Goal: Task Accomplishment & Management: Complete application form

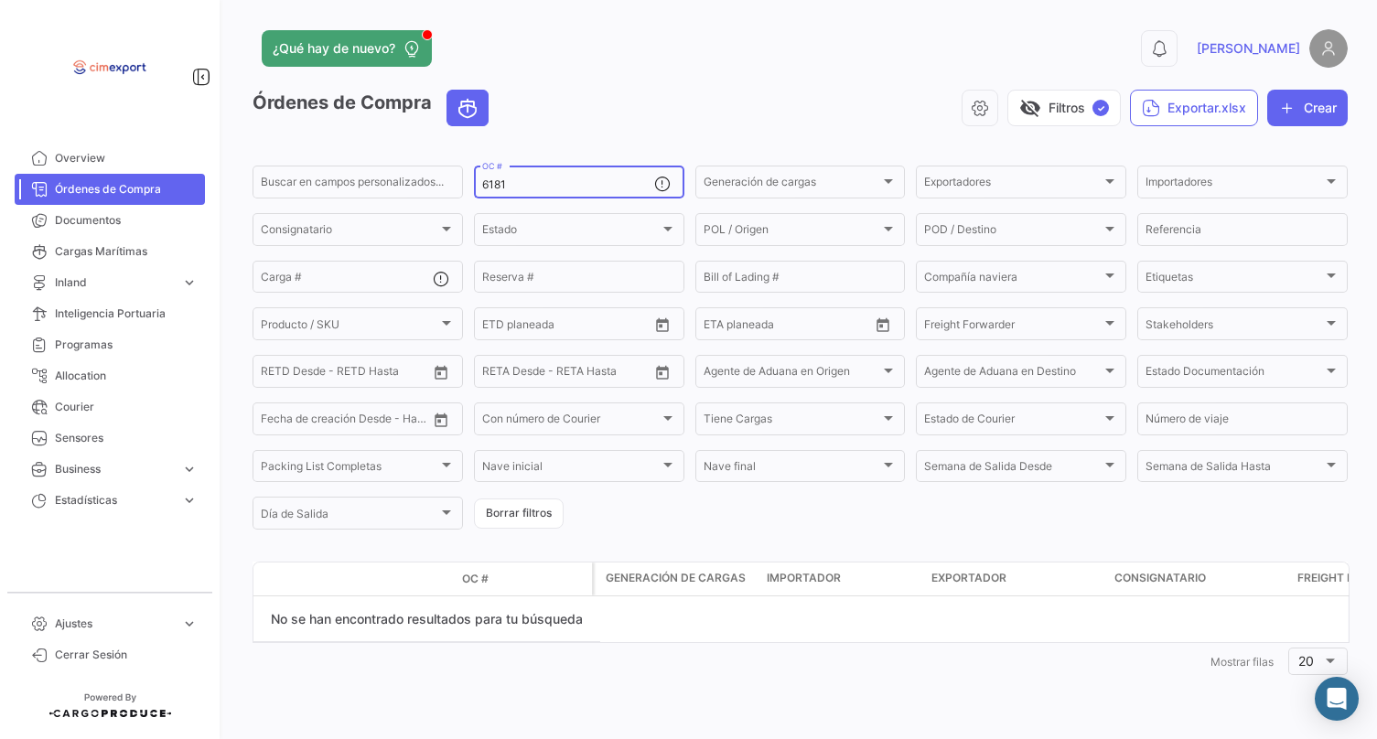
click at [534, 185] on input "6181" at bounding box center [568, 184] width 172 height 13
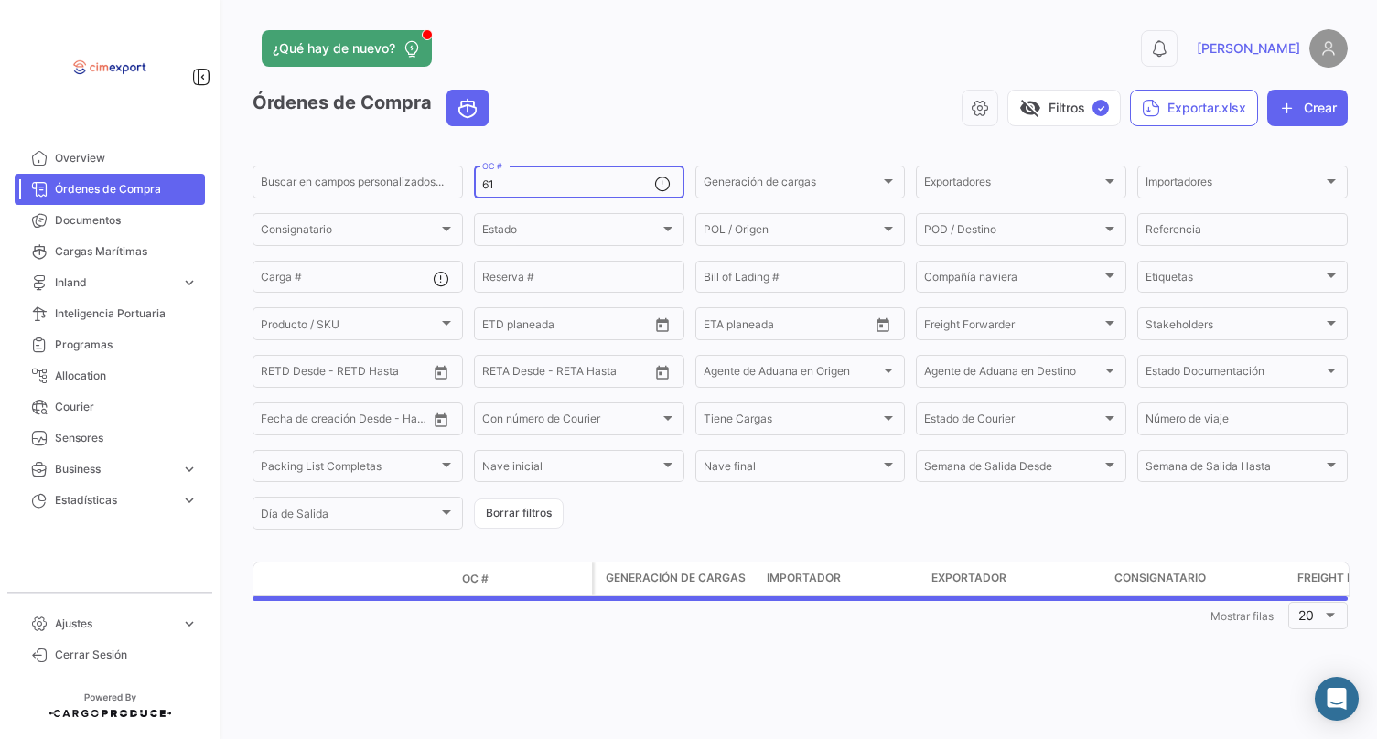
type input "6"
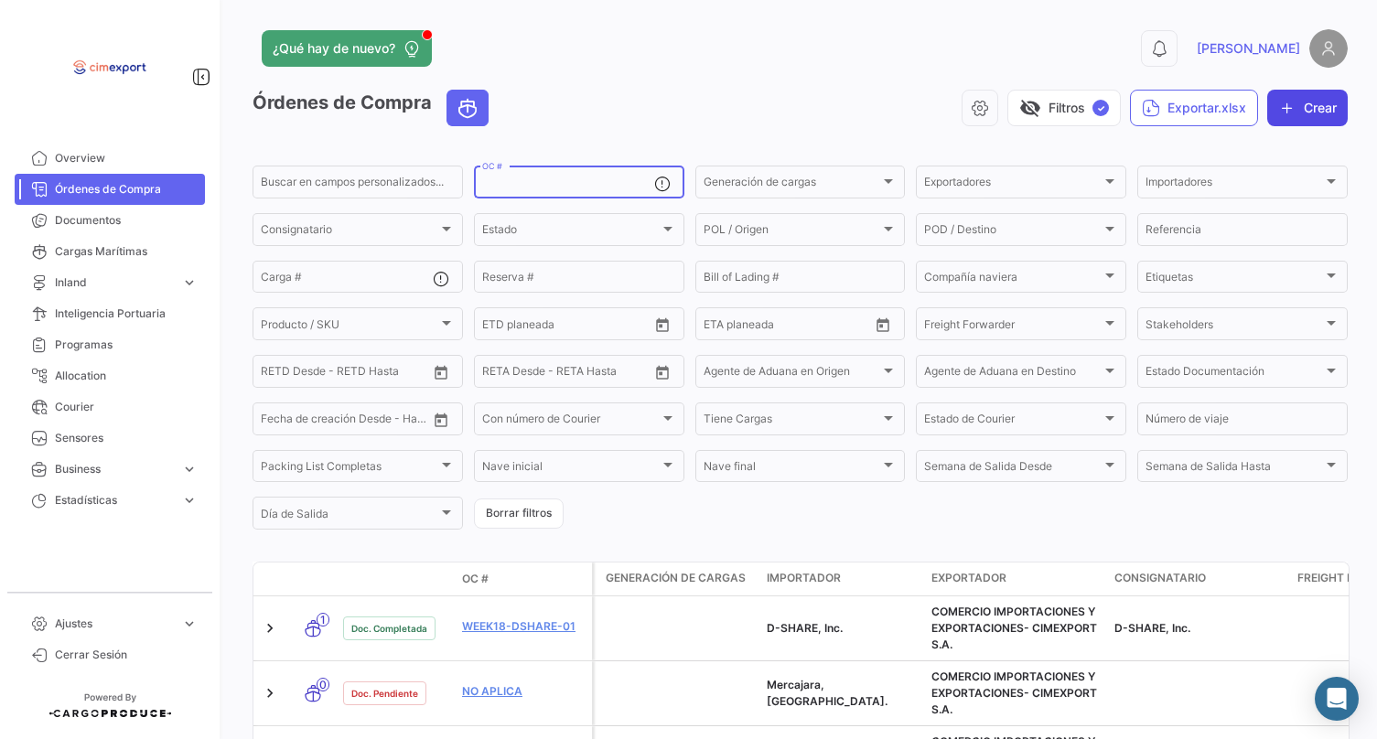
click at [1278, 114] on icon "button" at bounding box center [1287, 108] width 18 height 18
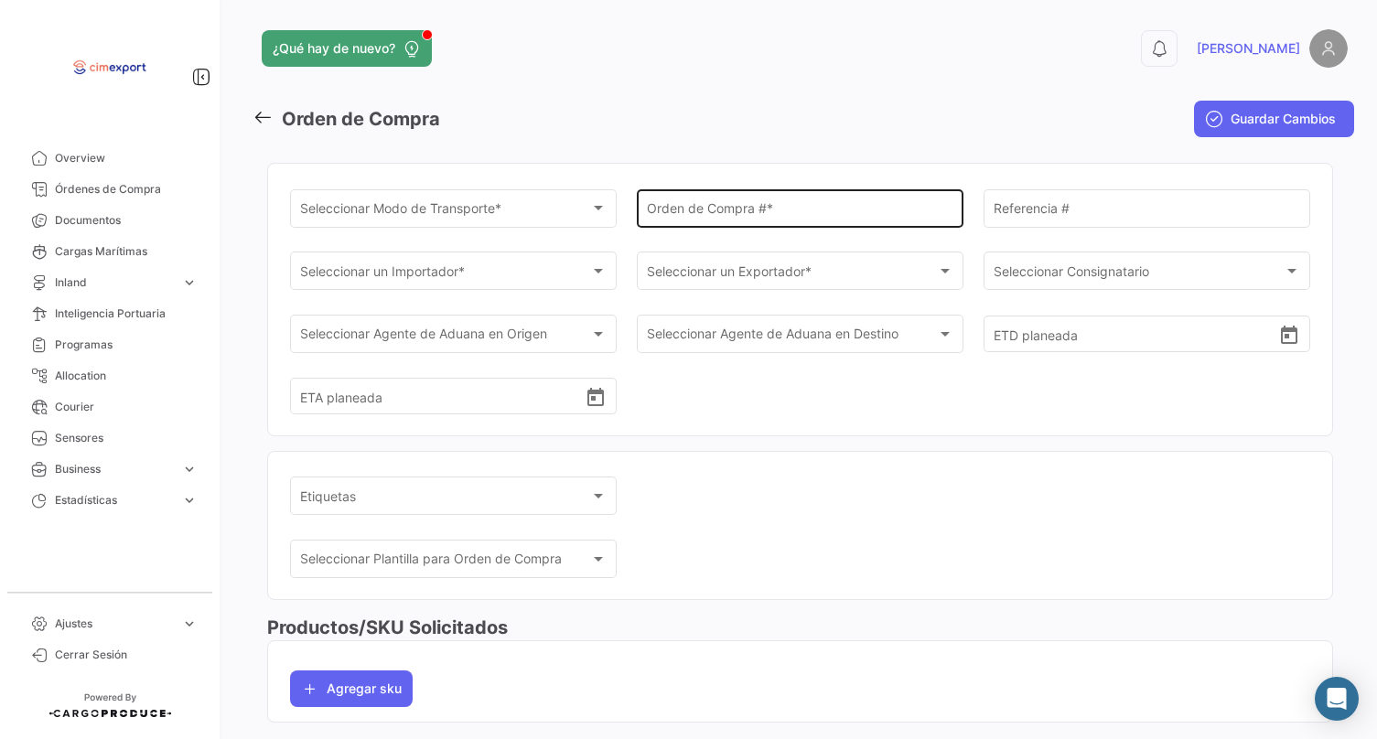
click at [673, 205] on input "Orden de Compra # *" at bounding box center [800, 212] width 307 height 16
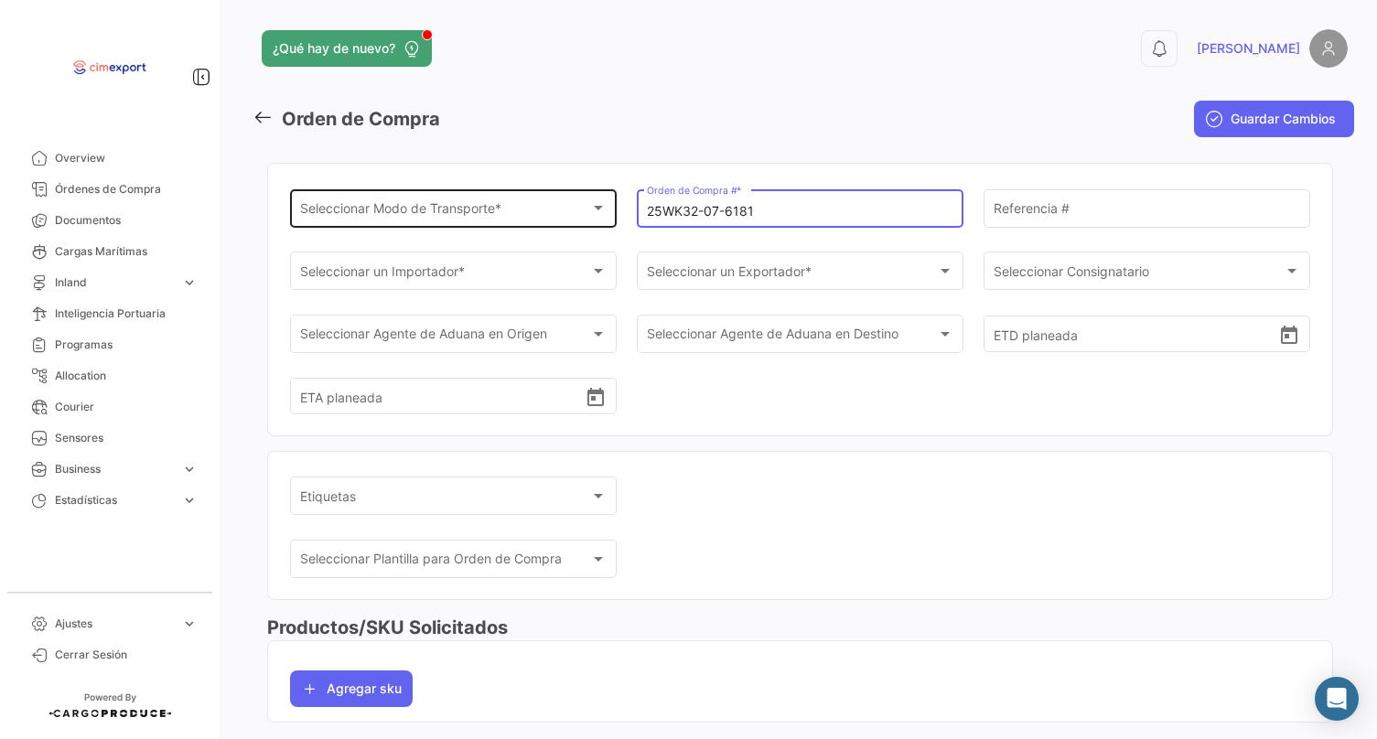
type input "25WK32-07-6181"
click at [480, 211] on span "Seleccionar Modo de Transporte *" at bounding box center [445, 212] width 291 height 16
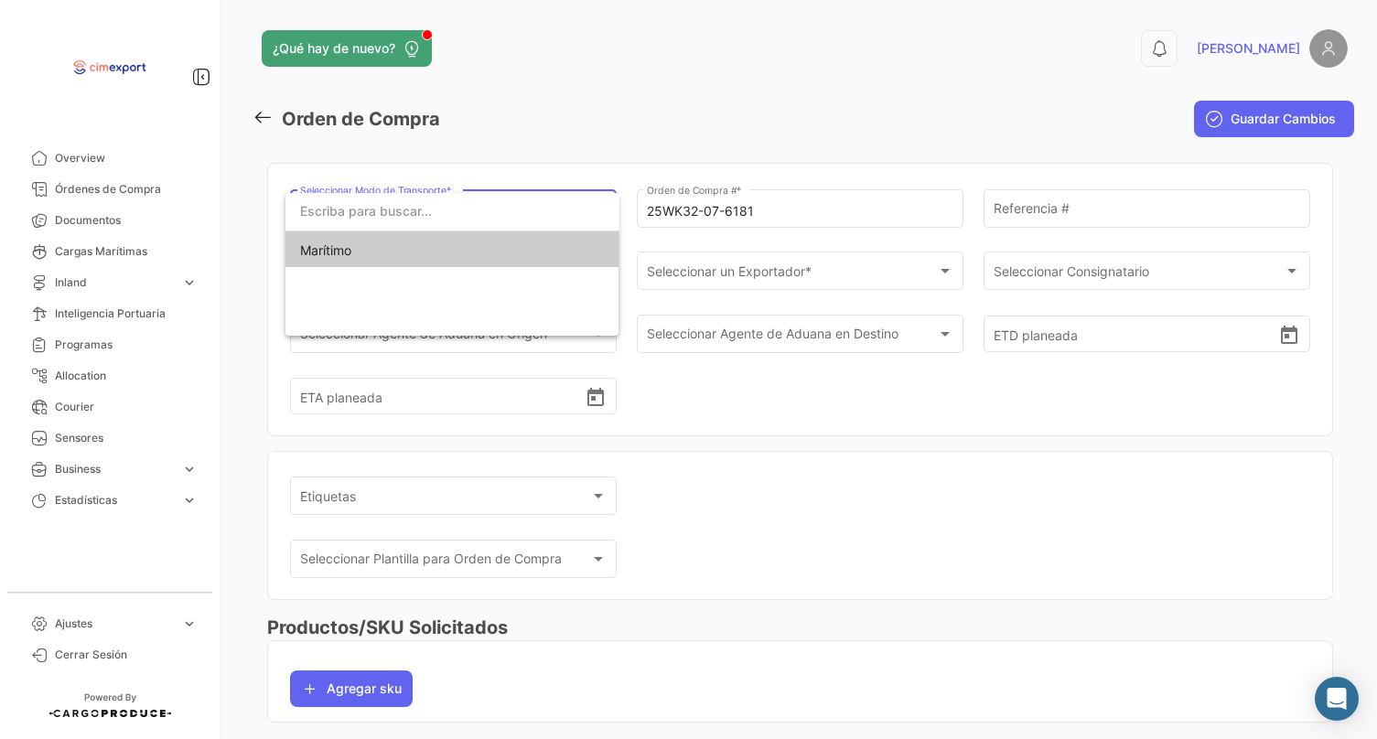
click at [452, 252] on span "Marítimo" at bounding box center [428, 250] width 256 height 38
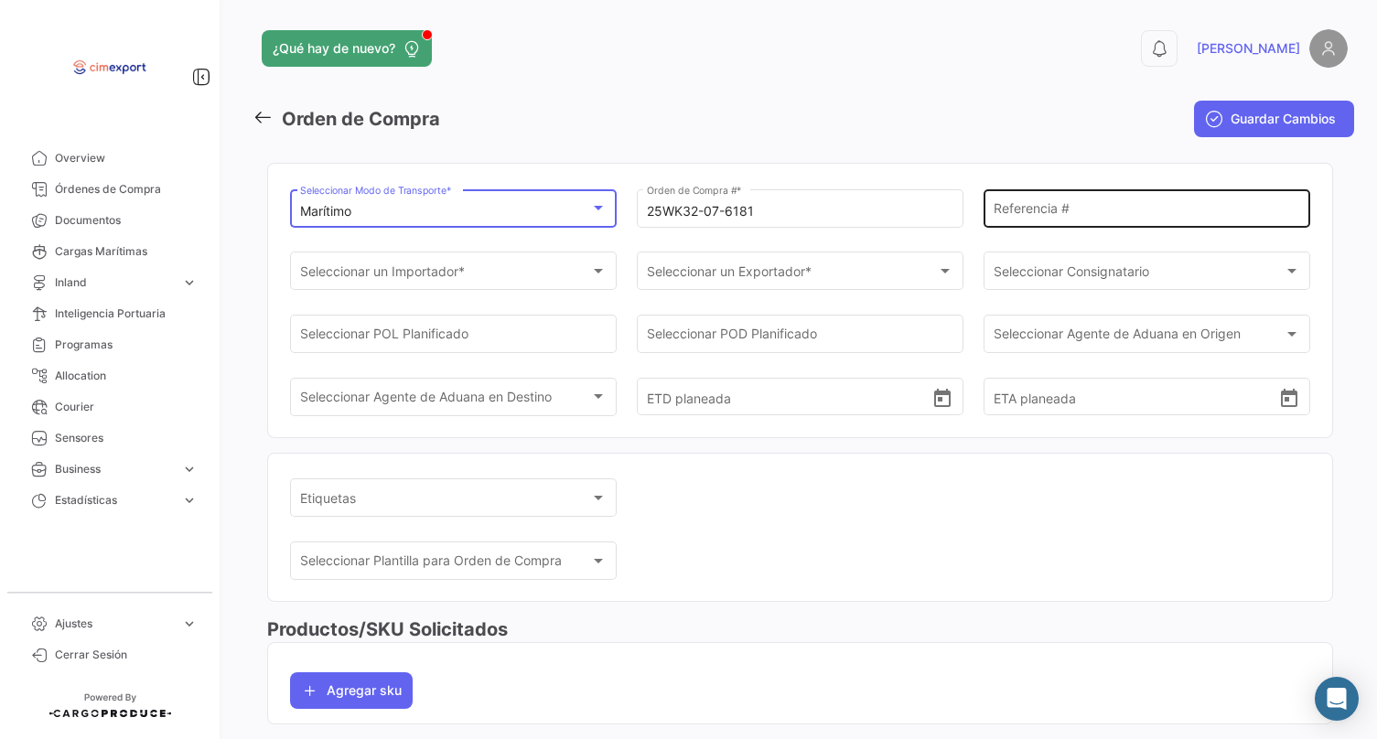
click at [1117, 220] on div "Referencia #" at bounding box center [1147, 207] width 307 height 42
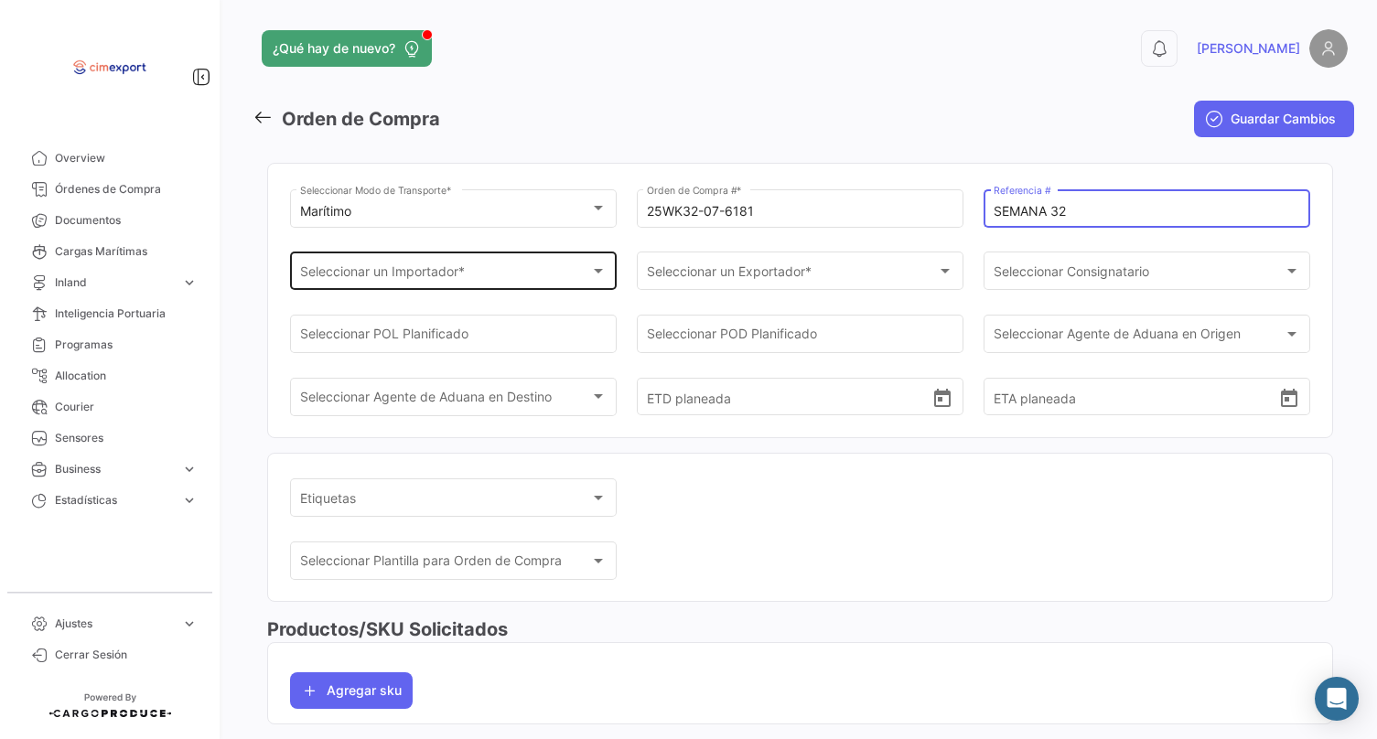
type input "SEMANA 32"
click at [556, 286] on div "Seleccionar un Importador * Seleccionar un Importador *" at bounding box center [453, 270] width 307 height 42
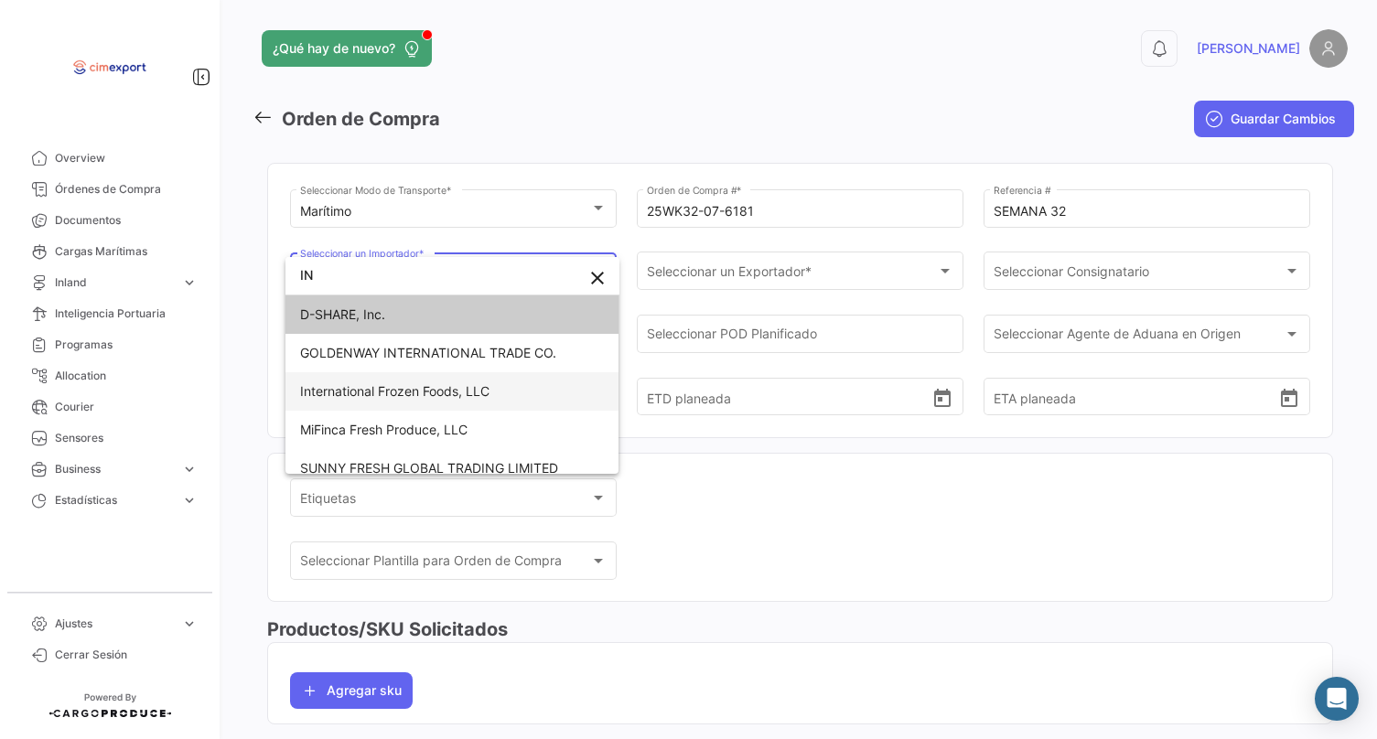
type input "IN"
click at [509, 385] on span "International Frozen Foods, LLC" at bounding box center [452, 391] width 305 height 38
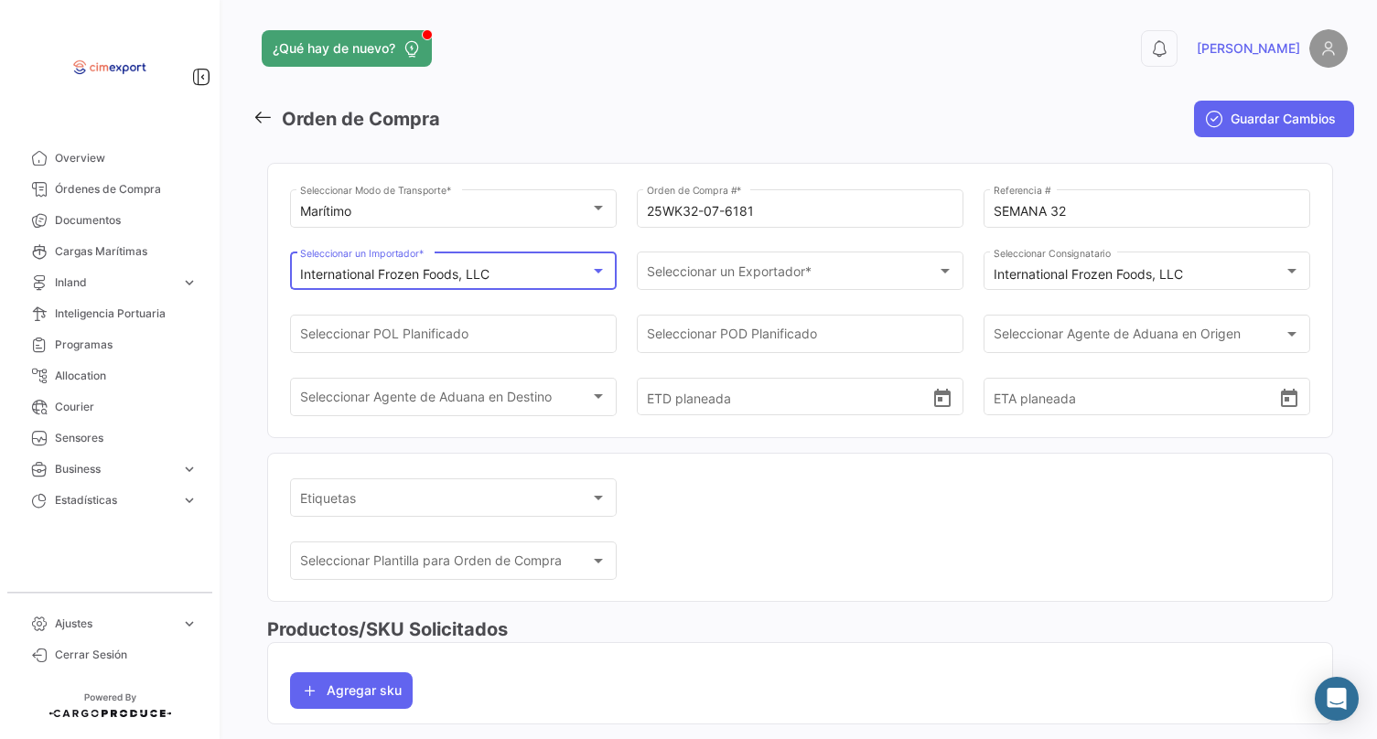
scroll to position [36, 0]
click at [705, 272] on span "Seleccionar un Exportador *" at bounding box center [792, 275] width 291 height 16
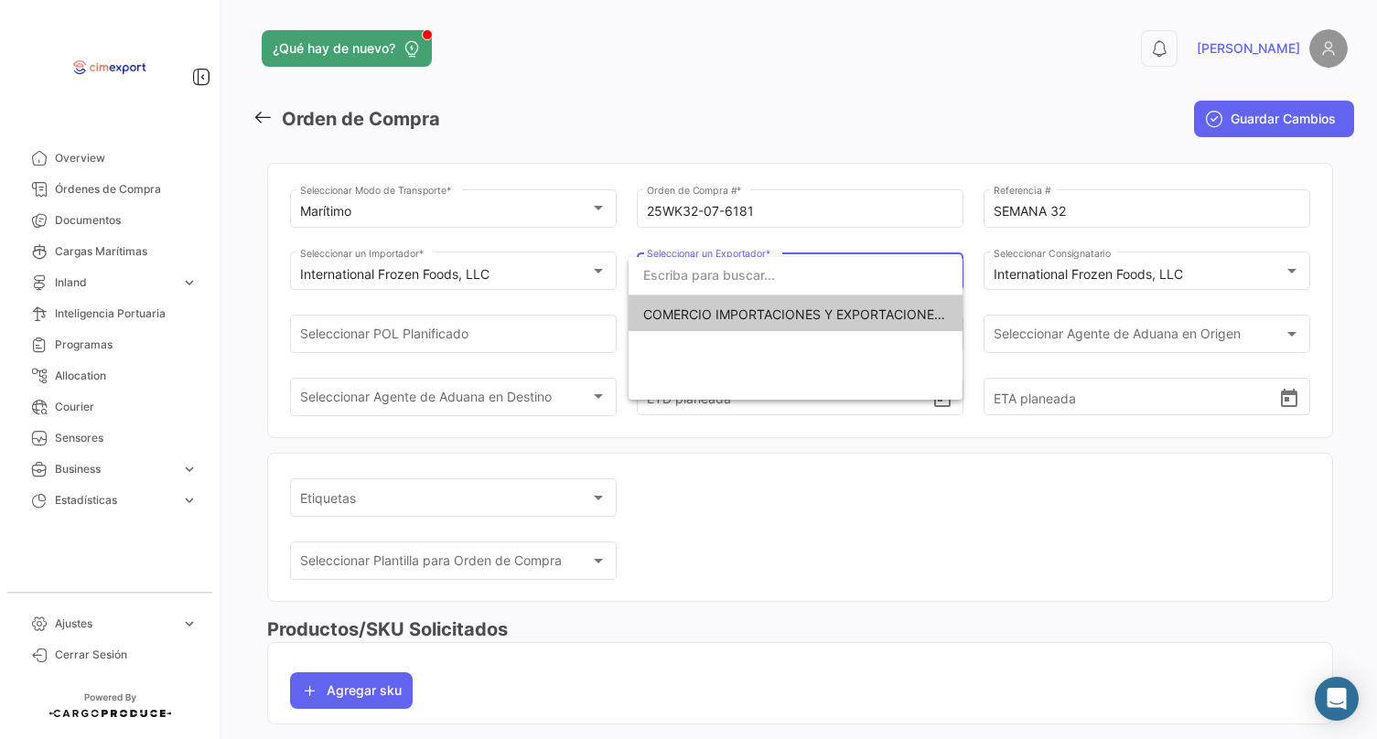
click at [680, 302] on span "COMERCIO IMPORTACIONES Y EXPORTACIONES- CIMEXPORT S.A." at bounding box center [795, 315] width 305 height 38
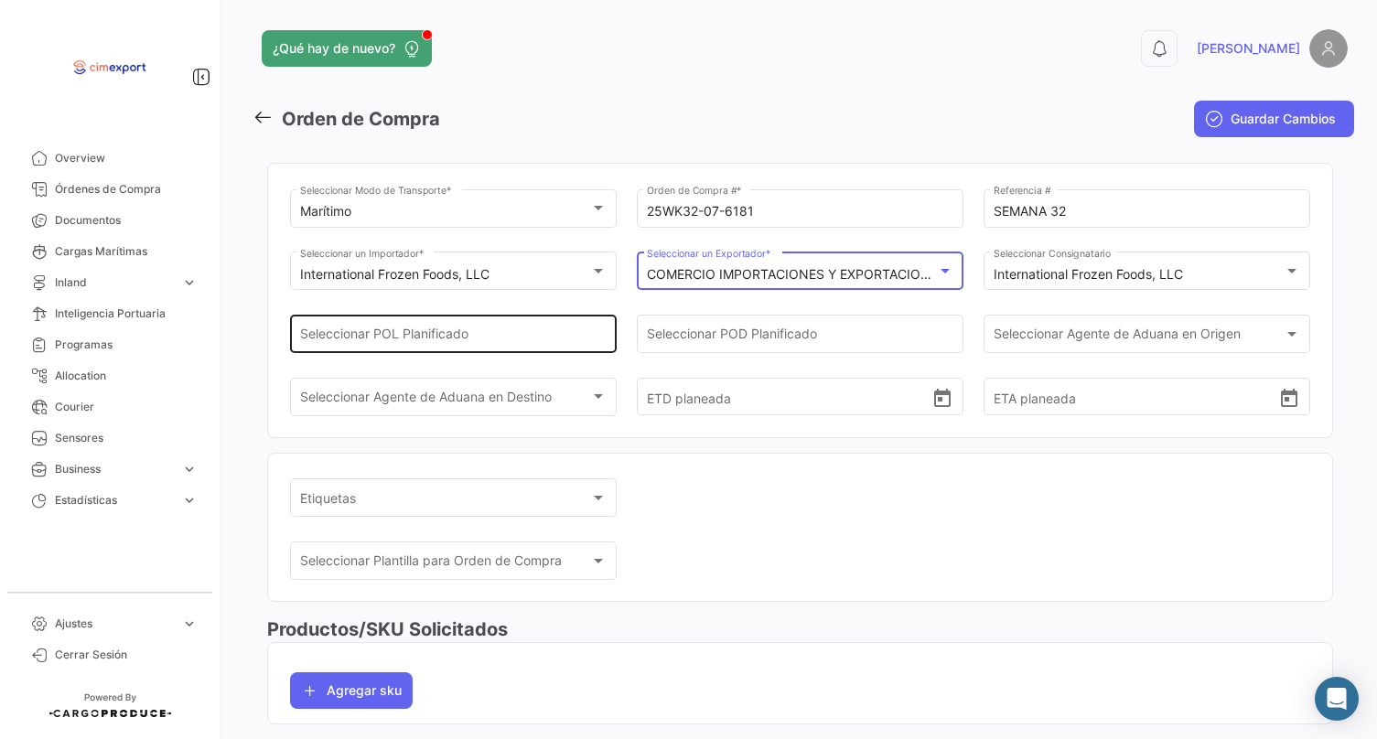
click at [555, 353] on div "Seleccionar POL Planificado" at bounding box center [453, 332] width 307 height 42
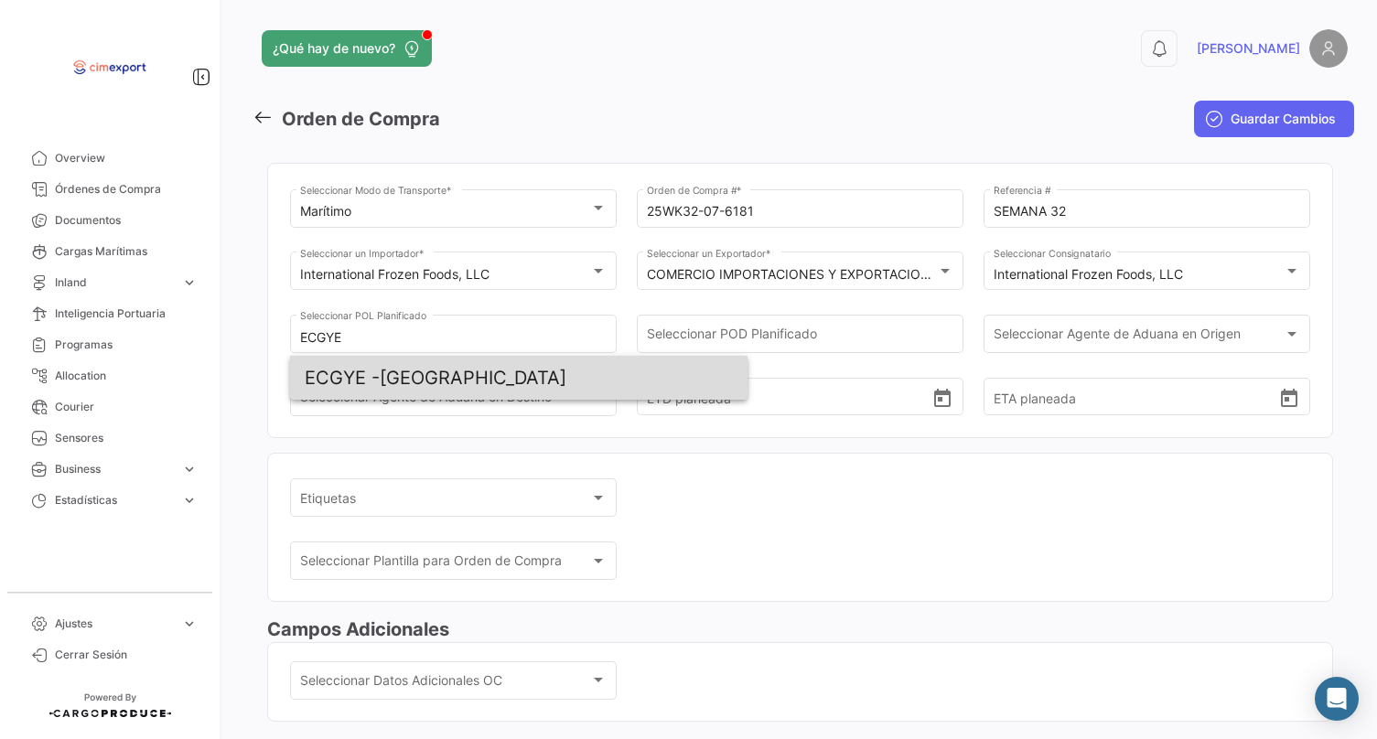
click at [509, 366] on span "ECGYE - [GEOGRAPHIC_DATA]" at bounding box center [519, 378] width 428 height 44
type input "[GEOGRAPHIC_DATA]"
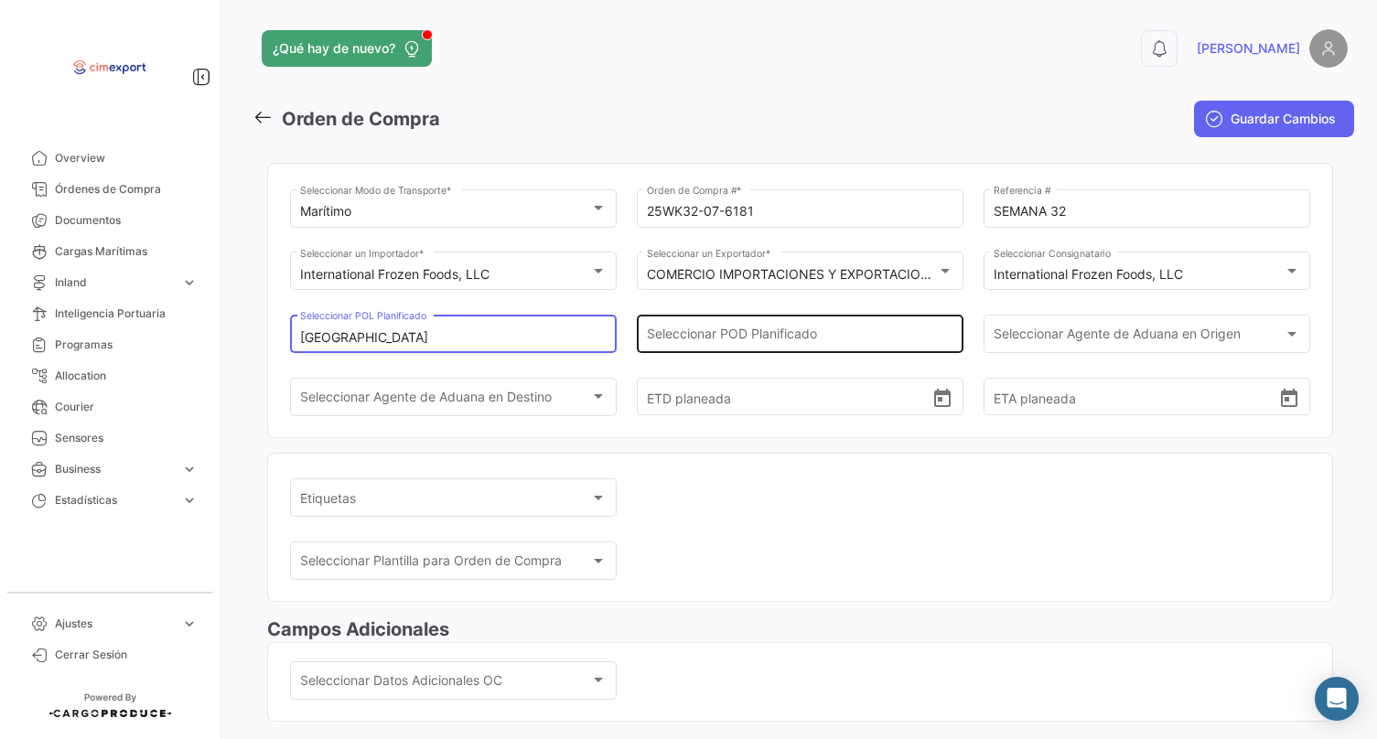
click at [647, 331] on div "Seleccionar POD Planificado" at bounding box center [800, 332] width 307 height 42
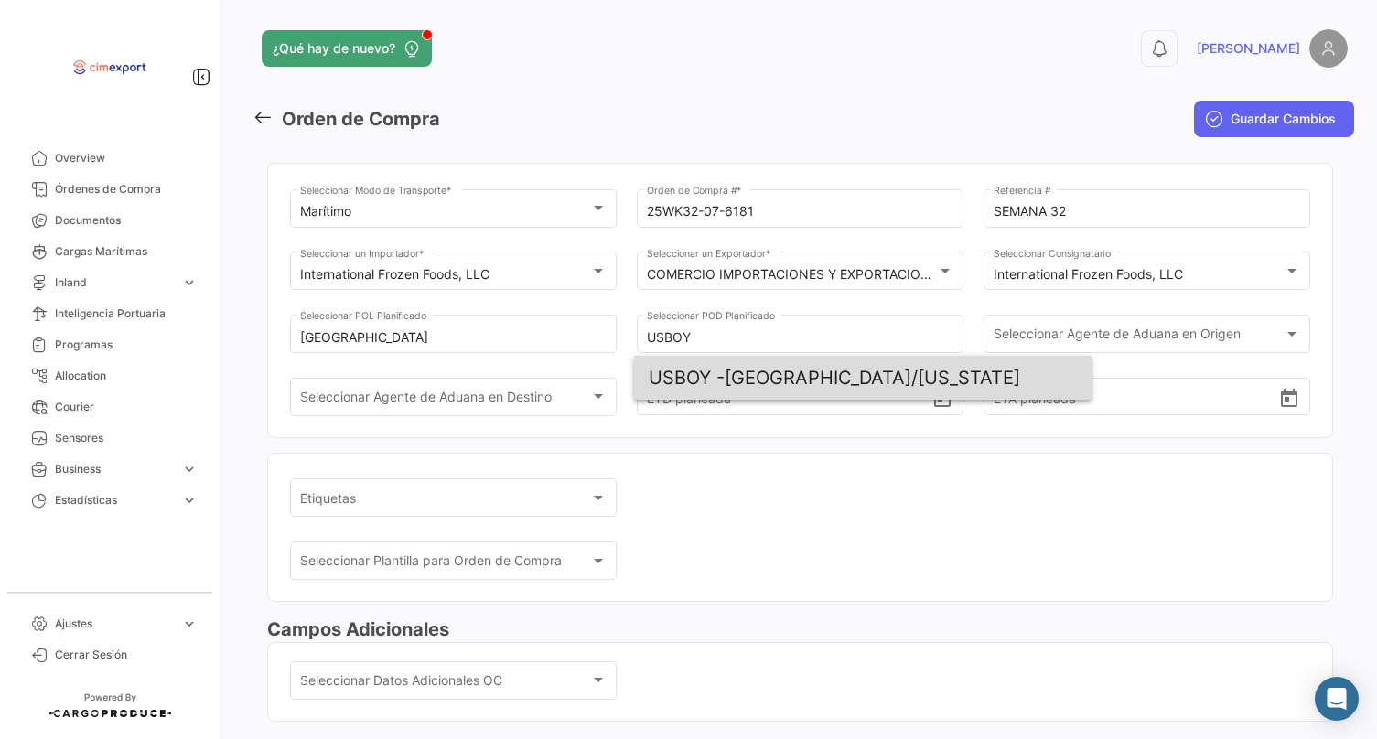
click at [758, 381] on span "USBOY - [GEOGRAPHIC_DATA]/[US_STATE]" at bounding box center [863, 378] width 428 height 44
type input "[GEOGRAPHIC_DATA]/[US_STATE]"
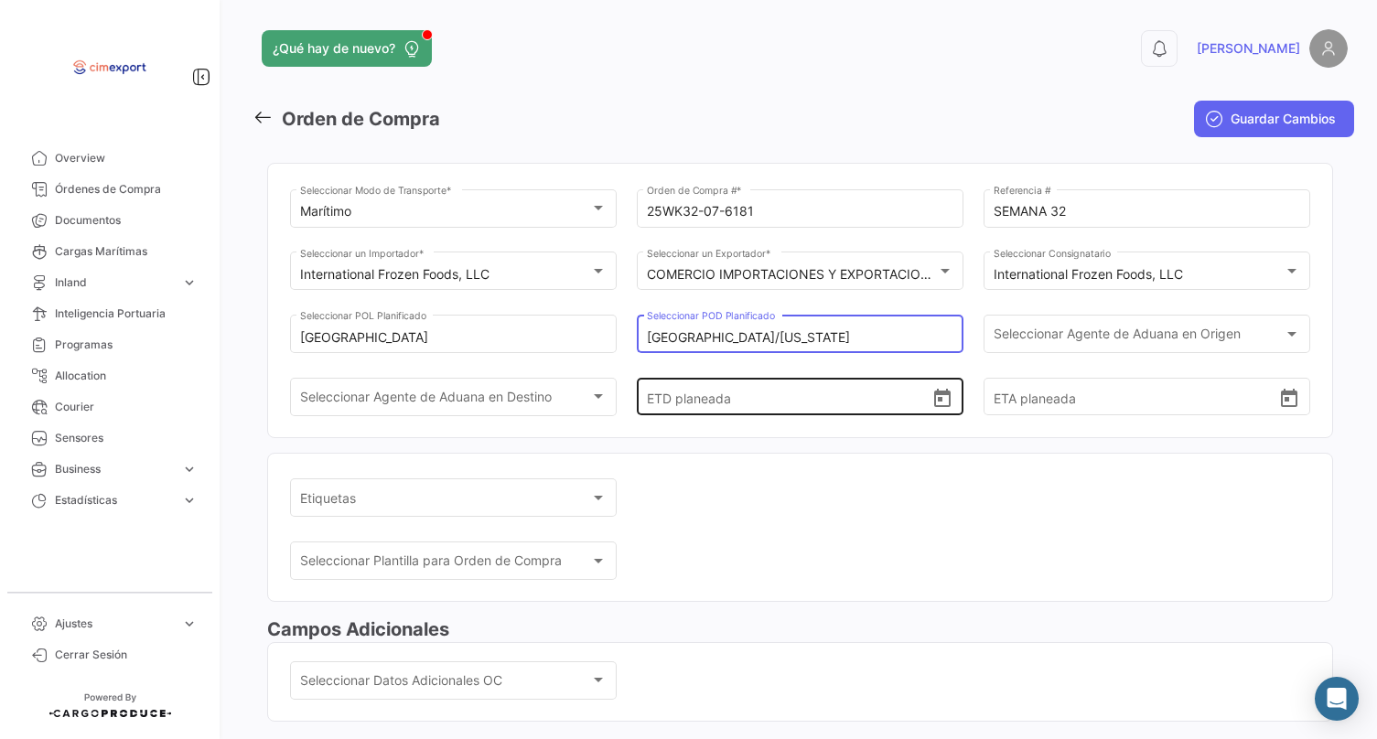
click at [941, 410] on icon "Open calendar" at bounding box center [942, 399] width 22 height 22
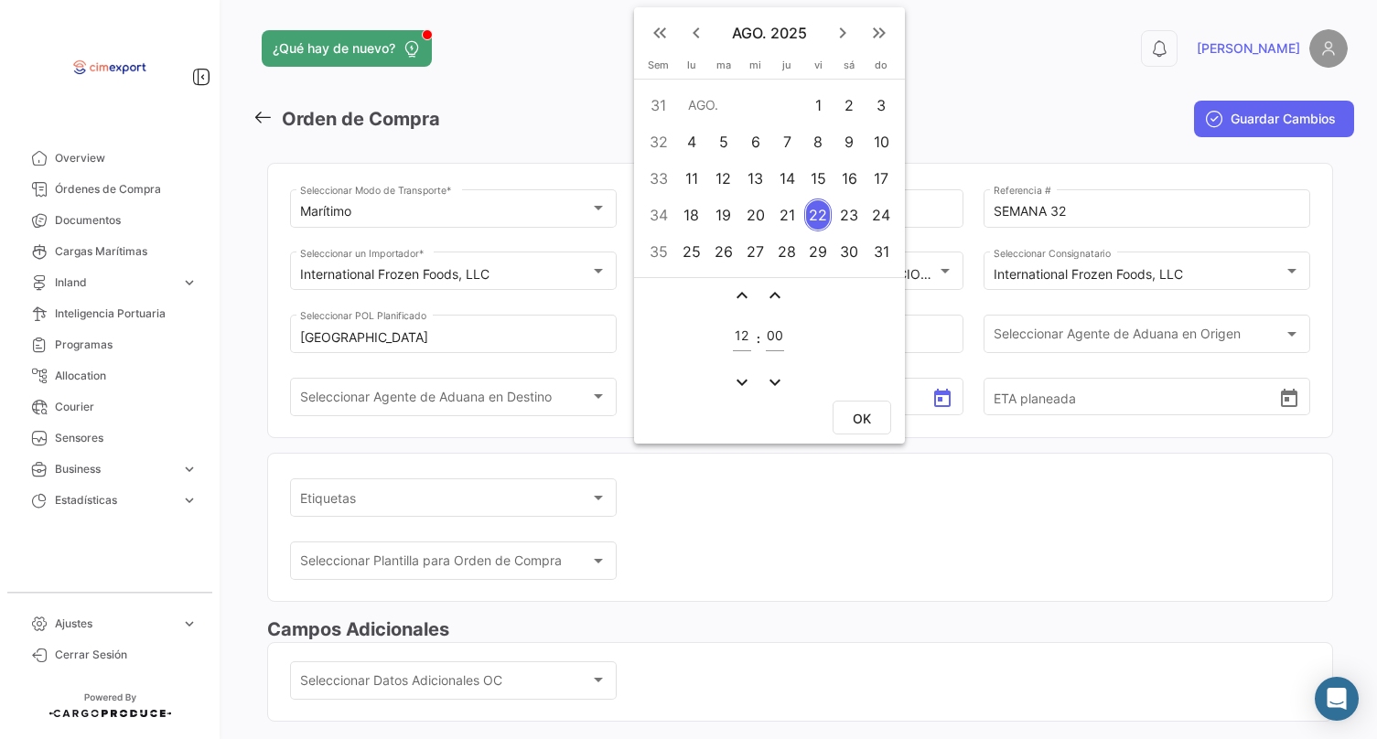
click at [817, 145] on div "8" at bounding box center [818, 141] width 28 height 33
click at [856, 417] on span "OK" at bounding box center [862, 419] width 18 height 16
type input "[DATE] 12:00"
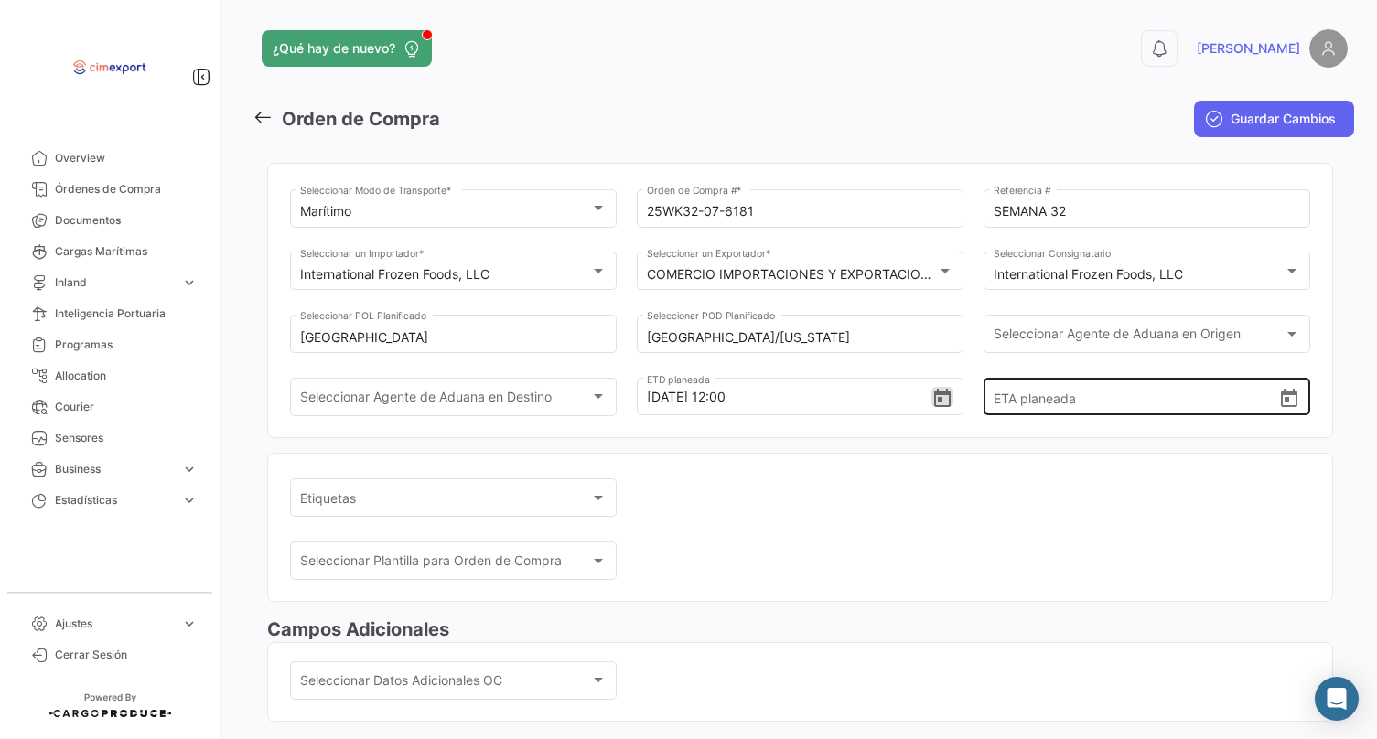
click at [1281, 410] on icon "Open calendar" at bounding box center [1289, 399] width 22 height 22
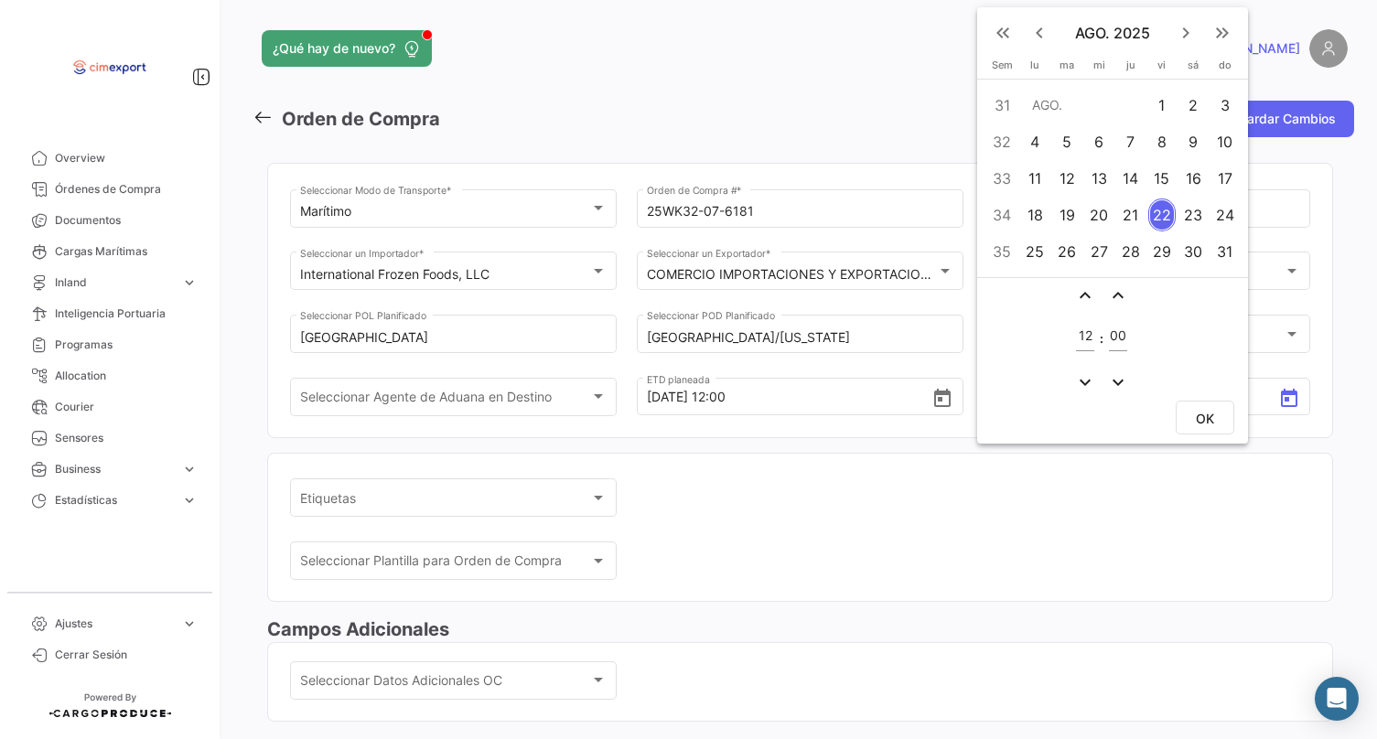
click at [1070, 207] on div "19" at bounding box center [1066, 215] width 29 height 33
click at [1204, 405] on button "OK" at bounding box center [1205, 418] width 59 height 34
type input "[DATE] 12:00"
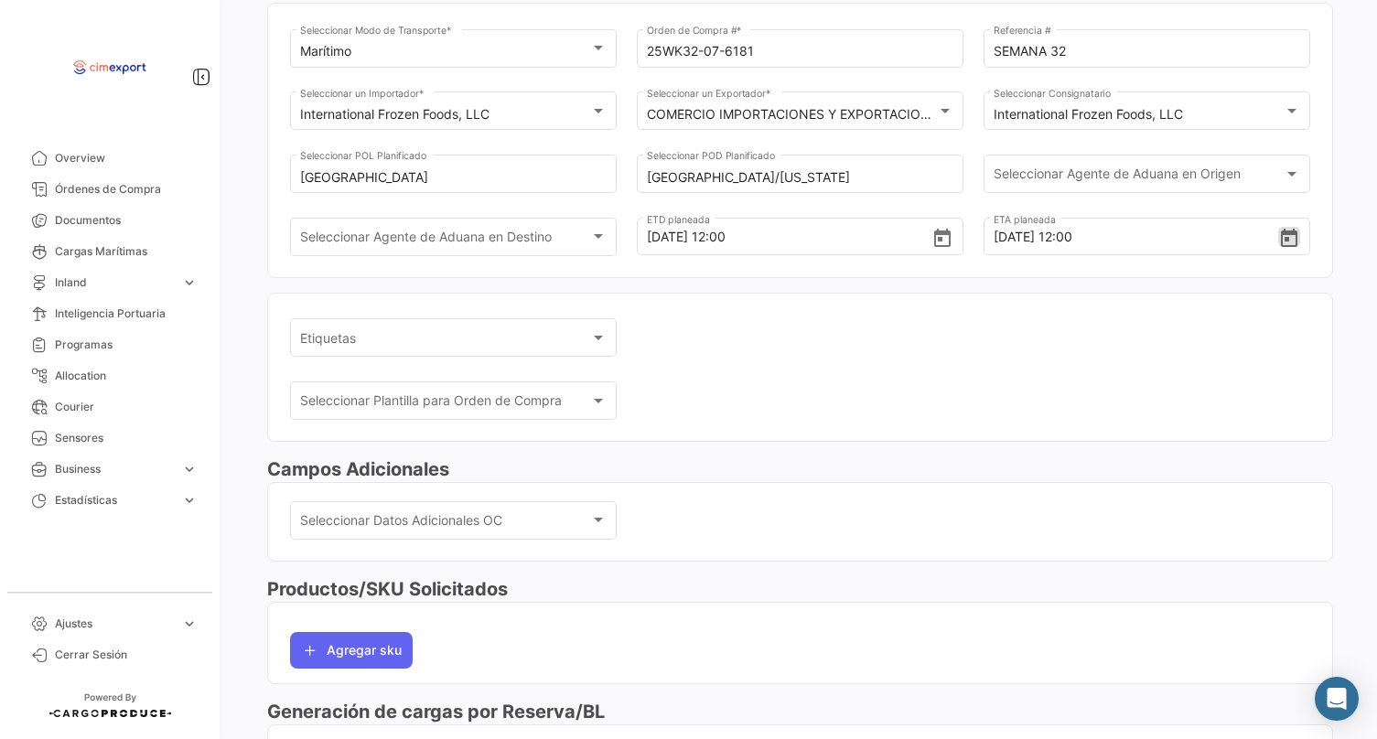
scroll to position [183, 0]
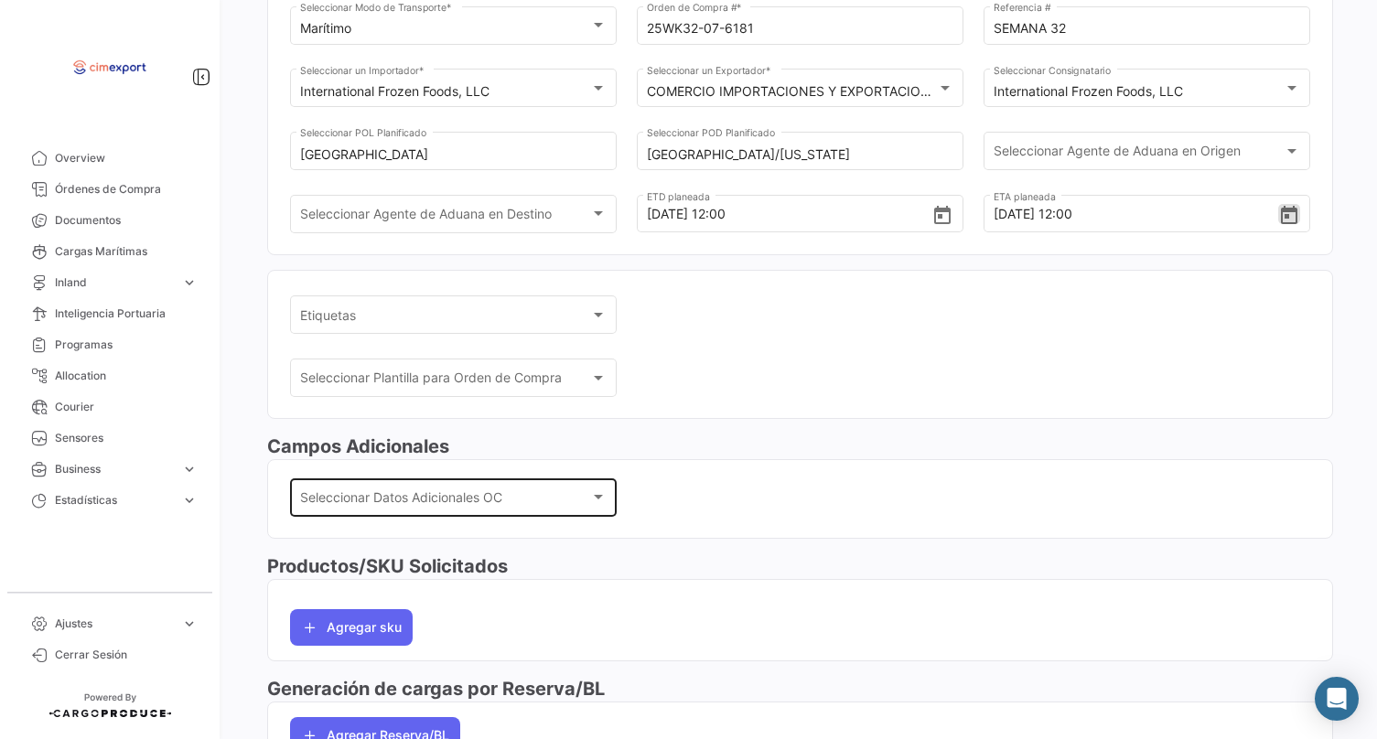
click at [554, 509] on div "Seleccionar Datos Adicionales OC" at bounding box center [445, 501] width 291 height 16
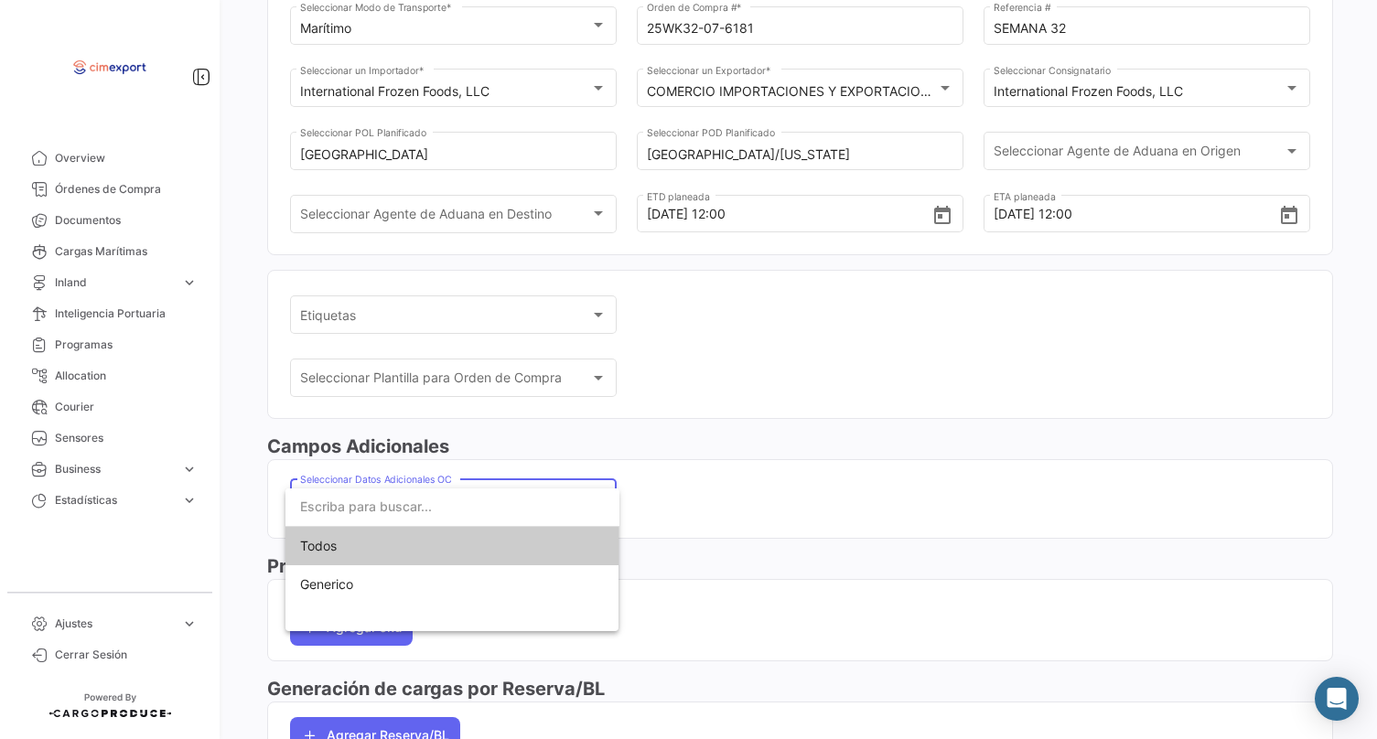
click at [533, 562] on span "Todos" at bounding box center [452, 546] width 305 height 38
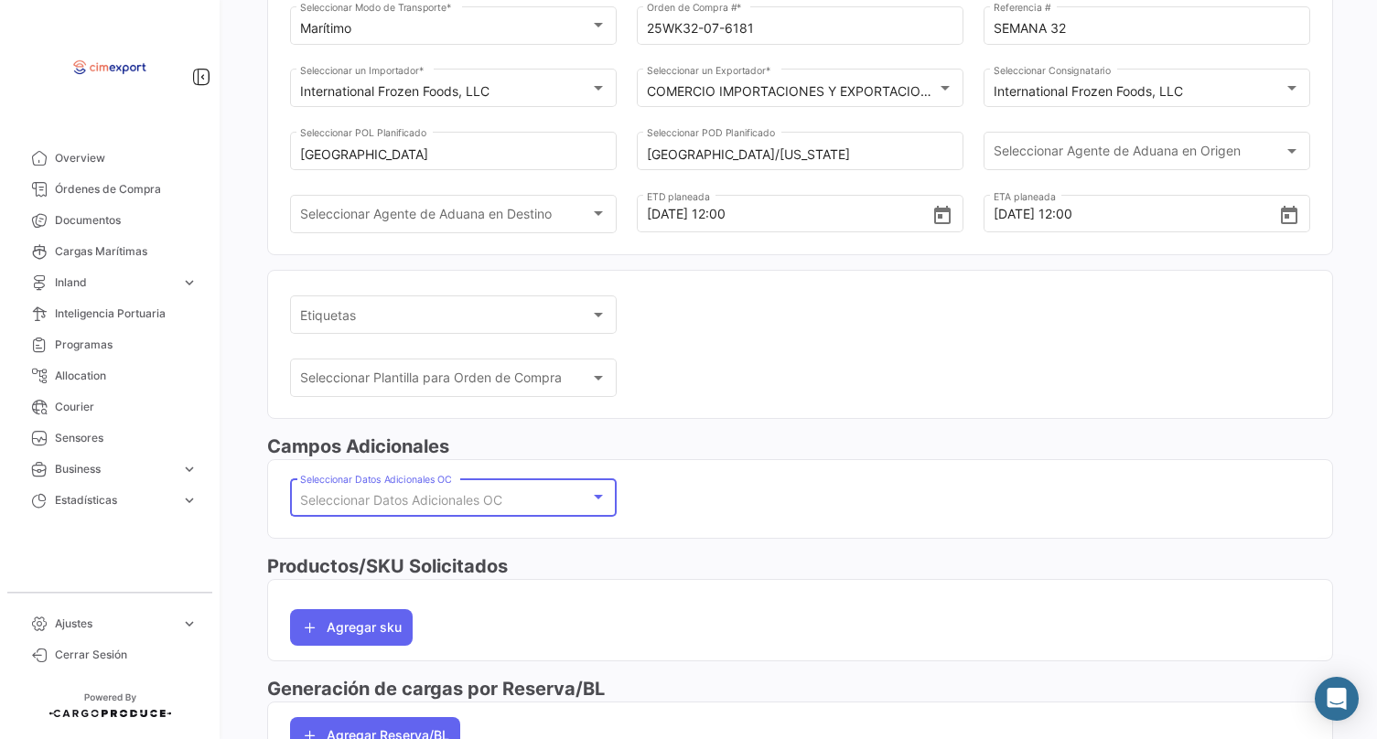
click at [527, 509] on div "Seleccionar Datos Adicionales OC" at bounding box center [445, 501] width 291 height 16
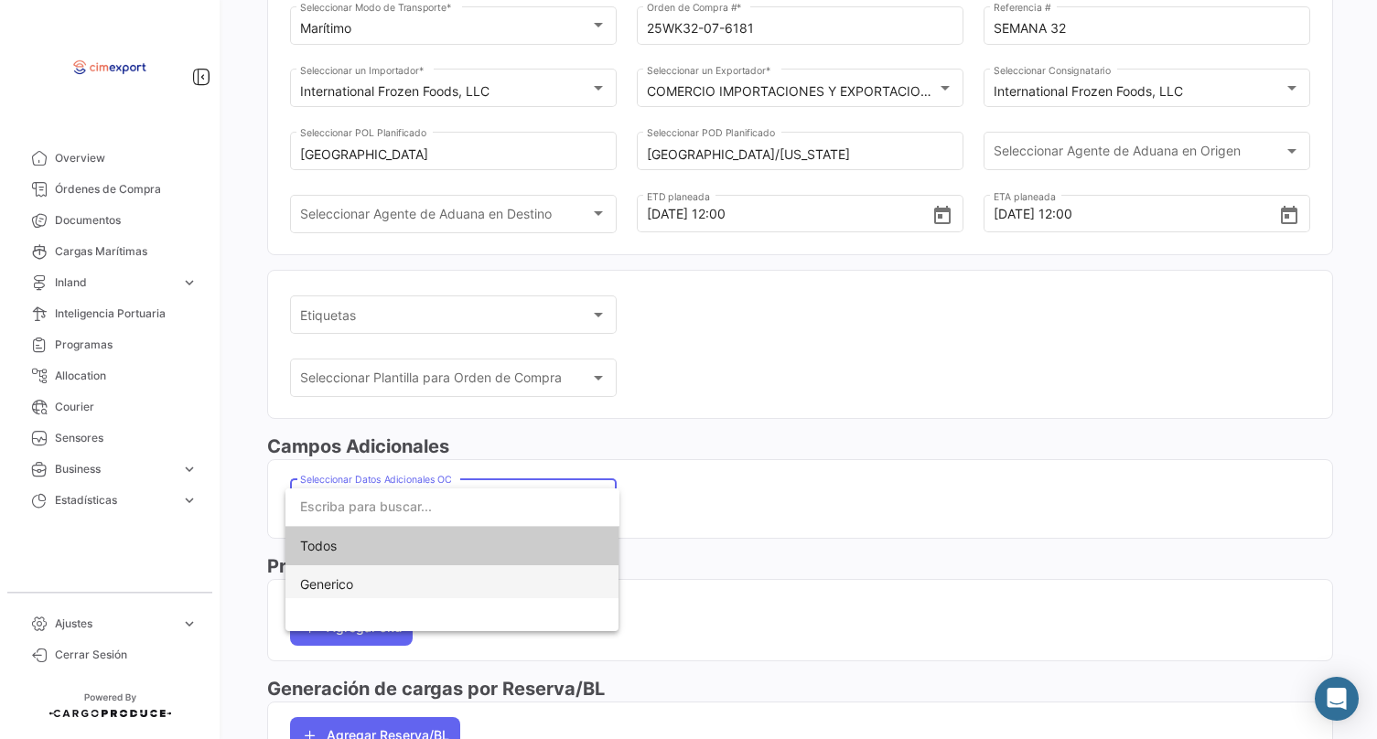
click at [524, 574] on span "Generico" at bounding box center [452, 584] width 305 height 38
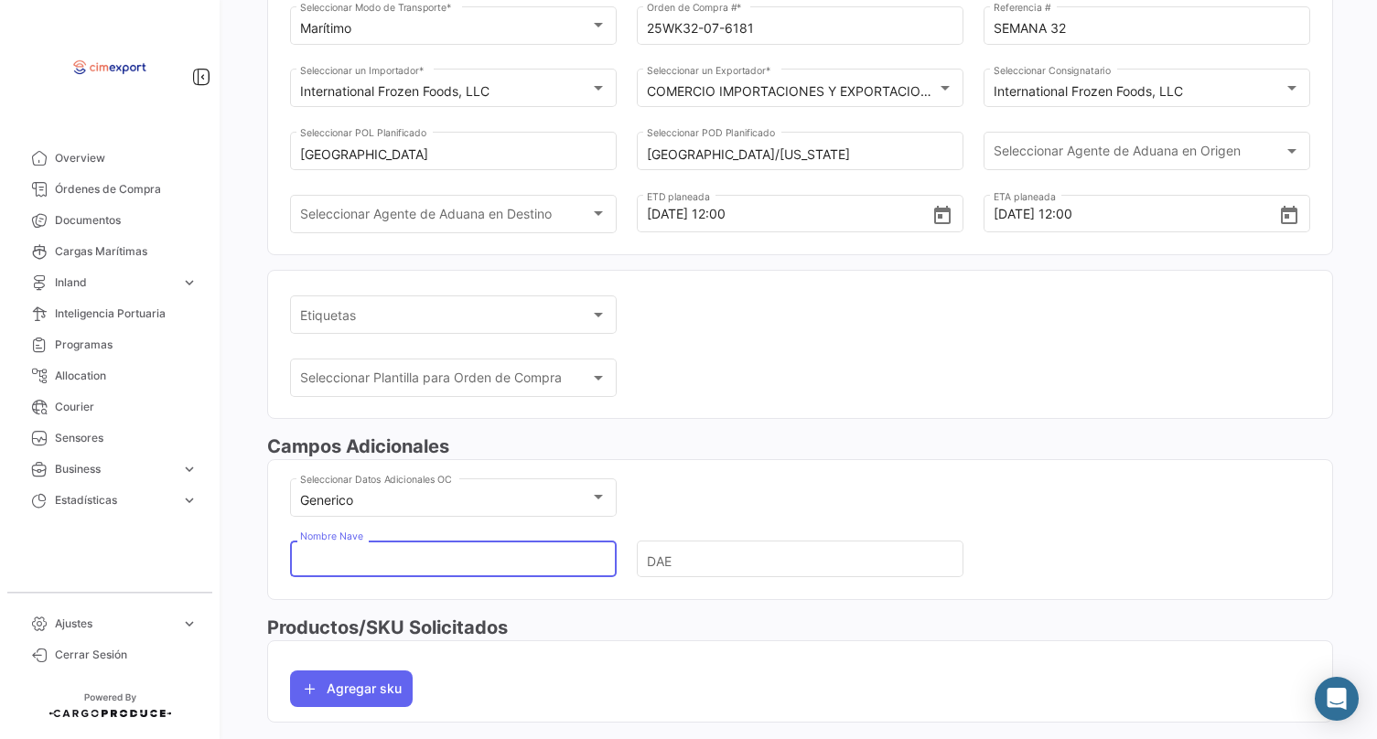
click at [524, 570] on input "Nombre Nave" at bounding box center [446, 560] width 292 height 64
click at [495, 572] on input "CTWU1600800" at bounding box center [446, 560] width 292 height 64
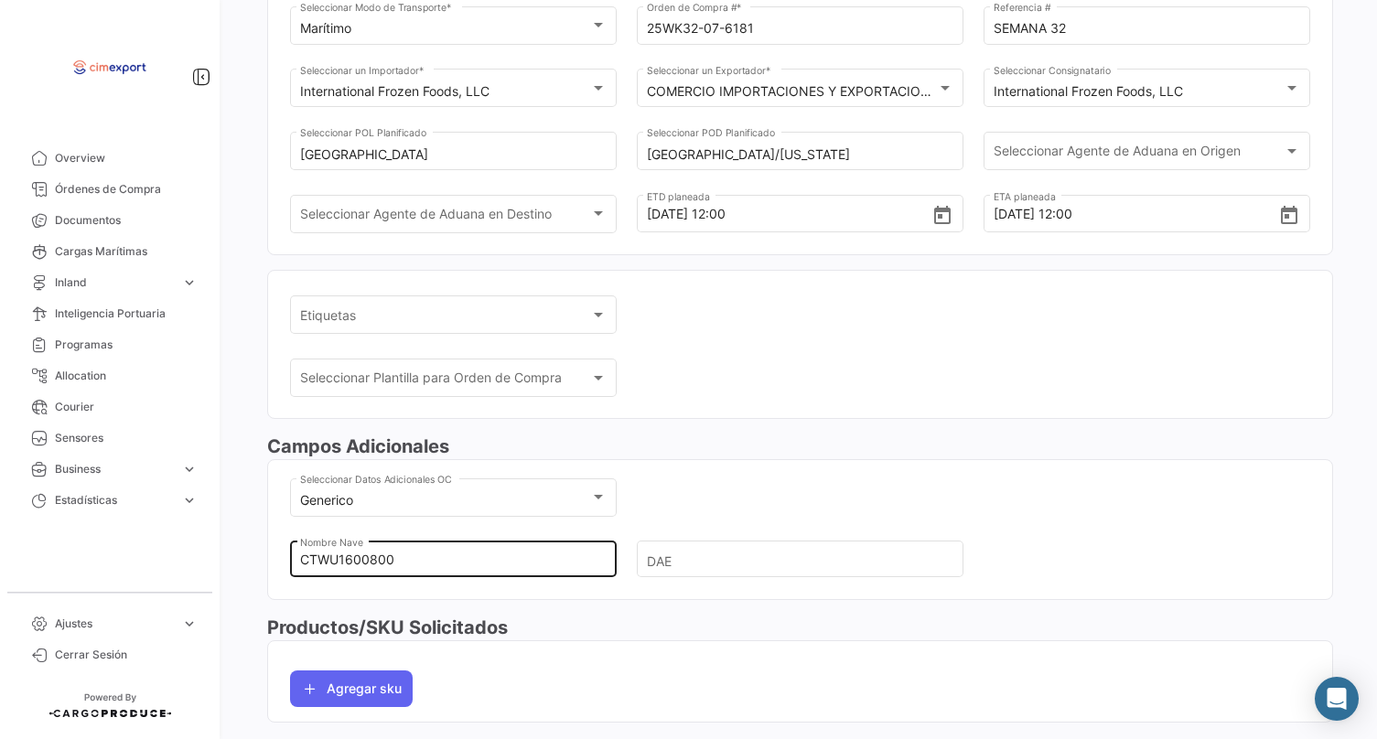
drag, startPoint x: 593, startPoint y: 735, endPoint x: 461, endPoint y: 582, distance: 201.8
click at [461, 582] on input "CTWU1600800" at bounding box center [446, 560] width 292 height 64
click at [430, 578] on input "CTWU1600800" at bounding box center [446, 560] width 292 height 64
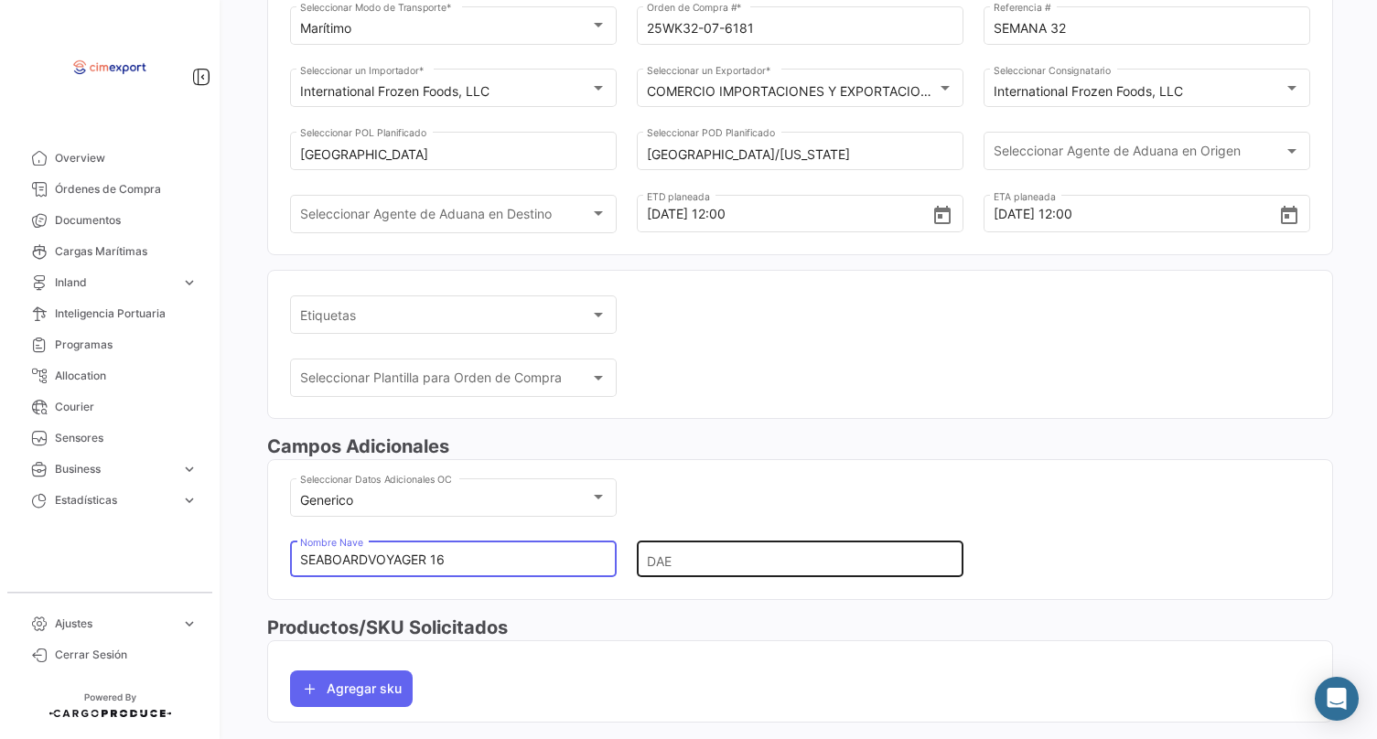
type input "SEABOARDVOYAGER 16"
click at [661, 592] on input "DAE" at bounding box center [793, 560] width 292 height 64
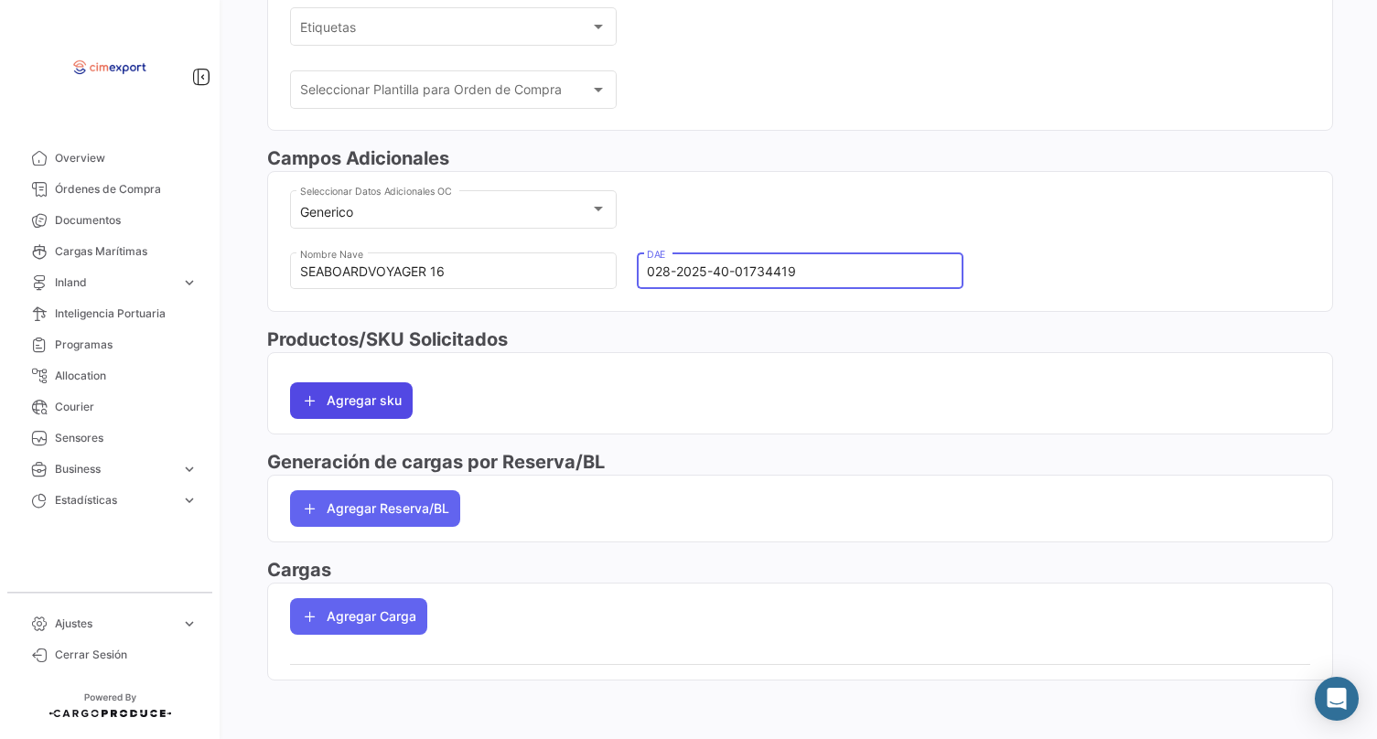
scroll to position [480, 0]
type input "028-2025-40-01734419"
click at [360, 407] on button "Agregar sku" at bounding box center [351, 400] width 123 height 37
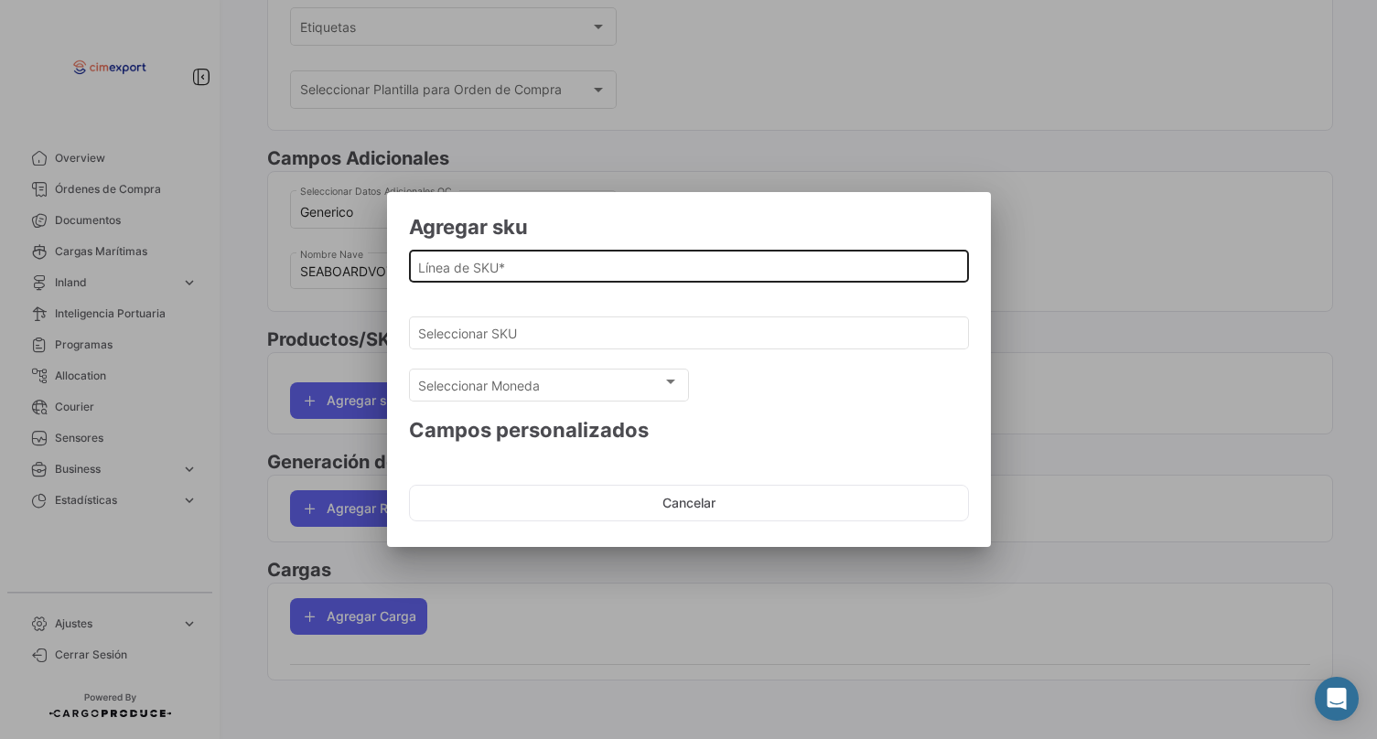
click at [445, 268] on input "Línea de SKU *" at bounding box center [688, 268] width 541 height 16
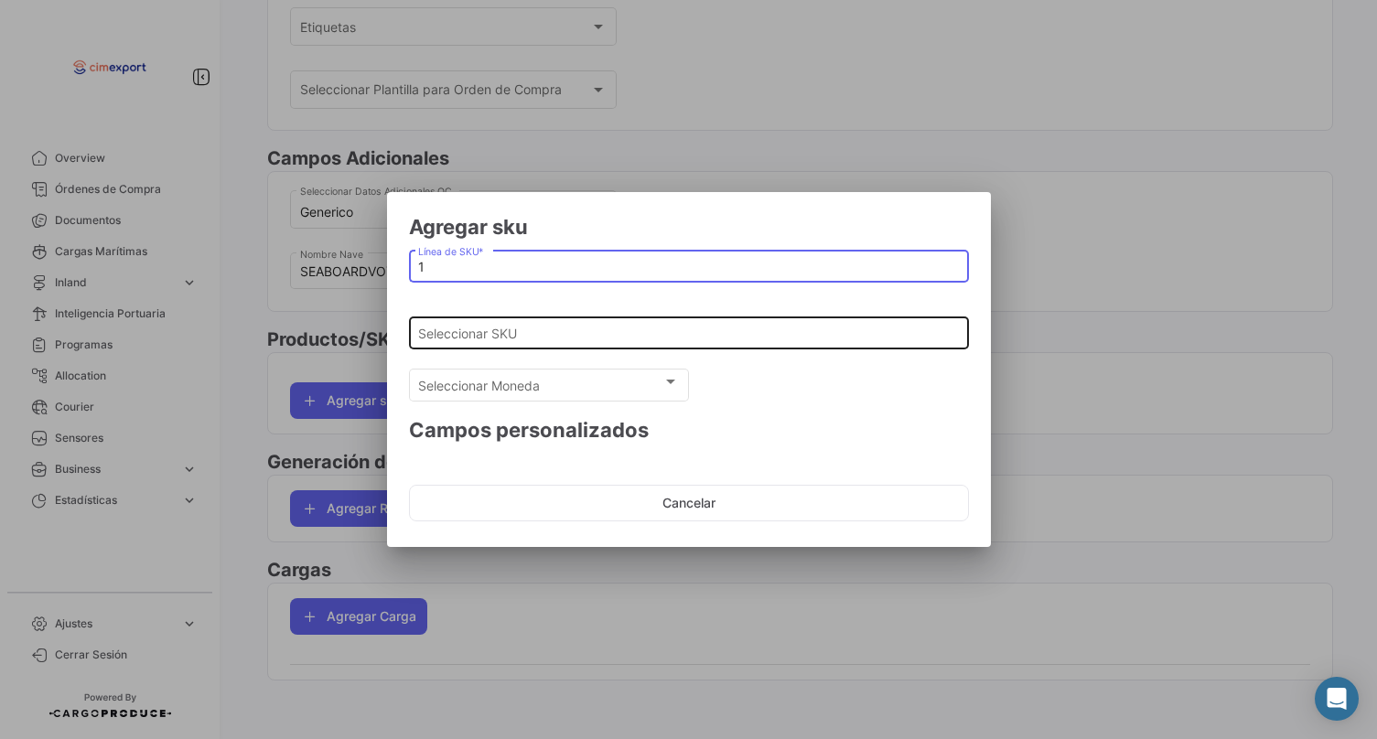
type input "1"
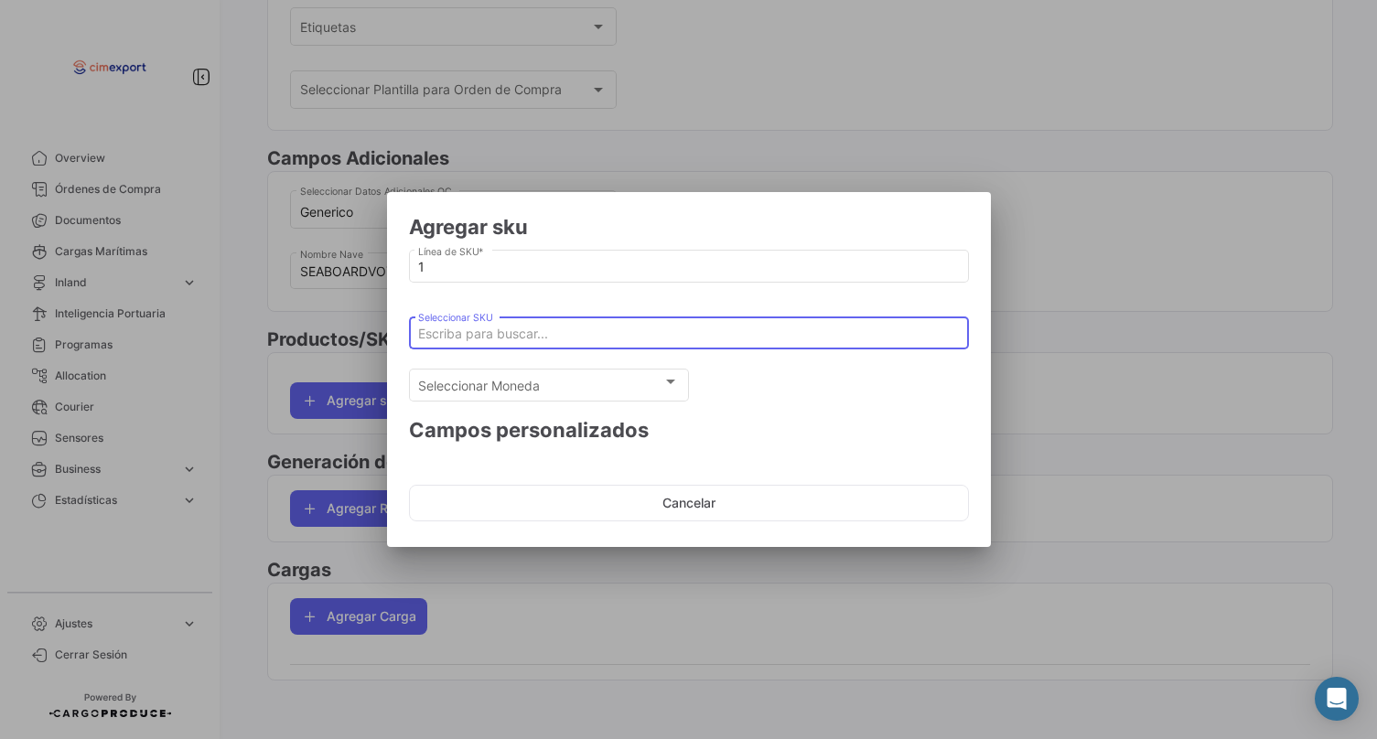
click at [453, 334] on input "Seleccionar SKU" at bounding box center [688, 335] width 541 height 16
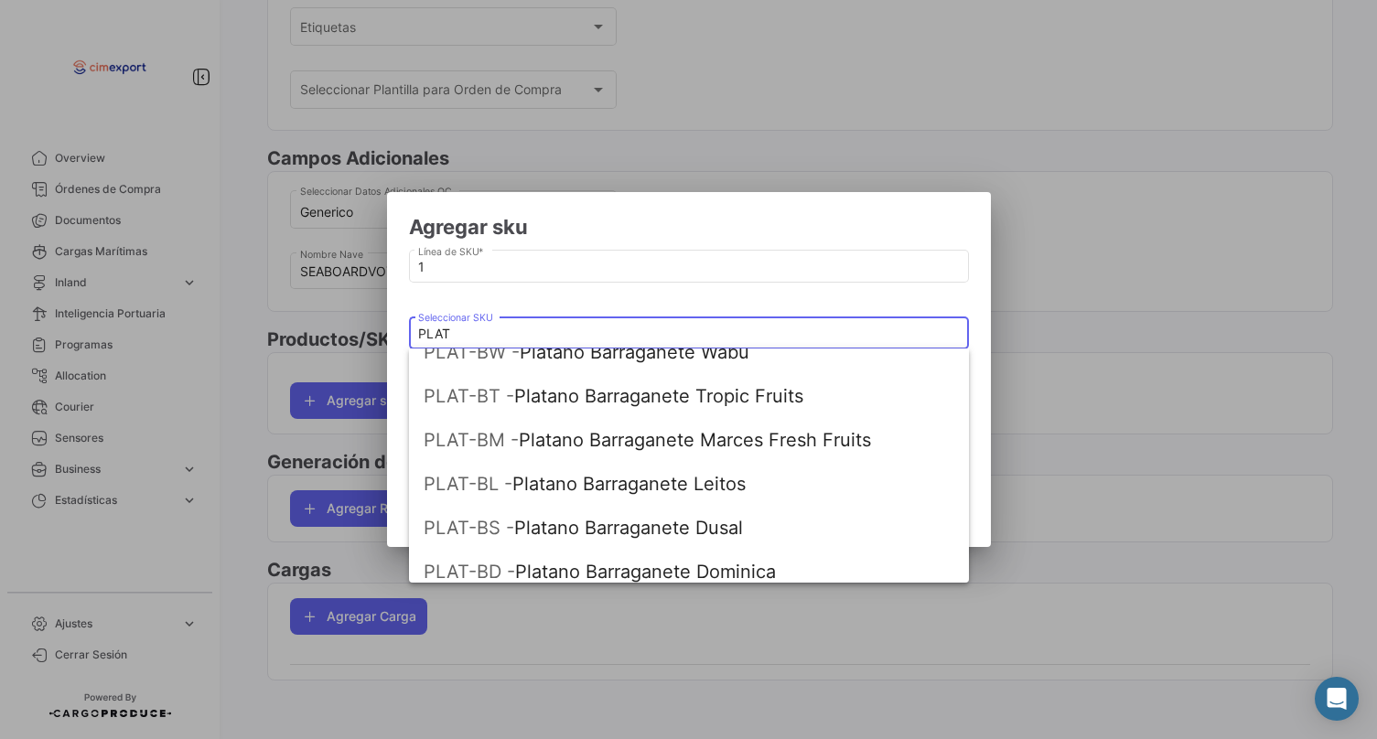
scroll to position [284, 0]
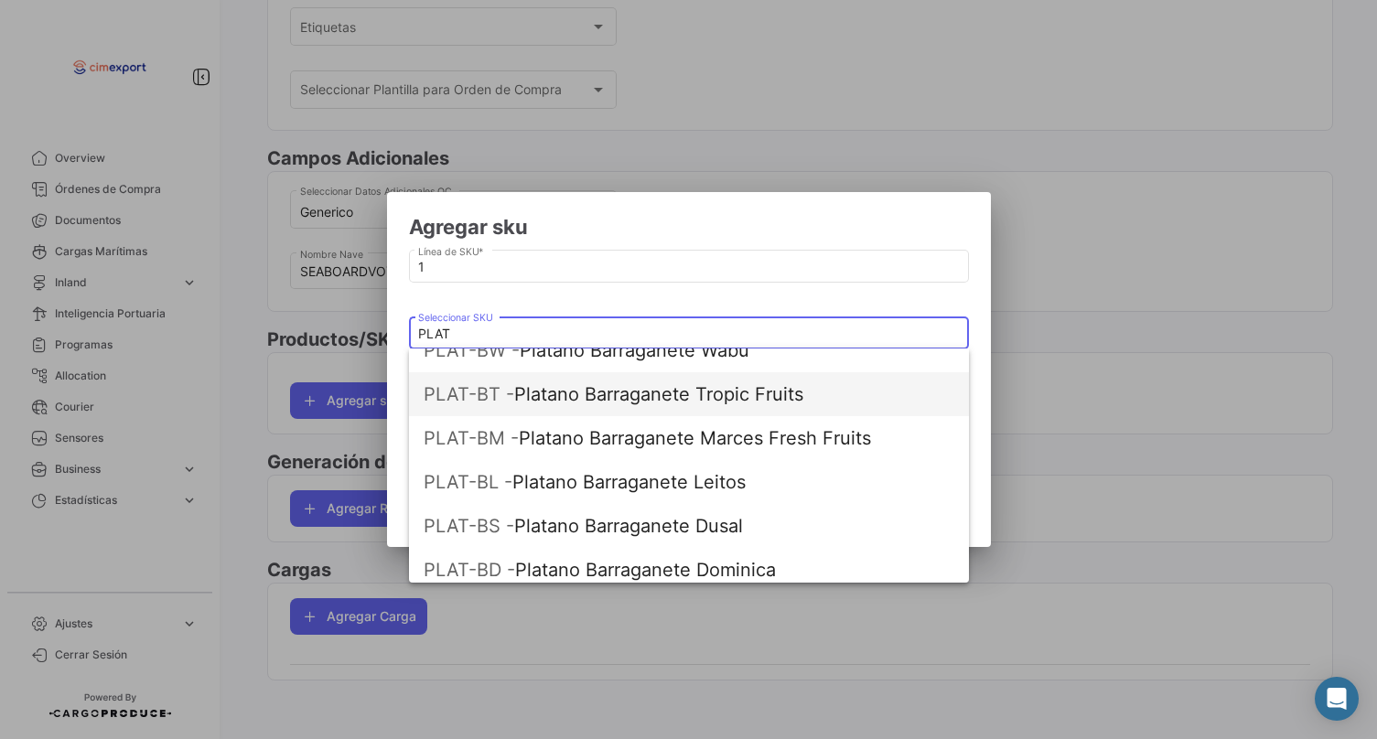
click at [633, 407] on span "PLAT-BT - Platano Barraganete Tropic Fruits" at bounding box center [689, 394] width 531 height 44
type input "Platano Barraganete Tropic Fruits"
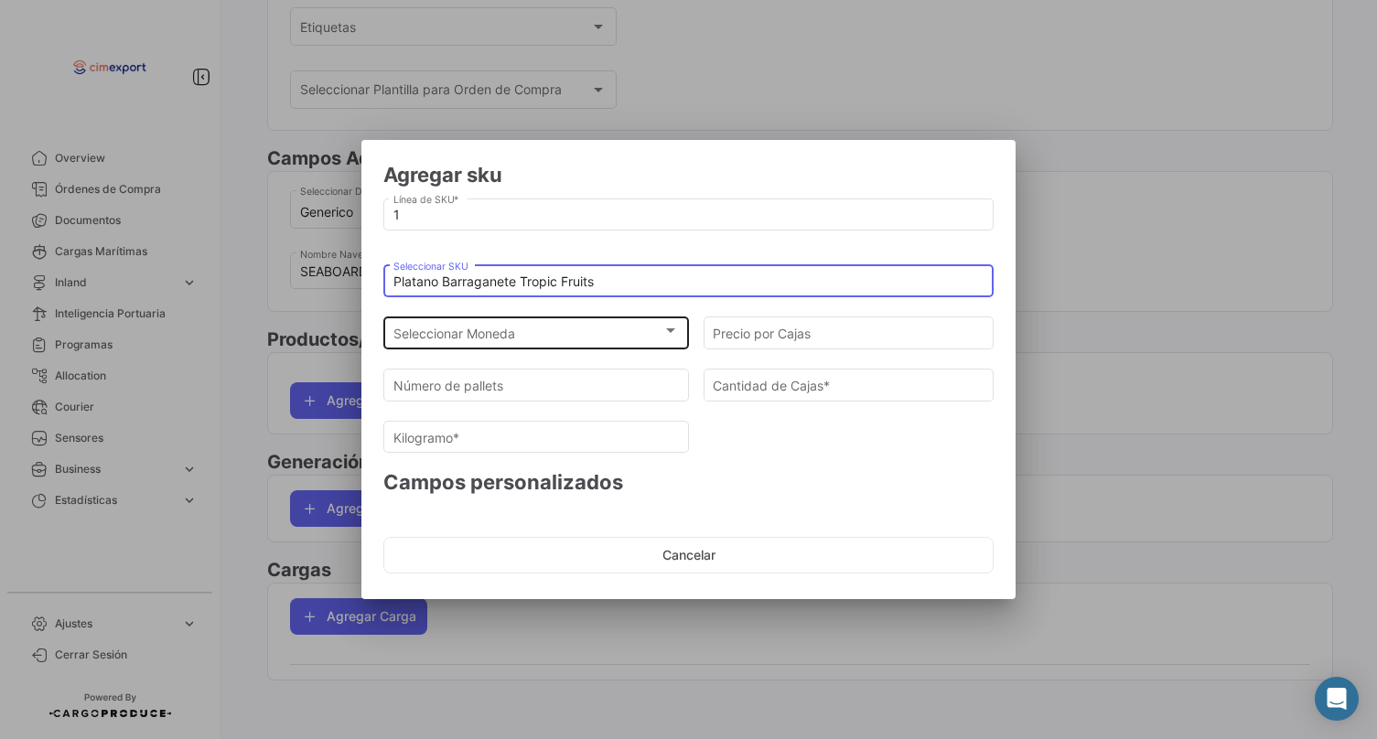
click at [578, 334] on div "Seleccionar Moneda" at bounding box center [528, 335] width 270 height 16
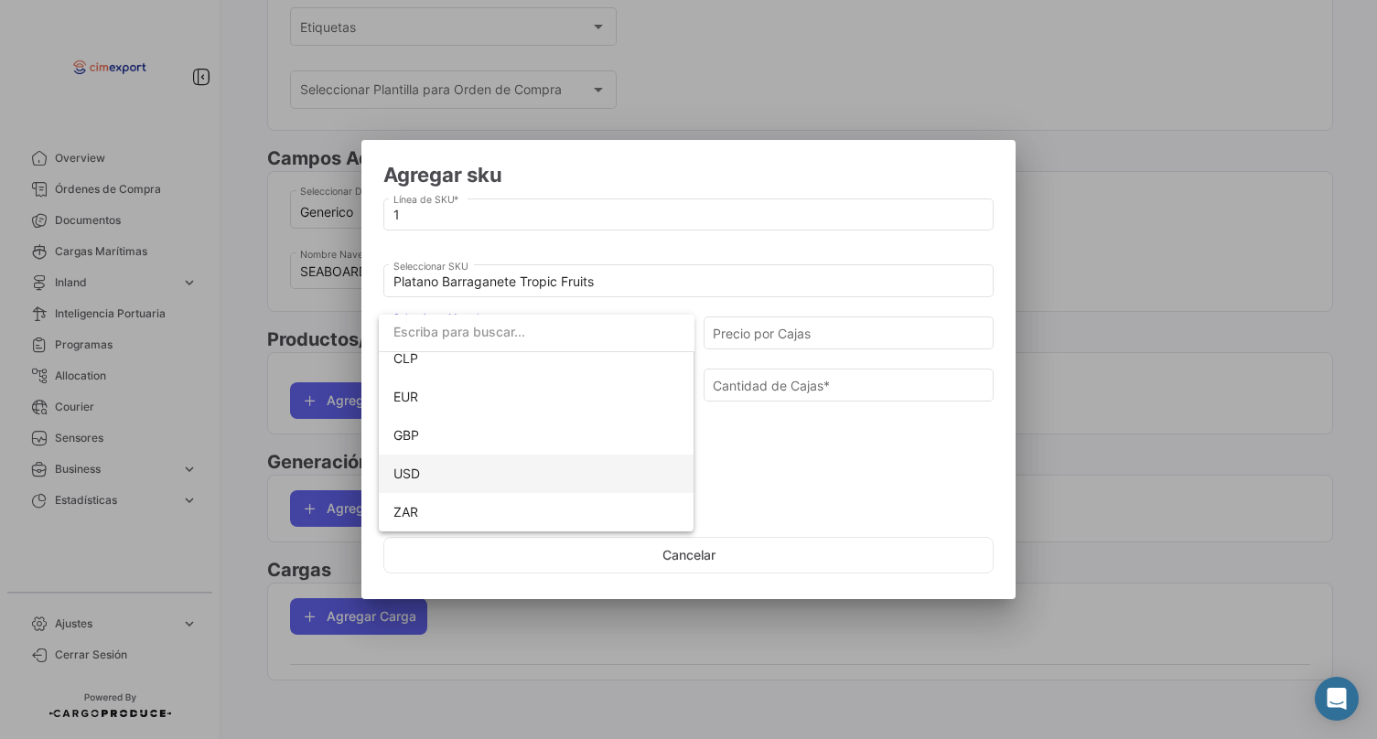
scroll to position [129, 0]
click at [465, 474] on span "USD" at bounding box center [536, 474] width 286 height 38
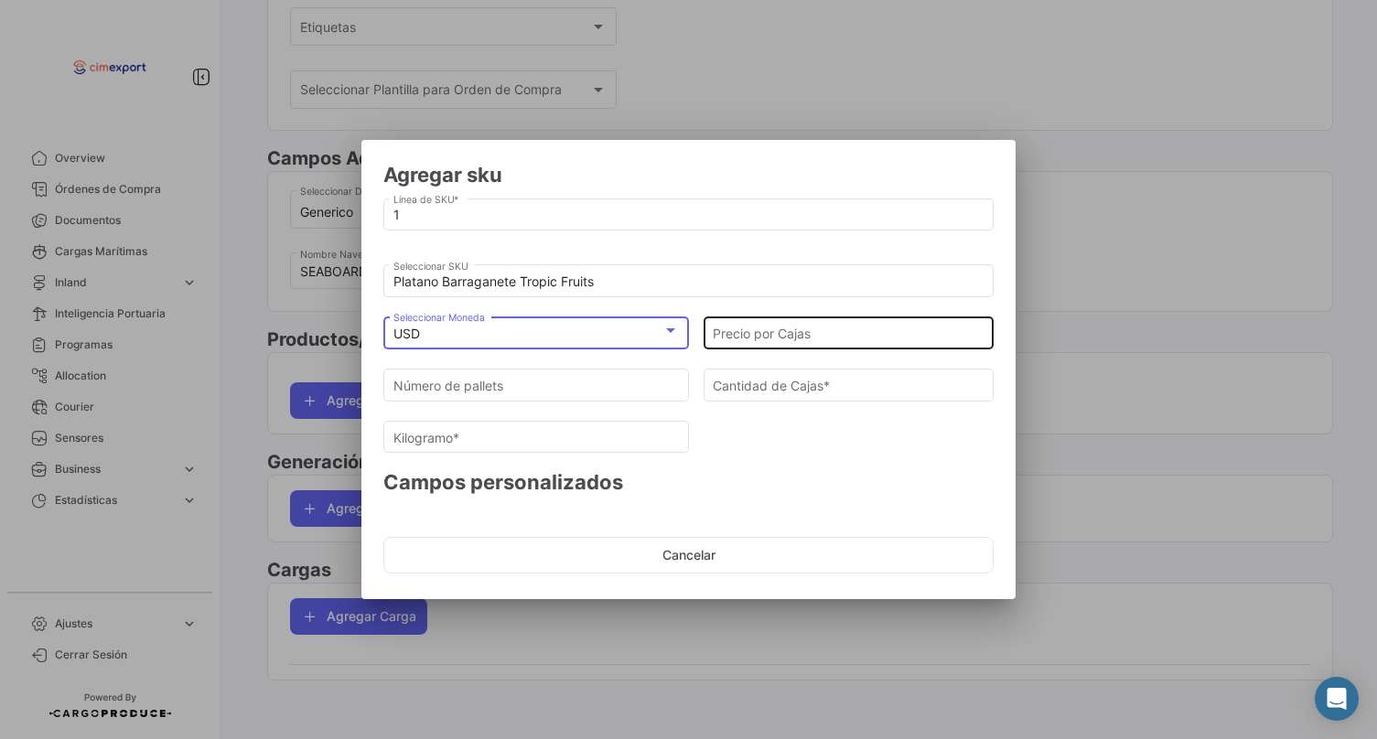
click at [779, 342] on div "Precio por Cajas" at bounding box center [849, 332] width 272 height 36
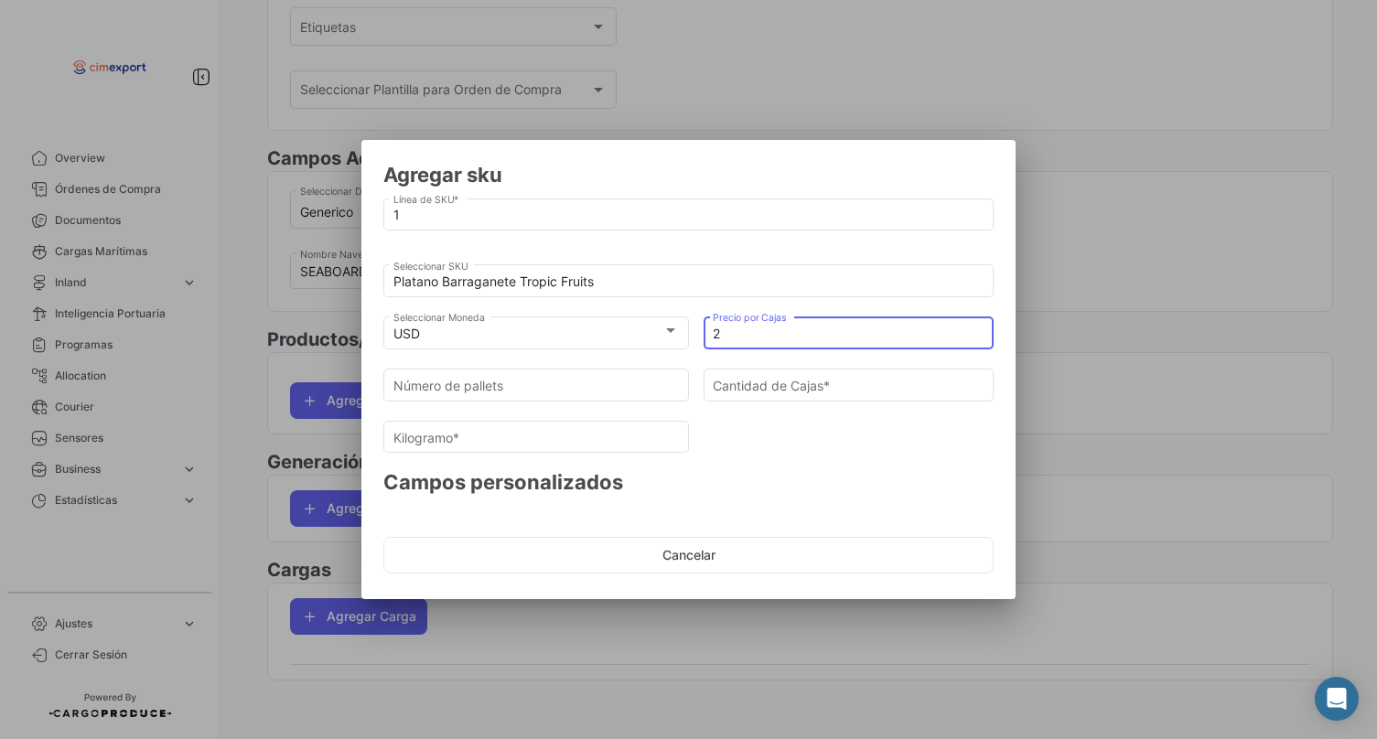
type input "21"
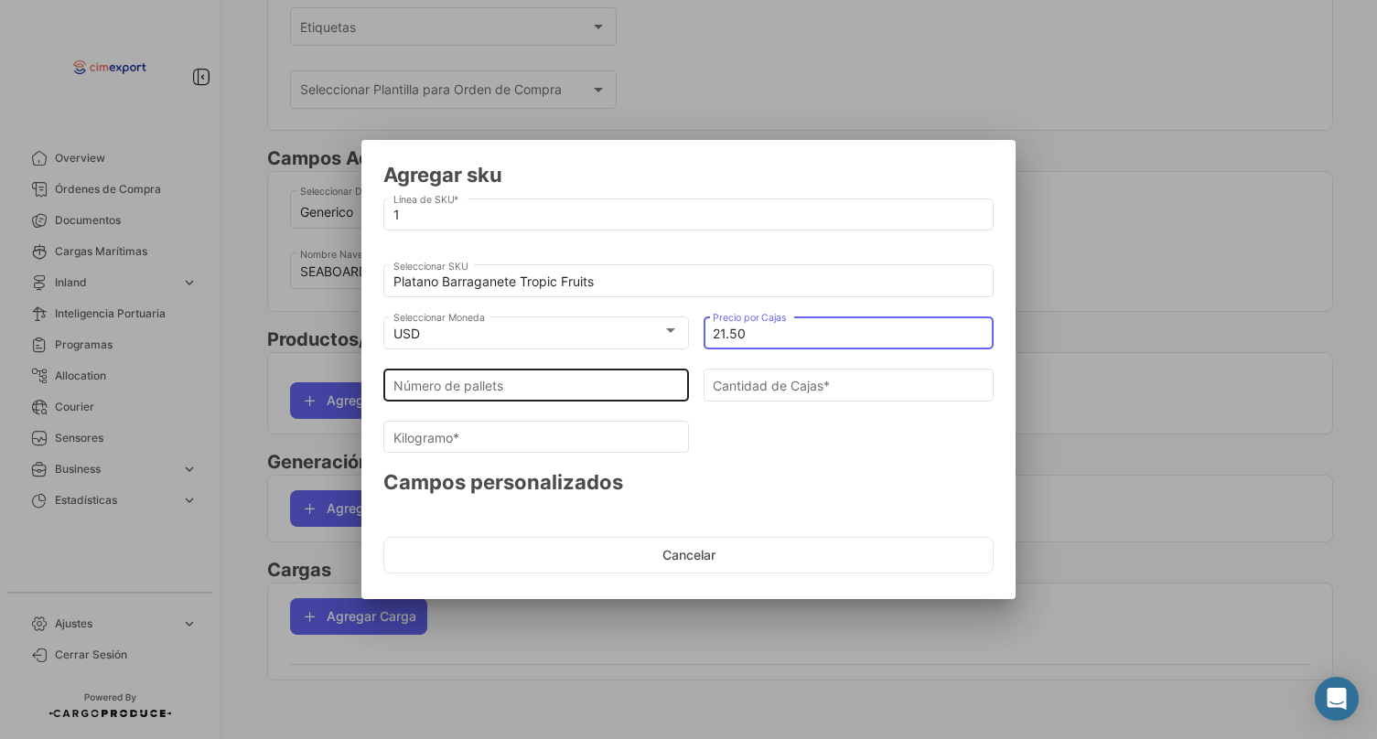
type input "21.50"
click at [643, 393] on div "Número de pallets" at bounding box center [536, 383] width 286 height 36
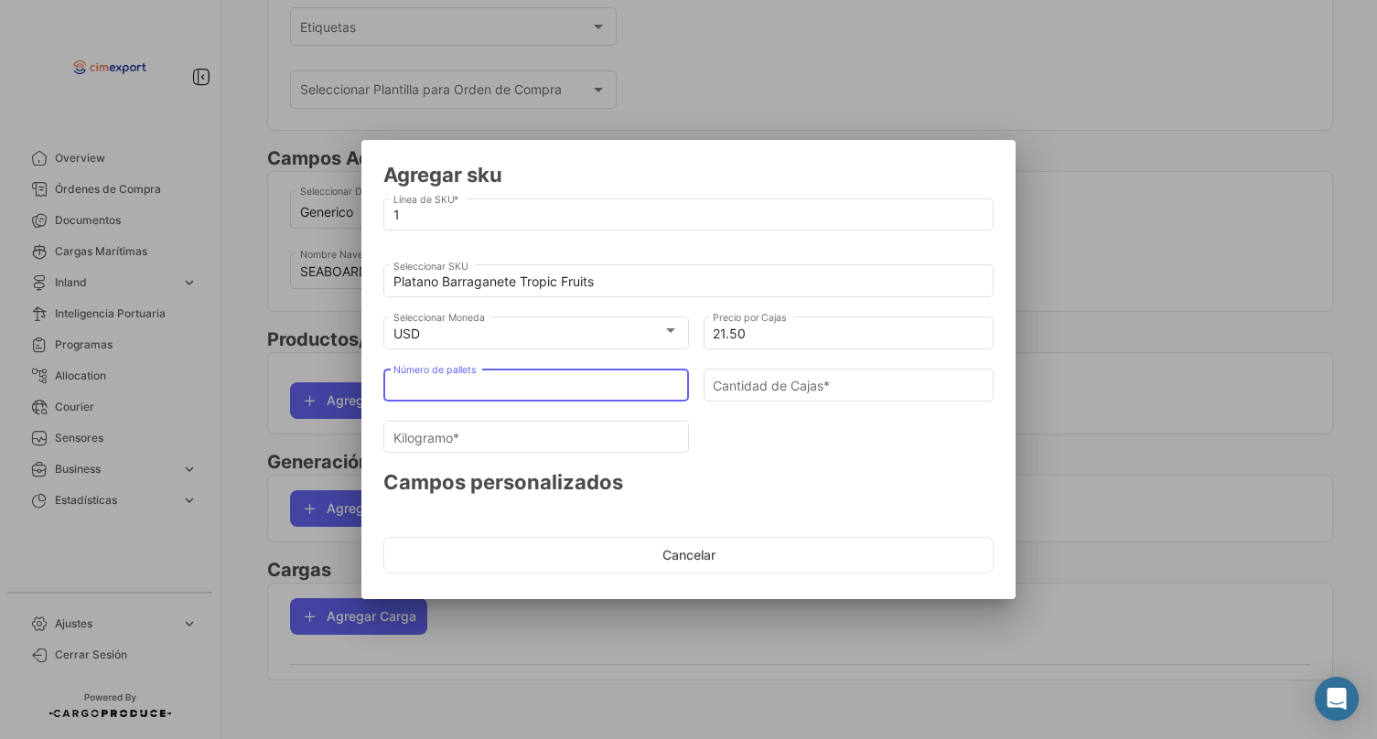
type input "2"
type input "108"
type input "2451.6"
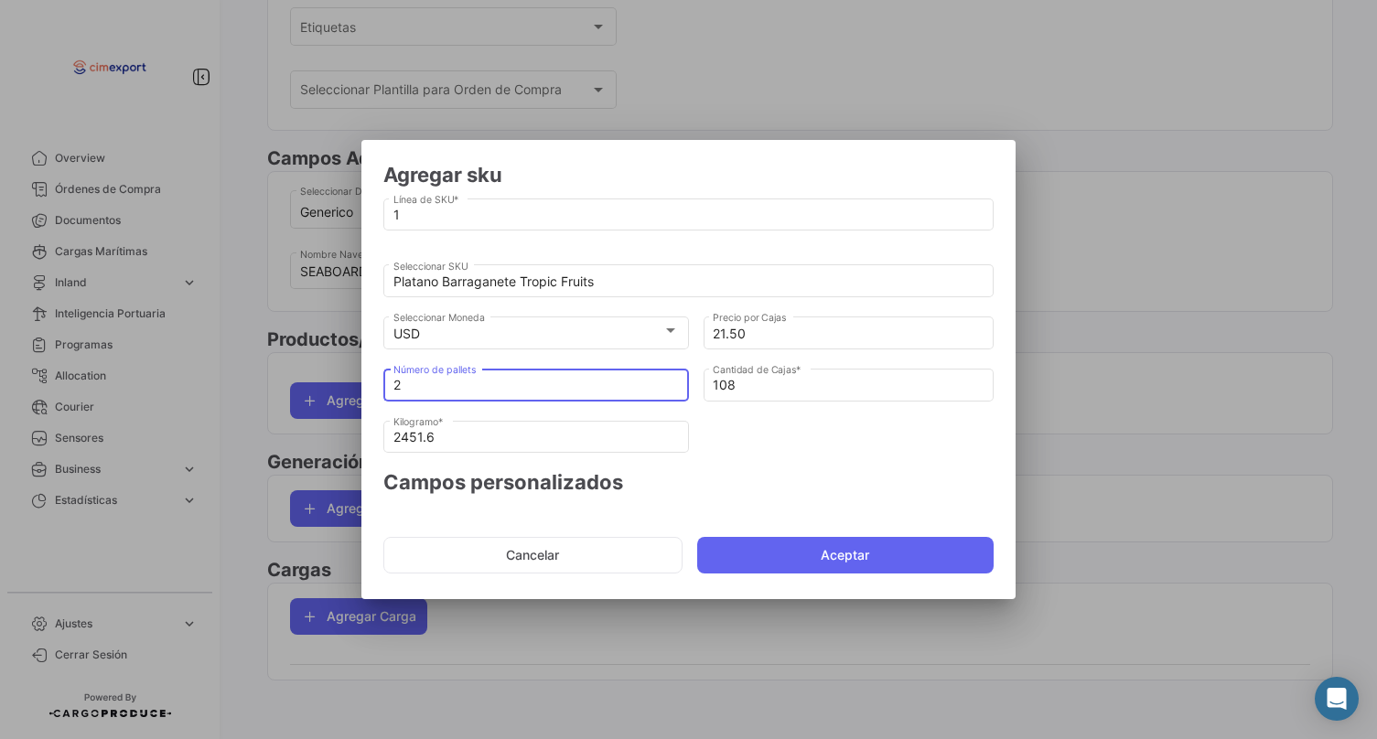
type input "20"
type input "1080"
type input "24516"
type input "20"
click at [571, 439] on input "24516" at bounding box center [536, 438] width 286 height 16
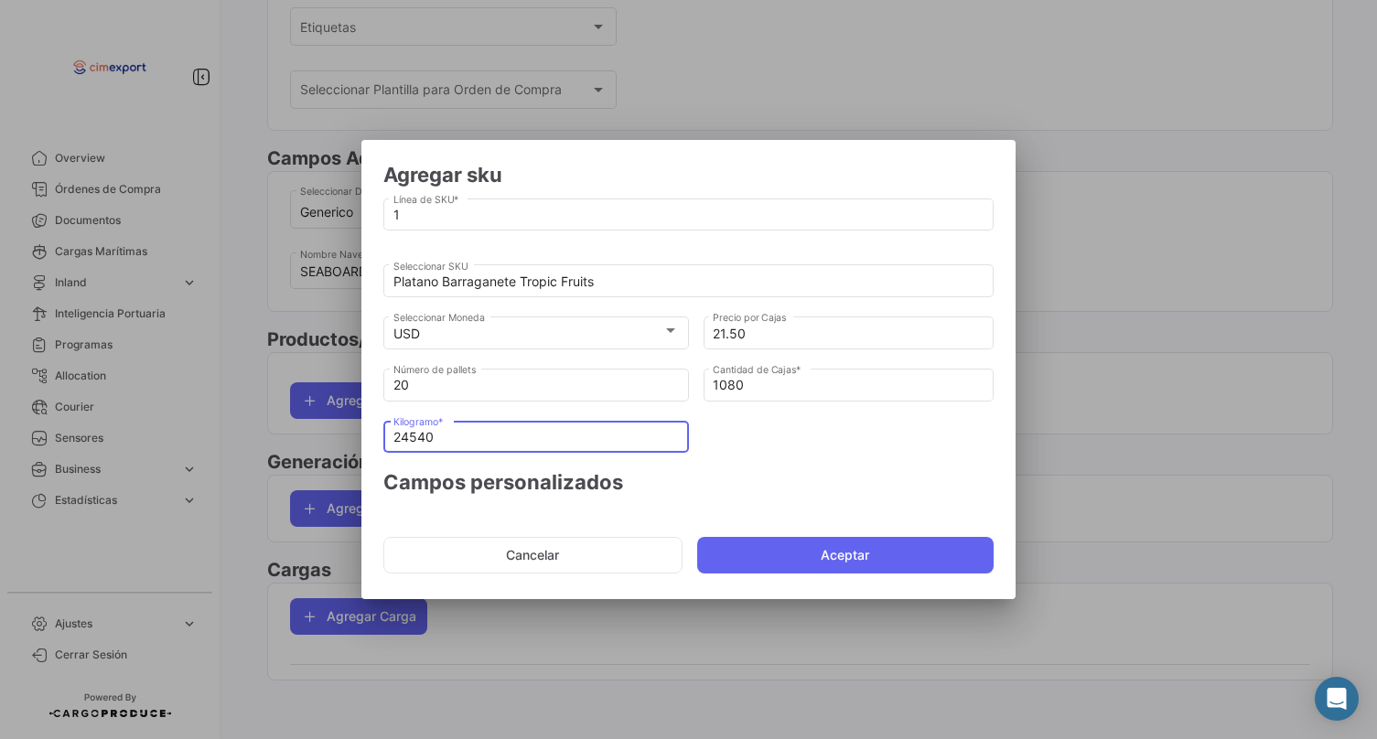
type input "24540"
click at [770, 576] on mat-dialog-actions "Cancelar Aceptar" at bounding box center [688, 555] width 610 height 62
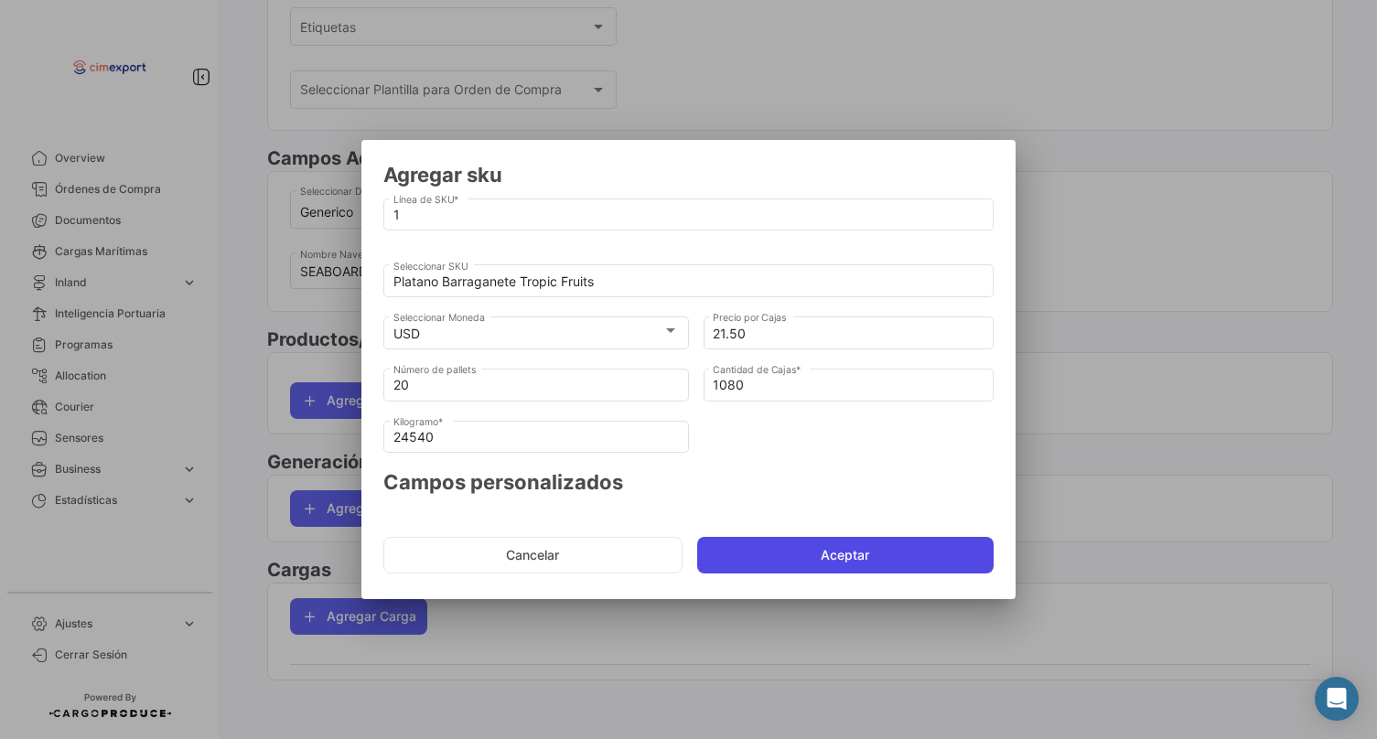
click at [749, 549] on button "Aceptar" at bounding box center [845, 555] width 297 height 37
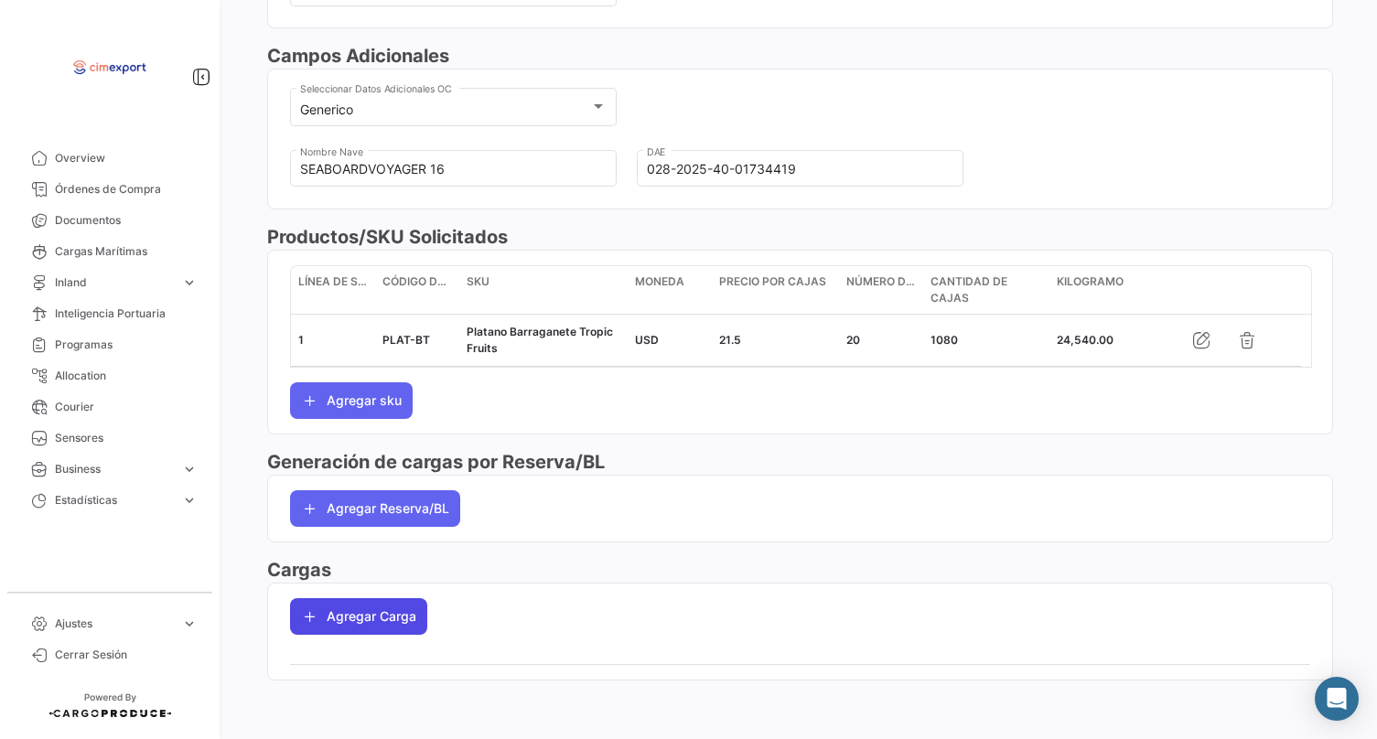
click at [365, 621] on button "Agregar Carga" at bounding box center [358, 616] width 137 height 37
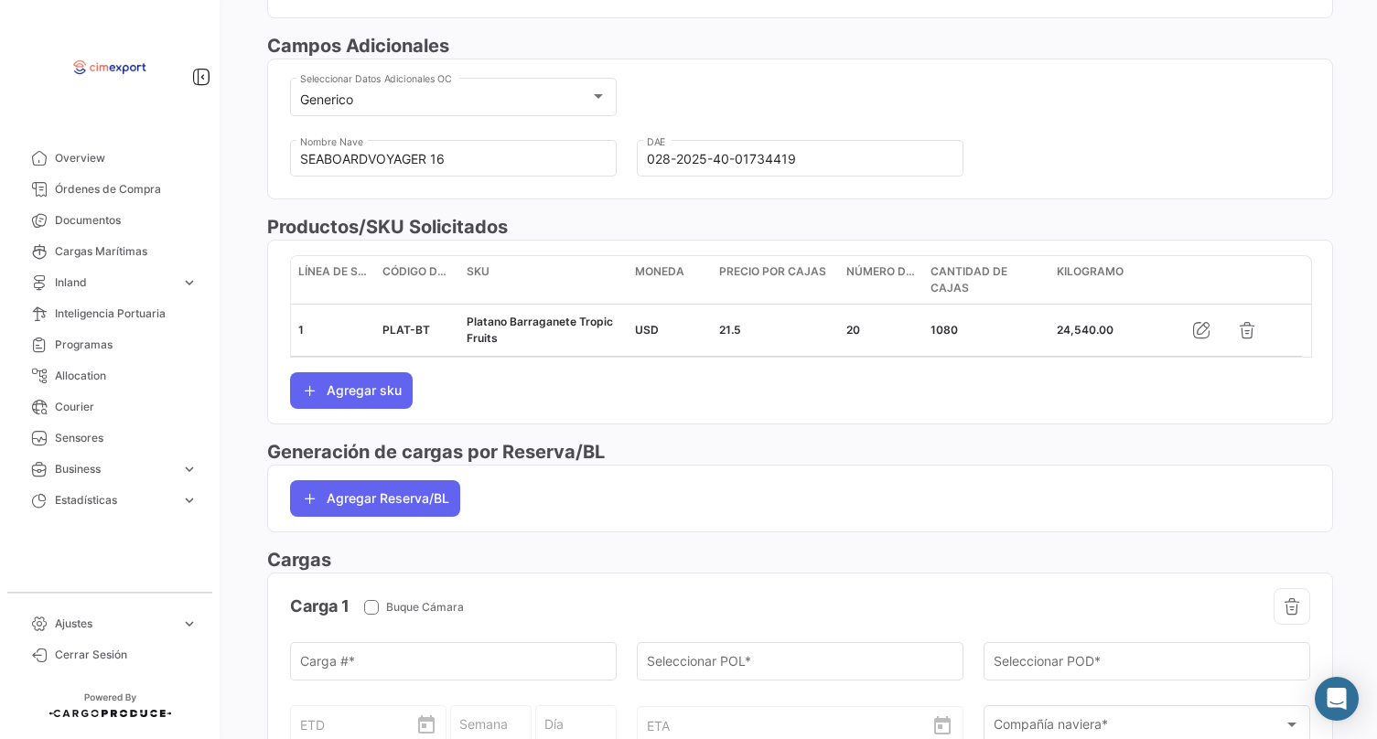
scroll to position [583, 0]
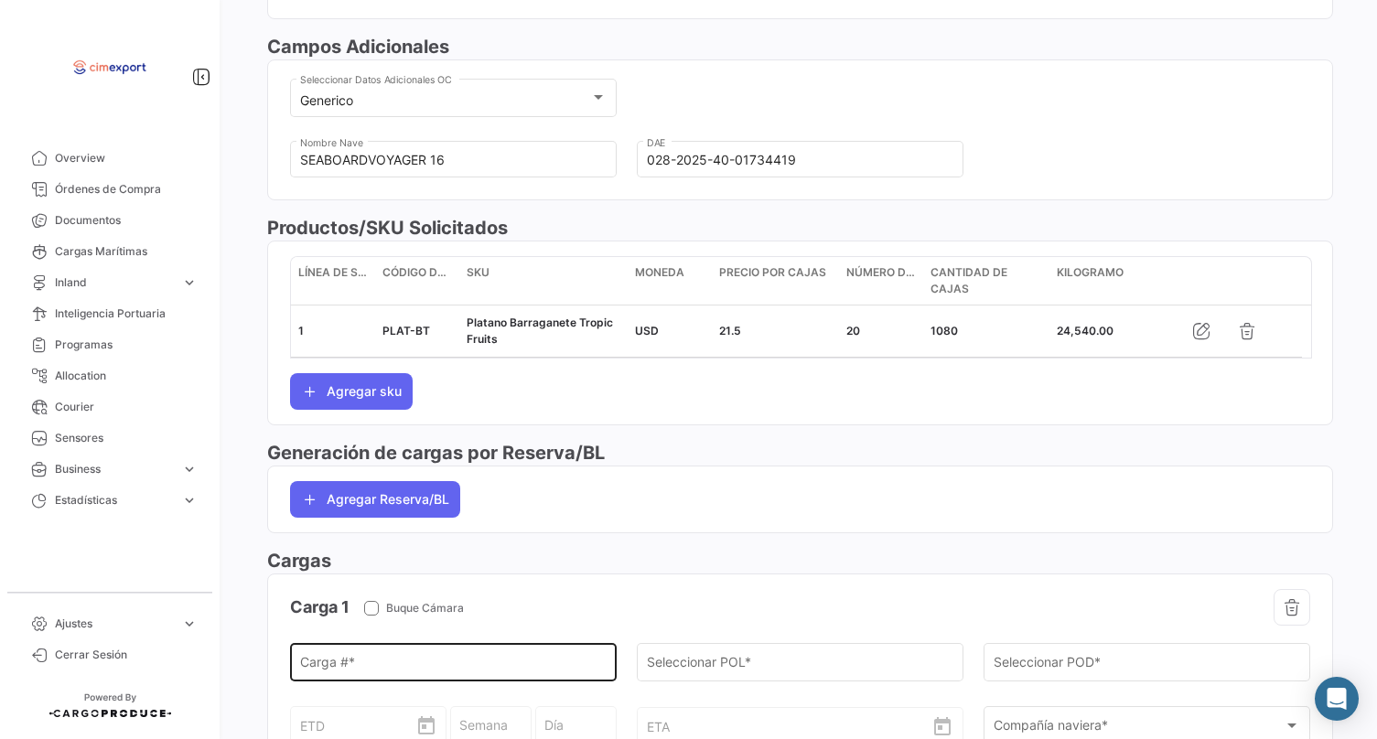
click at [376, 673] on input "Carga # *" at bounding box center [453, 667] width 307 height 16
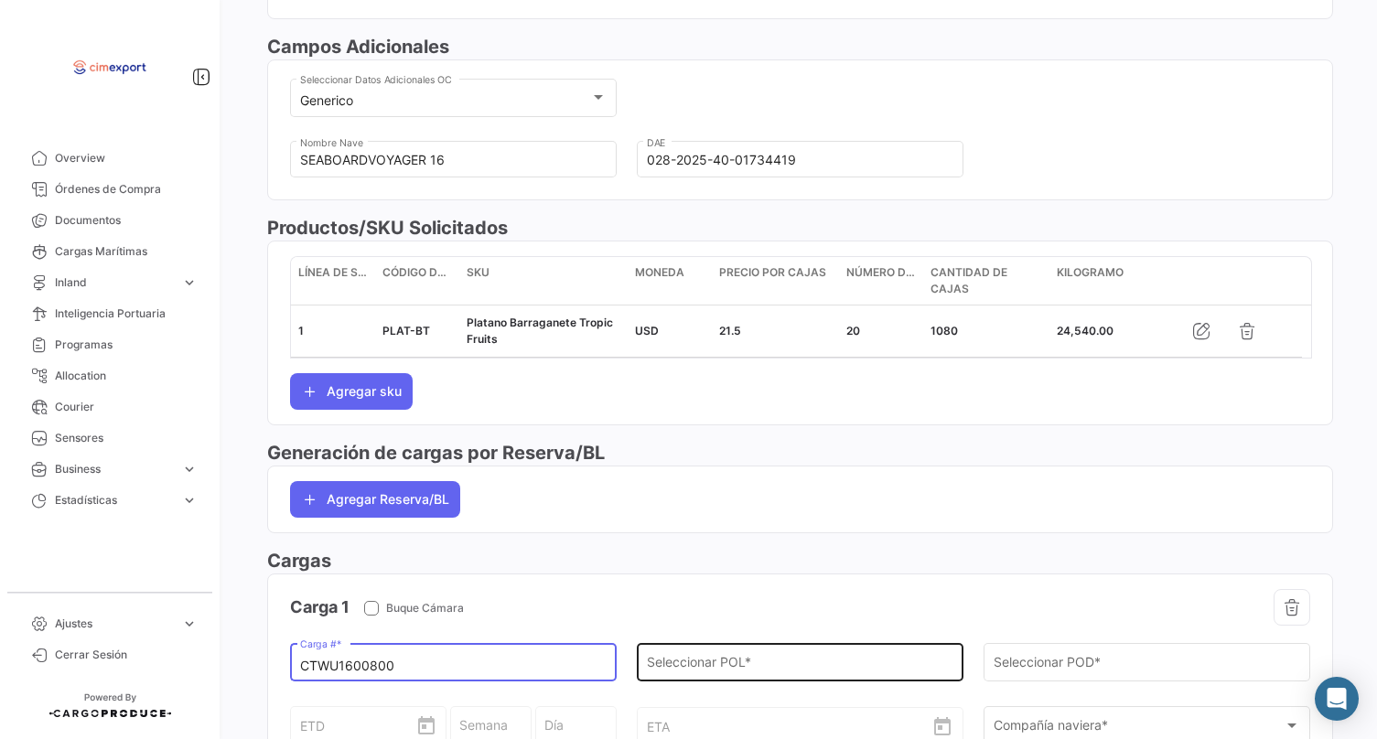
type input "CTWU1600800"
click at [740, 673] on input "Seleccionar POL *" at bounding box center [800, 667] width 307 height 16
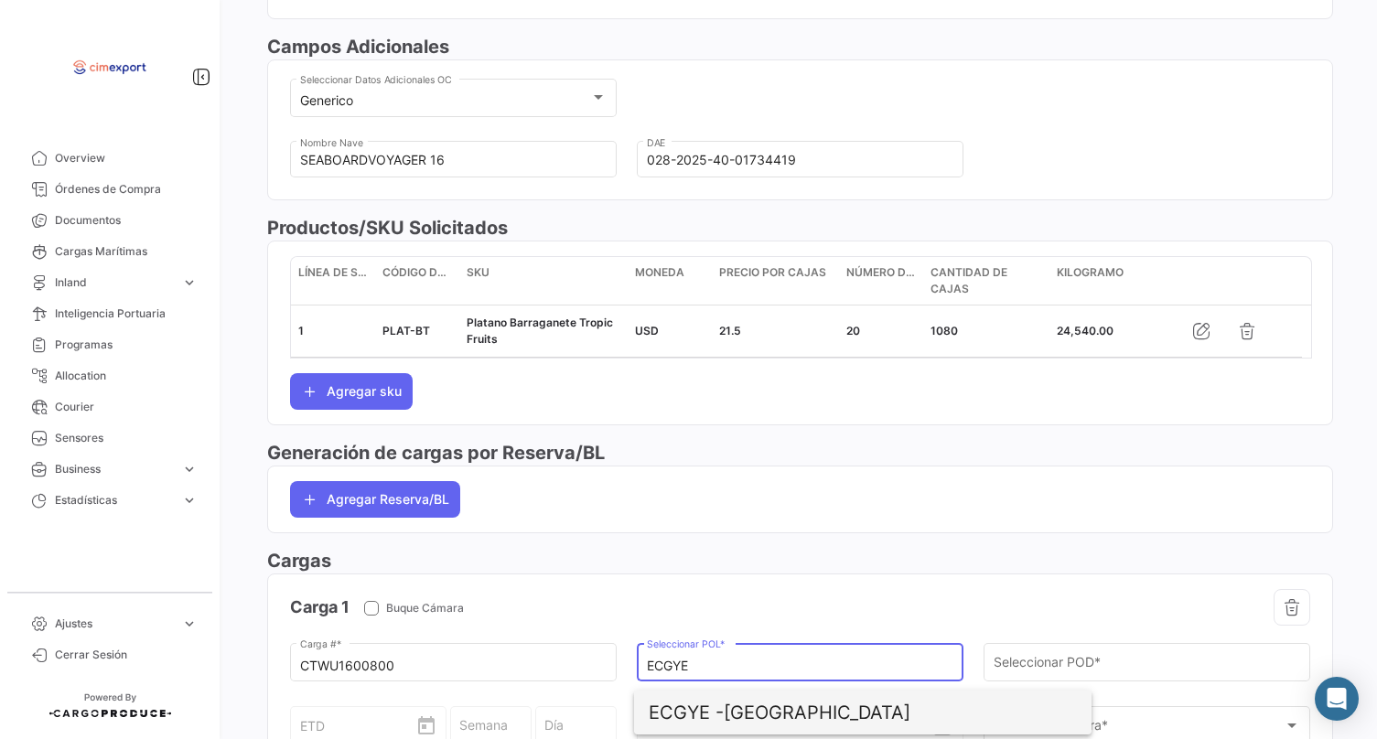
click at [759, 697] on span "ECGYE - [GEOGRAPHIC_DATA]" at bounding box center [863, 713] width 428 height 44
type input "[GEOGRAPHIC_DATA]"
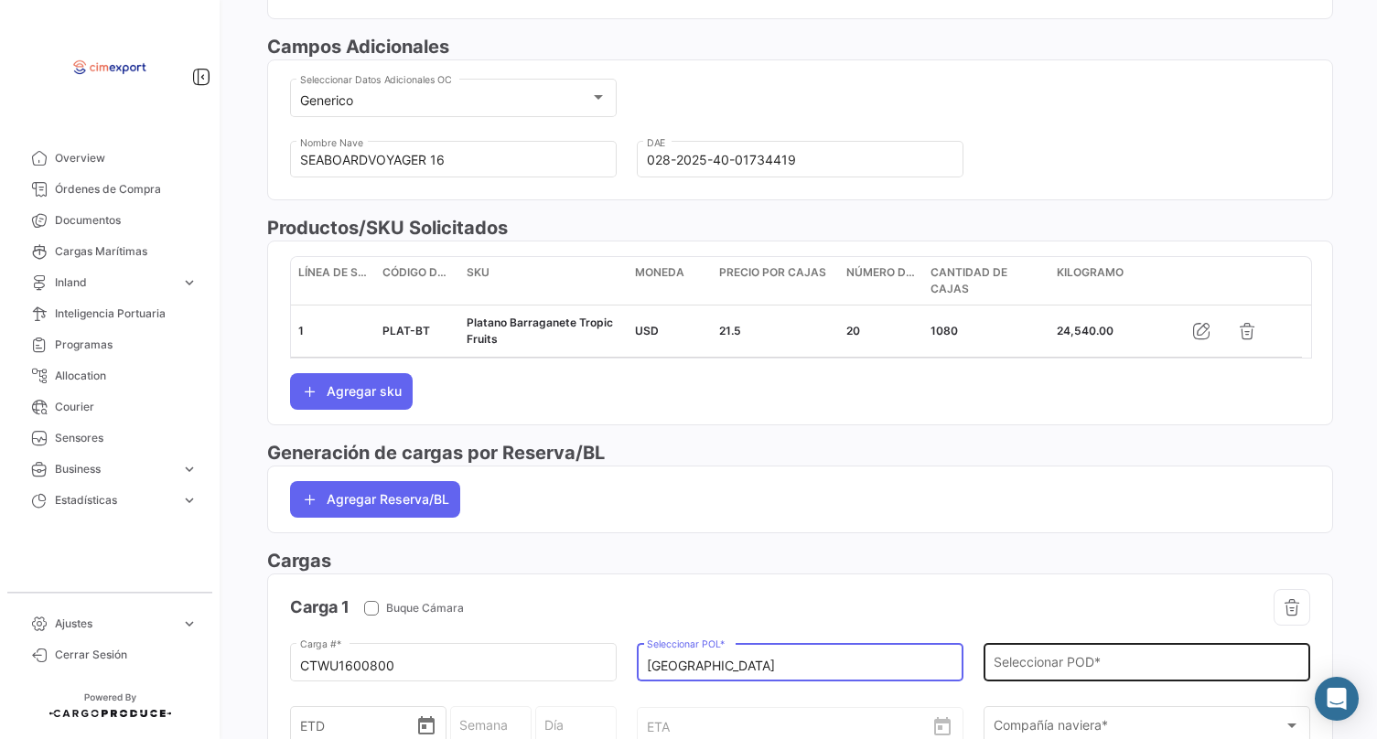
click at [1000, 668] on input "Seleccionar POD *" at bounding box center [1147, 667] width 307 height 16
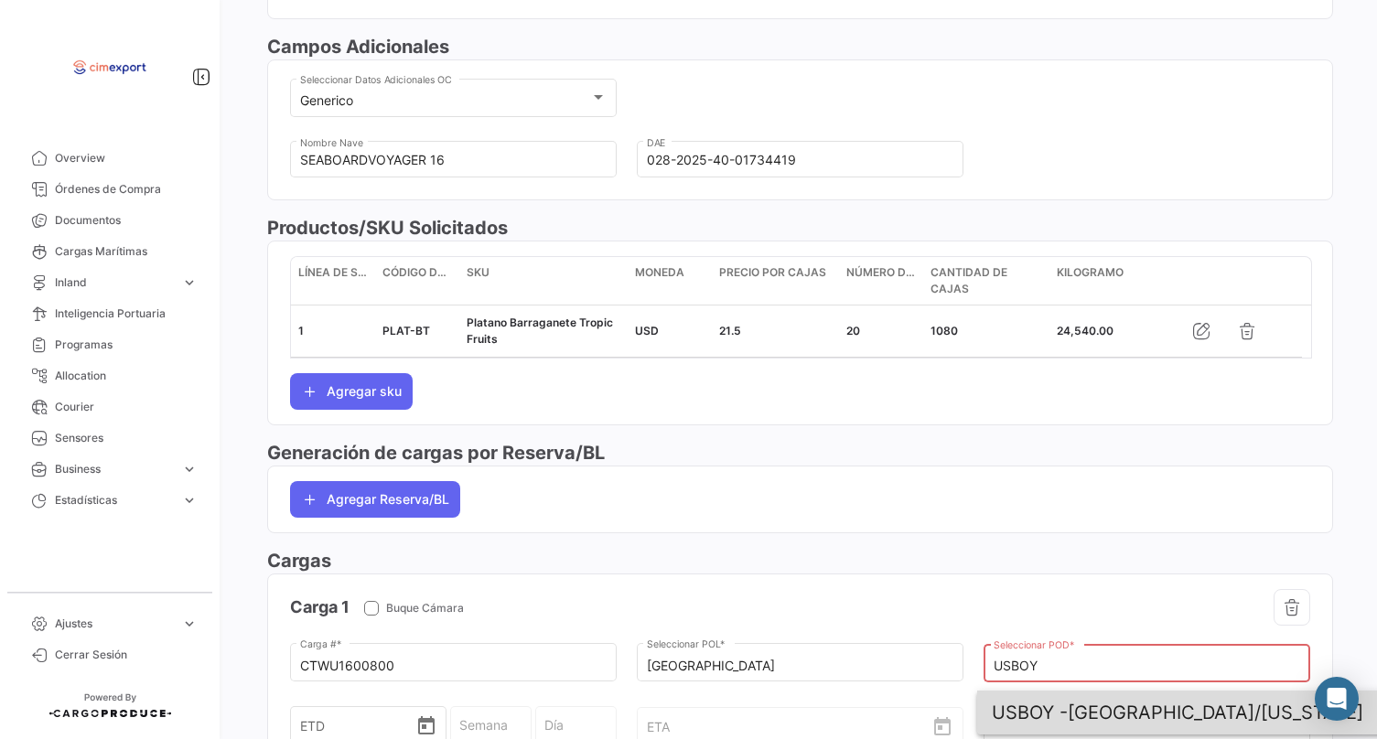
click at [1080, 710] on span "USBOY - [GEOGRAPHIC_DATA]/[US_STATE]" at bounding box center [1206, 713] width 428 height 44
type input "[GEOGRAPHIC_DATA]/[US_STATE]"
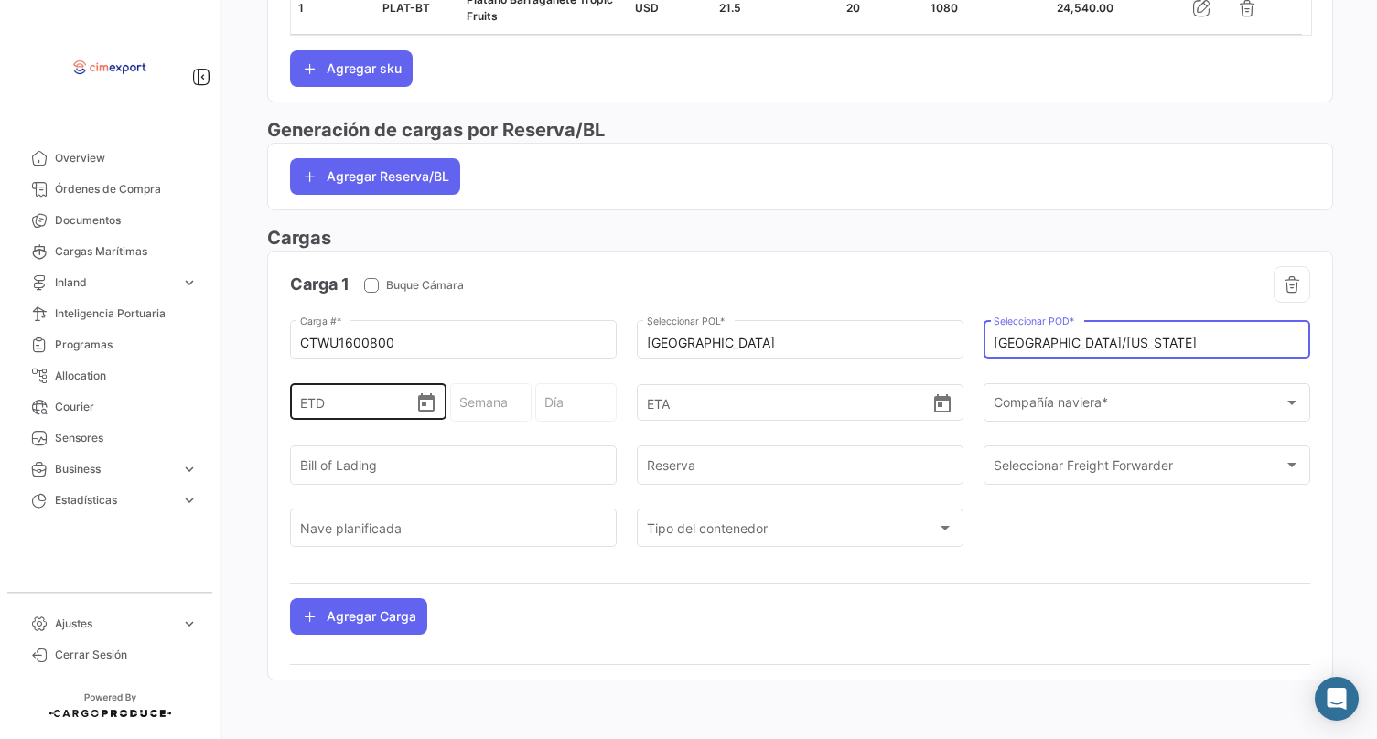
scroll to position [935, 0]
click at [424, 414] on icon "Open calendar" at bounding box center [426, 404] width 22 height 22
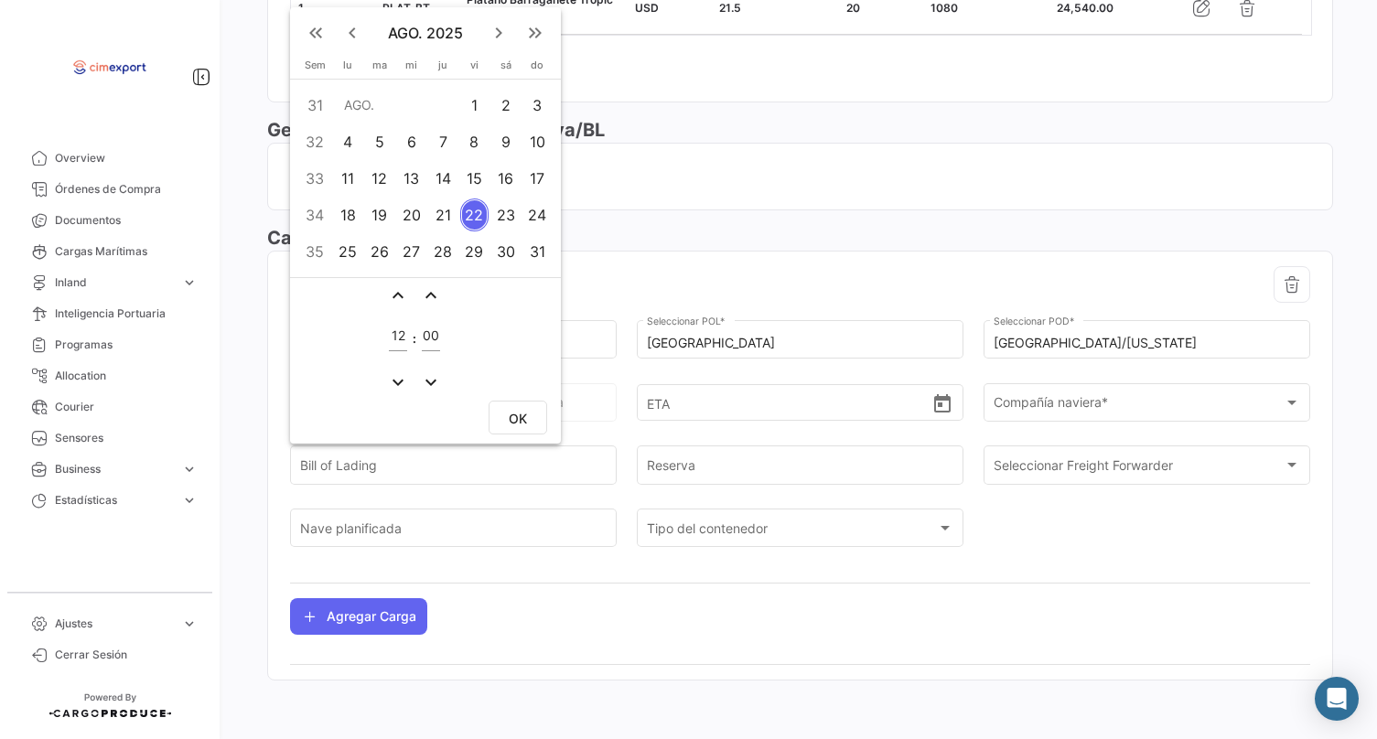
click at [472, 158] on td "8" at bounding box center [473, 142] width 31 height 37
click at [521, 416] on span "OK" at bounding box center [518, 419] width 18 height 16
type input "[DATE] 12:00"
type input "32 - 2025"
type input "Viernes"
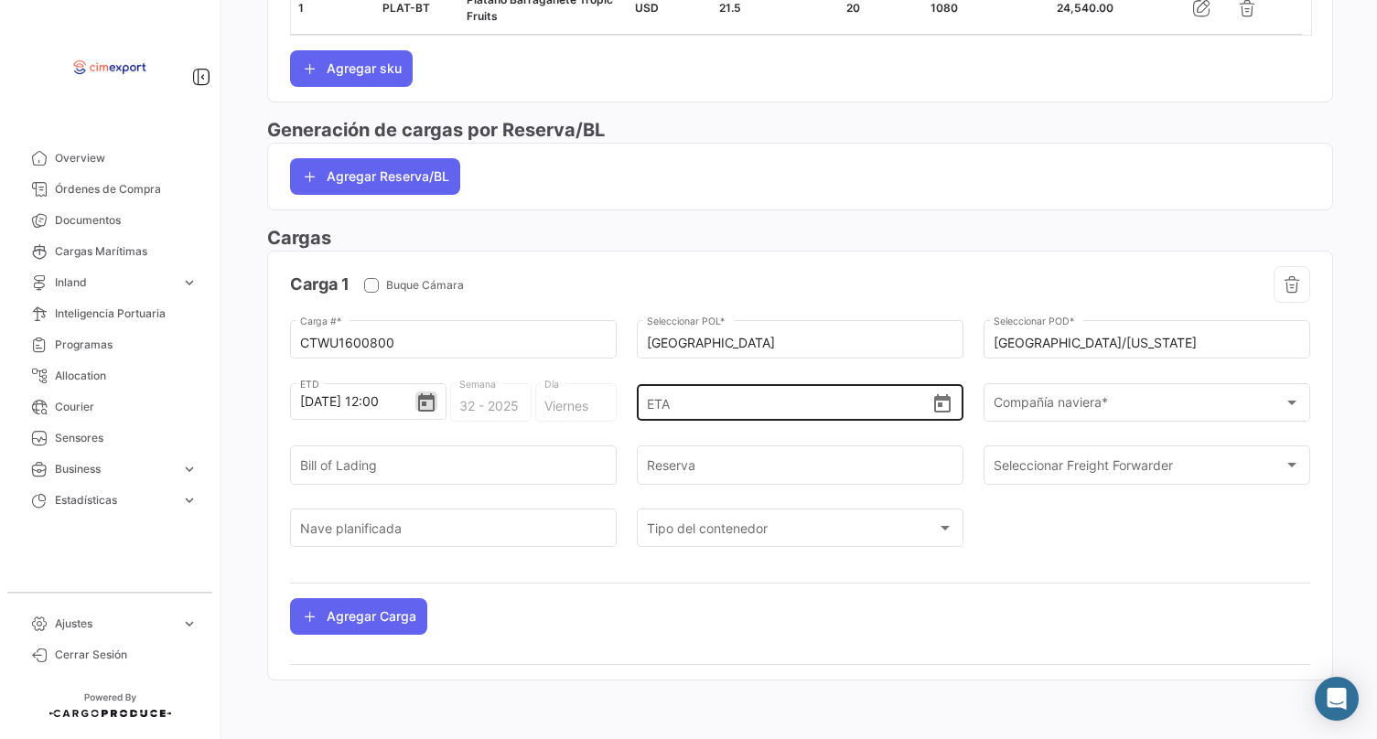
click at [941, 411] on icon "Open calendar" at bounding box center [942, 404] width 22 height 22
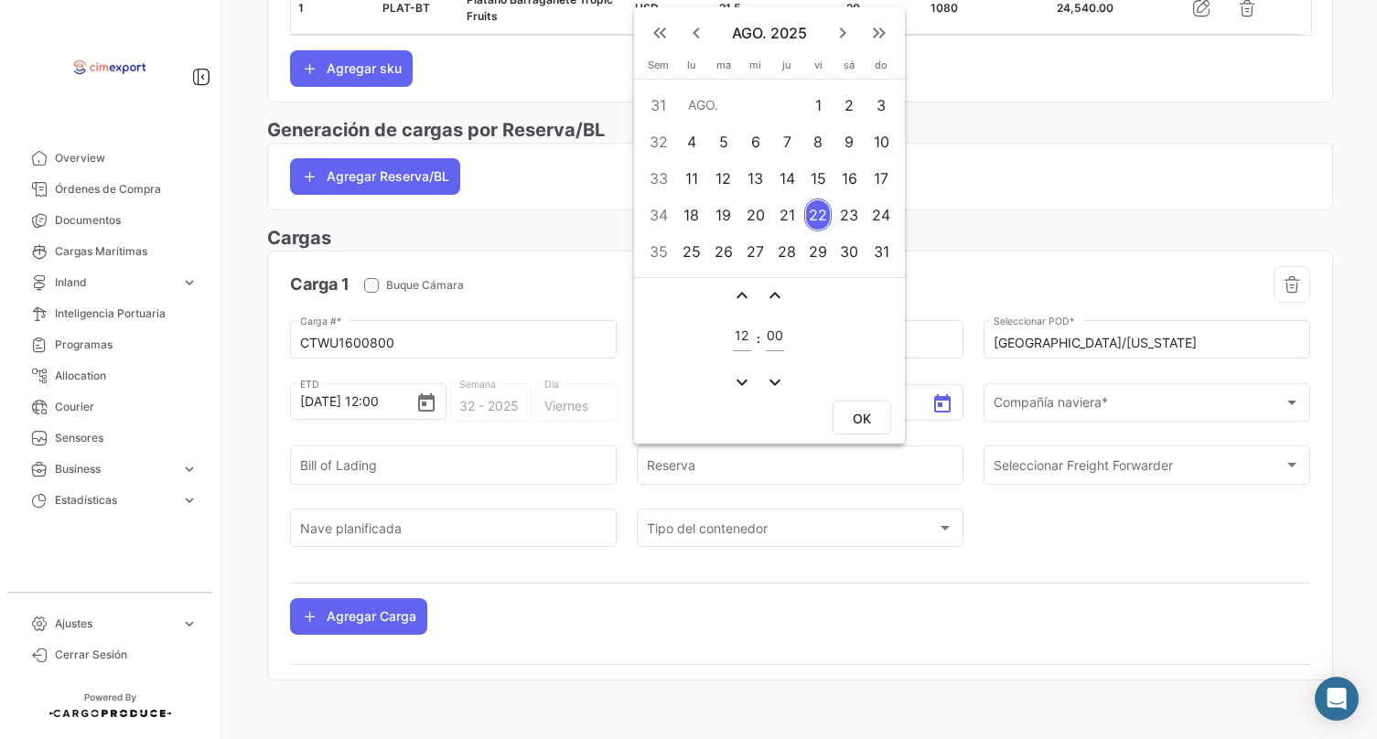
click at [723, 212] on div "19" at bounding box center [723, 215] width 29 height 33
click at [851, 413] on button "OK" at bounding box center [862, 418] width 59 height 34
type input "[DATE] 12:00"
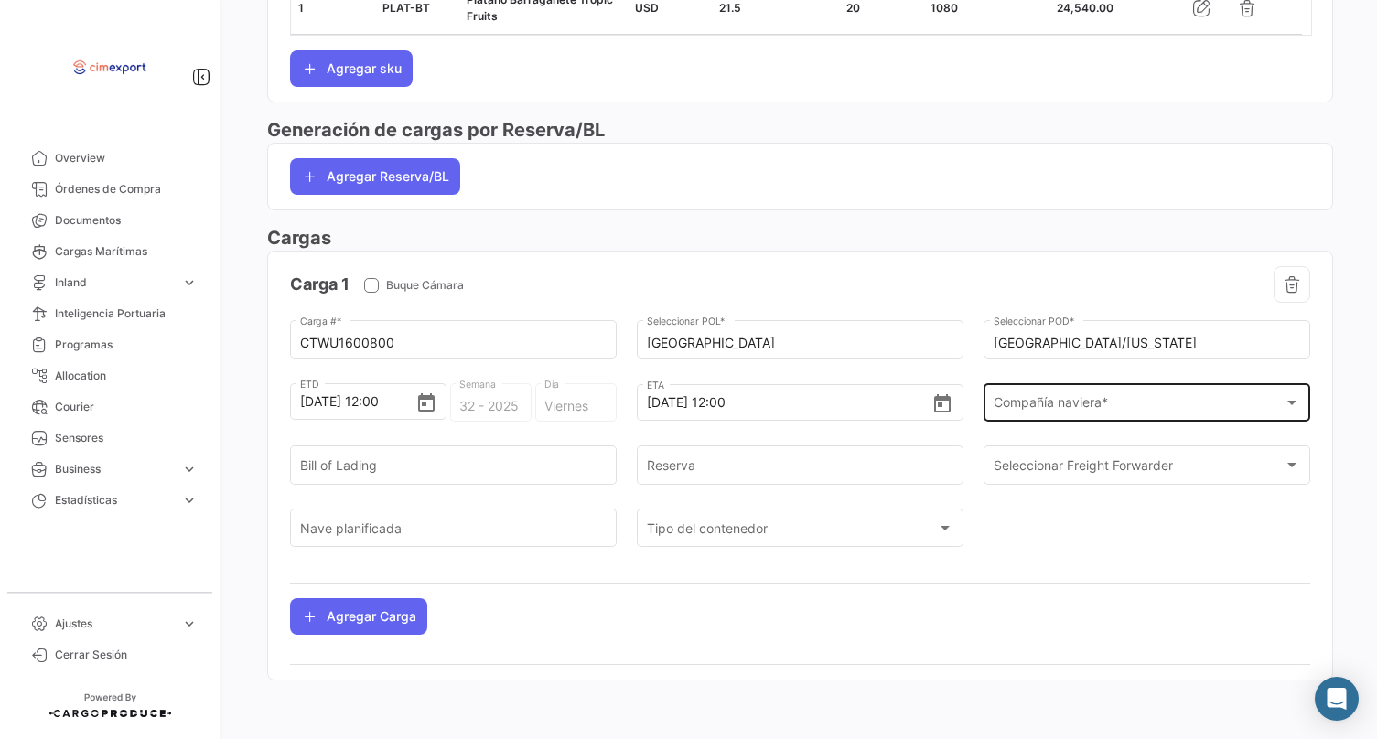
click at [1028, 388] on div "Compañía naviera * Compañía naviera *" at bounding box center [1147, 401] width 307 height 42
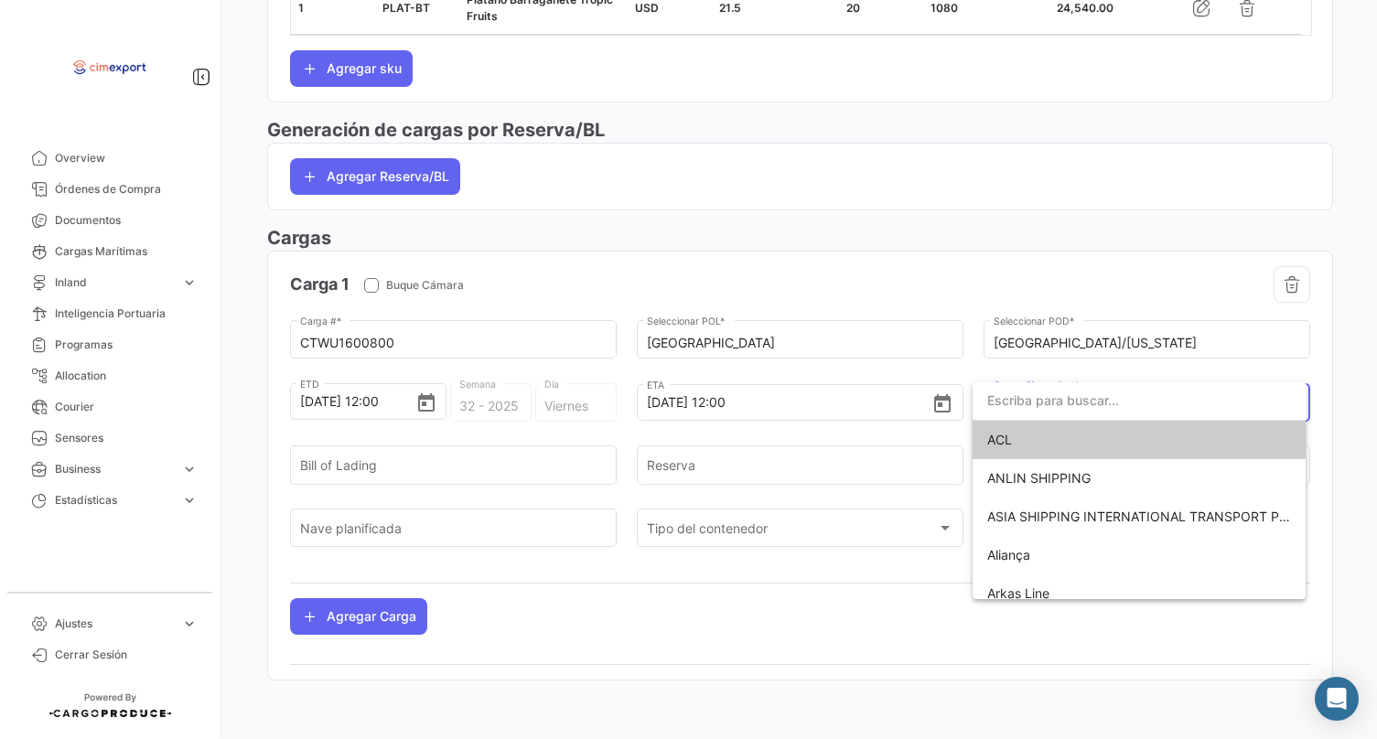
scroll to position [919, 0]
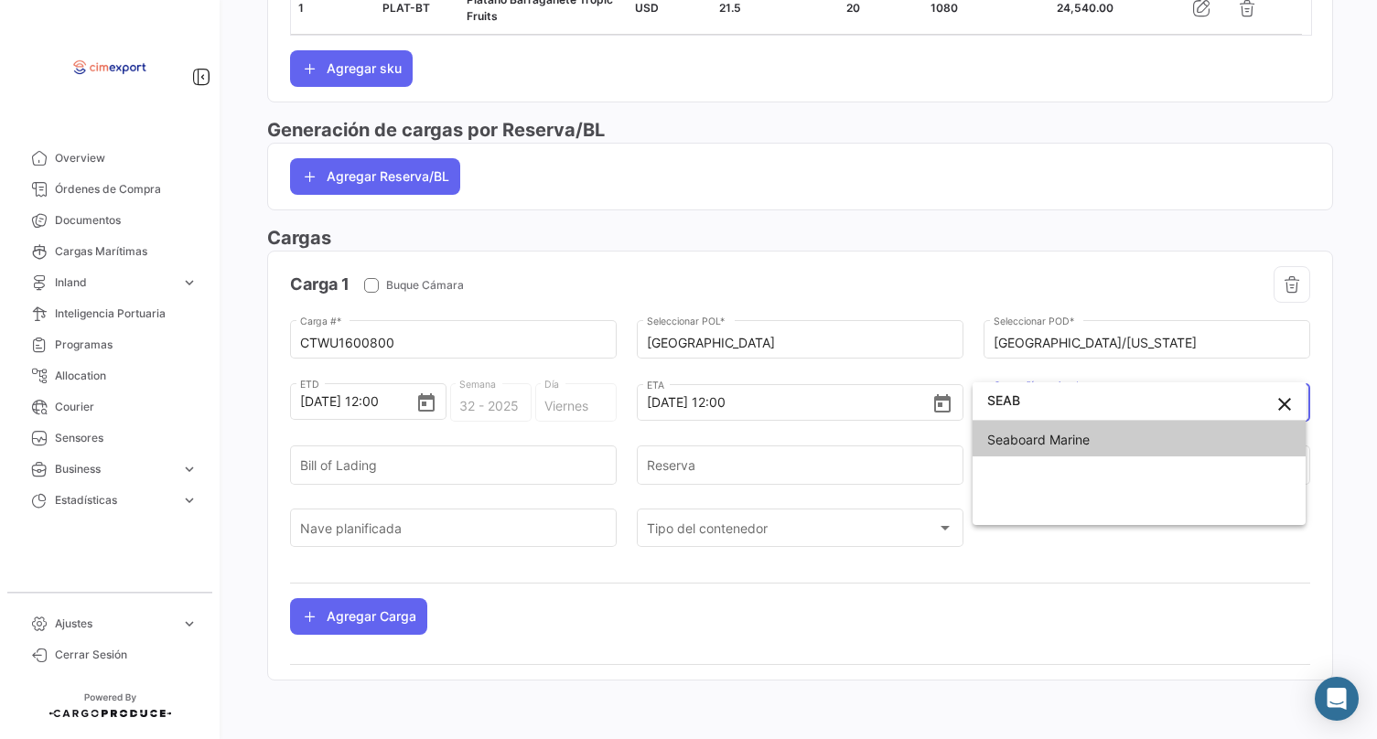
type input "SEAB"
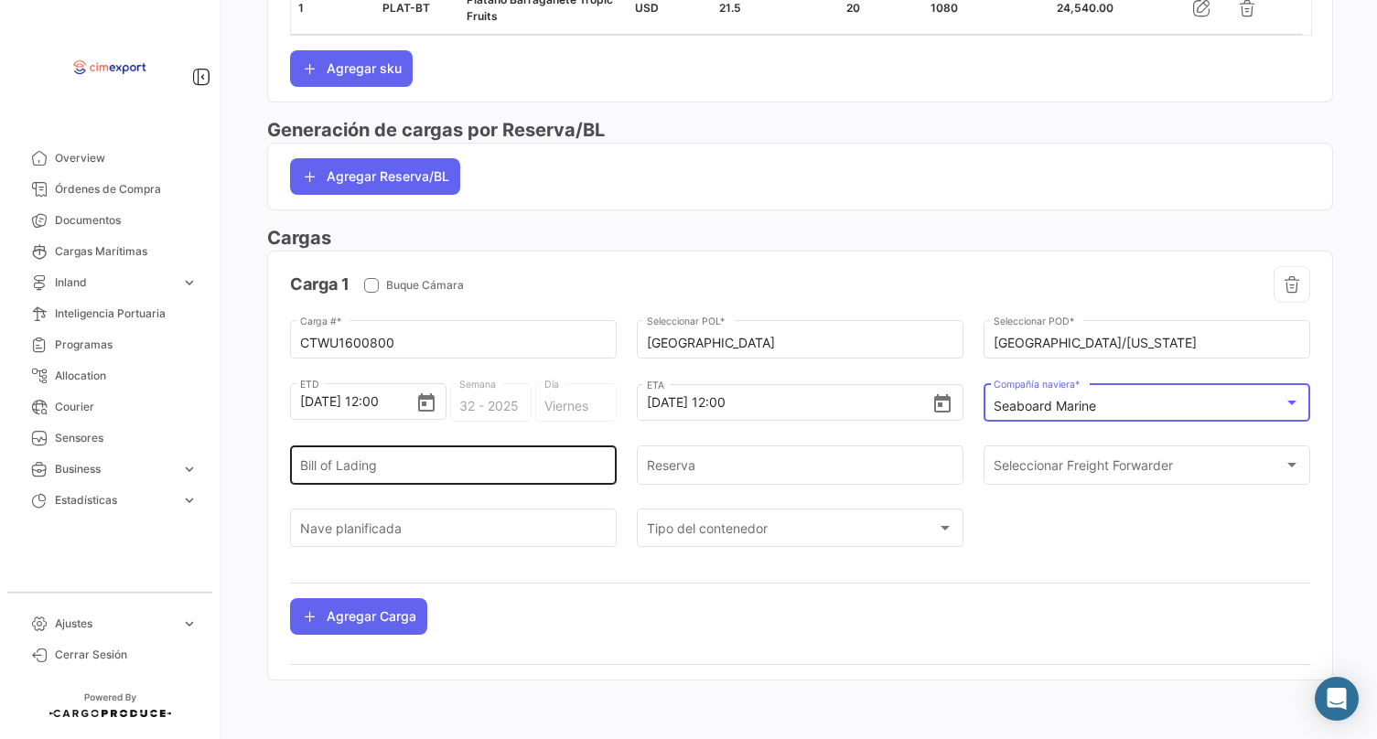
click at [474, 461] on input "Bill of Lading" at bounding box center [453, 469] width 307 height 16
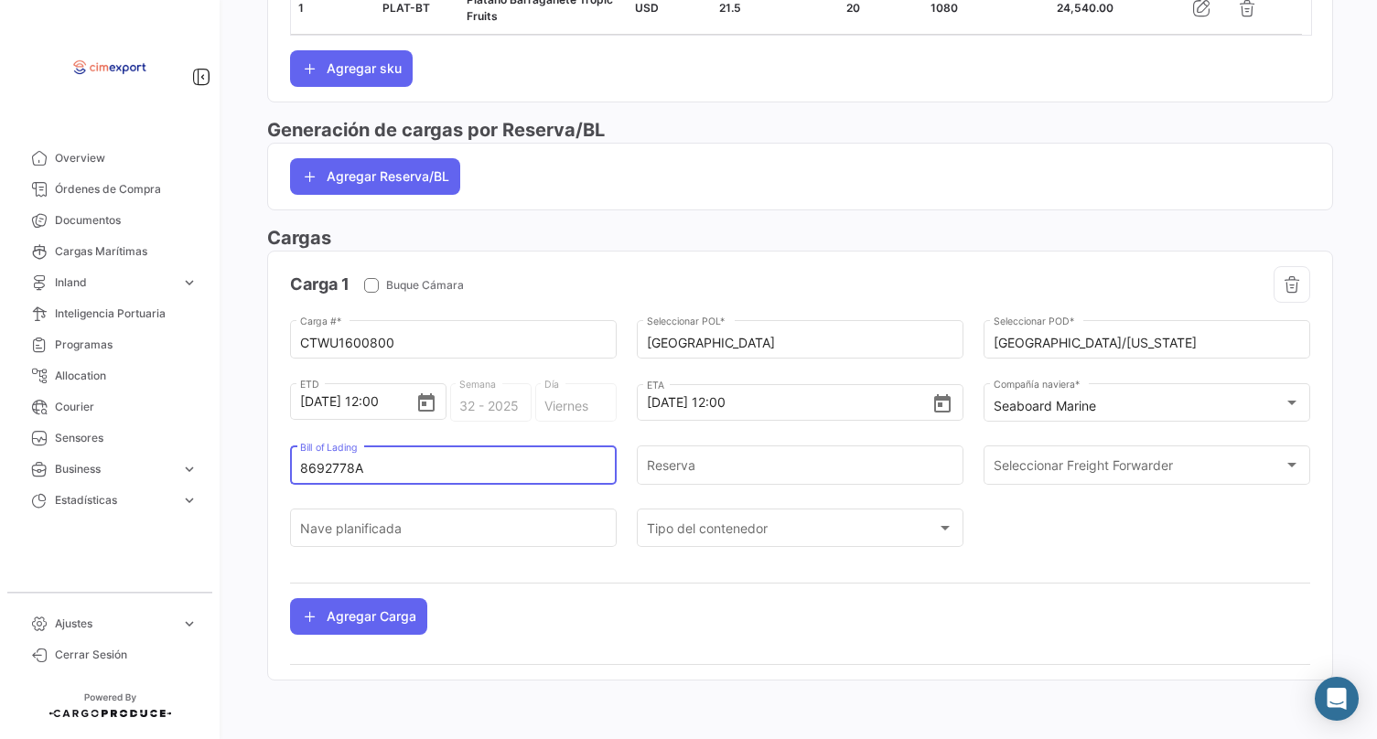
click at [375, 472] on input "8692778A" at bounding box center [453, 469] width 307 height 16
type input "8692778A"
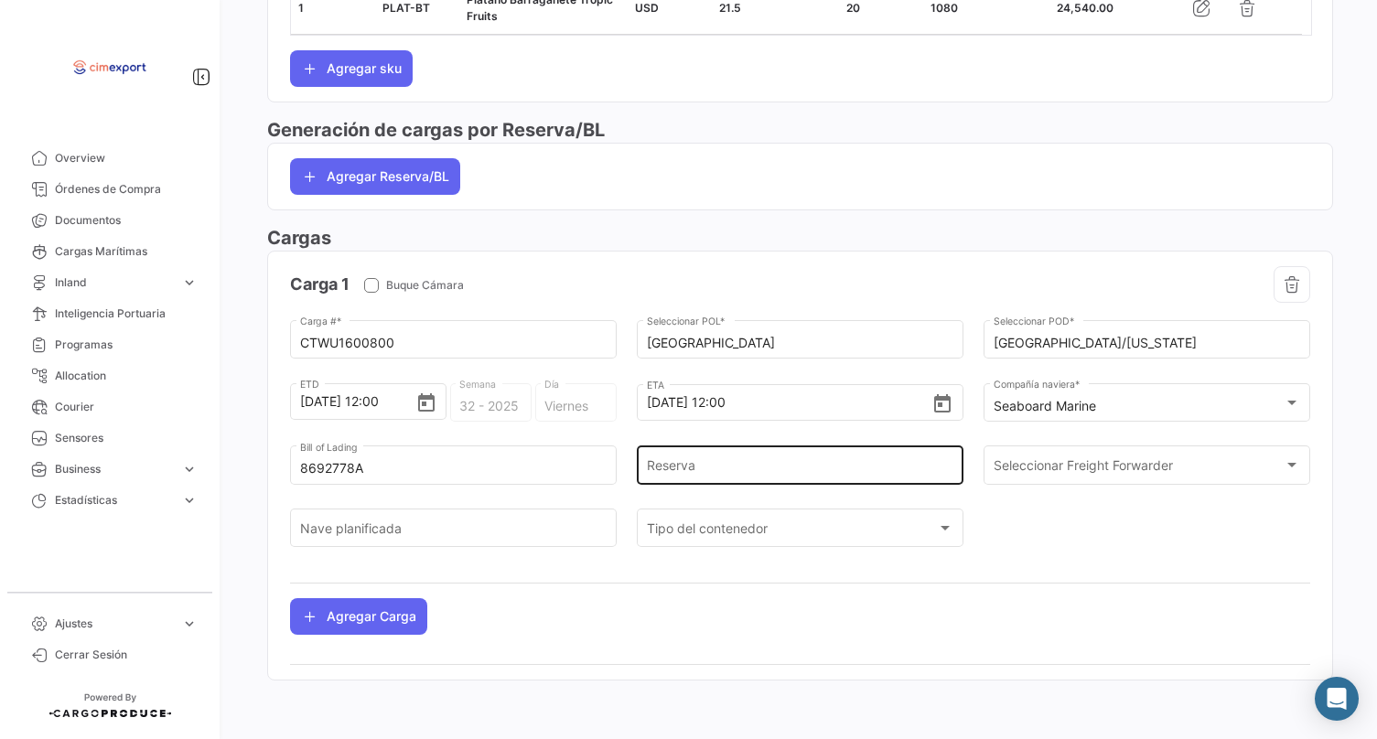
click at [741, 454] on div "Reserva" at bounding box center [800, 464] width 307 height 42
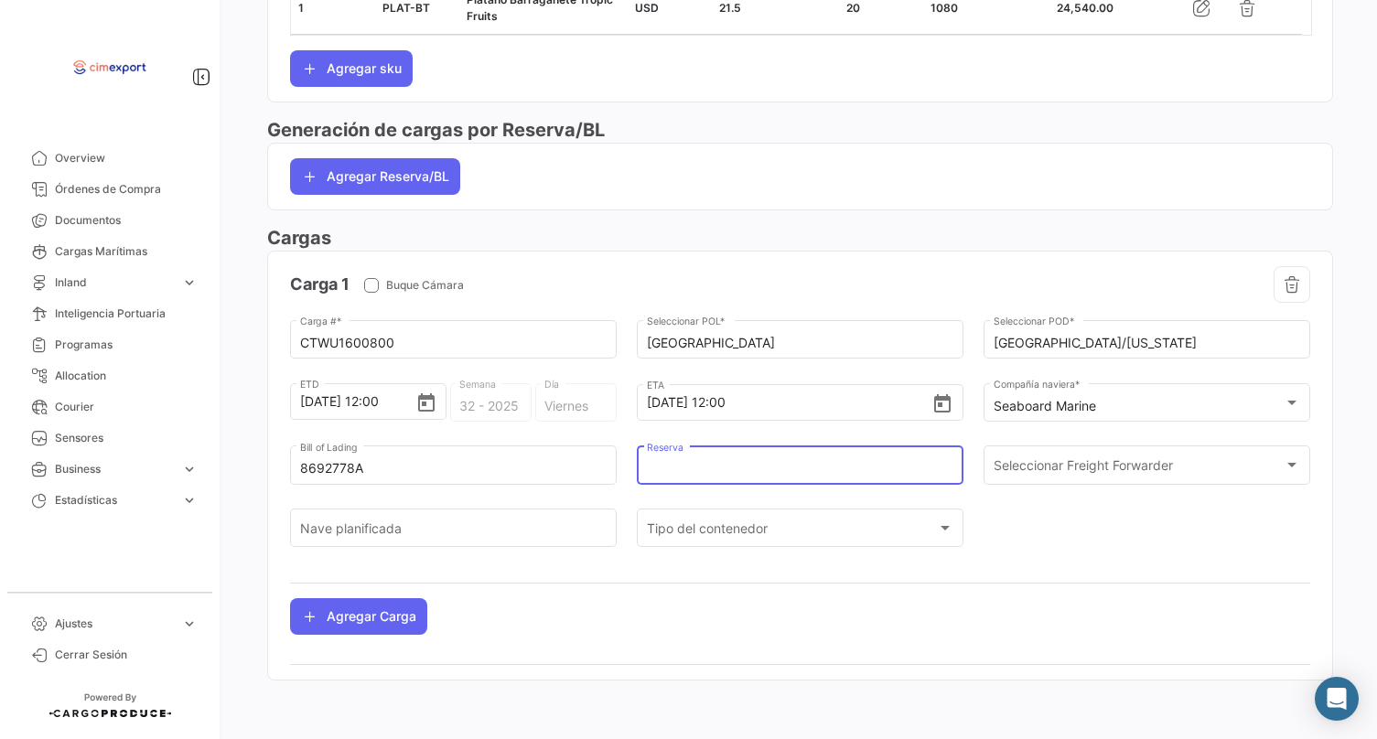
paste input "8692778A"
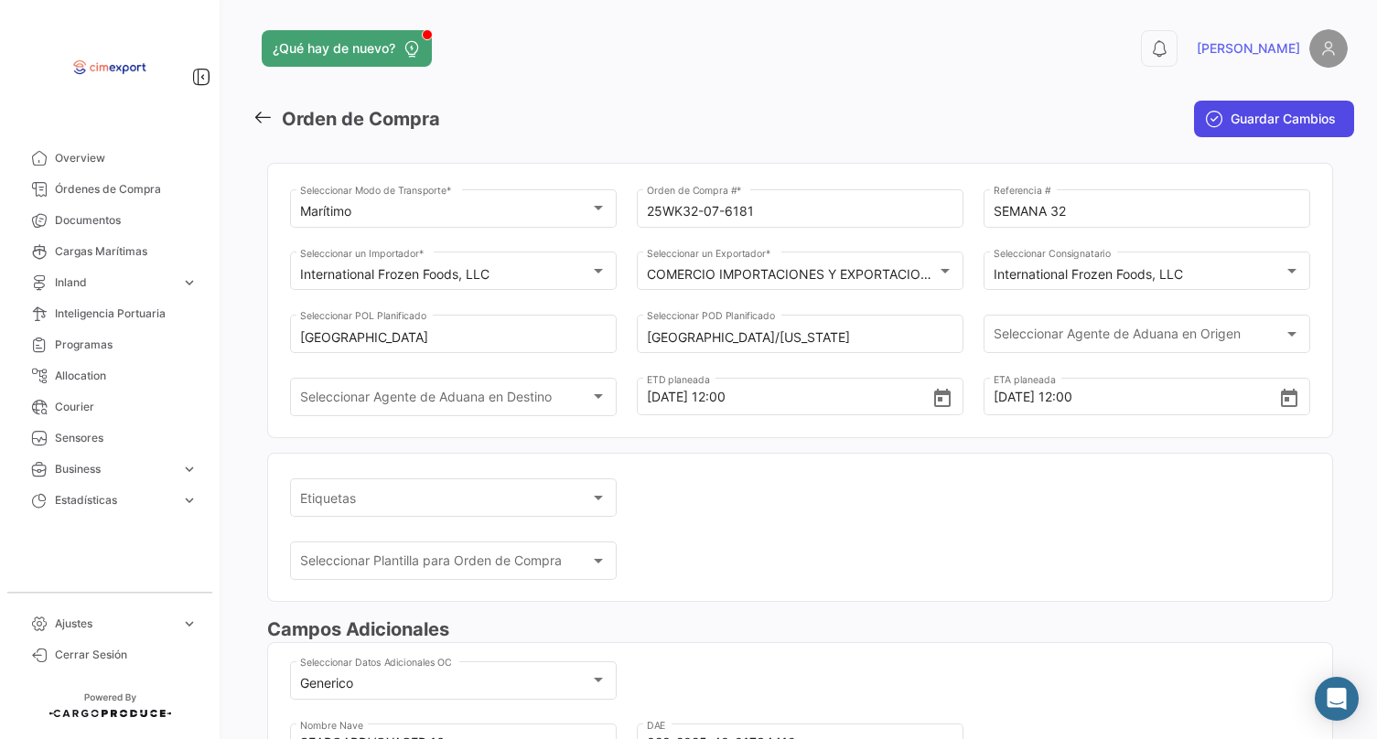
scroll to position [0, 0]
type input "8692778A"
click at [1297, 113] on span "Guardar Cambios" at bounding box center [1283, 119] width 105 height 18
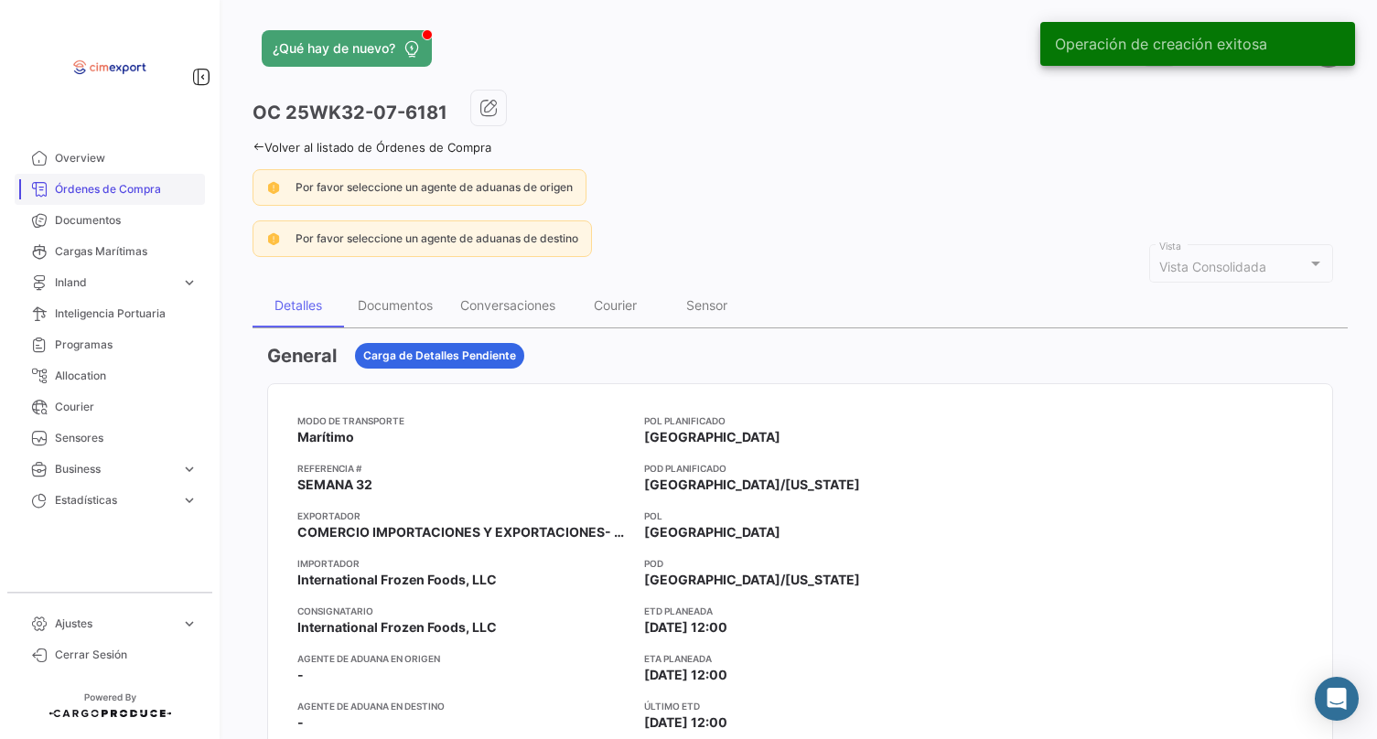
click at [159, 191] on span "Órdenes de Compra" at bounding box center [126, 189] width 143 height 16
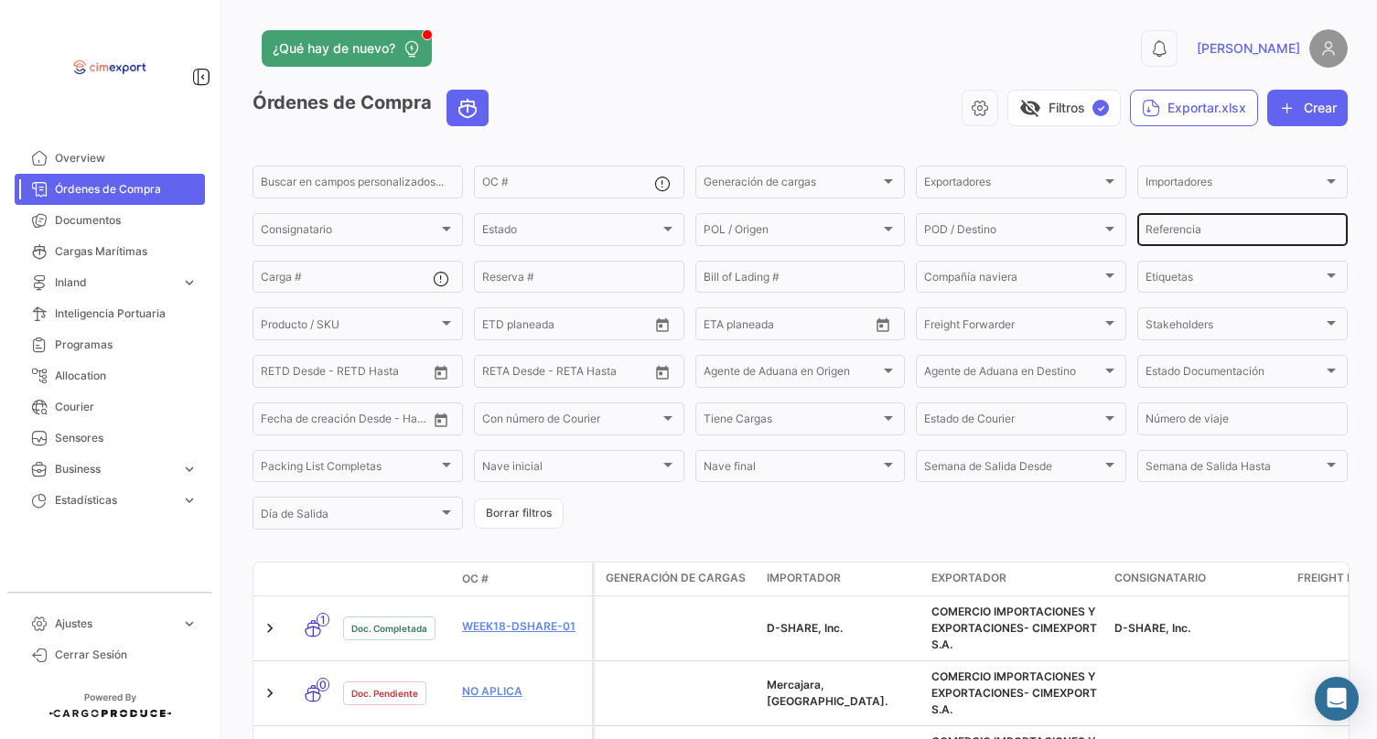
click at [1167, 230] on input "Referencia" at bounding box center [1243, 232] width 194 height 13
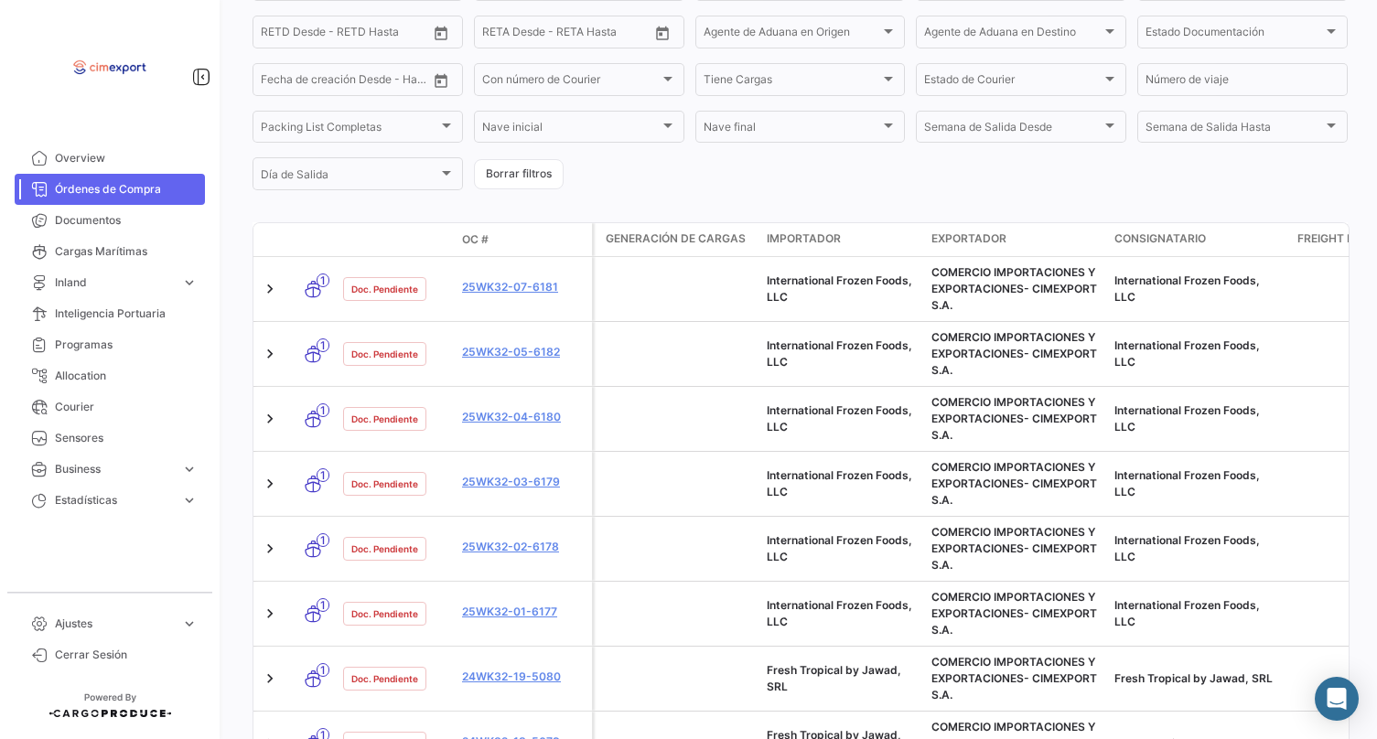
scroll to position [341, 0]
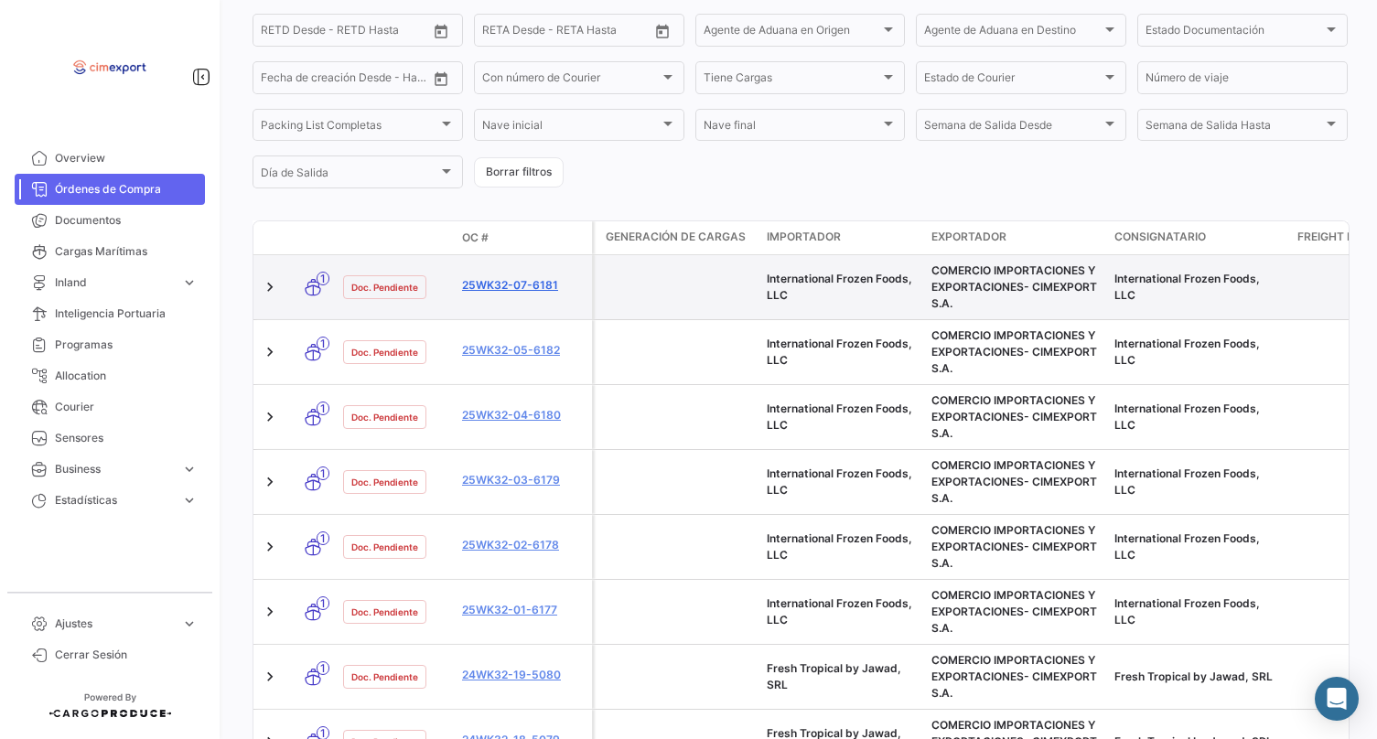
type input "SEMANA 32"
click at [545, 289] on link "25WK32-07-6181" at bounding box center [523, 285] width 123 height 16
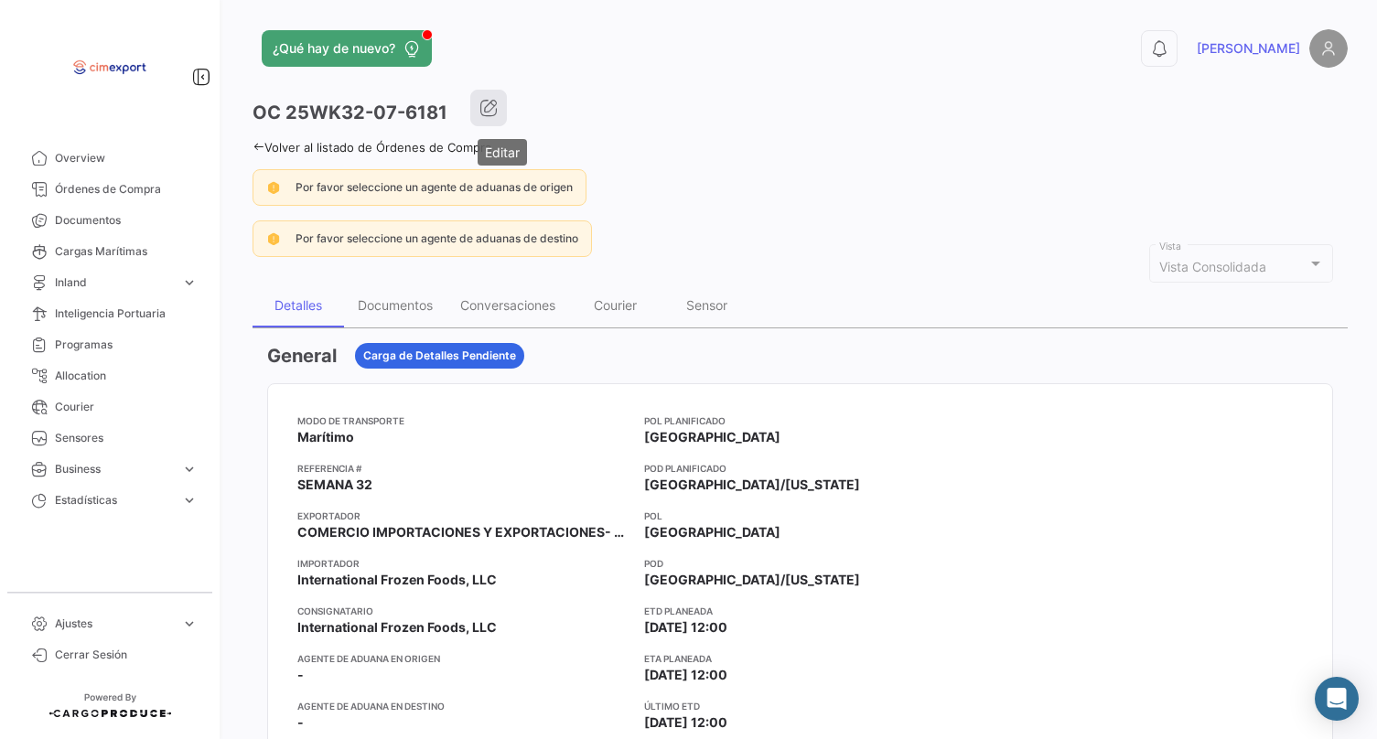
click at [498, 108] on icon "button" at bounding box center [488, 108] width 18 height 18
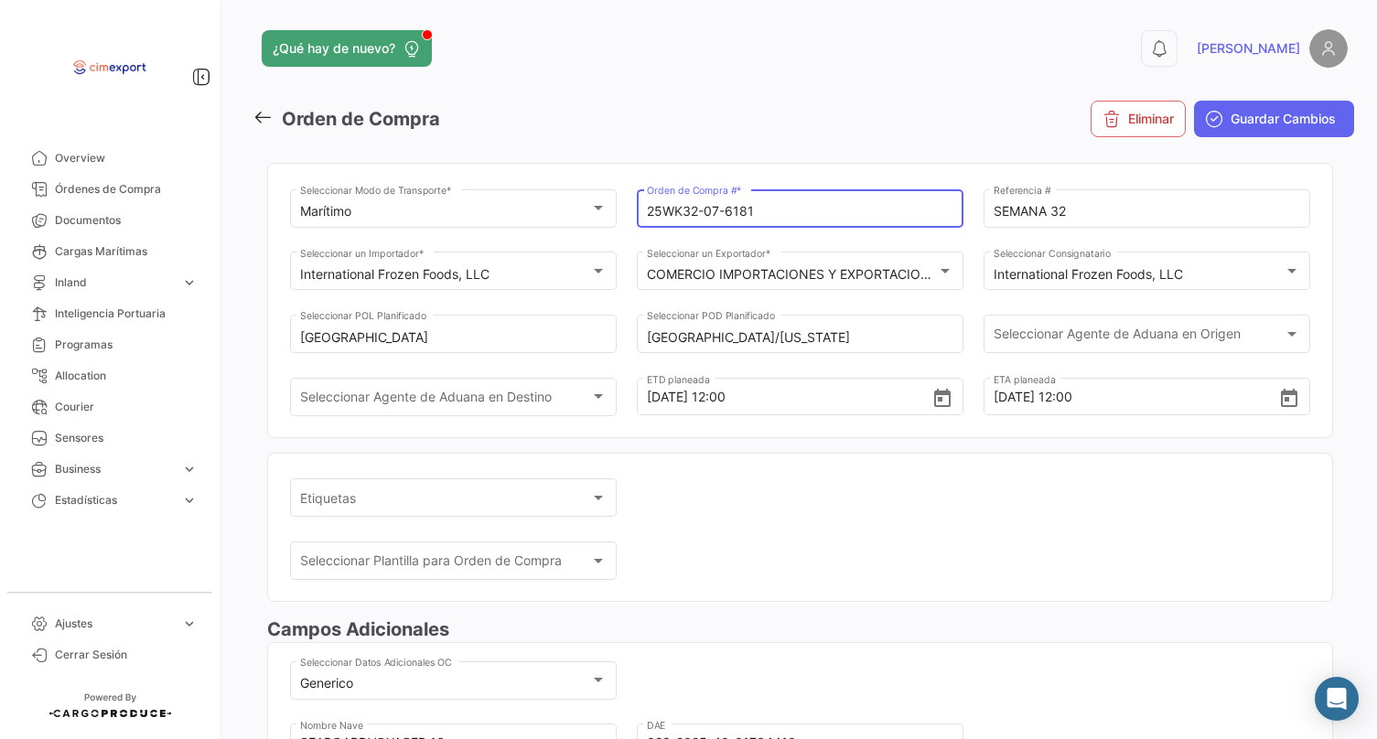
click at [715, 210] on input "25WK32-07-6181" at bounding box center [800, 212] width 307 height 16
type input "25WK32-05-6181"
click at [1240, 116] on span "Guardar Cambios" at bounding box center [1283, 119] width 105 height 18
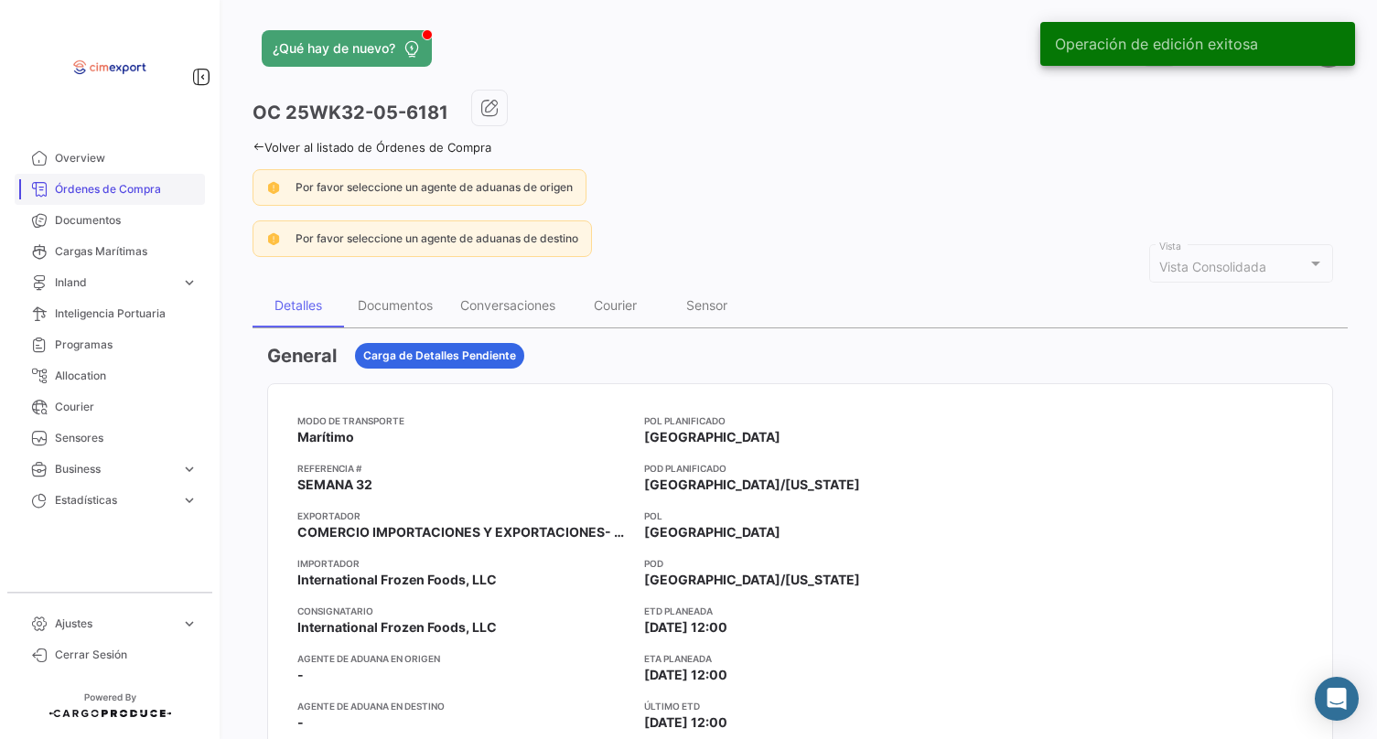
click at [166, 188] on span "Órdenes de Compra" at bounding box center [126, 189] width 143 height 16
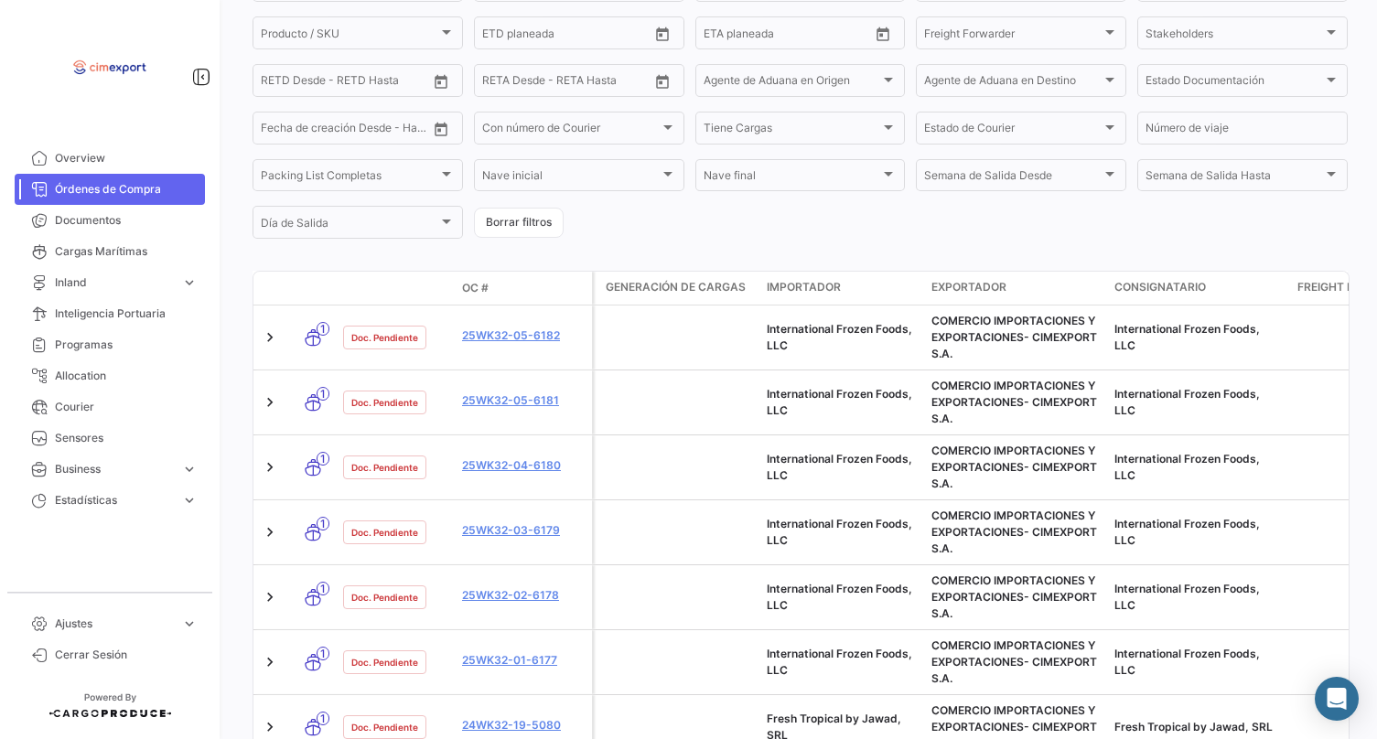
scroll to position [325, 0]
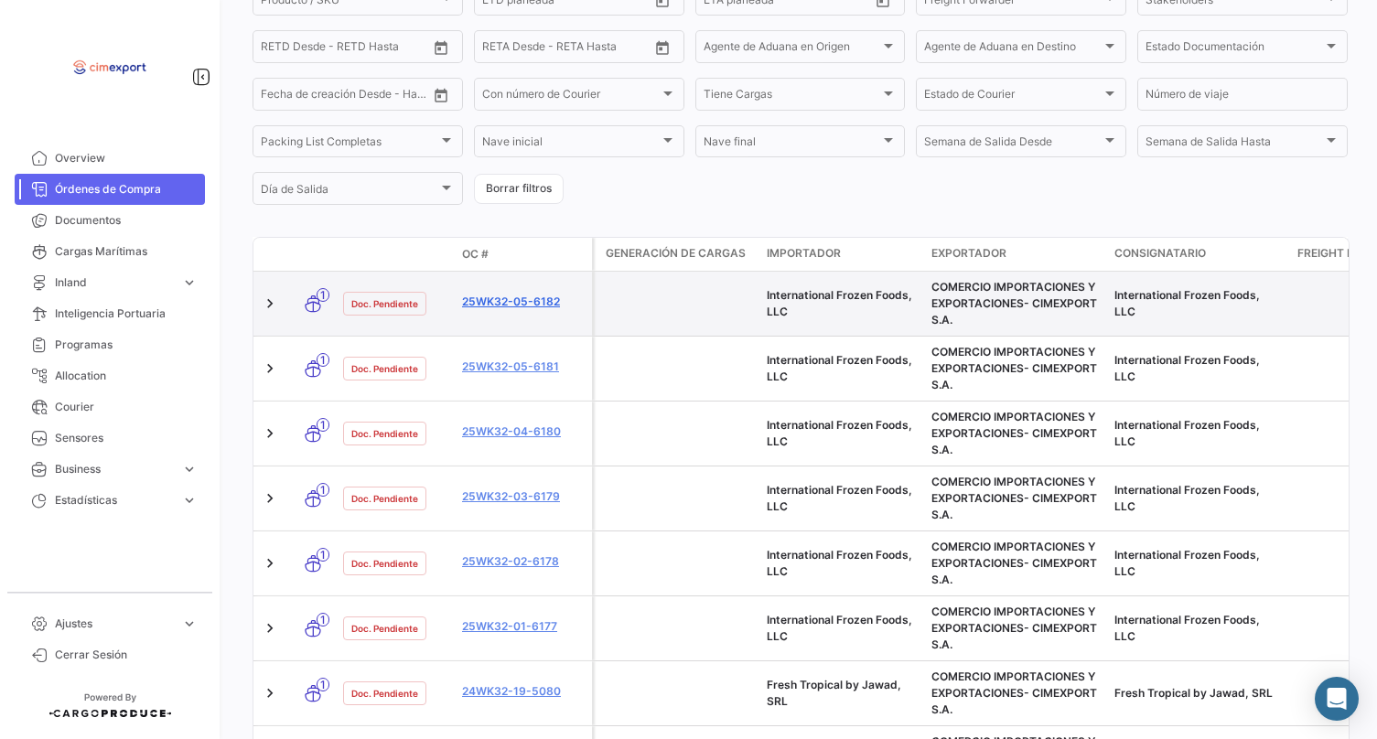
click at [538, 300] on link "25WK32-05-6182" at bounding box center [523, 302] width 123 height 16
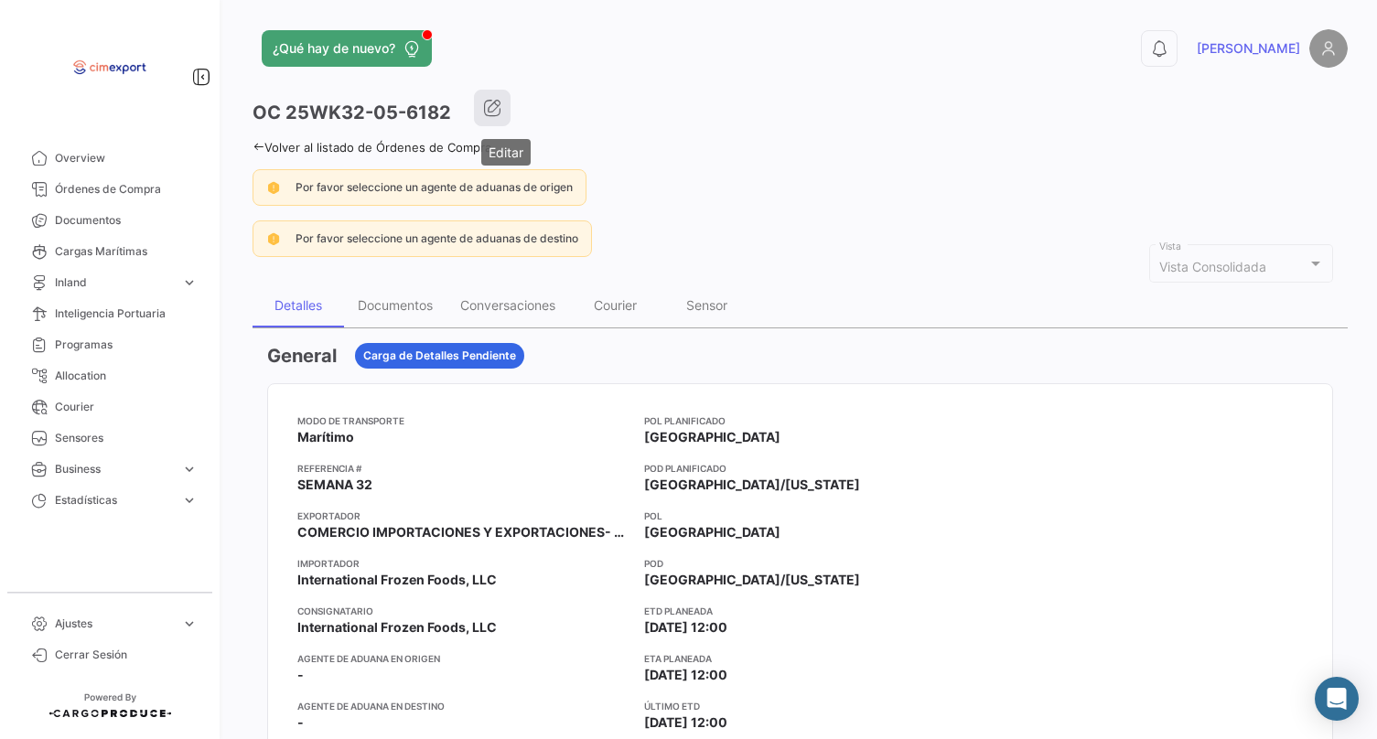
click at [501, 110] on icon "button" at bounding box center [492, 108] width 18 height 18
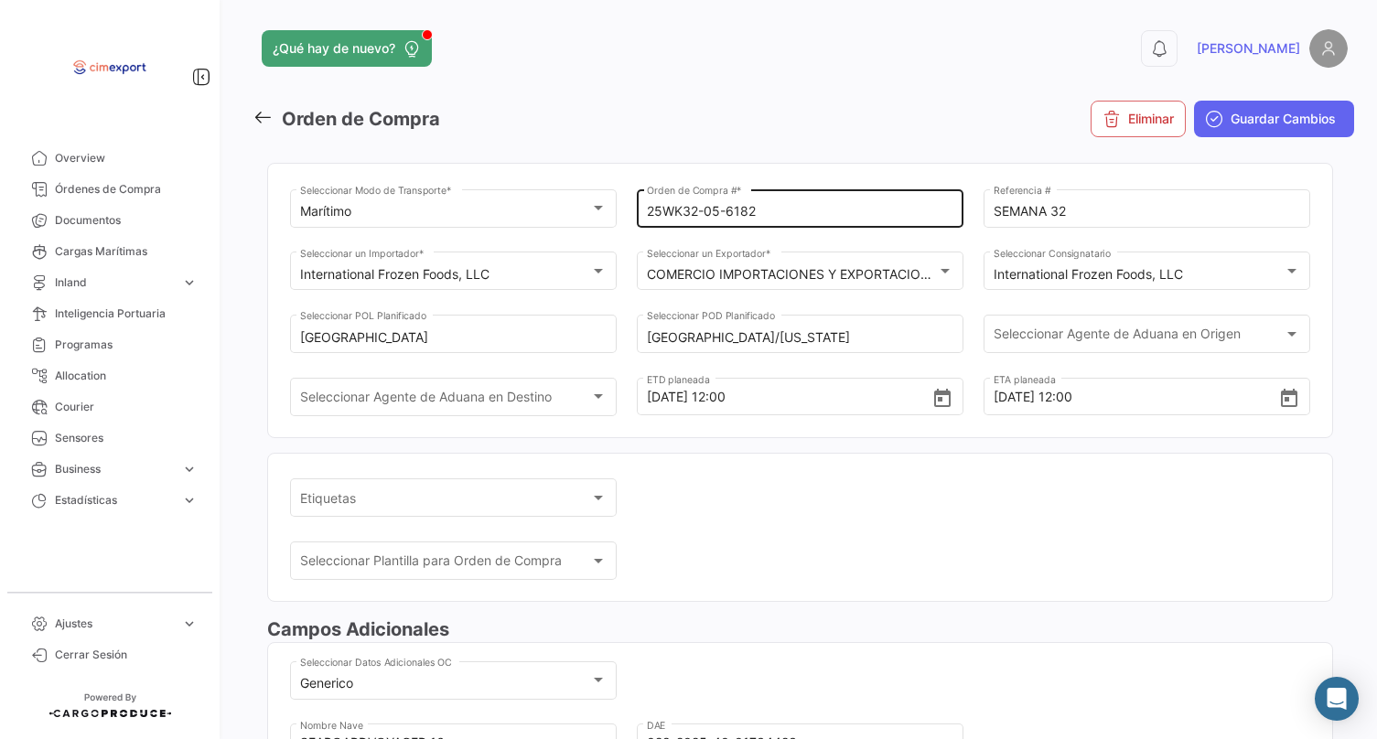
click at [715, 210] on input "25WK32-05-6182" at bounding box center [800, 212] width 307 height 16
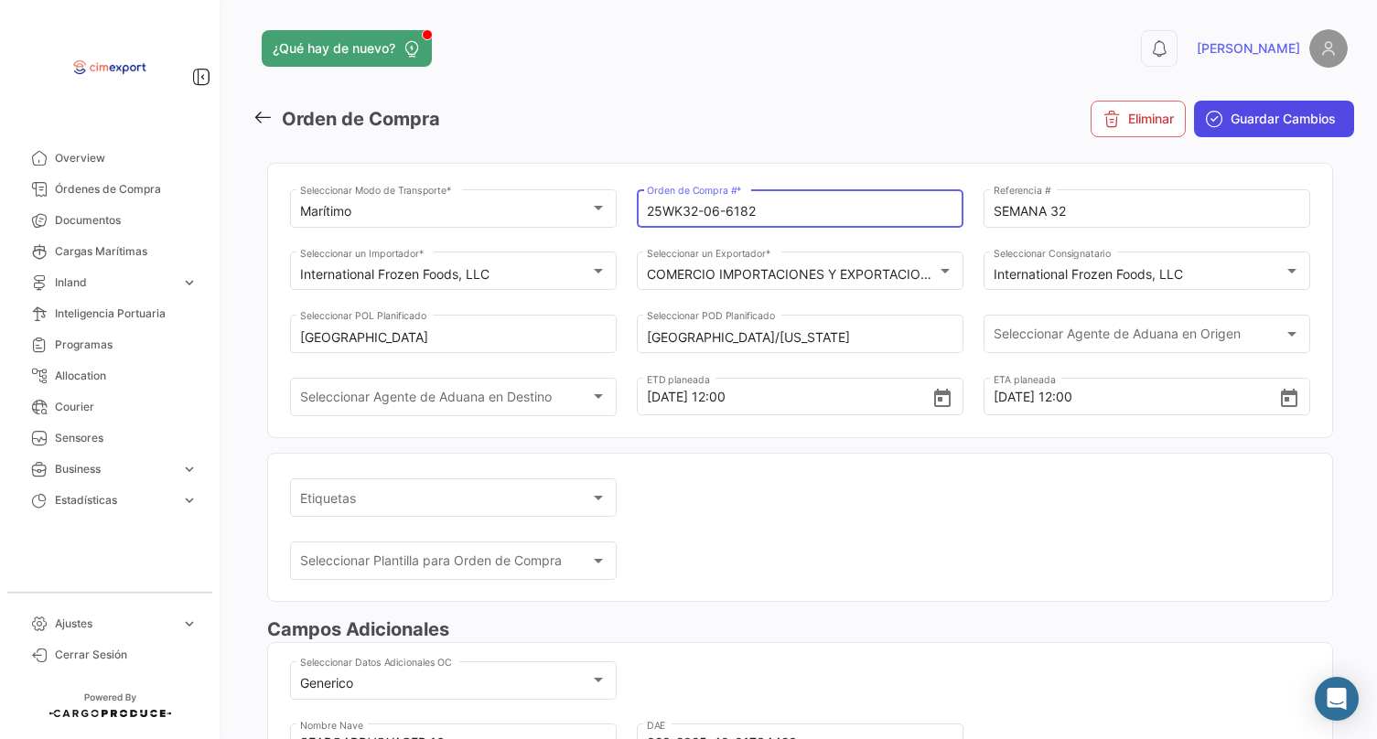
type input "25WK32-06-6182"
click at [1278, 108] on button "Guardar Cambios" at bounding box center [1274, 119] width 160 height 37
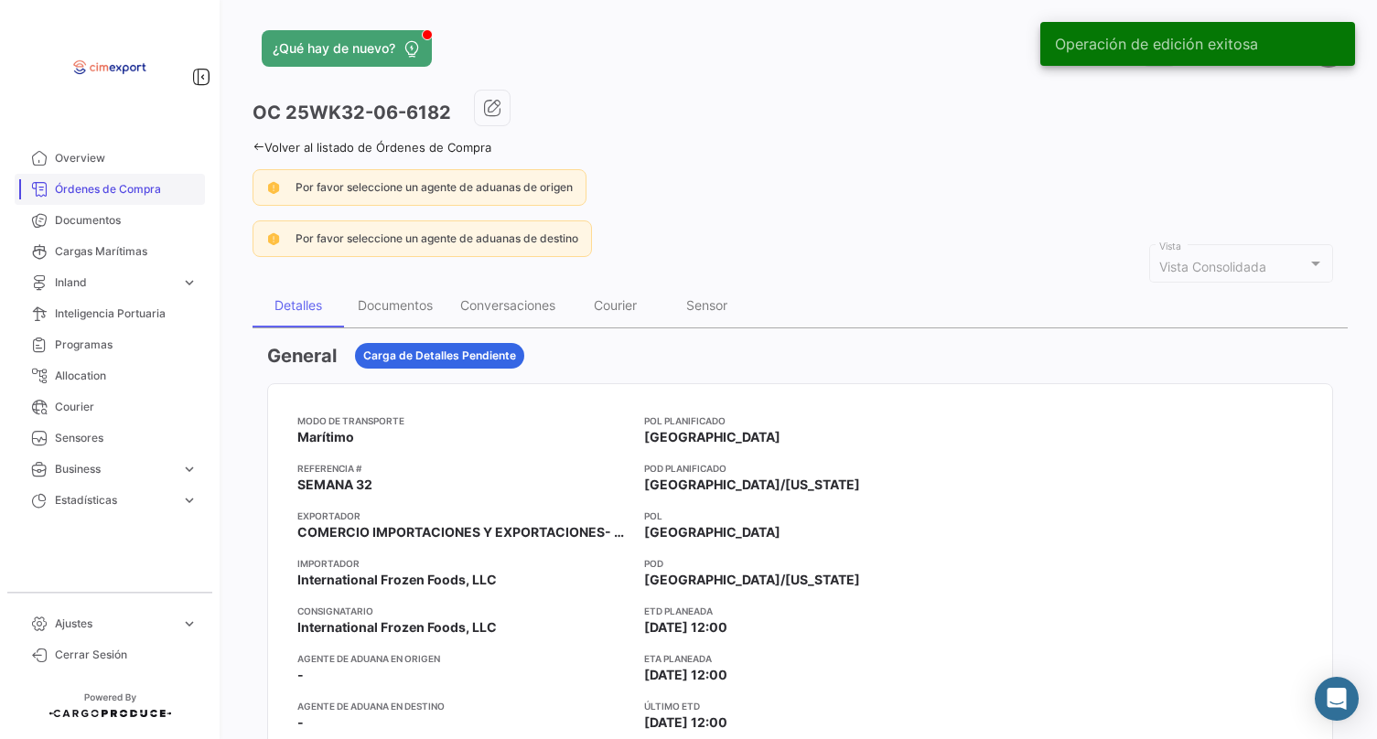
click at [168, 179] on link "Órdenes de Compra" at bounding box center [110, 189] width 190 height 31
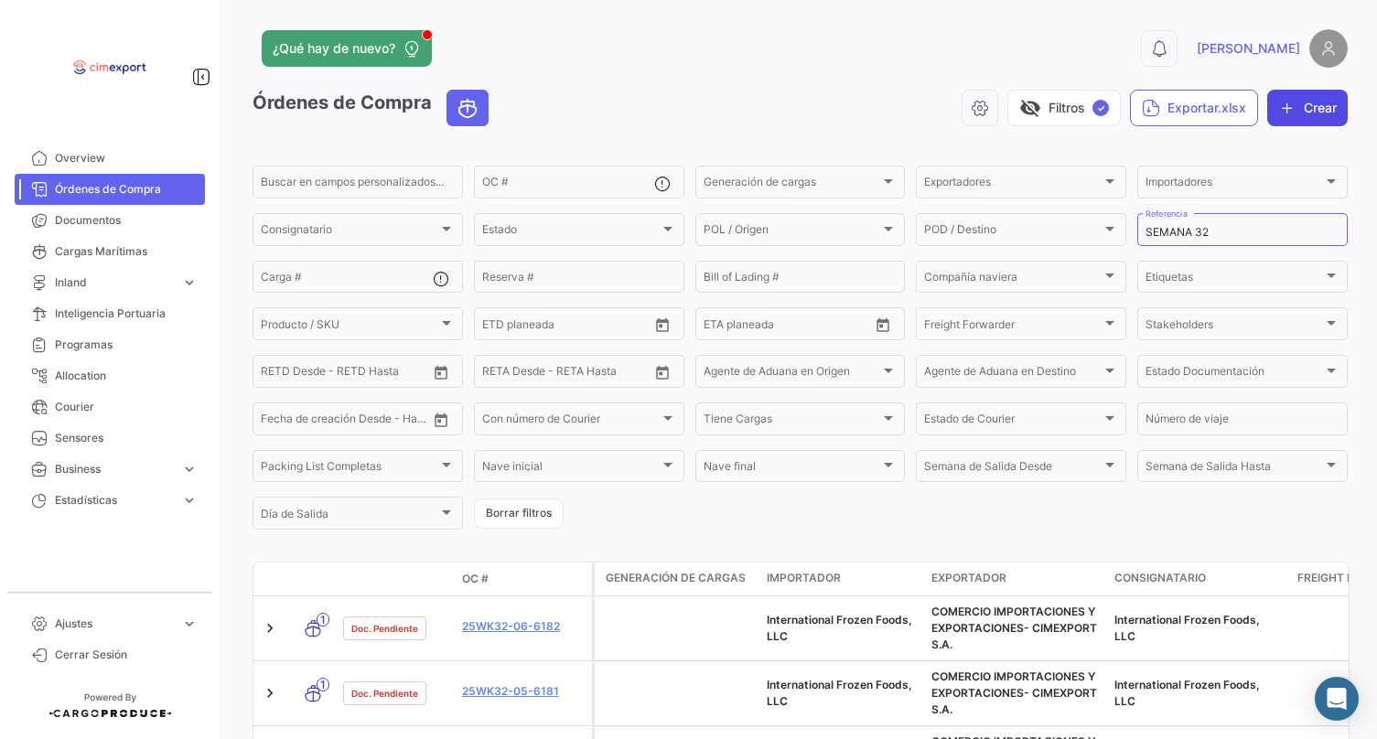
click at [1278, 102] on icon "button" at bounding box center [1287, 108] width 18 height 18
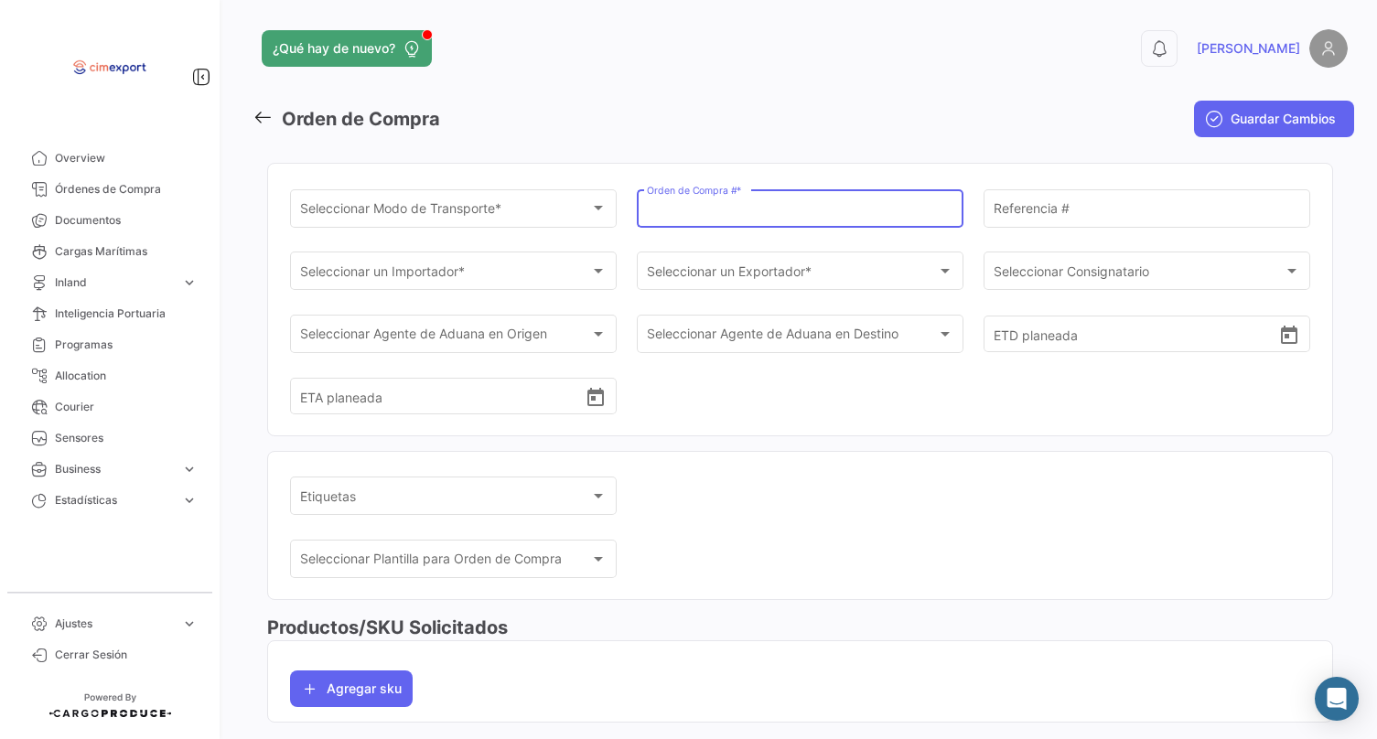
click at [777, 210] on input "Orden de Compra # *" at bounding box center [800, 212] width 307 height 16
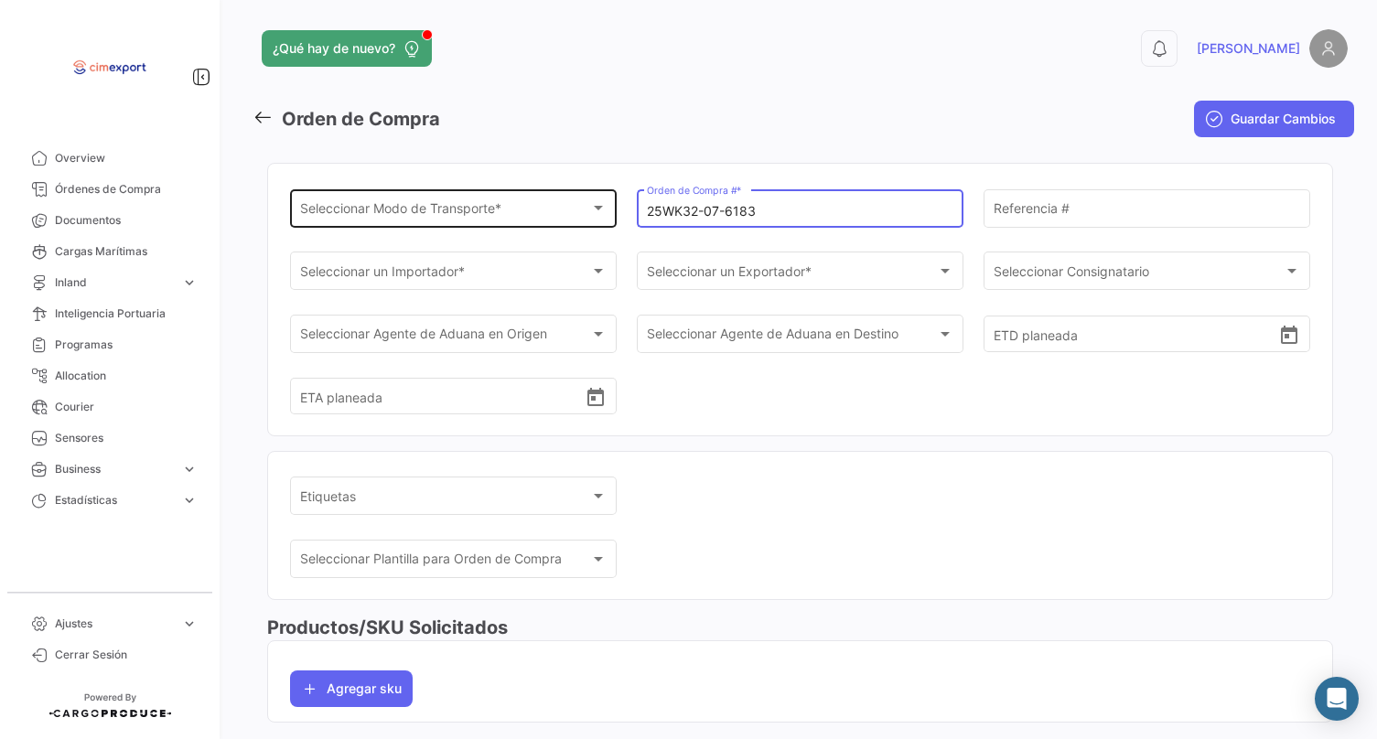
type input "25WK32-07-6183"
click at [579, 221] on div "Seleccionar Modo de Transporte * Seleccionar Modo de Transporte *" at bounding box center [453, 207] width 307 height 42
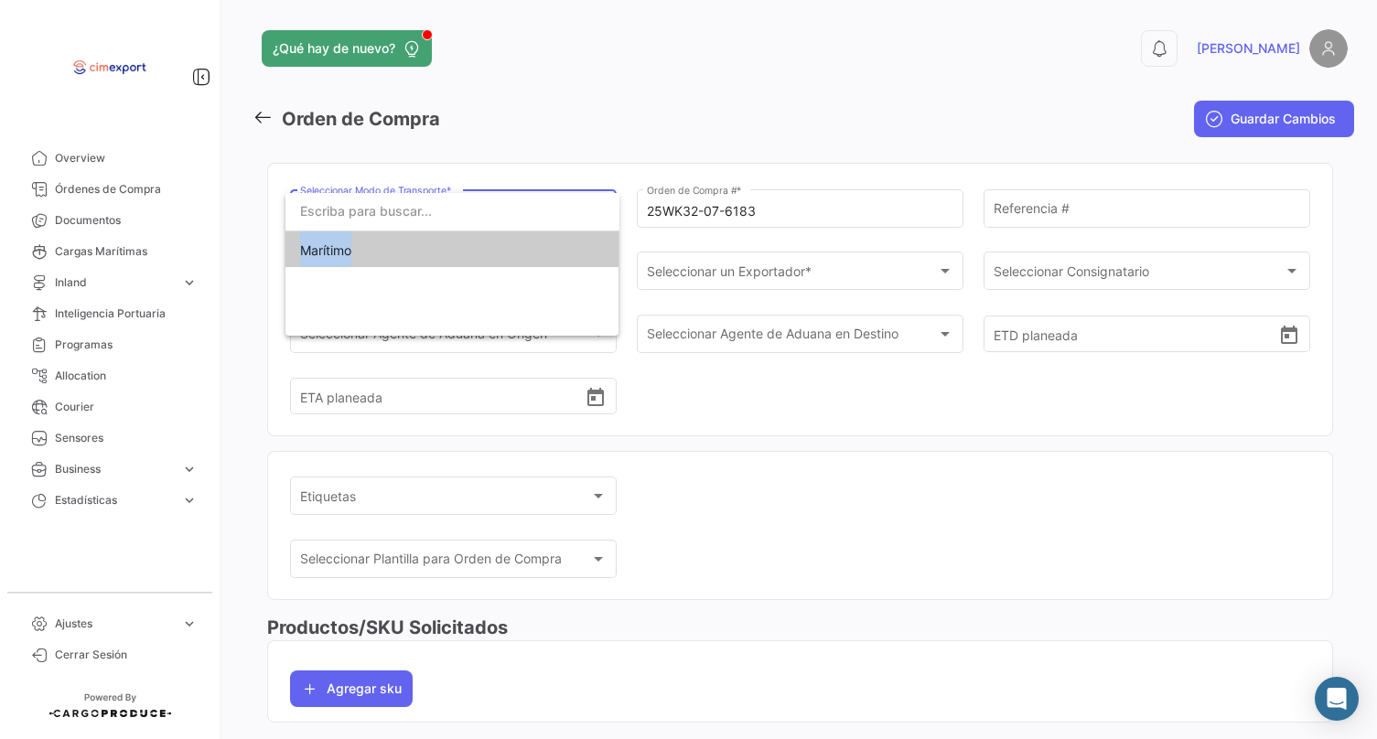
click at [570, 267] on div "Marítimo" at bounding box center [452, 264] width 334 height 143
click at [566, 256] on span "Marítimo" at bounding box center [452, 250] width 305 height 38
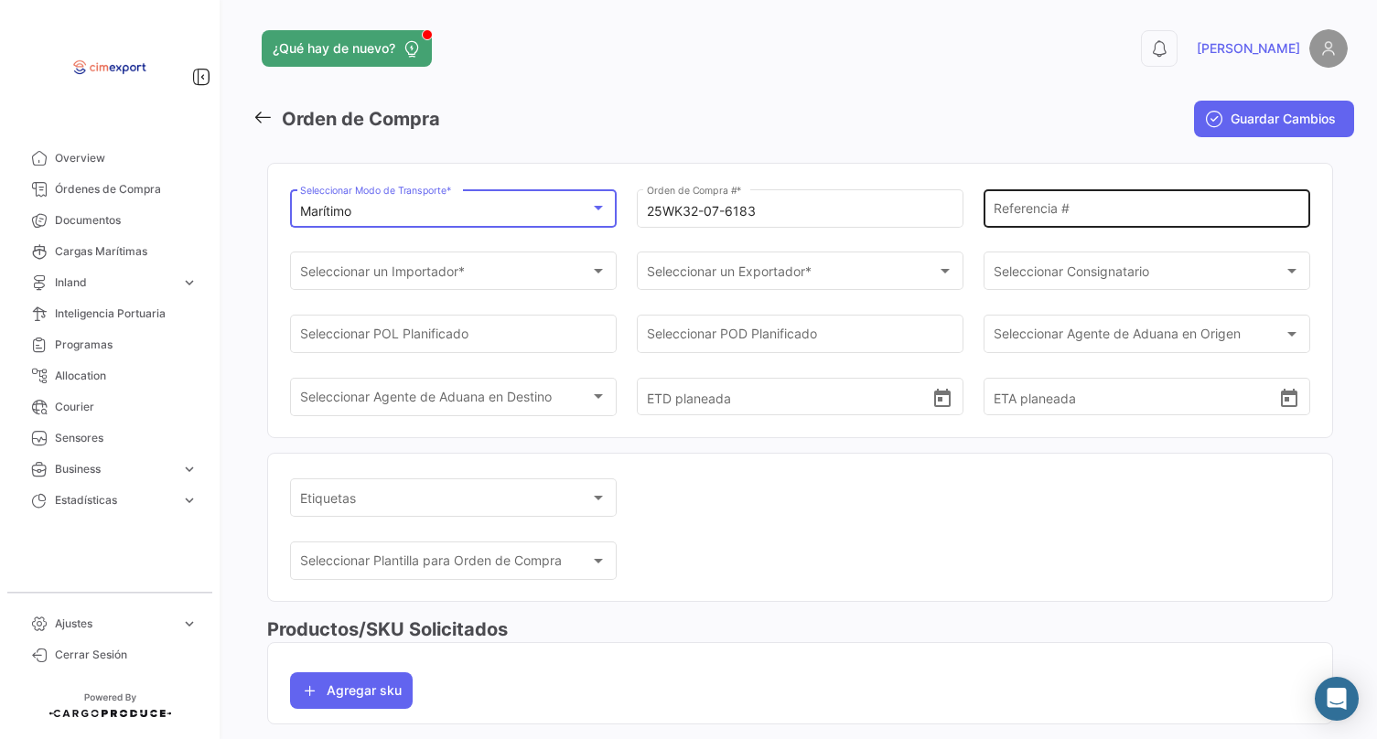
click at [997, 223] on div "Referencia #" at bounding box center [1147, 207] width 307 height 42
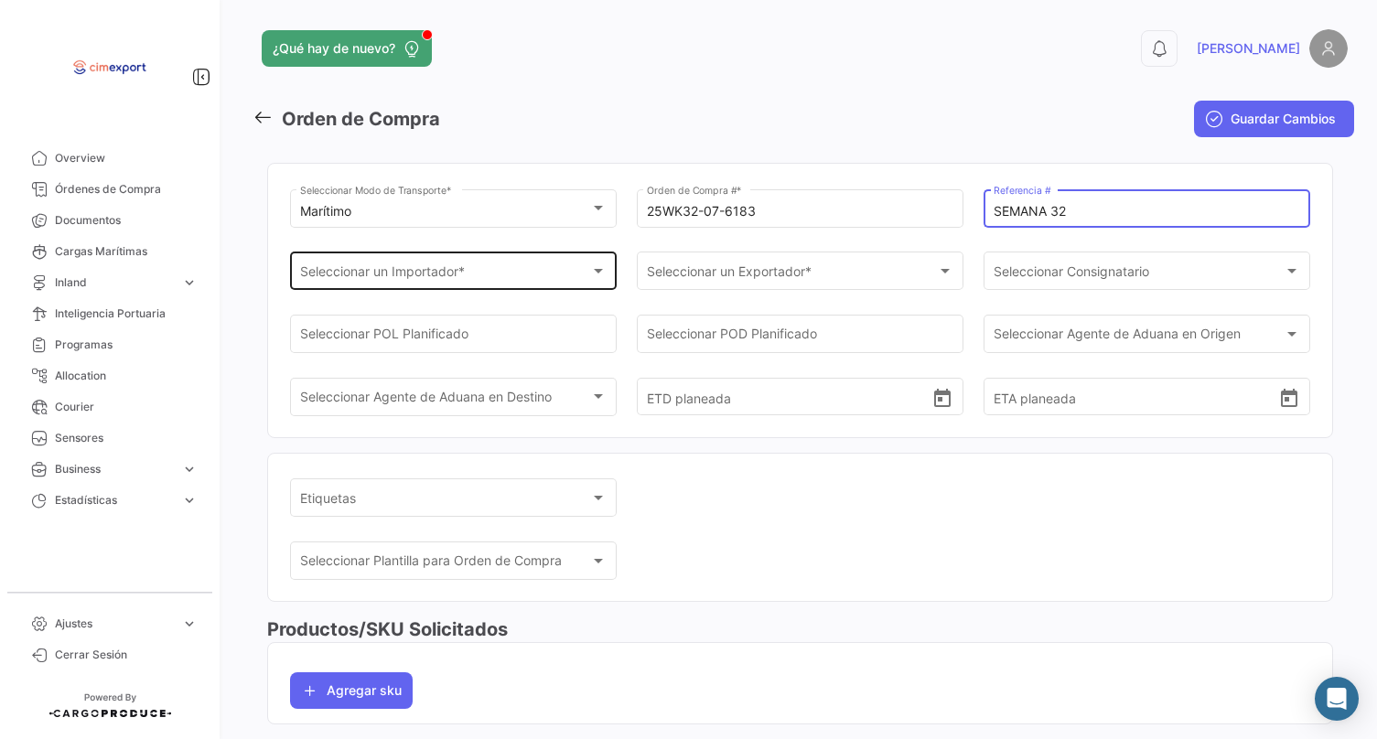
type input "SEMANA 32"
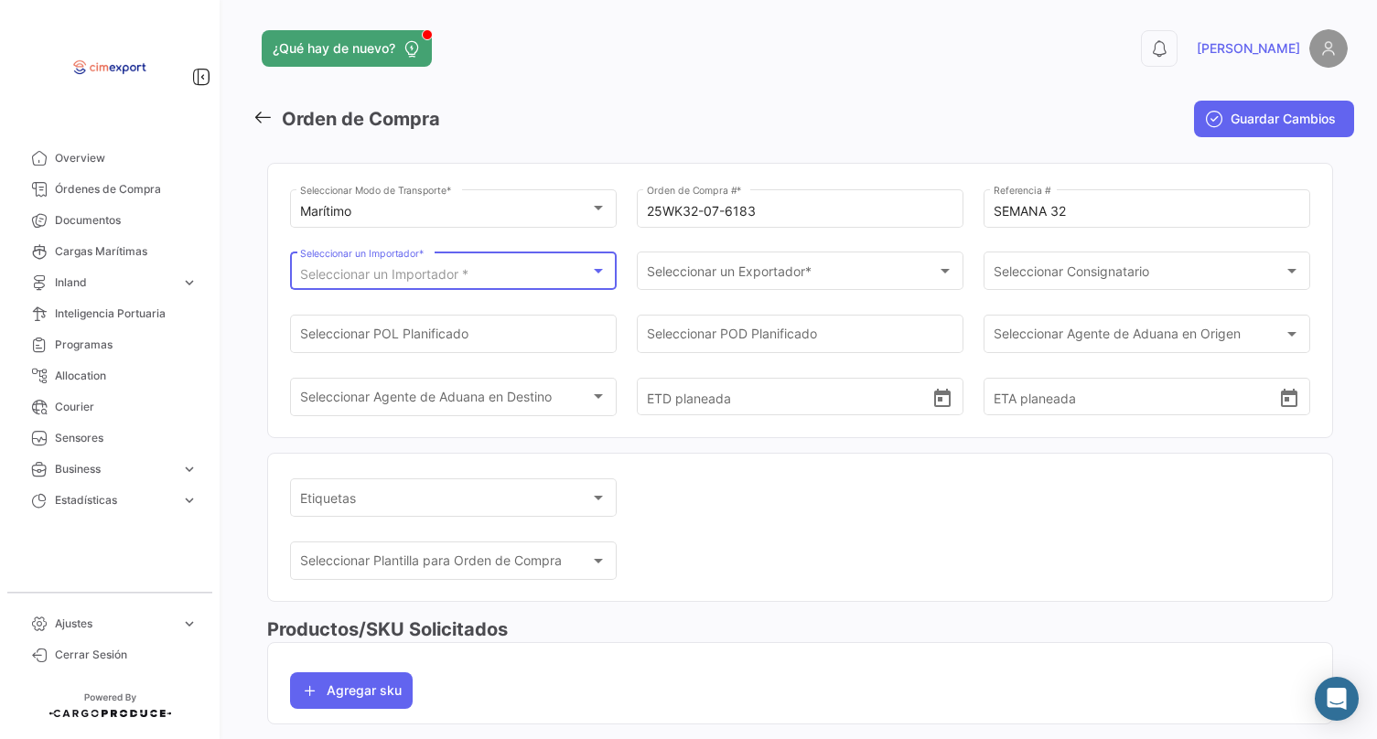
click at [530, 278] on div "Seleccionar un Importador *" at bounding box center [445, 275] width 291 height 16
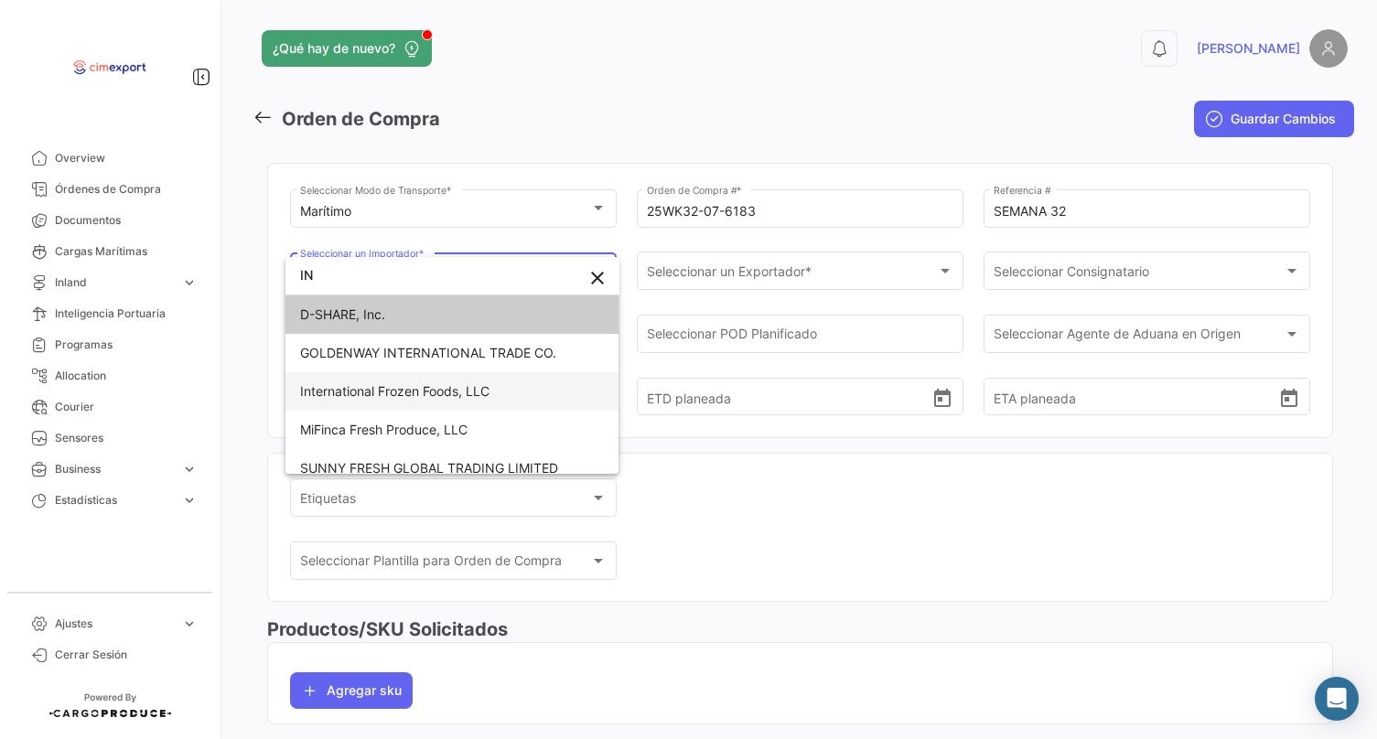
type input "IN"
click at [532, 388] on span "International Frozen Foods, LLC" at bounding box center [452, 391] width 305 height 38
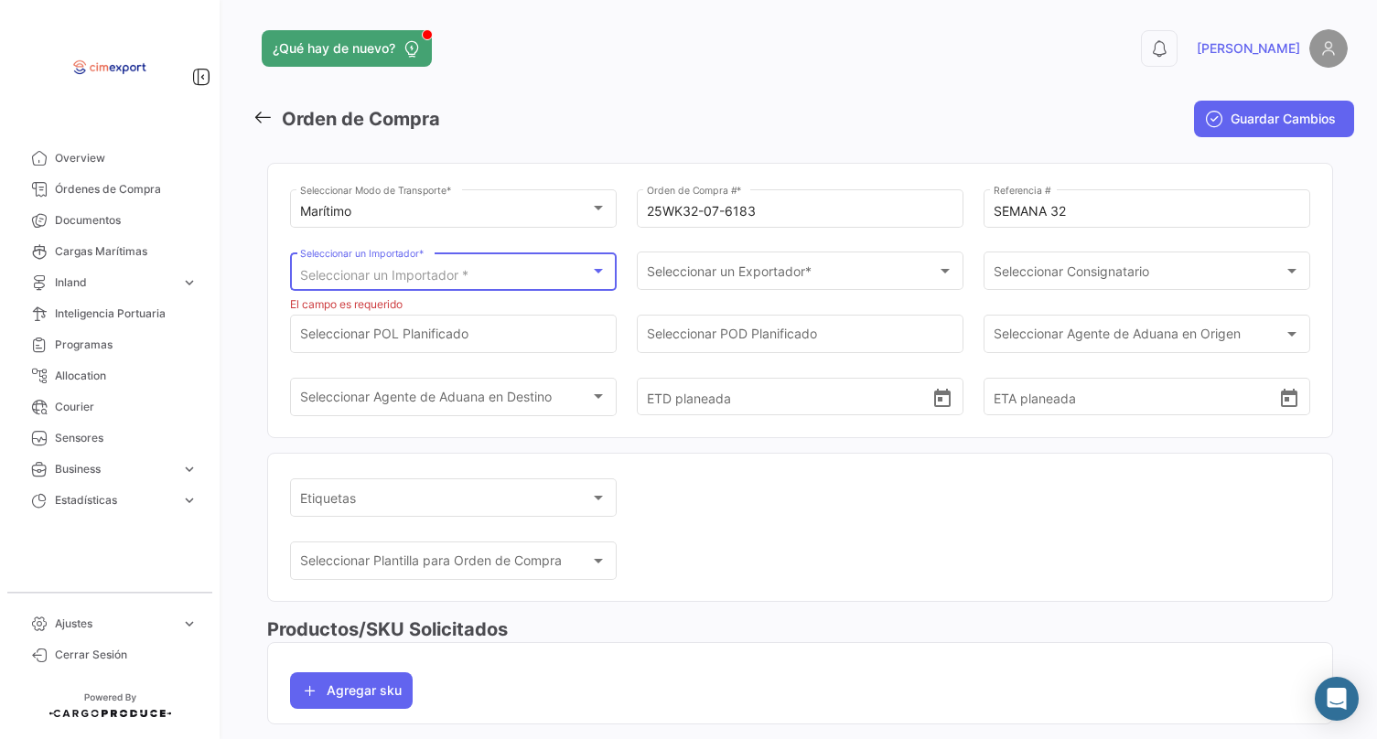
scroll to position [36, 0]
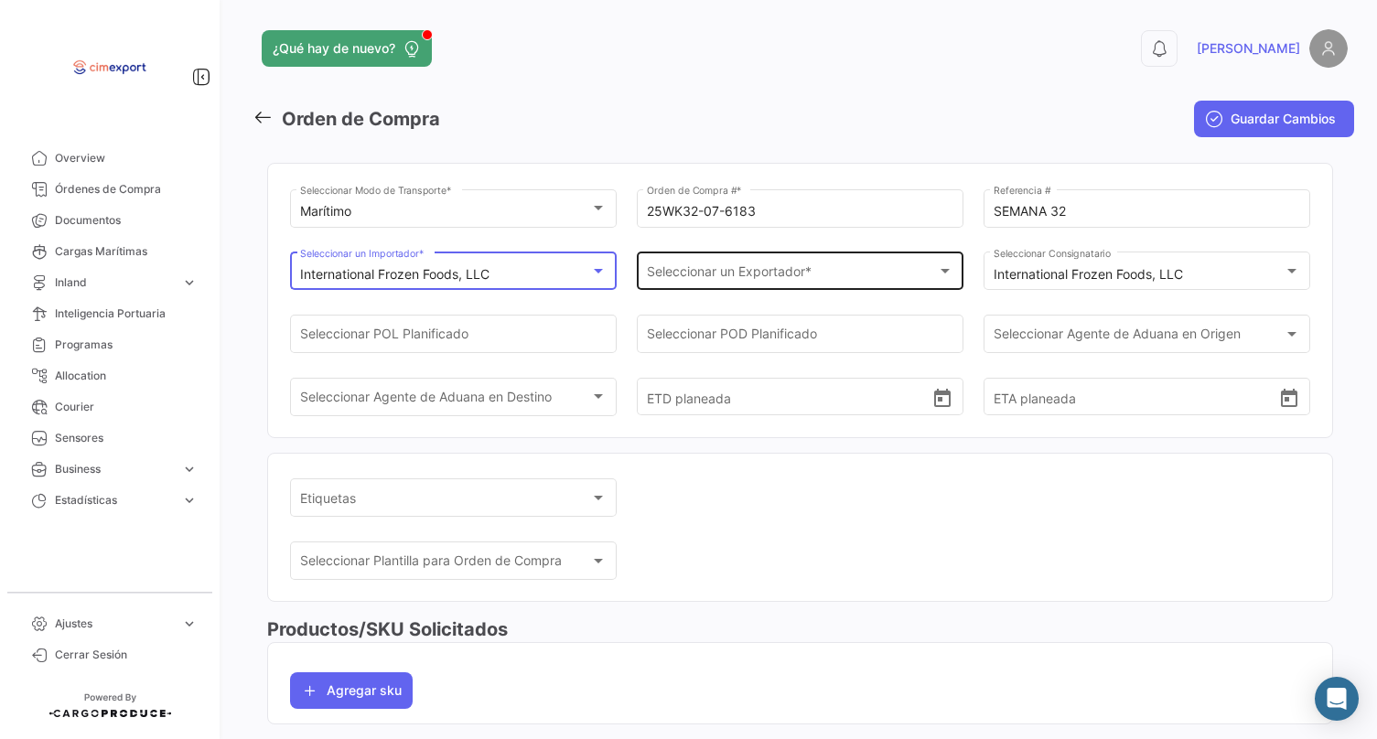
click at [701, 277] on span "Seleccionar un Exportador *" at bounding box center [792, 275] width 291 height 16
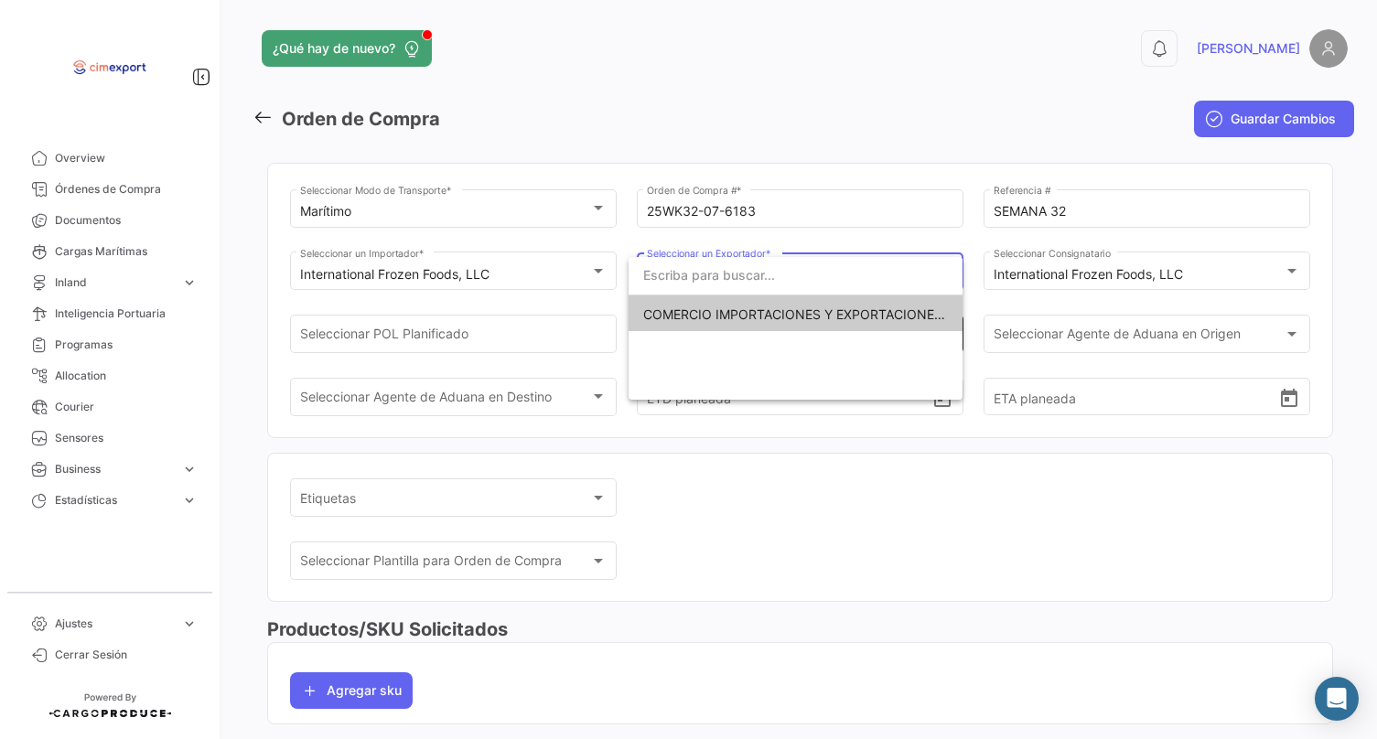
click at [683, 312] on span "COMERCIO IMPORTACIONES Y EXPORTACIONES- CIMEXPORT S.A." at bounding box center [848, 315] width 410 height 16
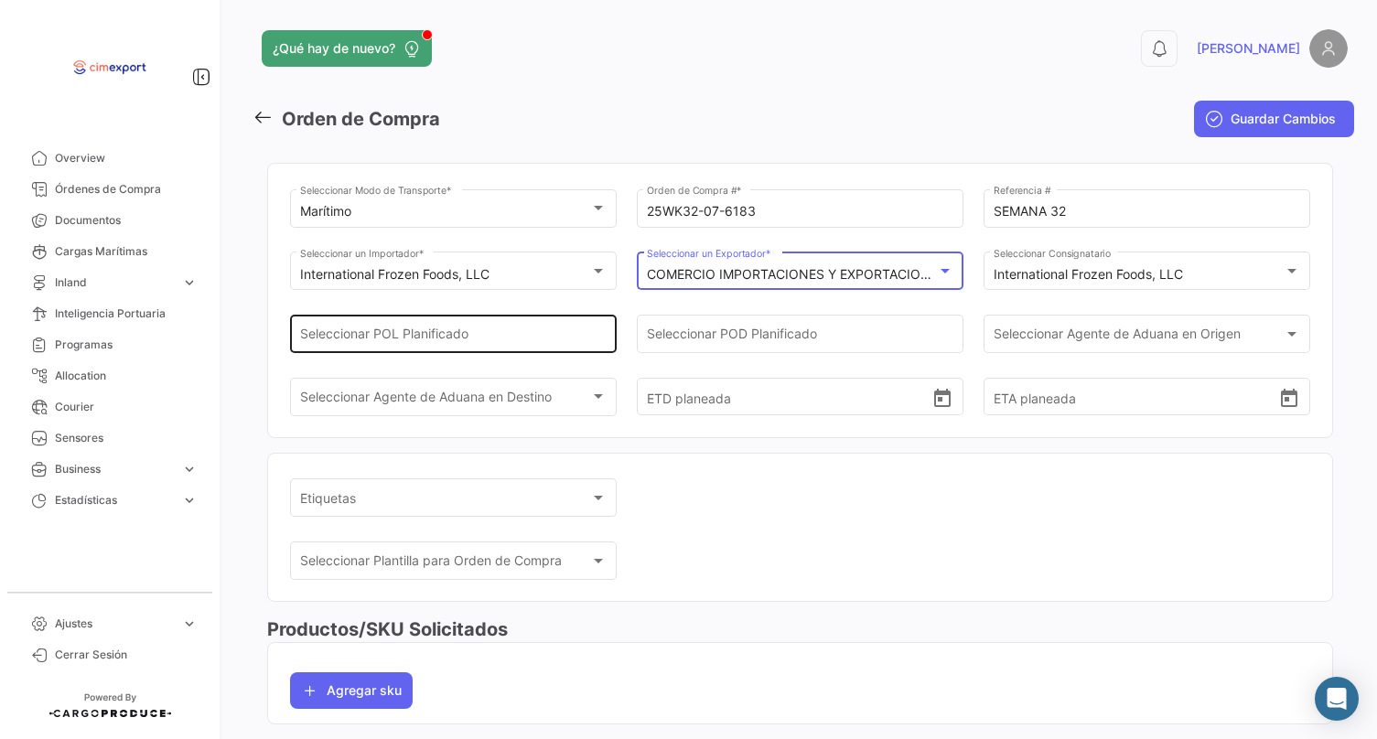
click at [543, 339] on input "Seleccionar POL Planificado" at bounding box center [453, 338] width 307 height 16
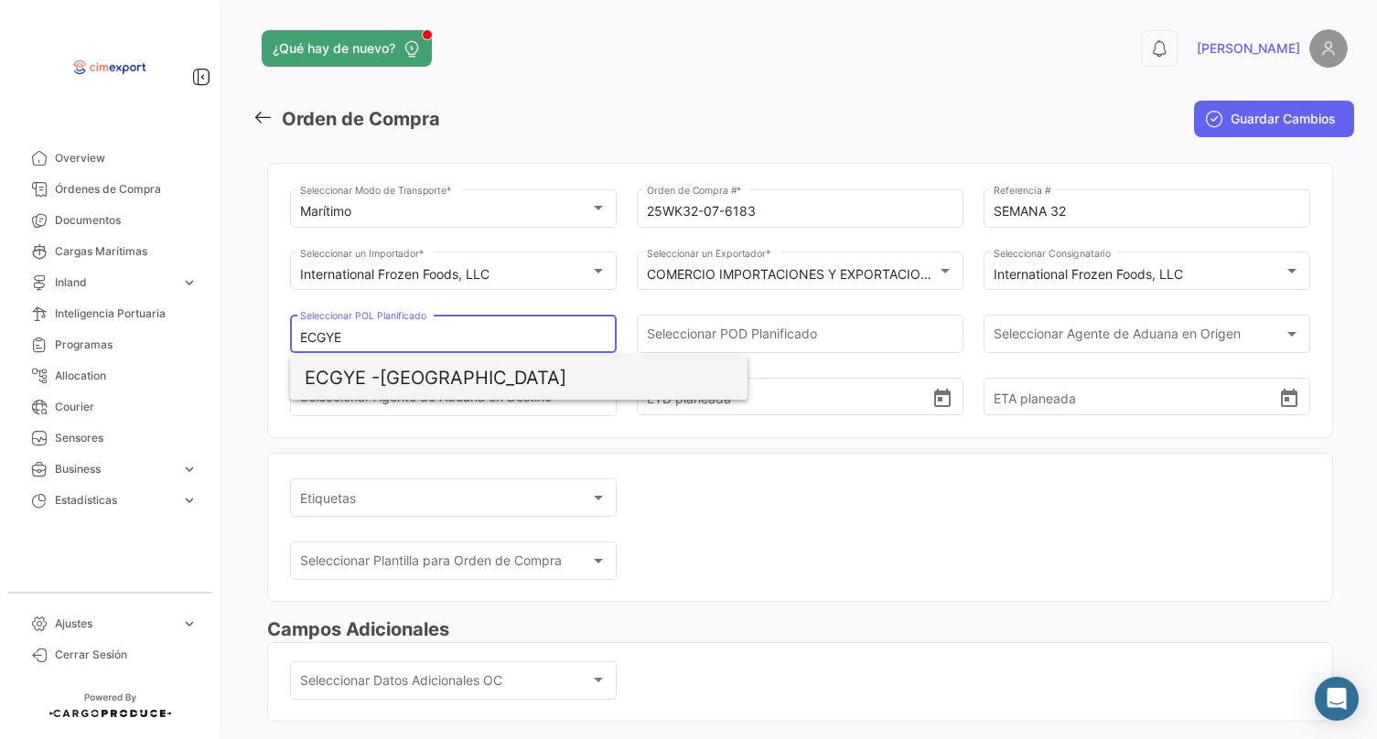
click at [508, 389] on span "ECGYE - [GEOGRAPHIC_DATA]" at bounding box center [519, 378] width 428 height 44
type input "[GEOGRAPHIC_DATA]"
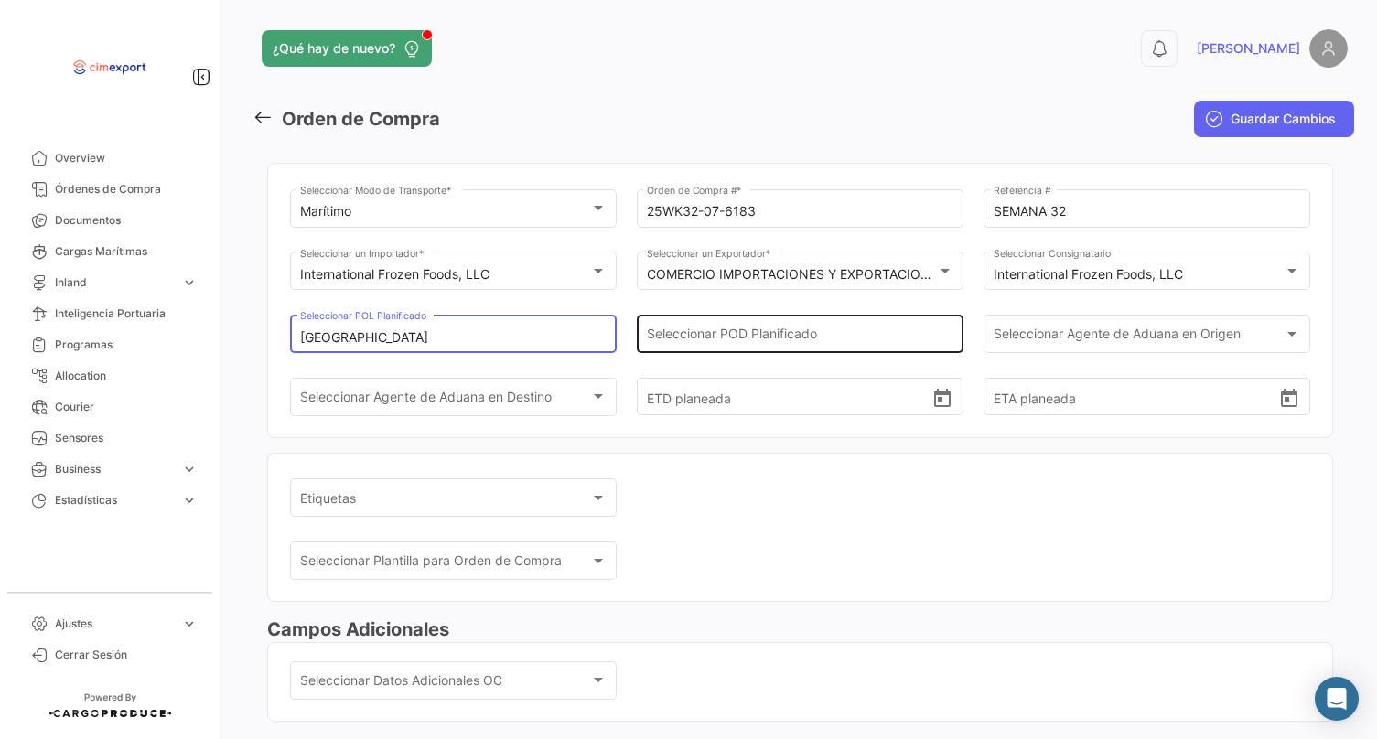
click at [752, 321] on div "Seleccionar POD Planificado" at bounding box center [800, 332] width 307 height 42
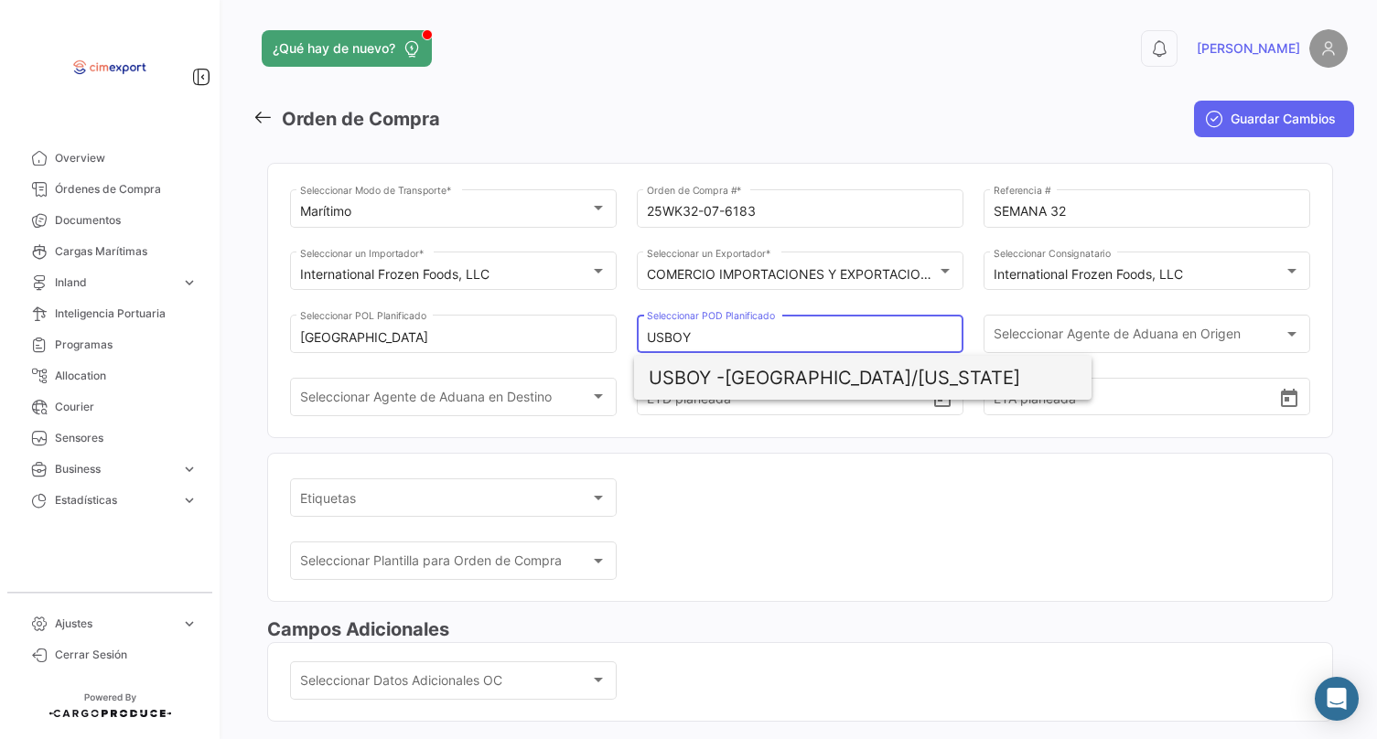
click at [814, 370] on span "USBOY - [GEOGRAPHIC_DATA]/[US_STATE]" at bounding box center [863, 378] width 428 height 44
type input "[GEOGRAPHIC_DATA]/[US_STATE]"
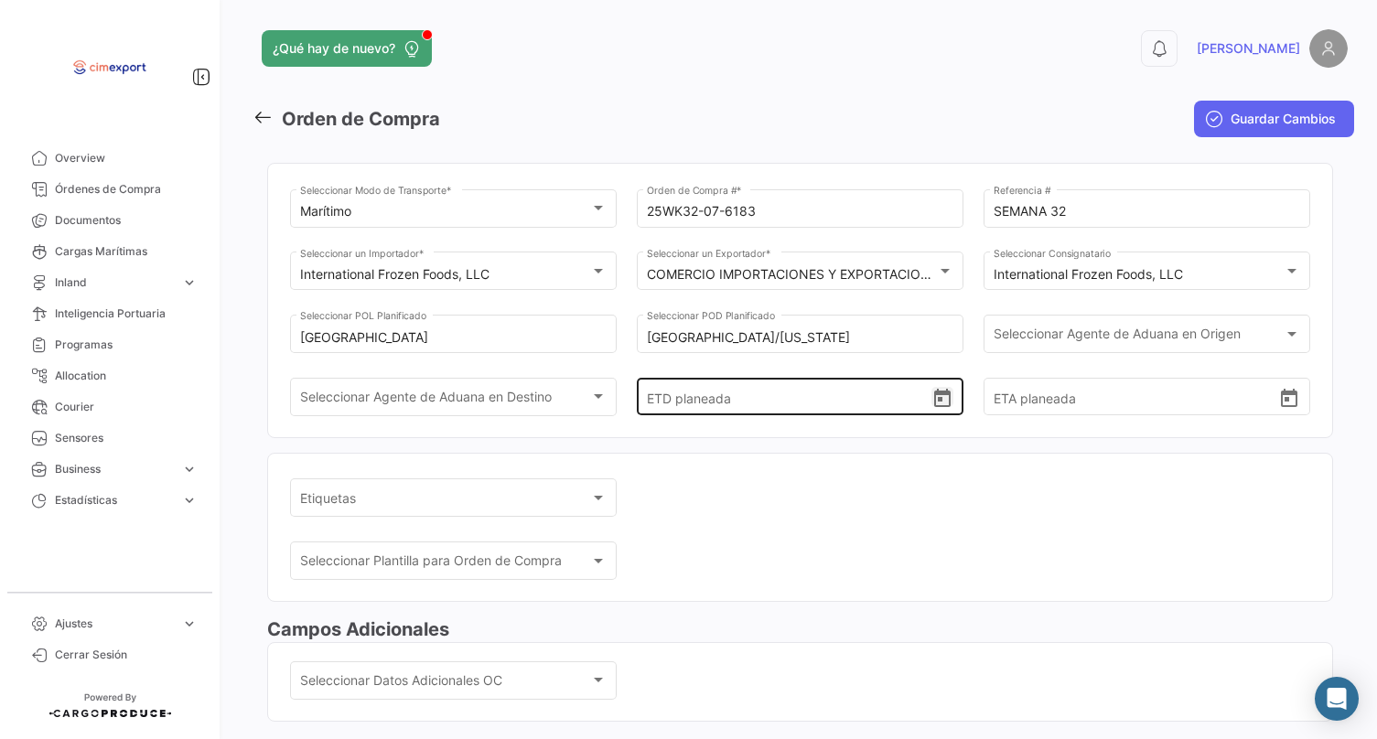
click at [931, 410] on icon "Open calendar" at bounding box center [942, 399] width 22 height 22
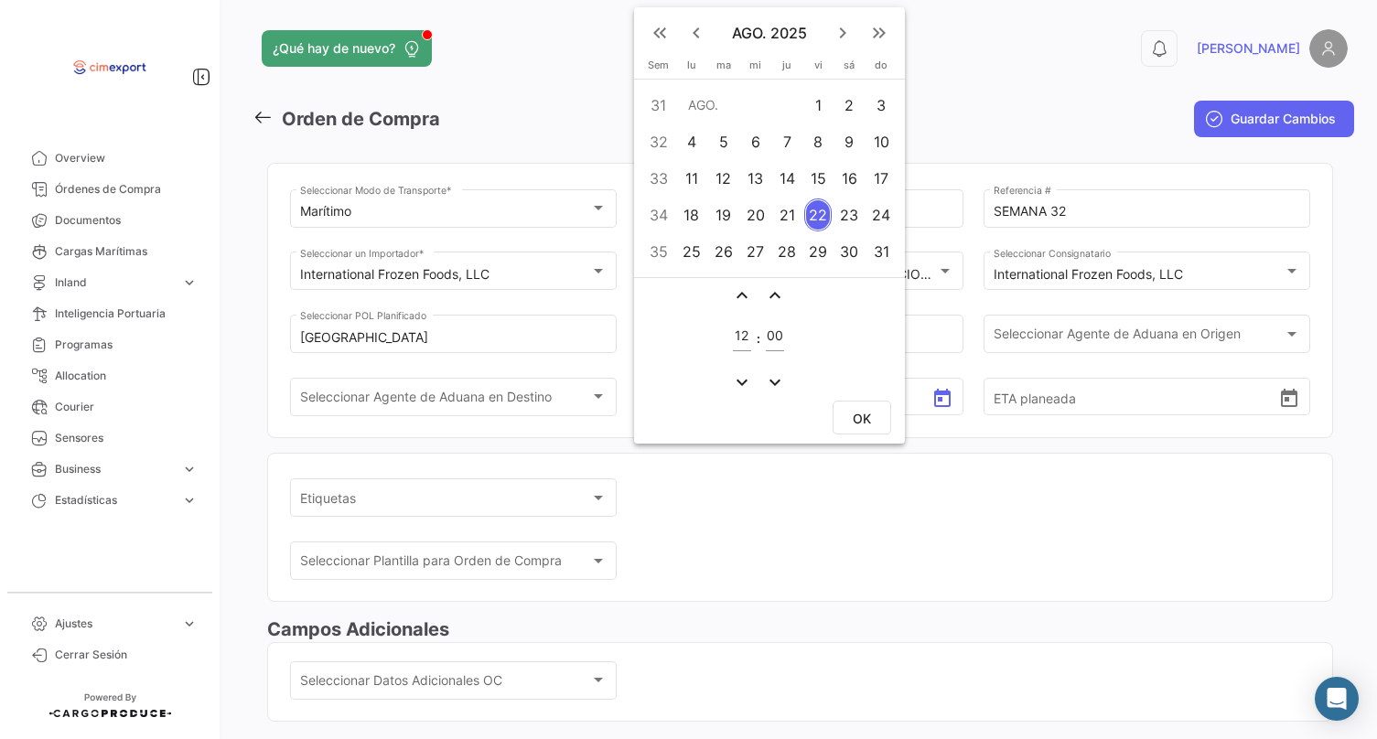
click at [812, 161] on td "15" at bounding box center [817, 178] width 31 height 37
click at [812, 136] on div "8" at bounding box center [818, 141] width 28 height 33
click at [876, 422] on button "OK" at bounding box center [862, 418] width 59 height 34
type input "[DATE] 12:00"
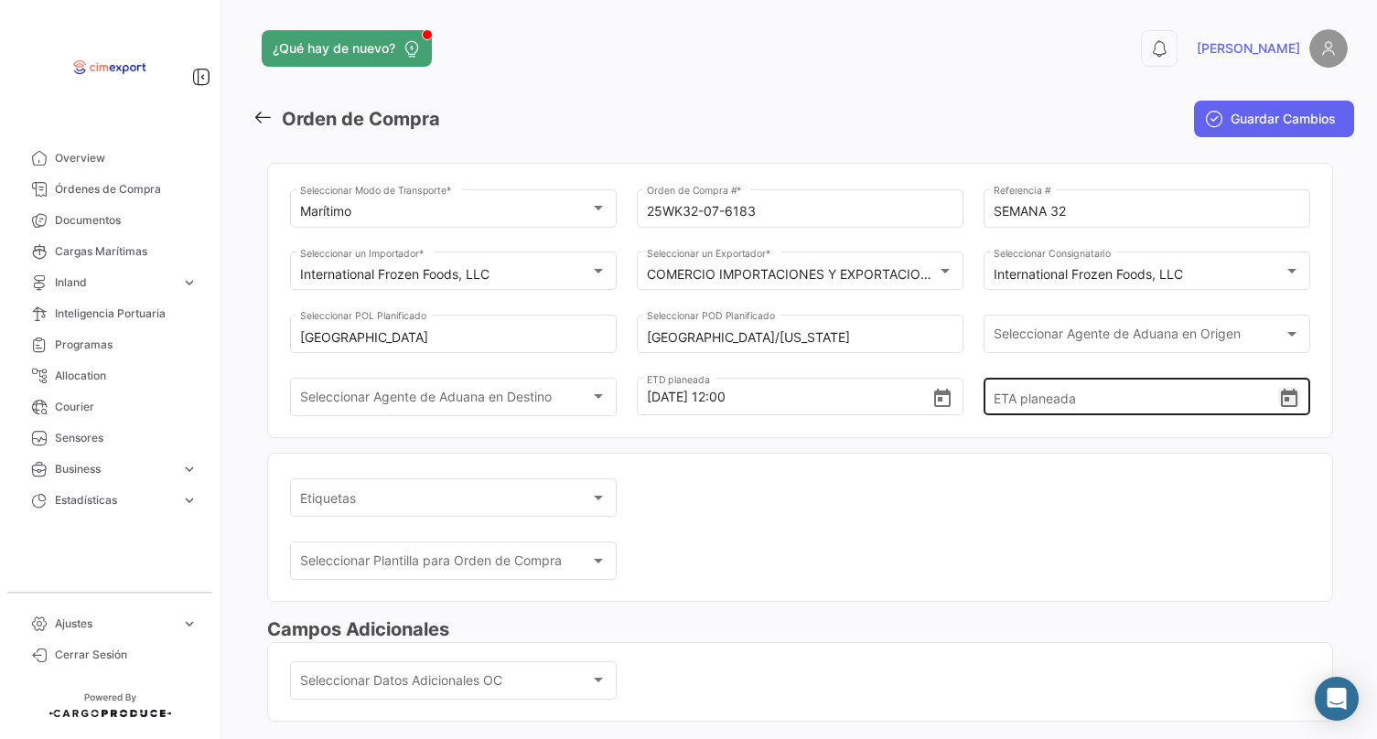
click at [1286, 410] on icon "Open calendar" at bounding box center [1289, 399] width 22 height 22
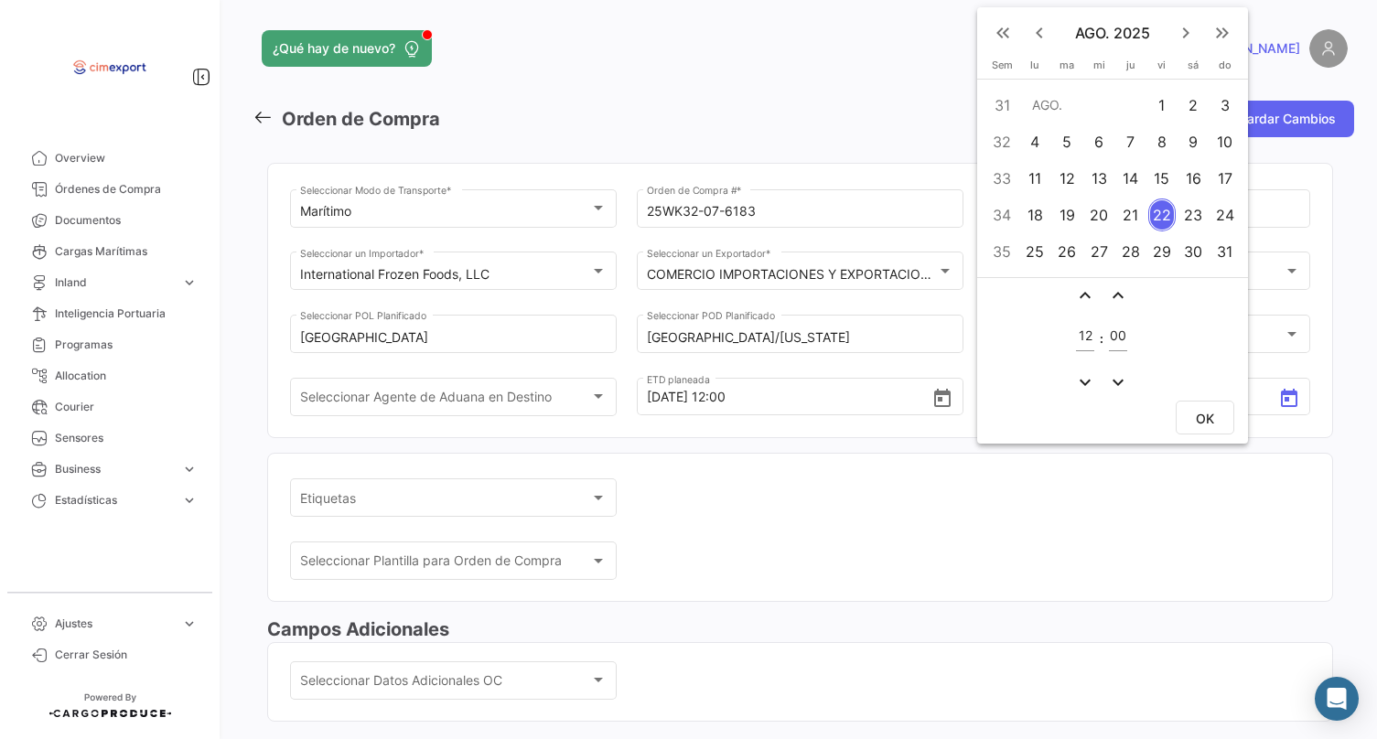
click at [1232, 181] on div "17" at bounding box center [1224, 178] width 29 height 33
click at [1083, 216] on td "20" at bounding box center [1099, 215] width 32 height 37
click at [1060, 226] on div "19" at bounding box center [1066, 215] width 29 height 33
click at [1216, 411] on button "OK" at bounding box center [1205, 418] width 59 height 34
type input "[DATE] 12:00"
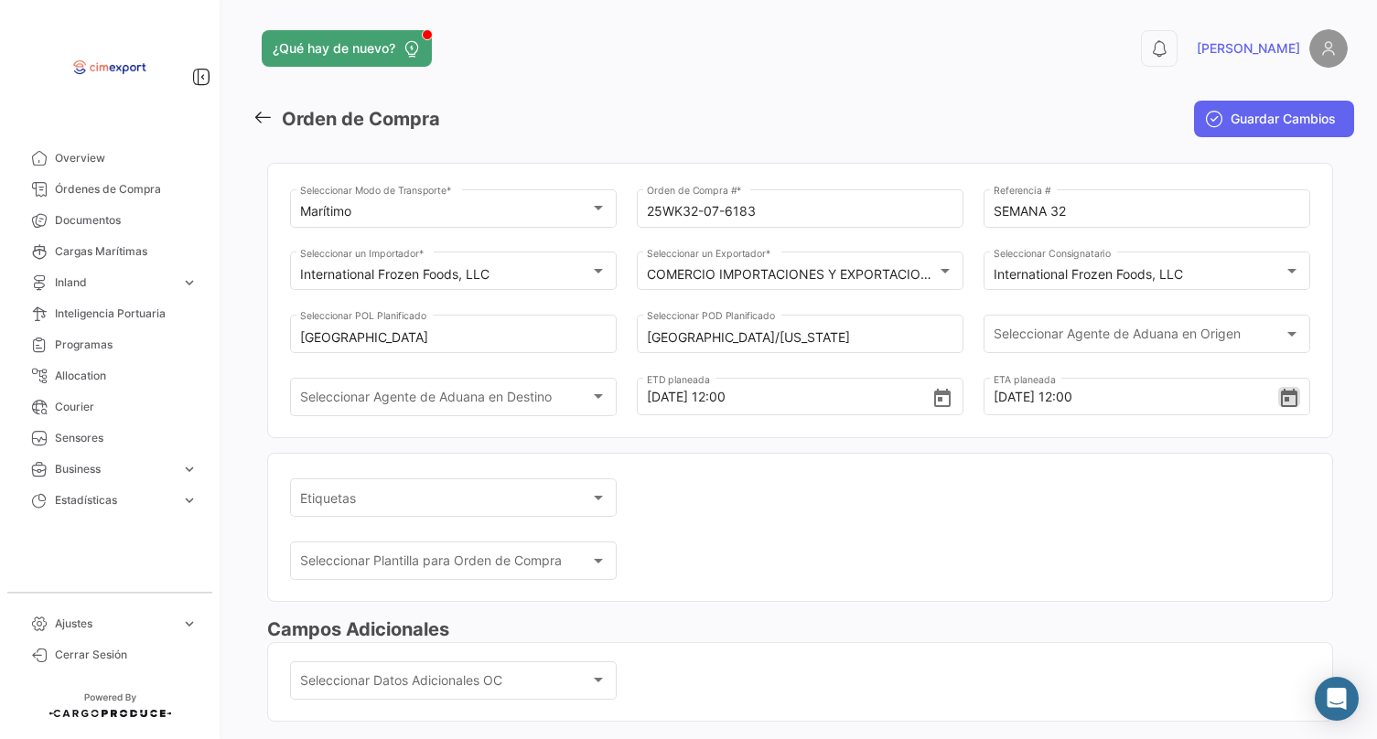
scroll to position [144, 0]
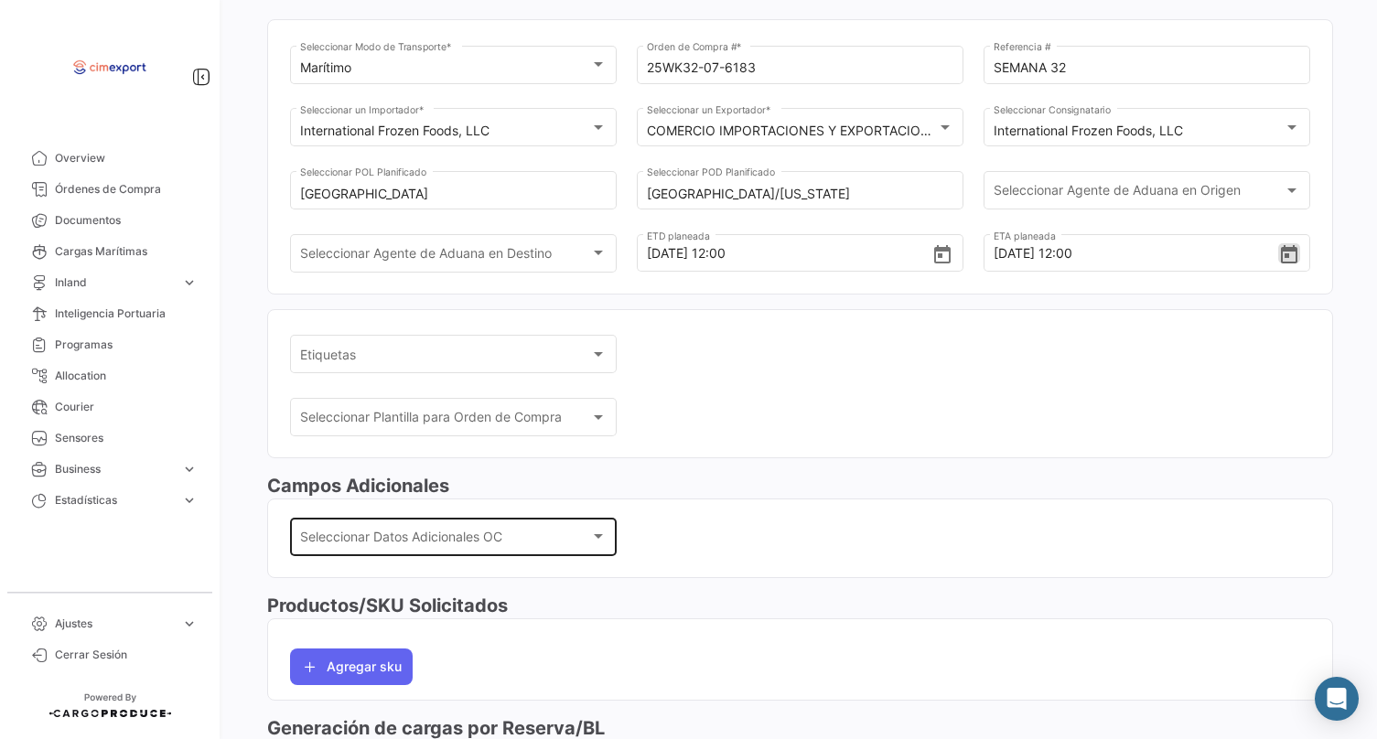
click at [539, 538] on div "Seleccionar Datos Adicionales OC Seleccionar Datos Adicionales OC" at bounding box center [453, 535] width 307 height 42
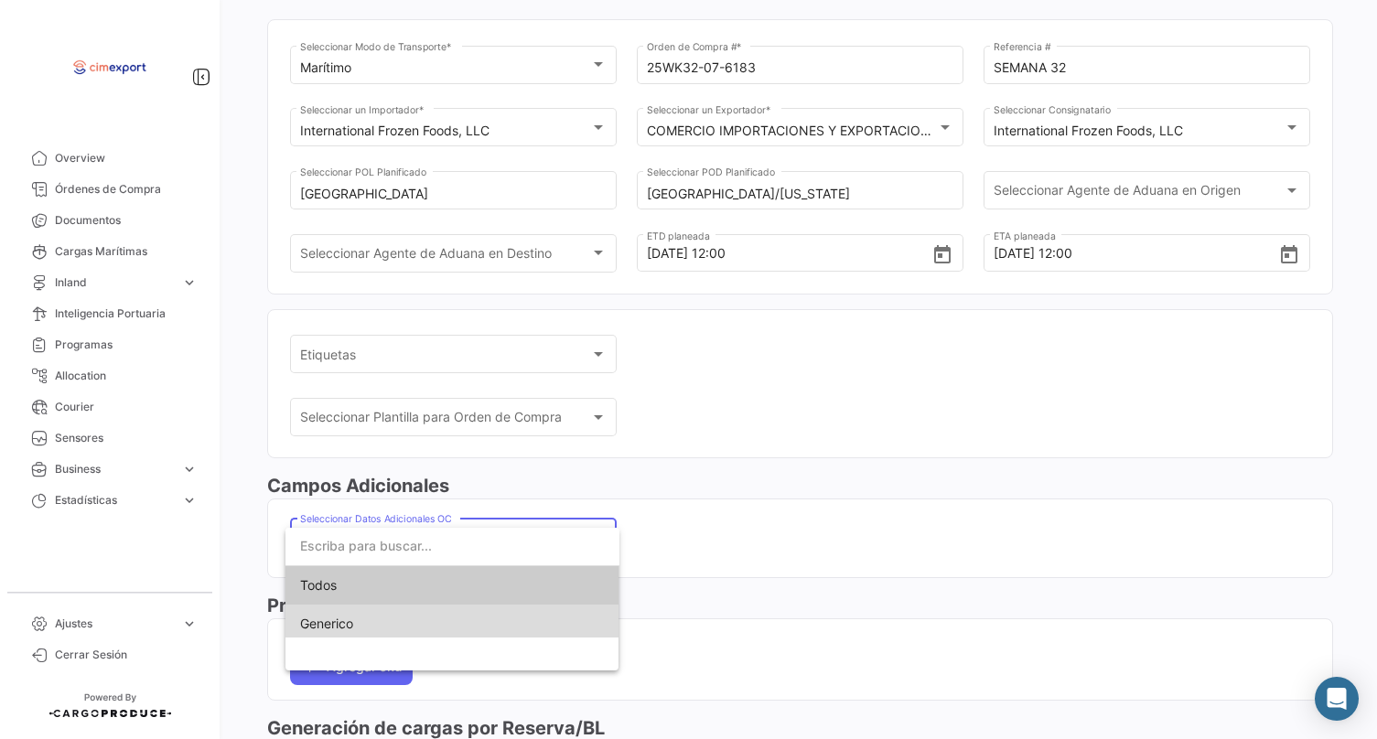
click at [505, 617] on span "Generico" at bounding box center [452, 624] width 305 height 38
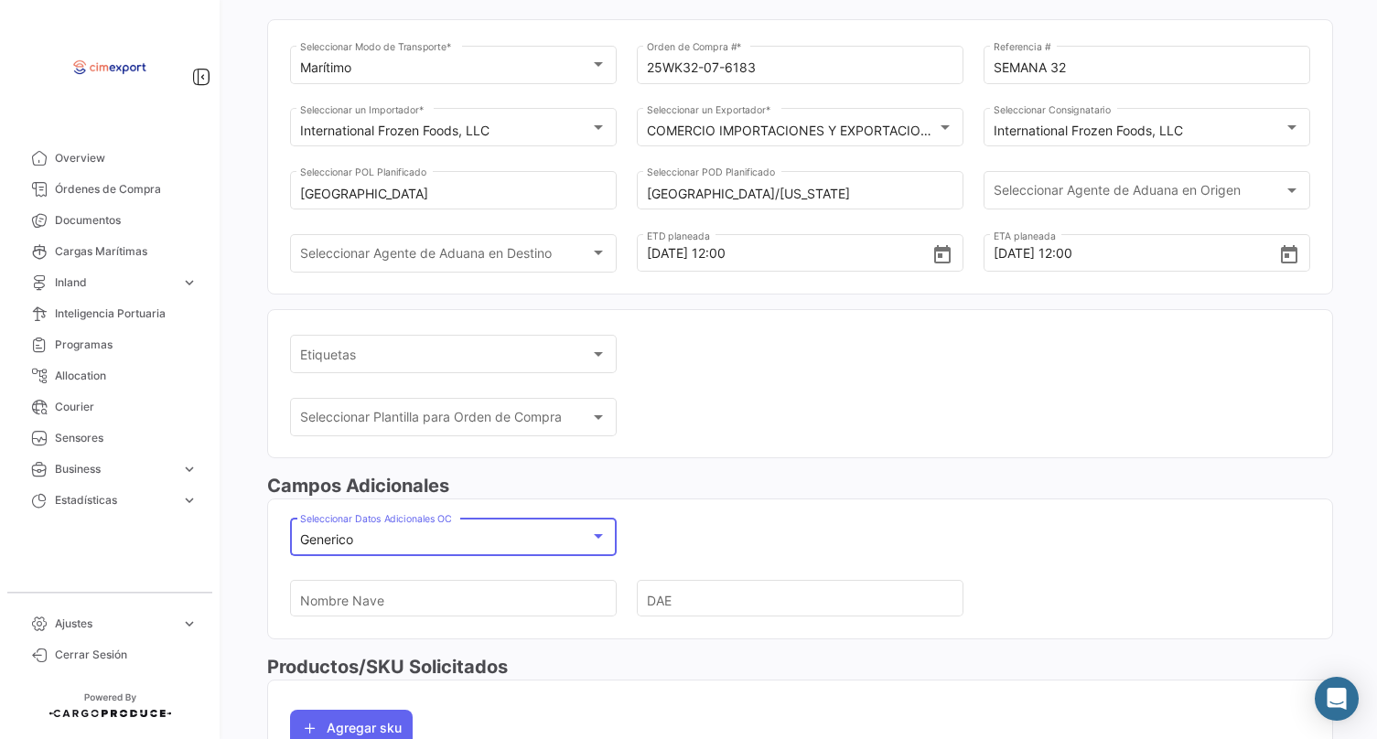
click at [505, 590] on input "Nombre Nave" at bounding box center [446, 599] width 292 height 64
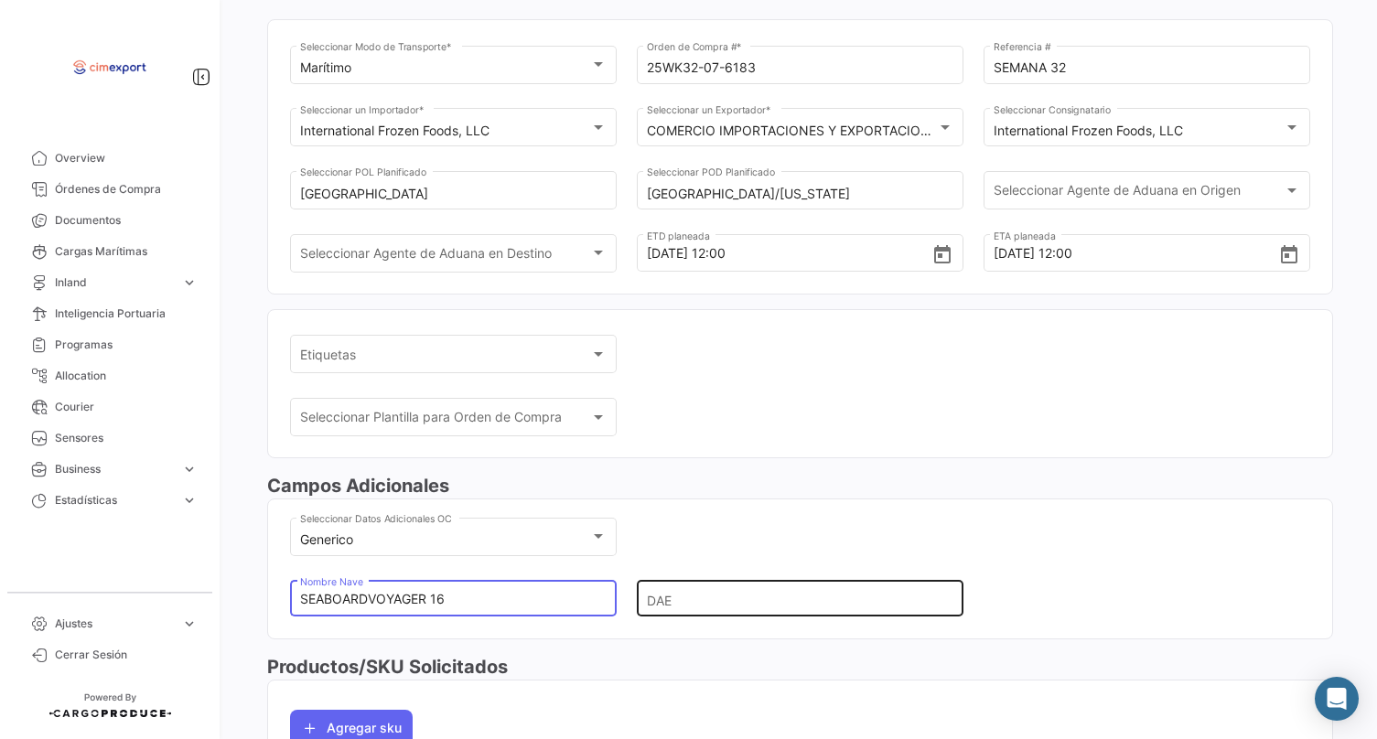
type input "SEABOARDVOYAGER 16"
click at [727, 610] on input "DAE" at bounding box center [793, 599] width 292 height 64
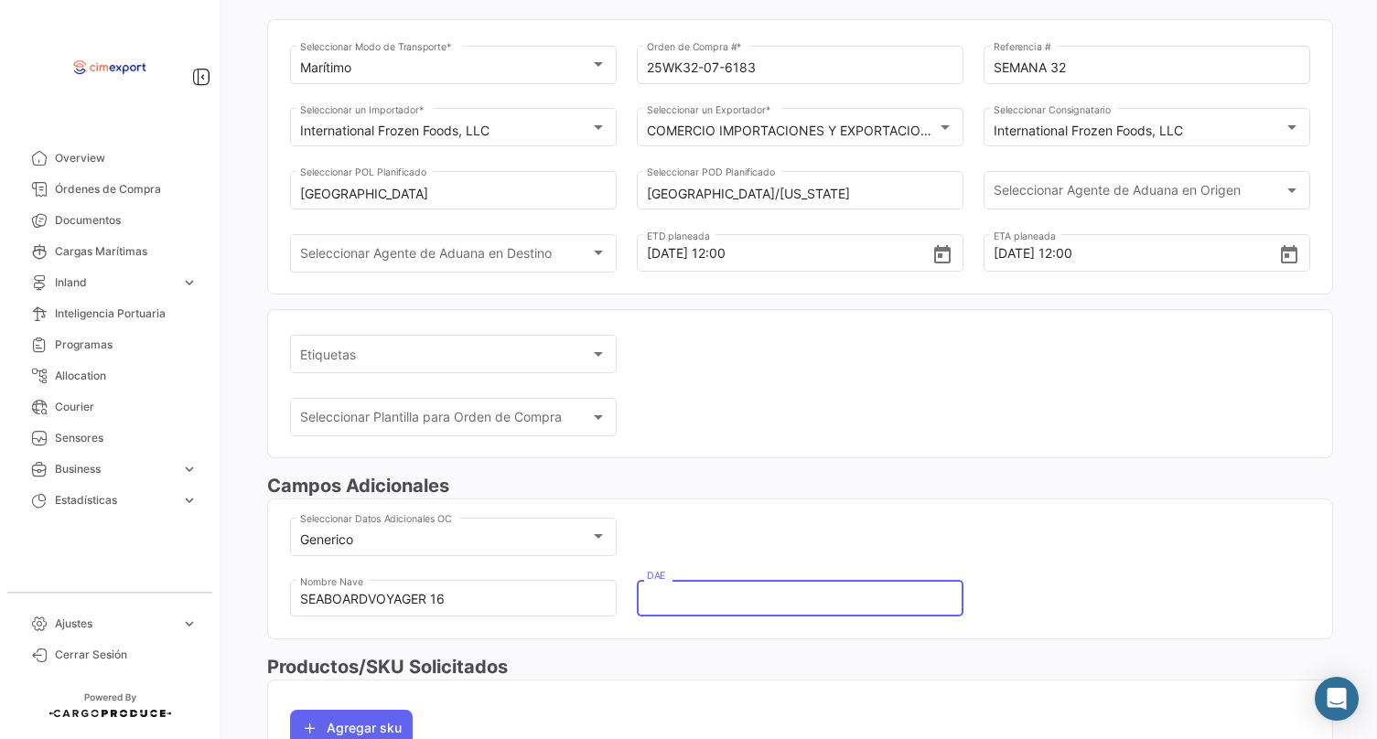
type input "0"
type input "2"
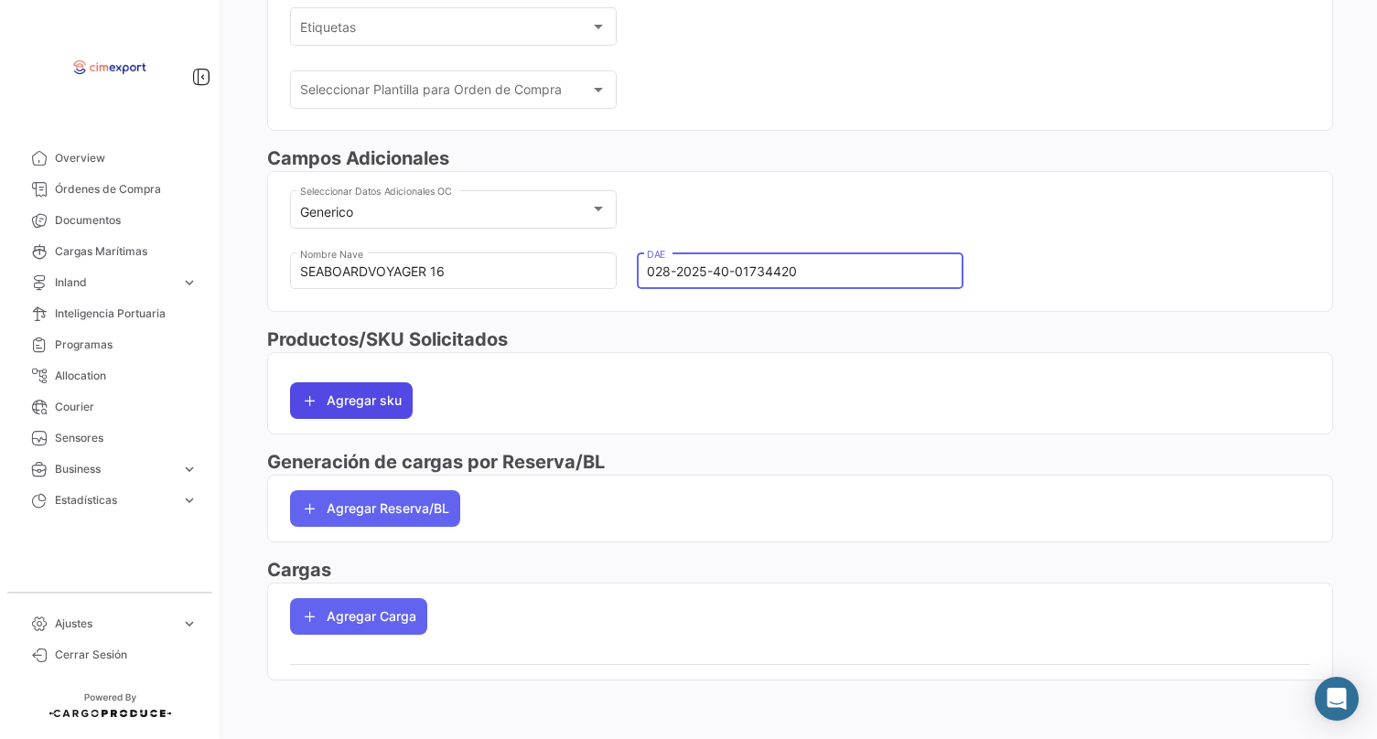
type input "028-2025-40-01734420"
click at [339, 407] on button "Agregar sku" at bounding box center [351, 400] width 123 height 37
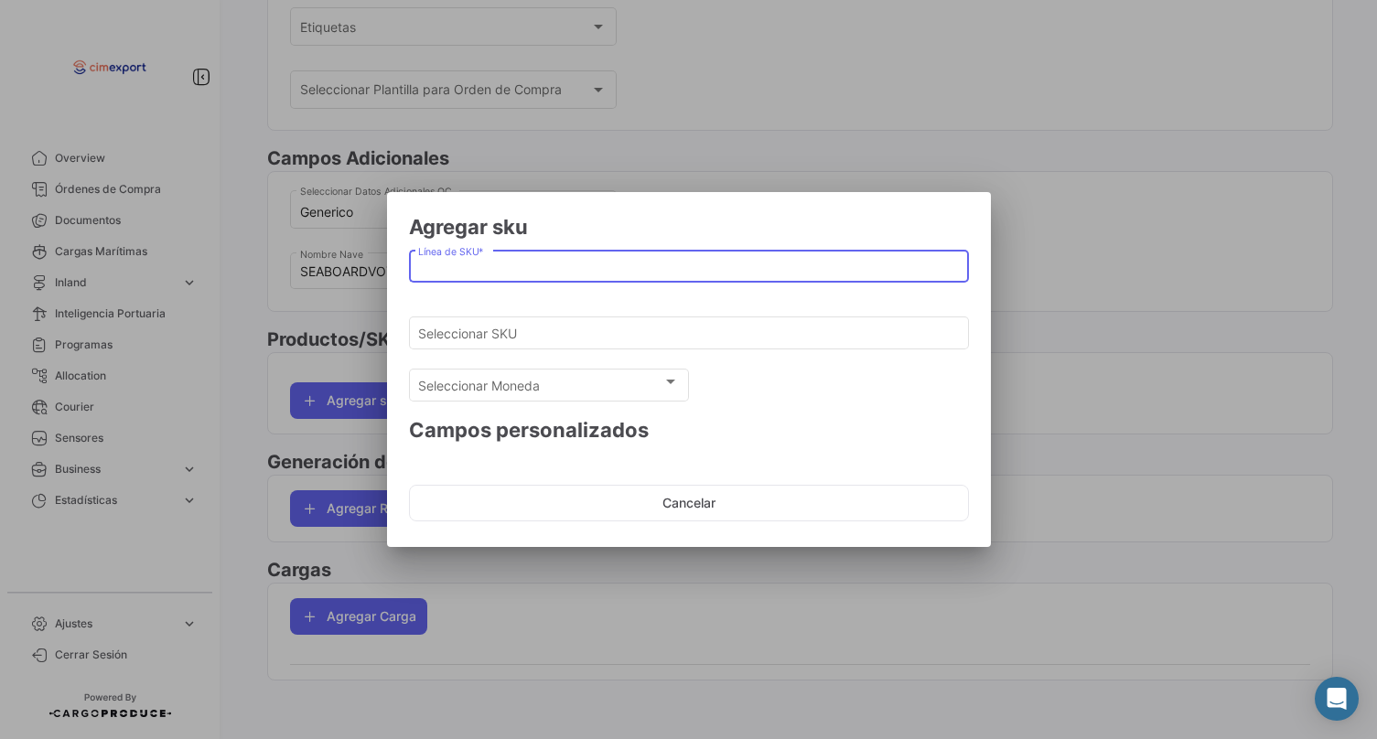
click at [457, 269] on input "Línea de SKU *" at bounding box center [688, 268] width 541 height 16
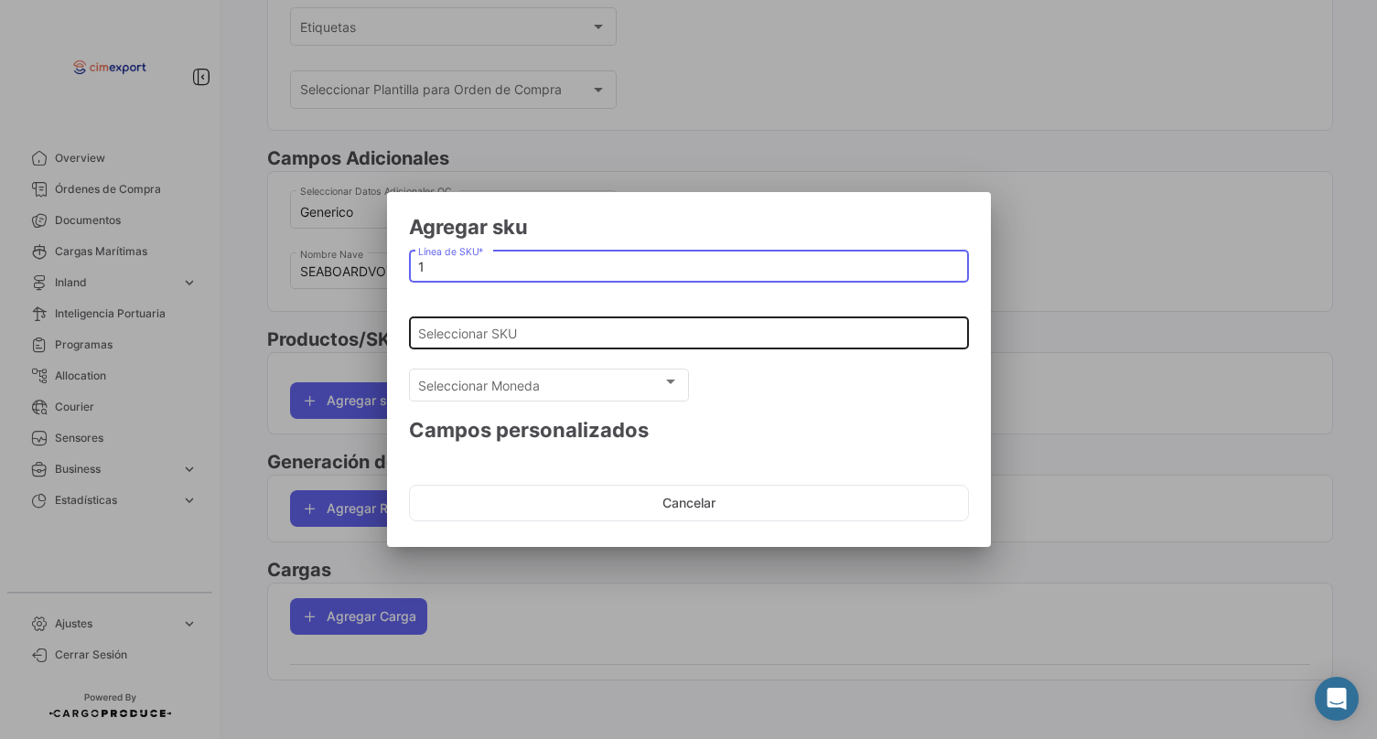
type input "1"
click at [479, 335] on input "Seleccionar SKU" at bounding box center [688, 335] width 541 height 16
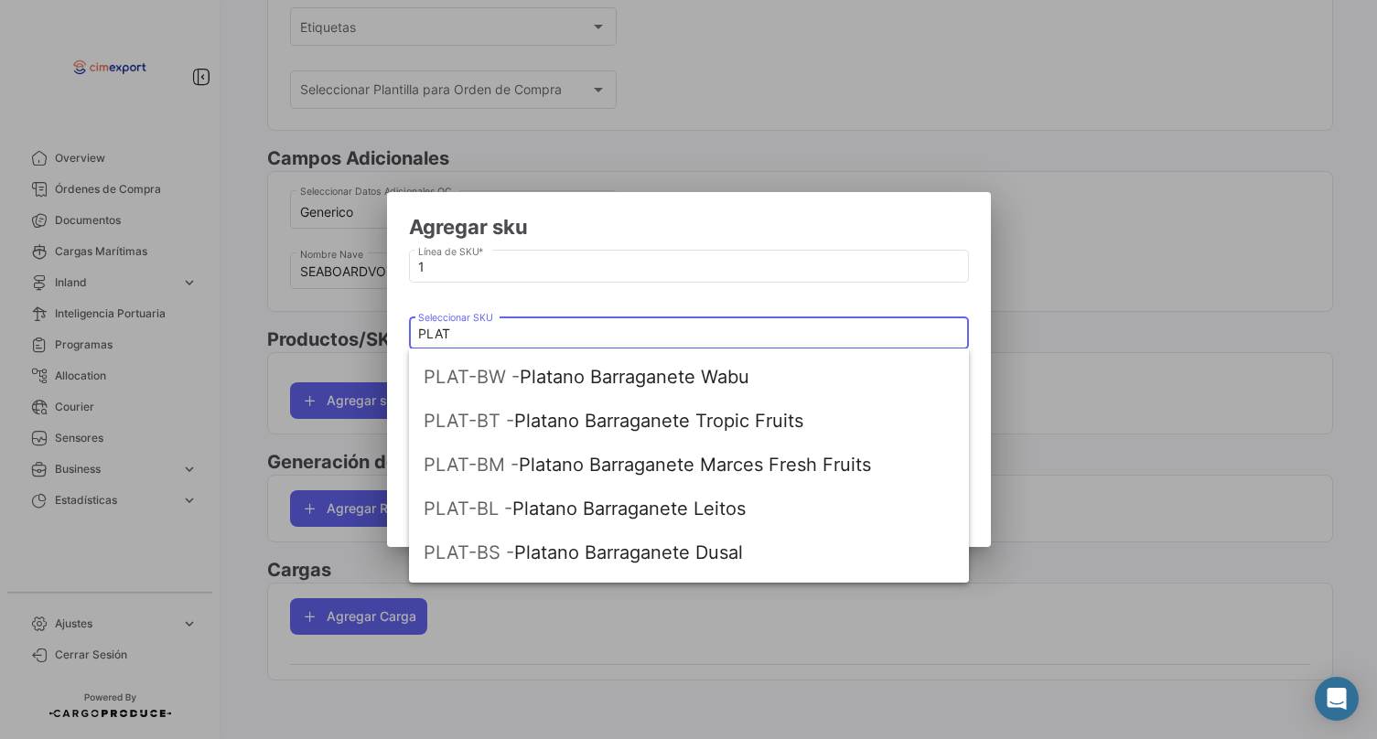
scroll to position [256, 0]
click at [602, 423] on span "PLAT-BT - Platano Barraganete Tropic Fruits" at bounding box center [689, 422] width 531 height 44
type input "Platano Barraganete Tropic Fruits"
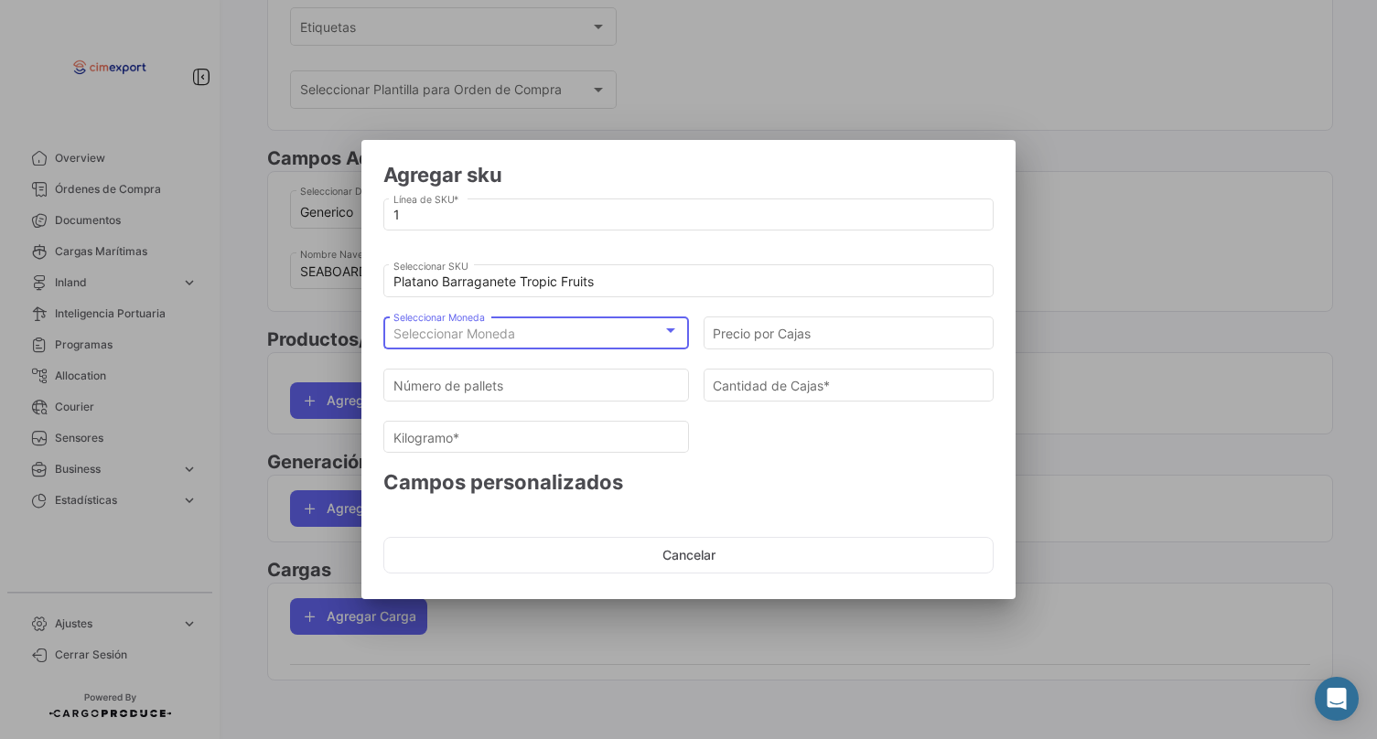
click at [576, 339] on div "Seleccionar Moneda" at bounding box center [528, 335] width 270 height 16
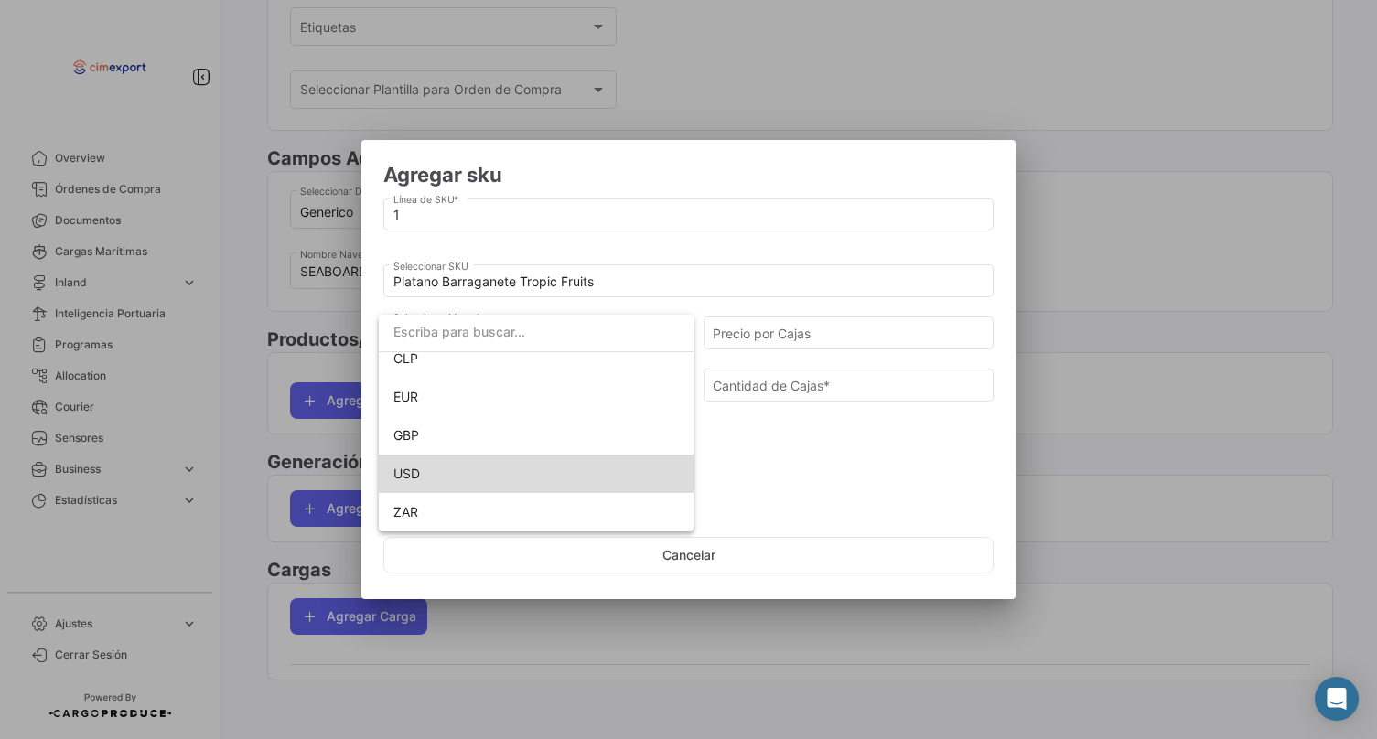
scroll to position [129, 0]
click at [454, 468] on span "USD" at bounding box center [536, 474] width 286 height 38
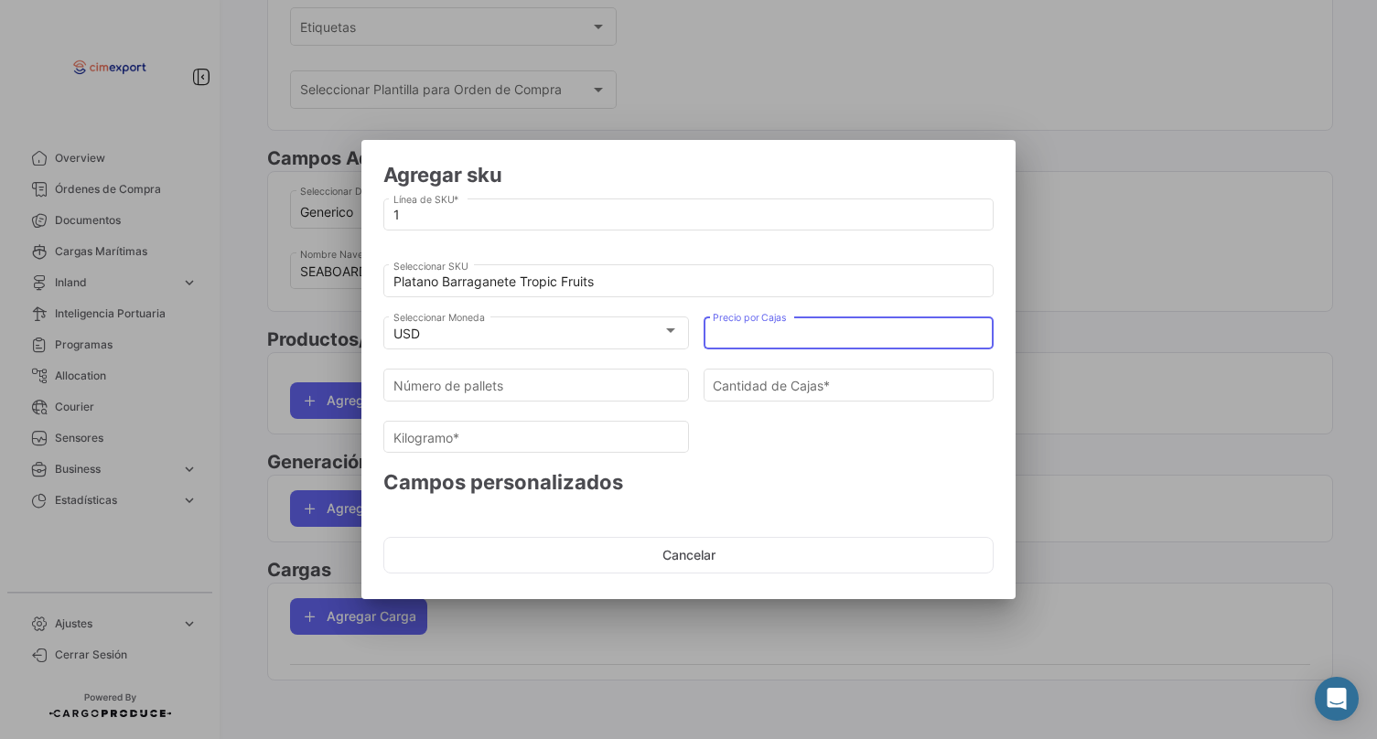
click at [748, 338] on input "Precio por Cajas" at bounding box center [849, 335] width 272 height 16
type input "21"
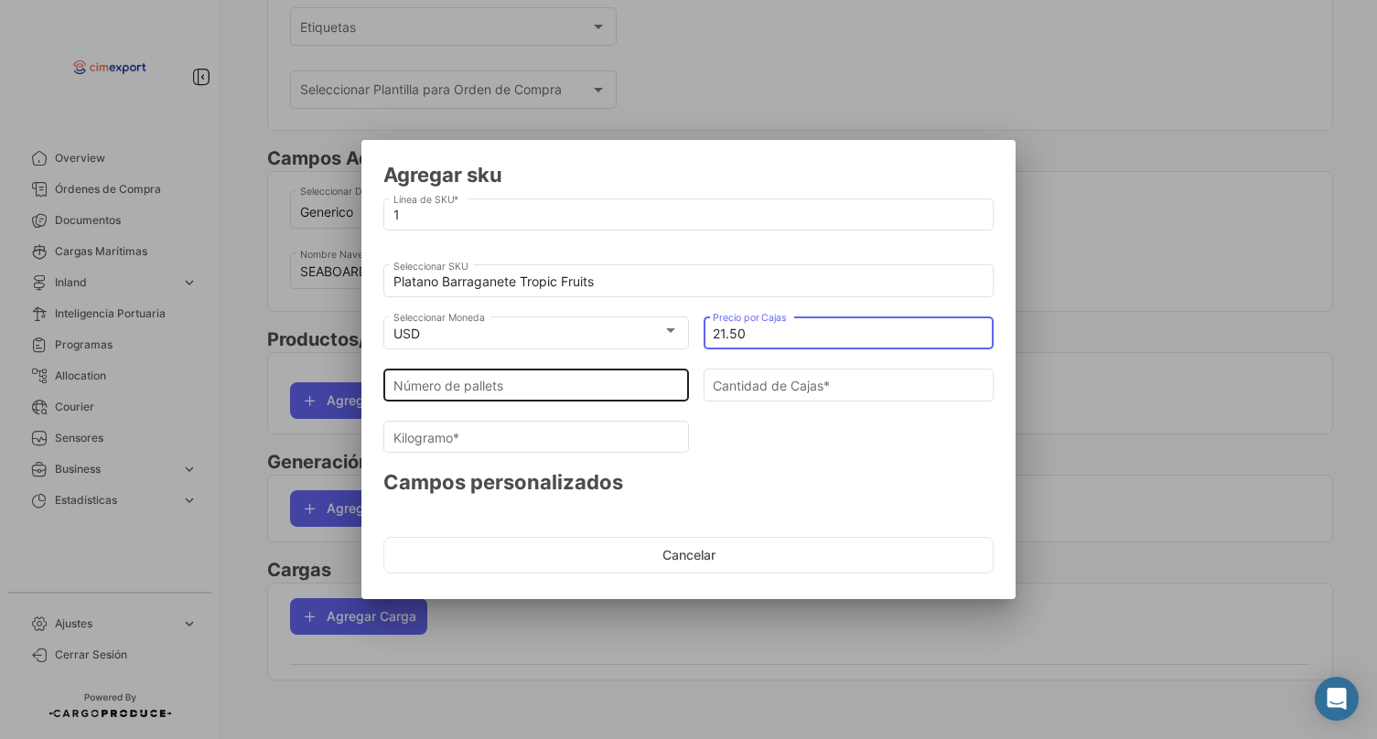
type input "21.50"
click at [490, 392] on input "Número de pallets" at bounding box center [536, 386] width 286 height 16
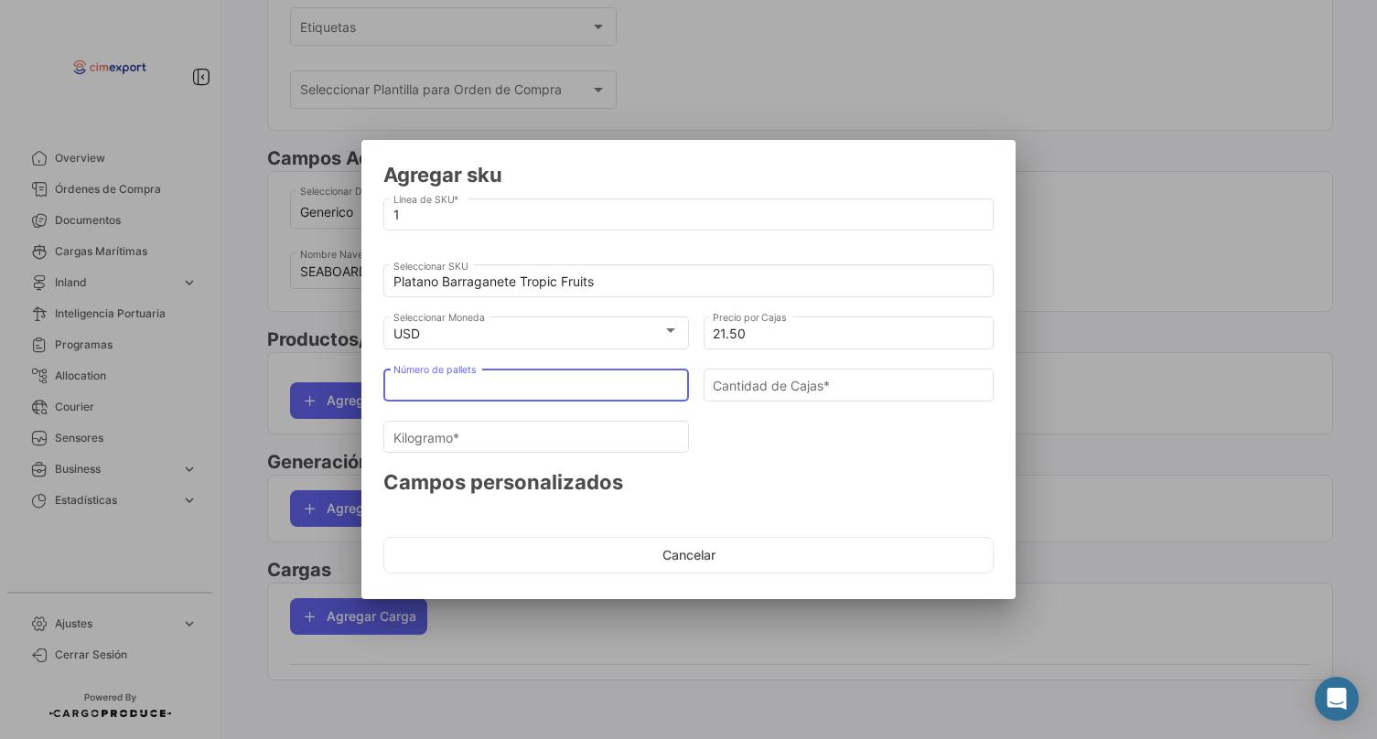
type input "1"
type input "54"
type input "1225.8"
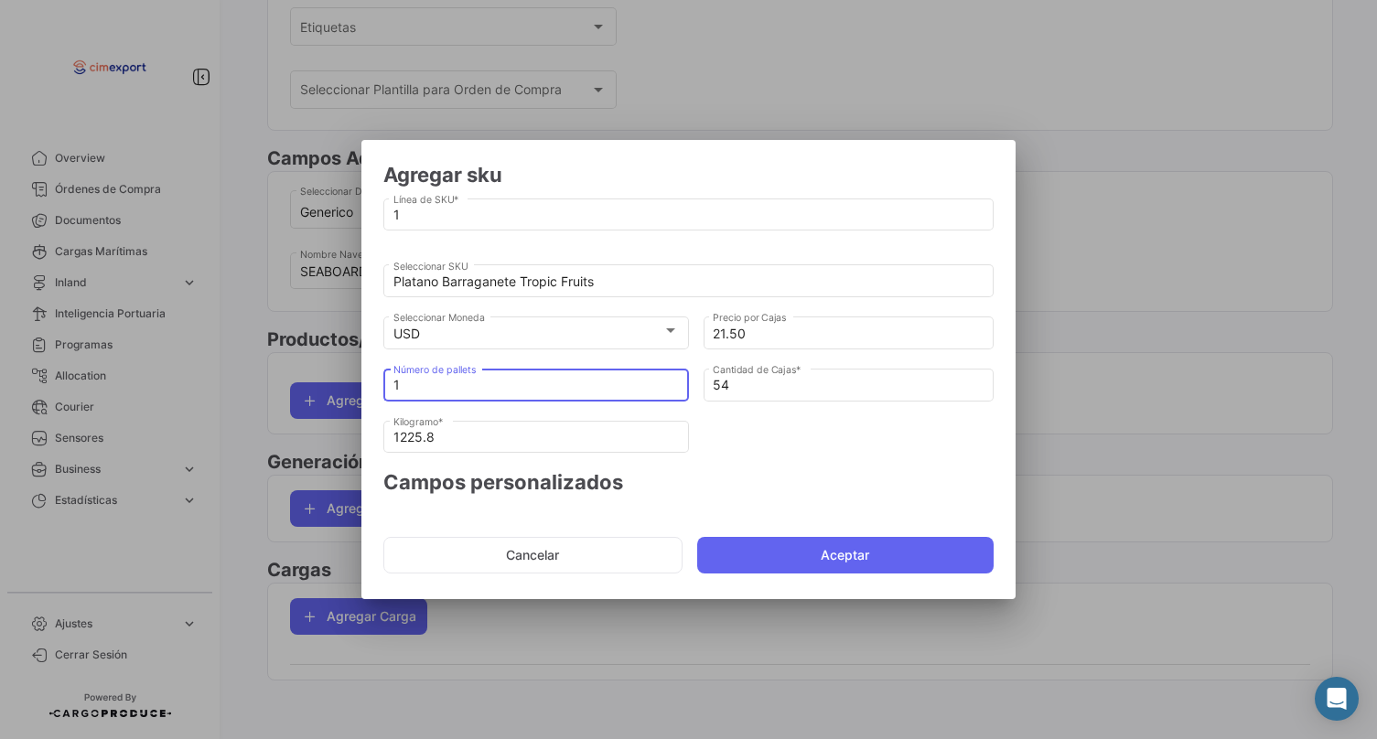
type input "19"
type input "1026"
type input "23290.2"
type input "1"
type input "54"
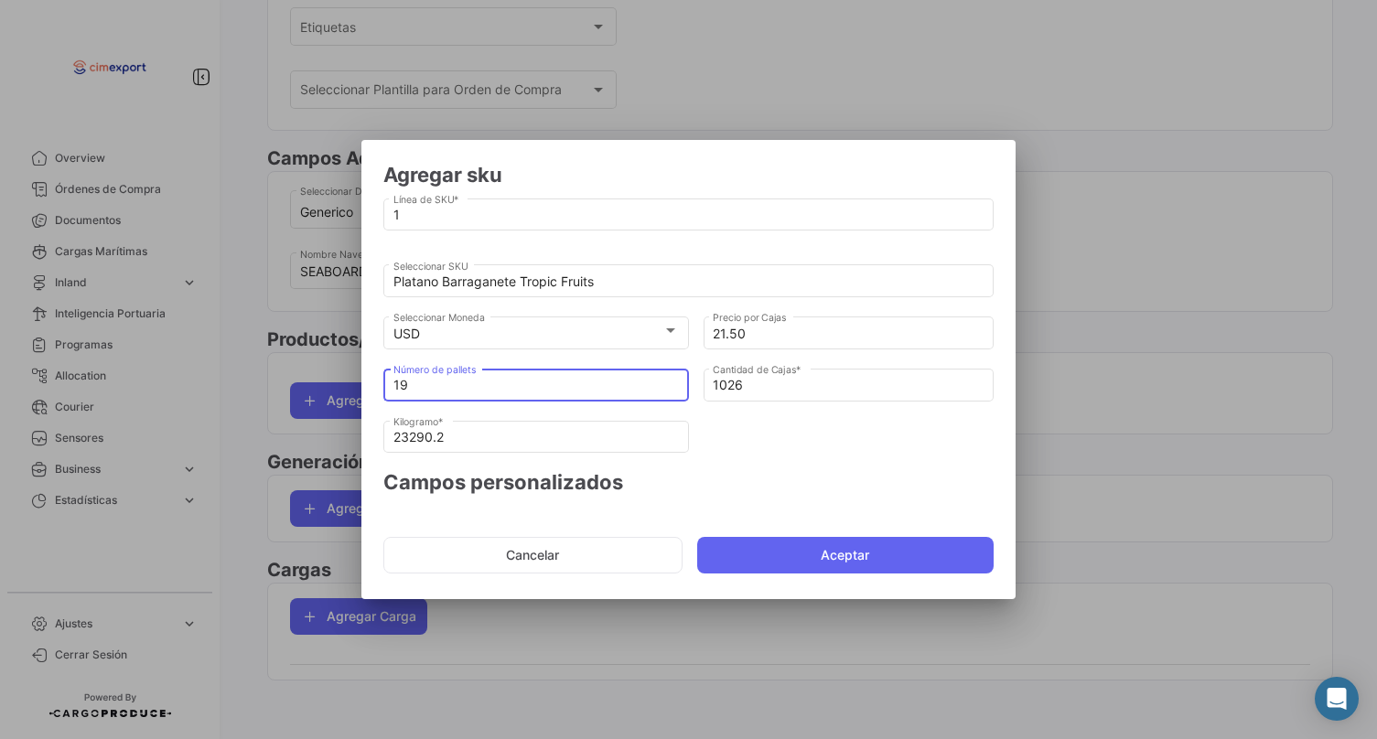
type input "1225.8"
type input "18"
type input "972"
type input "22064.399999999998"
type input "1"
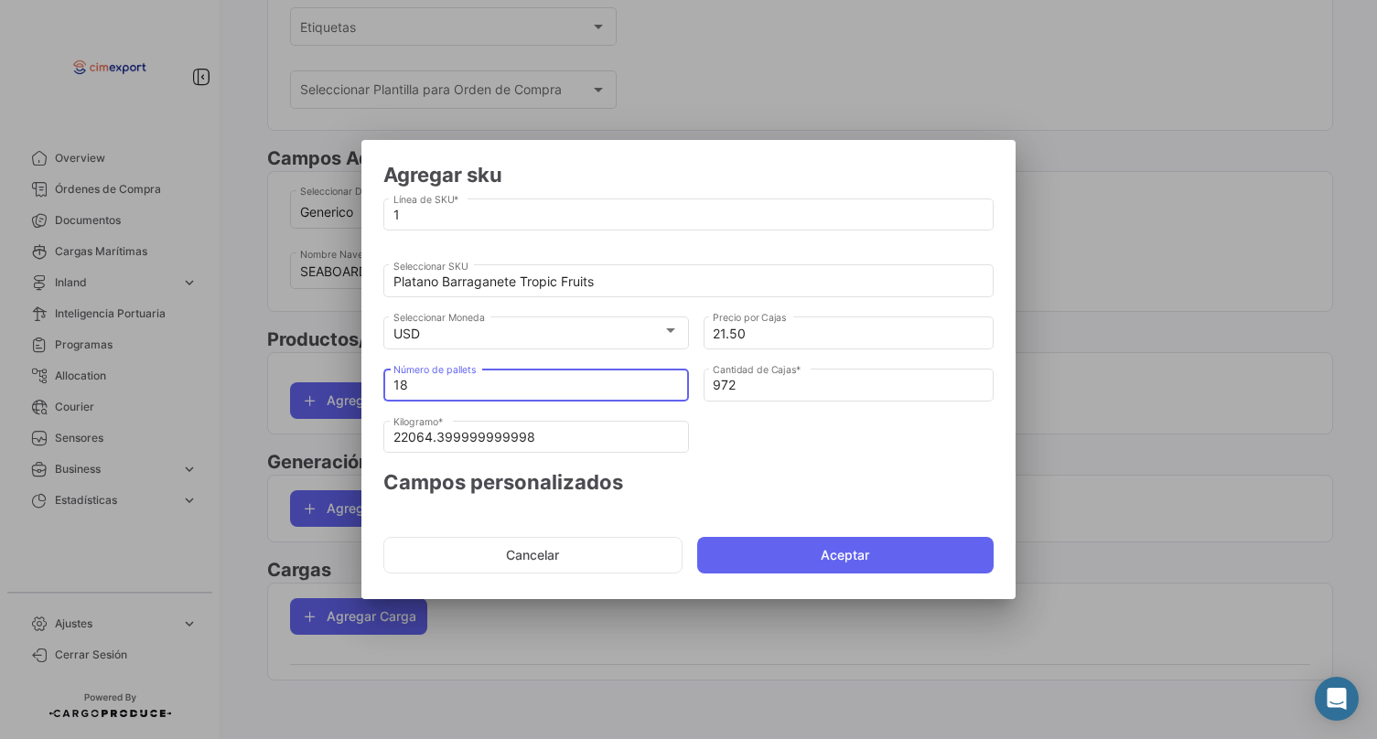
type input "54"
type input "1225.8"
type input "18"
type input "972"
type input "22064.399999999998"
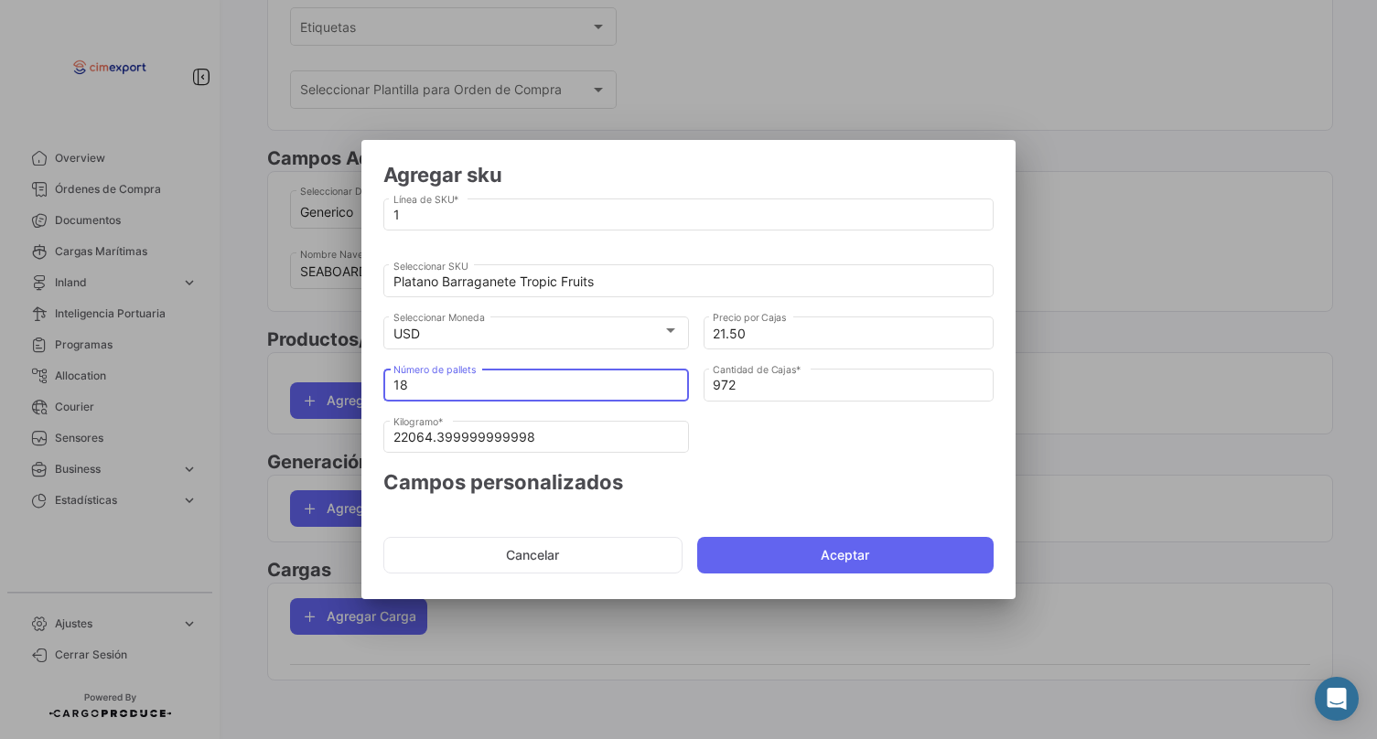
type input "1"
type input "54"
type input "1225.8"
type input "17"
type input "918"
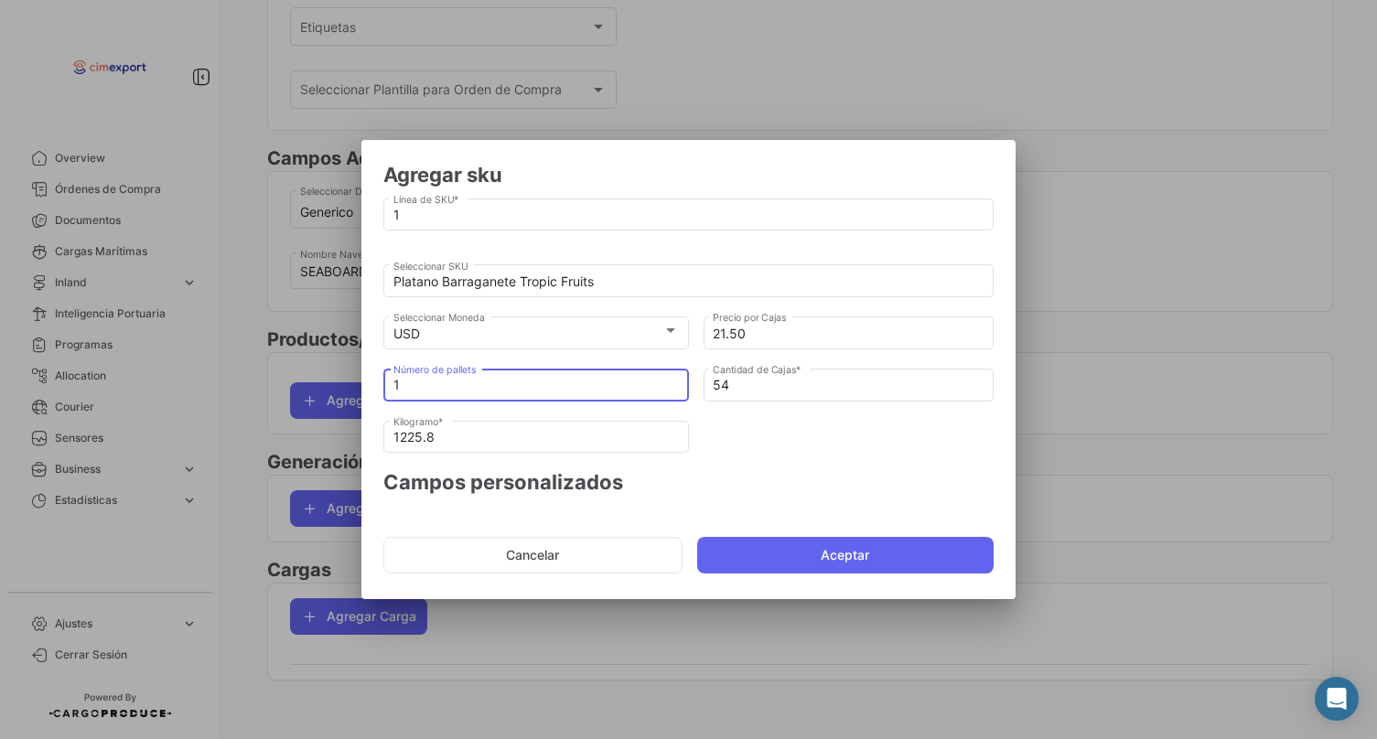
type input "20838.6"
type input "1"
type input "54"
type input "1225.8"
type input "16"
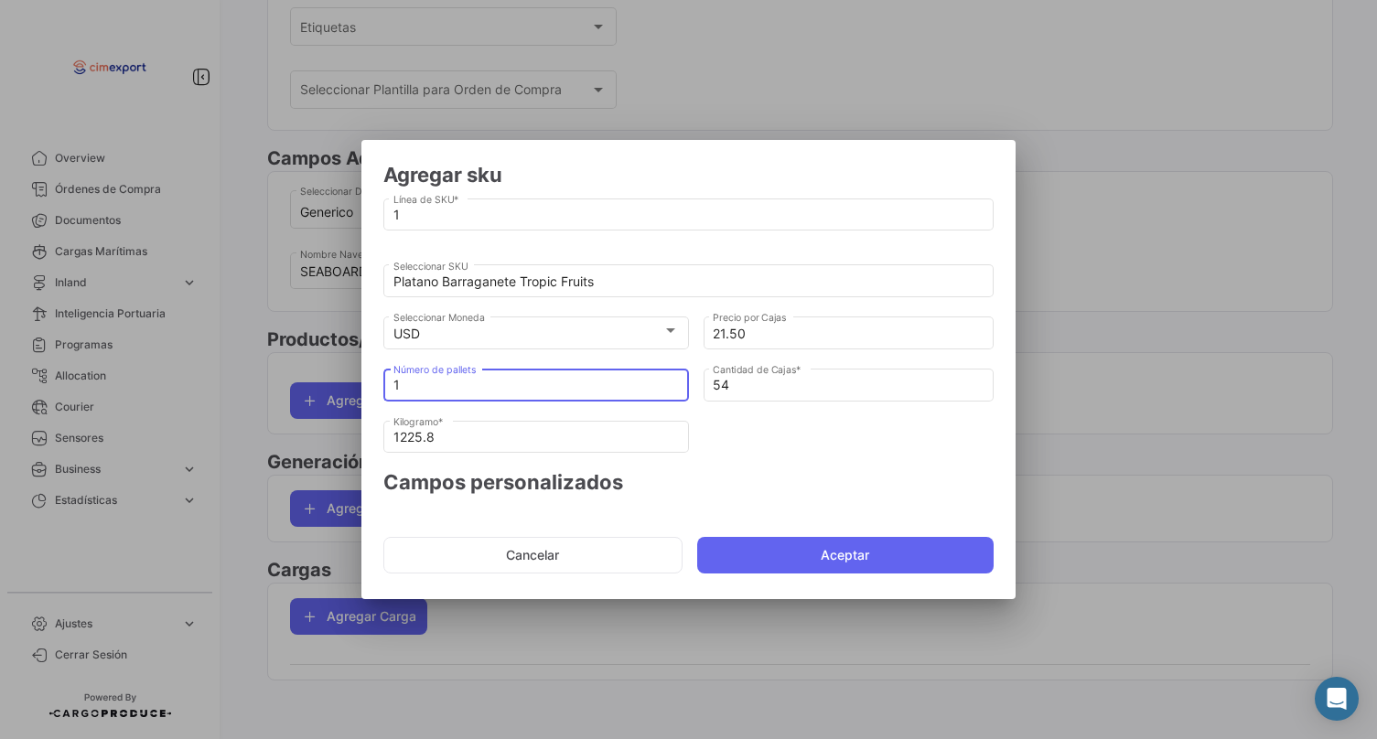
type input "864"
type input "19612.8"
type input "1"
type input "54"
type input "1225.8"
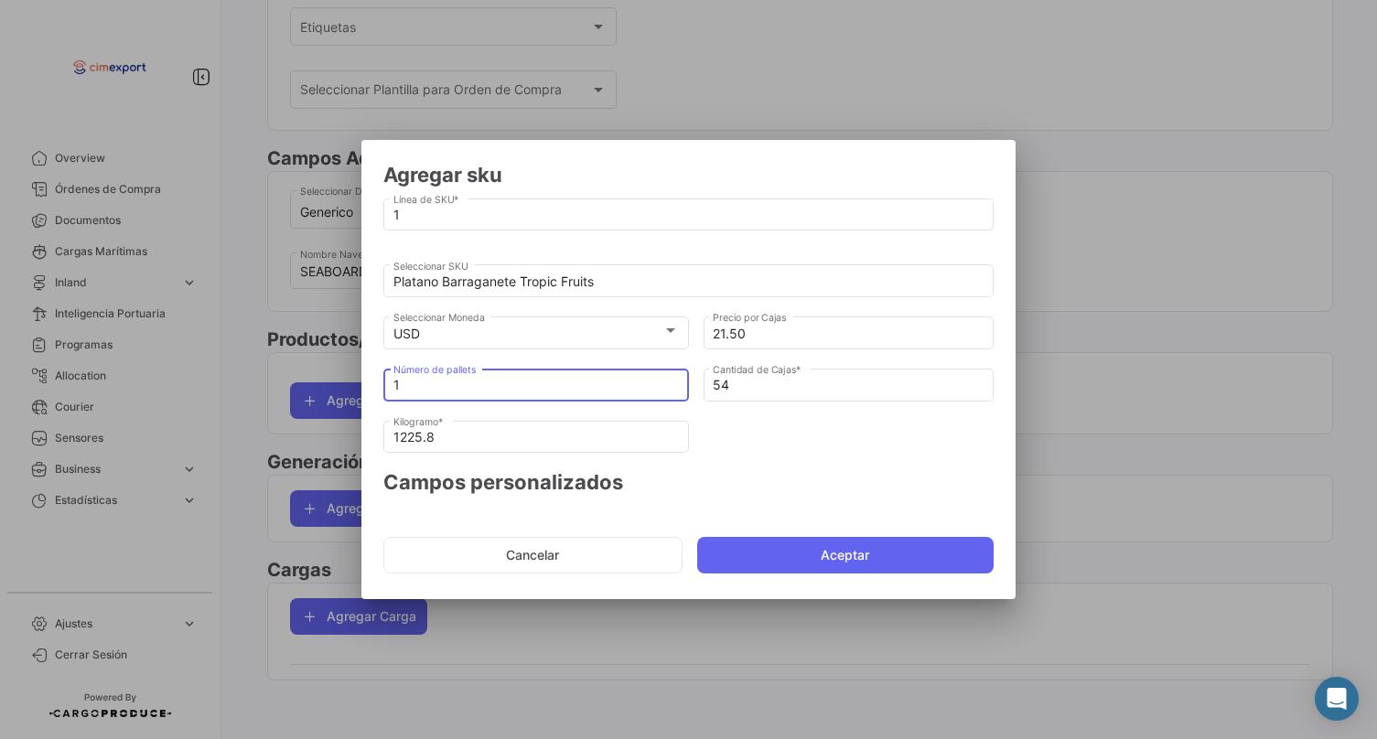
type input "17"
type input "918"
type input "20838.6"
type input "17"
click at [739, 547] on button "Aceptar" at bounding box center [845, 555] width 297 height 37
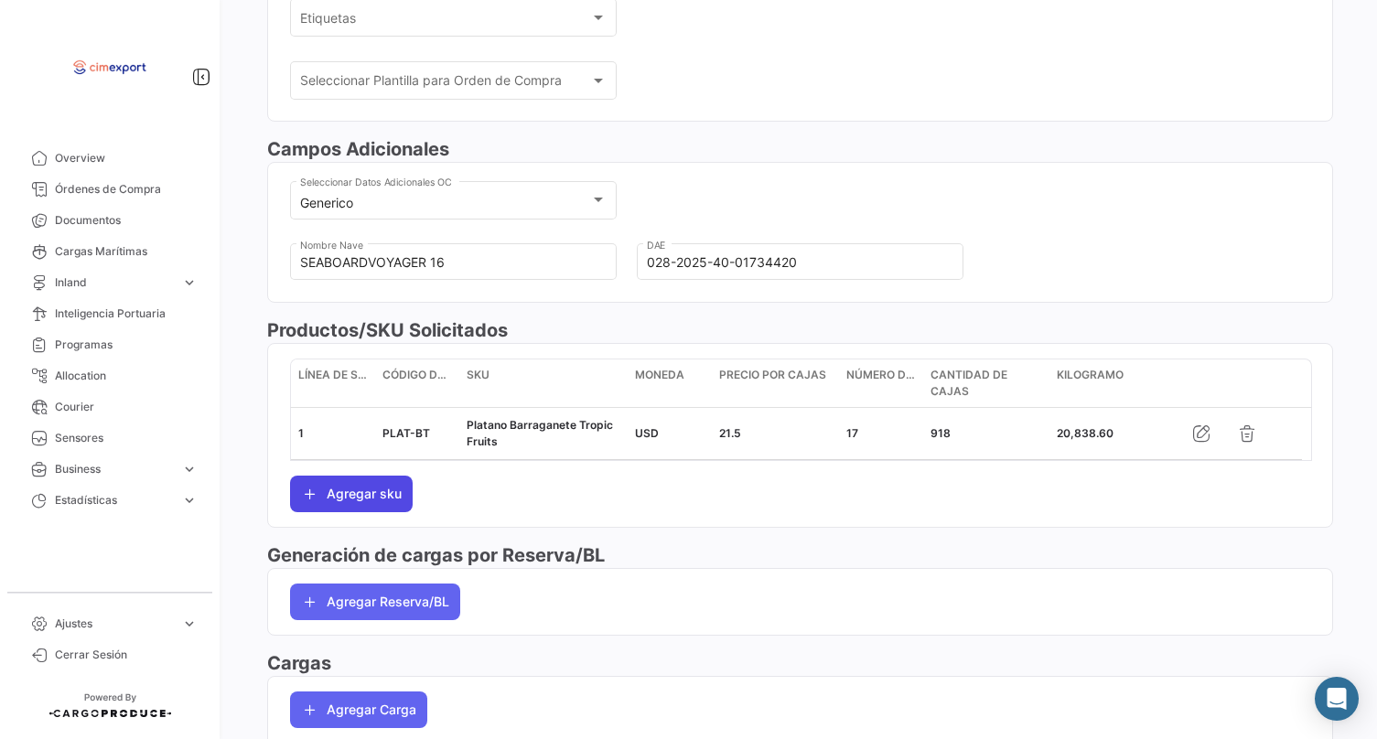
click at [307, 500] on icon "button" at bounding box center [310, 494] width 18 height 18
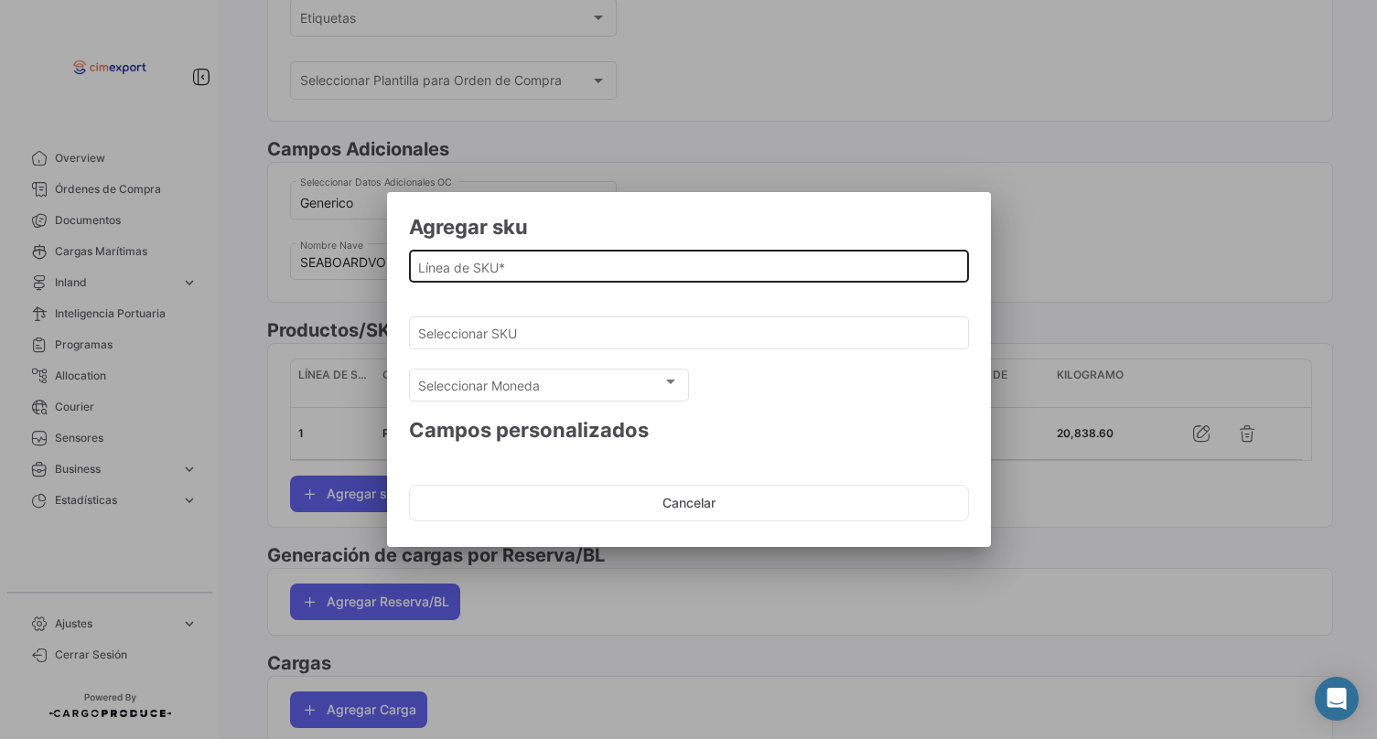
click at [433, 271] on input "Línea de SKU *" at bounding box center [688, 268] width 541 height 16
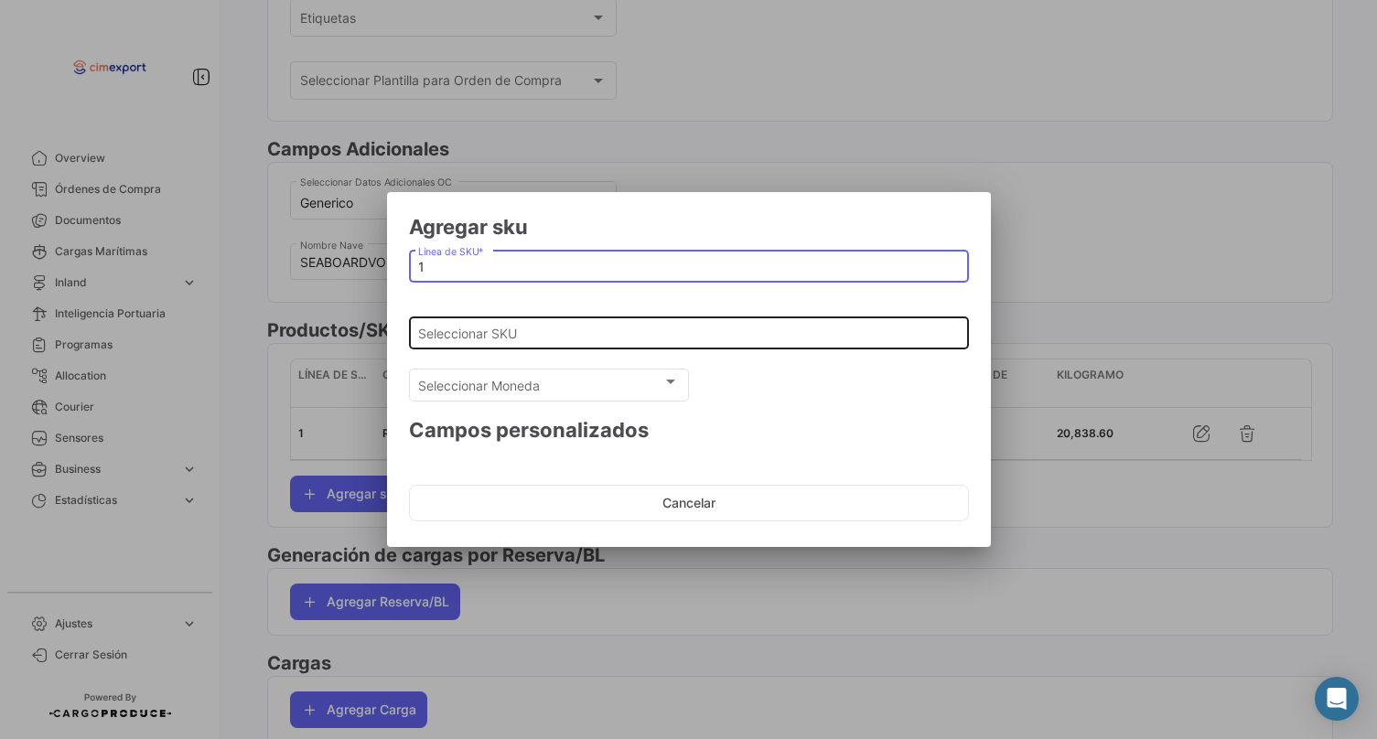
type input "1"
click at [436, 328] on input "Seleccionar SKU" at bounding box center [688, 335] width 541 height 16
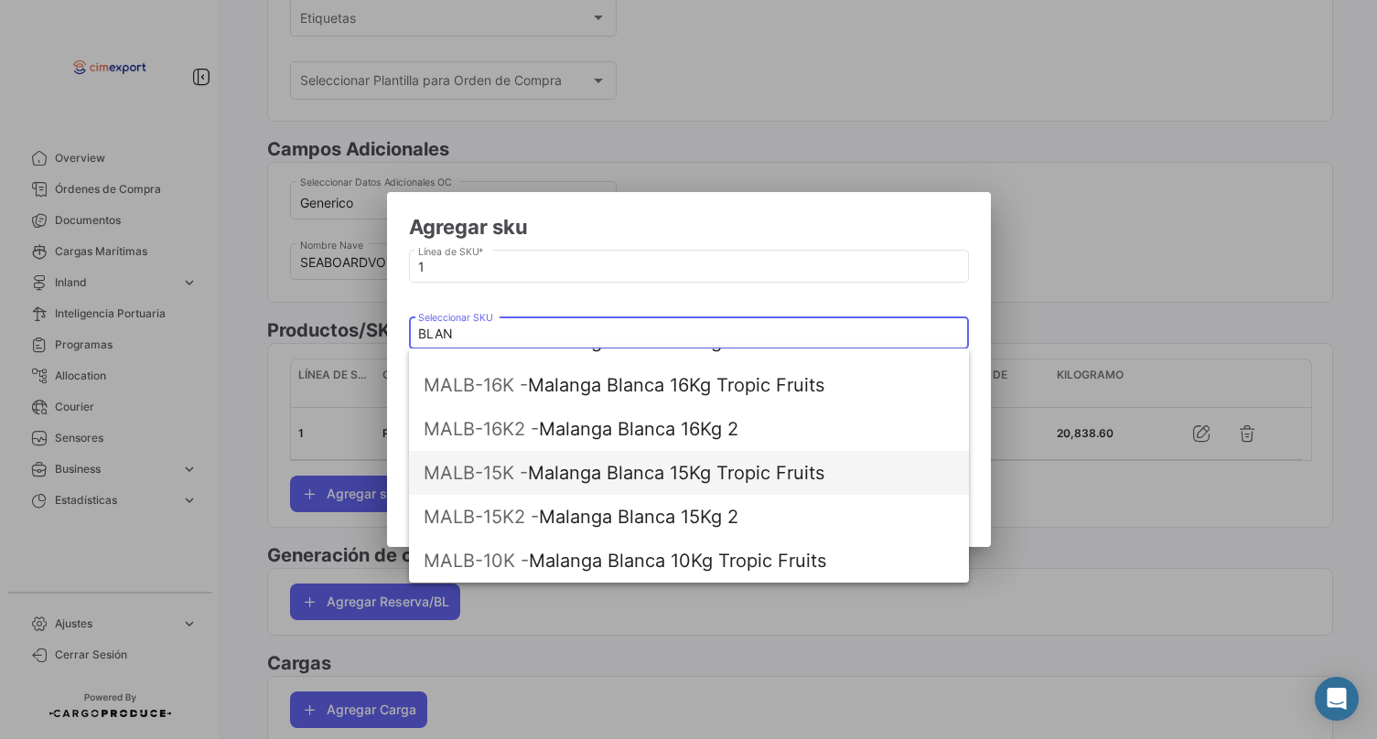
scroll to position [161, 0]
click at [628, 478] on span "MALB-15K - Malanga Blanca 15Kg Tropic Fruits" at bounding box center [689, 473] width 531 height 44
type input "Malanga Blanca 15Kg Tropic Fruits"
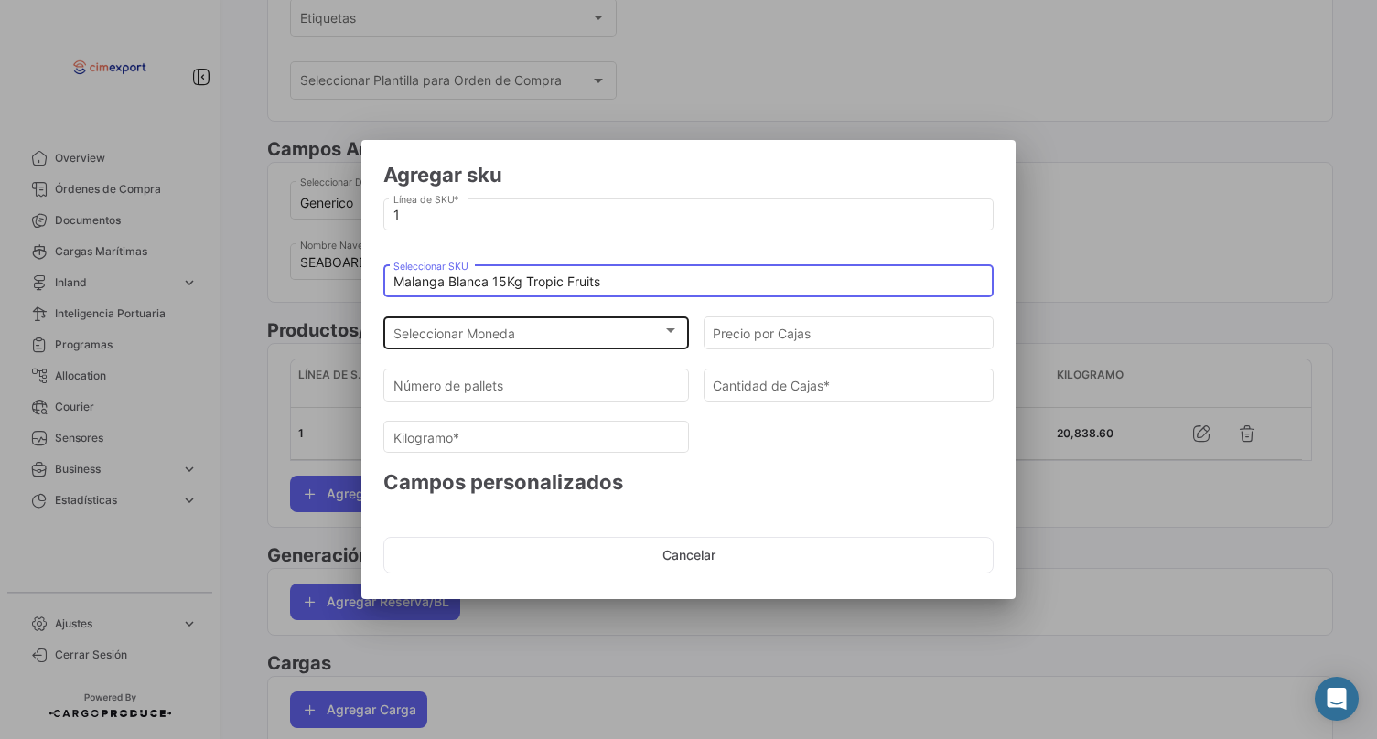
click at [552, 346] on div "Seleccionar Moneda Seleccionar Moneda" at bounding box center [536, 332] width 286 height 36
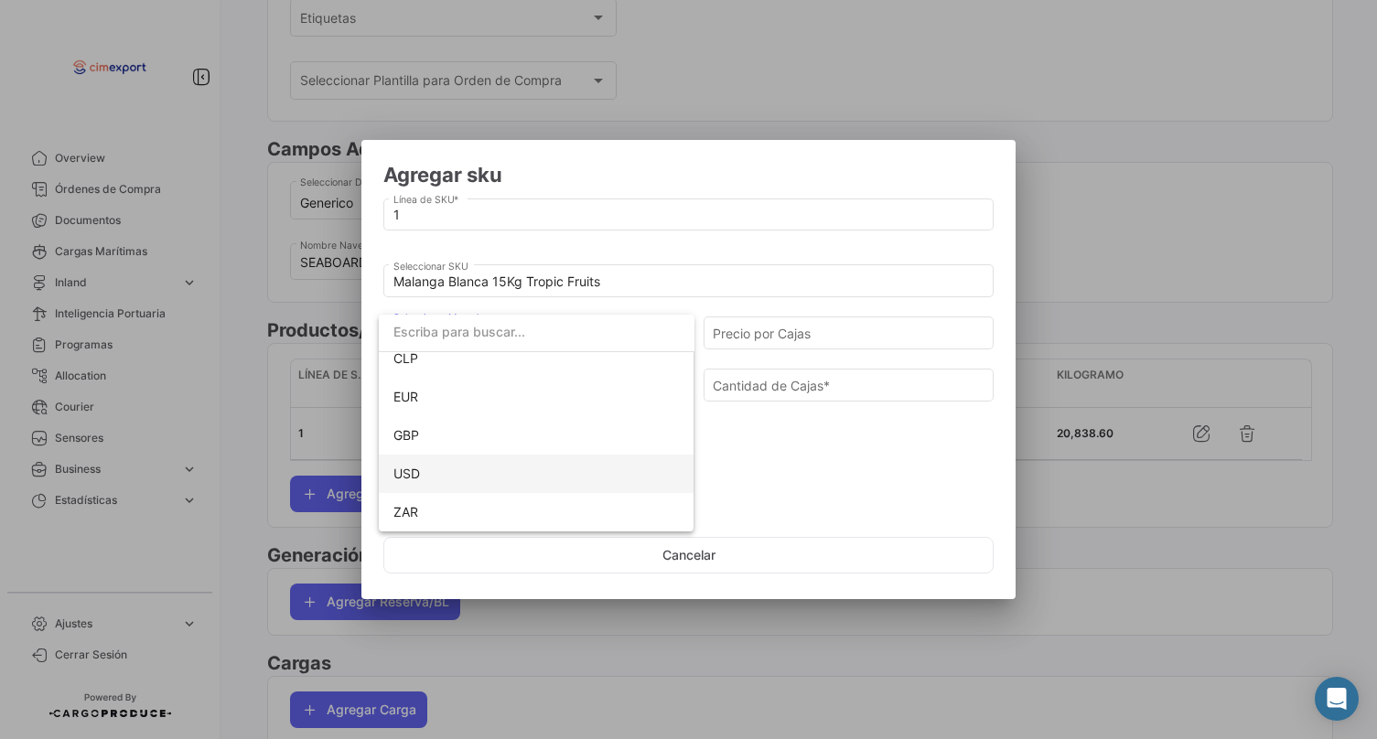
scroll to position [129, 0]
click at [461, 478] on span "USD" at bounding box center [536, 474] width 286 height 38
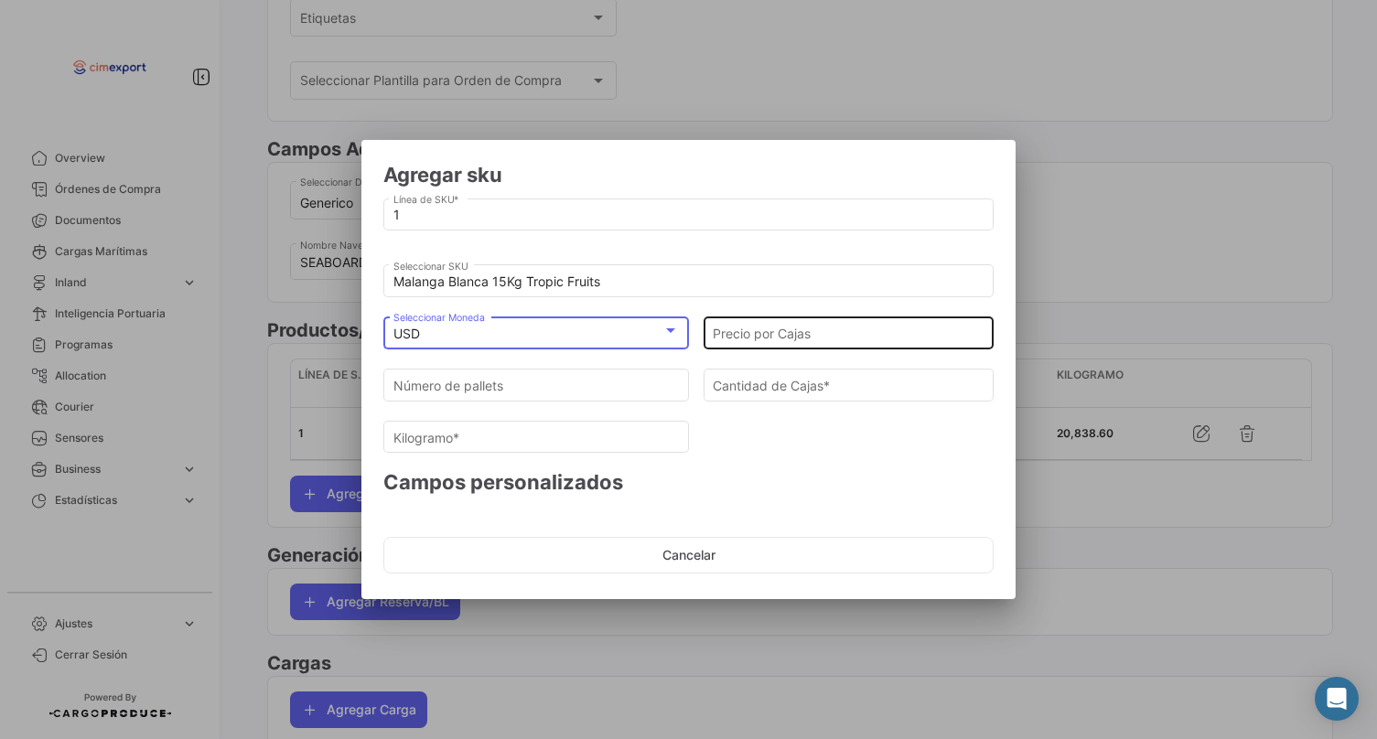
click at [784, 335] on input "Precio por Cajas" at bounding box center [849, 335] width 272 height 16
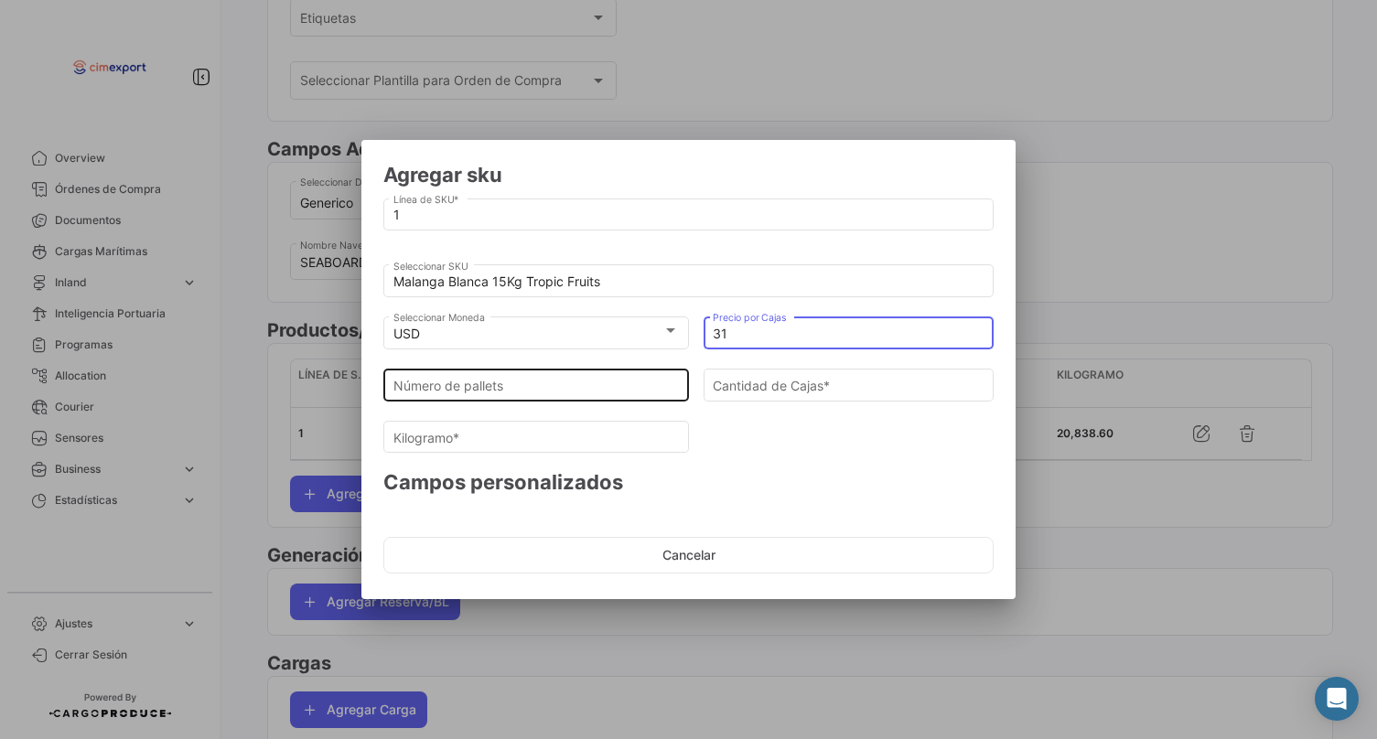
type input "31"
click at [610, 387] on input "Número de pallets" at bounding box center [536, 386] width 286 height 16
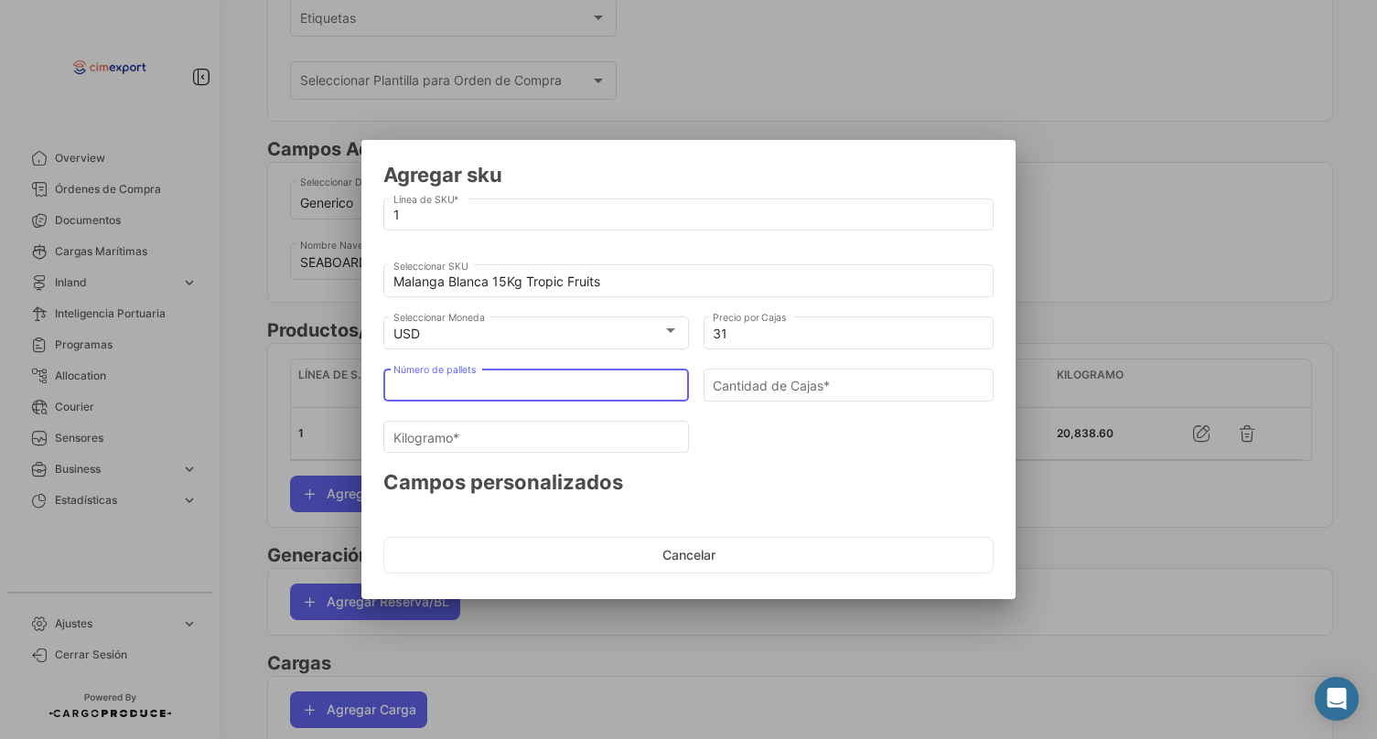
type input "1"
type input "88"
type input "1320"
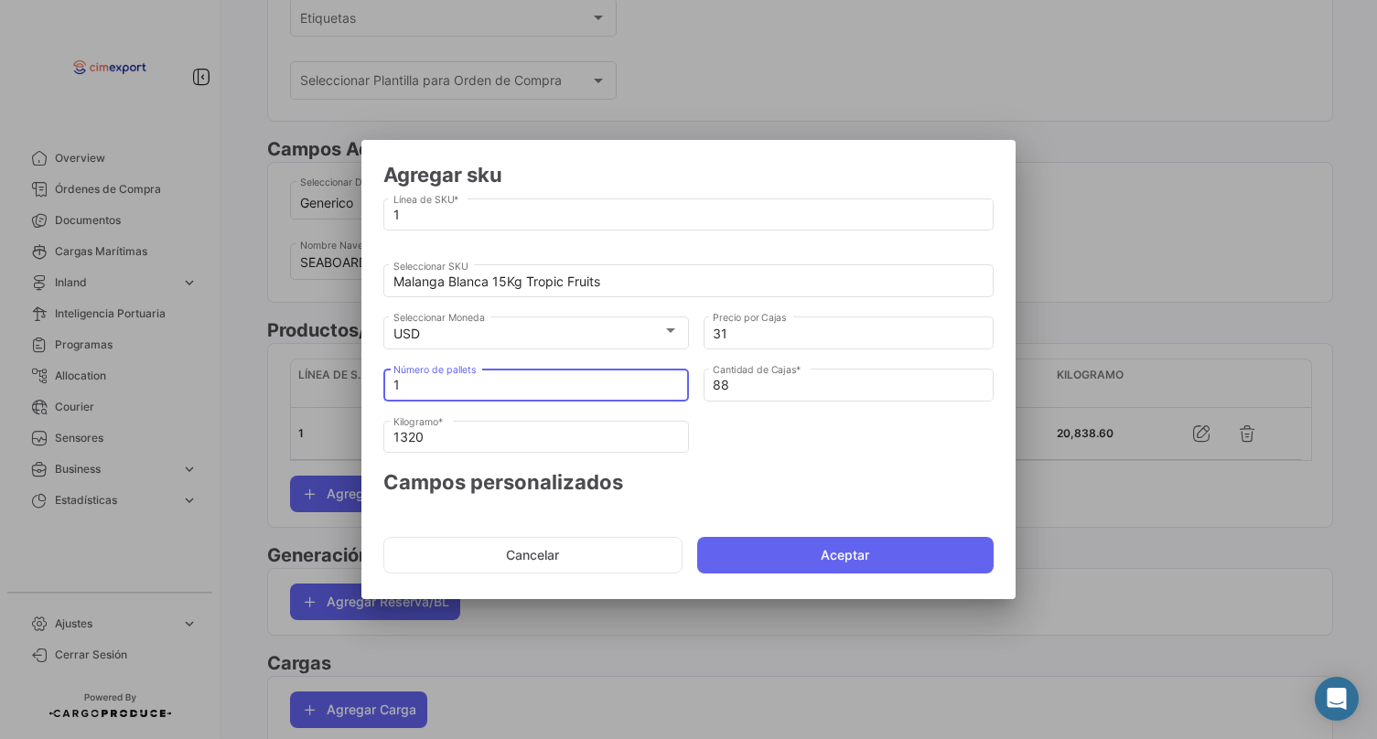
type input "0"
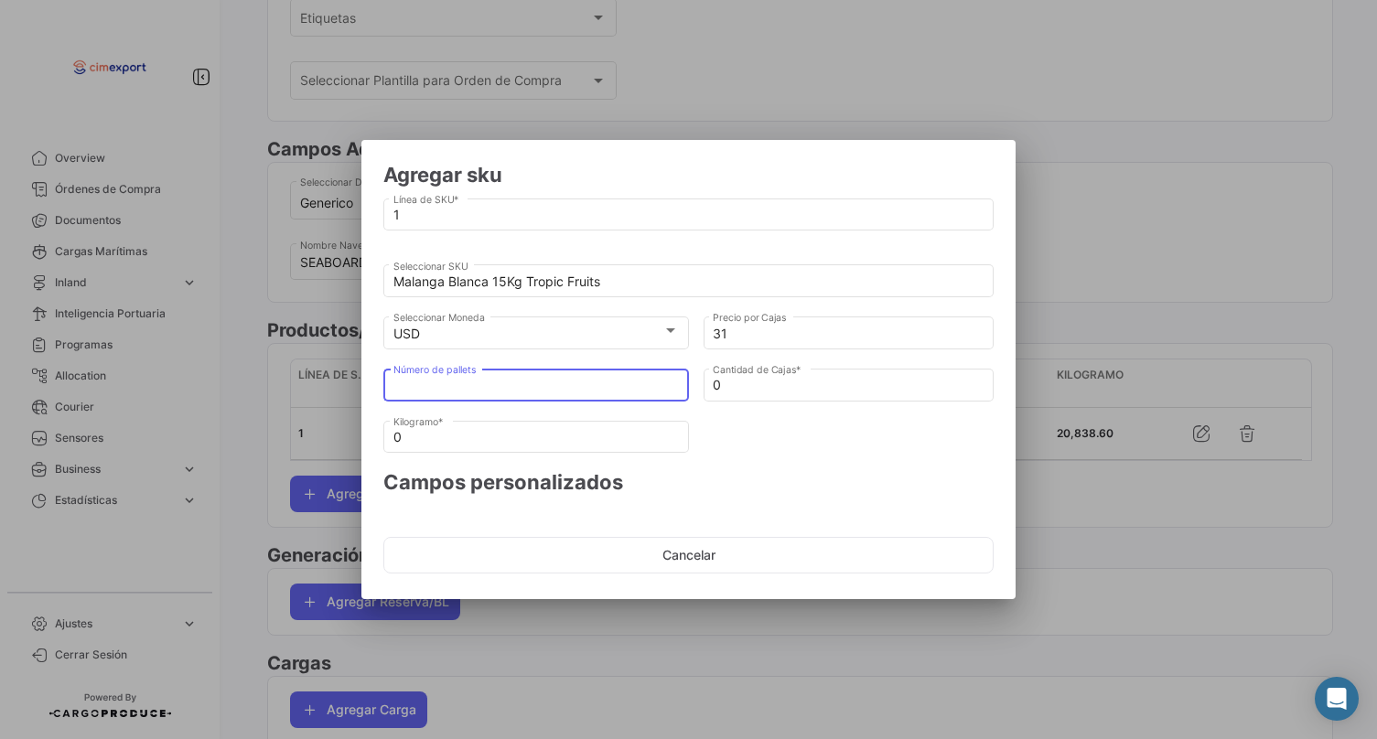
type input "2"
type input "176"
type input "2640"
type input "0"
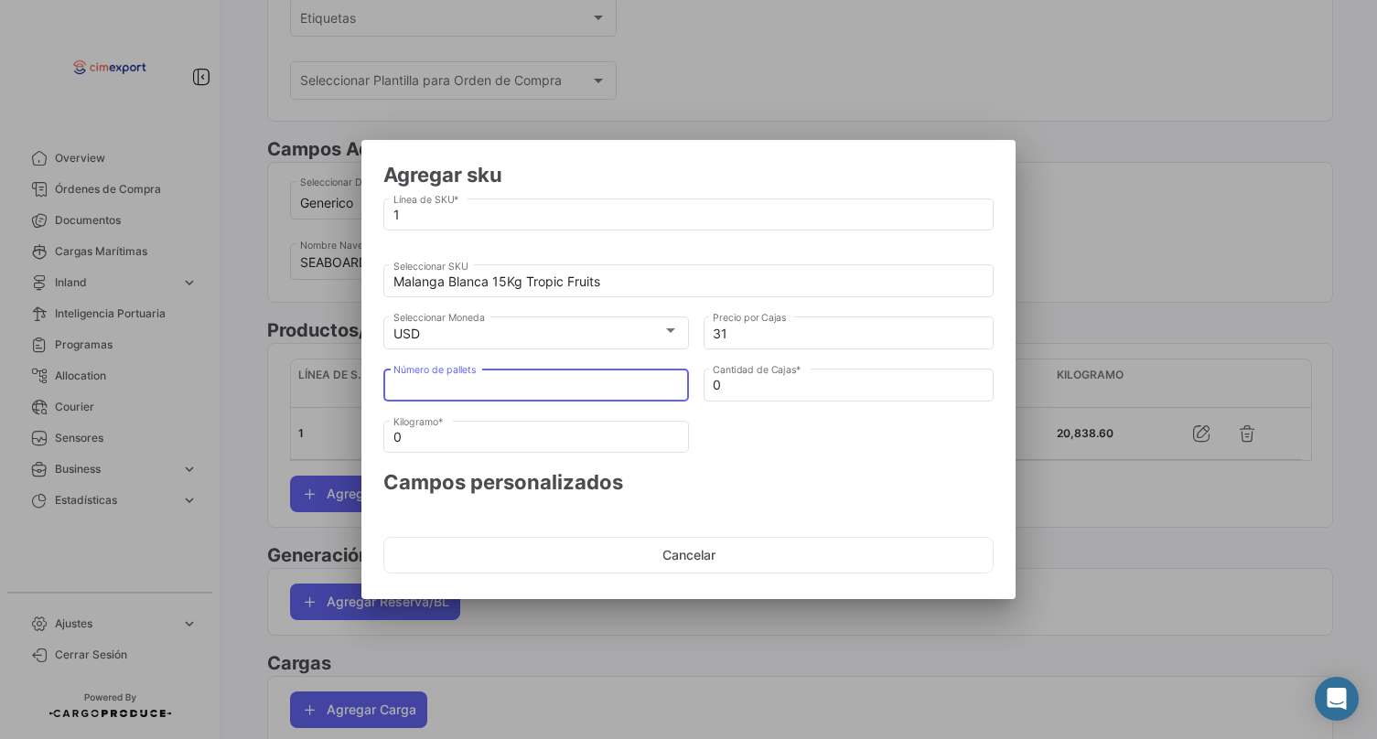
type input "3"
type input "264"
type input "3960"
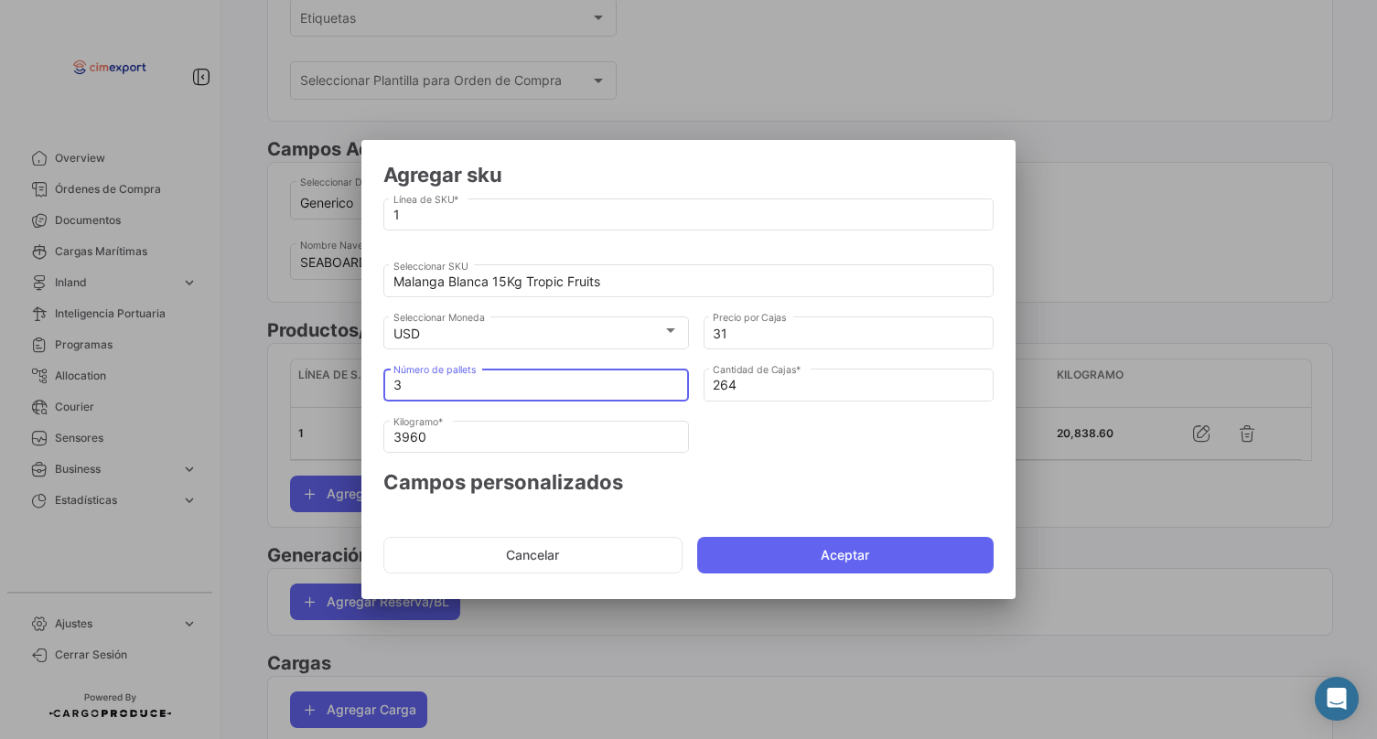
type input "0"
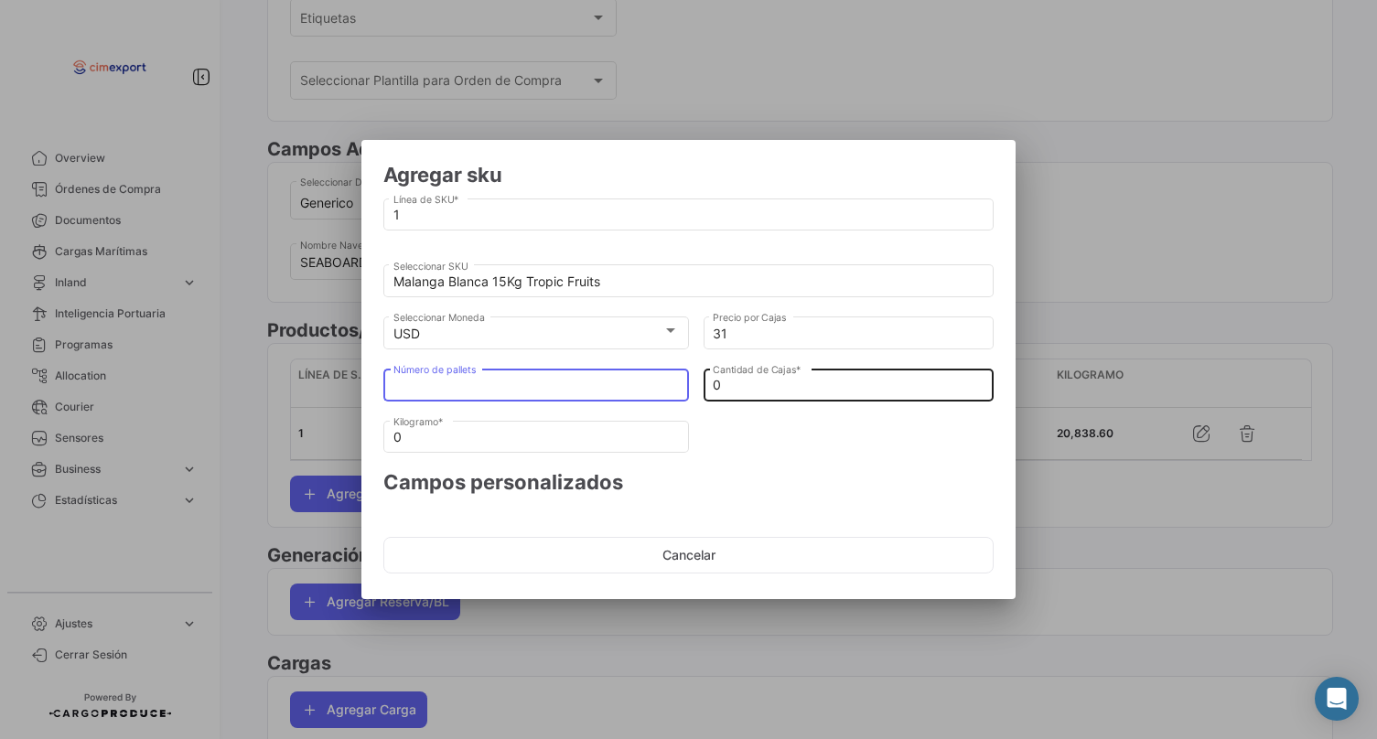
click at [769, 388] on input "0" at bounding box center [849, 386] width 272 height 16
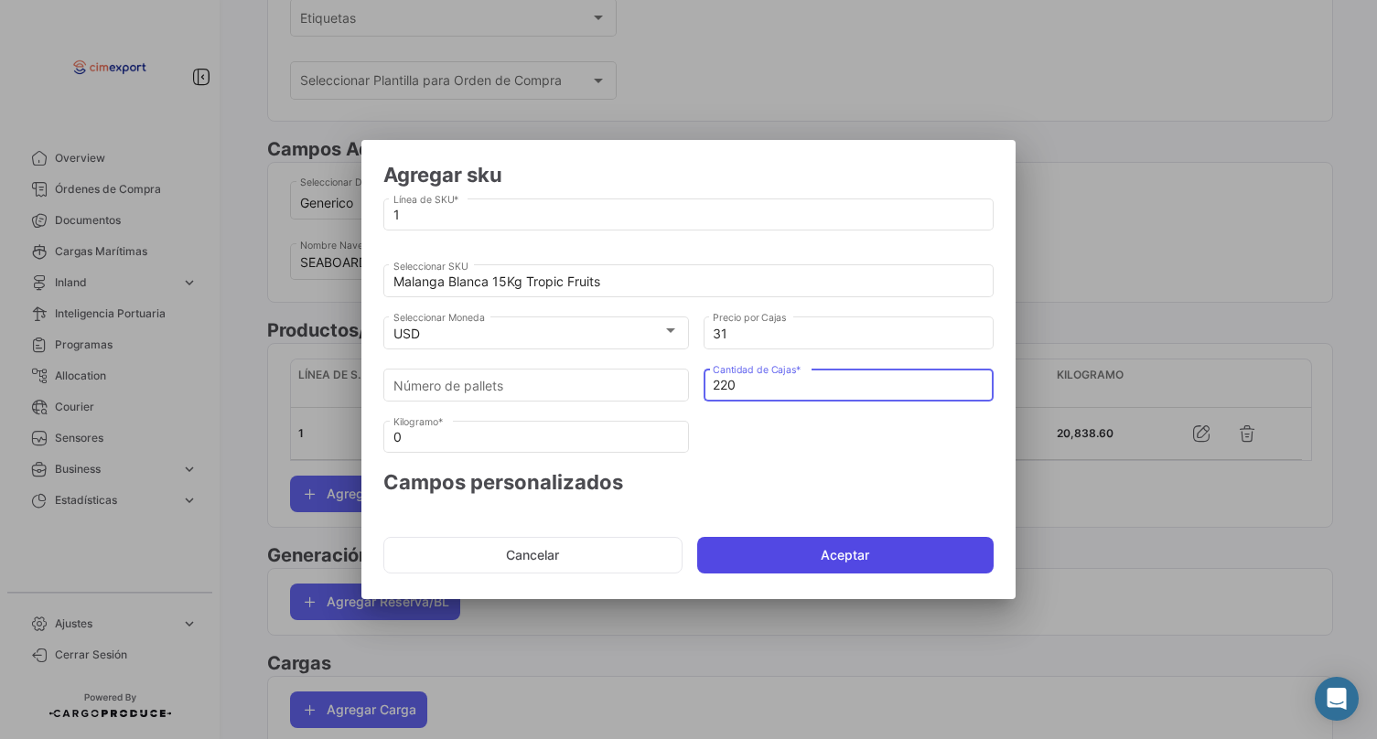
type input "220"
click at [747, 545] on button "Aceptar" at bounding box center [845, 555] width 297 height 37
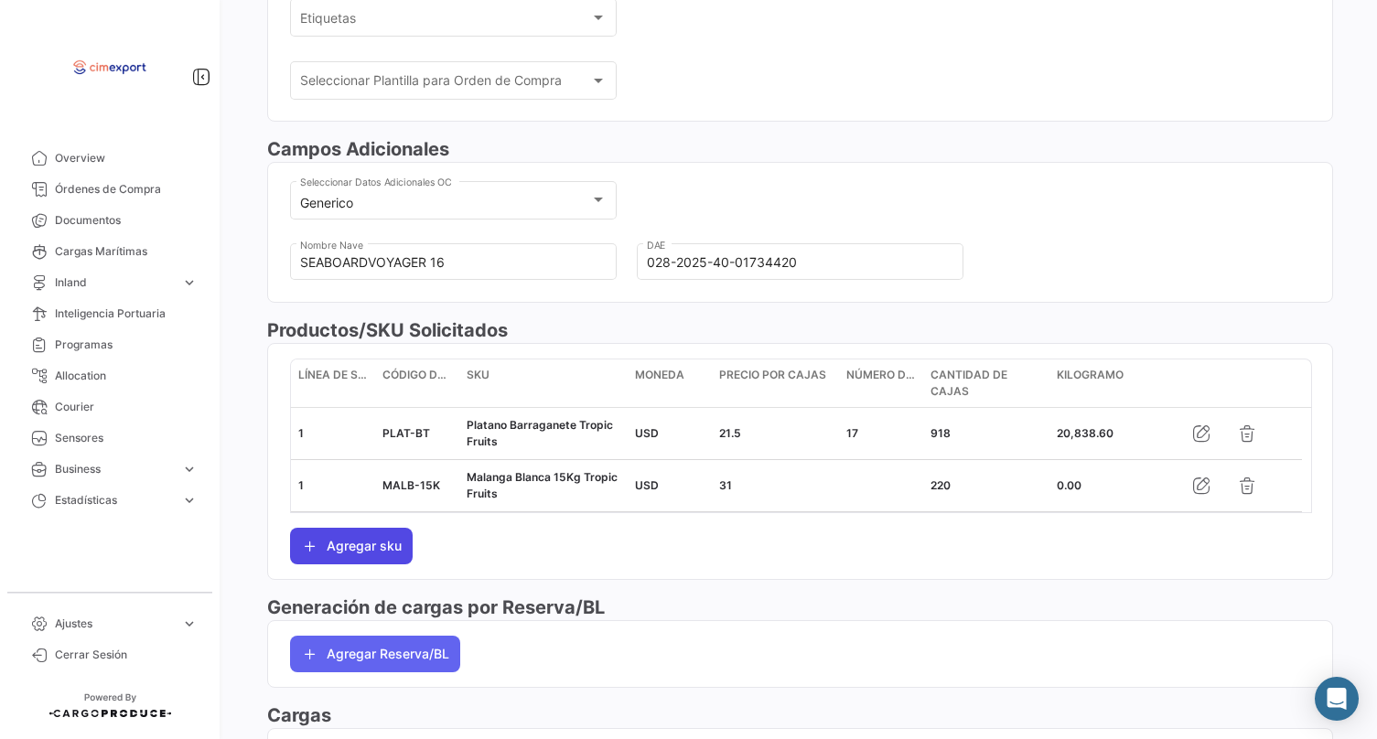
click at [350, 565] on button "Agregar sku" at bounding box center [351, 546] width 123 height 37
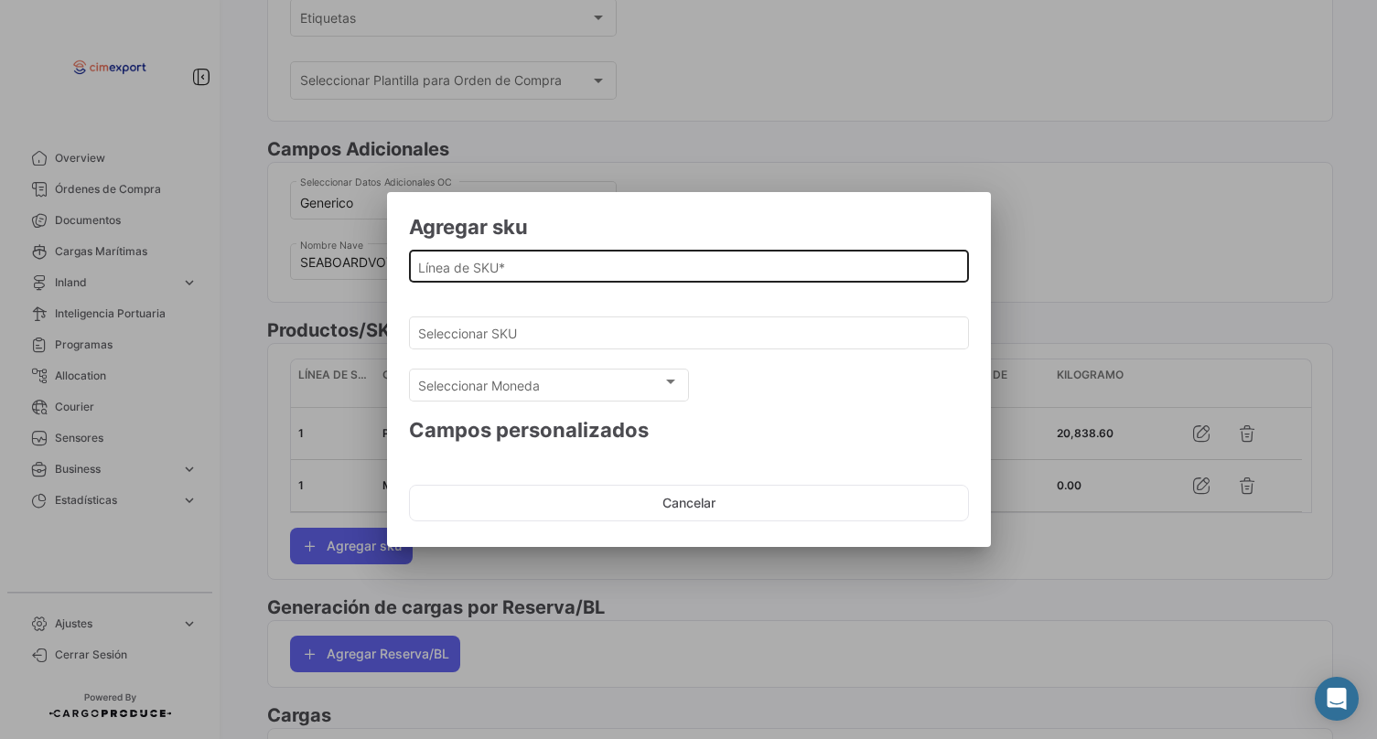
click at [425, 269] on input "Línea de SKU *" at bounding box center [688, 268] width 541 height 16
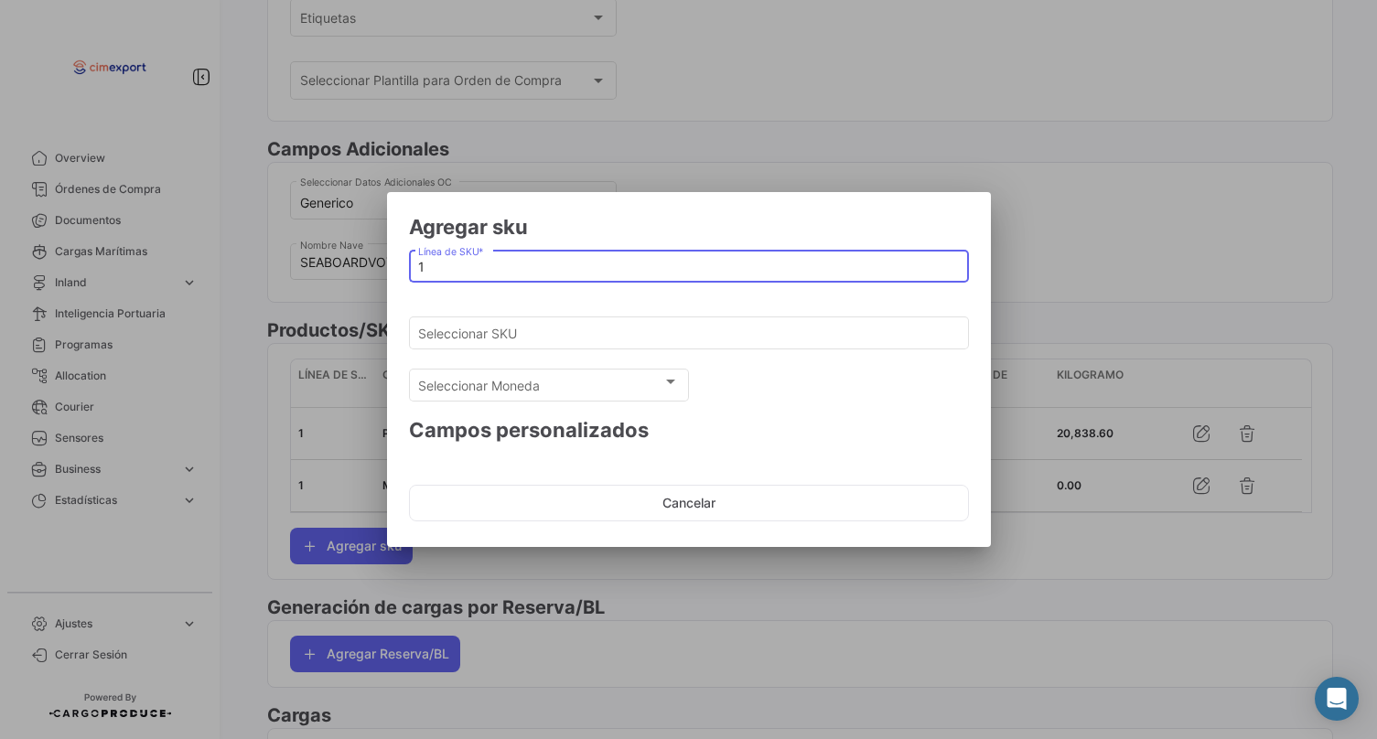
type input "1"
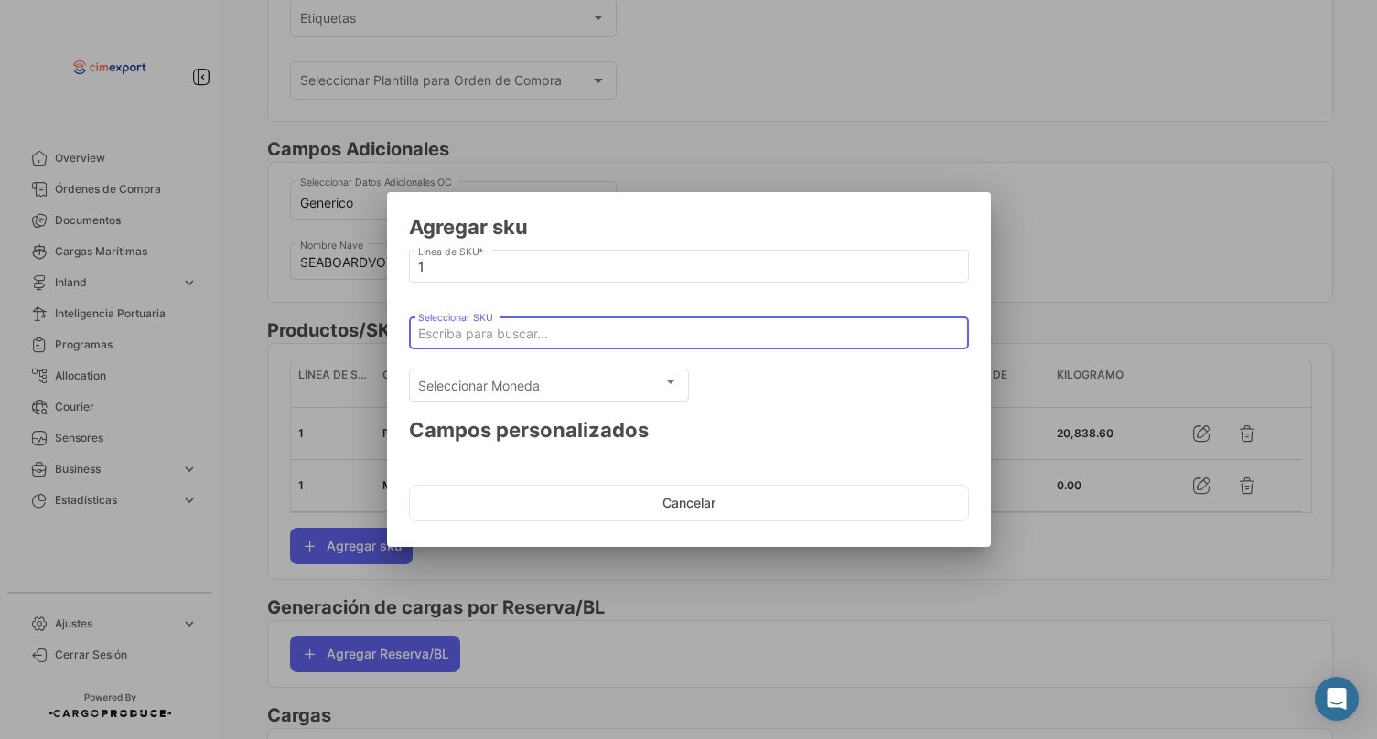
click at [433, 327] on input "Seleccionar SKU" at bounding box center [688, 335] width 541 height 16
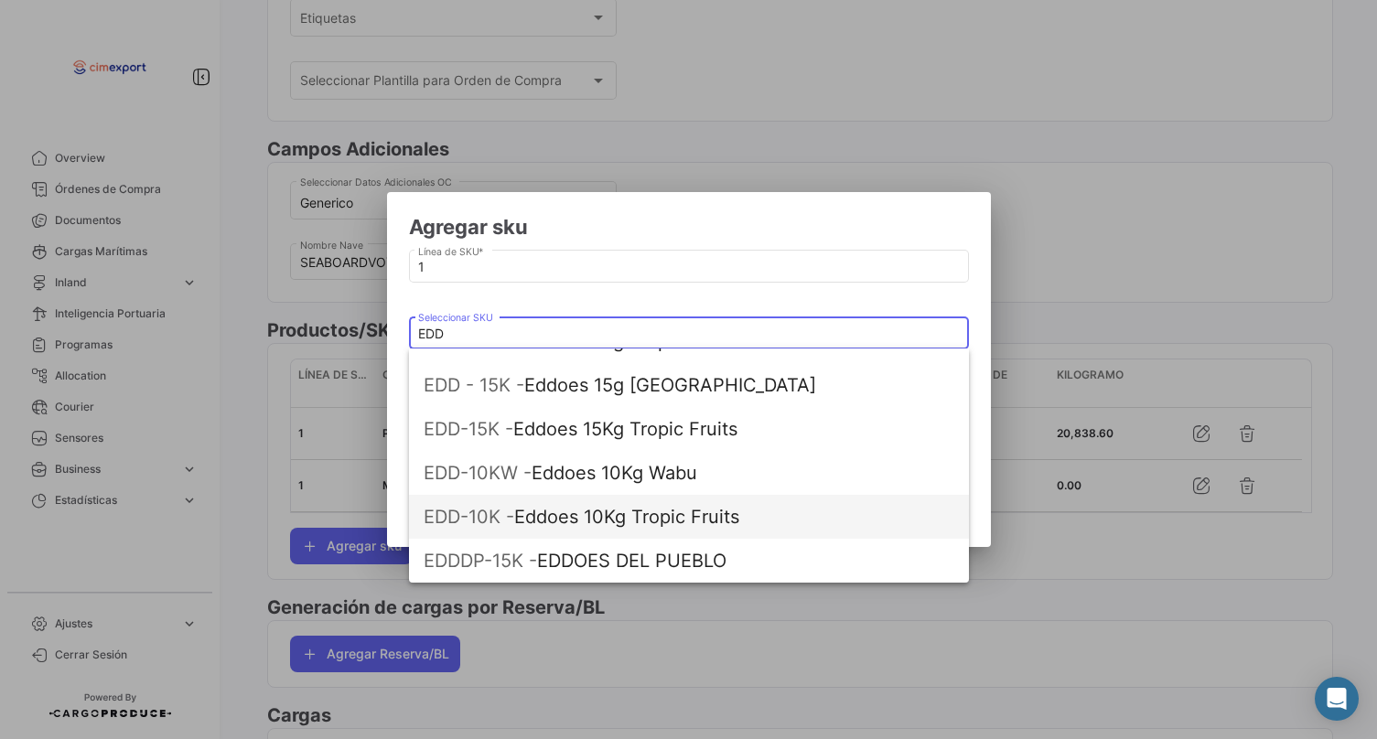
scroll to position [73, 0]
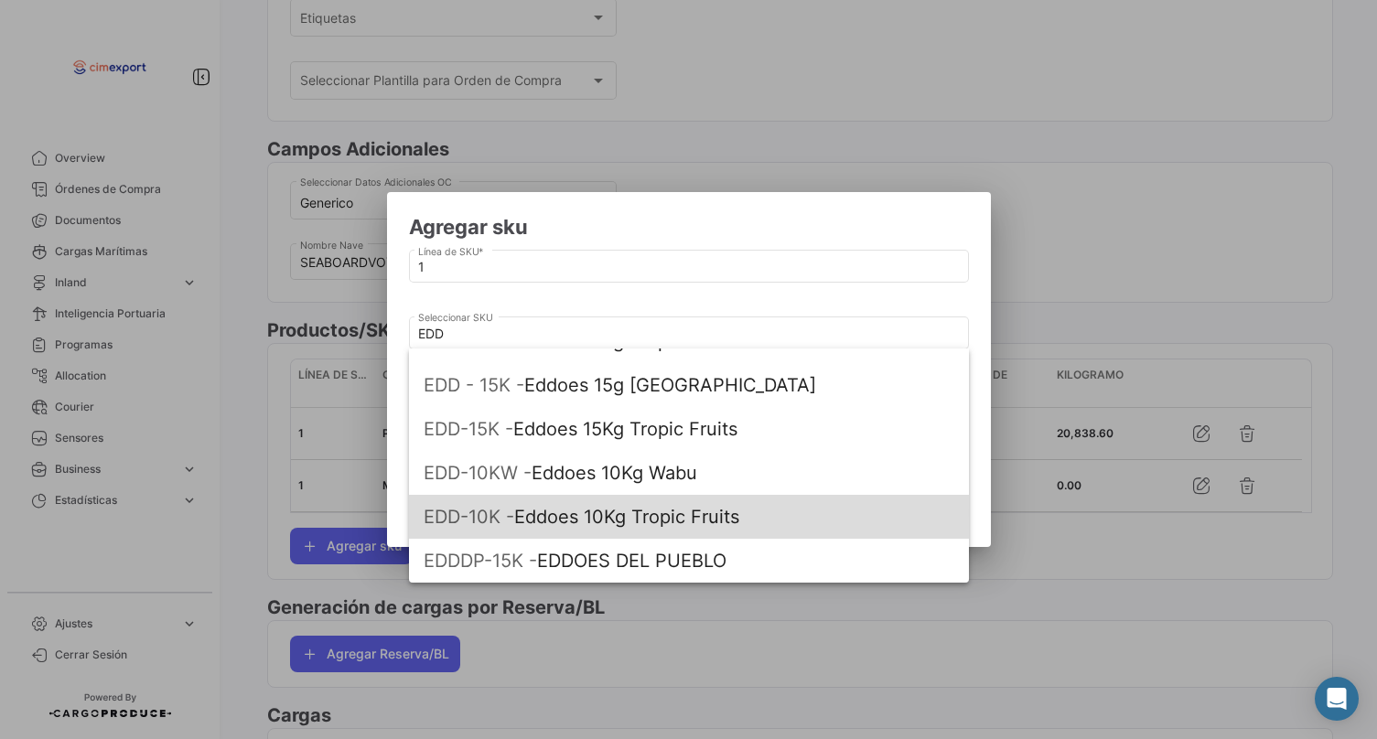
click at [545, 511] on span "EDD-10K - Eddoes 10Kg Tropic Fruits" at bounding box center [689, 517] width 531 height 44
type input "Eddoes 10Kg Tropic Fruits"
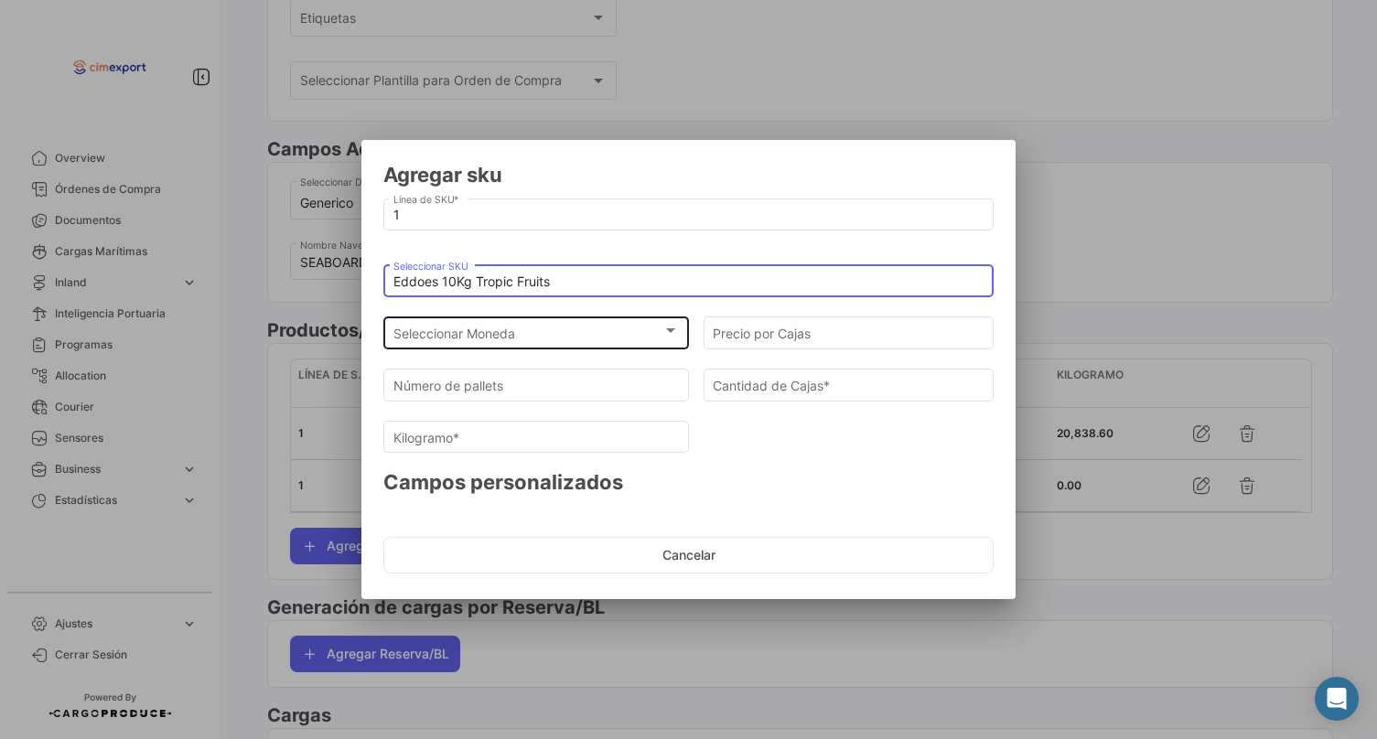
click at [536, 321] on div "Seleccionar Moneda Seleccionar Moneda" at bounding box center [536, 332] width 286 height 36
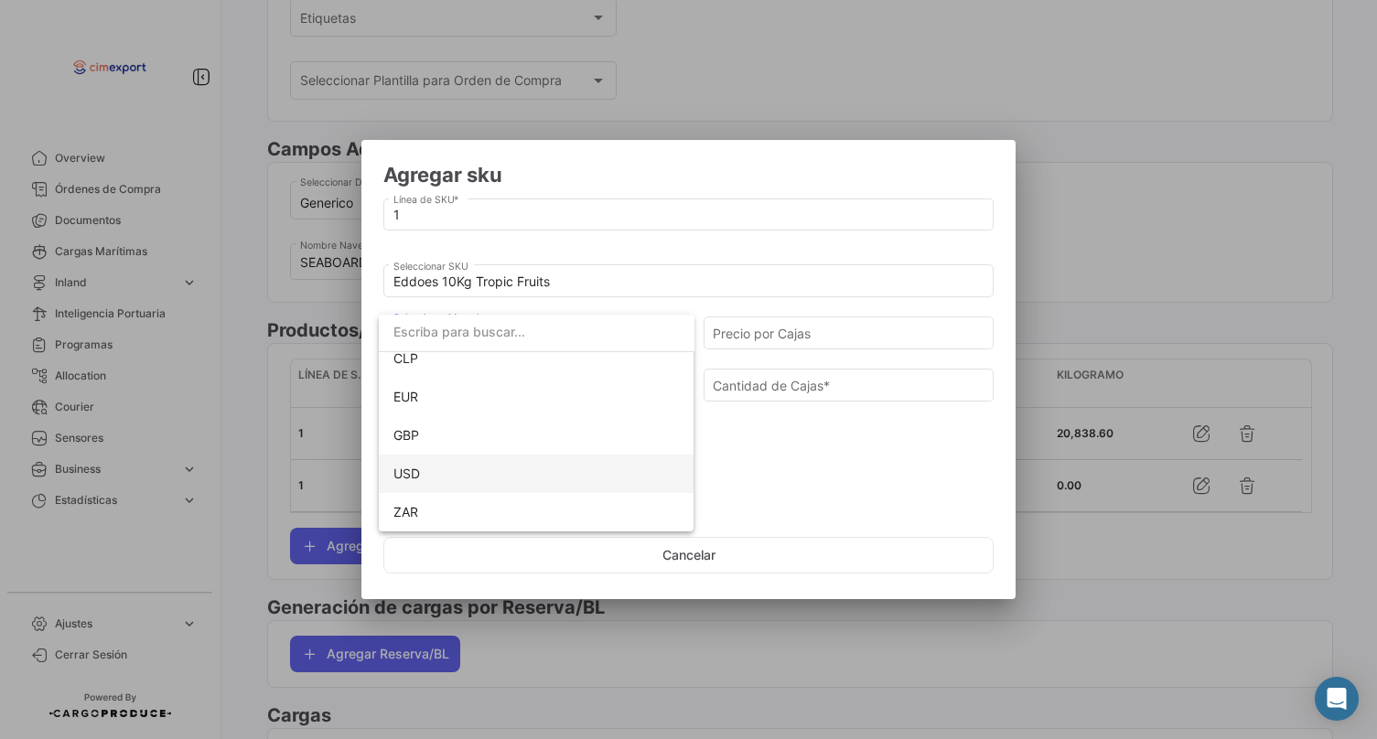
scroll to position [129, 0]
click at [459, 464] on span "USD" at bounding box center [536, 474] width 286 height 38
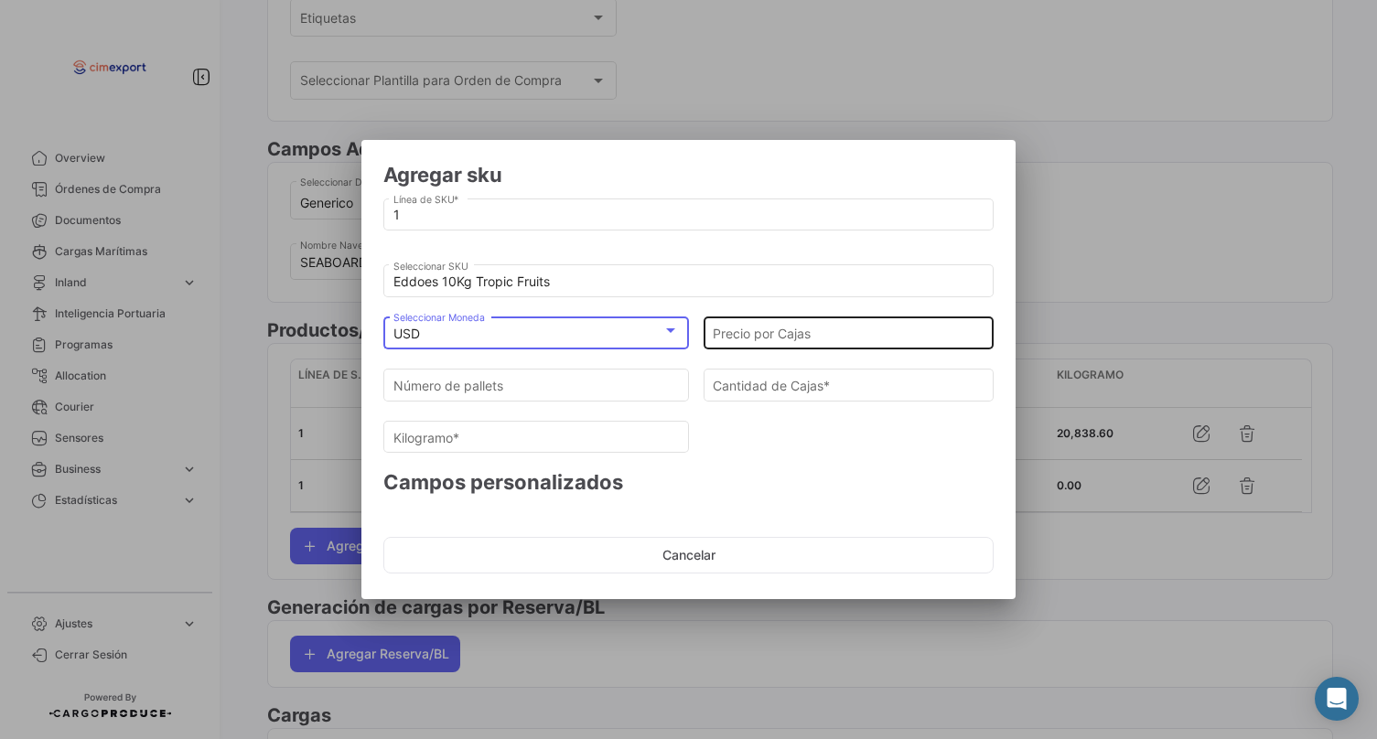
click at [830, 322] on div "Precio por Cajas" at bounding box center [849, 332] width 272 height 36
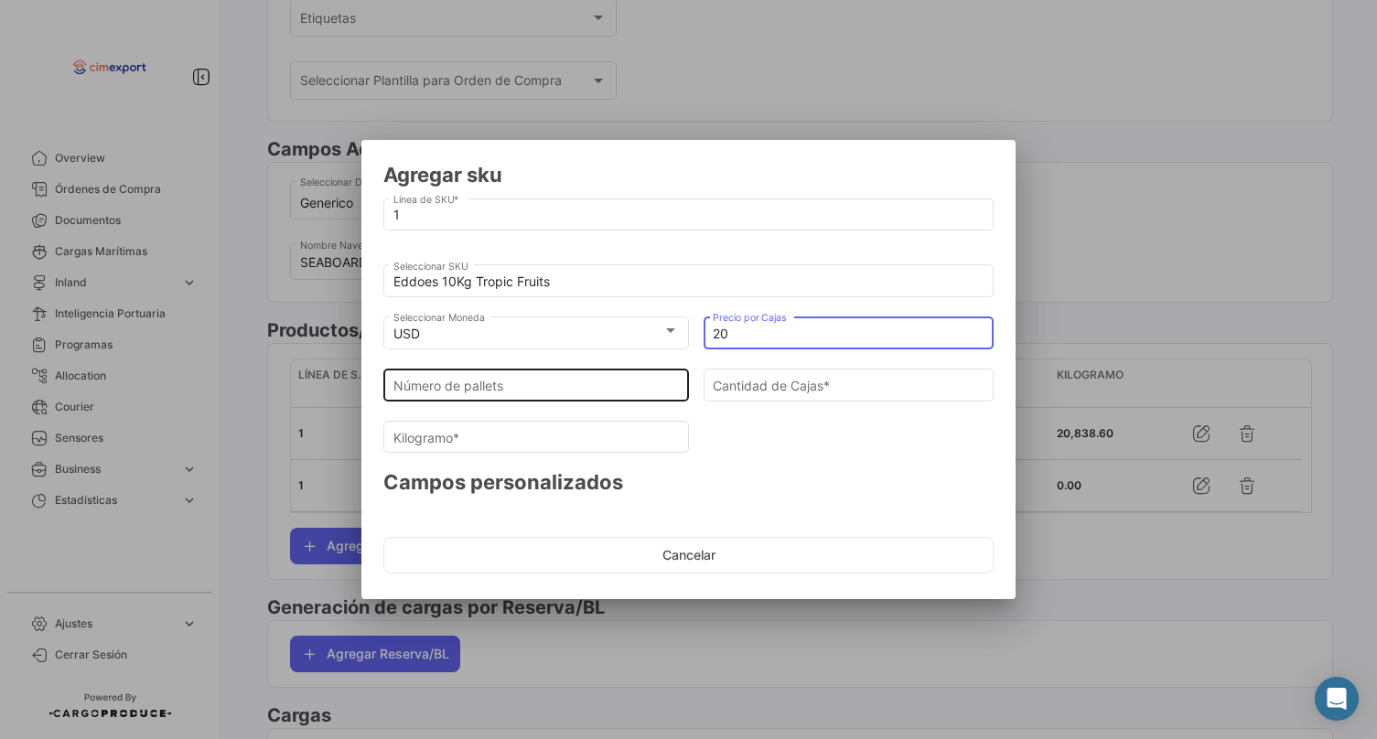
type input "20"
click at [672, 390] on input "Número de pallets" at bounding box center [536, 386] width 286 height 16
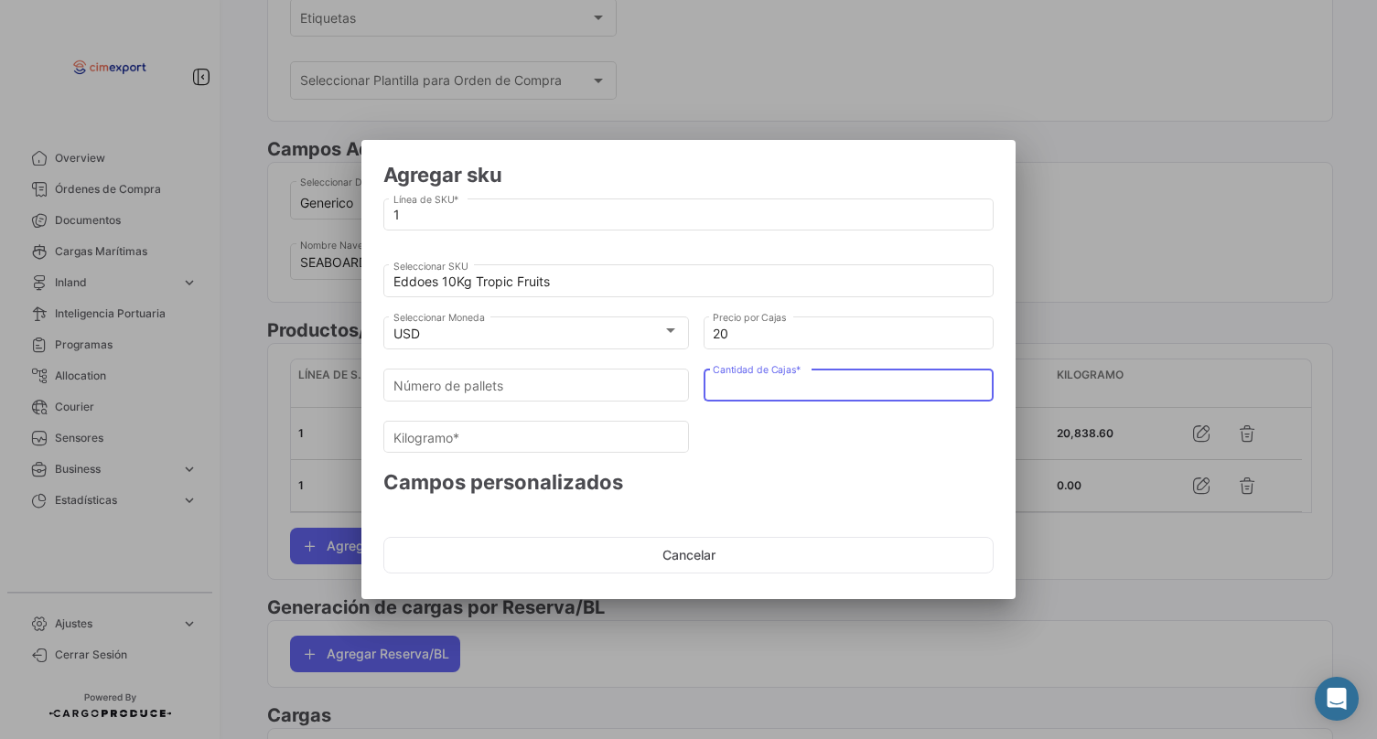
click at [746, 379] on input "Cantidad de Cajas *" at bounding box center [849, 386] width 272 height 16
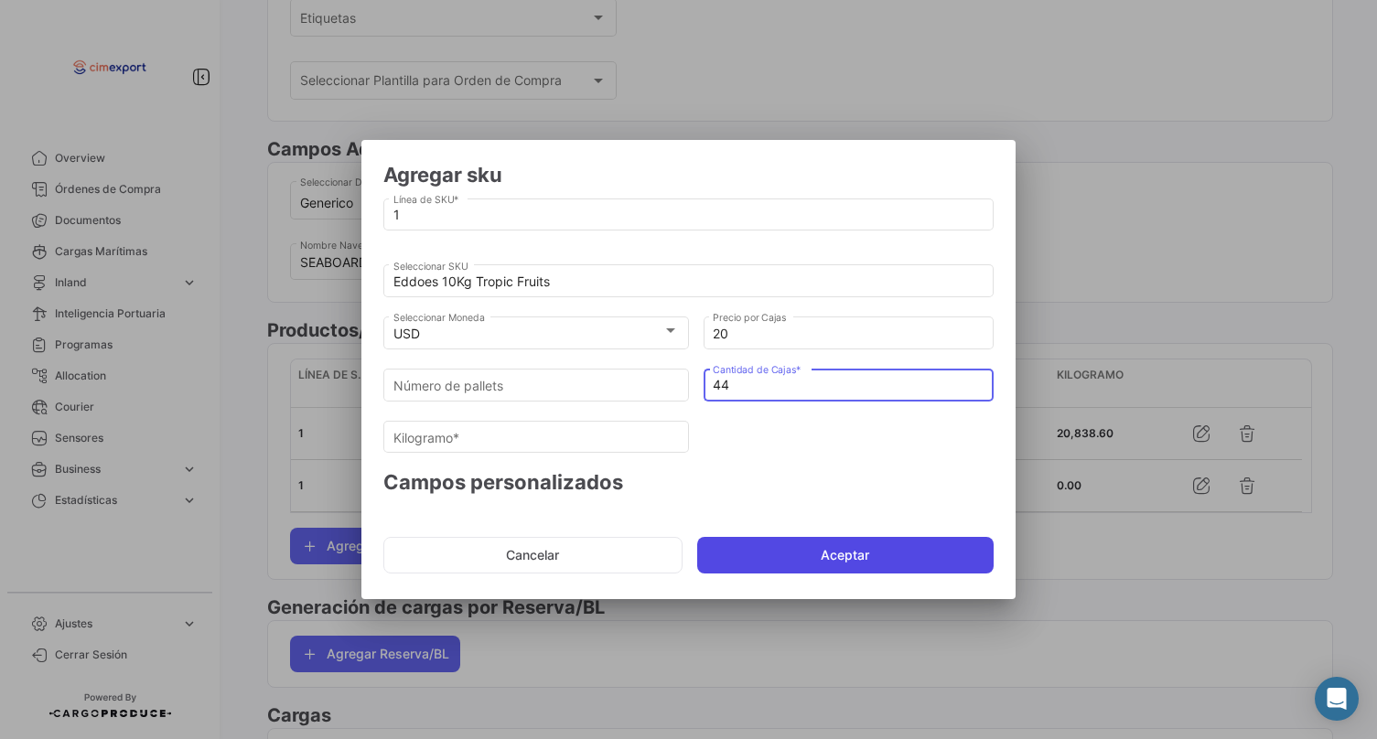
type input "44"
click at [728, 553] on button "Aceptar" at bounding box center [845, 555] width 297 height 37
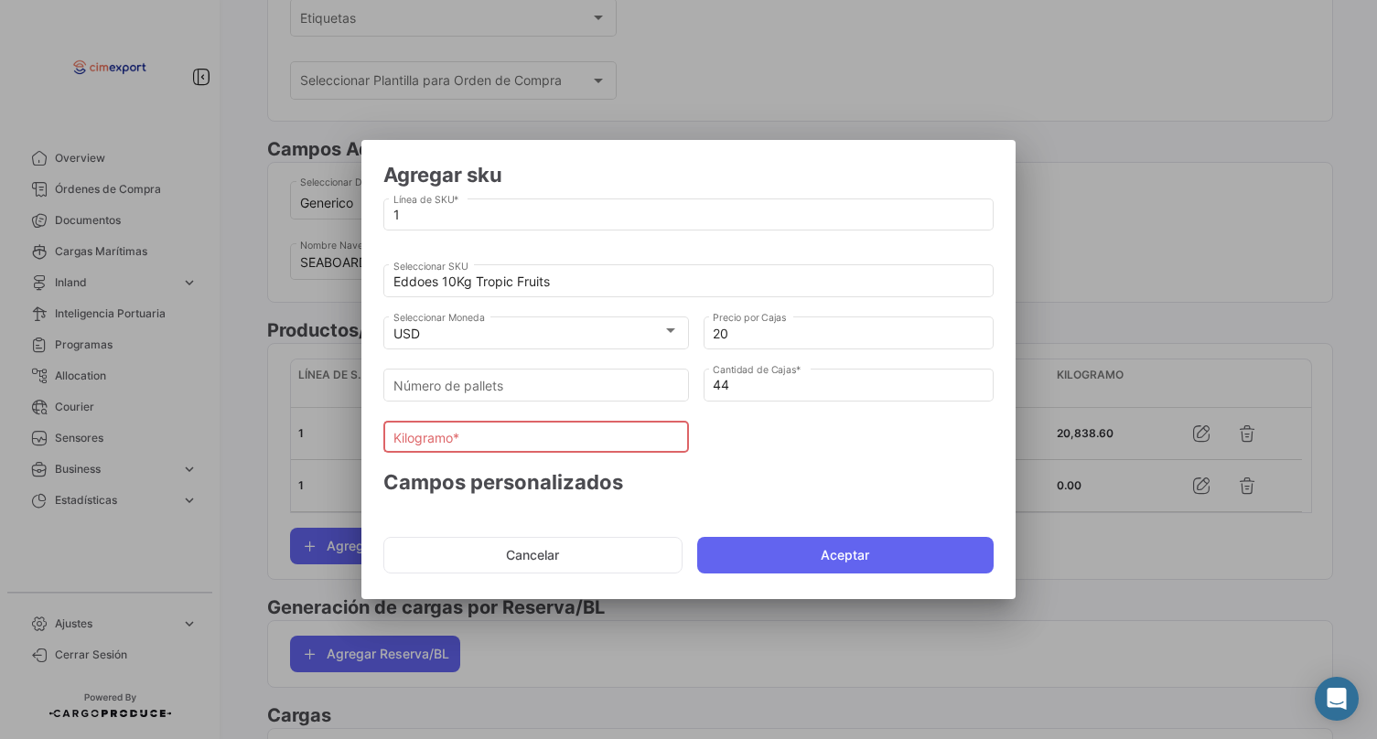
scroll to position [0, 0]
click at [576, 436] on input "Kilogramo *" at bounding box center [536, 438] width 286 height 16
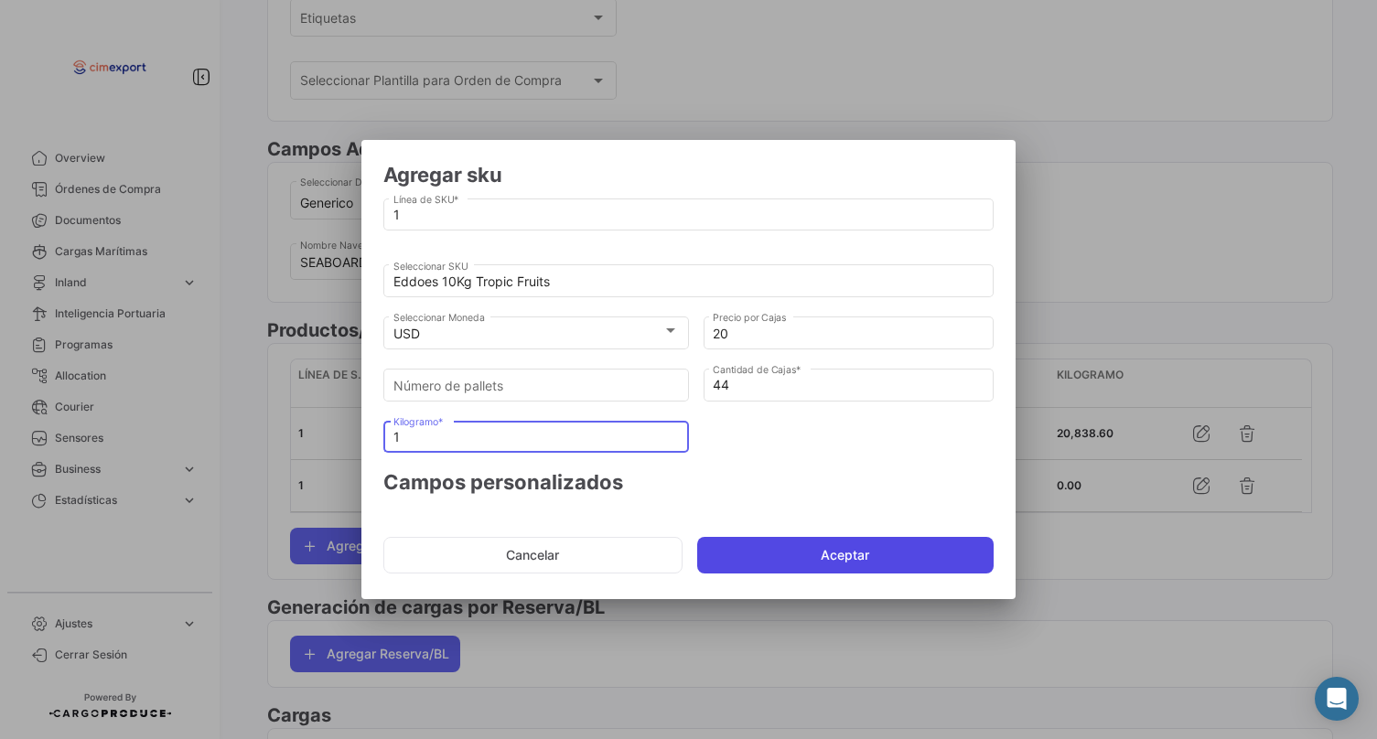
type input "1"
click at [741, 549] on button "Aceptar" at bounding box center [845, 555] width 297 height 37
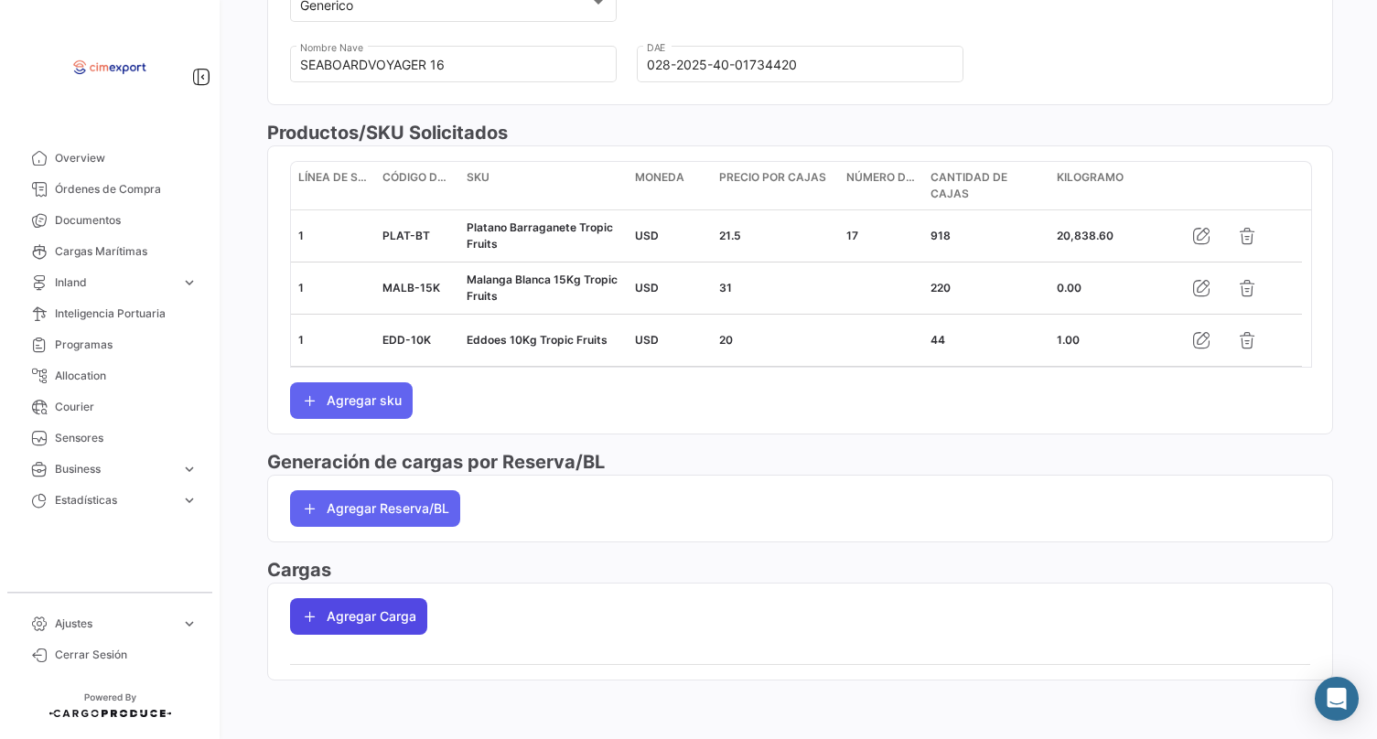
scroll to position [687, 0]
click at [372, 625] on button "Agregar Carga" at bounding box center [358, 616] width 137 height 37
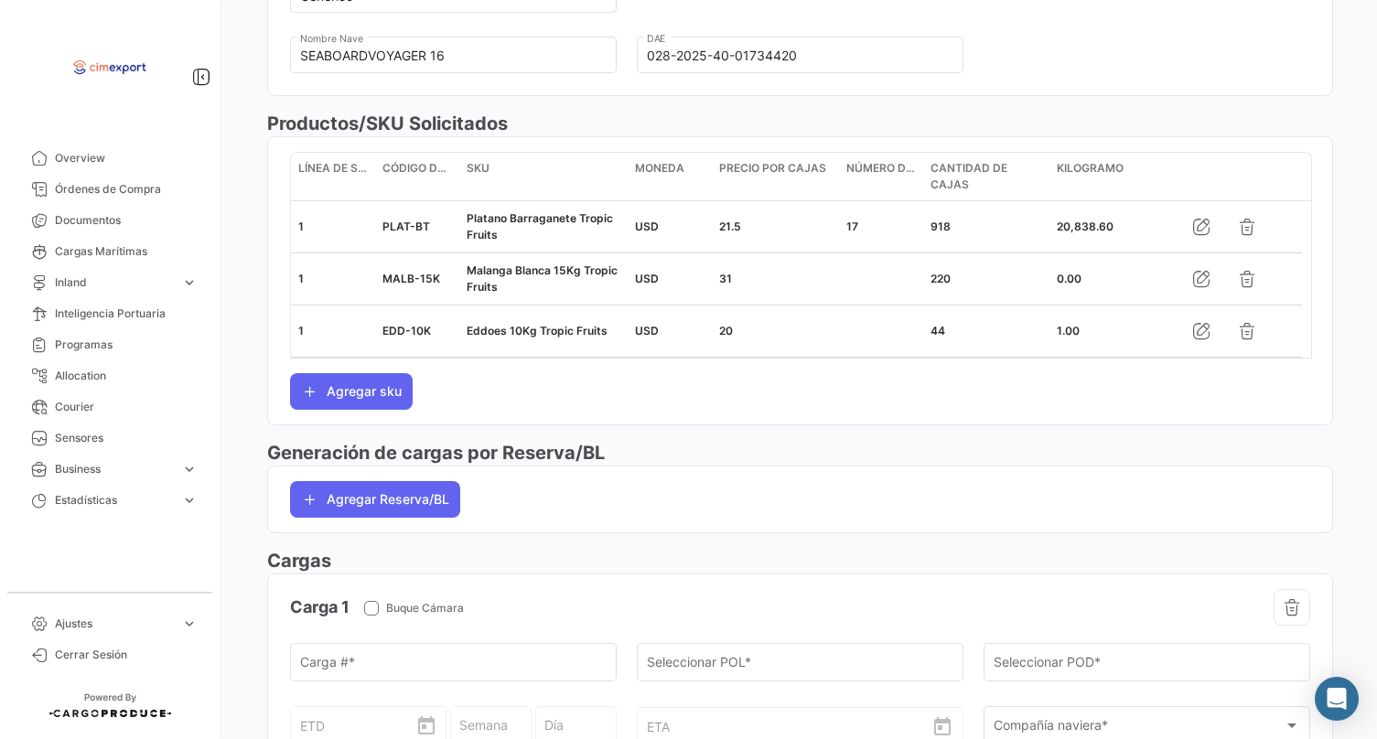
click at [360, 688] on div "ETD" at bounding box center [368, 709] width 137 height 68
click at [333, 674] on input "Carga # *" at bounding box center [453, 667] width 307 height 16
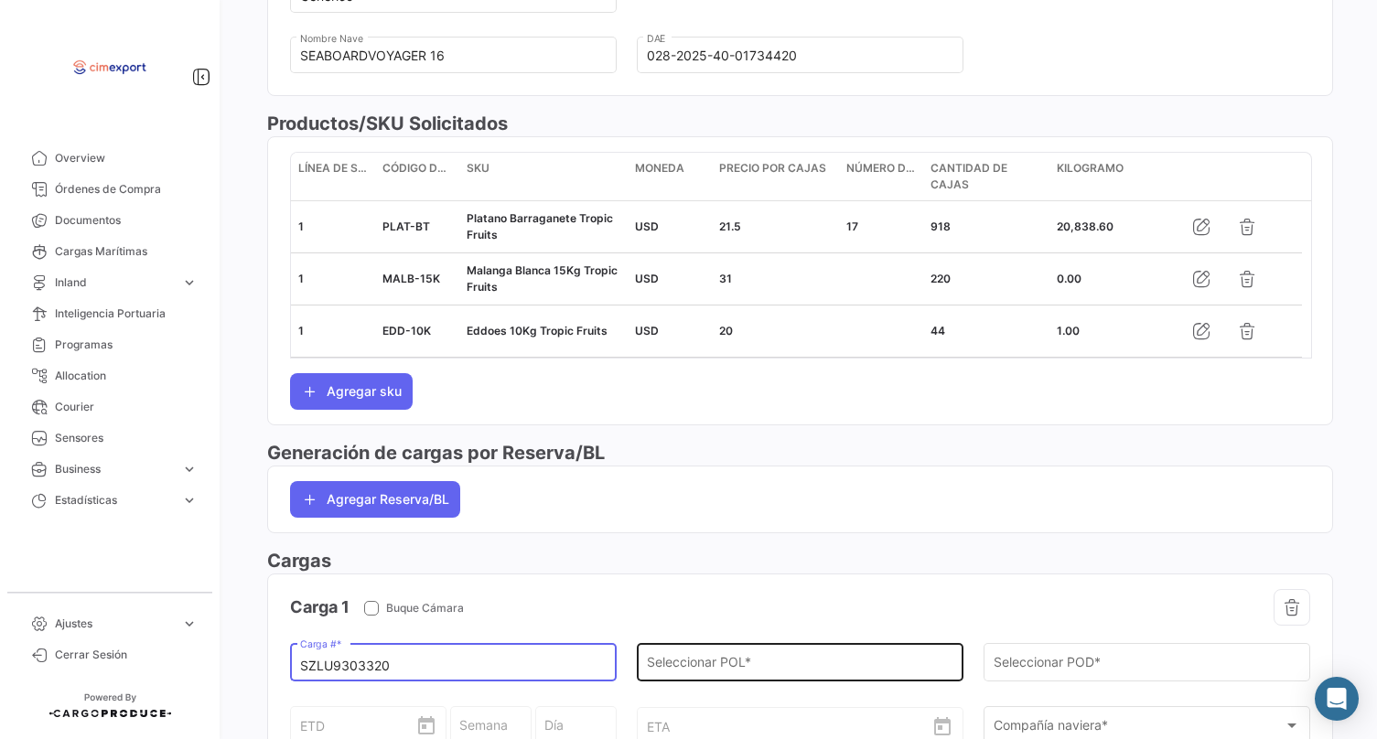
type input "SZLU9303320"
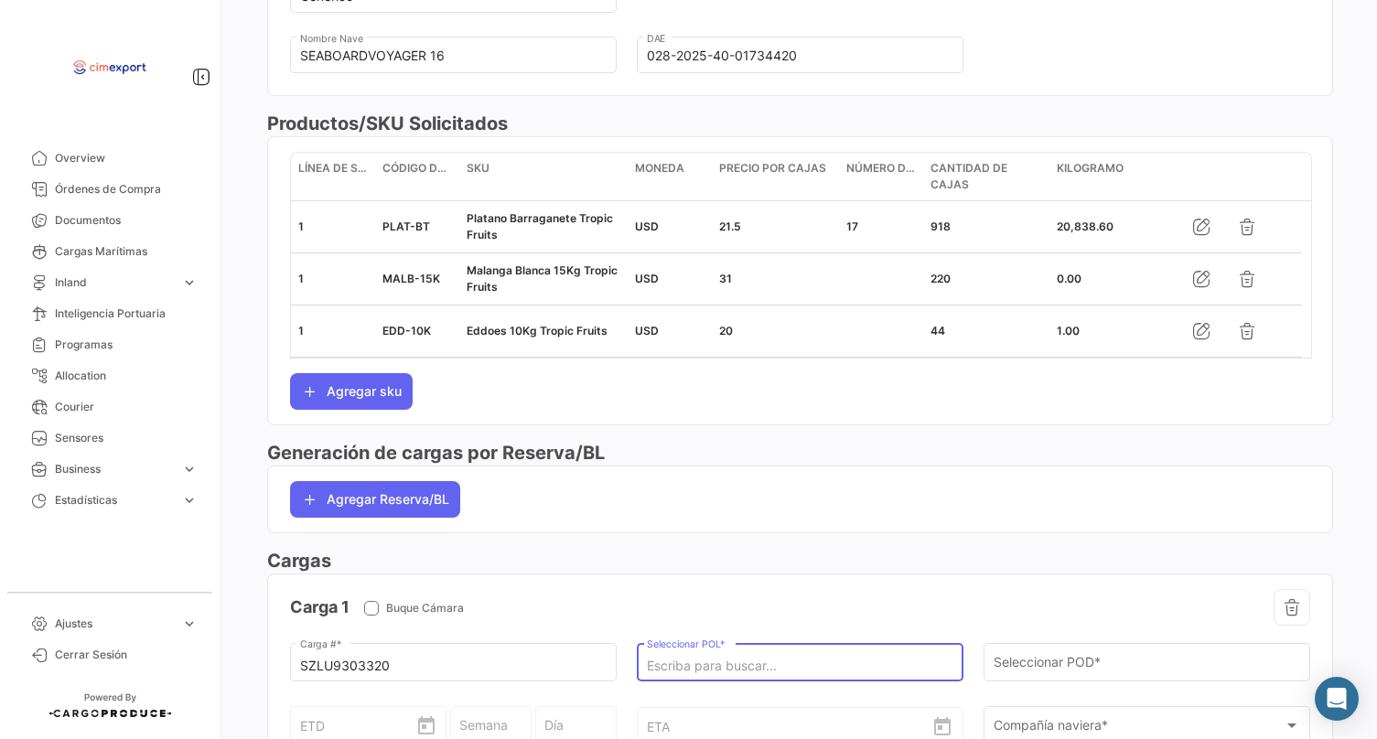
click at [678, 667] on input "Seleccionar POL *" at bounding box center [800, 667] width 307 height 16
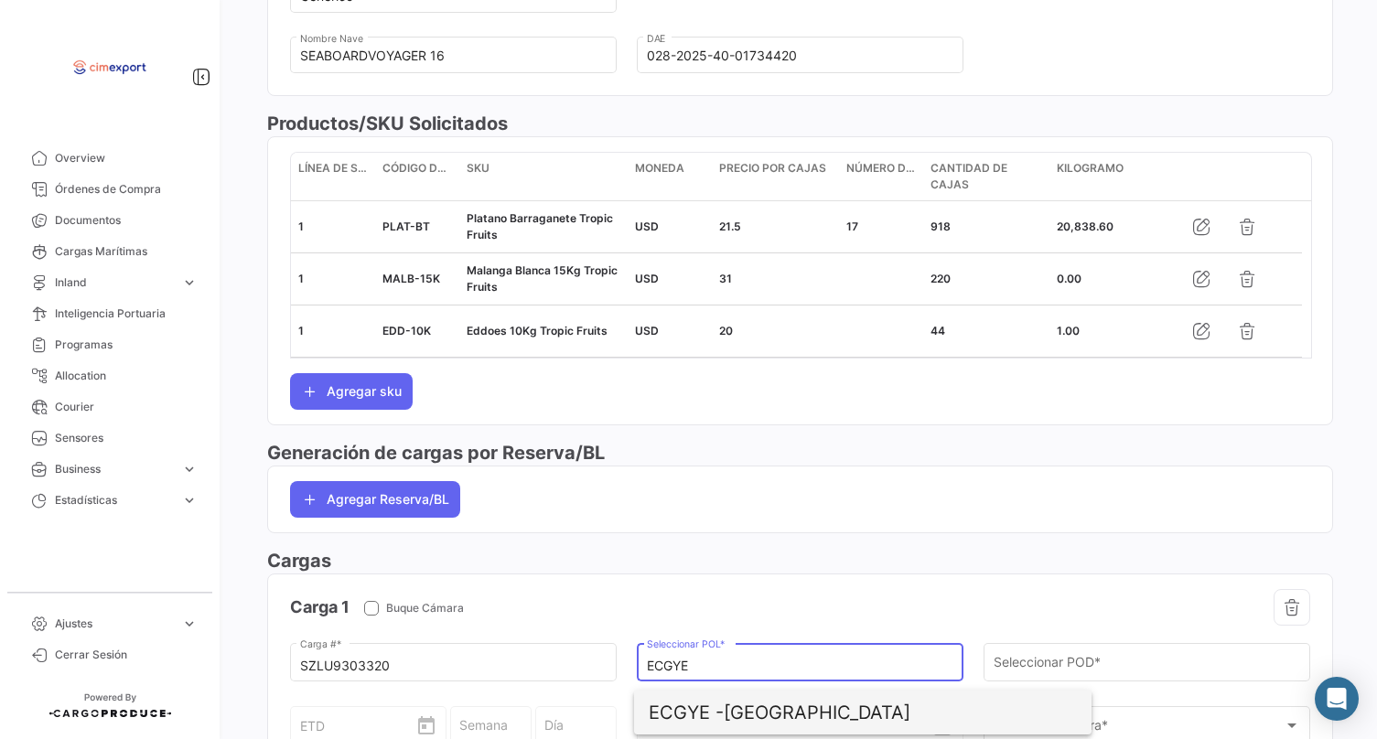
click at [753, 698] on span "ECGYE - [GEOGRAPHIC_DATA]" at bounding box center [863, 713] width 428 height 44
type input "[GEOGRAPHIC_DATA]"
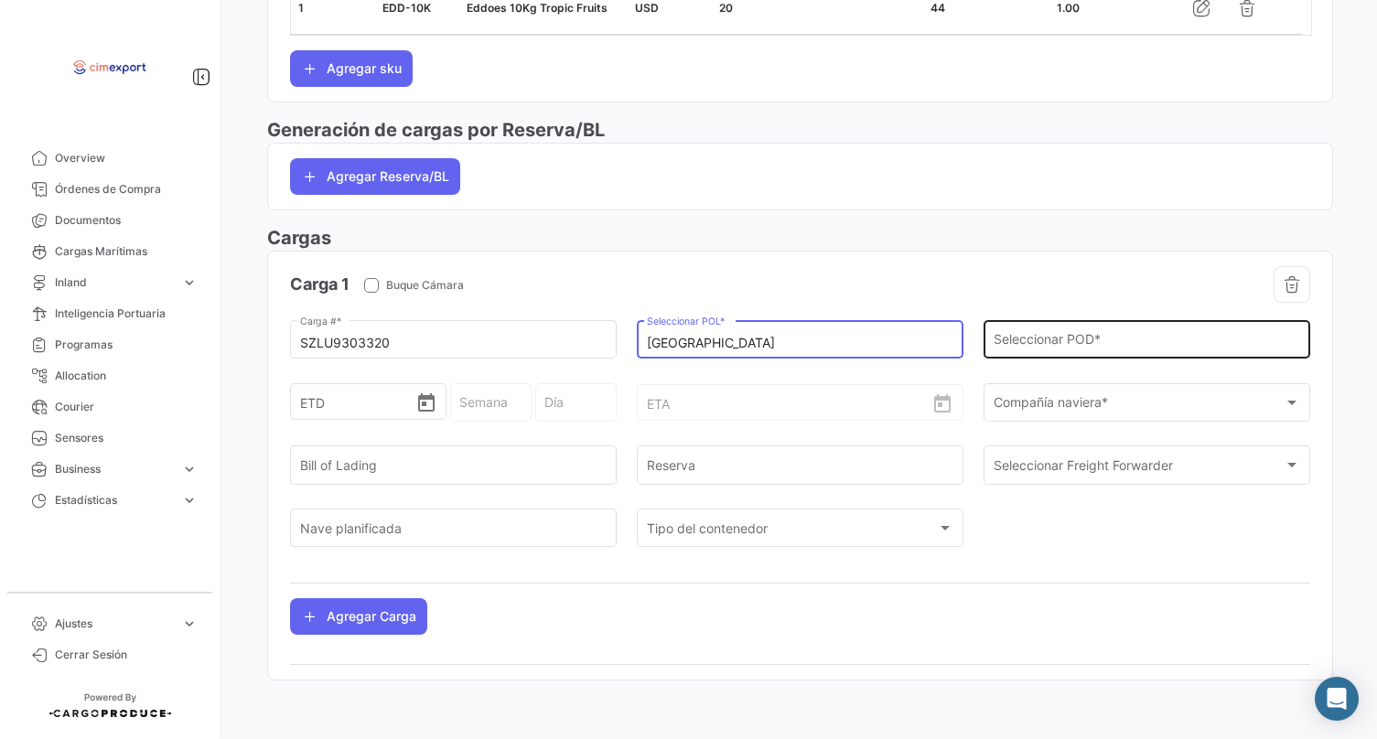
scroll to position [1039, 0]
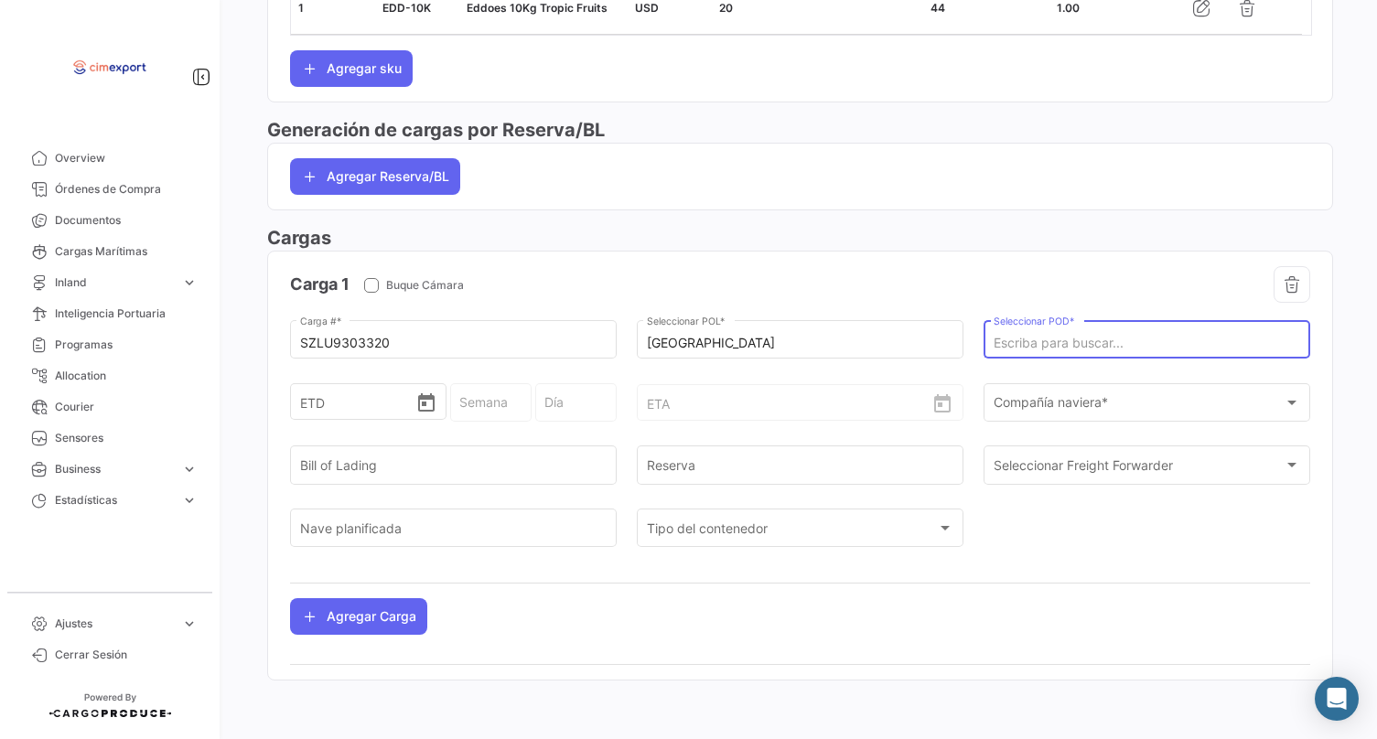
click at [1015, 336] on input "Seleccionar POD *" at bounding box center [1147, 344] width 307 height 16
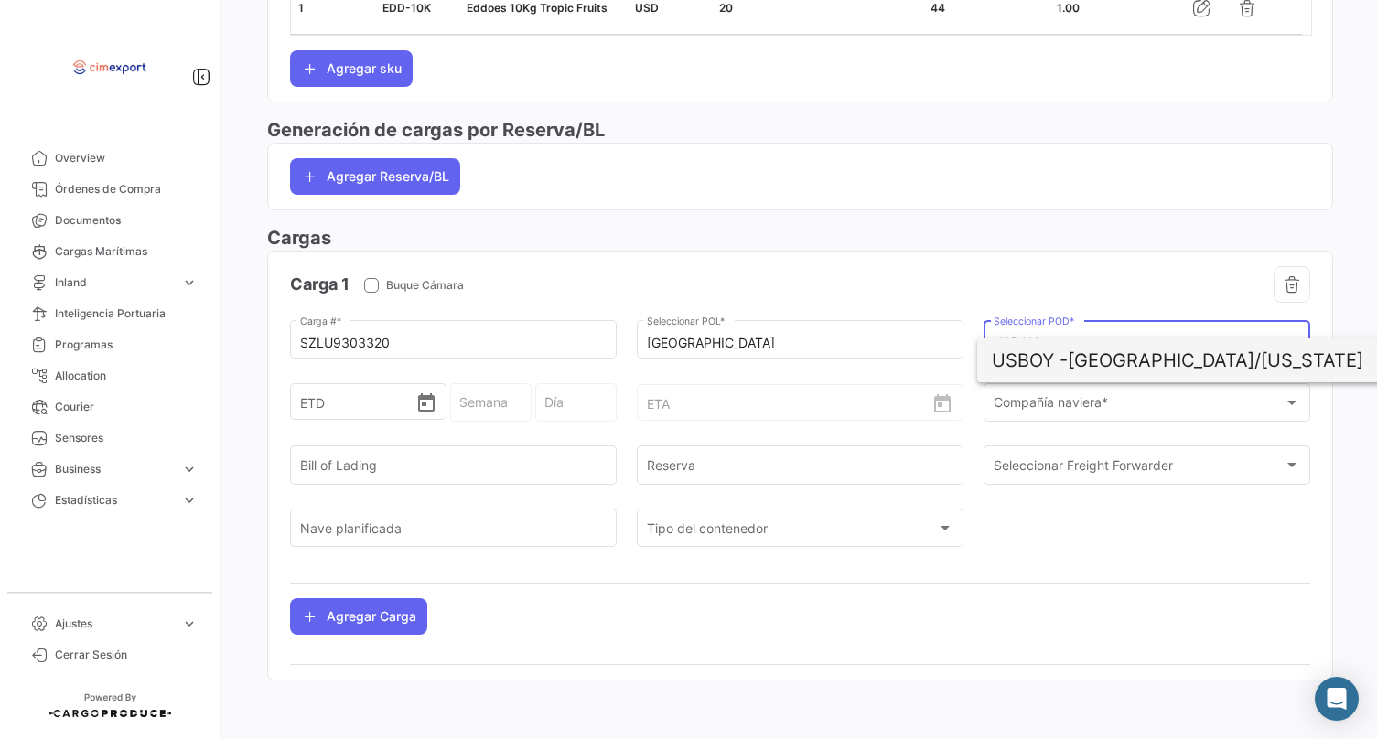
click at [1065, 365] on span "USBOY -" at bounding box center [1030, 361] width 76 height 22
type input "[GEOGRAPHIC_DATA]/[US_STATE]"
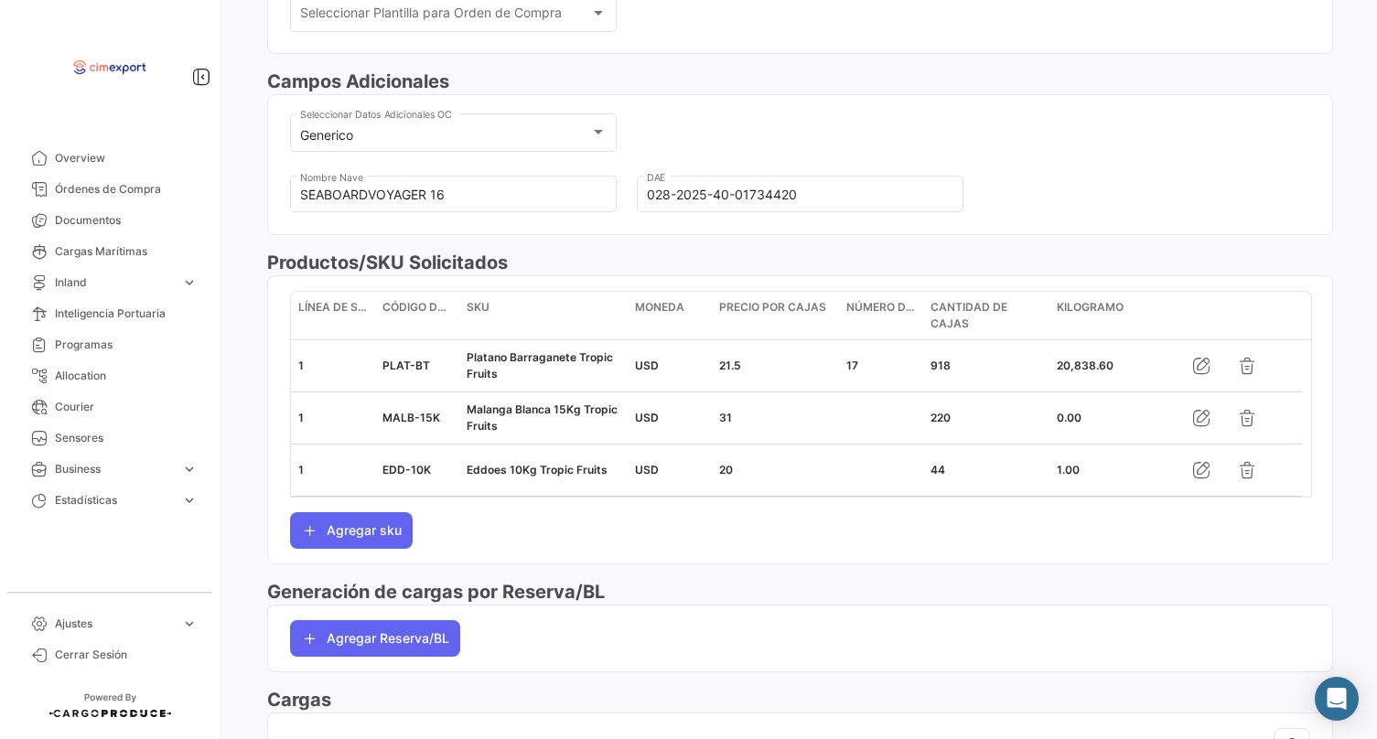
scroll to position [994, 0]
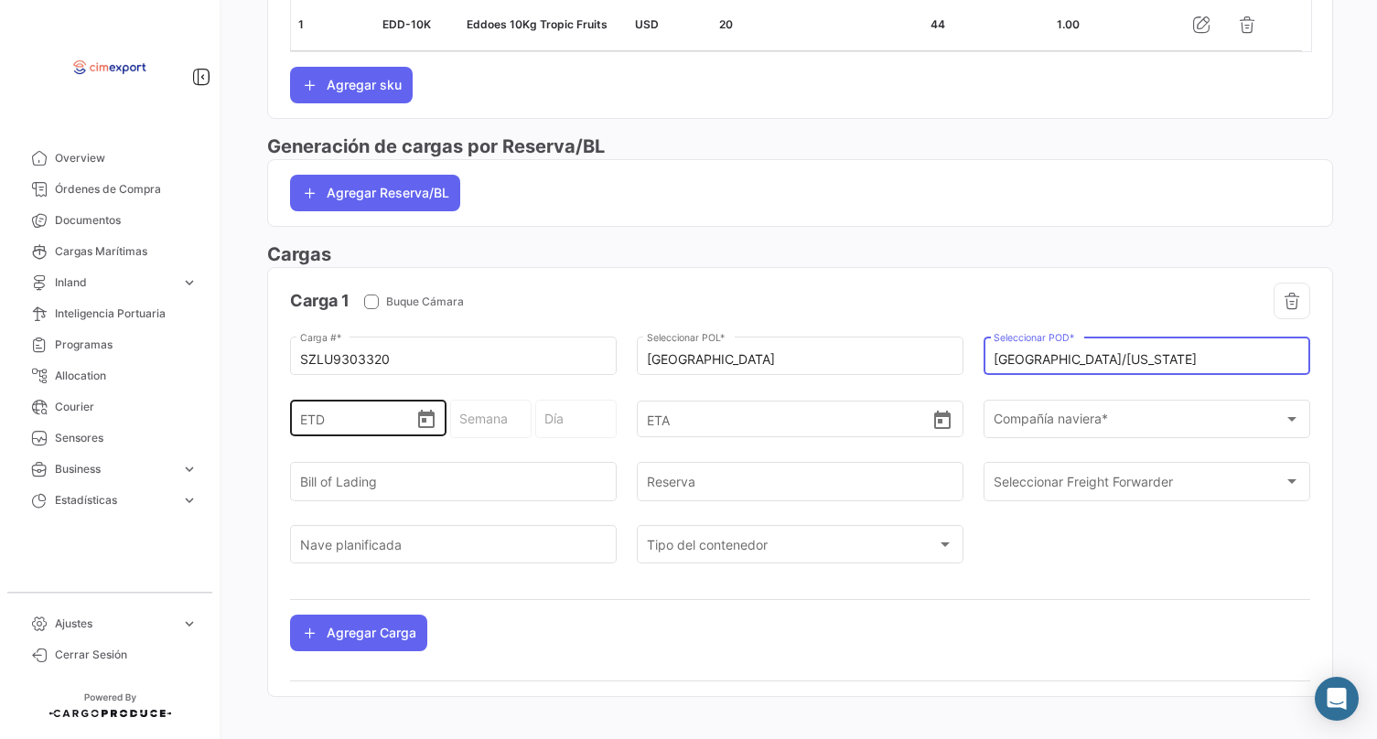
click at [424, 431] on icon "Open calendar" at bounding box center [426, 420] width 22 height 22
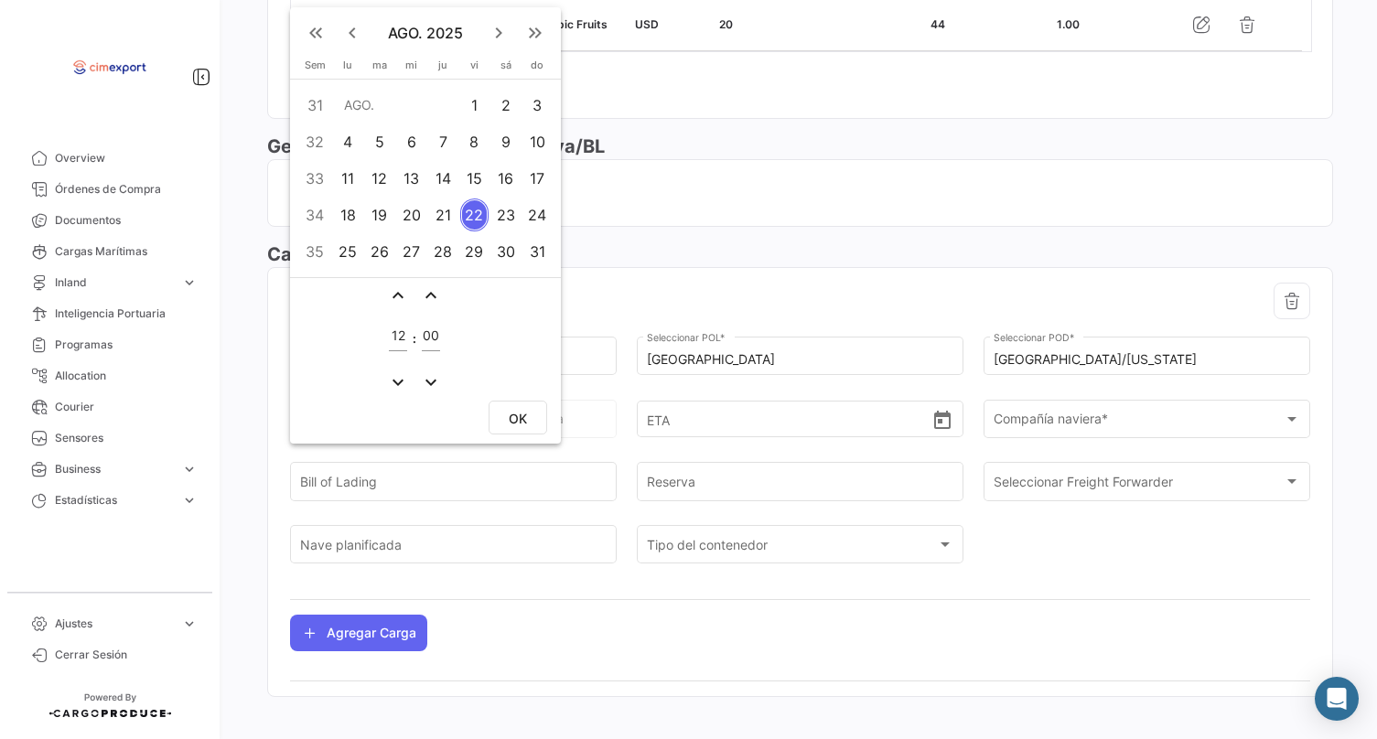
click at [479, 147] on div "8" at bounding box center [474, 141] width 28 height 33
click at [521, 421] on span "OK" at bounding box center [518, 419] width 18 height 16
type input "[DATE] 12:00"
type input "32 - 2025"
type input "Viernes"
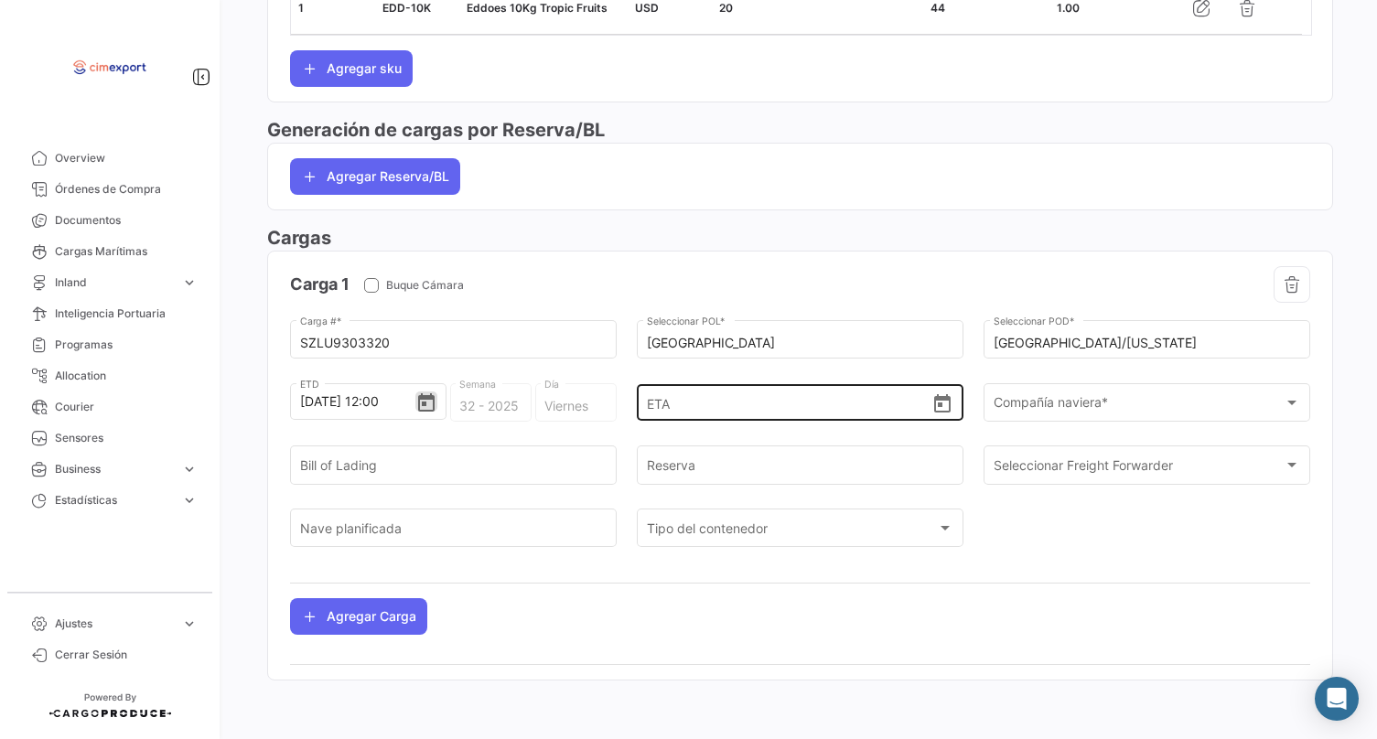
scroll to position [1039, 0]
click at [934, 408] on icon "Open calendar" at bounding box center [942, 403] width 16 height 18
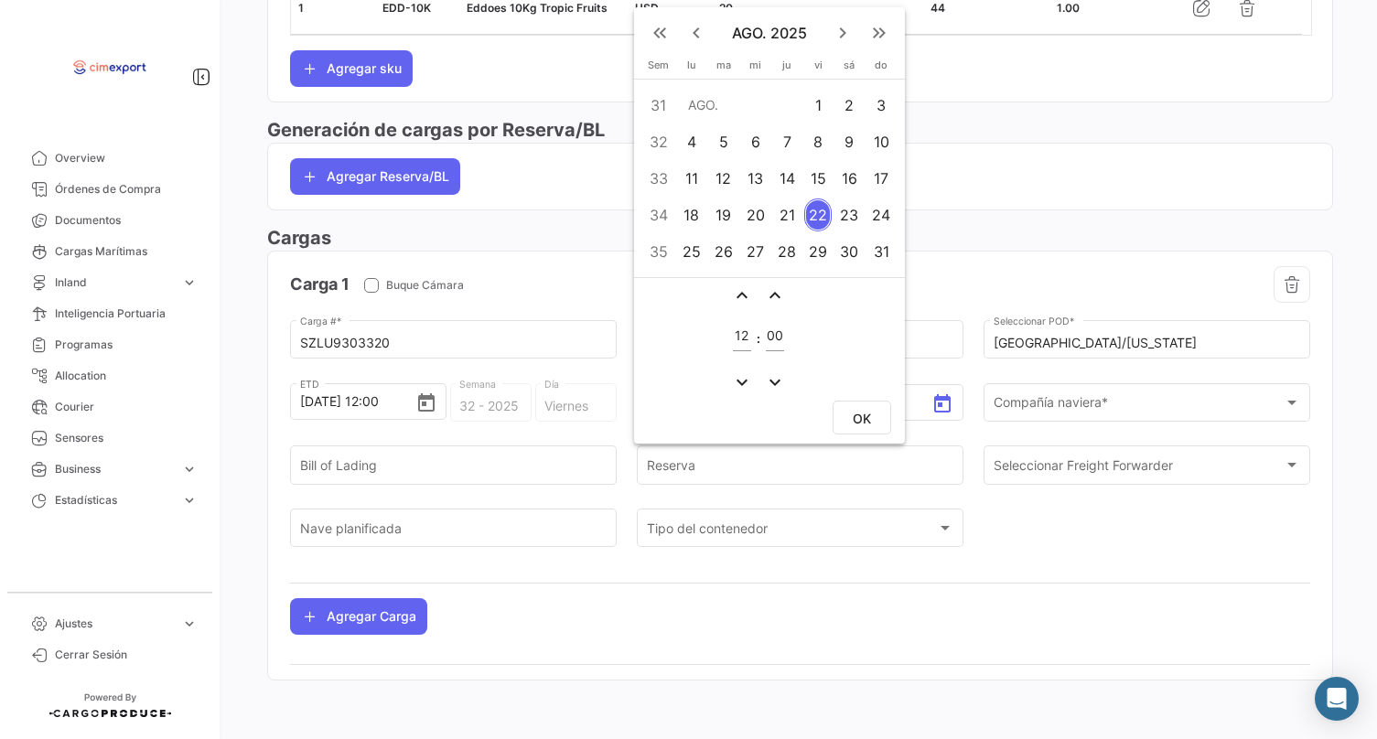
click at [719, 220] on div "19" at bounding box center [723, 215] width 29 height 33
click at [871, 404] on button "OK" at bounding box center [862, 418] width 59 height 34
type input "[DATE] 12:00"
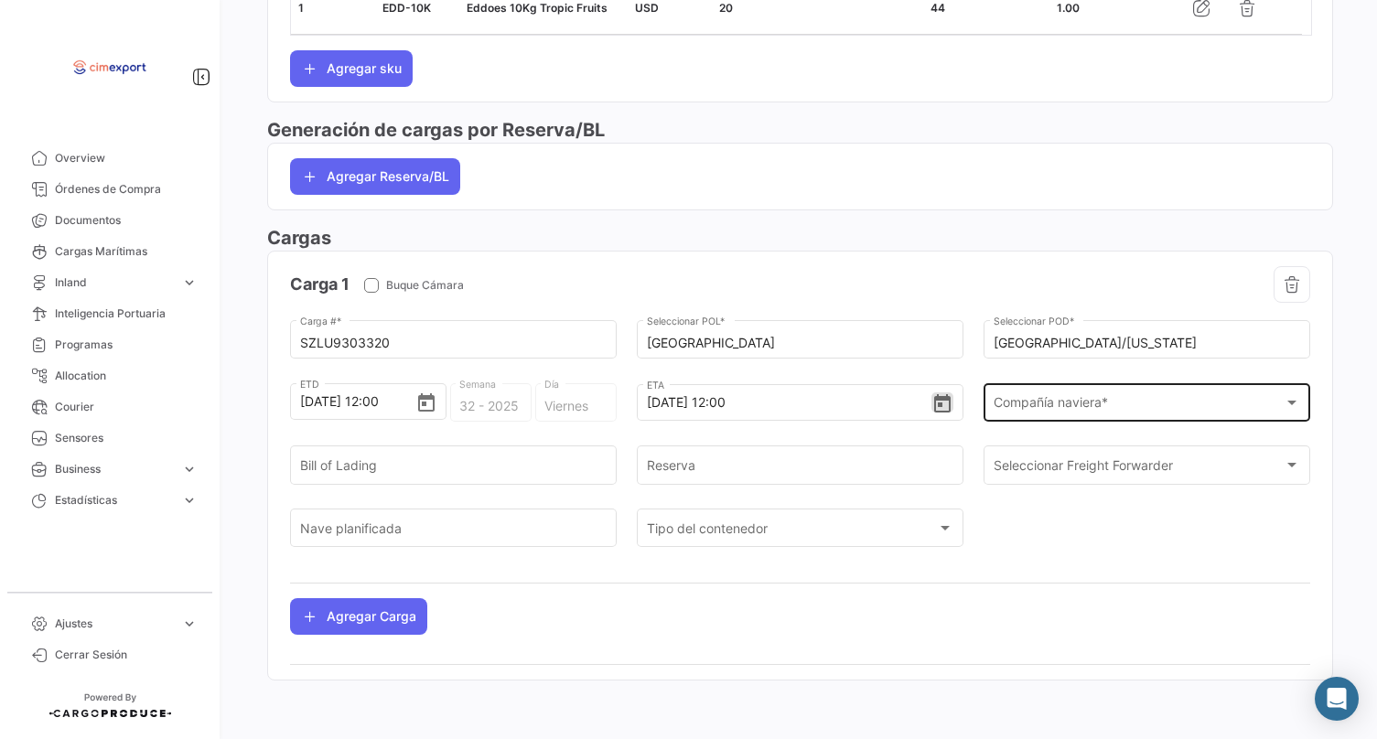
click at [1022, 399] on span "Compañía naviera *" at bounding box center [1139, 407] width 291 height 16
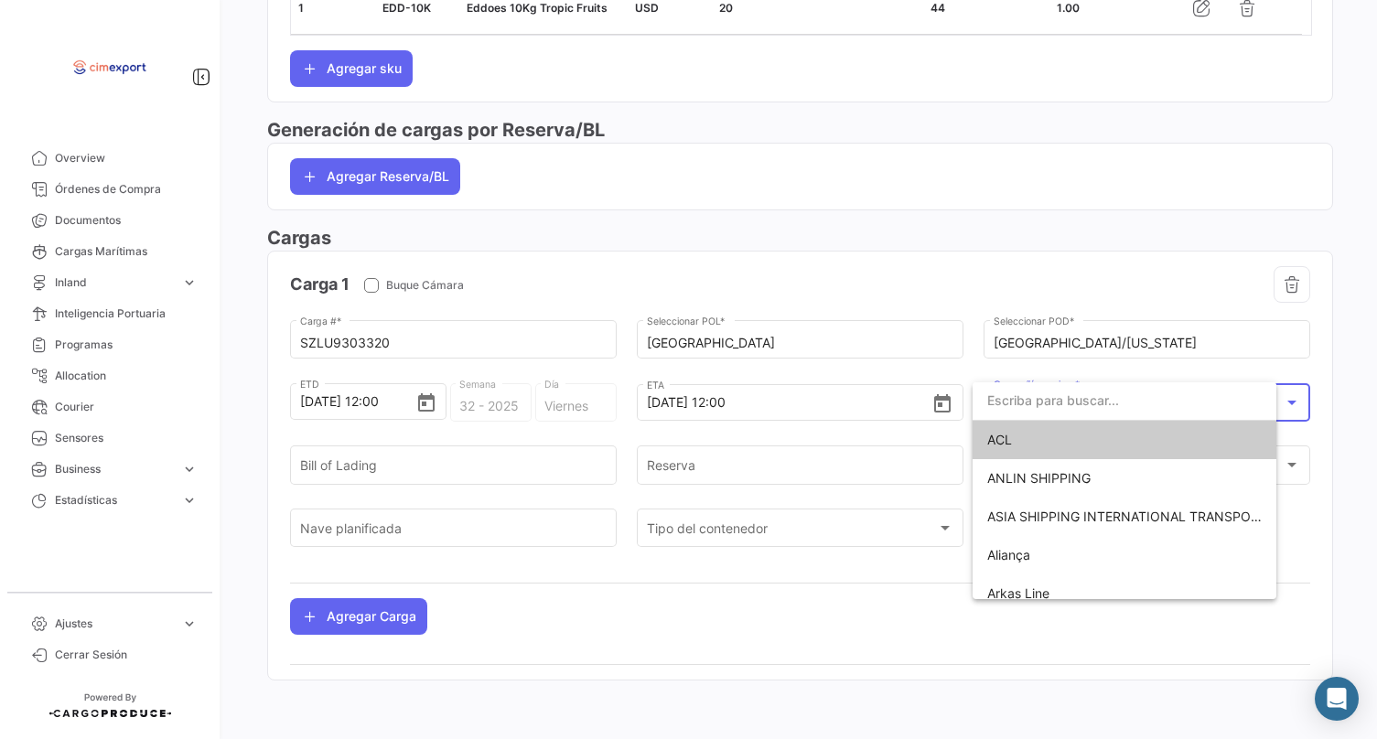
scroll to position [1023, 0]
type input "SEAB"
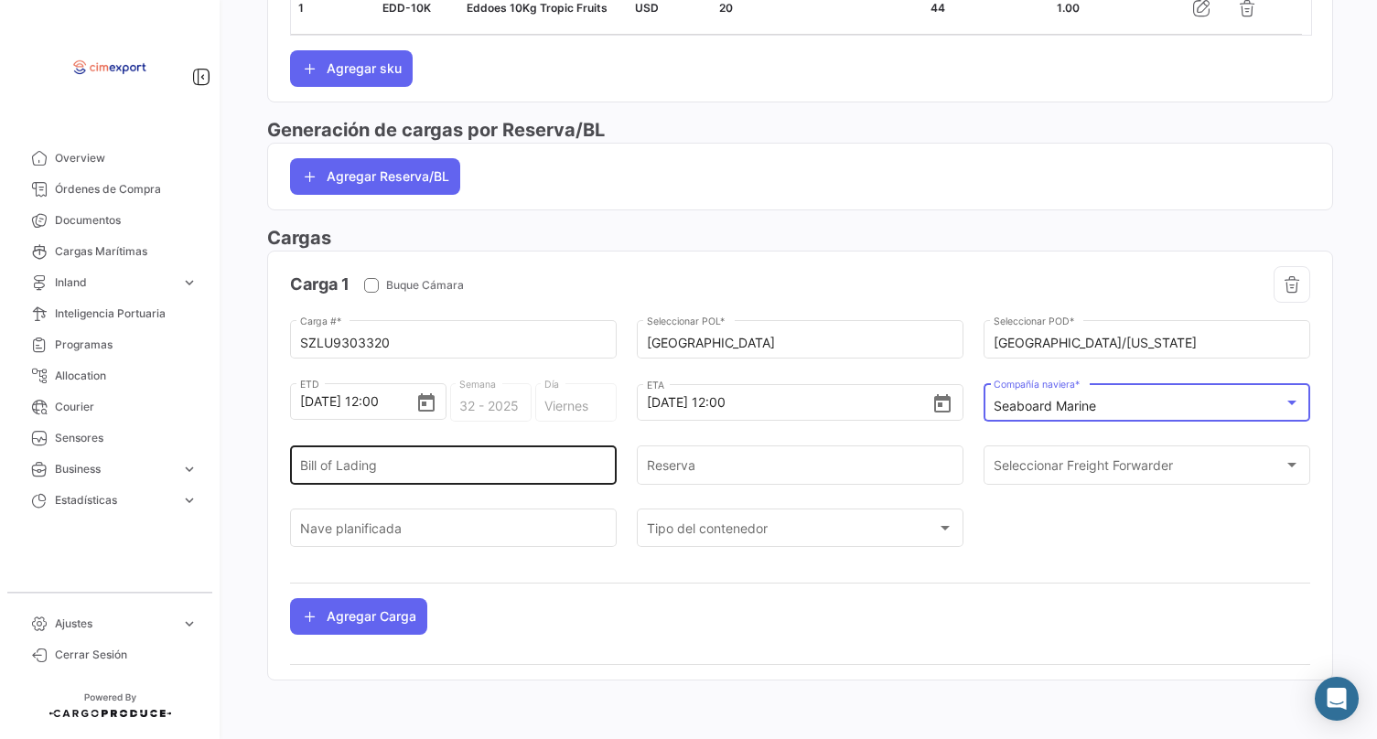
click at [487, 464] on input "Bill of Lading" at bounding box center [453, 469] width 307 height 16
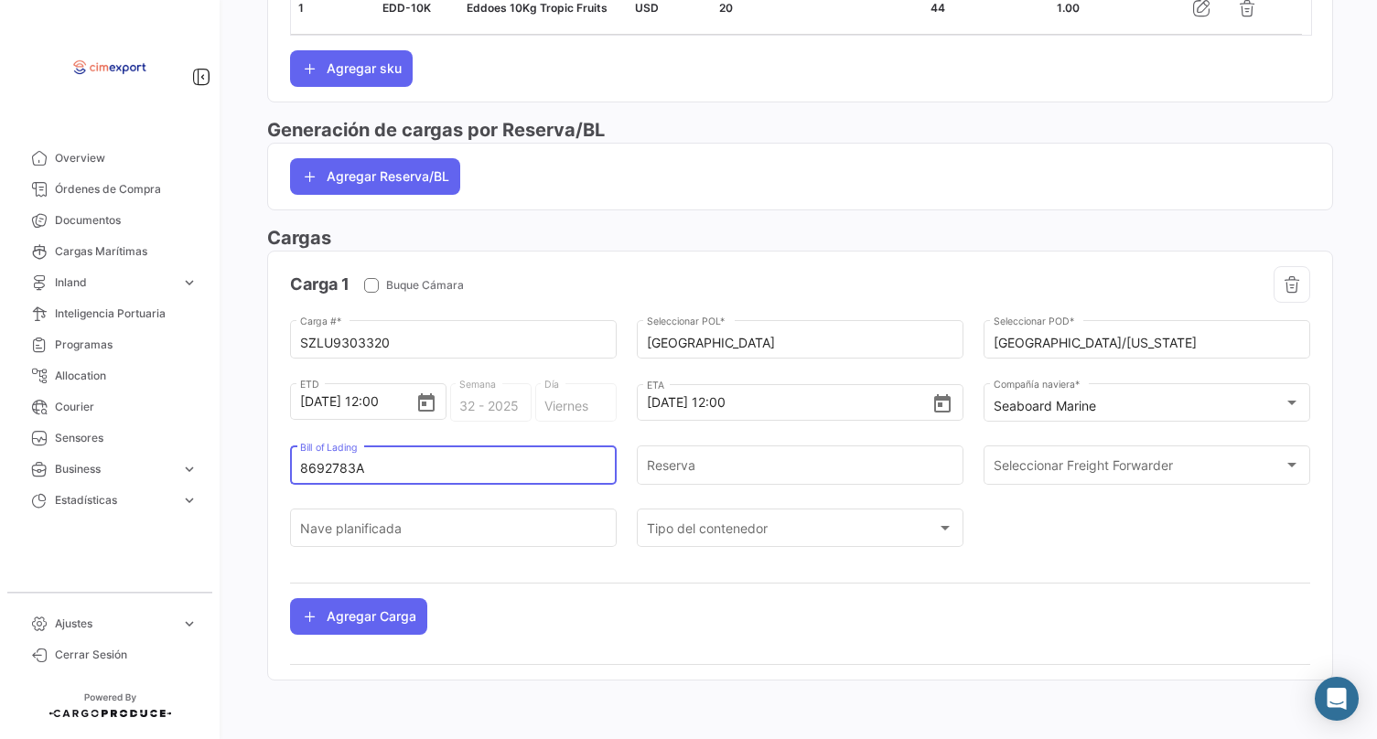
click at [318, 469] on input "8692783A" at bounding box center [453, 469] width 307 height 16
type input "8692783A"
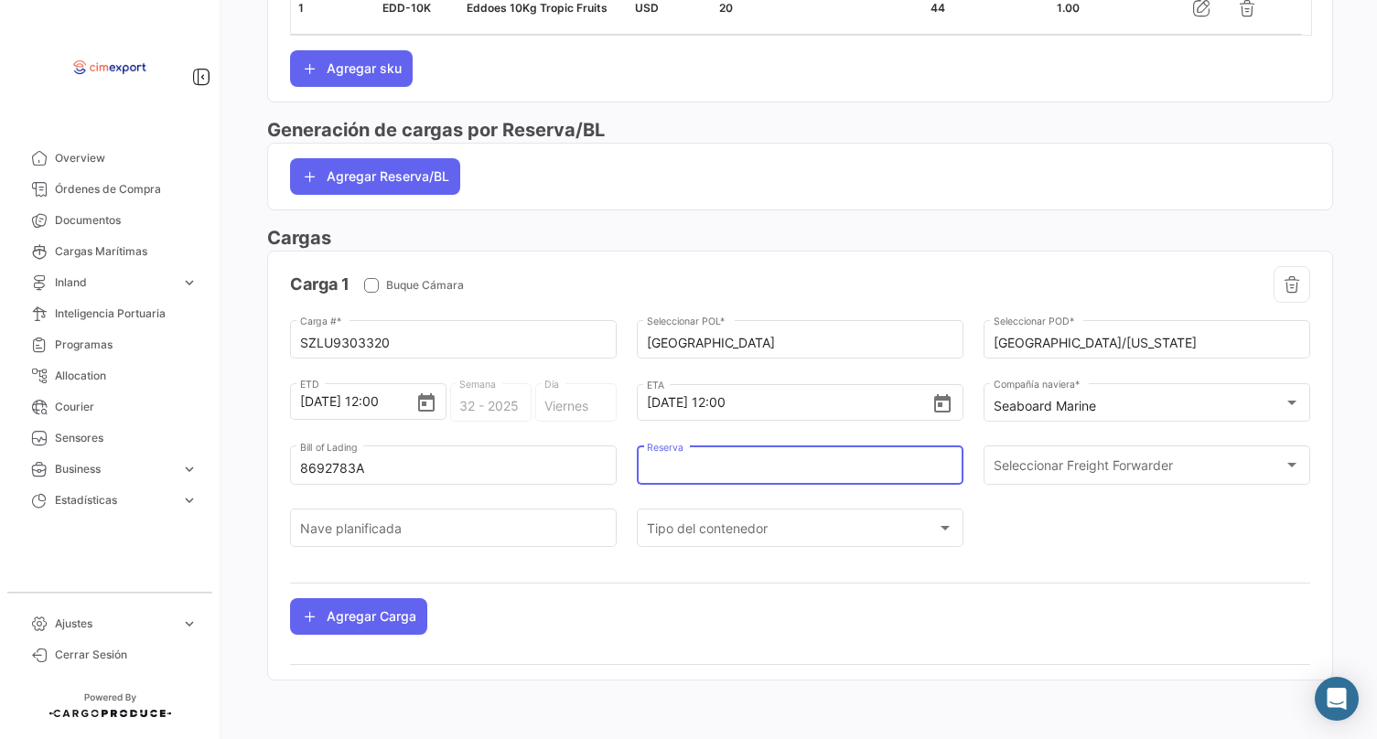
click at [715, 466] on input "Reserva" at bounding box center [800, 469] width 307 height 16
paste input "8692783A"
type input "8692783A"
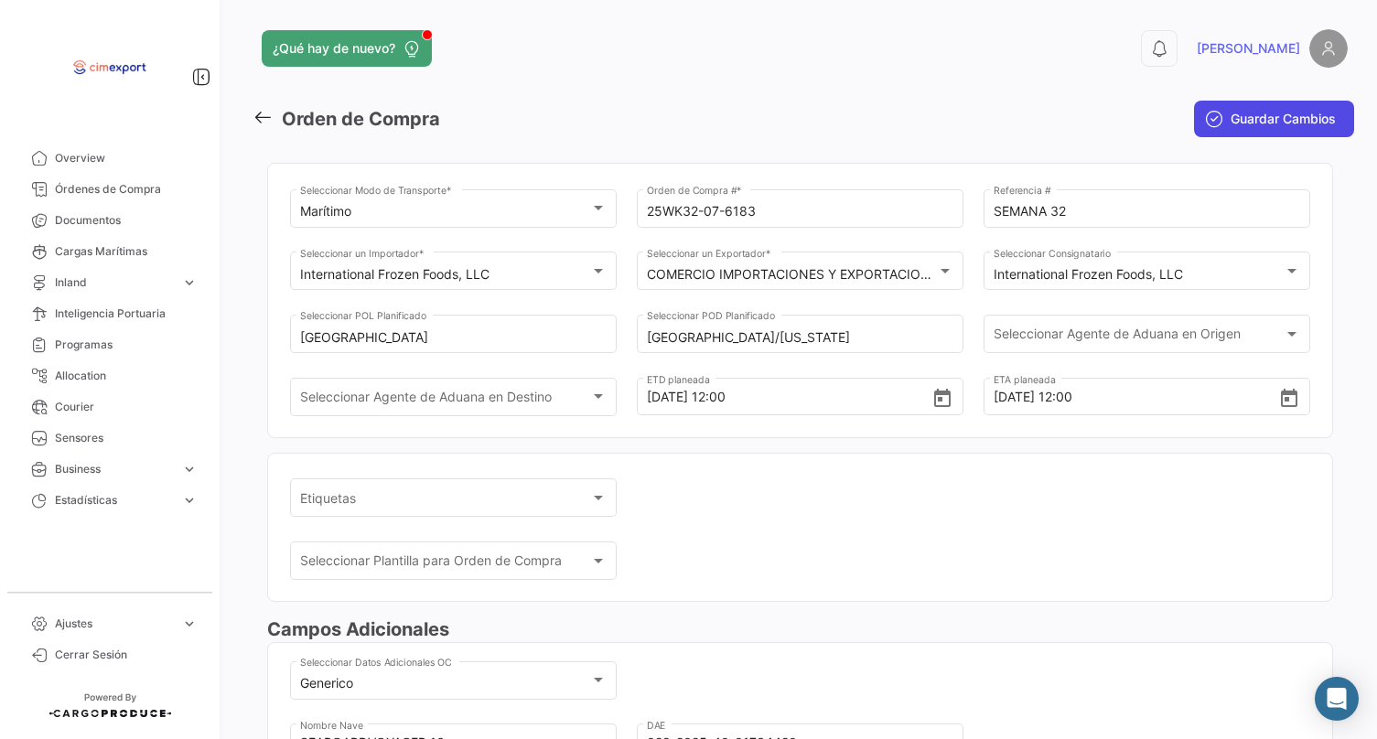
scroll to position [0, 0]
click at [1281, 121] on span "Guardar Cambios" at bounding box center [1283, 119] width 105 height 18
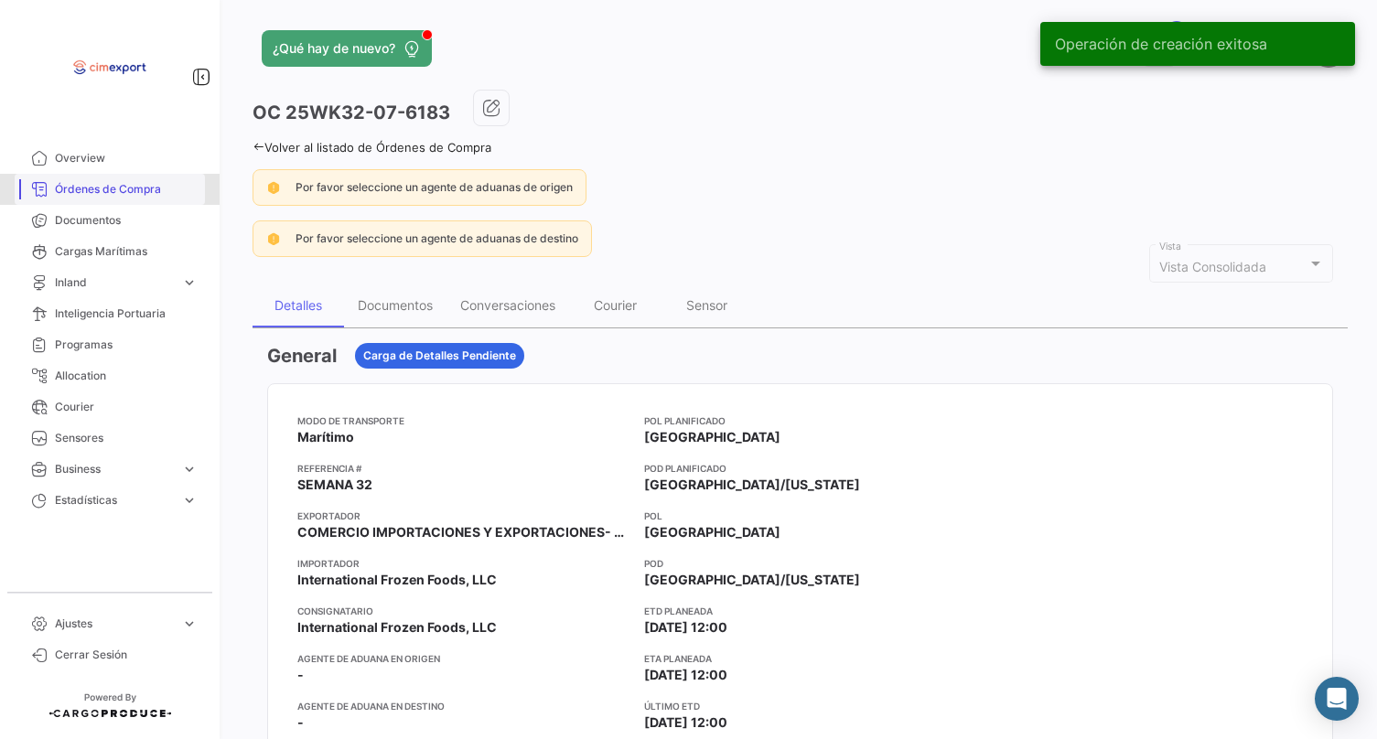
click at [166, 177] on link "Órdenes de Compra" at bounding box center [110, 189] width 190 height 31
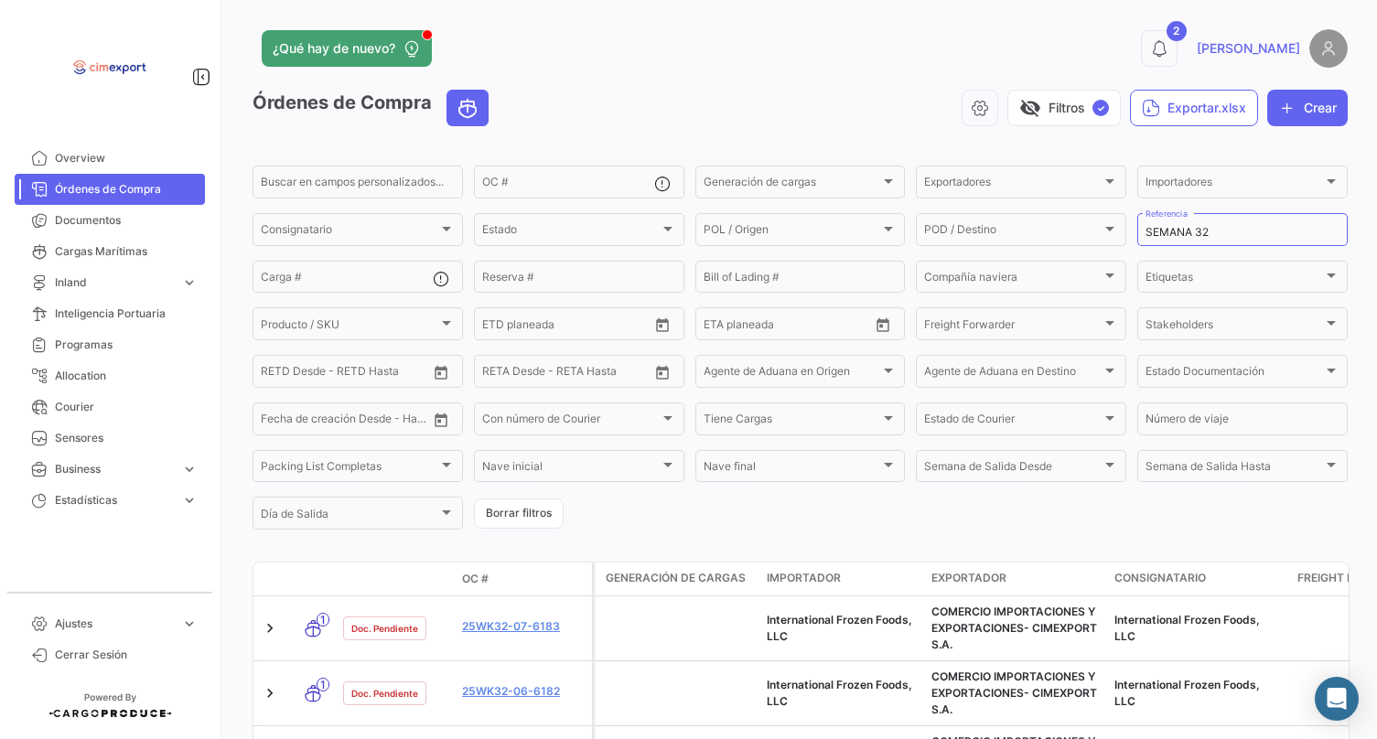
click at [720, 520] on form "Buscar en campos personalizados... OC # Generación de cargas Generación de carg…" at bounding box center [800, 348] width 1095 height 370
click at [1291, 114] on button "Crear" at bounding box center [1307, 108] width 81 height 37
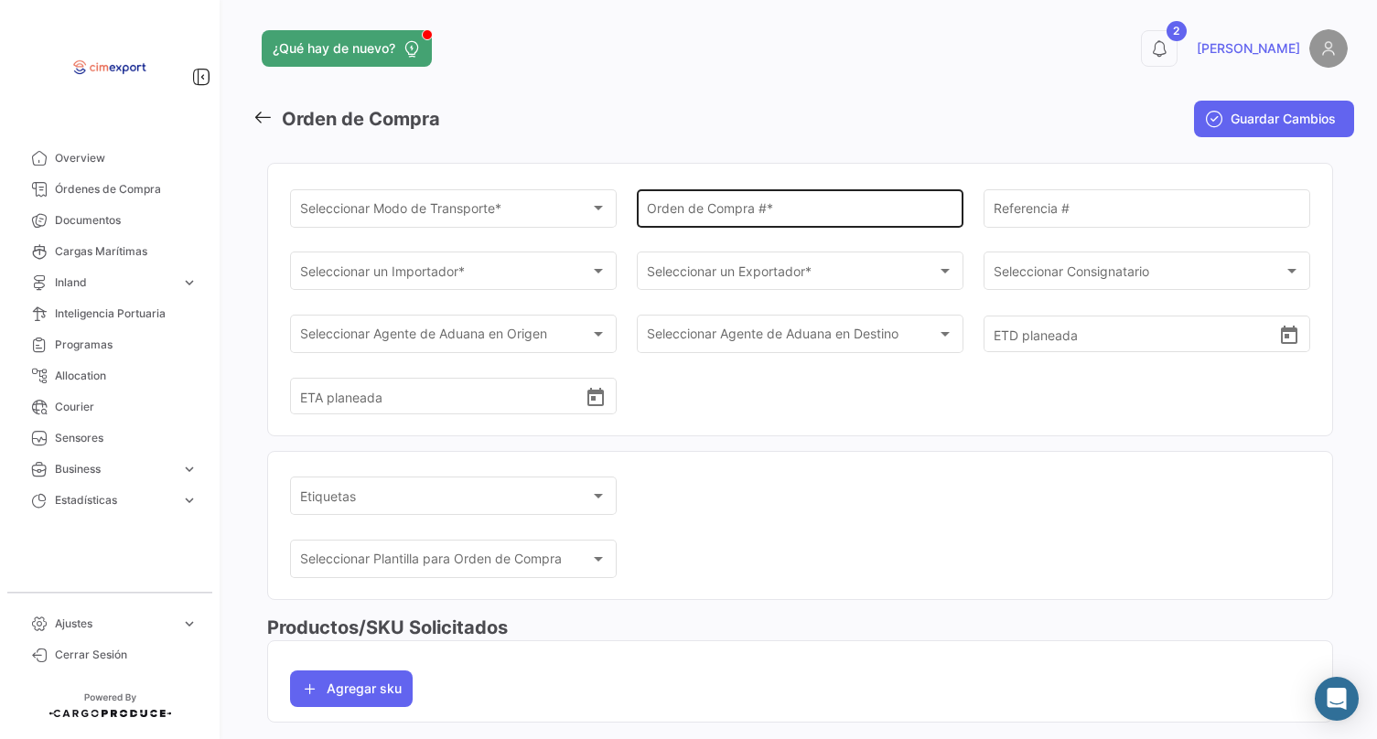
click at [715, 210] on input "Orden de Compra # *" at bounding box center [800, 212] width 307 height 16
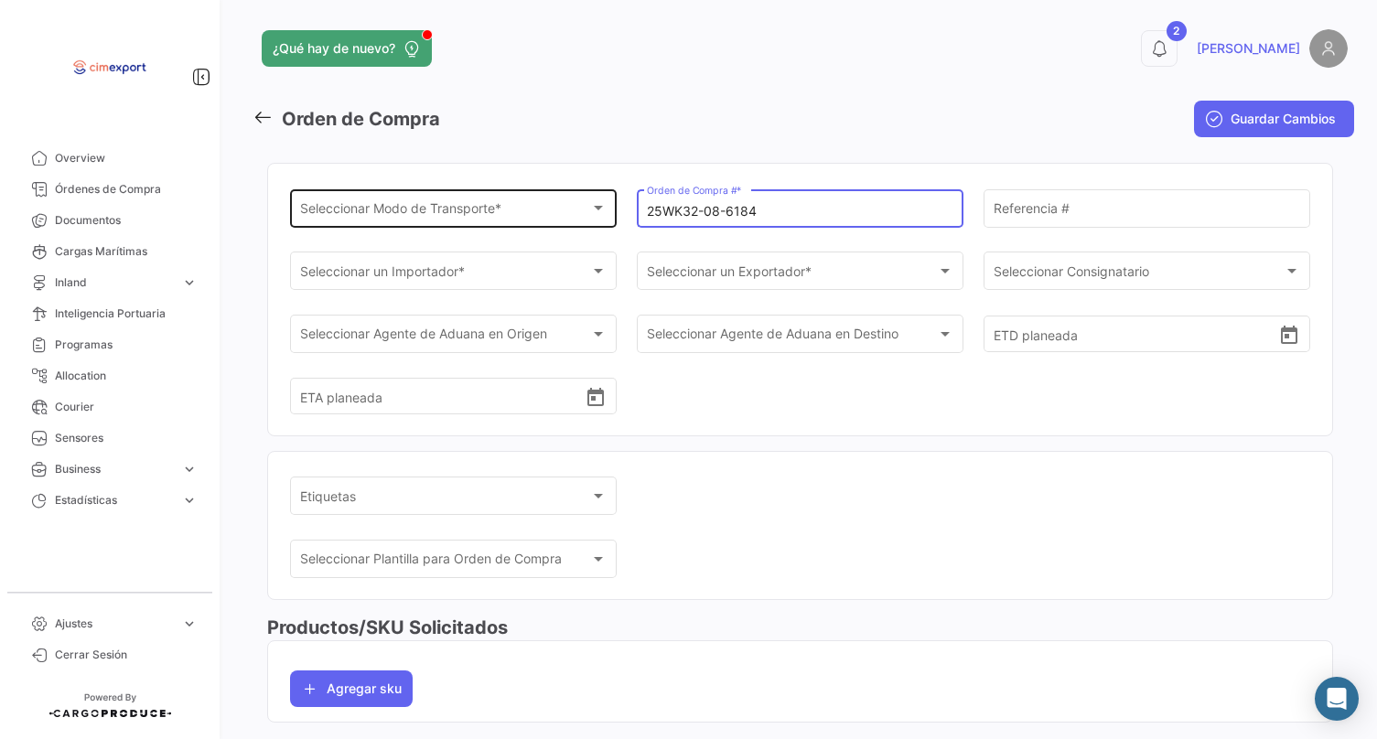
type input "25WK32-08-6184"
click at [530, 227] on div "Seleccionar Modo de Transporte * Seleccionar Modo de Transporte *" at bounding box center [453, 207] width 307 height 42
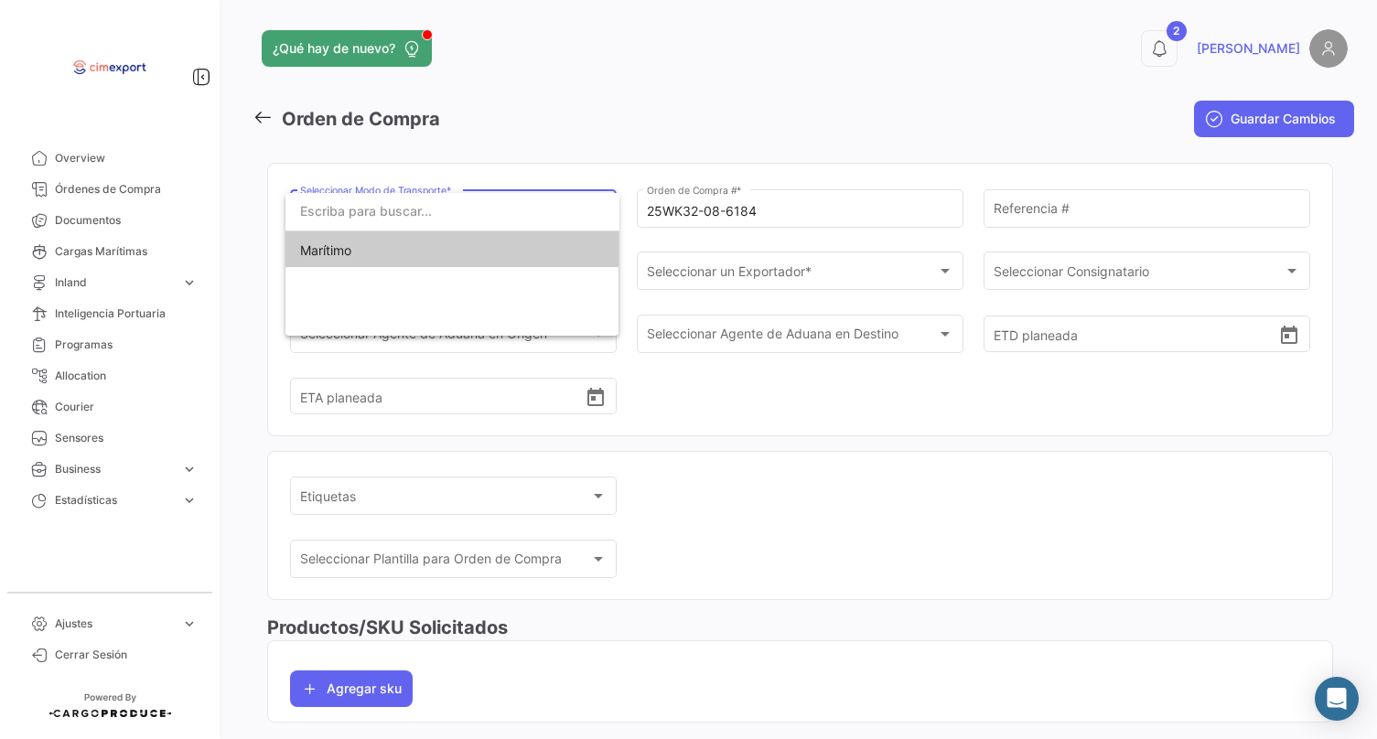
click at [528, 262] on span "Marítimo" at bounding box center [452, 250] width 305 height 38
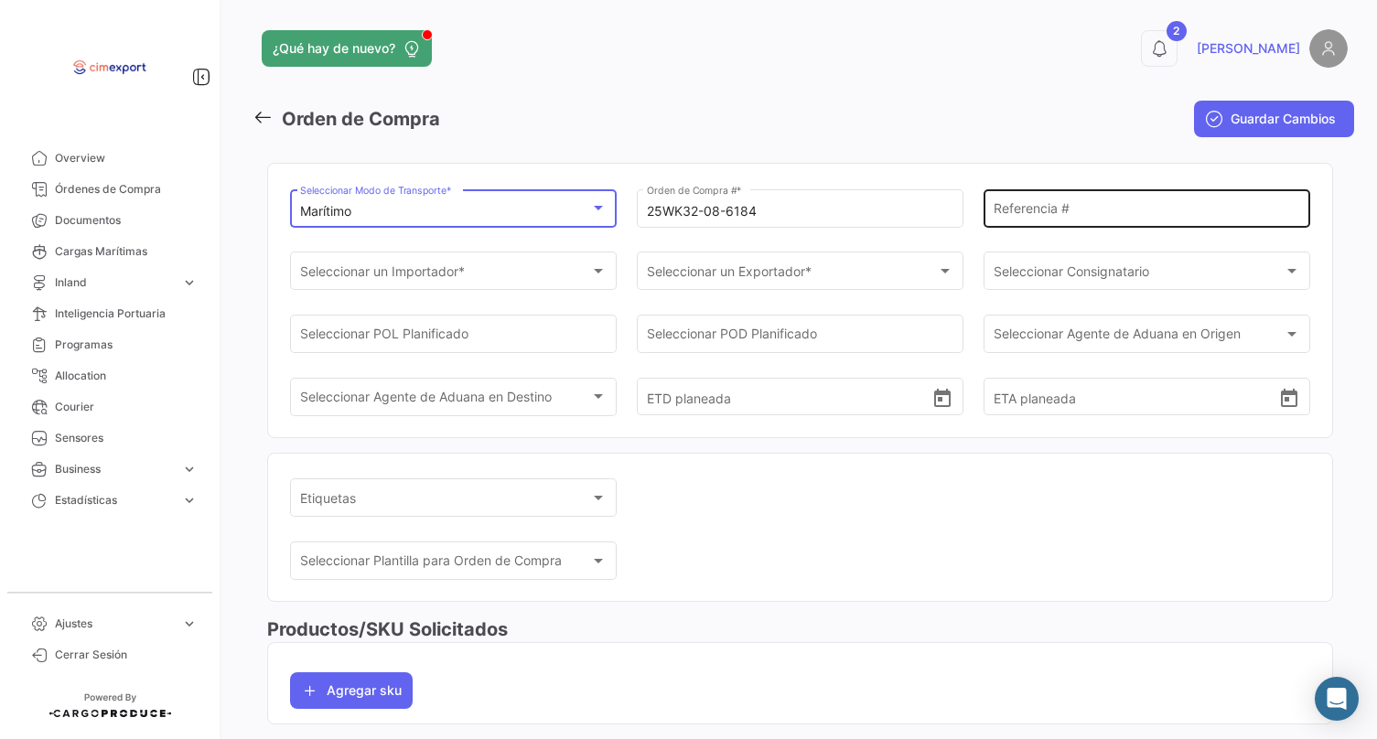
click at [1058, 212] on input "Referencia #" at bounding box center [1147, 212] width 307 height 16
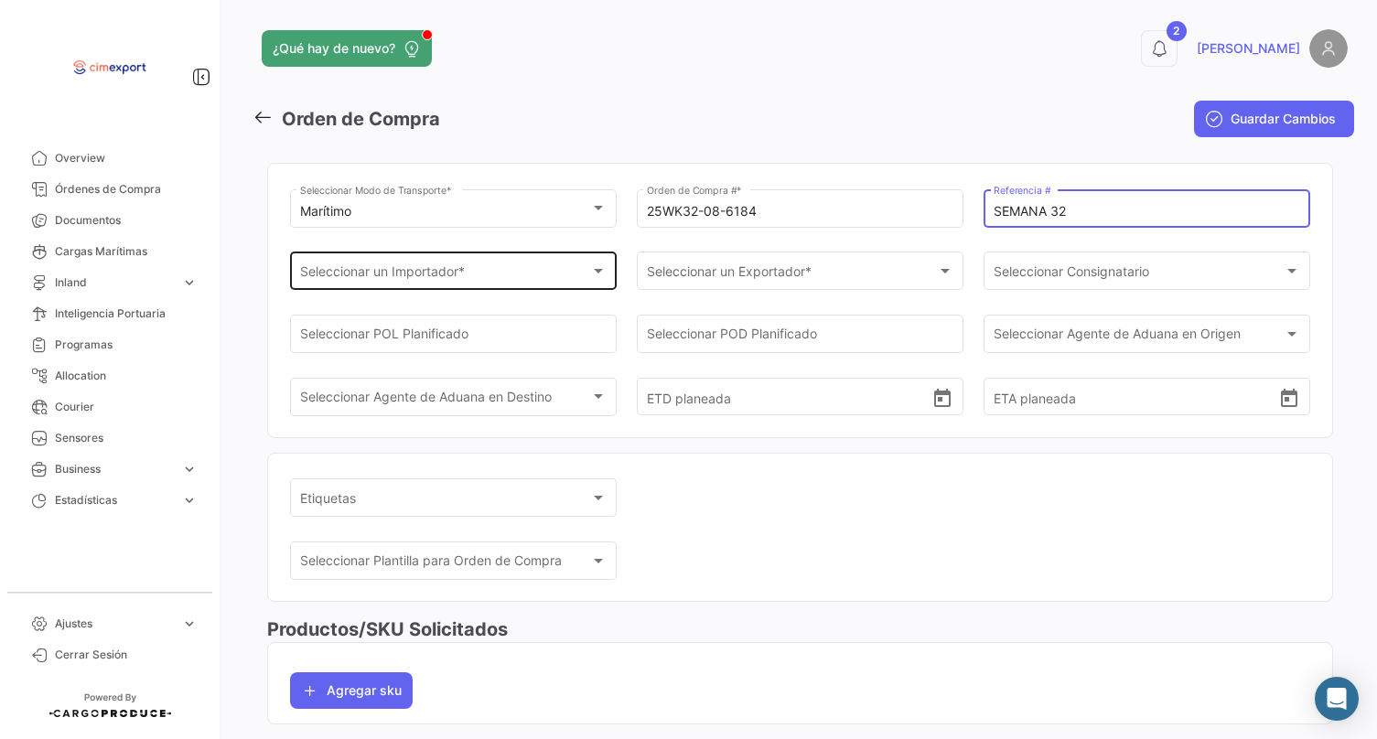
type input "SEMANA 32"
click at [514, 269] on div "Seleccionar un Importador *" at bounding box center [445, 275] width 291 height 16
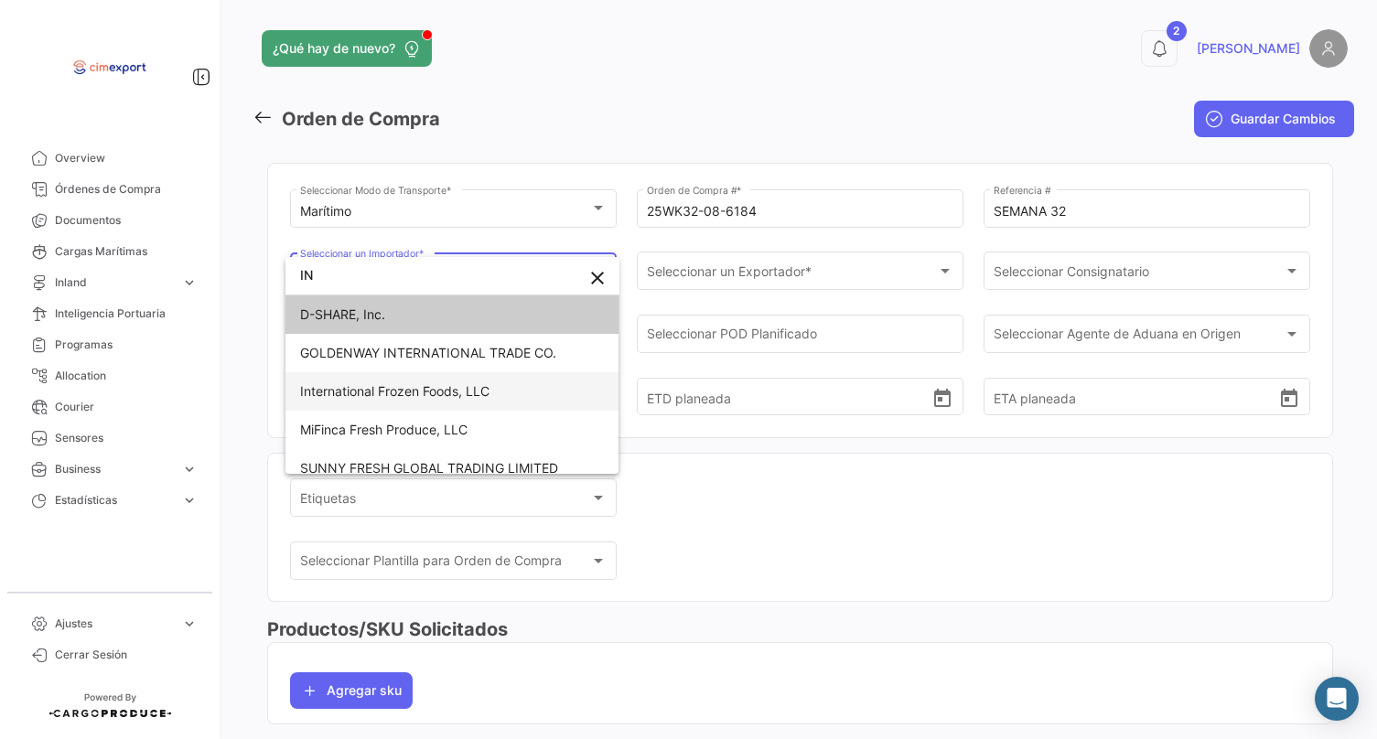
type input "IN"
click at [475, 393] on span "International Frozen Foods, LLC" at bounding box center [394, 391] width 189 height 16
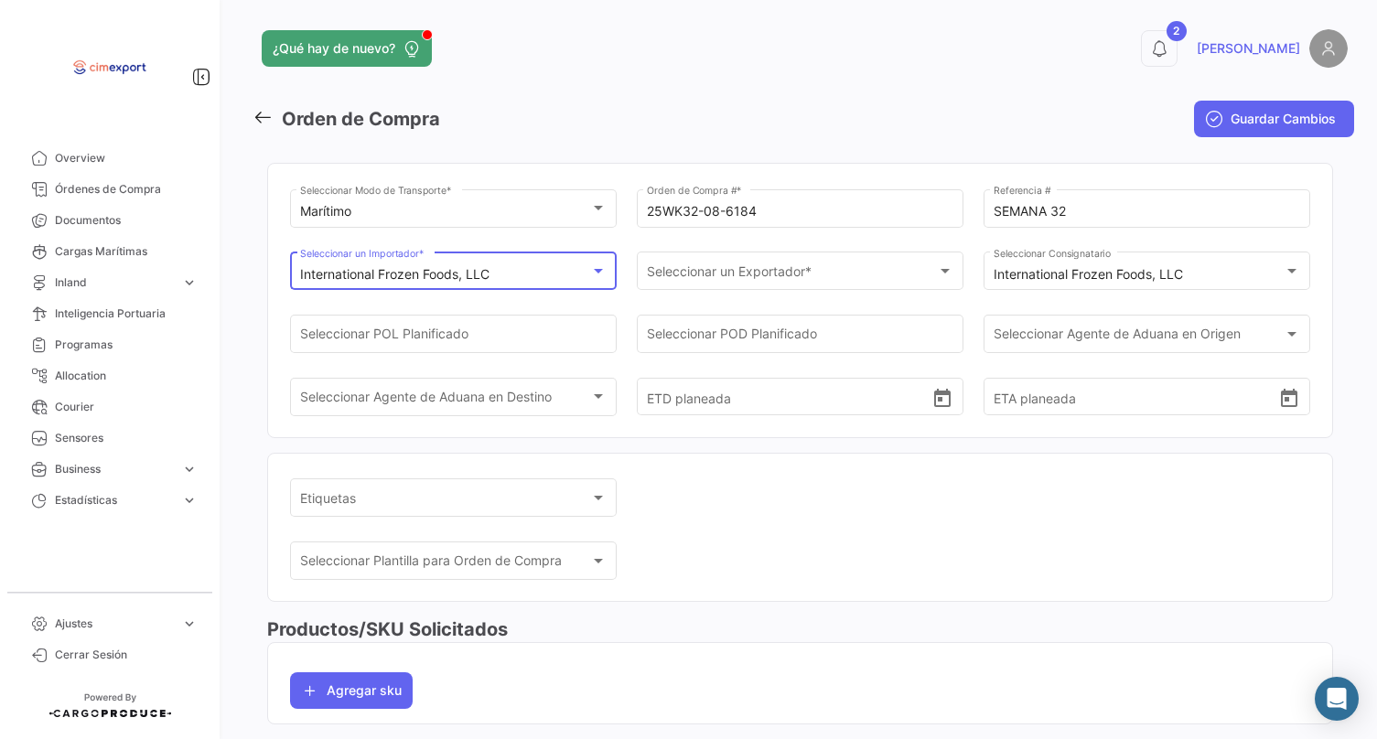
scroll to position [36, 0]
click at [676, 271] on span "Seleccionar un Exportador *" at bounding box center [792, 275] width 291 height 16
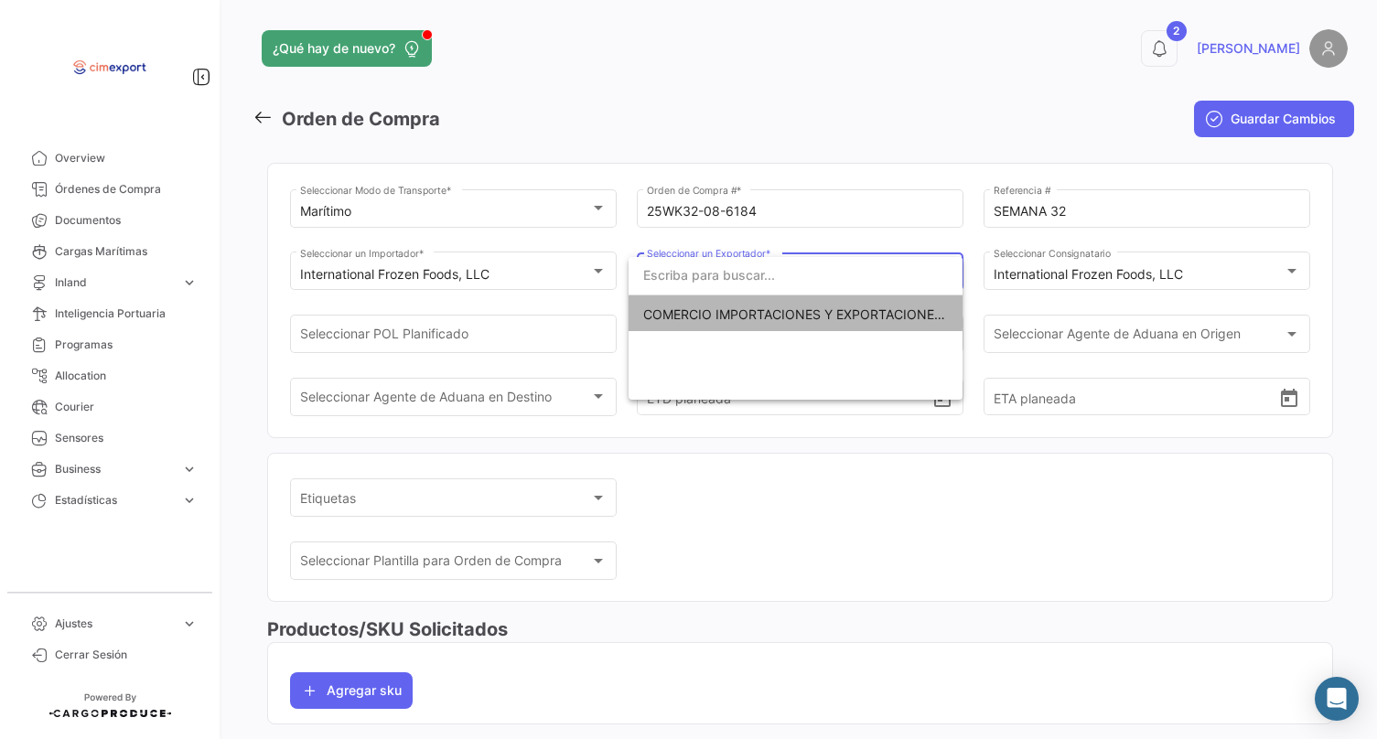
click at [679, 303] on span "COMERCIO IMPORTACIONES Y EXPORTACIONES- CIMEXPORT S.A." at bounding box center [795, 315] width 305 height 38
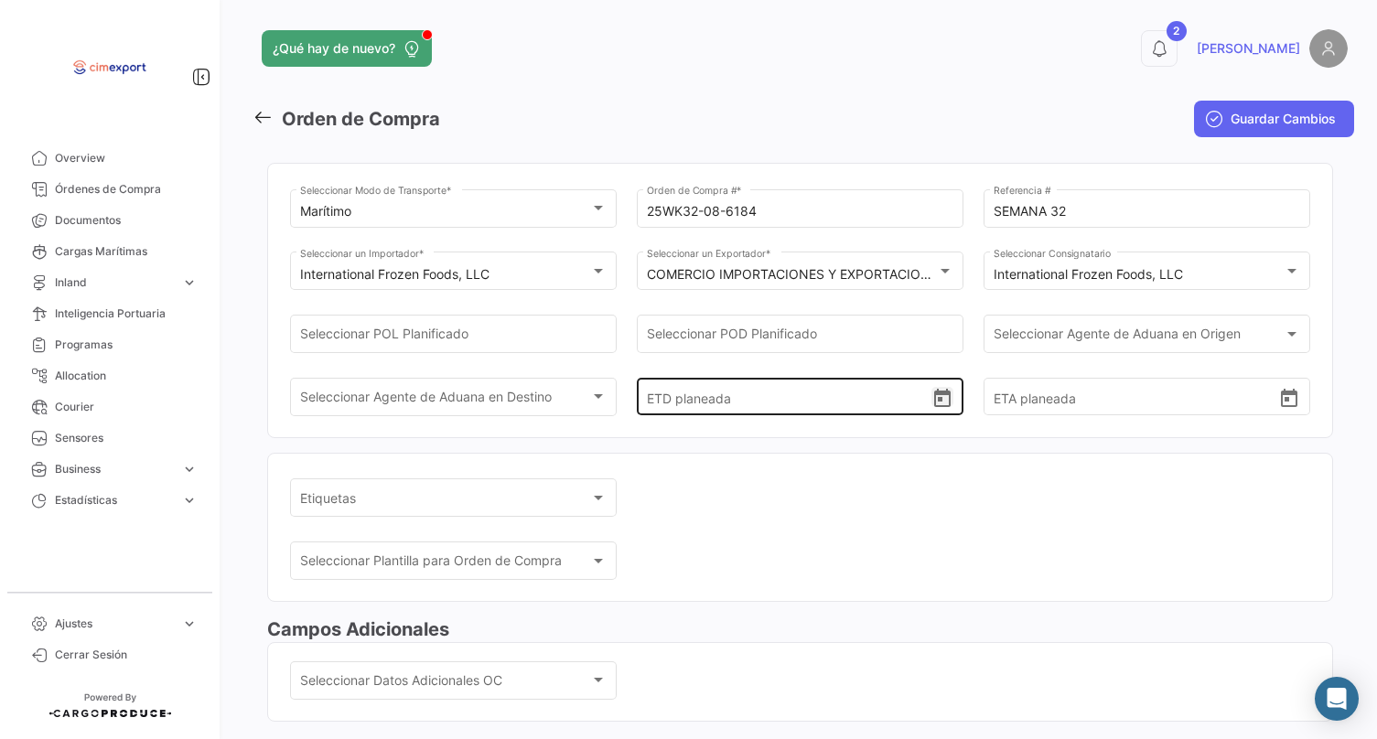
click at [931, 410] on icon "Open calendar" at bounding box center [942, 399] width 22 height 22
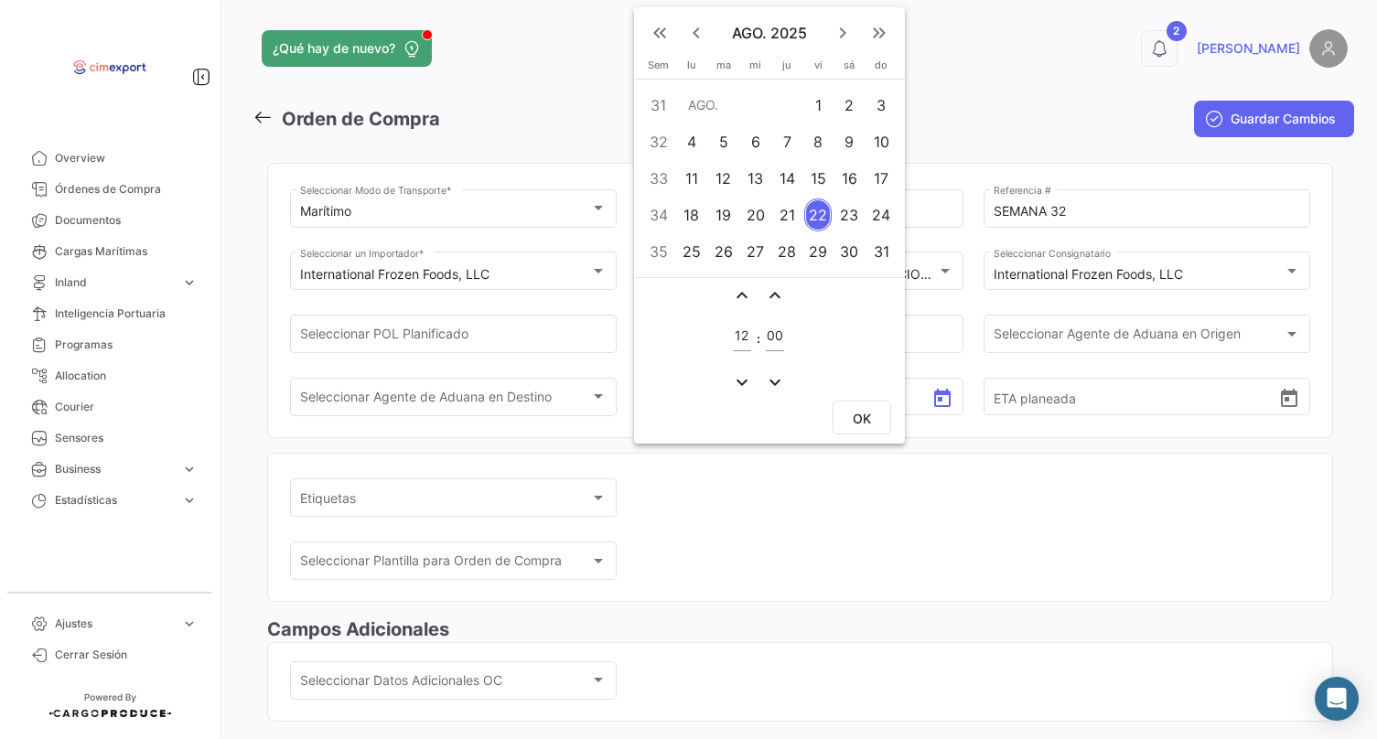
click at [755, 542] on div at bounding box center [688, 369] width 1377 height 739
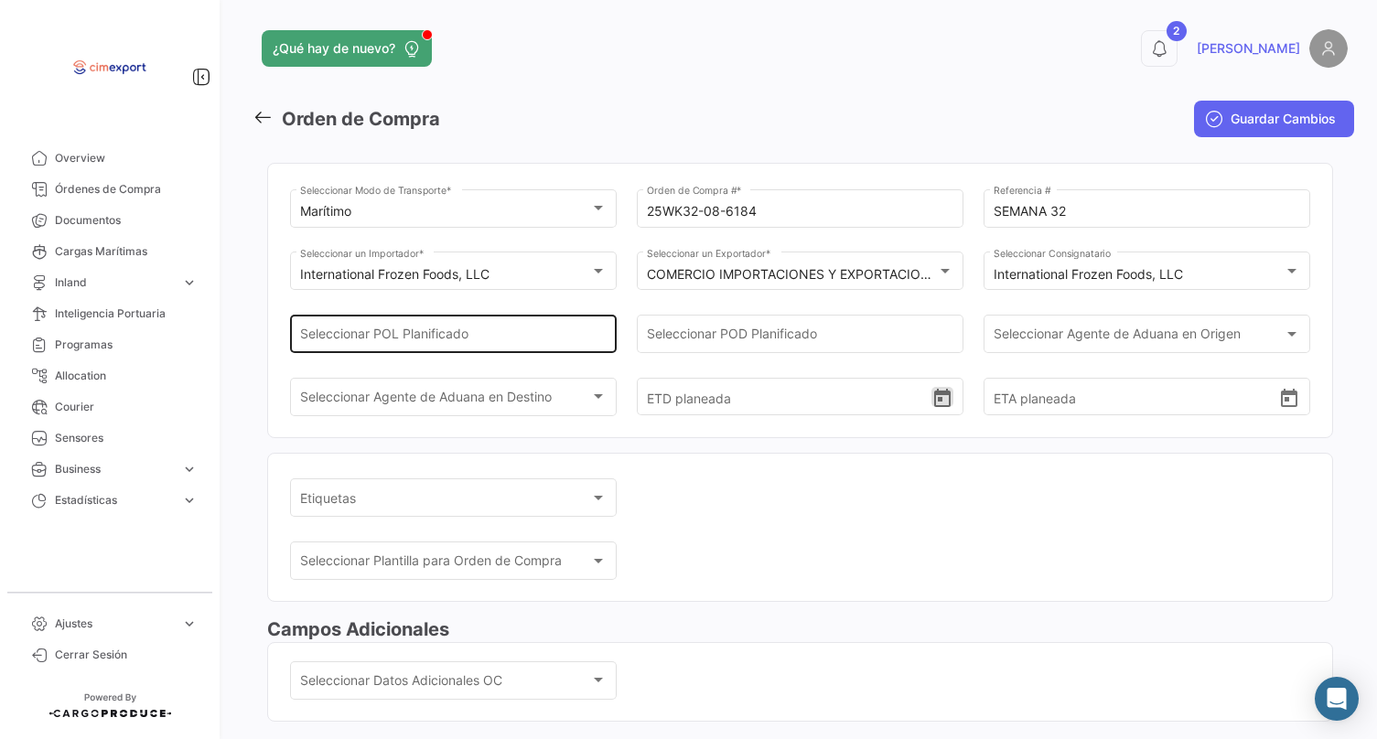
click at [532, 329] on div "Seleccionar POL Planificado" at bounding box center [453, 332] width 307 height 42
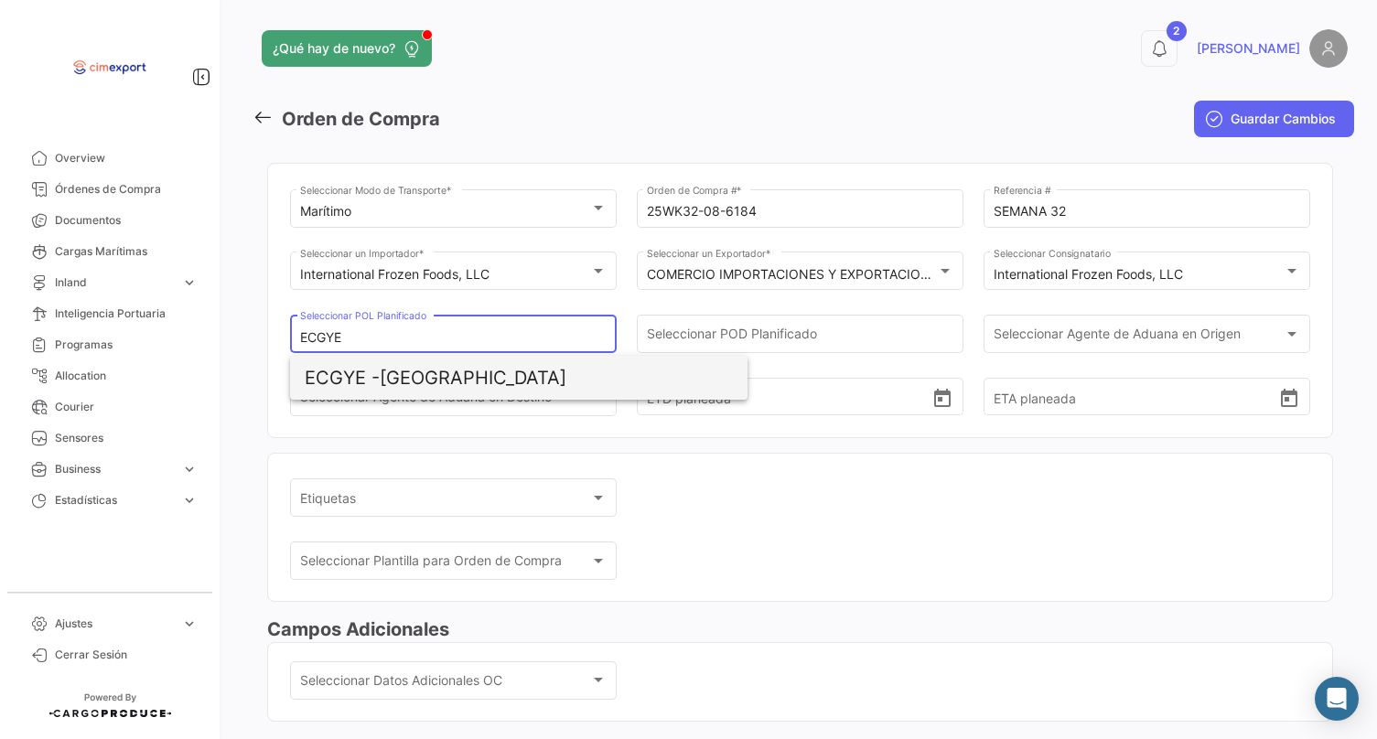
click at [477, 381] on span "ECGYE - [GEOGRAPHIC_DATA]" at bounding box center [519, 378] width 428 height 44
type input "[GEOGRAPHIC_DATA]"
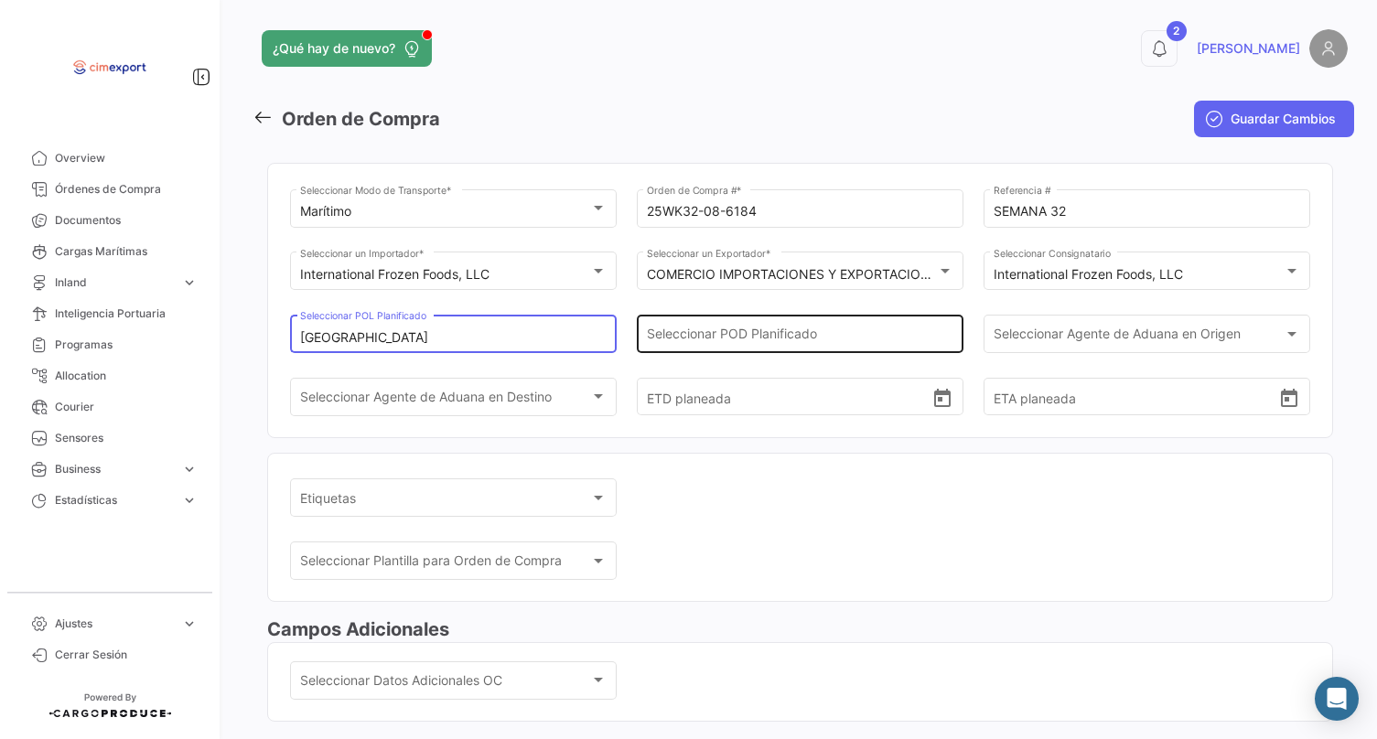
click at [699, 330] on div "Seleccionar POD Planificado" at bounding box center [800, 332] width 307 height 42
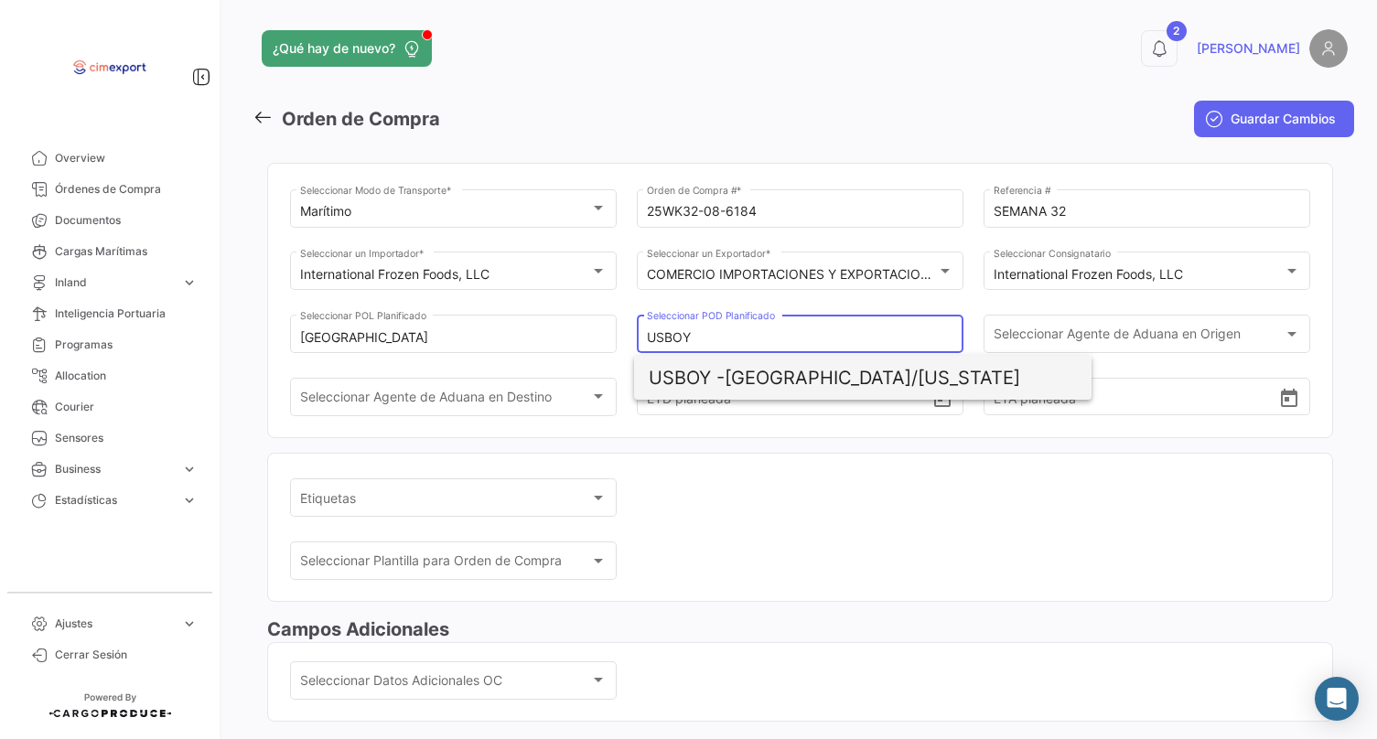
click at [711, 367] on span "USBOY -" at bounding box center [687, 378] width 76 height 22
type input "[GEOGRAPHIC_DATA]/[US_STATE]"
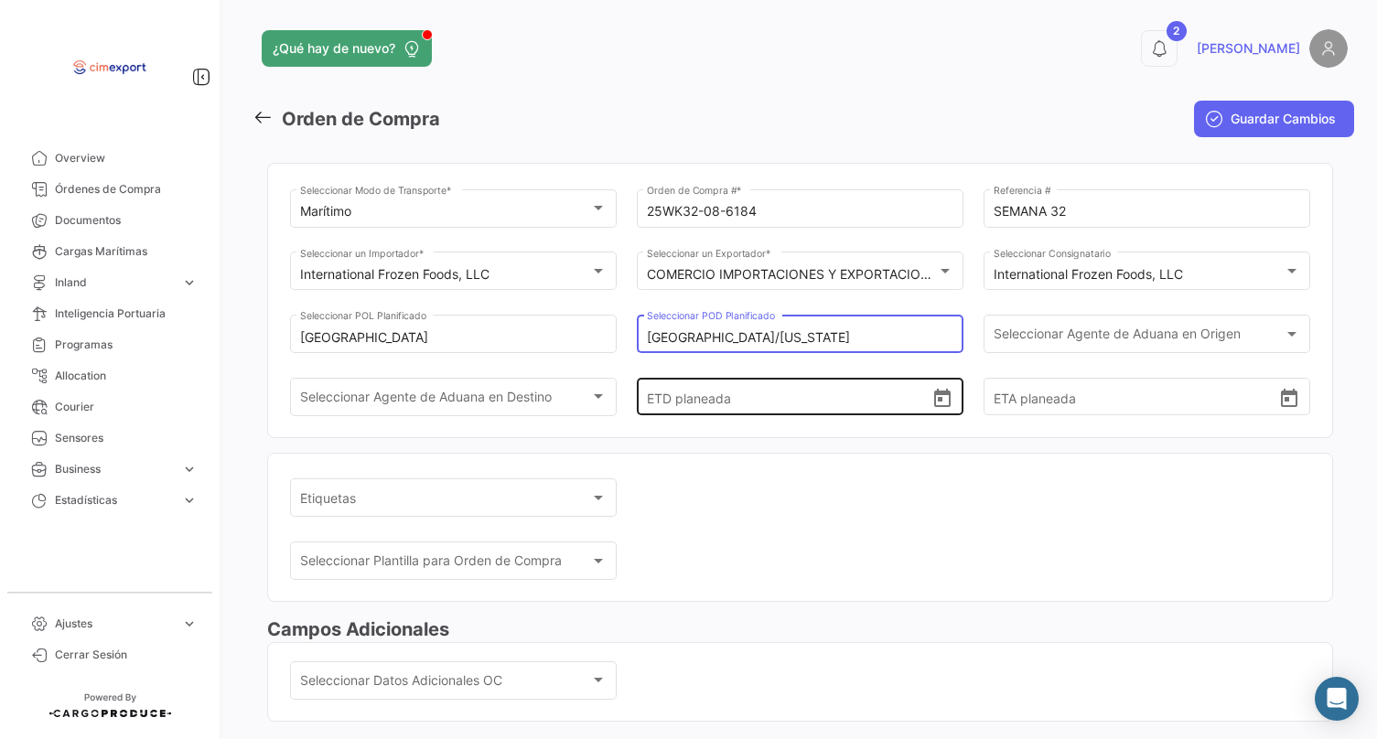
click at [934, 407] on icon "Open calendar" at bounding box center [942, 398] width 16 height 18
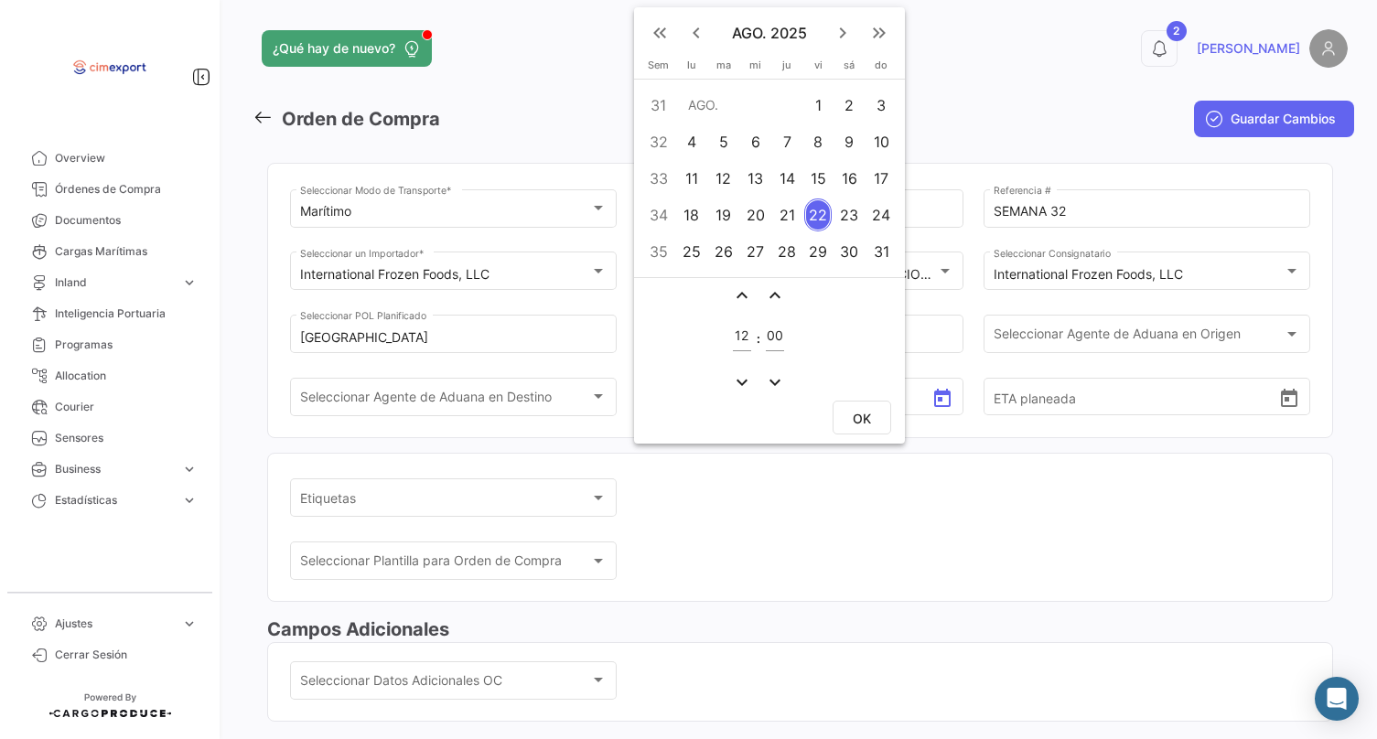
click at [814, 137] on div "8" at bounding box center [818, 141] width 28 height 33
click at [867, 418] on span "OK" at bounding box center [862, 419] width 18 height 16
type input "[DATE] 12:00"
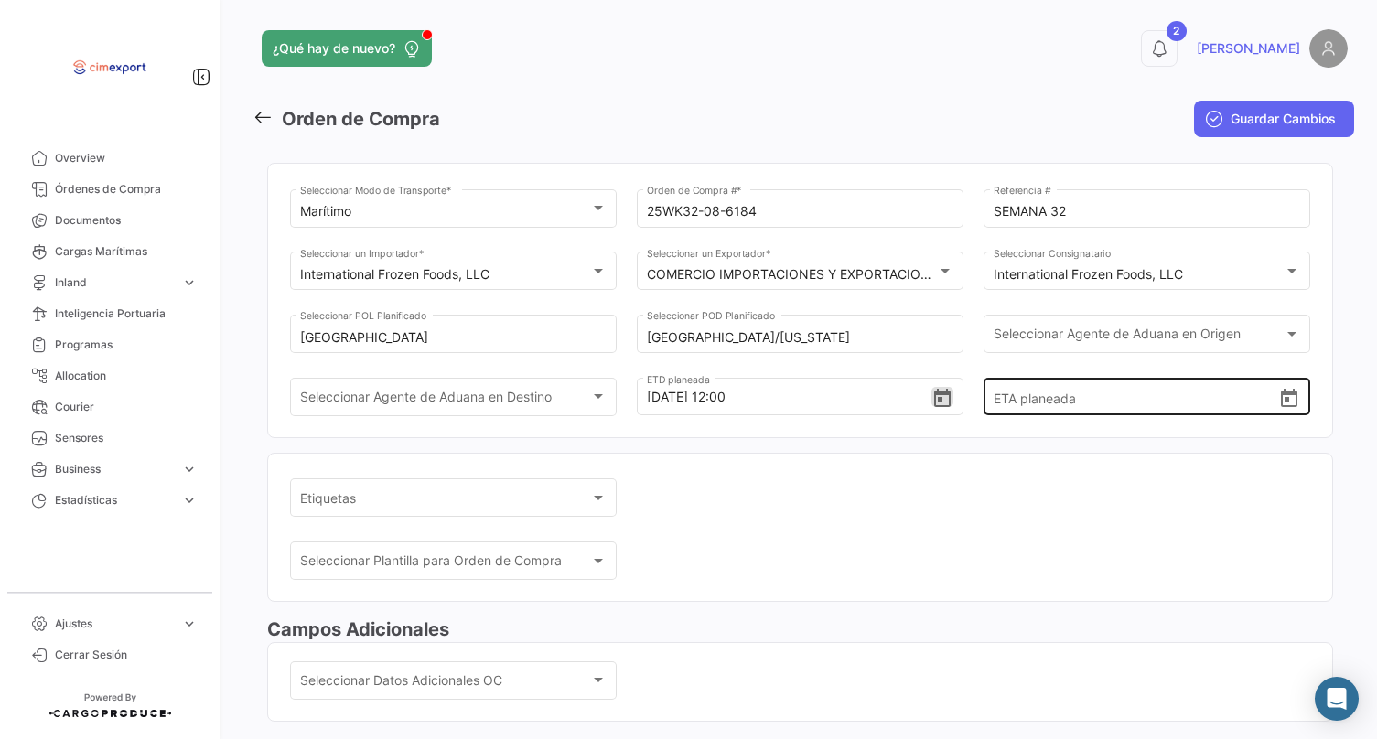
click at [1281, 410] on icon "Open calendar" at bounding box center [1289, 399] width 22 height 22
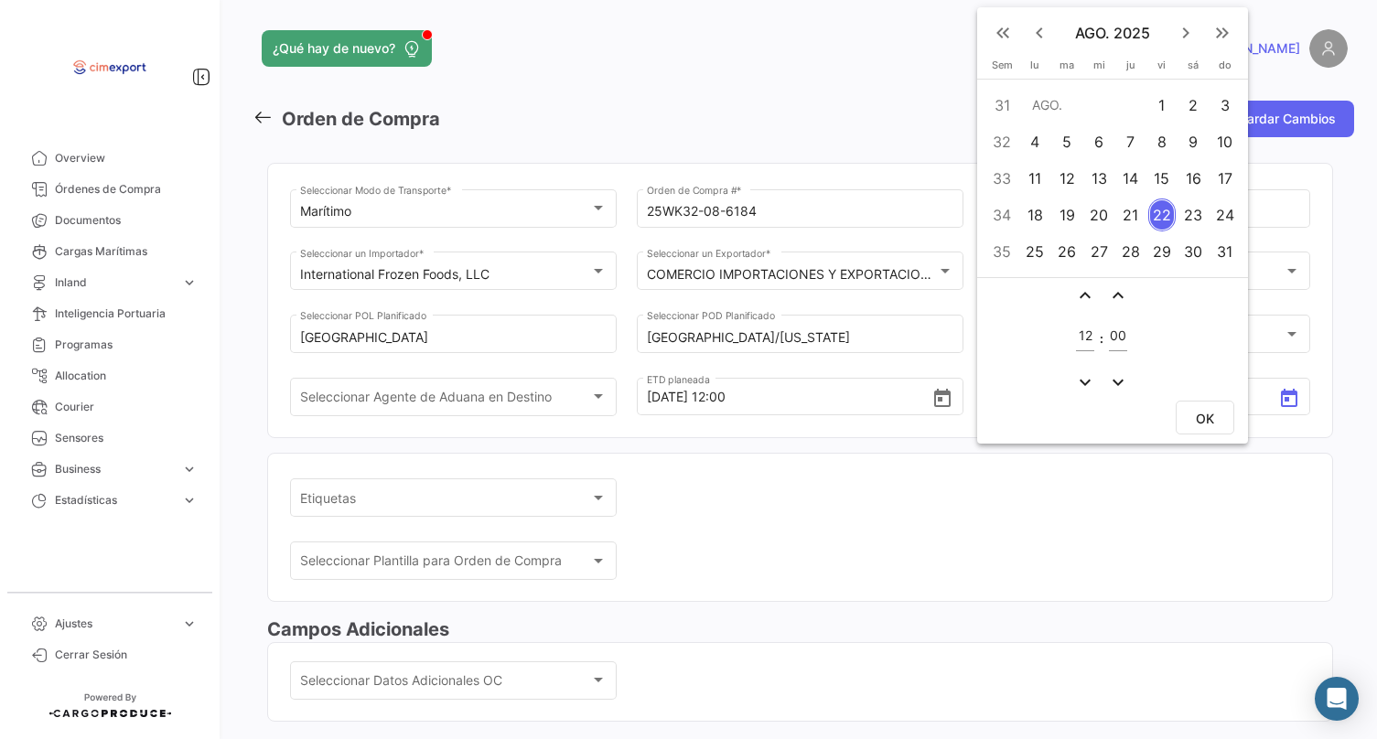
click at [1066, 215] on div "19" at bounding box center [1066, 215] width 29 height 33
click at [1205, 421] on span "OK" at bounding box center [1205, 419] width 18 height 16
type input "[DATE] 12:00"
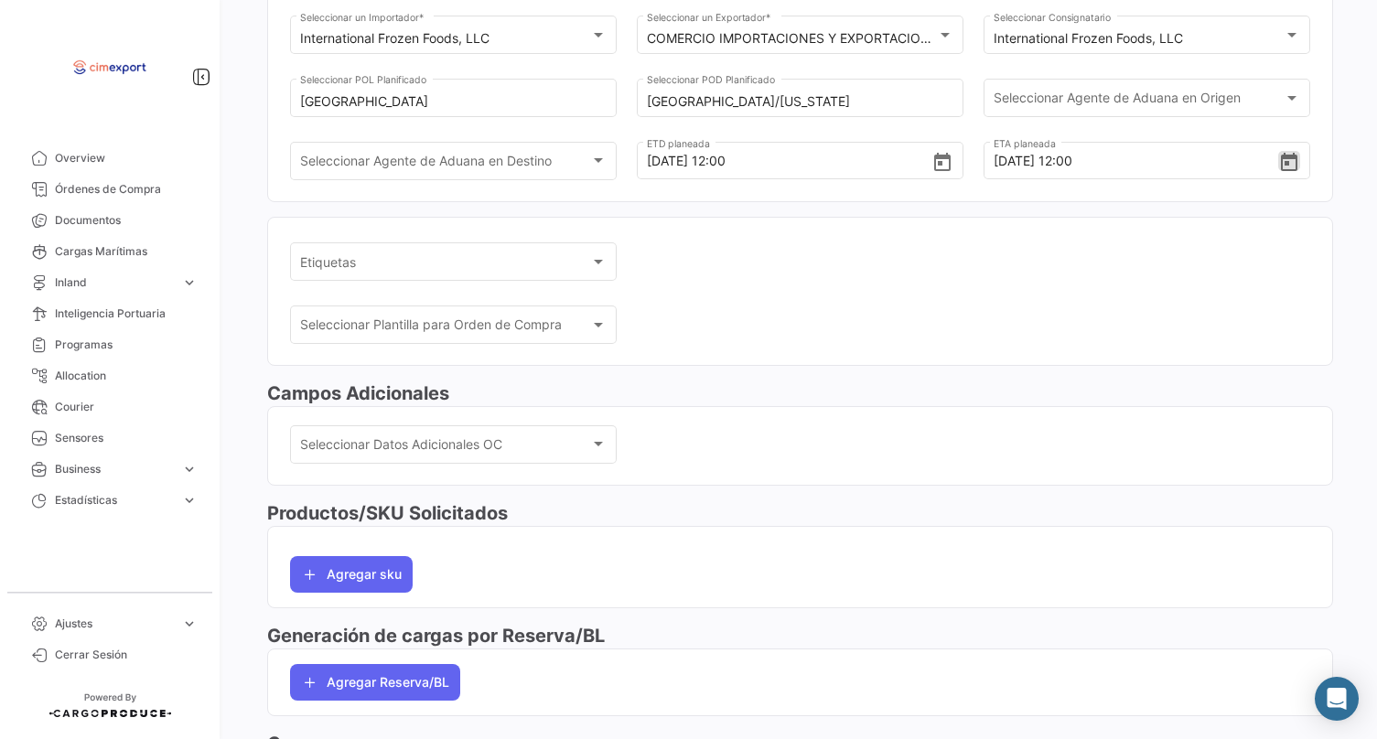
scroll to position [254, 0]
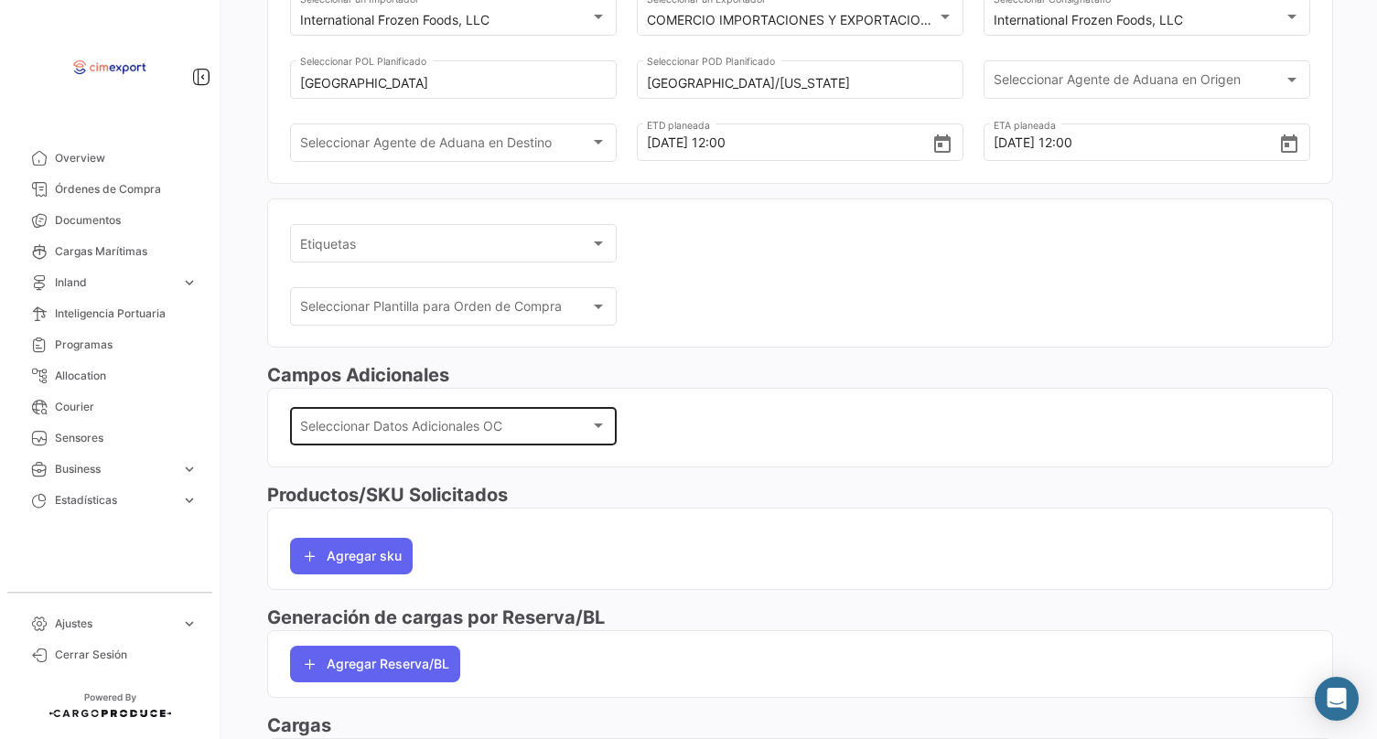
click at [525, 425] on div "Seleccionar Datos Adicionales OC Seleccionar Datos Adicionales OC" at bounding box center [453, 424] width 307 height 42
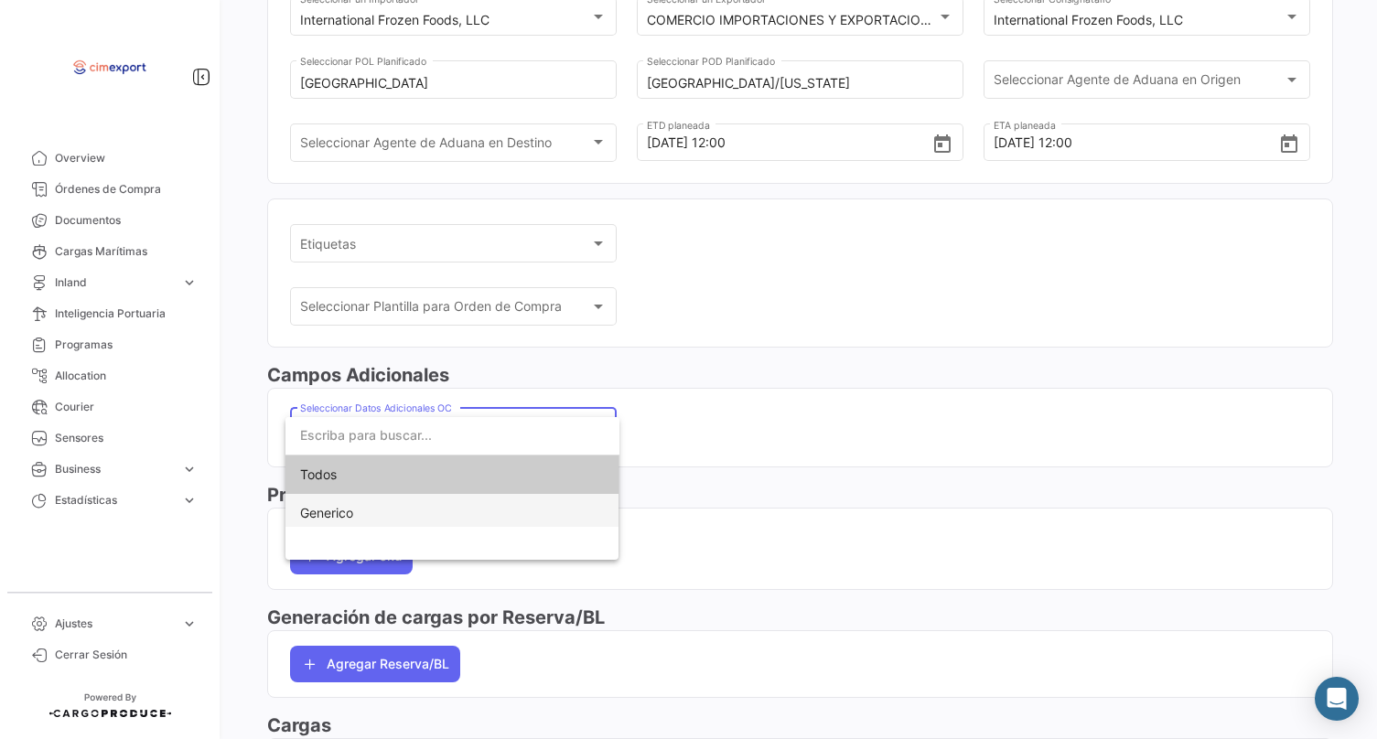
click at [517, 510] on span "Generico" at bounding box center [452, 513] width 305 height 38
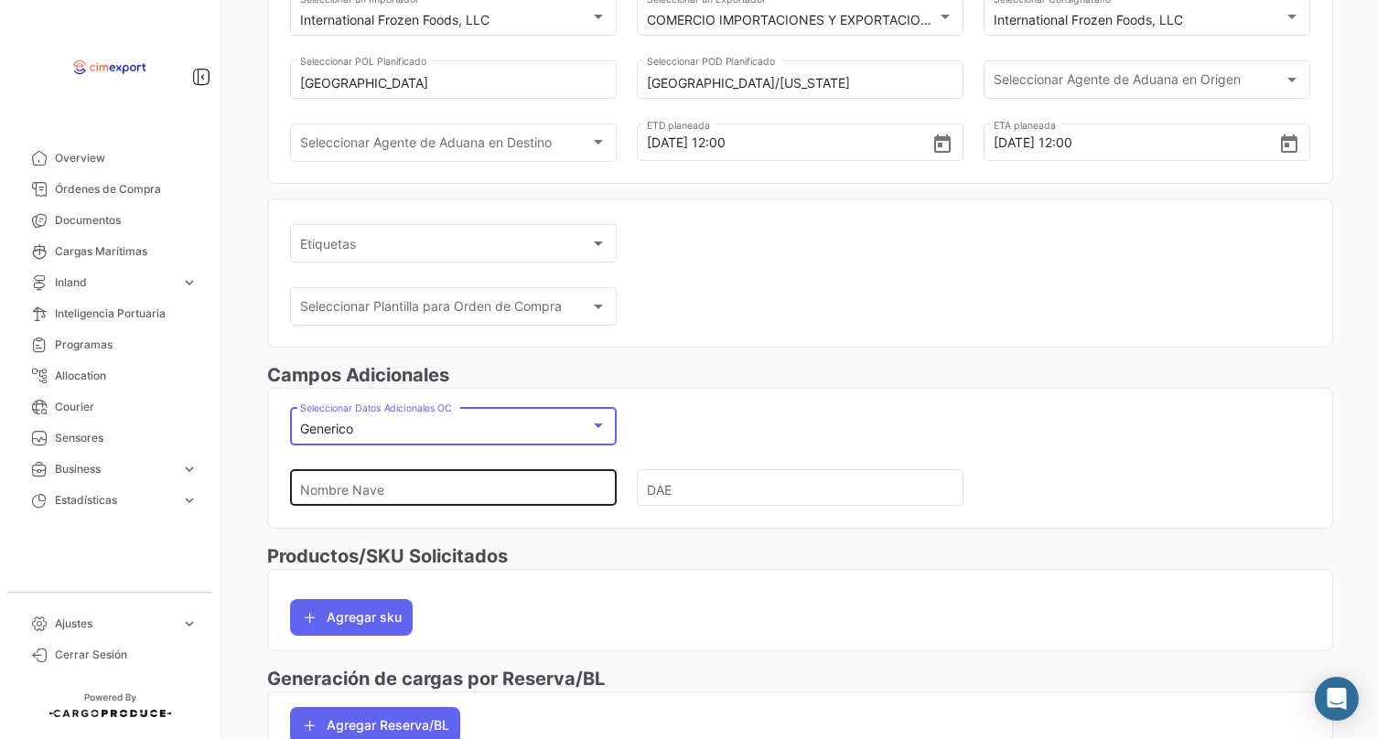
click at [515, 499] on input "Nombre Nave" at bounding box center [446, 489] width 292 height 64
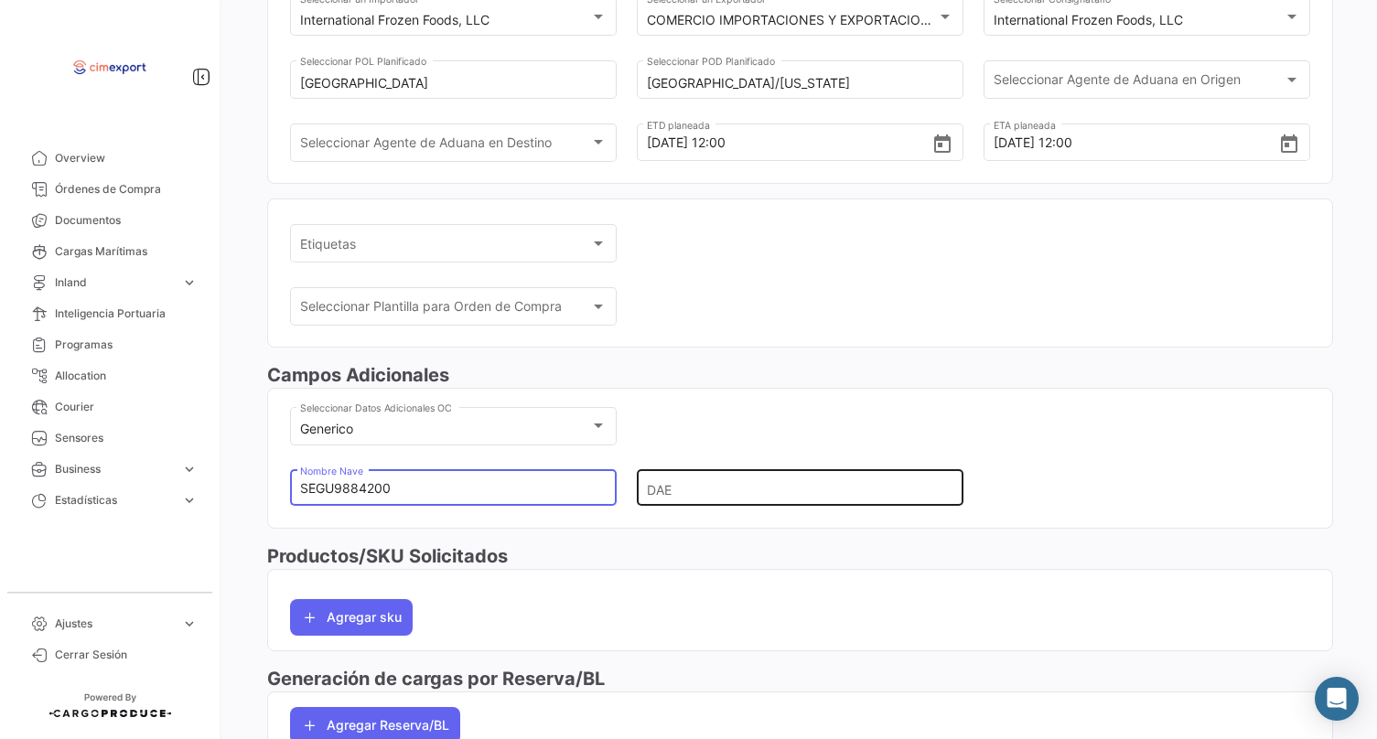
type input "SEGU9884200"
click at [758, 494] on input "DAE" at bounding box center [793, 489] width 292 height 64
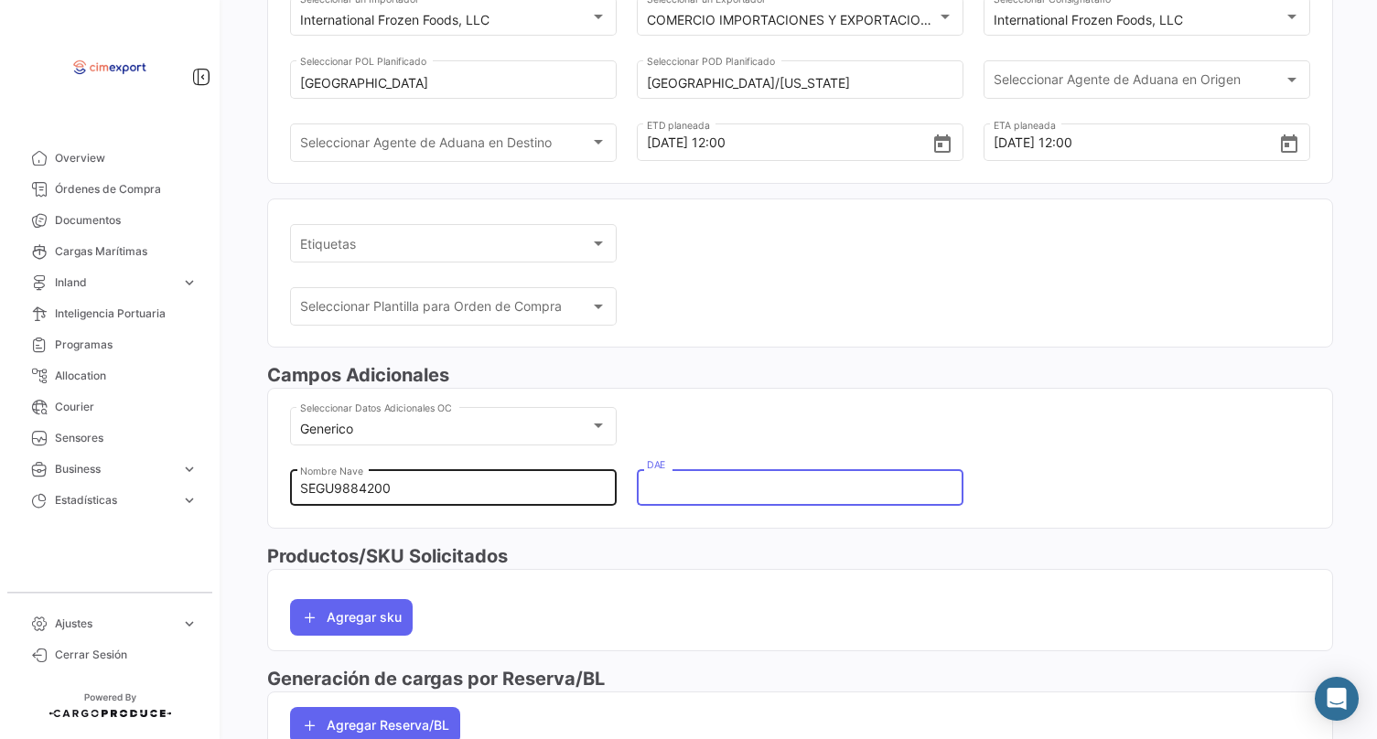
click at [488, 503] on input "SEGU9884200" at bounding box center [446, 489] width 292 height 64
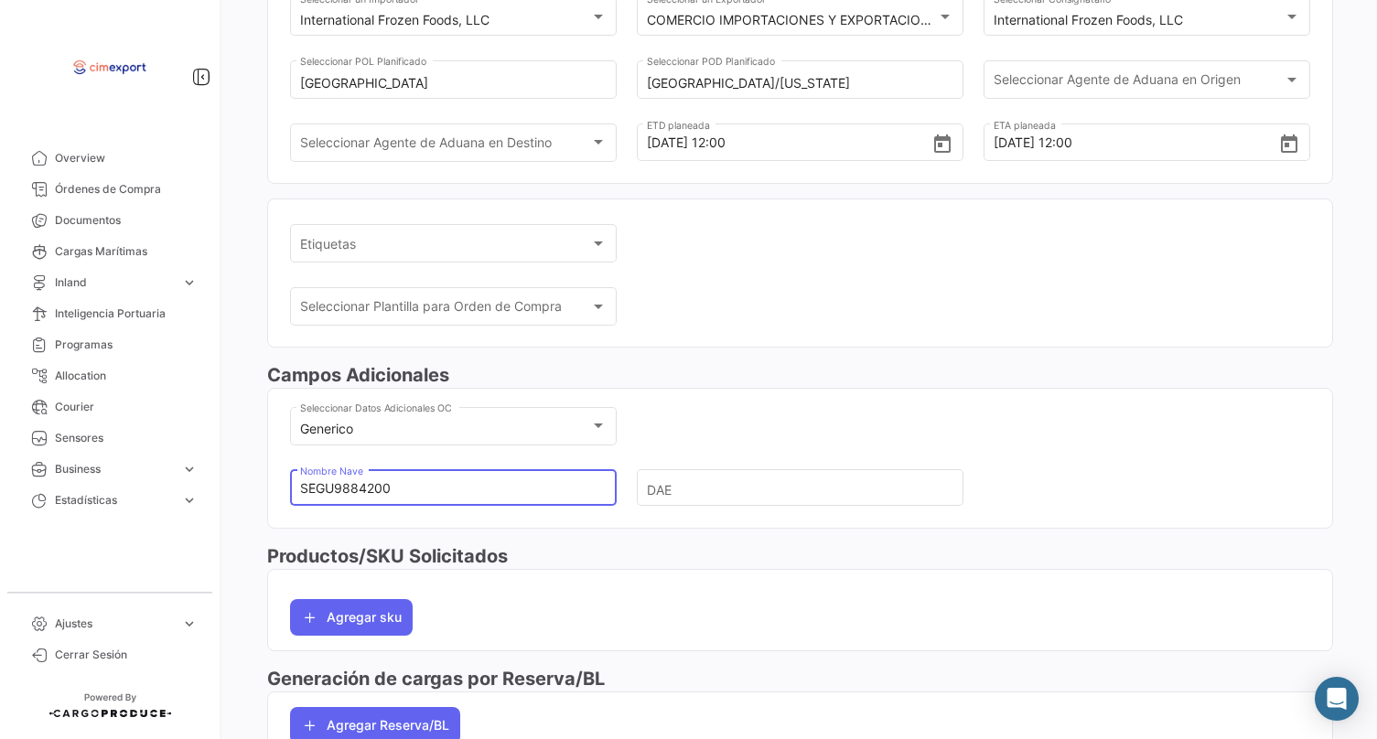
click at [488, 503] on input "SEGU9884200" at bounding box center [446, 489] width 292 height 64
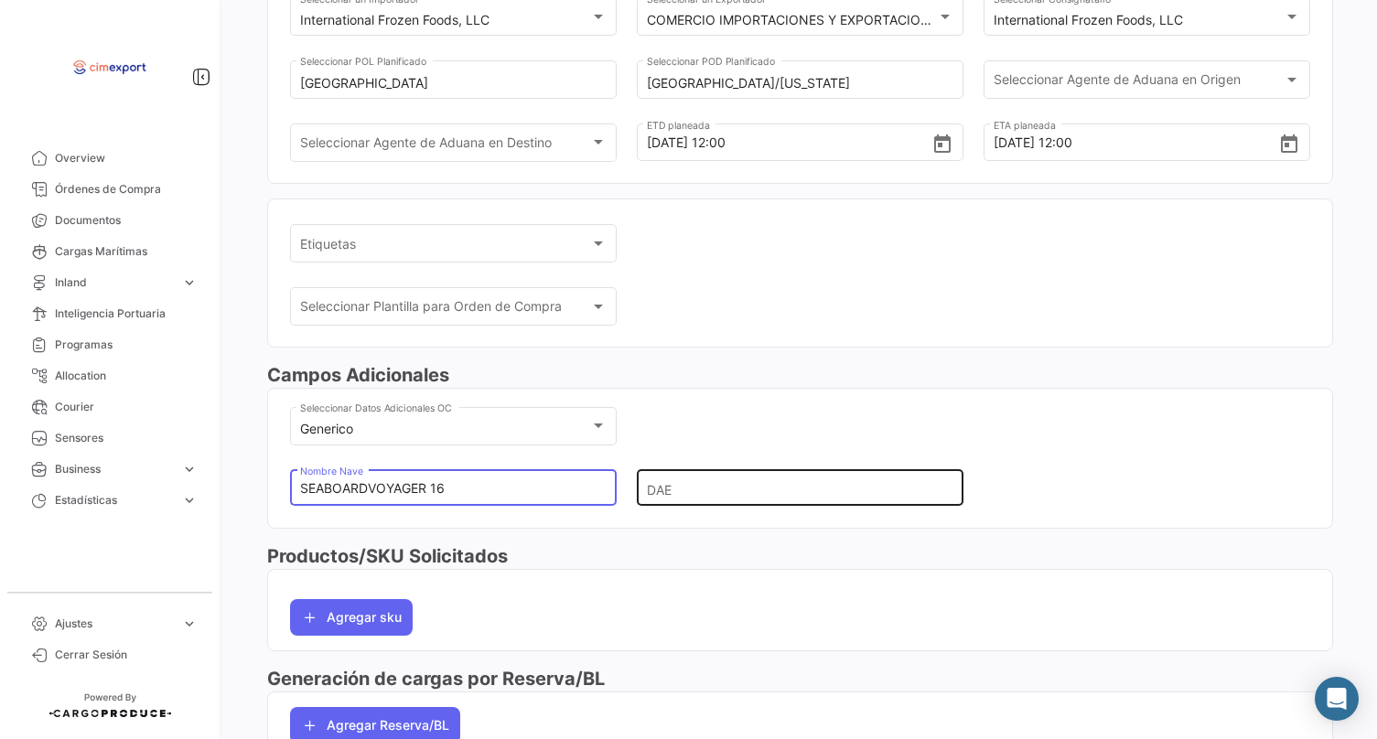
type input "SEABOARDVOYAGER 16"
click at [738, 517] on input "DAE" at bounding box center [793, 489] width 292 height 64
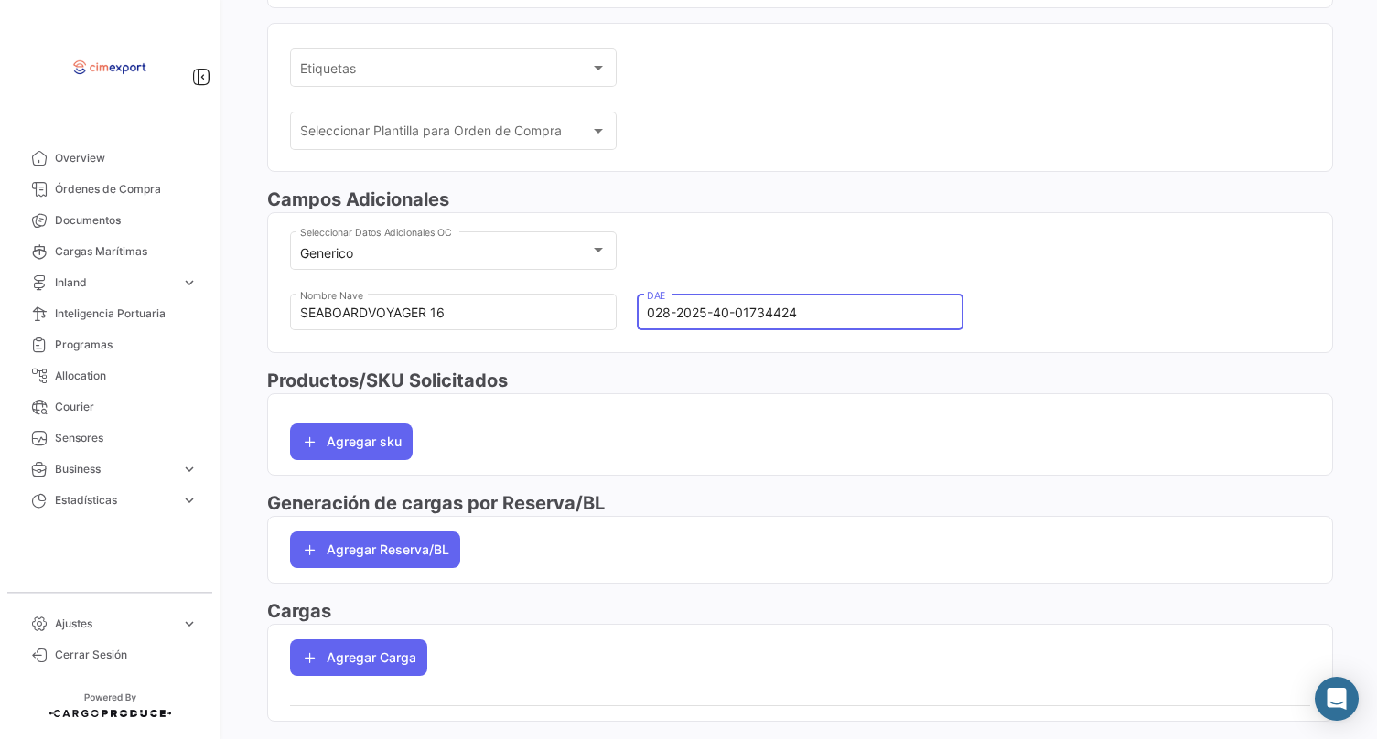
scroll to position [468, 0]
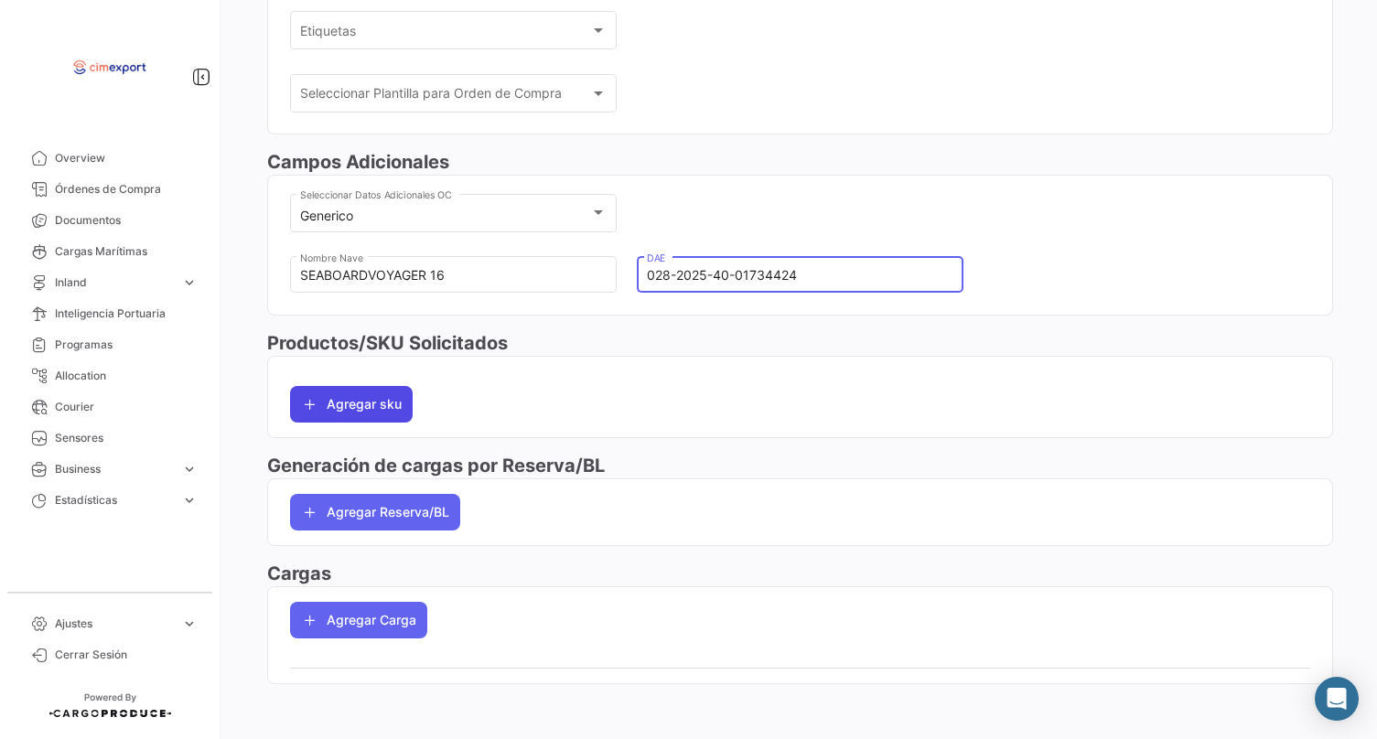
type input "028-2025-40-01734424"
click at [338, 408] on button "Agregar sku" at bounding box center [351, 404] width 123 height 37
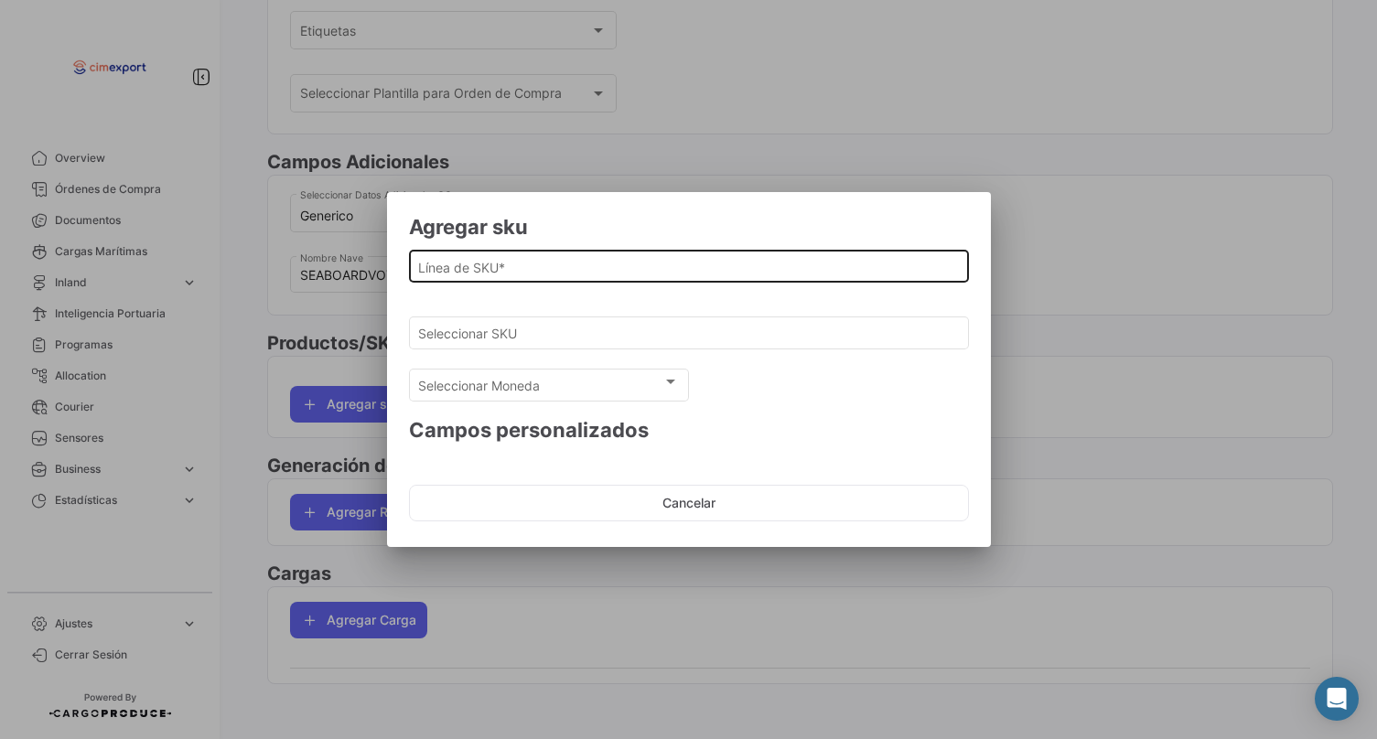
click at [468, 268] on input "Línea de SKU *" at bounding box center [688, 268] width 541 height 16
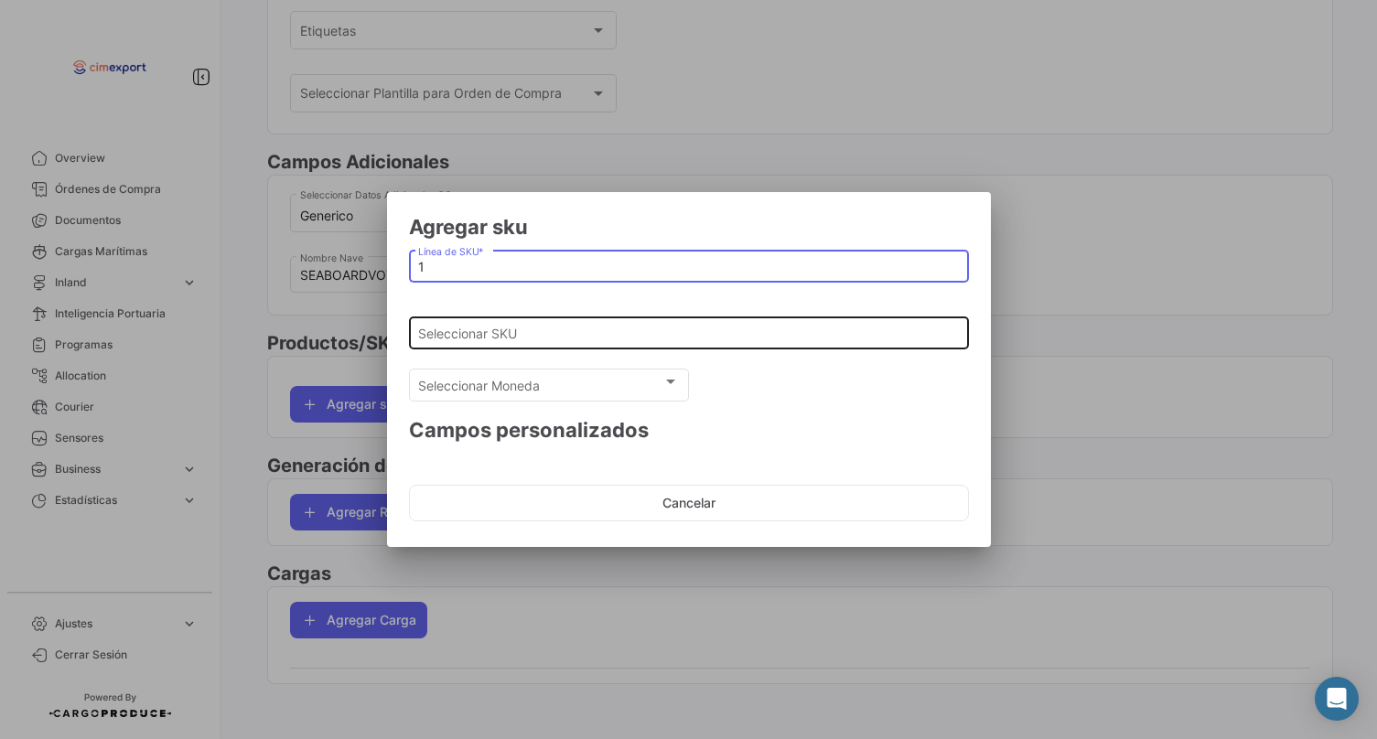
type input "1"
click at [468, 347] on div "Seleccionar SKU" at bounding box center [688, 332] width 541 height 36
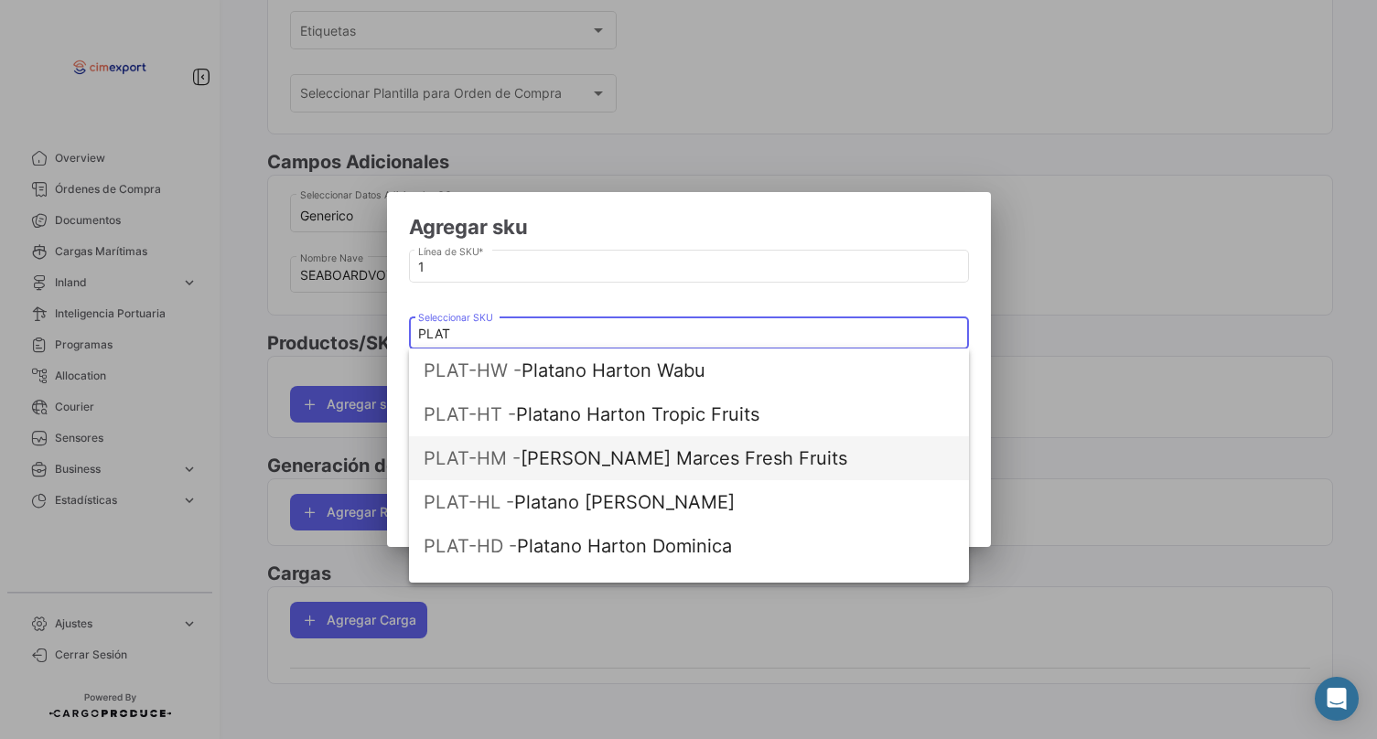
scroll to position [288, 0]
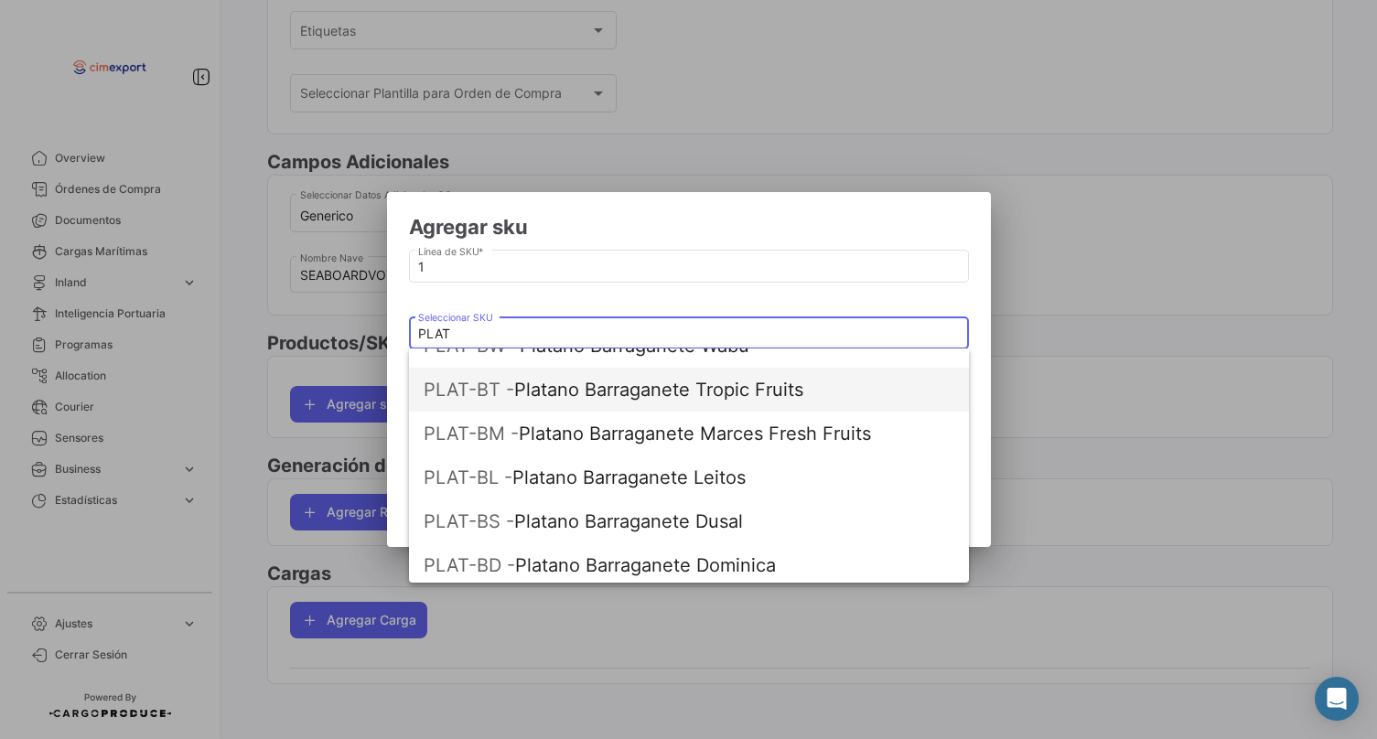
click at [623, 387] on span "PLAT-BT - Platano Barraganete Tropic Fruits" at bounding box center [689, 390] width 531 height 44
type input "Platano Barraganete Tropic Fruits"
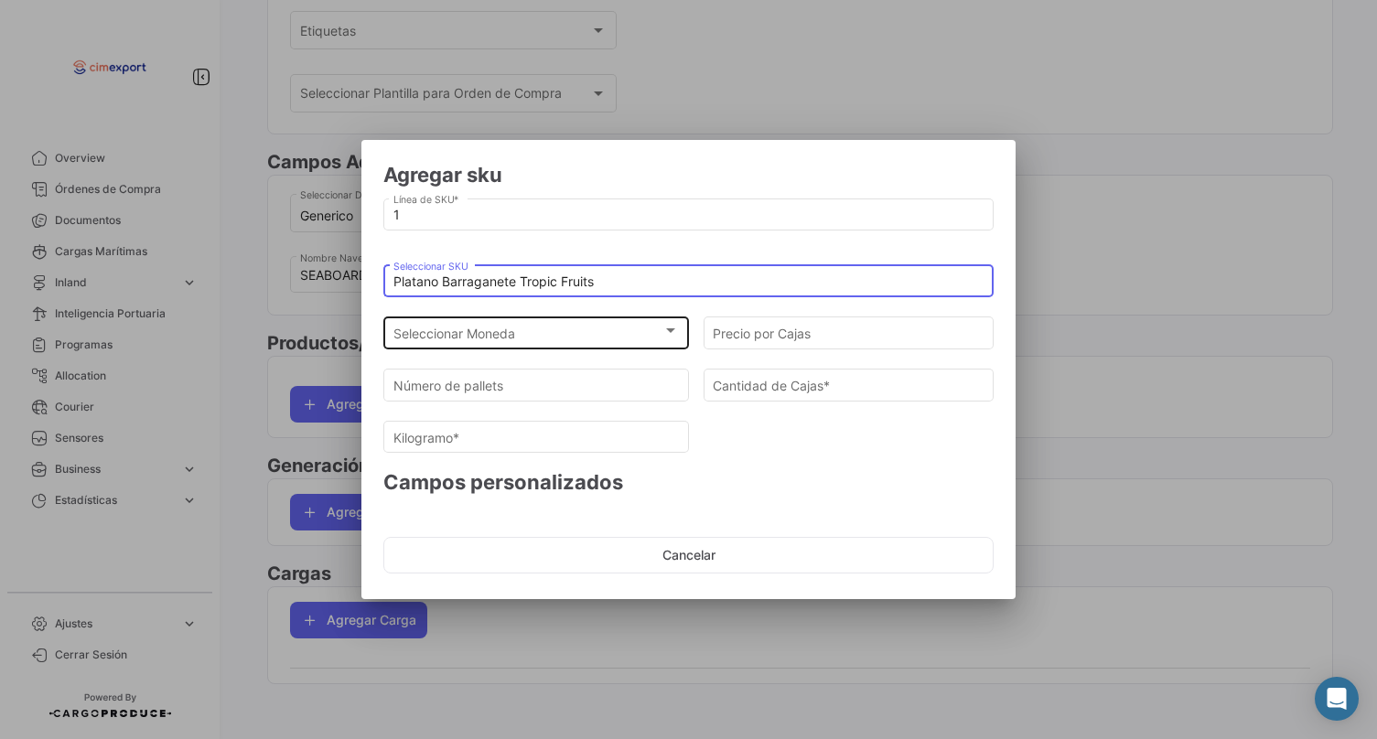
click at [573, 331] on div "Seleccionar Moneda" at bounding box center [528, 335] width 270 height 16
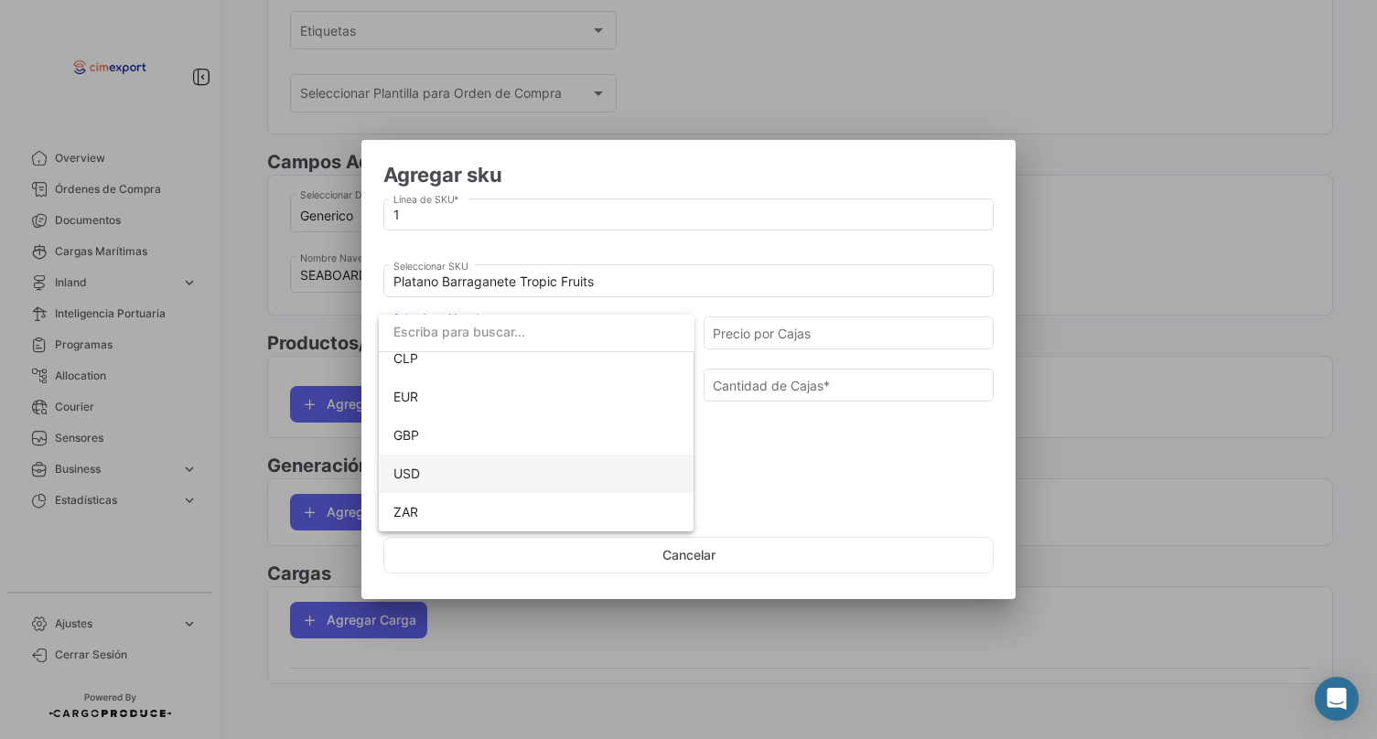
click at [492, 464] on span "USD" at bounding box center [536, 474] width 286 height 38
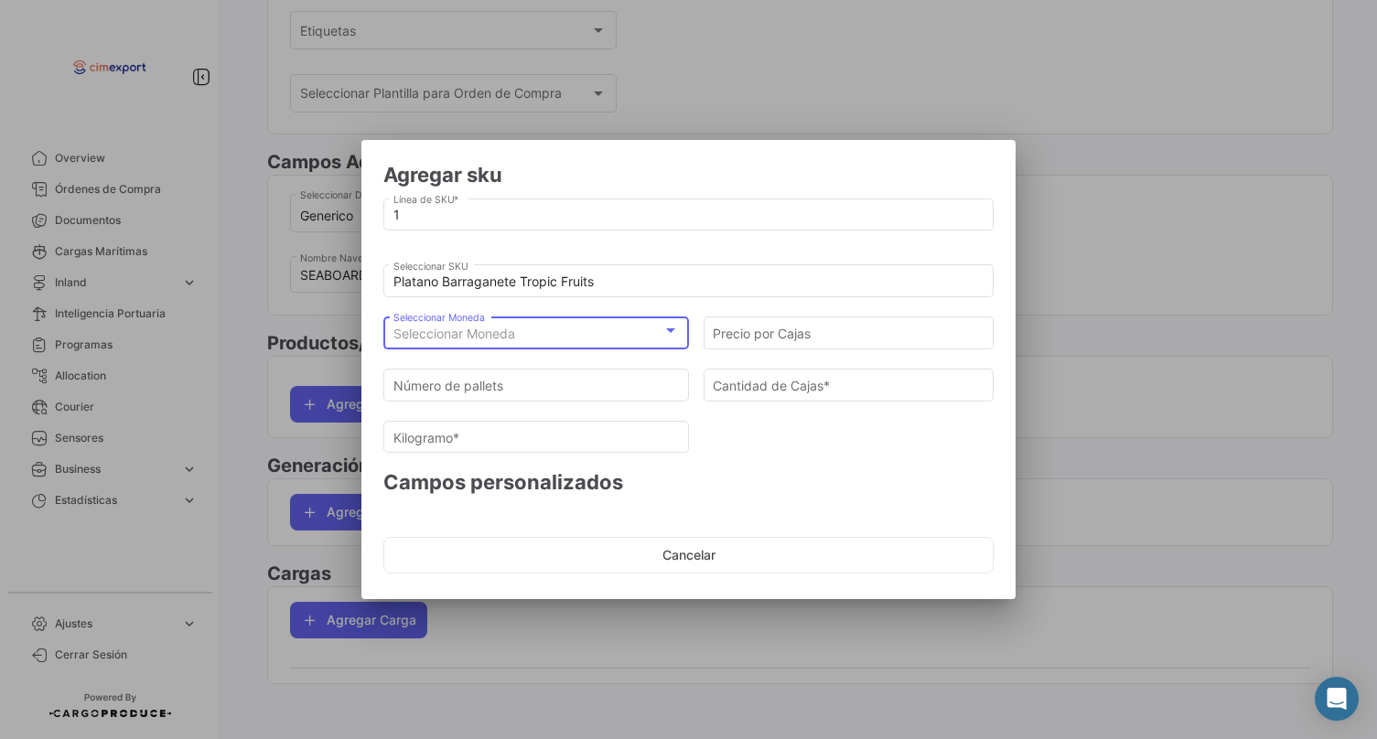
scroll to position [129, 0]
click at [763, 338] on input "Precio por Cajas" at bounding box center [849, 335] width 272 height 16
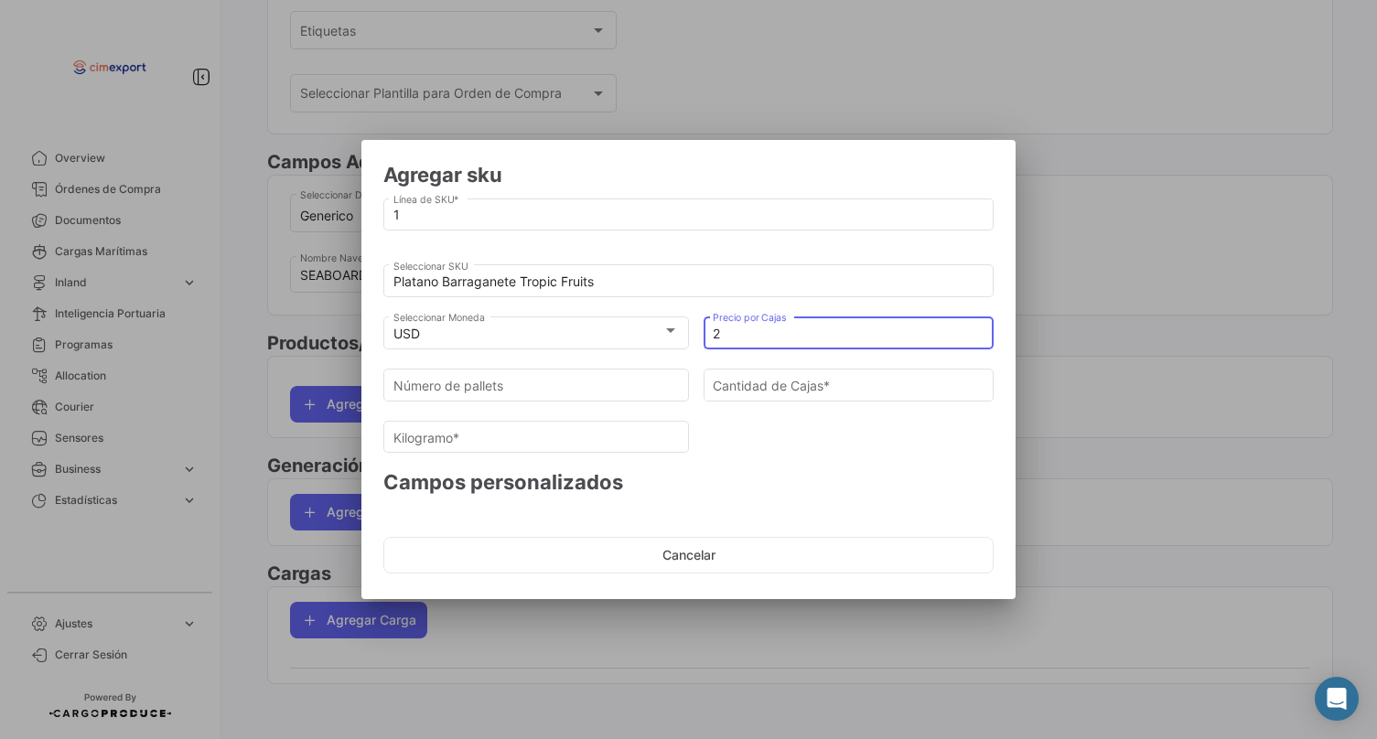
type input "20"
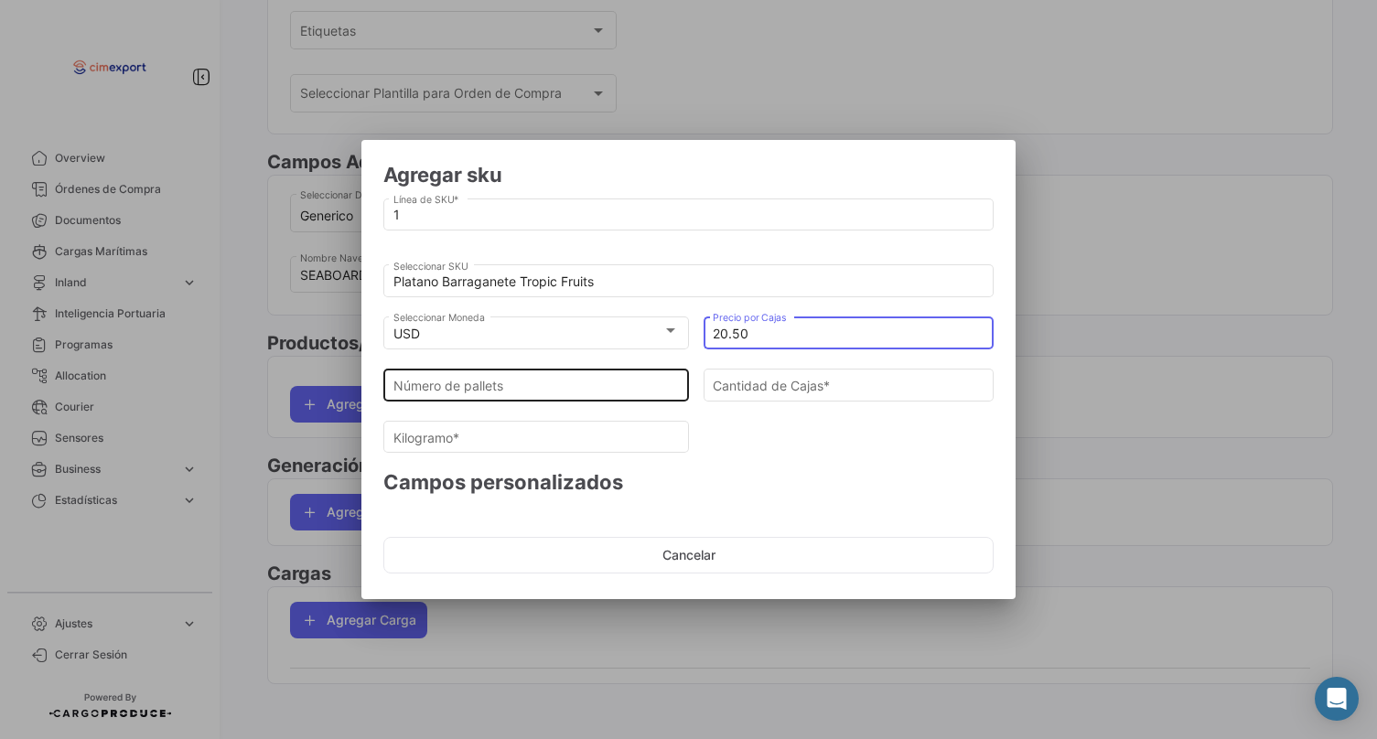
type input "20.50"
click at [593, 386] on input "Número de pallets" at bounding box center [536, 386] width 286 height 16
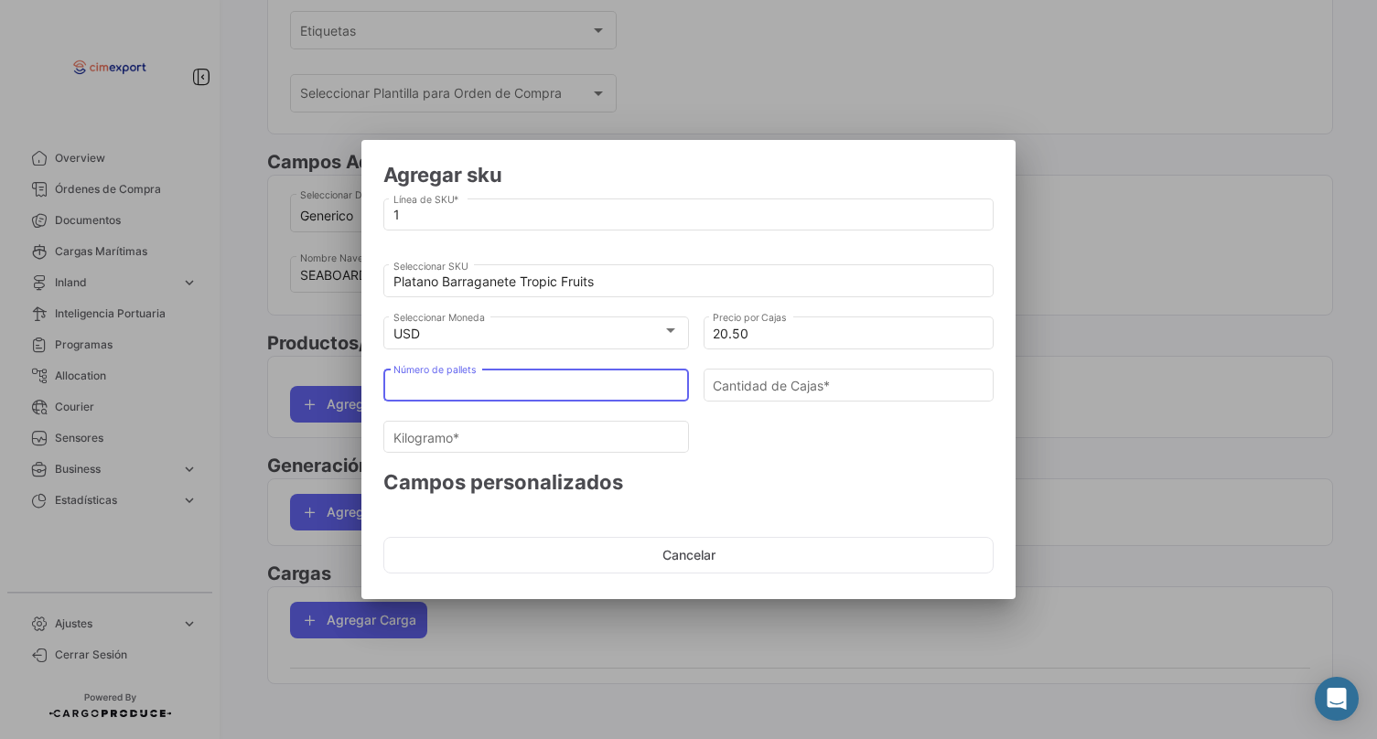
type input "0"
type input "2"
type input "108"
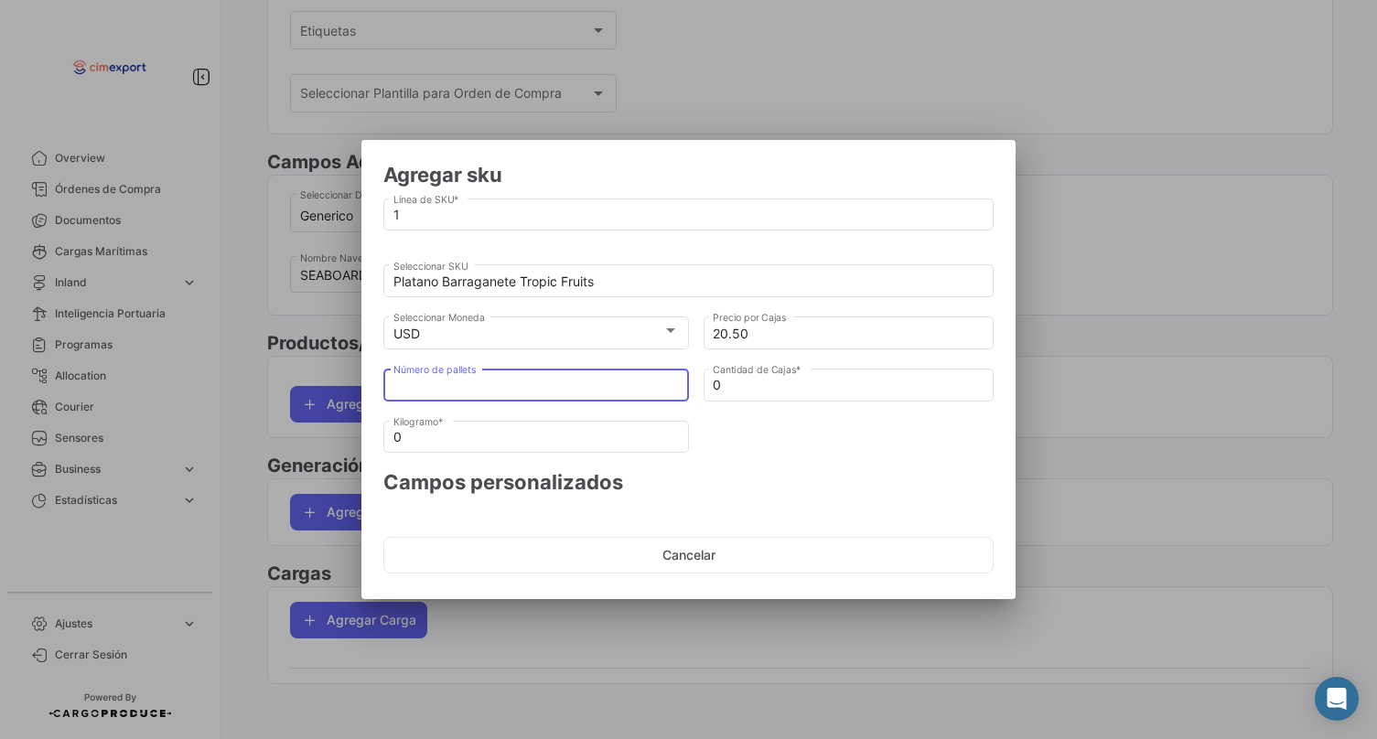
type input "2451.6"
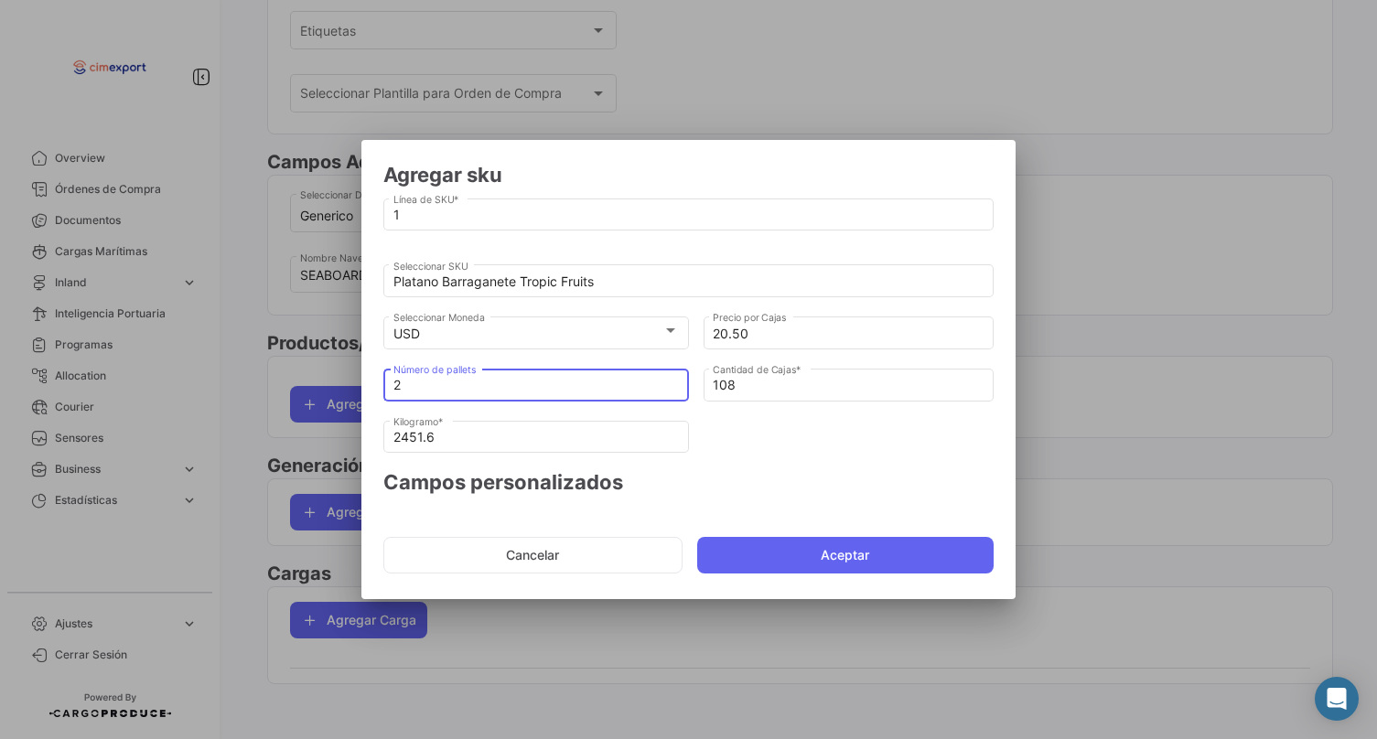
type input "20"
type input "1080"
type input "24516"
type input "20"
click at [536, 440] on input "24516" at bounding box center [536, 438] width 286 height 16
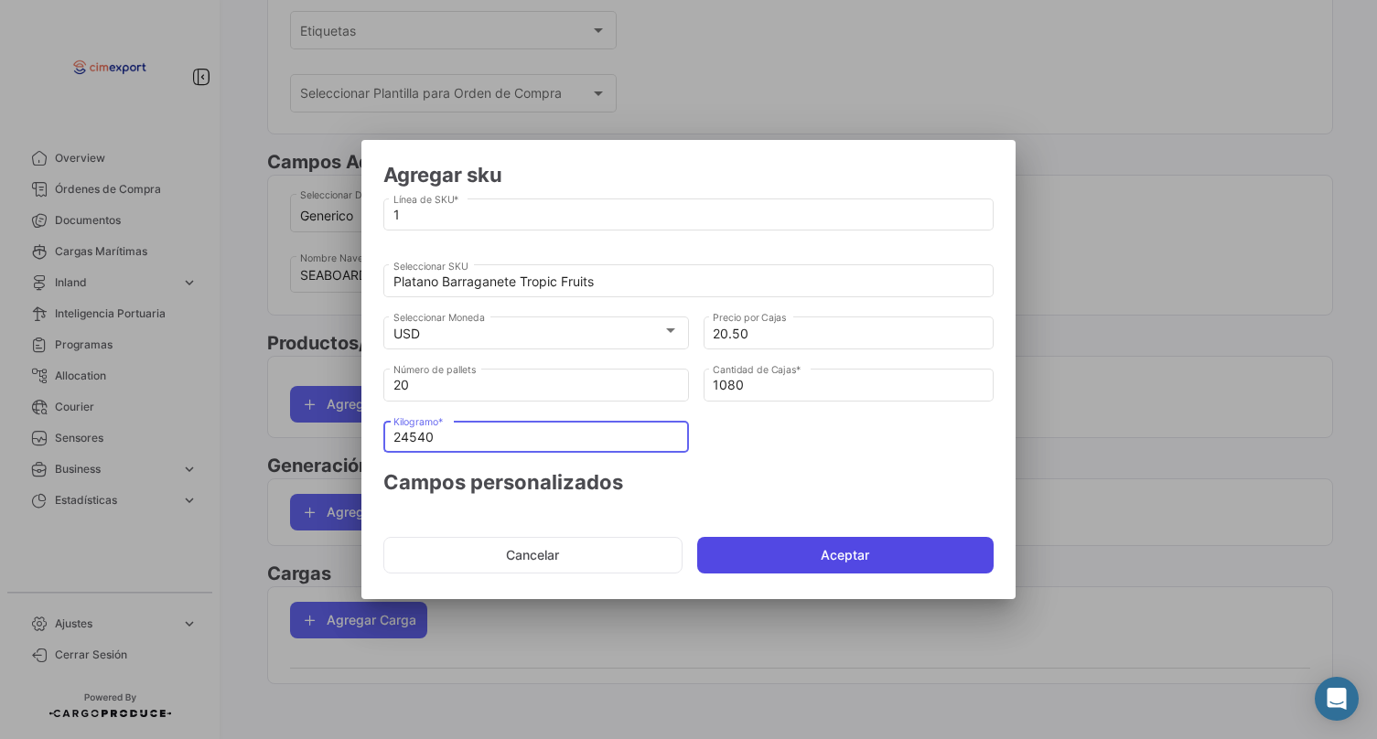
type input "24540"
click at [754, 543] on button "Aceptar" at bounding box center [845, 555] width 297 height 37
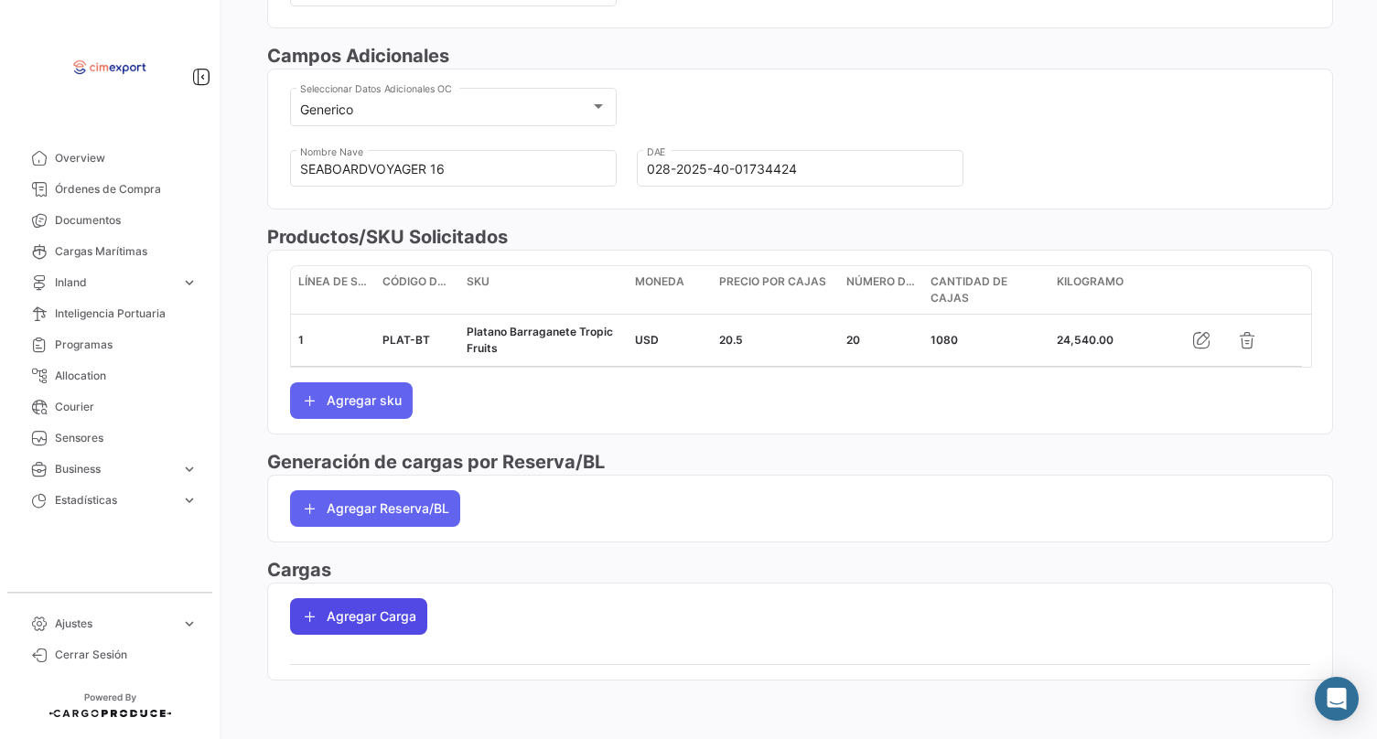
click at [393, 621] on button "Agregar Carga" at bounding box center [358, 616] width 137 height 37
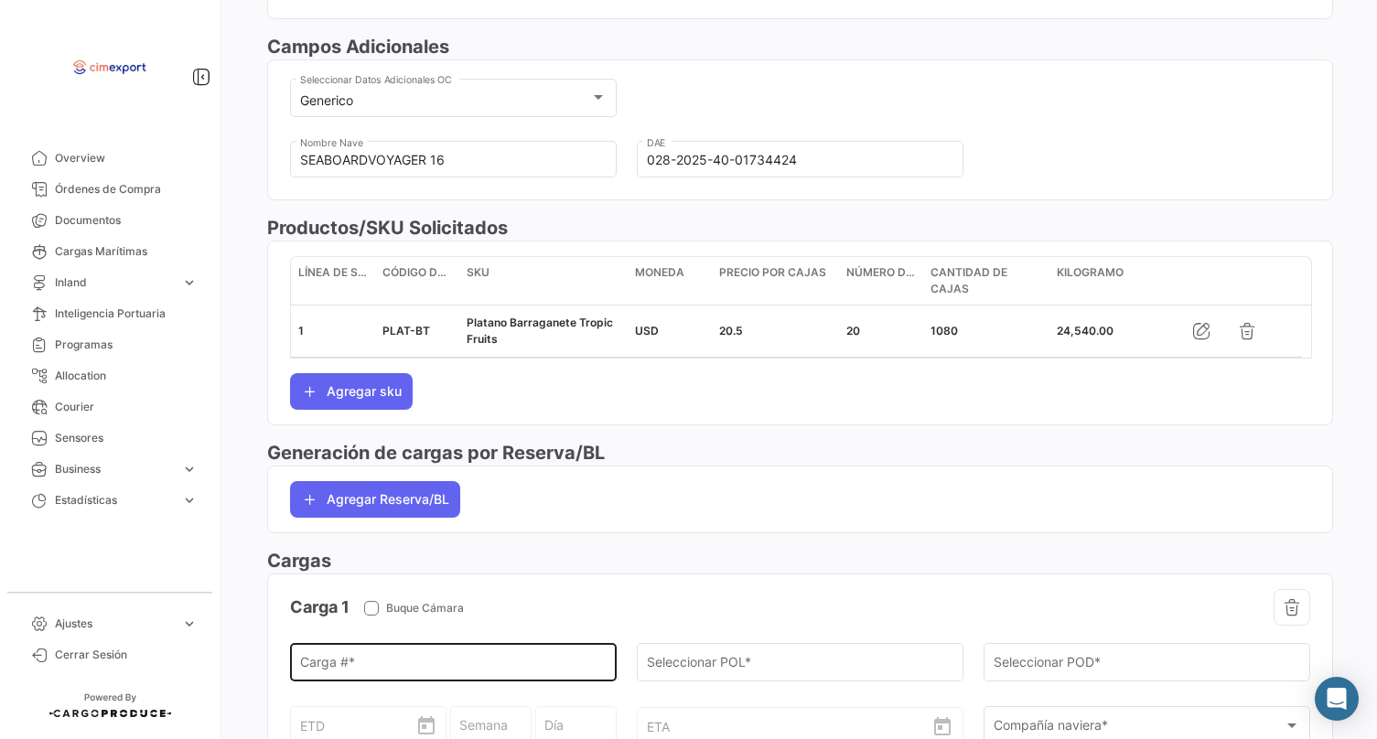
click at [402, 666] on div "Carga # *" at bounding box center [453, 661] width 307 height 42
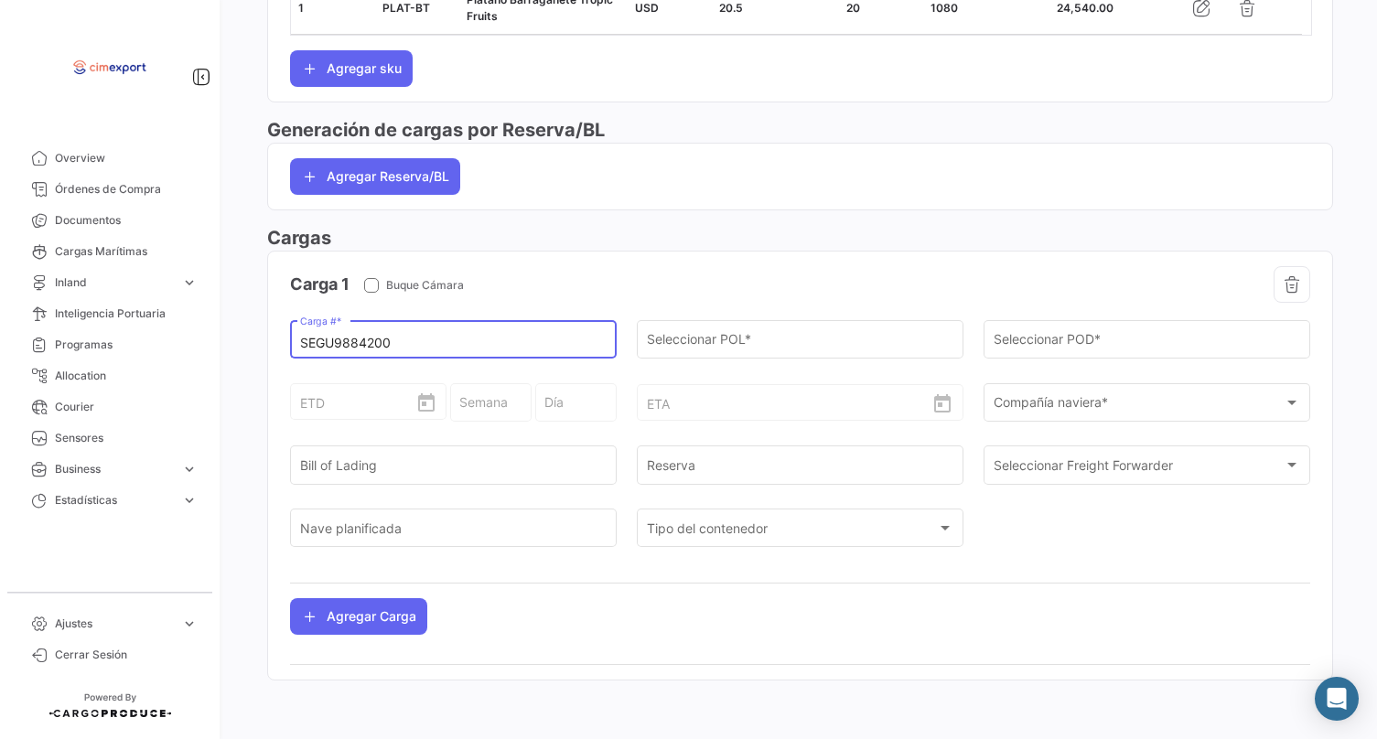
scroll to position [920, 0]
type input "SEGU9884200"
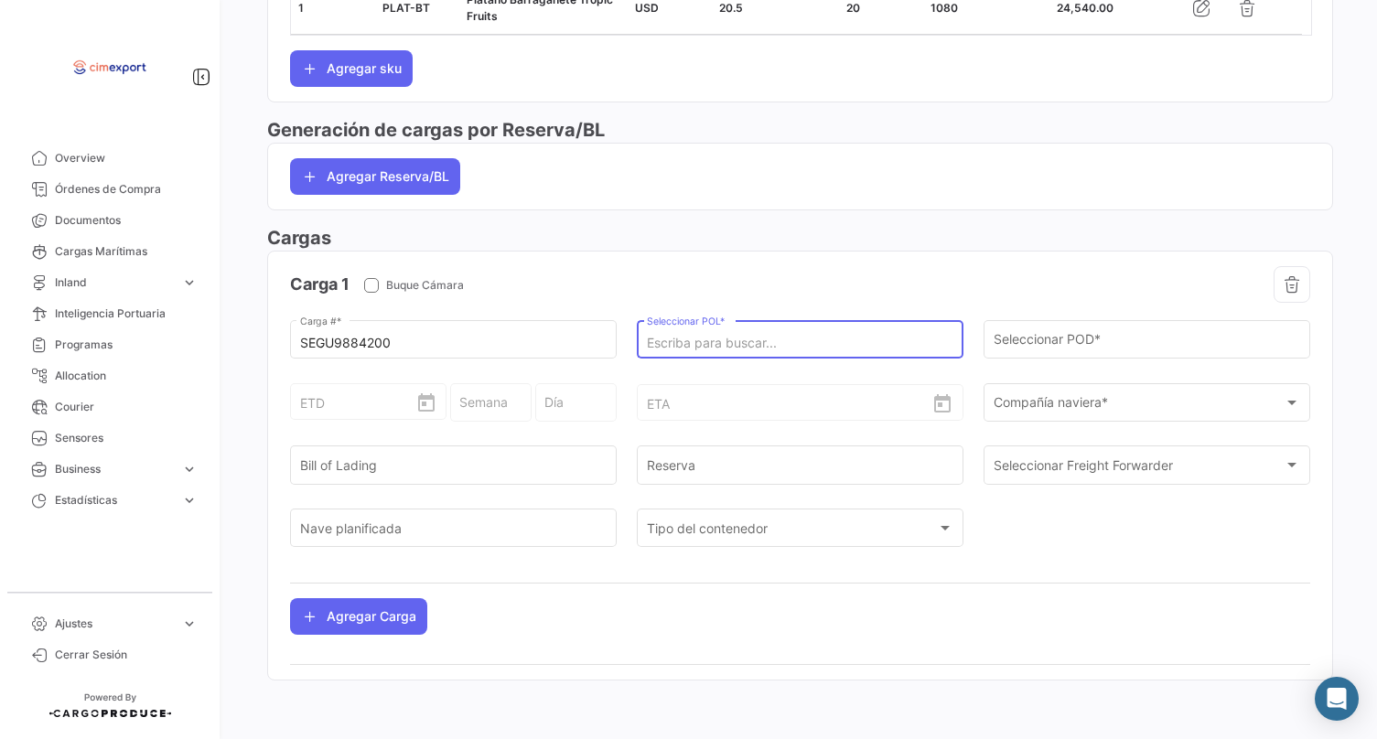
click at [690, 341] on input "Seleccionar POL *" at bounding box center [800, 344] width 307 height 16
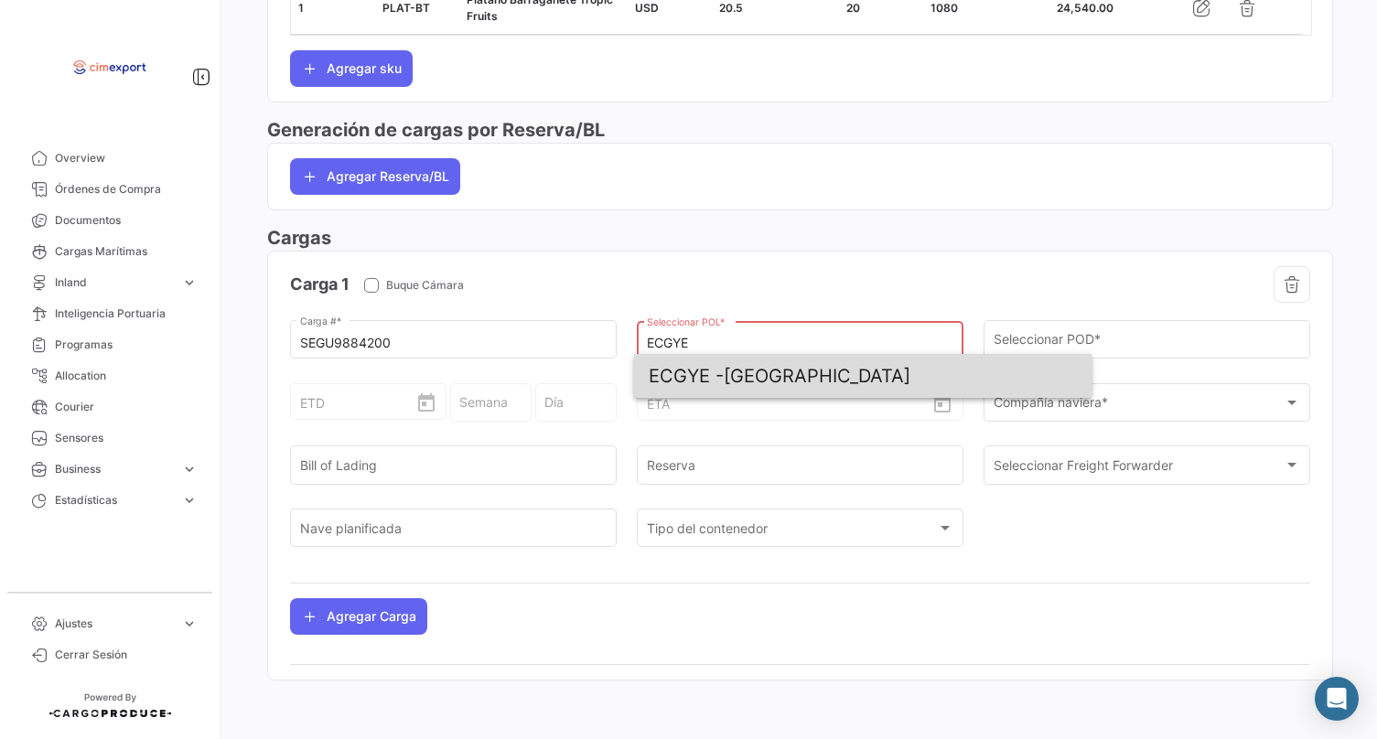
click at [738, 364] on span "ECGYE - [GEOGRAPHIC_DATA]" at bounding box center [863, 376] width 428 height 44
type input "[GEOGRAPHIC_DATA]"
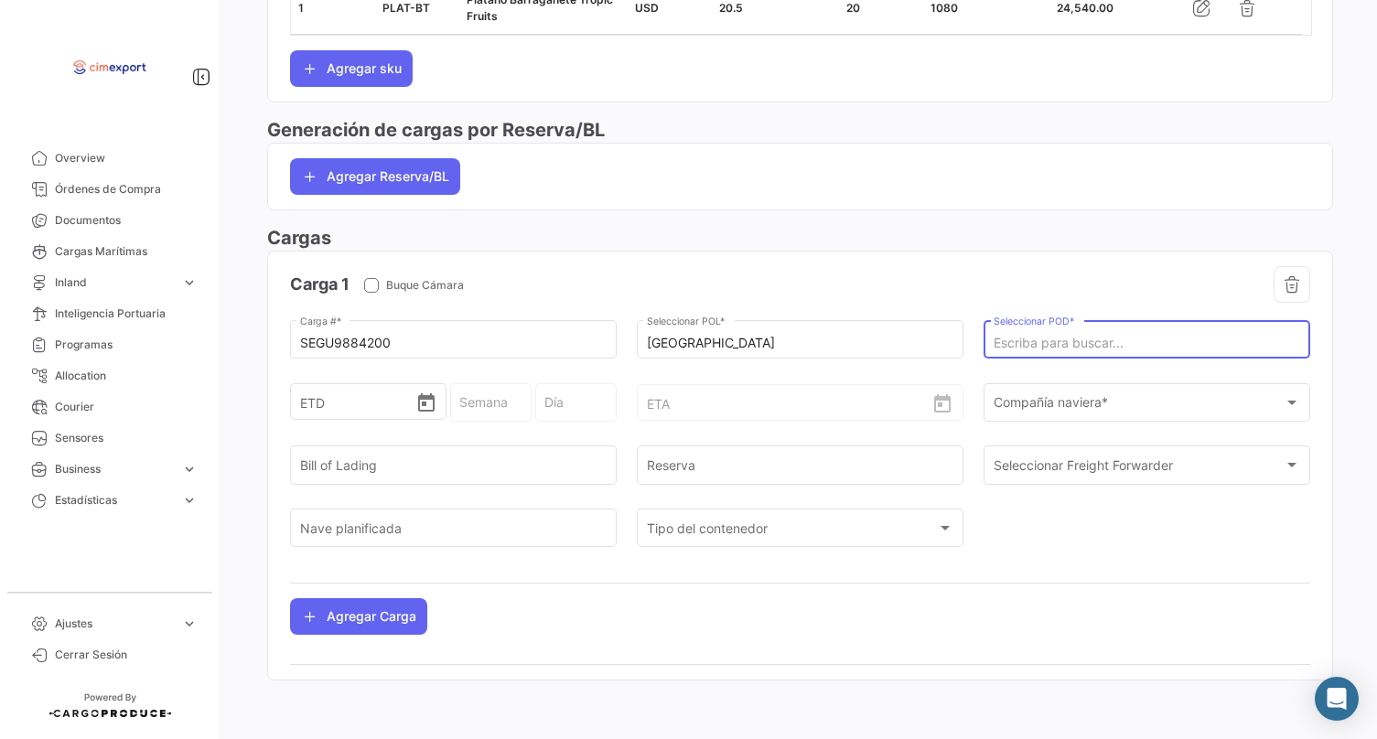
click at [1041, 336] on input "Seleccionar POD *" at bounding box center [1147, 344] width 307 height 16
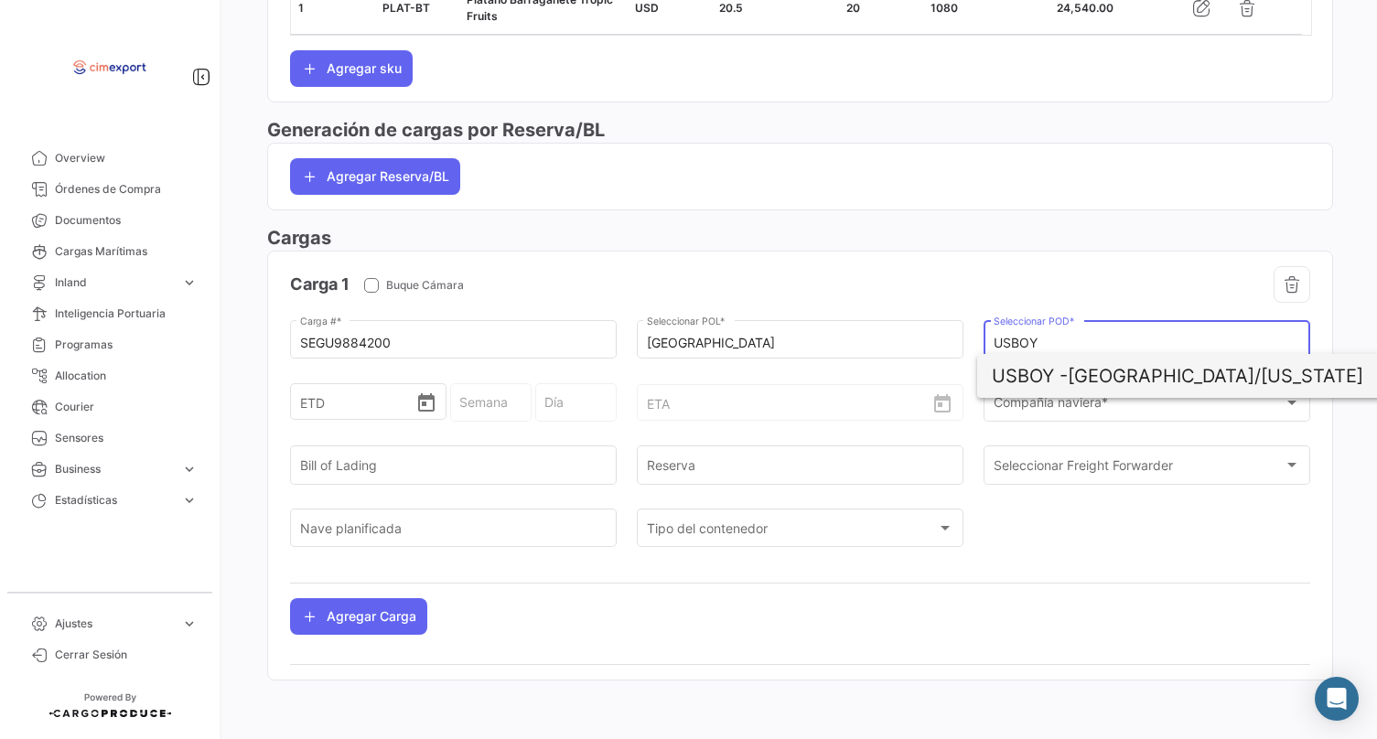
click at [1074, 374] on span "USBOY - [GEOGRAPHIC_DATA]/[US_STATE]" at bounding box center [1206, 376] width 428 height 44
type input "[GEOGRAPHIC_DATA]/[US_STATE]"
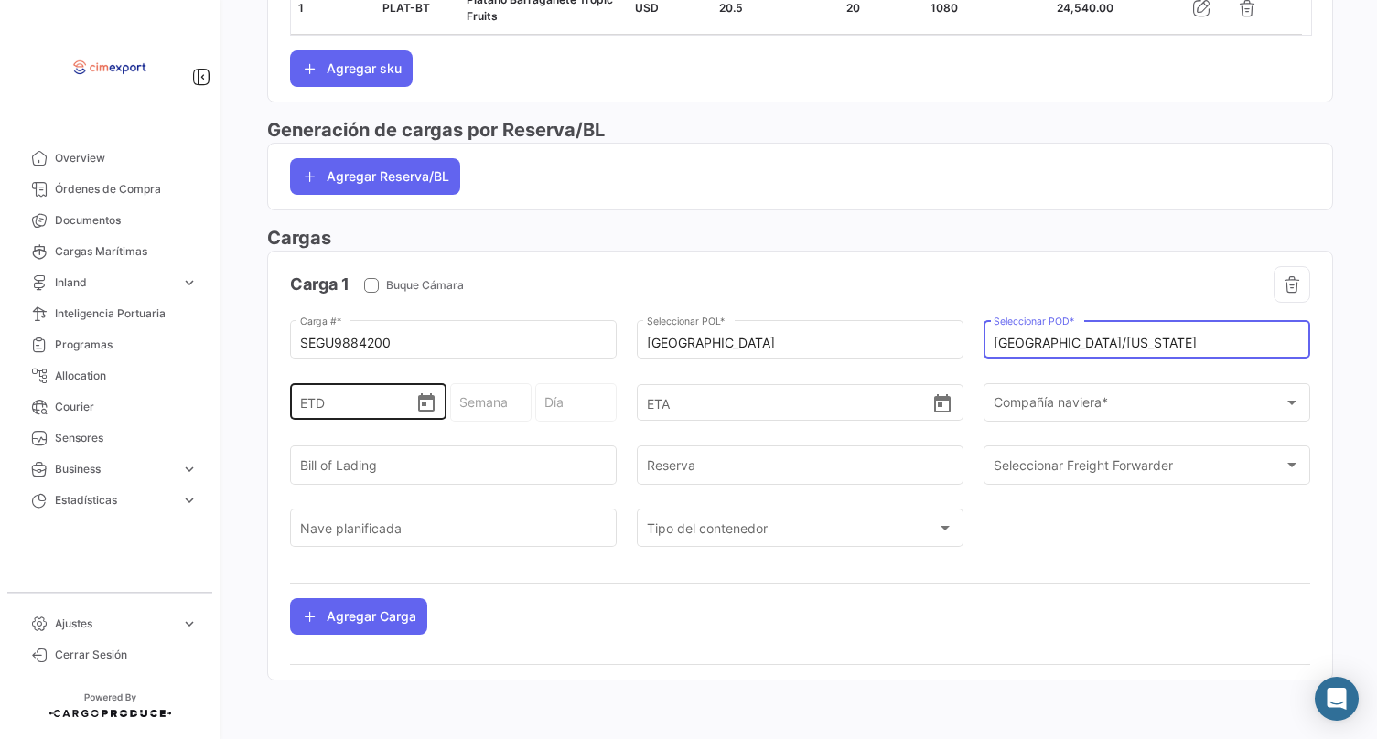
click at [427, 410] on icon "Open calendar" at bounding box center [426, 404] width 22 height 22
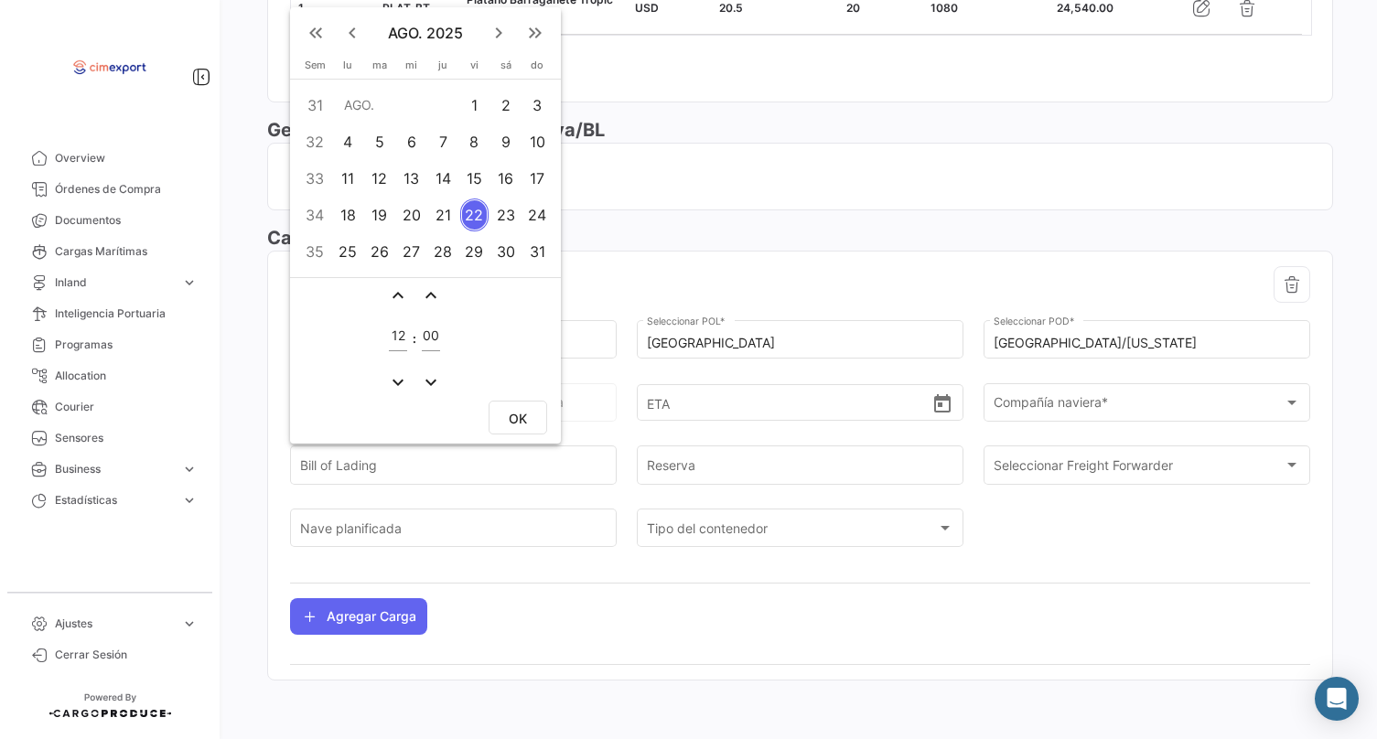
click at [475, 144] on div "8" at bounding box center [474, 141] width 28 height 33
click at [521, 425] on span "OK" at bounding box center [518, 419] width 18 height 16
type input "[DATE] 12:00"
type input "32 - 2025"
type input "Viernes"
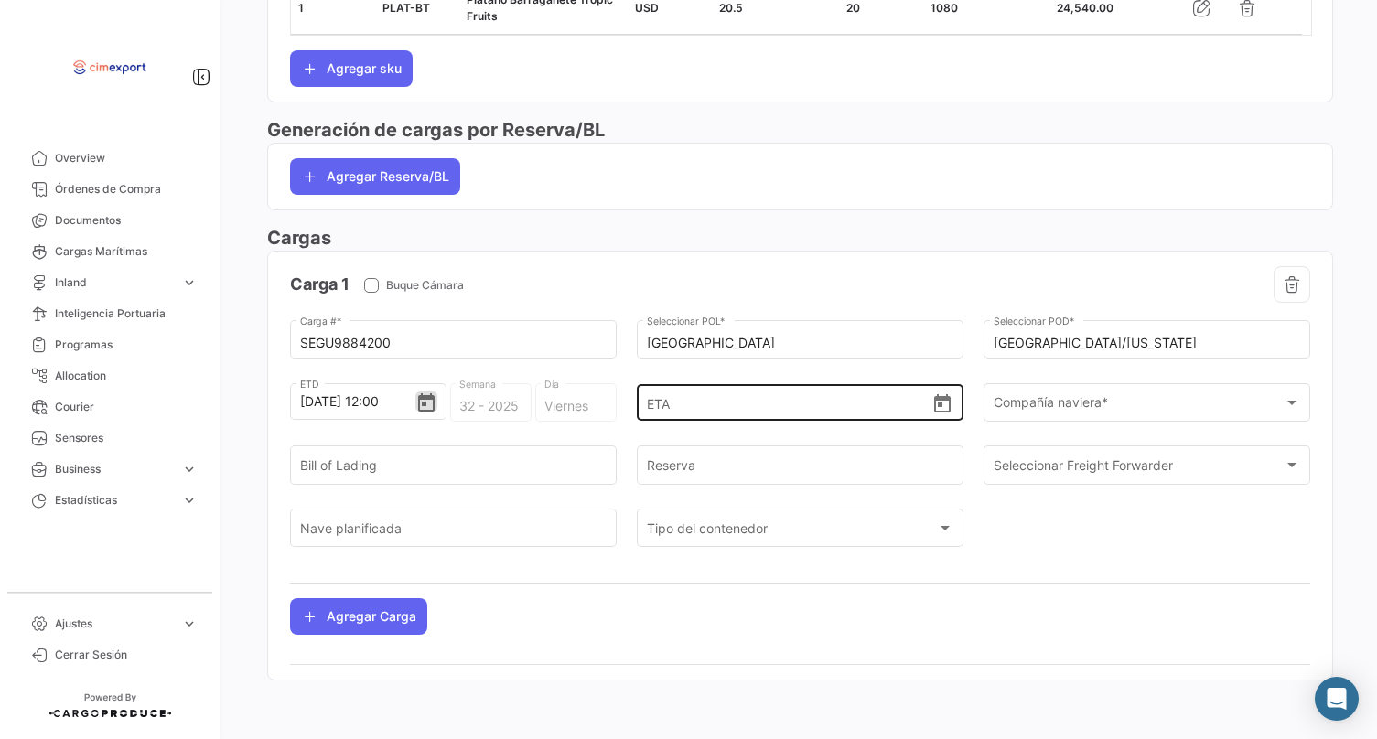
click at [941, 413] on icon "Open calendar" at bounding box center [942, 404] width 22 height 22
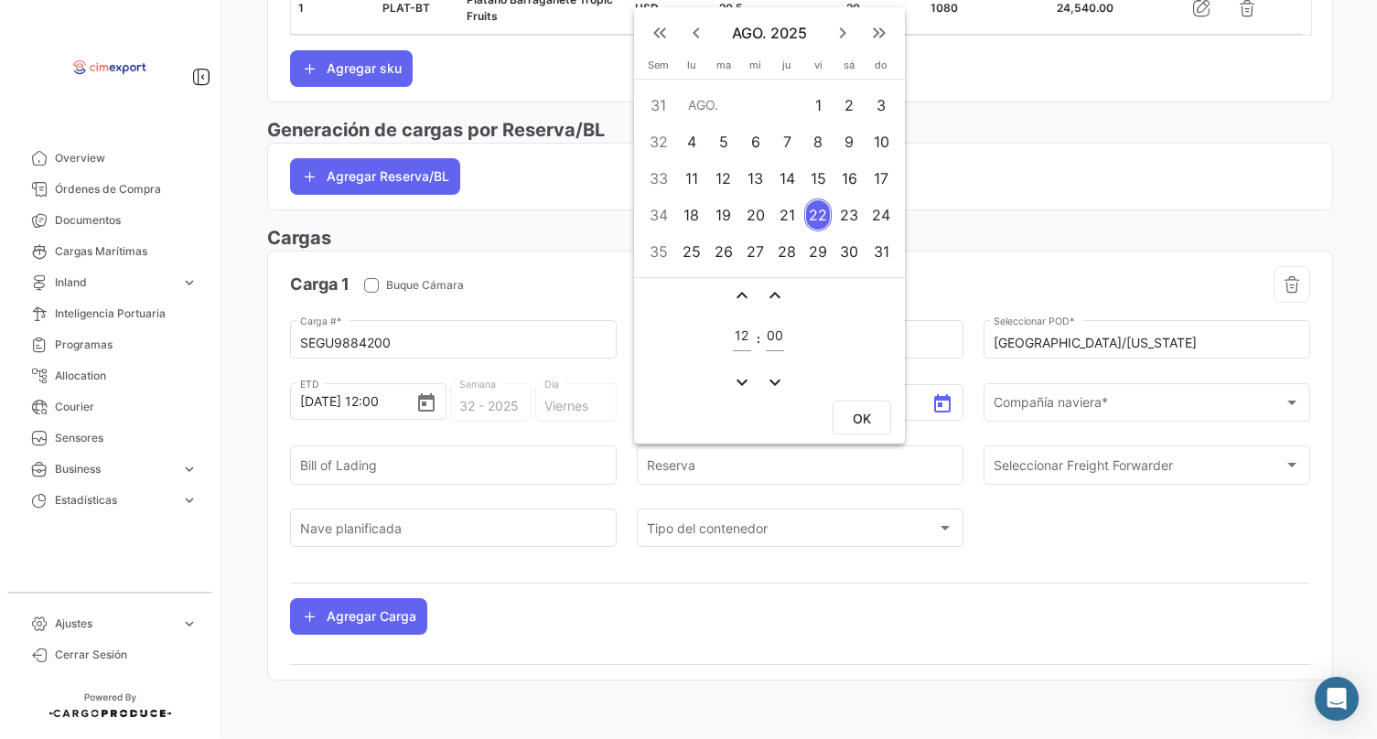
click at [713, 219] on div "19" at bounding box center [723, 215] width 29 height 33
click at [891, 420] on div "OK" at bounding box center [769, 420] width 271 height 48
click at [876, 419] on button "OK" at bounding box center [862, 418] width 59 height 34
type input "[DATE] 12:00"
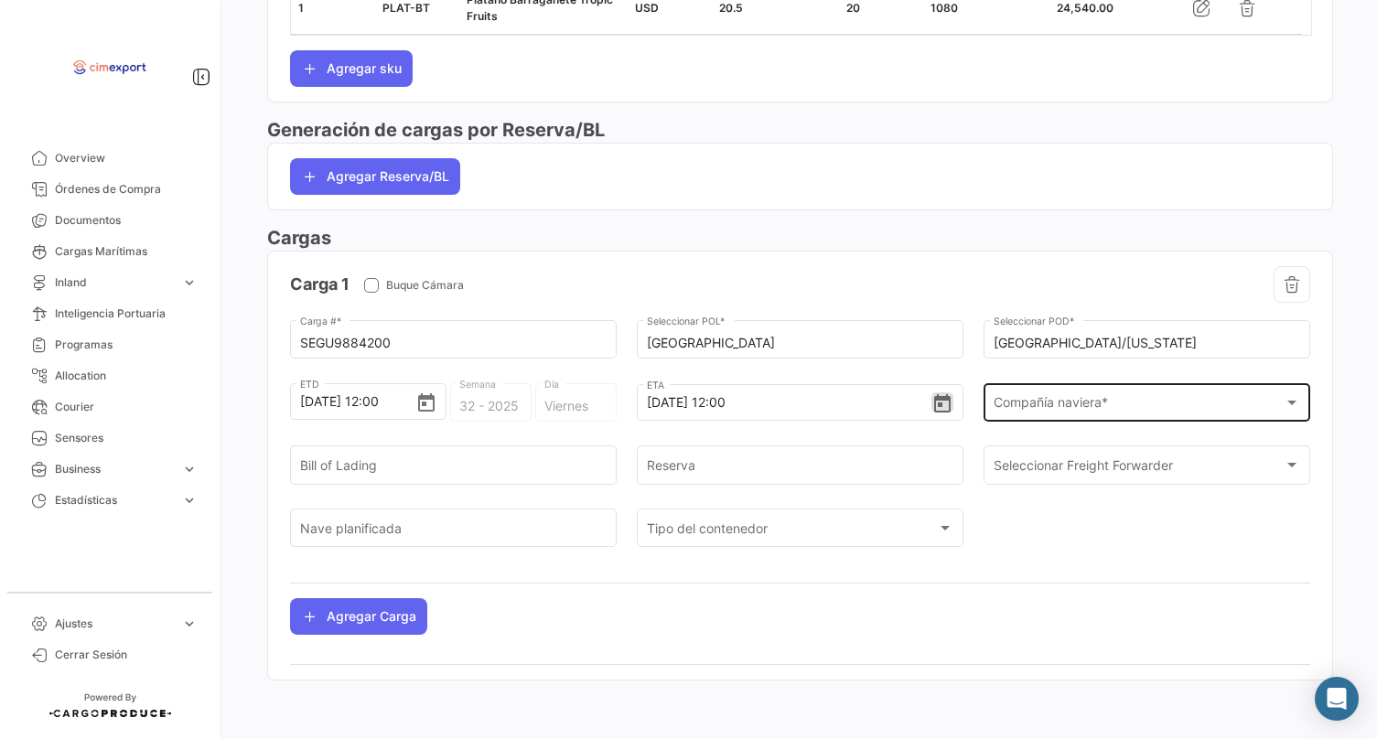
click at [1038, 393] on div "Compañía naviera * Compañía naviera *" at bounding box center [1147, 401] width 307 height 42
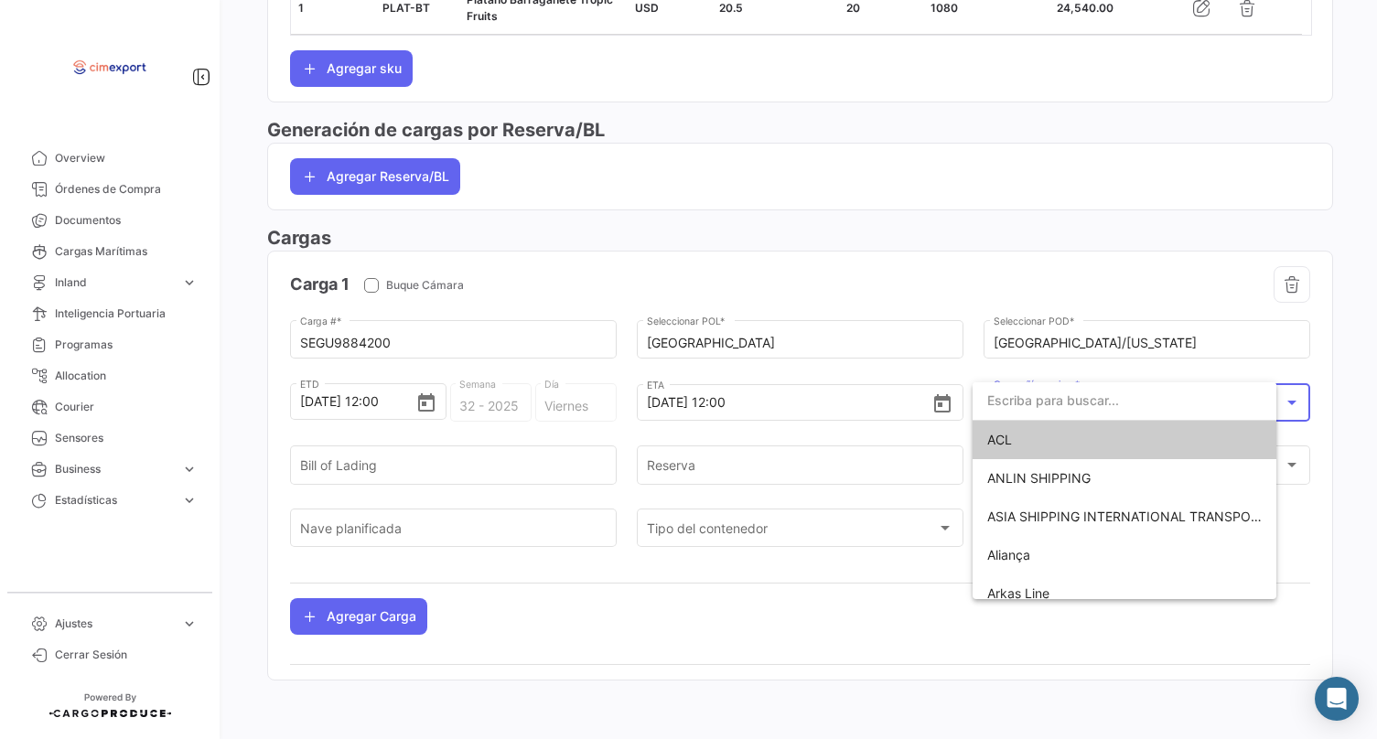
scroll to position [919, 0]
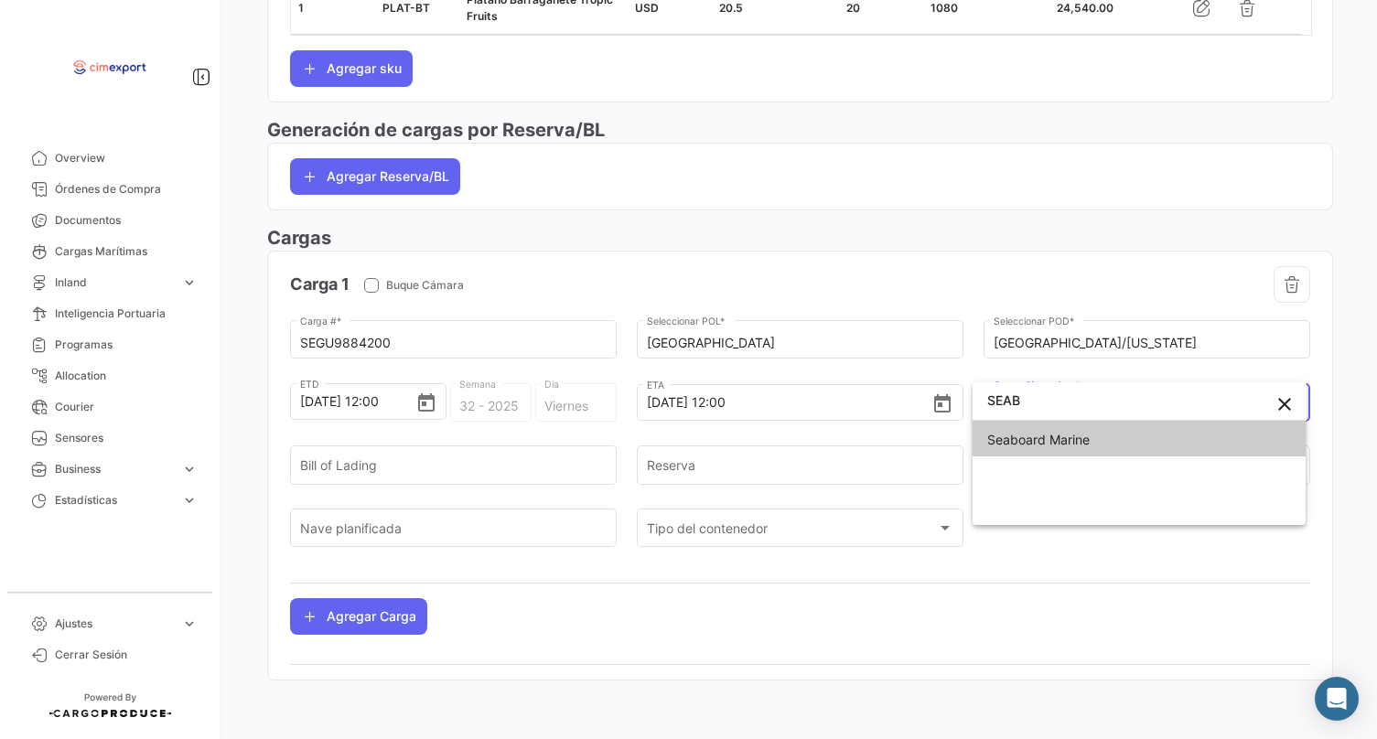
type input "SEAB"
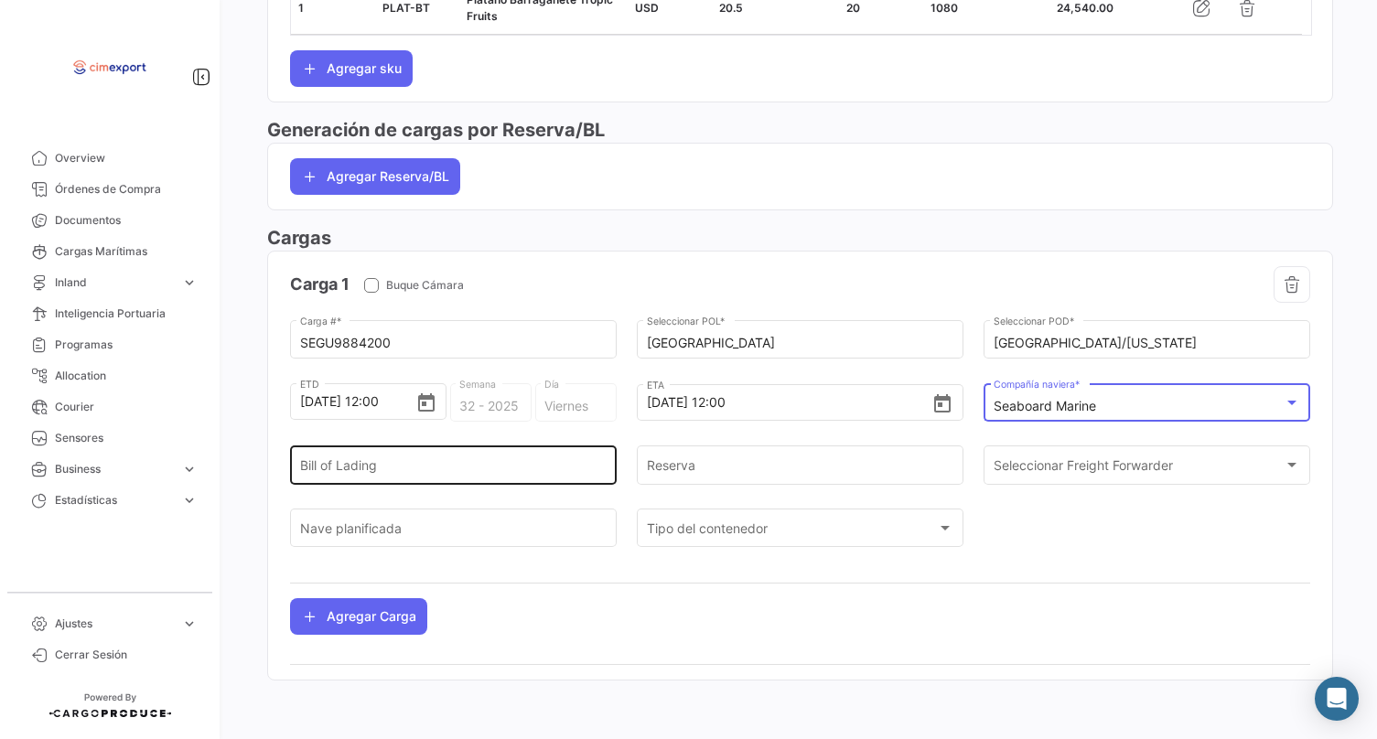
click at [450, 462] on input "Bill of Lading" at bounding box center [453, 469] width 307 height 16
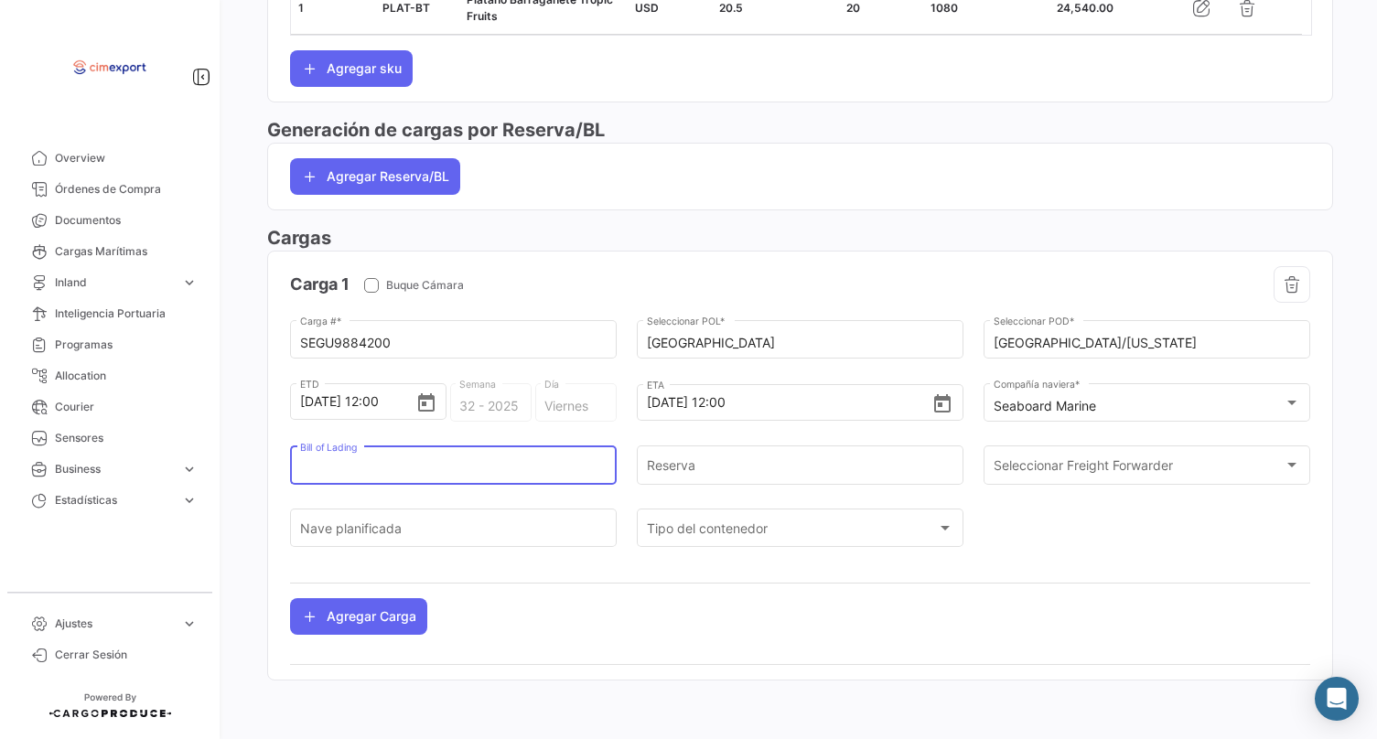
scroll to position [920, 0]
click at [379, 464] on input "8692784A" at bounding box center [453, 469] width 307 height 16
type input "8692784A"
click at [724, 482] on div "Reserva" at bounding box center [800, 474] width 327 height 57
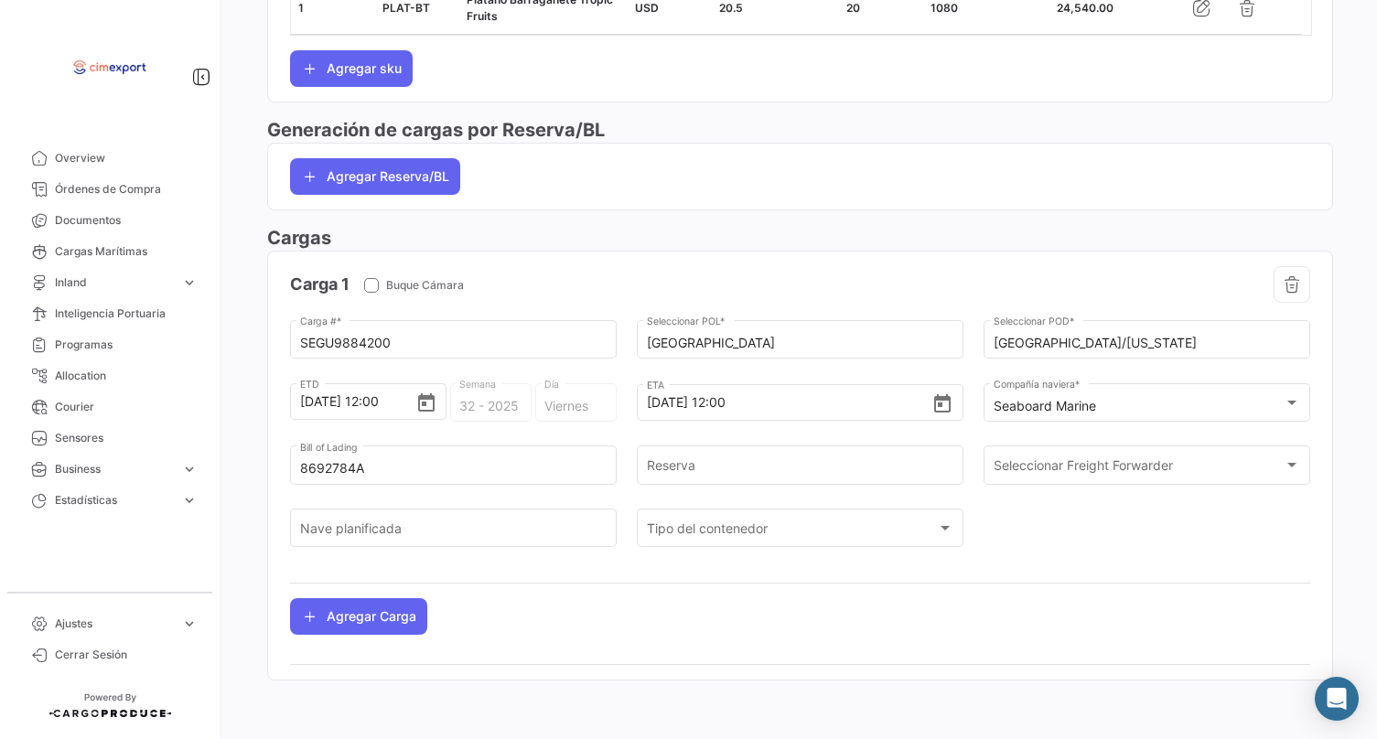
click at [724, 482] on div "Reserva" at bounding box center [800, 474] width 327 height 57
click at [722, 476] on div "Reserva" at bounding box center [800, 464] width 307 height 42
paste input "8692784A"
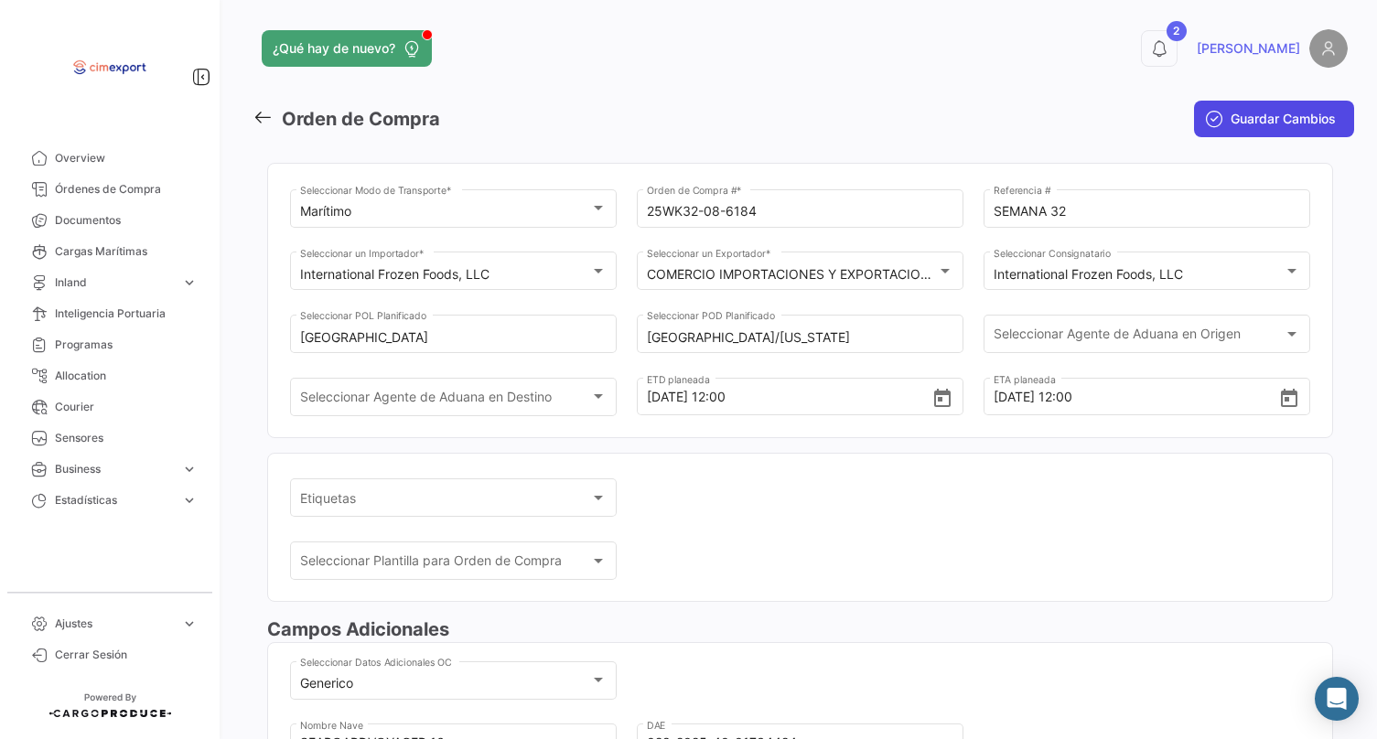
scroll to position [0, 0]
type input "8692784A"
click at [1248, 120] on span "Guardar Cambios" at bounding box center [1283, 119] width 105 height 18
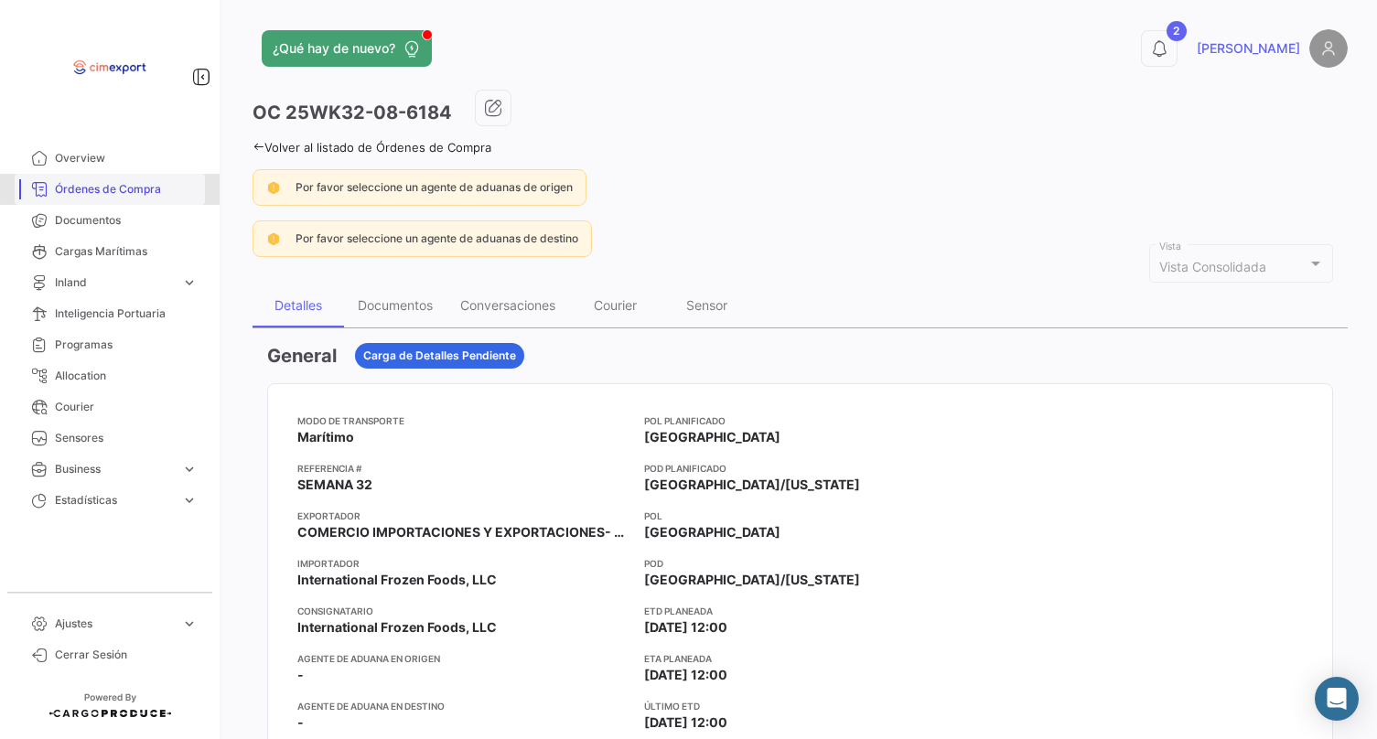
click at [158, 186] on span "Órdenes de Compra" at bounding box center [126, 189] width 143 height 16
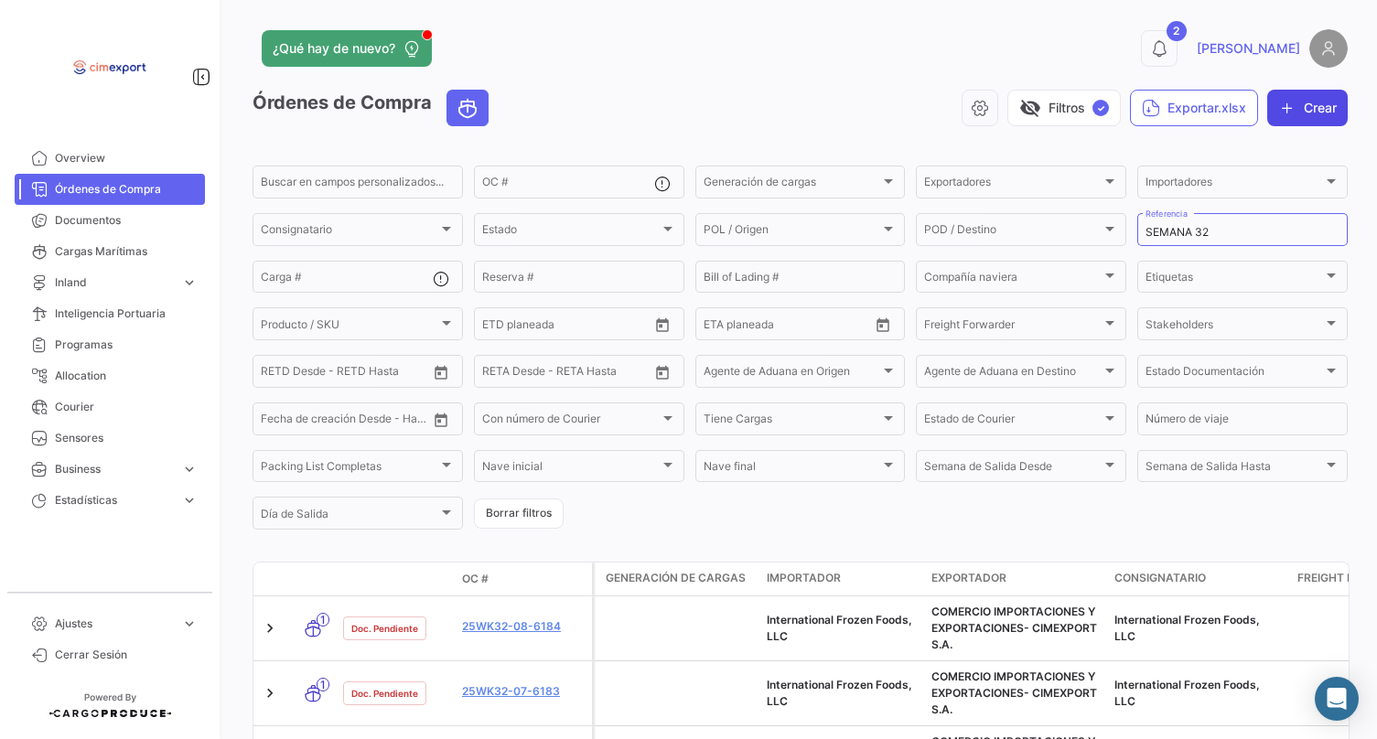
click at [1296, 102] on button "Crear" at bounding box center [1307, 108] width 81 height 37
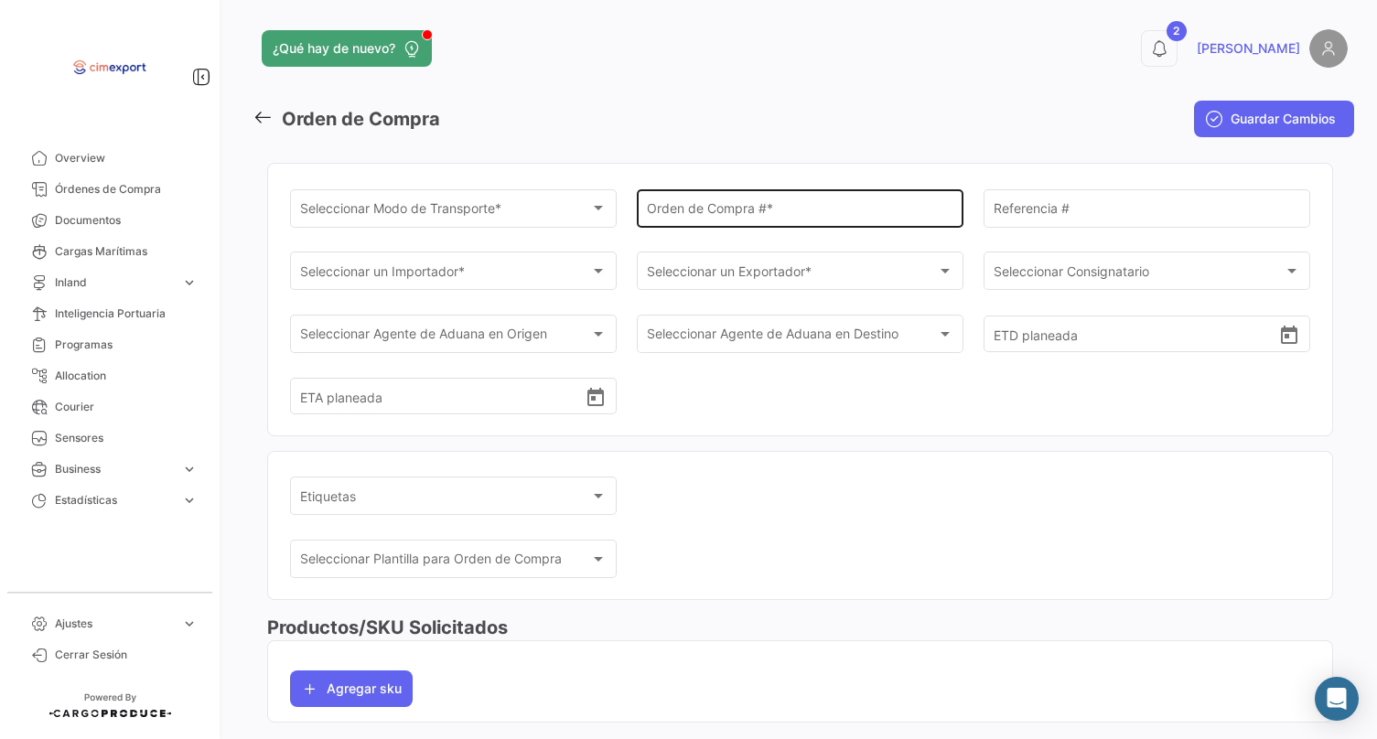
click at [678, 208] on input "Orden de Compra # *" at bounding box center [800, 212] width 307 height 16
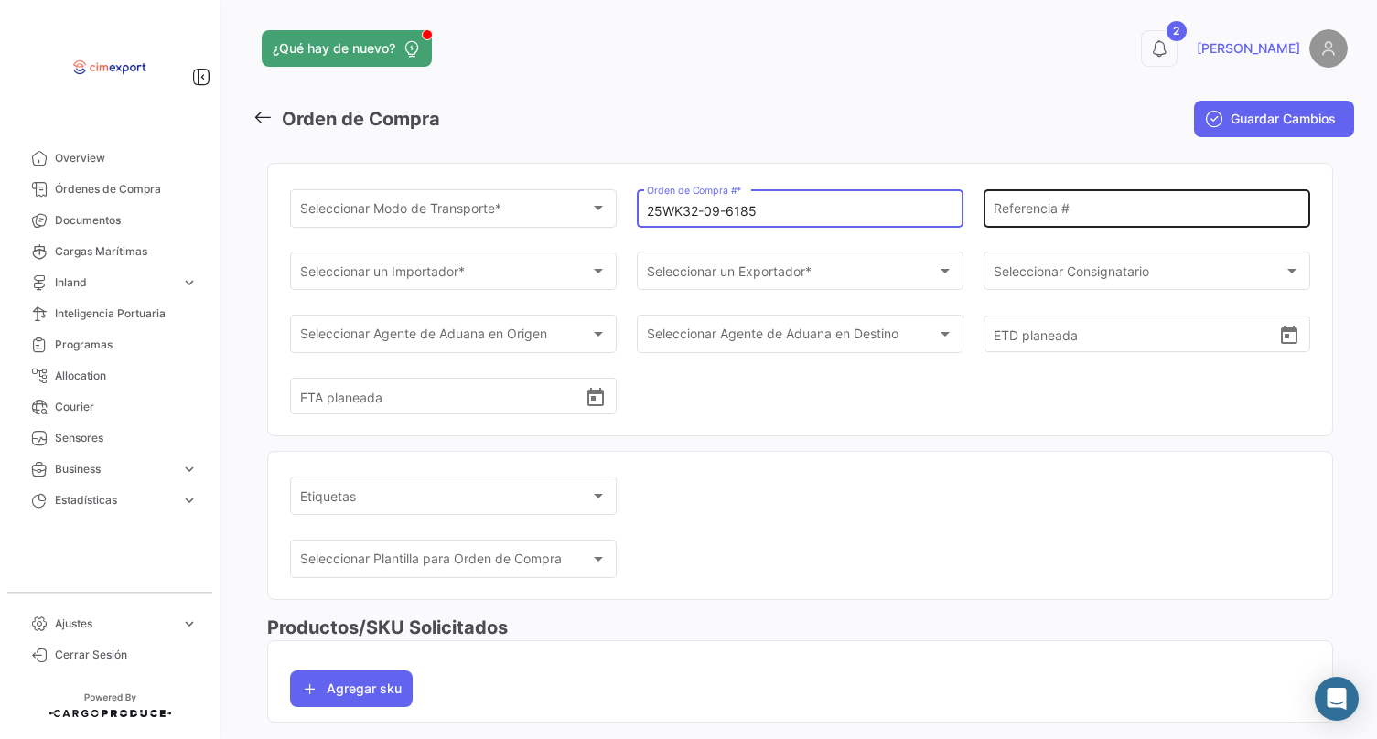
type input "25WK32-09-6185"
click at [1076, 191] on div "Referencia #" at bounding box center [1147, 207] width 307 height 42
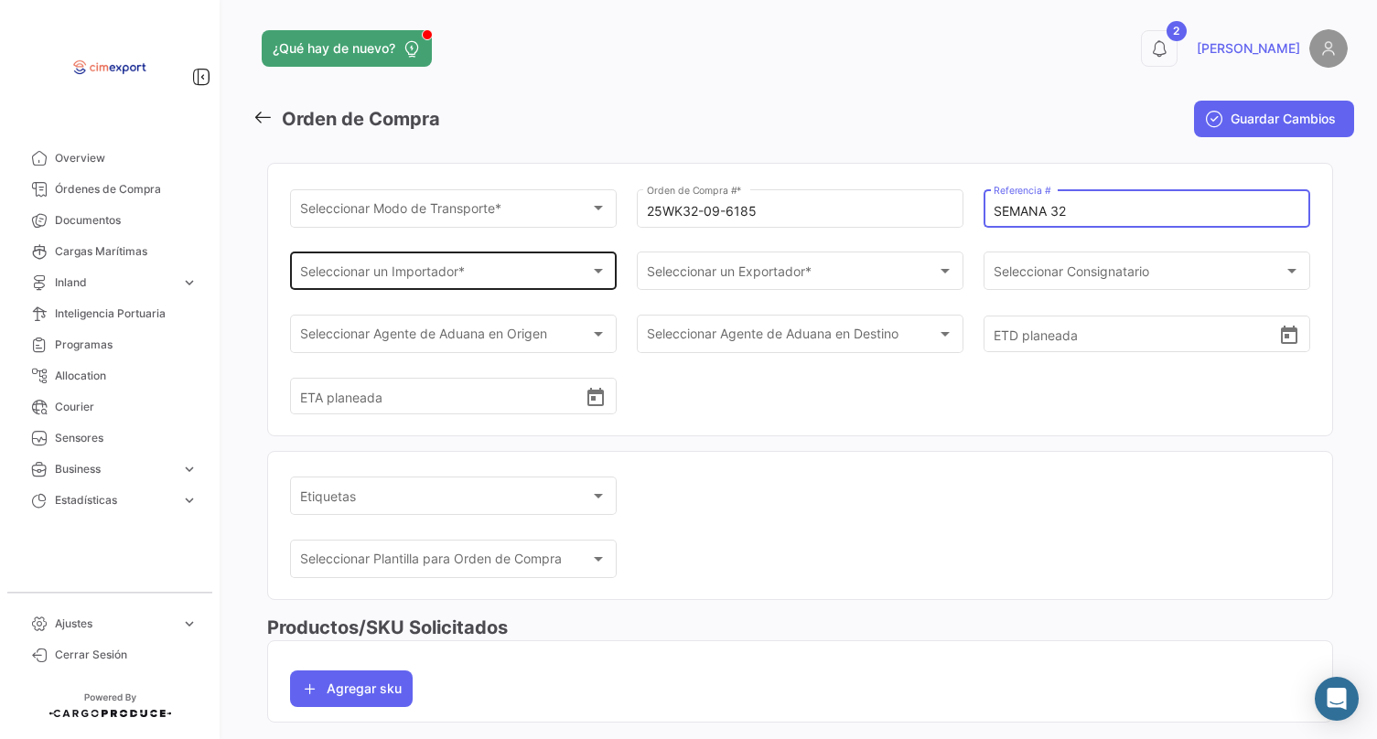
type input "SEMANA 32"
click at [534, 281] on div "Seleccionar un Importador *" at bounding box center [445, 275] width 291 height 16
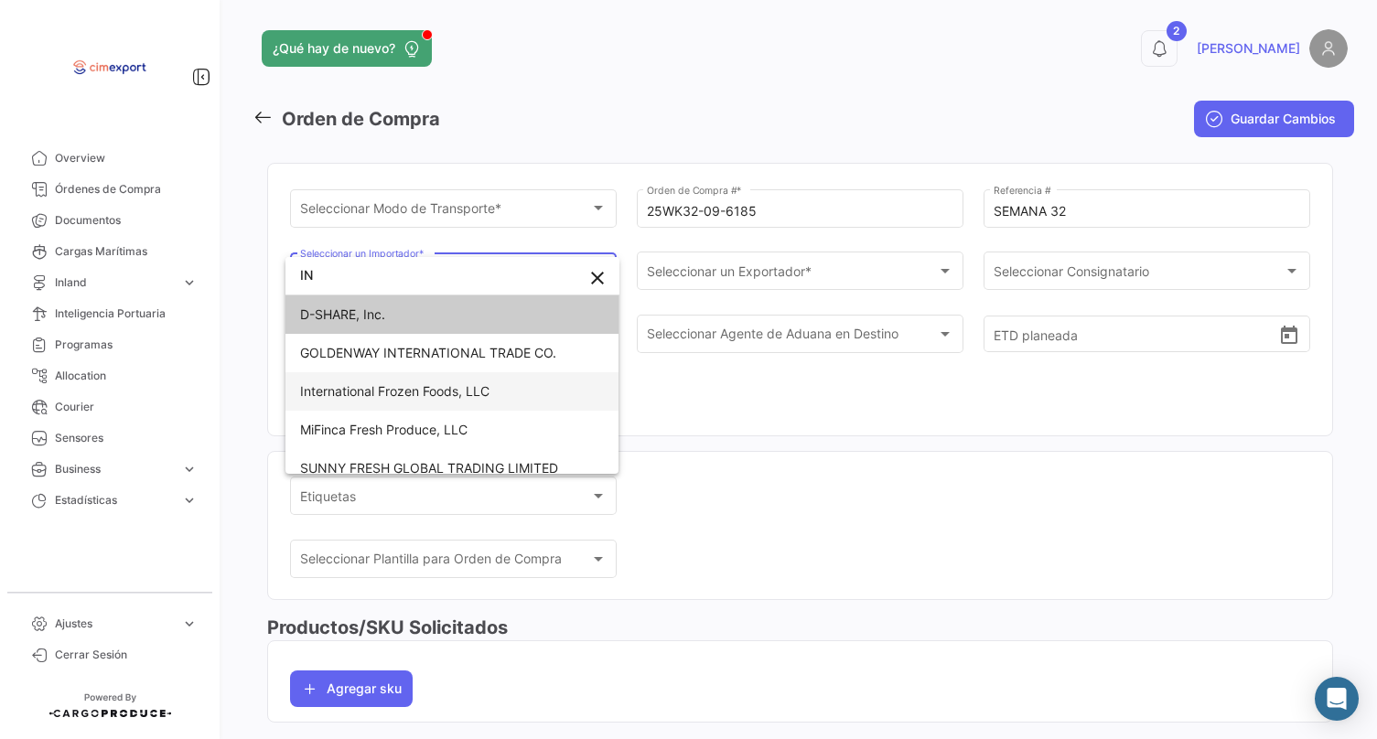
type input "IN"
click at [497, 385] on span "International Frozen Foods, LLC" at bounding box center [452, 391] width 305 height 38
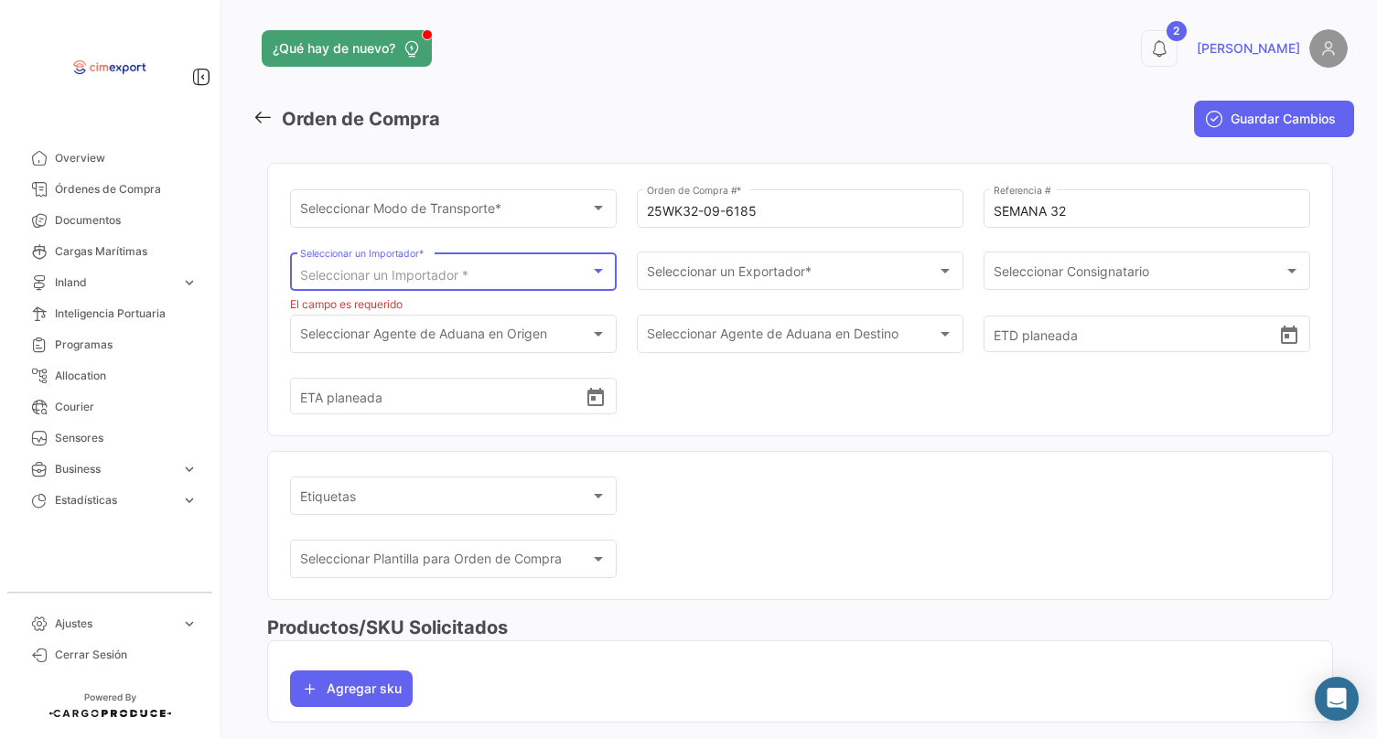
scroll to position [36, 0]
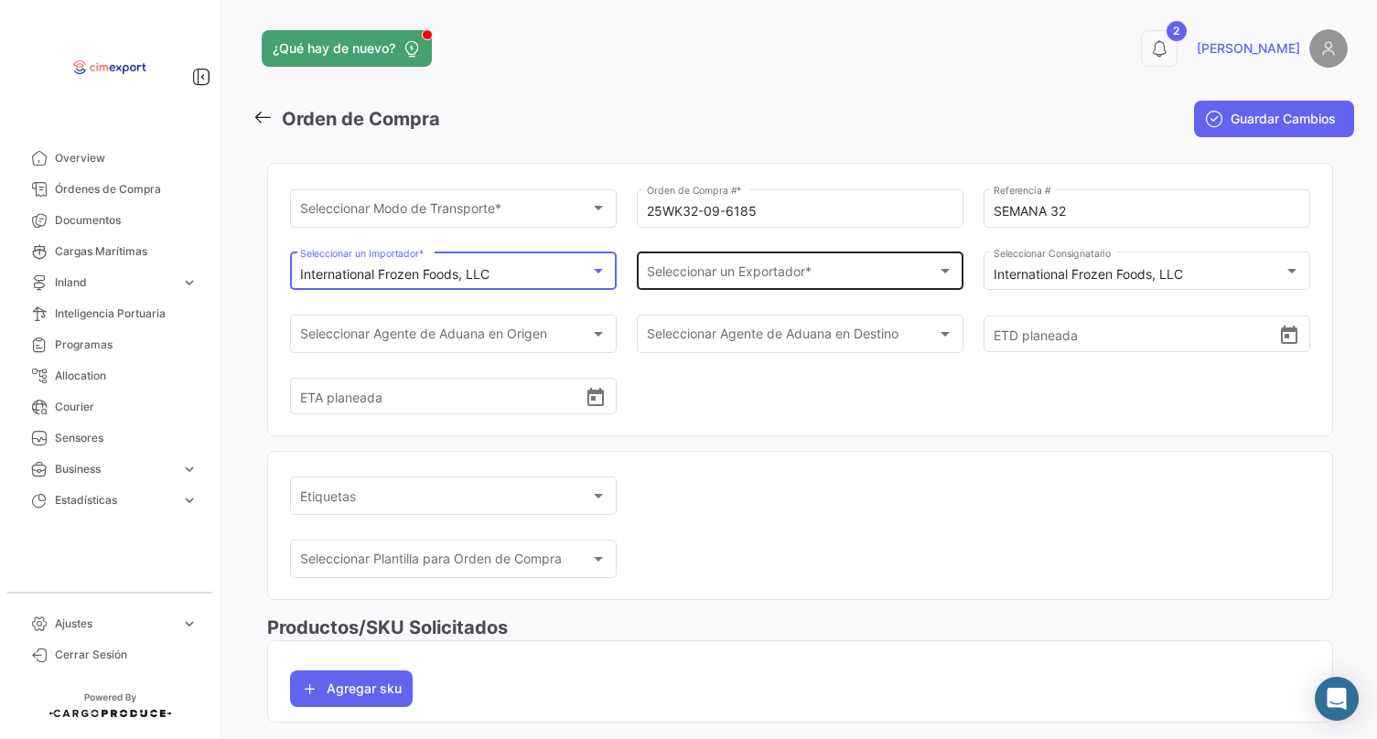
click at [694, 272] on span "Seleccionar un Exportador *" at bounding box center [792, 275] width 291 height 16
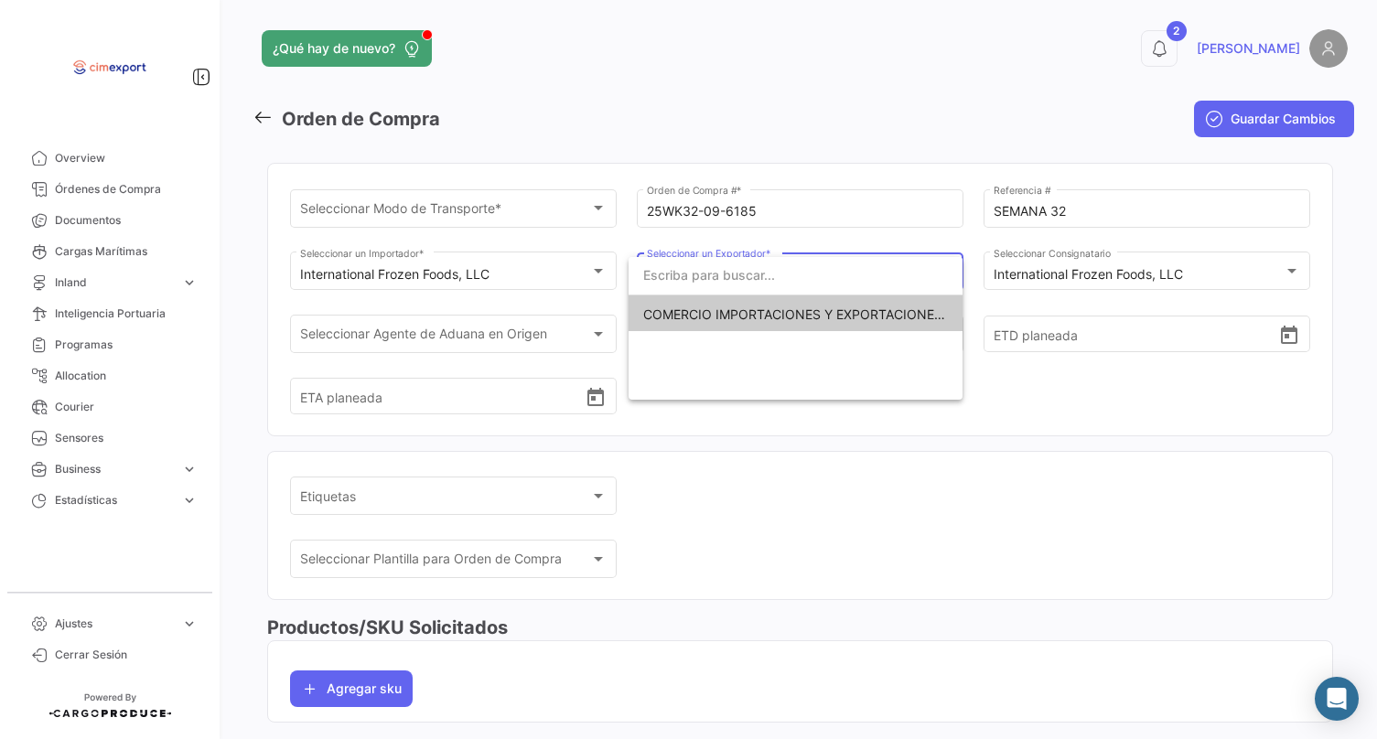
click at [669, 318] on span "COMERCIO IMPORTACIONES Y EXPORTACIONES- CIMEXPORT S.A." at bounding box center [848, 315] width 410 height 16
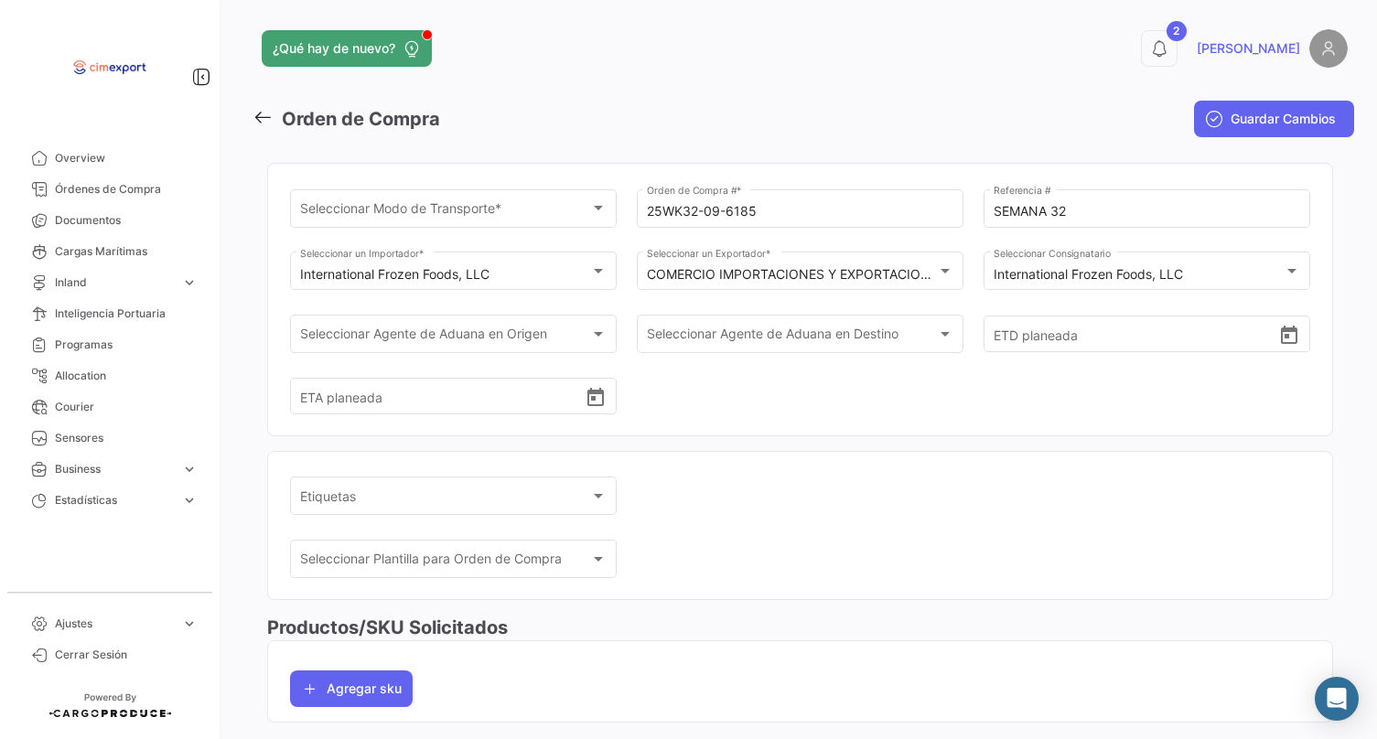
click at [974, 1] on div "¿Qué hay de nuevo? 2 Diana Orden de Compra Guardar Cambios Seleccionar Modo de …" at bounding box center [800, 369] width 1154 height 739
click at [511, 217] on div "Seleccionar Modo de Transporte *" at bounding box center [445, 212] width 291 height 16
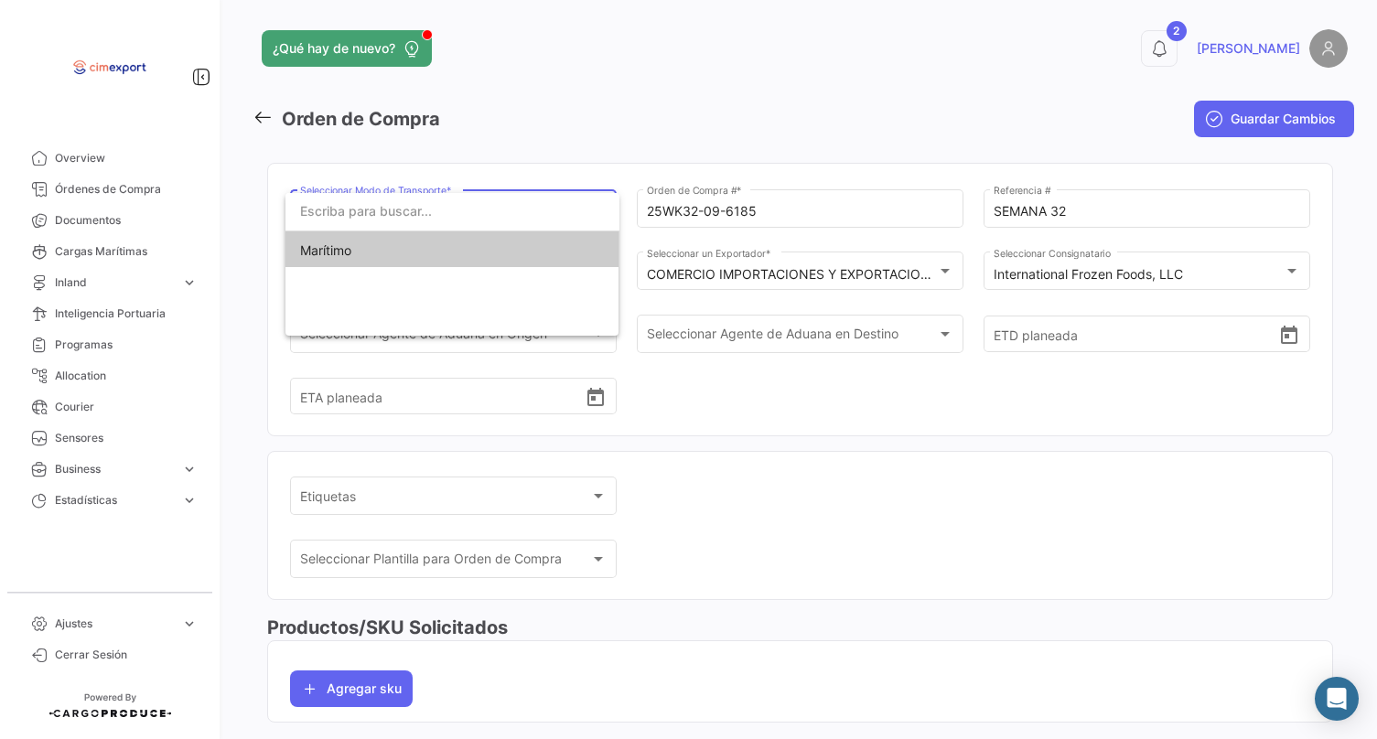
click at [425, 250] on span "Marítimo" at bounding box center [452, 250] width 305 height 38
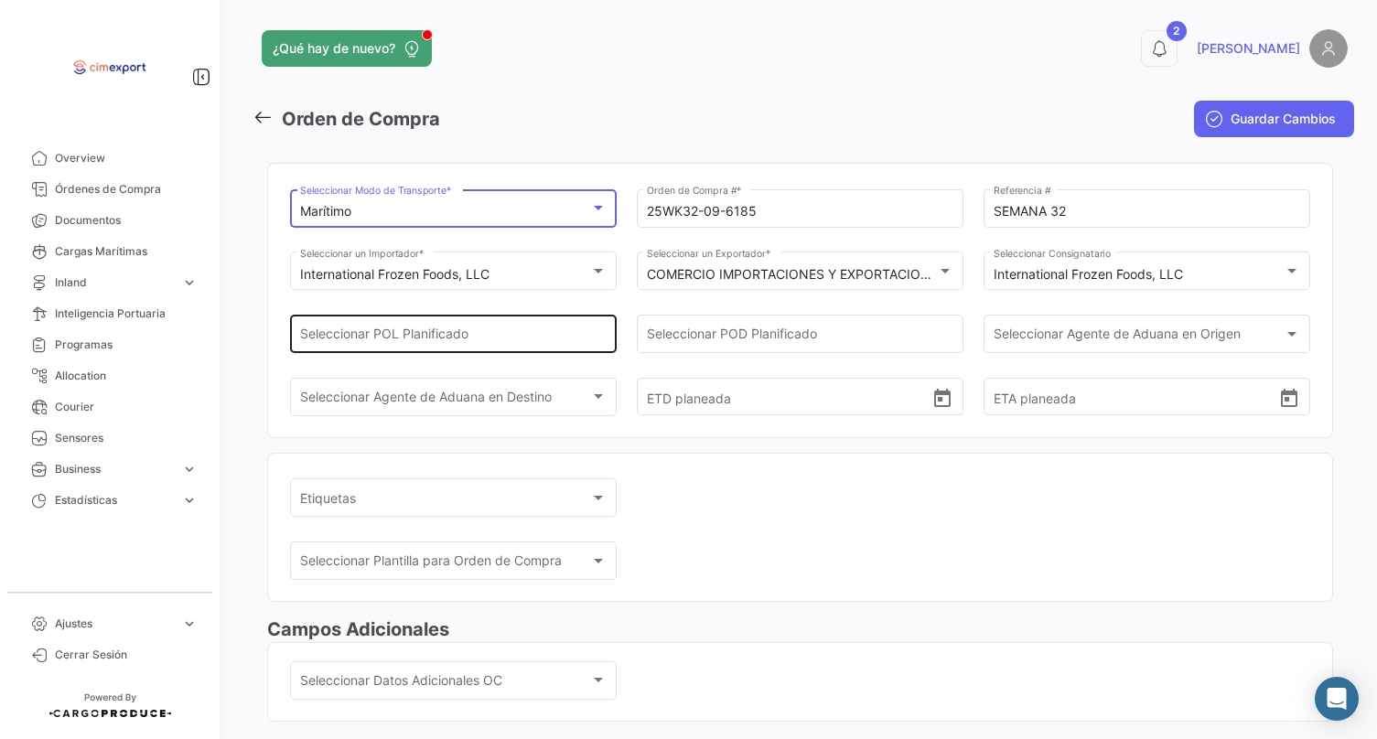
click at [517, 333] on input "Seleccionar POL Planificado" at bounding box center [453, 338] width 307 height 16
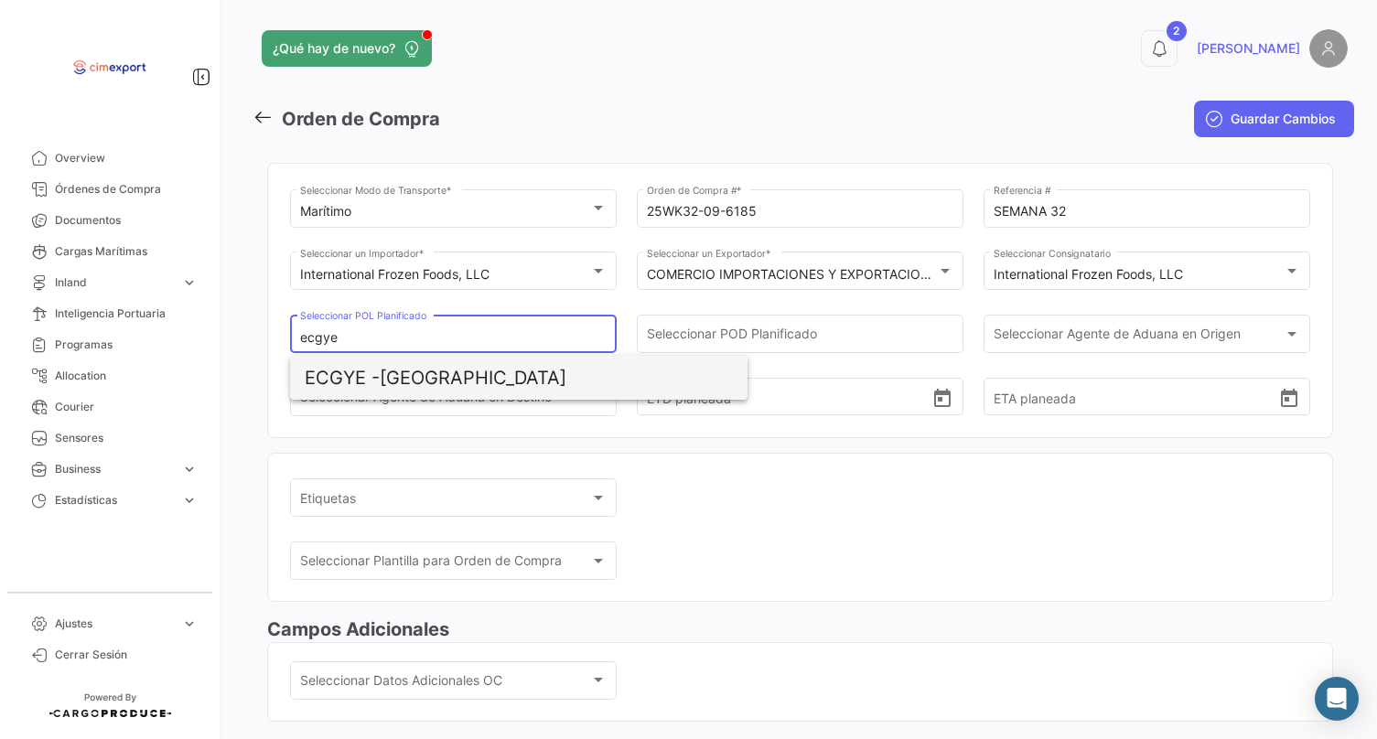
click at [410, 377] on span "ECGYE - [GEOGRAPHIC_DATA]" at bounding box center [519, 378] width 428 height 44
type input "[GEOGRAPHIC_DATA]"
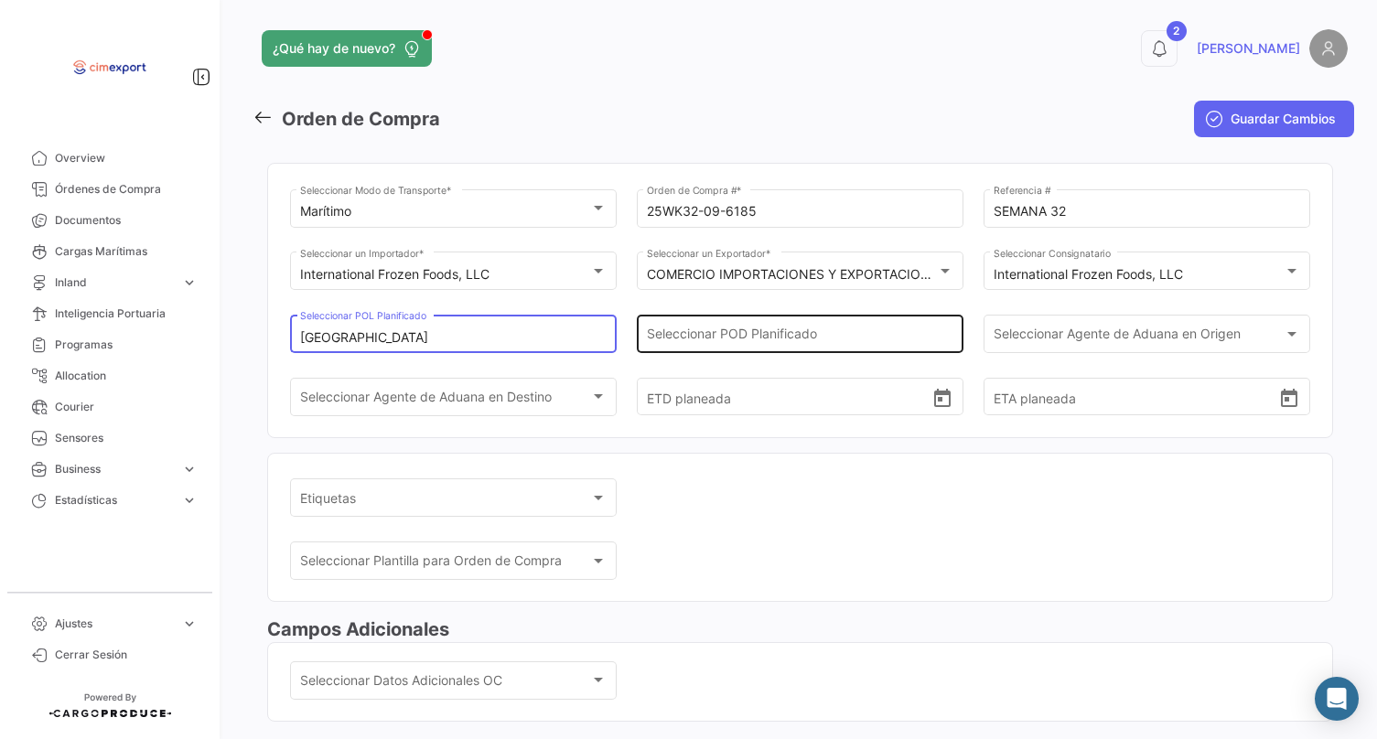
click at [669, 338] on input "Seleccionar POD Planificado" at bounding box center [800, 338] width 307 height 16
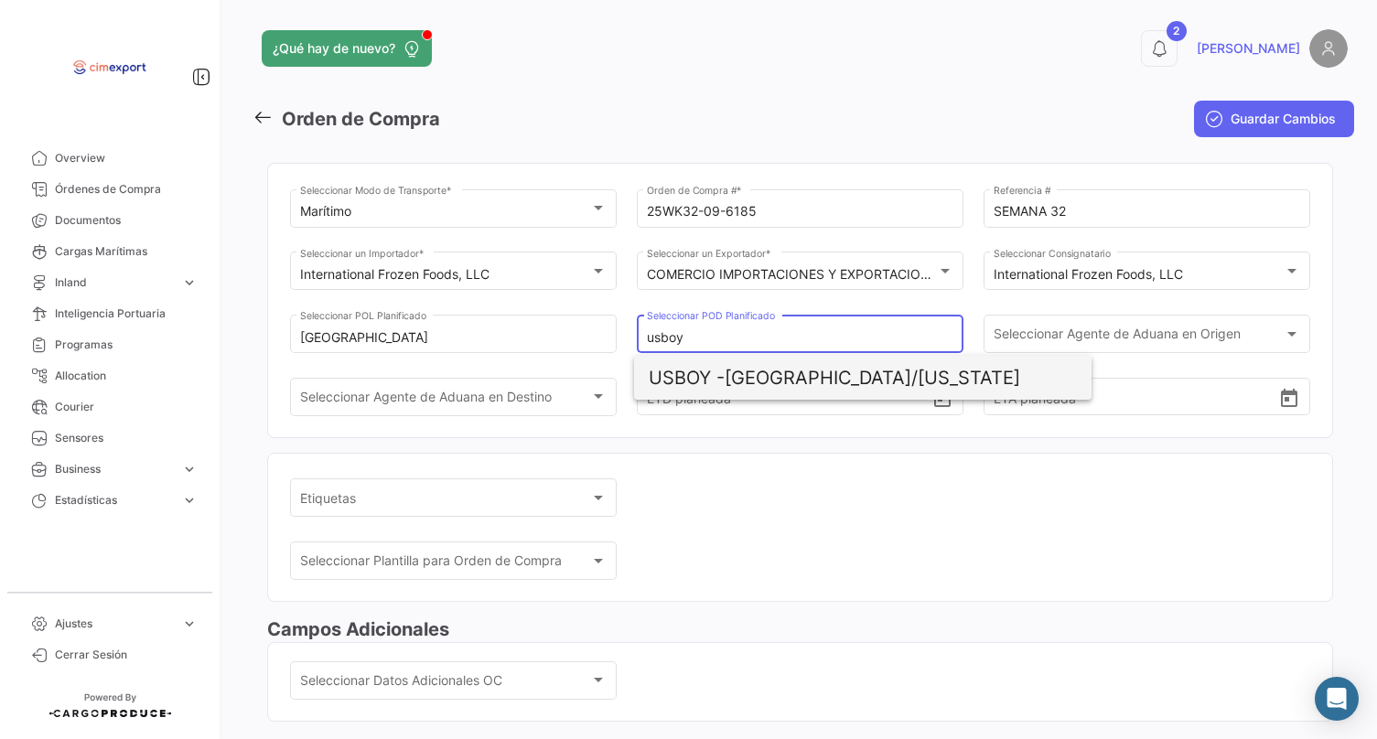
click at [765, 370] on span "USBOY - [GEOGRAPHIC_DATA]/[US_STATE]" at bounding box center [863, 378] width 428 height 44
type input "[GEOGRAPHIC_DATA]/[US_STATE]"
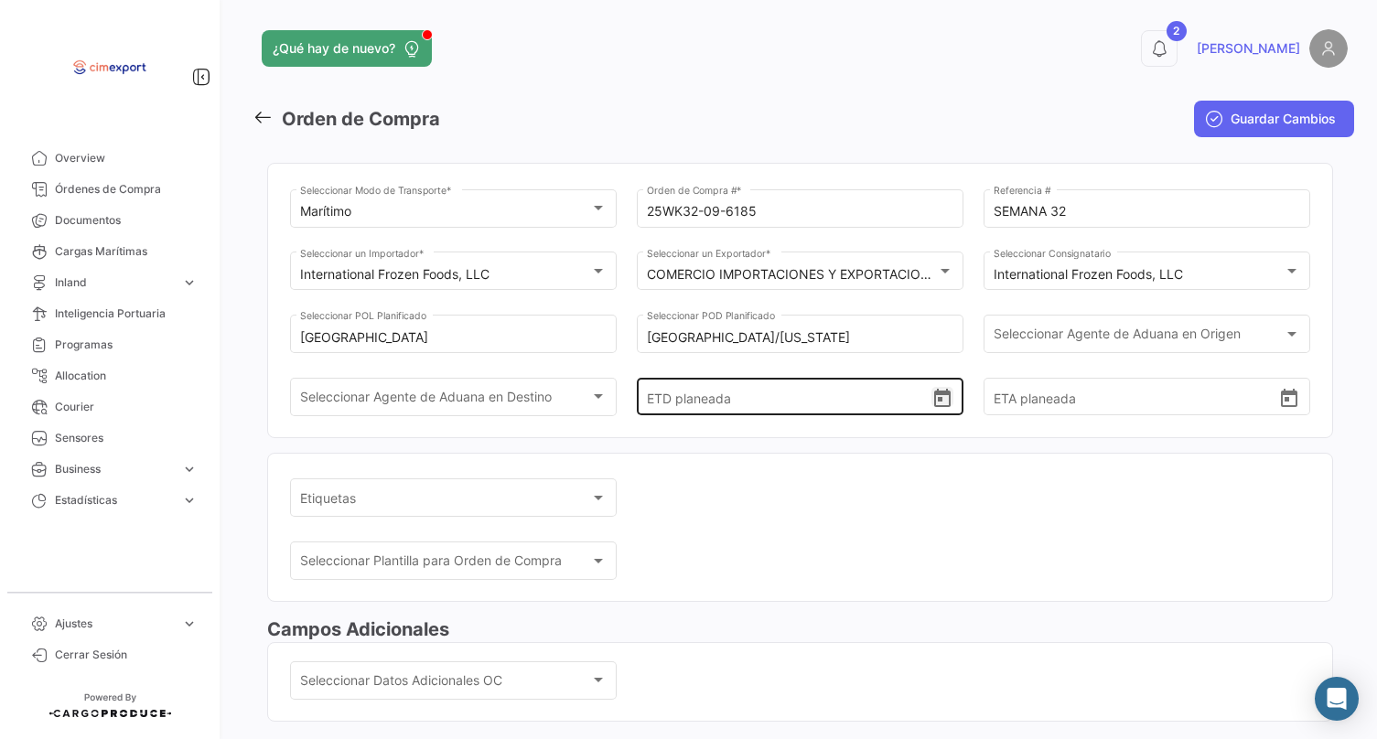
click at [934, 407] on icon "Open calendar" at bounding box center [942, 398] width 16 height 18
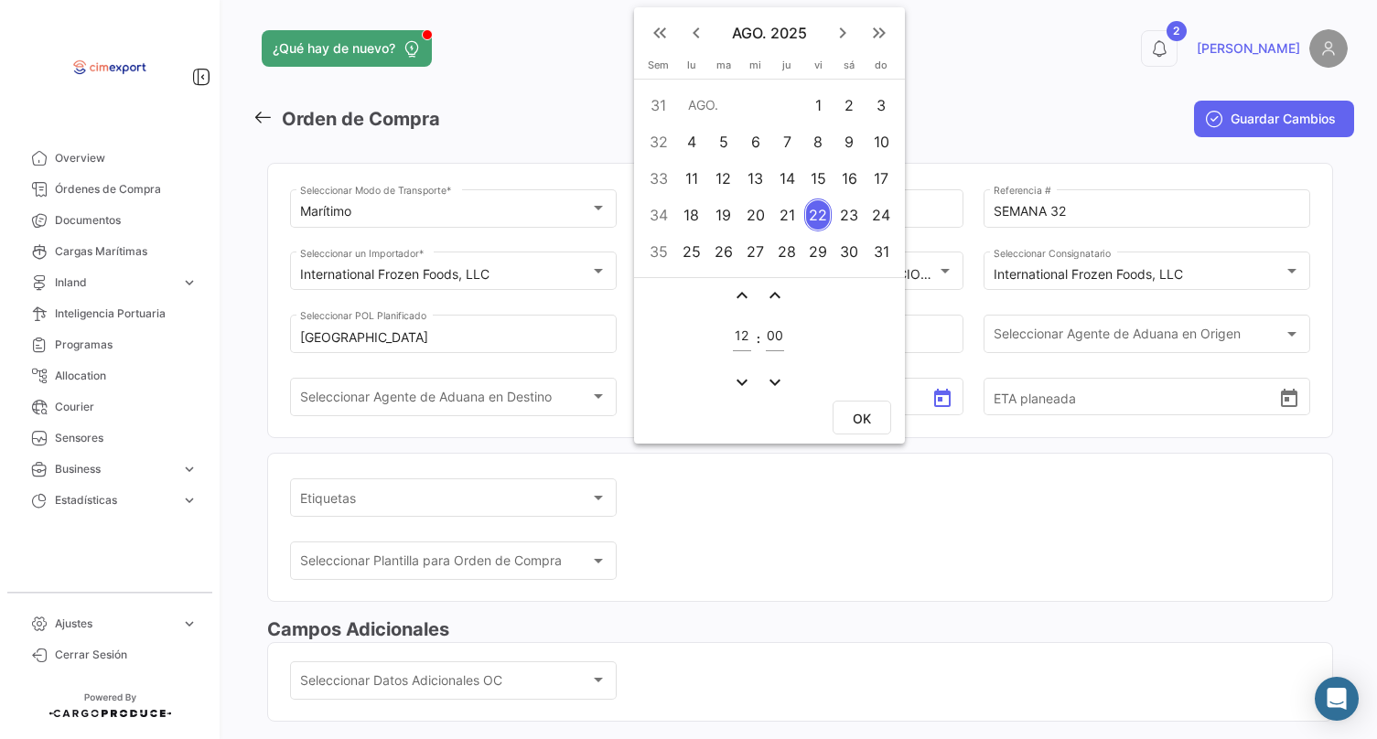
click at [813, 143] on div "8" at bounding box center [818, 141] width 28 height 33
click at [848, 425] on button "OK" at bounding box center [862, 418] width 59 height 34
type input "[DATE] 12:00"
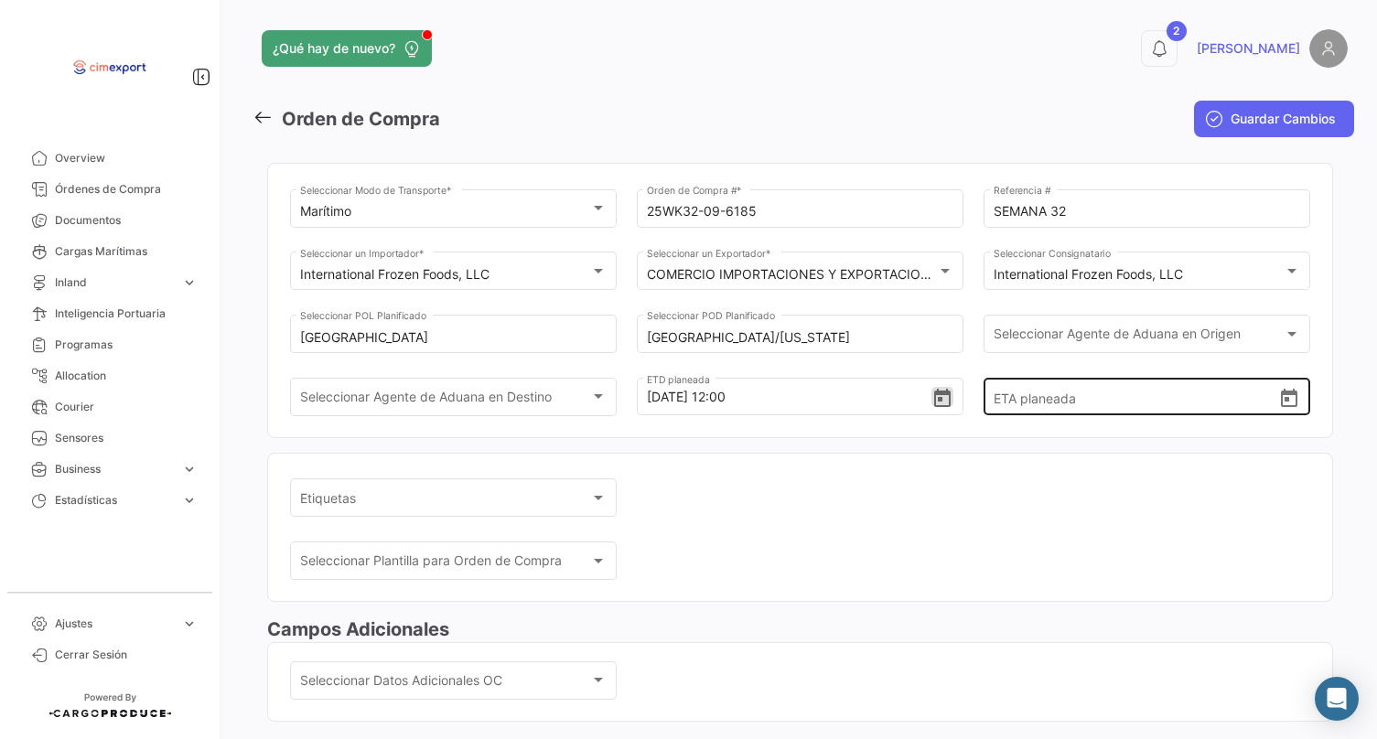
click at [1280, 410] on icon "Open calendar" at bounding box center [1289, 399] width 22 height 22
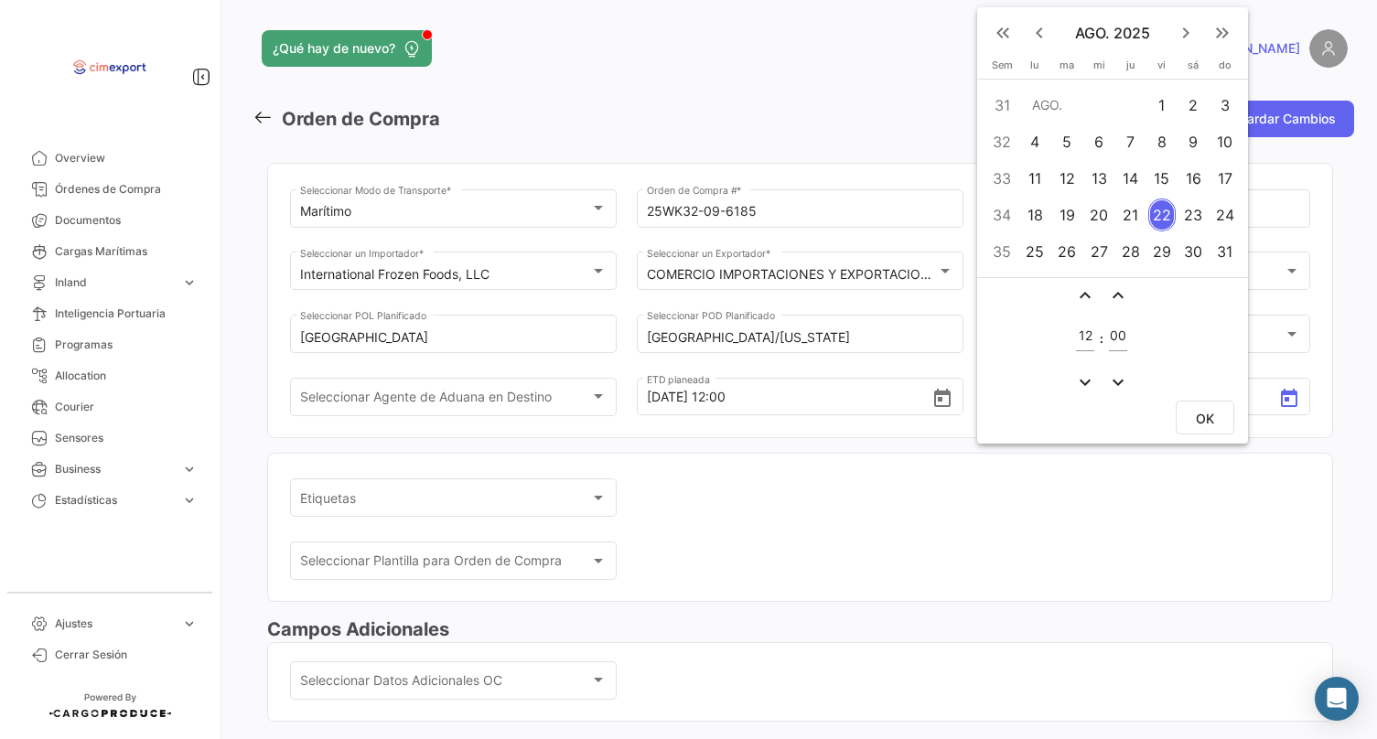
click at [1065, 216] on div "19" at bounding box center [1066, 215] width 29 height 33
click at [1209, 425] on span "OK" at bounding box center [1205, 419] width 18 height 16
type input "[DATE] 12:00"
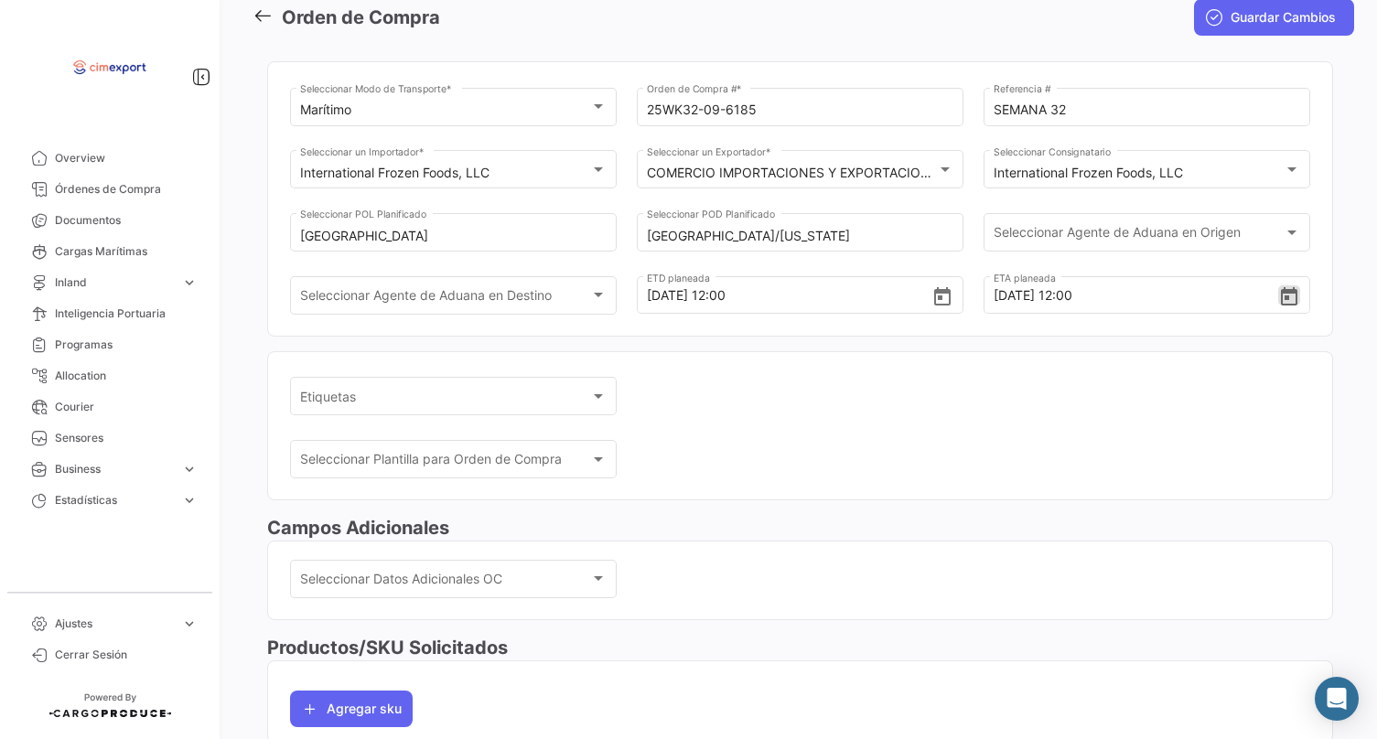
scroll to position [257, 0]
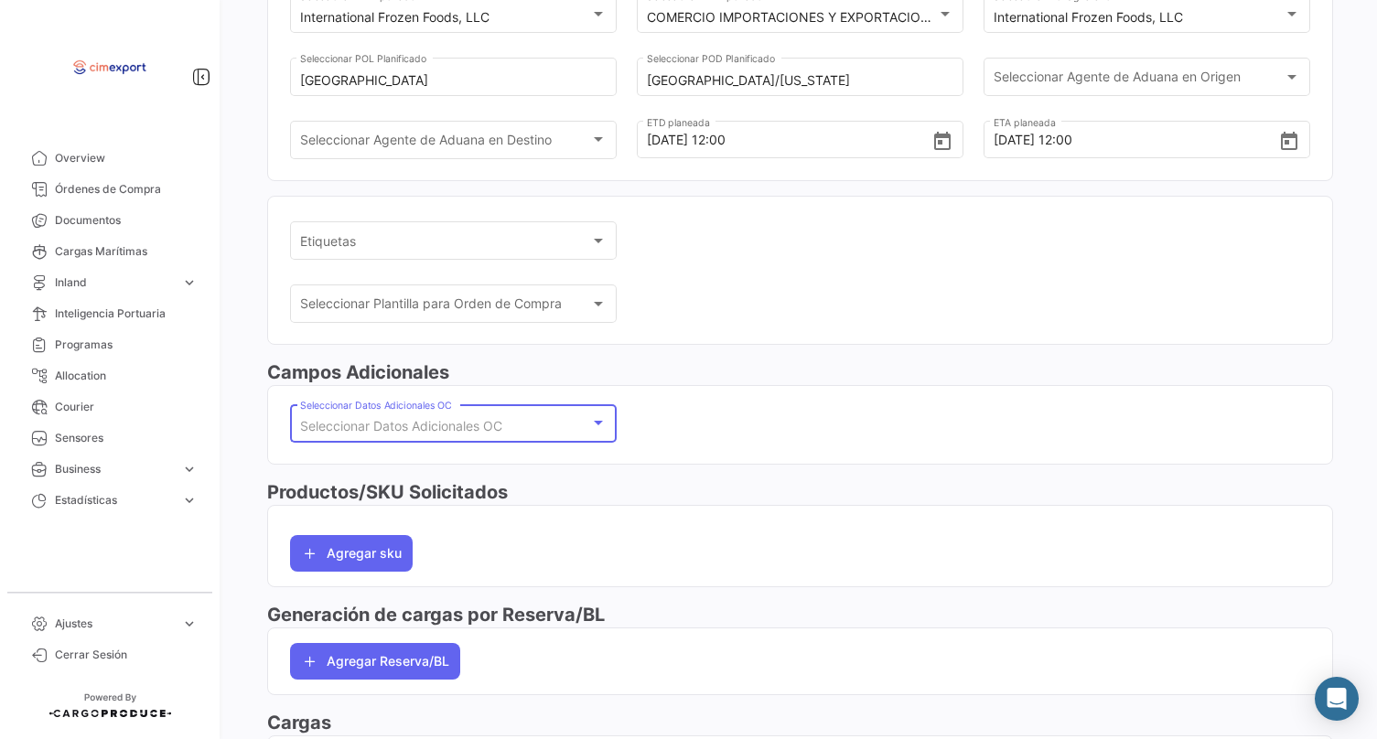
click at [444, 433] on span "Seleccionar Datos Adicionales OC" at bounding box center [401, 426] width 202 height 16
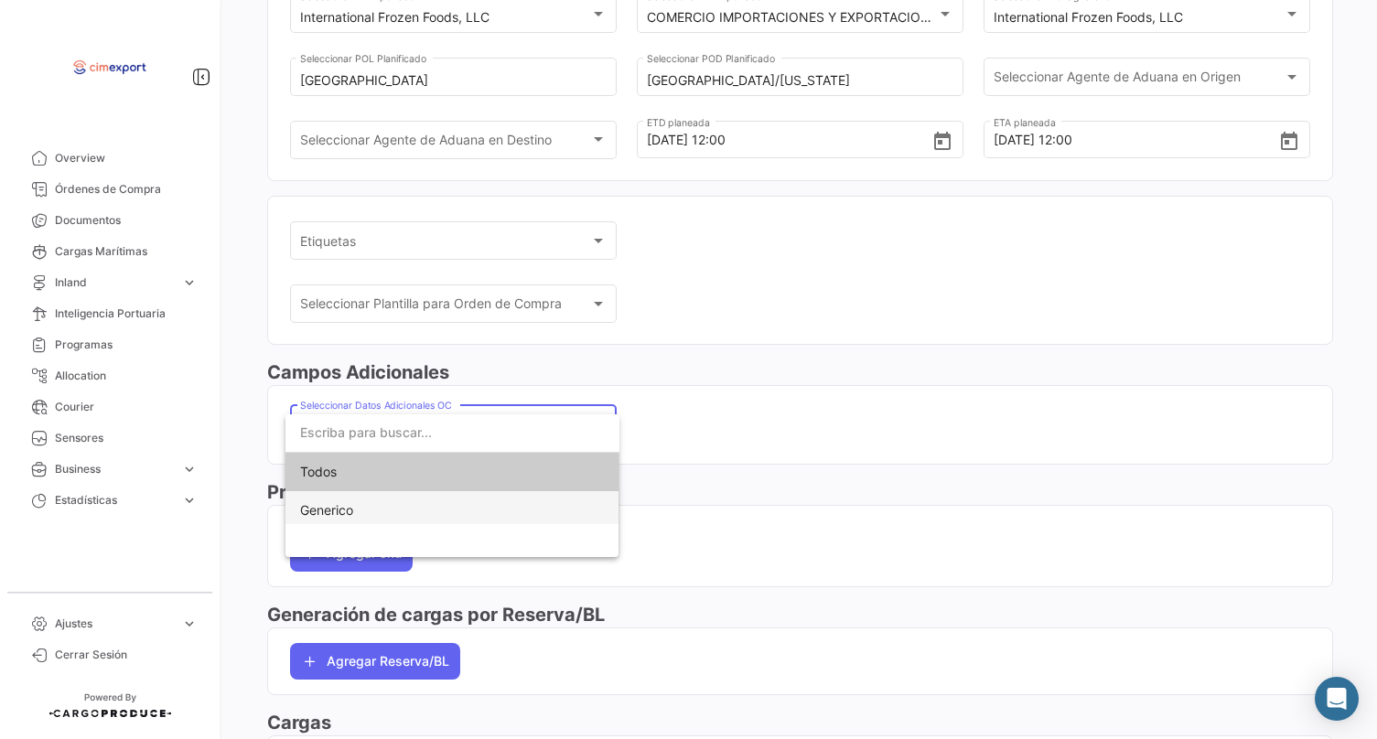
click at [410, 515] on span "Generico" at bounding box center [452, 510] width 305 height 38
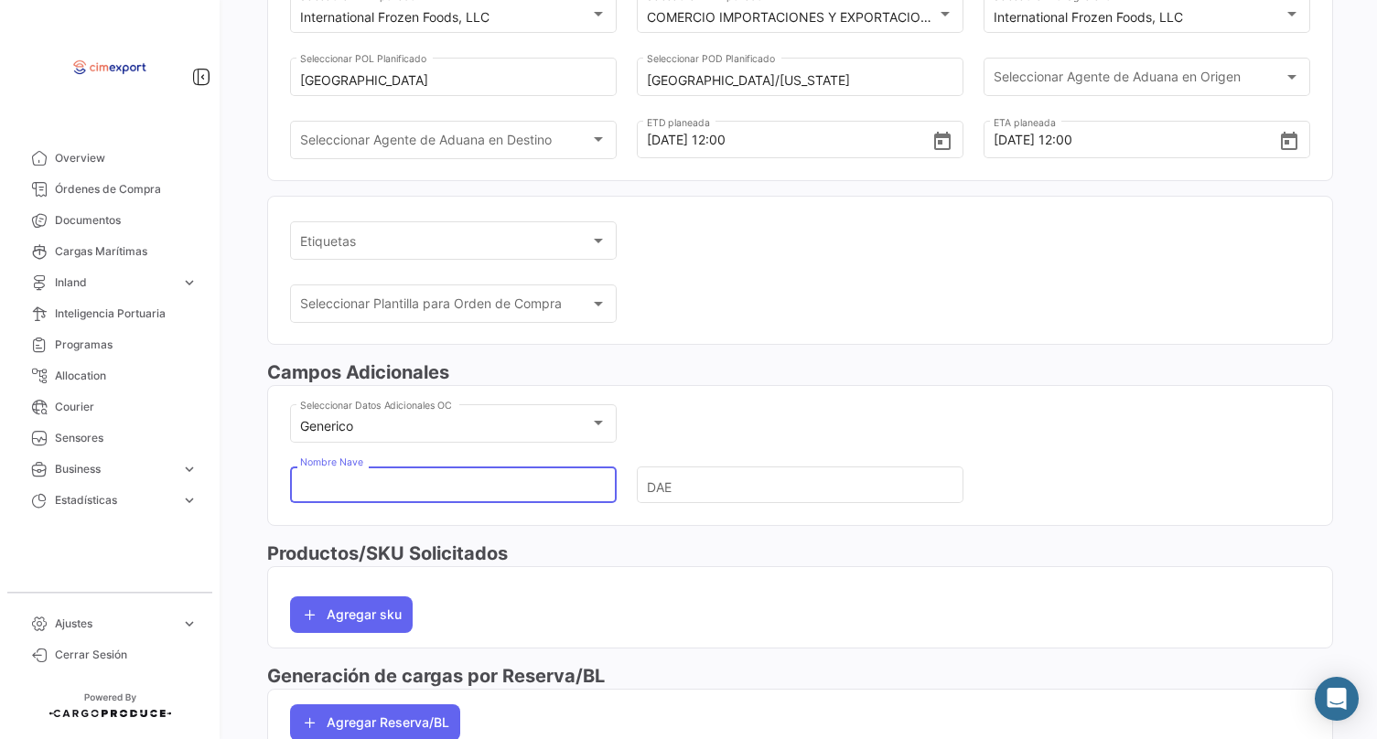
click at [410, 497] on input "Nombre Nave" at bounding box center [446, 486] width 292 height 64
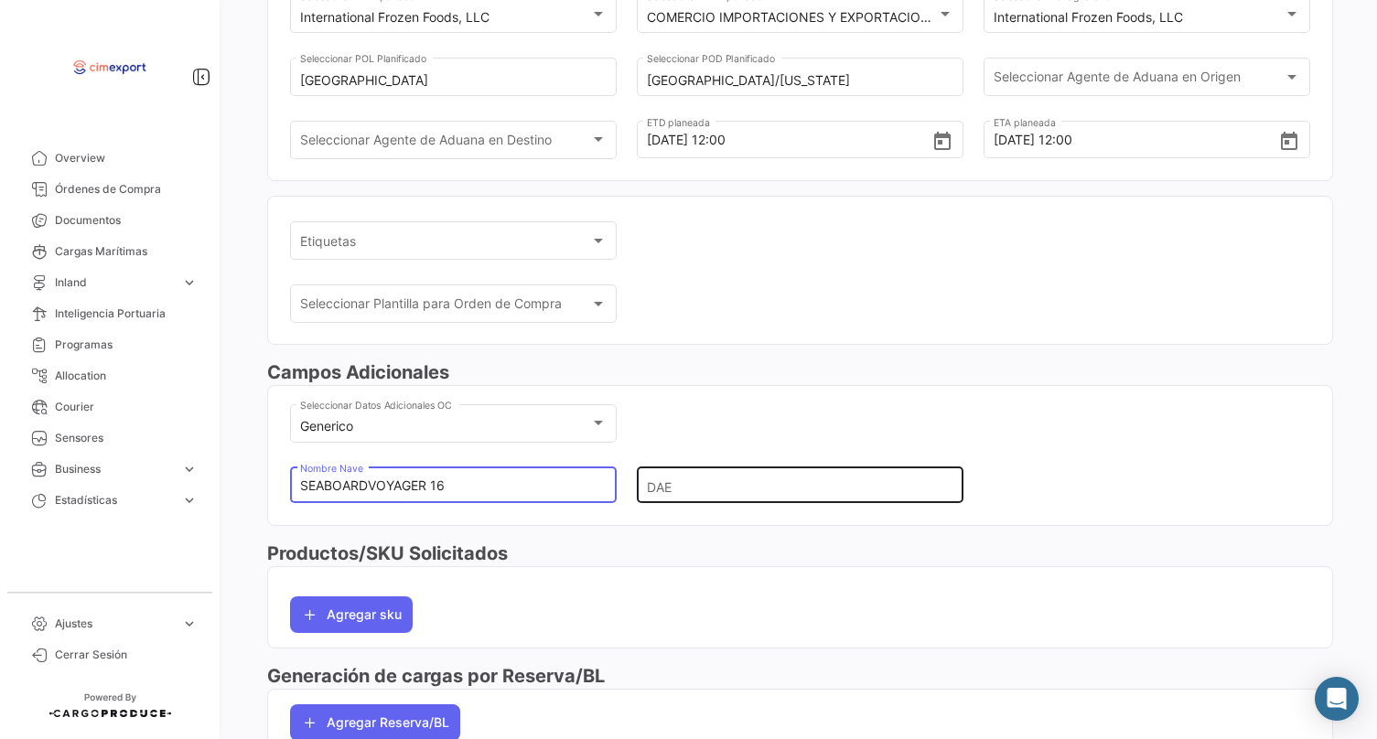
type input "SEABOARDVOYAGER 16"
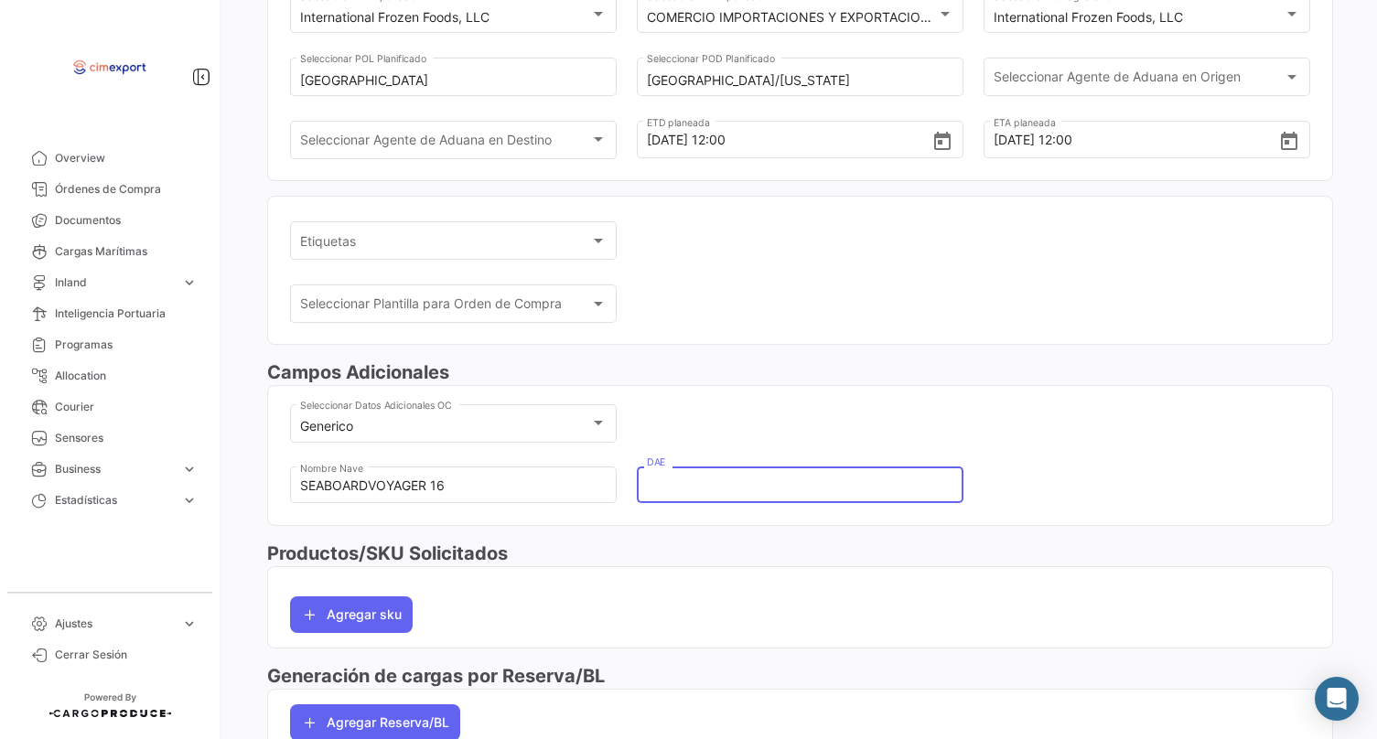
click at [654, 515] on input "DAE" at bounding box center [793, 486] width 292 height 64
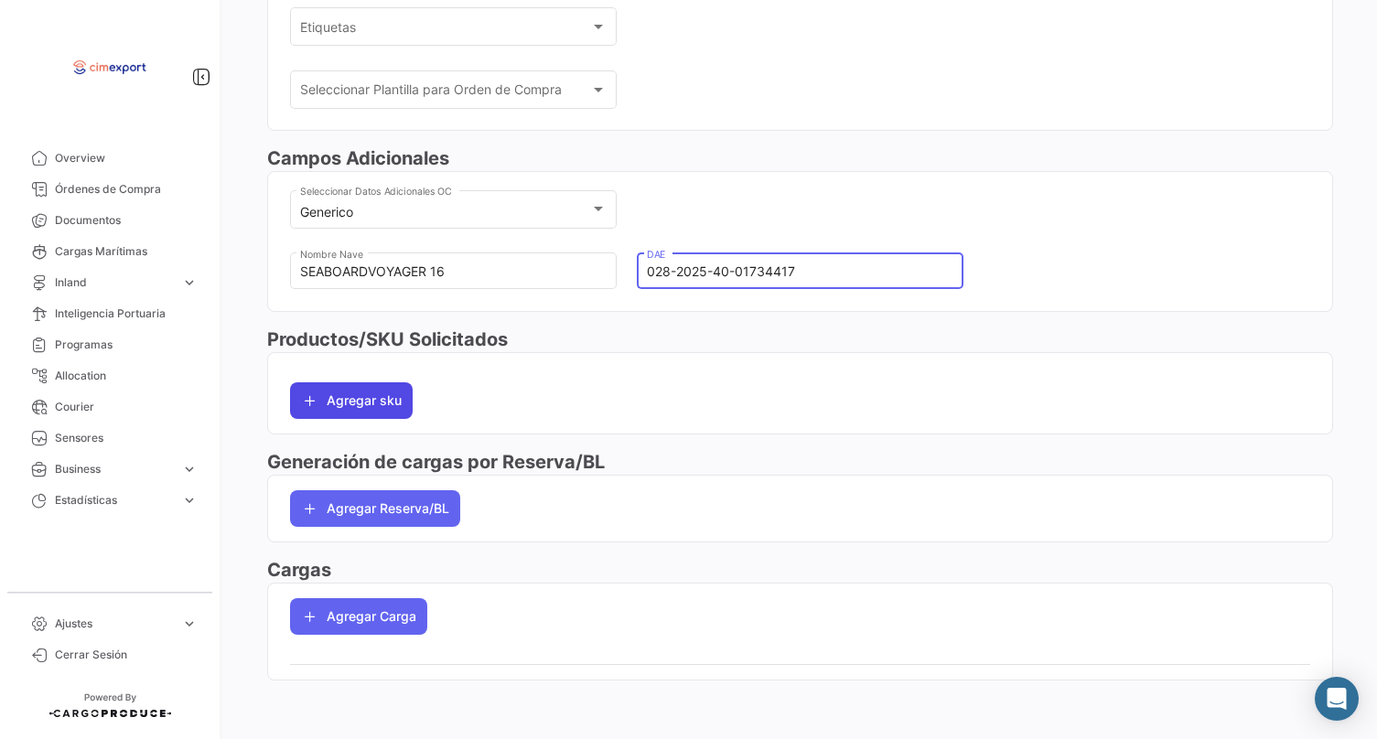
type input "028-2025-40-01734417"
click at [347, 397] on button "Agregar sku" at bounding box center [351, 400] width 123 height 37
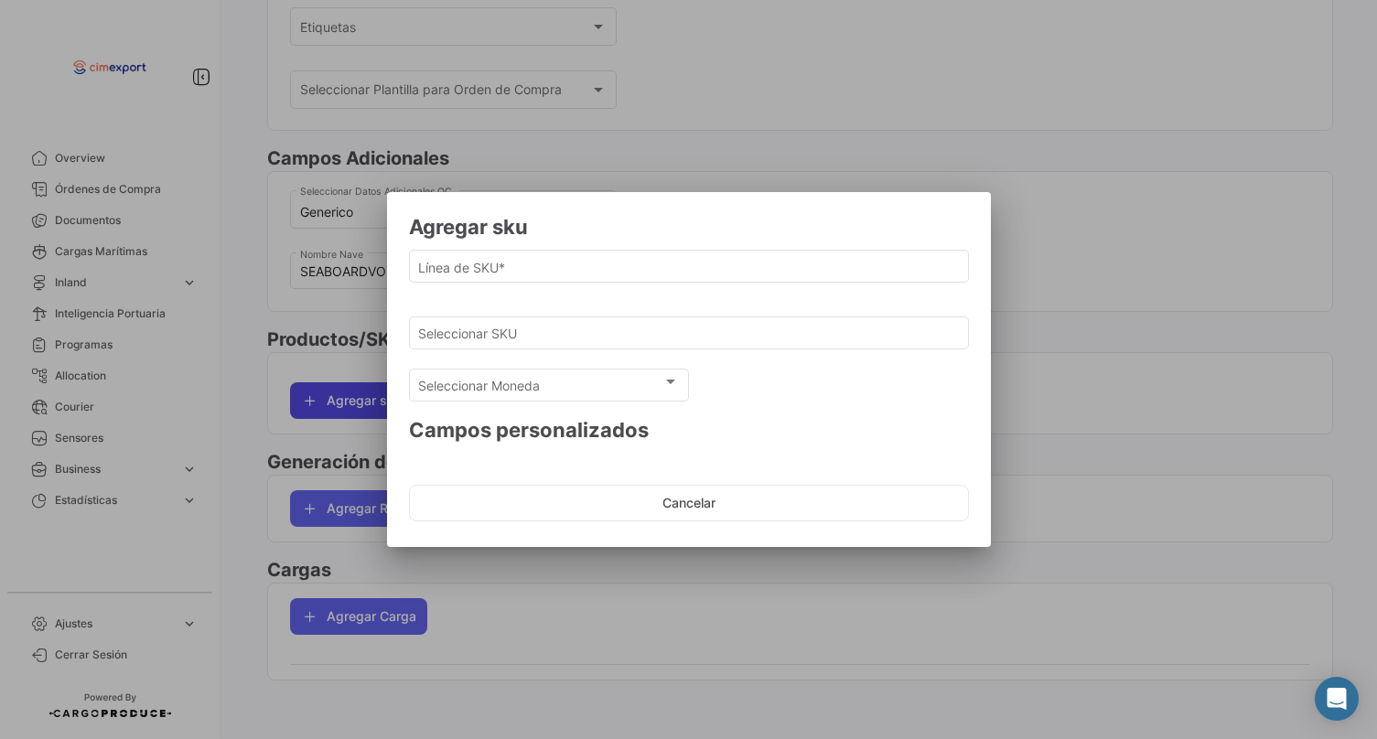
scroll to position [480, 0]
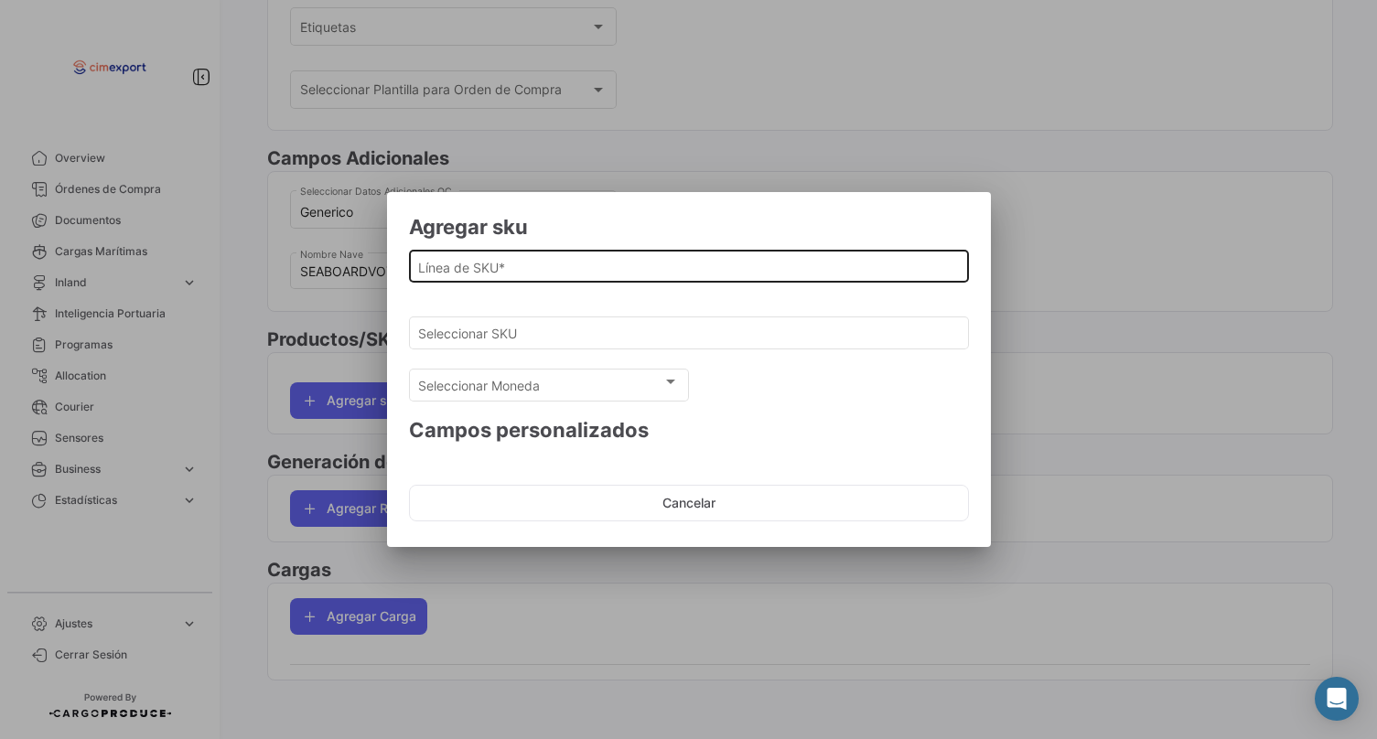
click at [443, 251] on div "Línea de SKU *" at bounding box center [688, 265] width 541 height 36
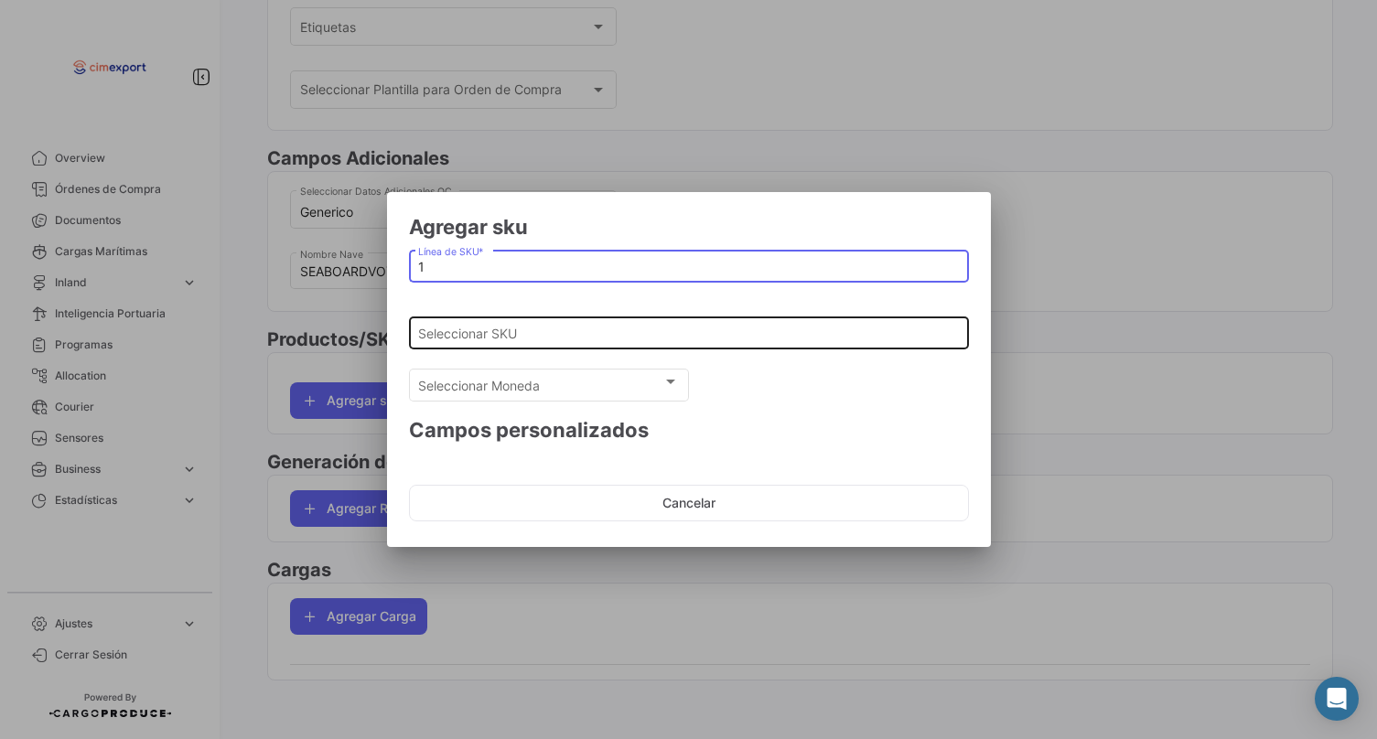
type input "1"
click at [450, 345] on div "Seleccionar SKU" at bounding box center [688, 332] width 541 height 36
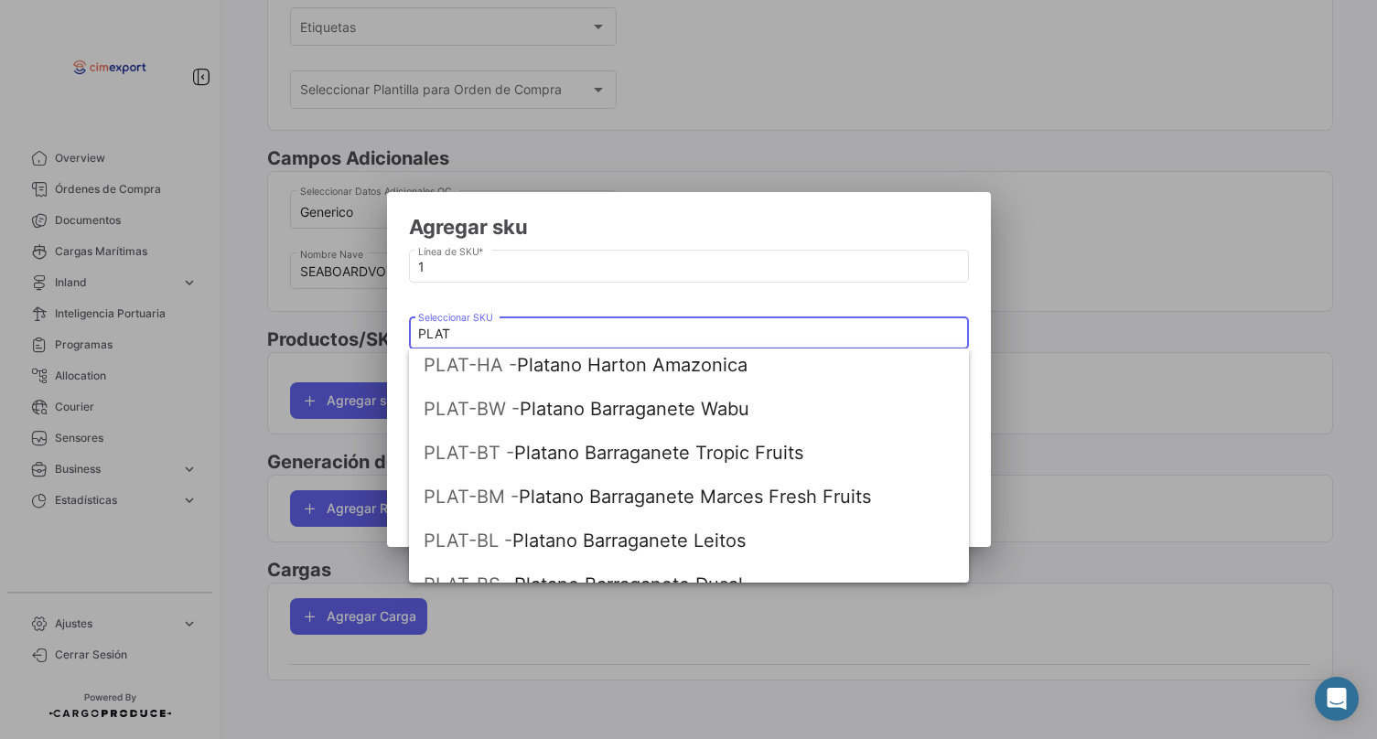
scroll to position [249, 0]
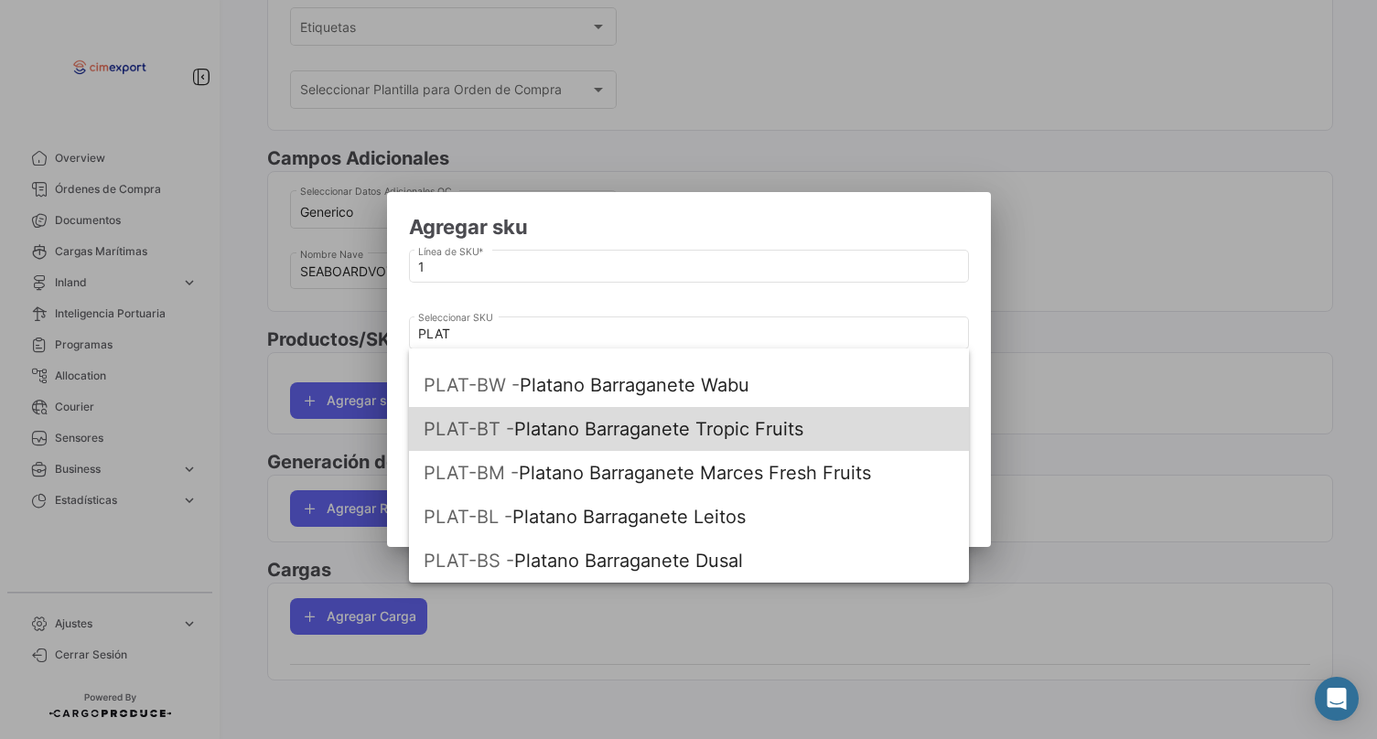
click at [551, 437] on span "PLAT-BT - Platano Barraganete Tropic Fruits" at bounding box center [689, 429] width 531 height 44
type input "Platano Barraganete Tropic Fruits"
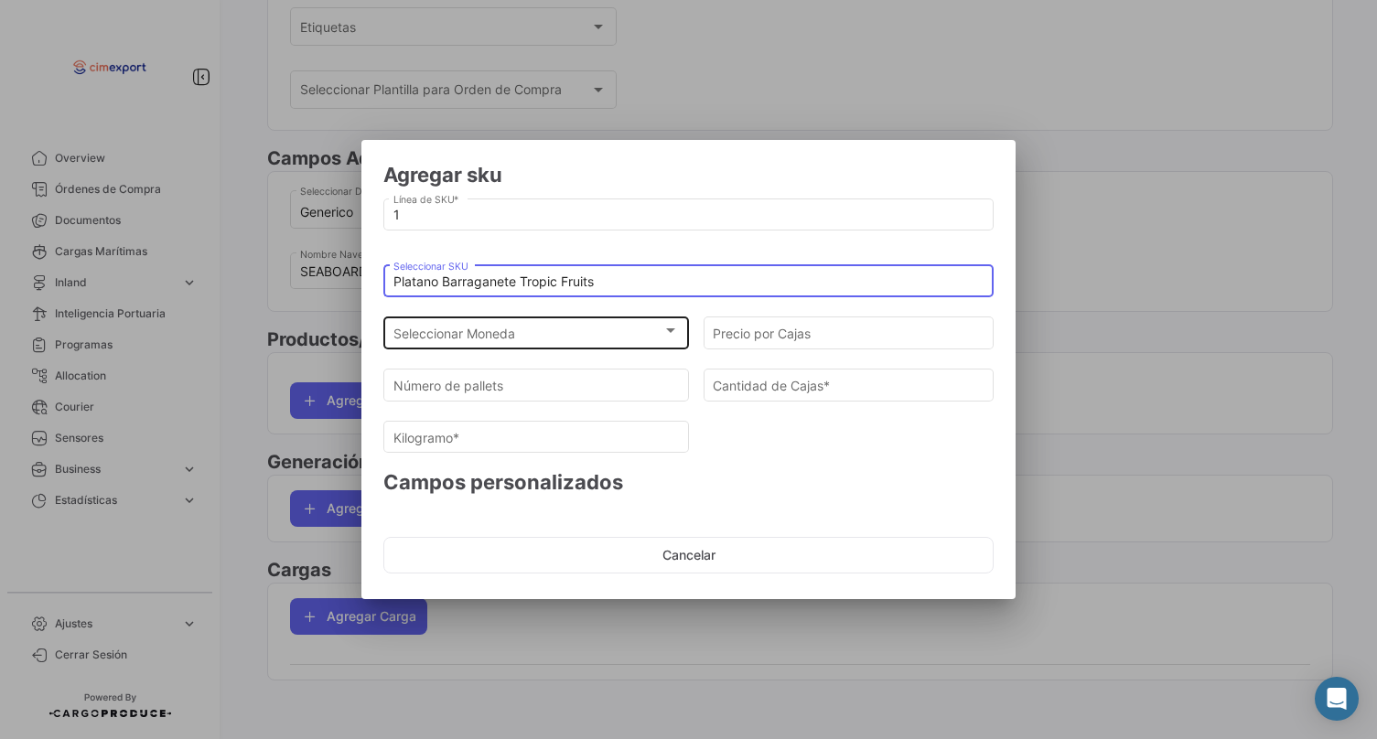
click at [530, 336] on div "Seleccionar Moneda" at bounding box center [528, 335] width 270 height 16
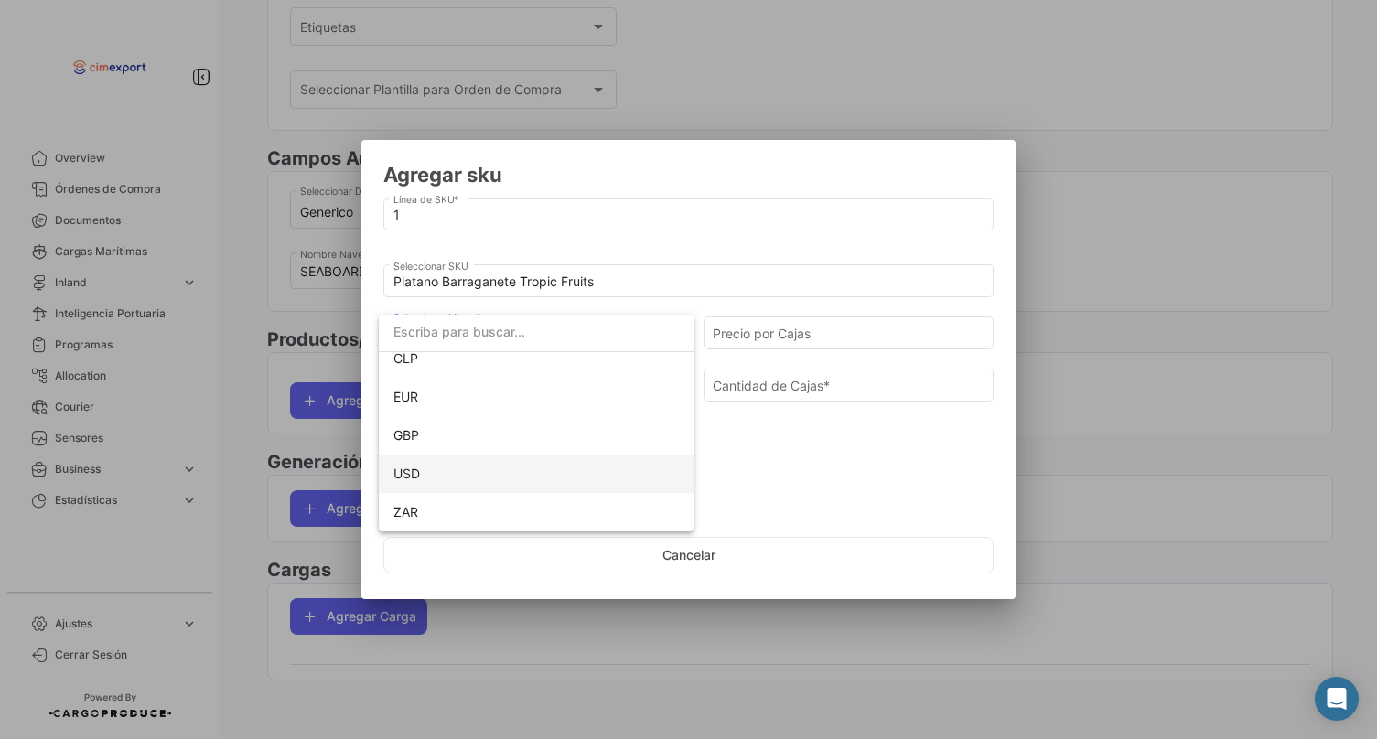
scroll to position [131, 0]
click at [456, 458] on span "USD" at bounding box center [536, 474] width 286 height 38
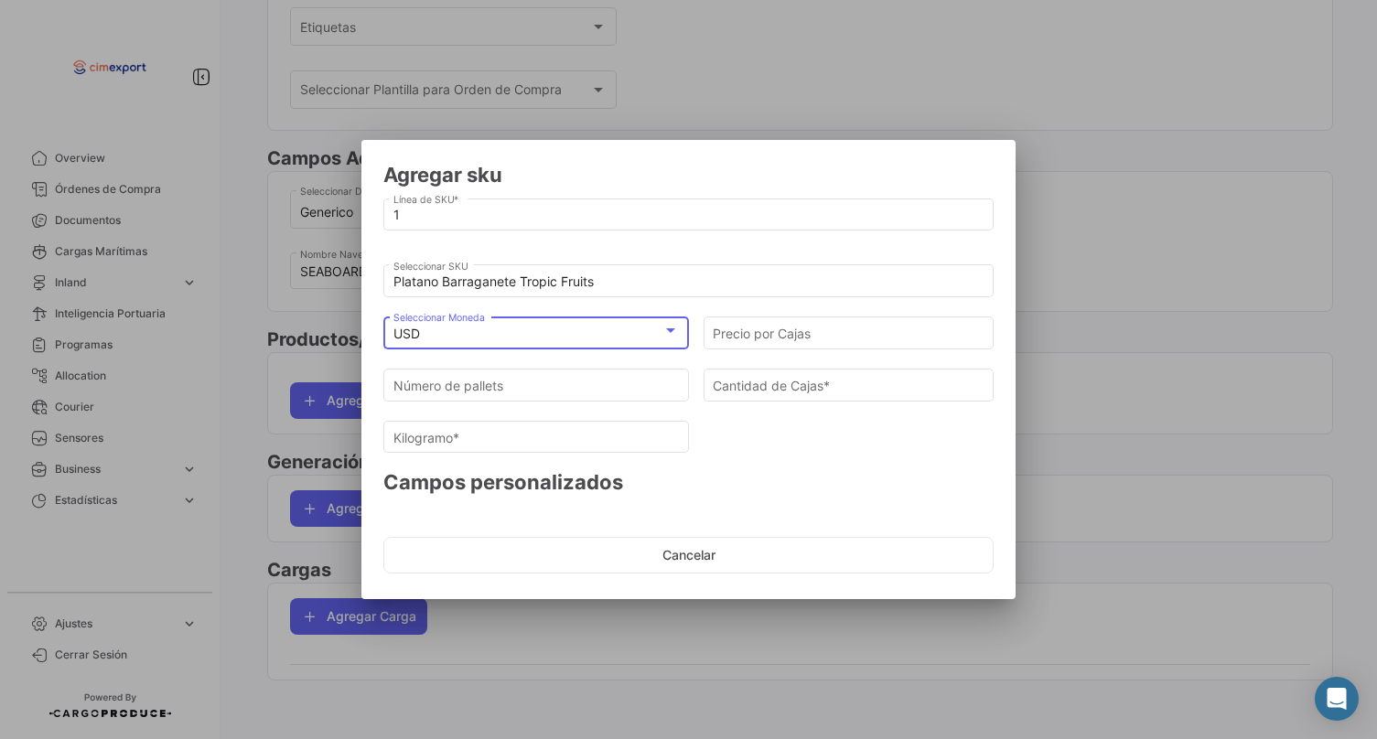
scroll to position [0, 0]
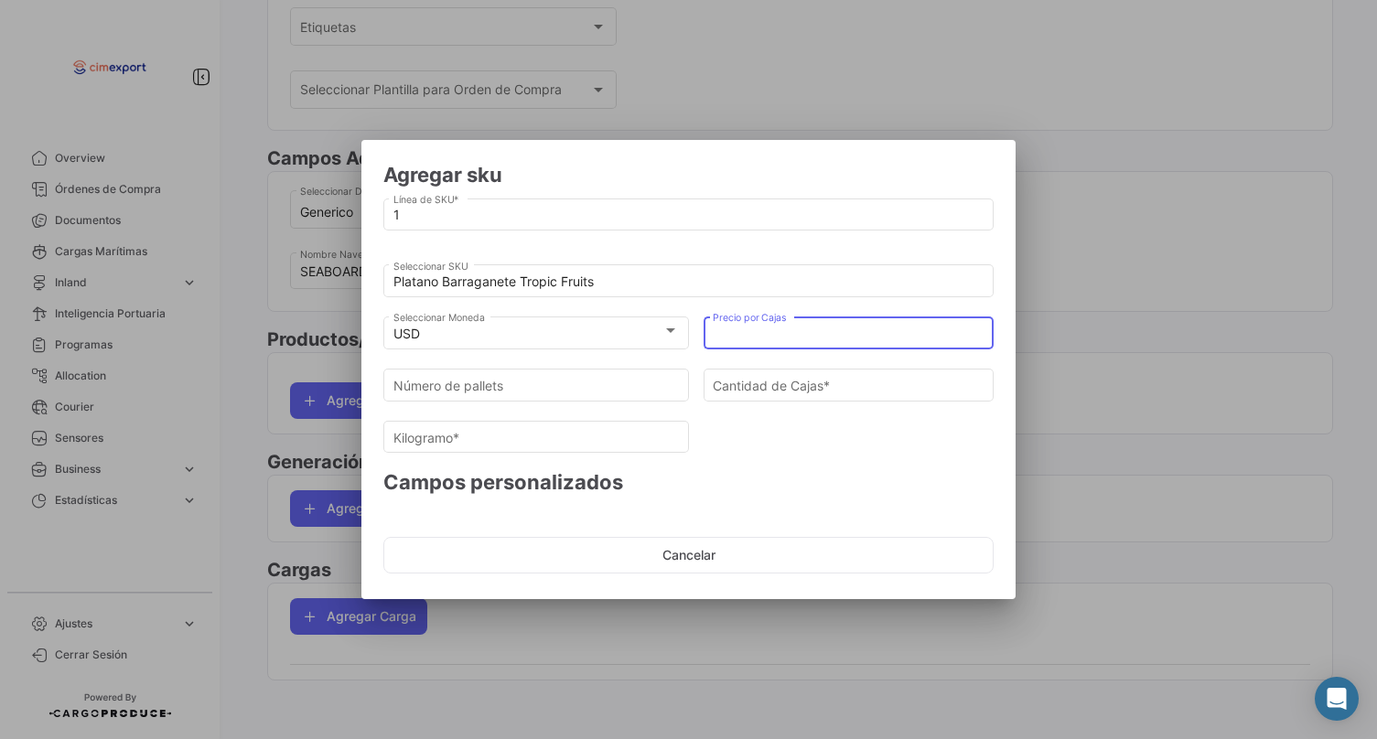
click at [811, 328] on input "Precio por Cajas" at bounding box center [849, 335] width 272 height 16
type input "21"
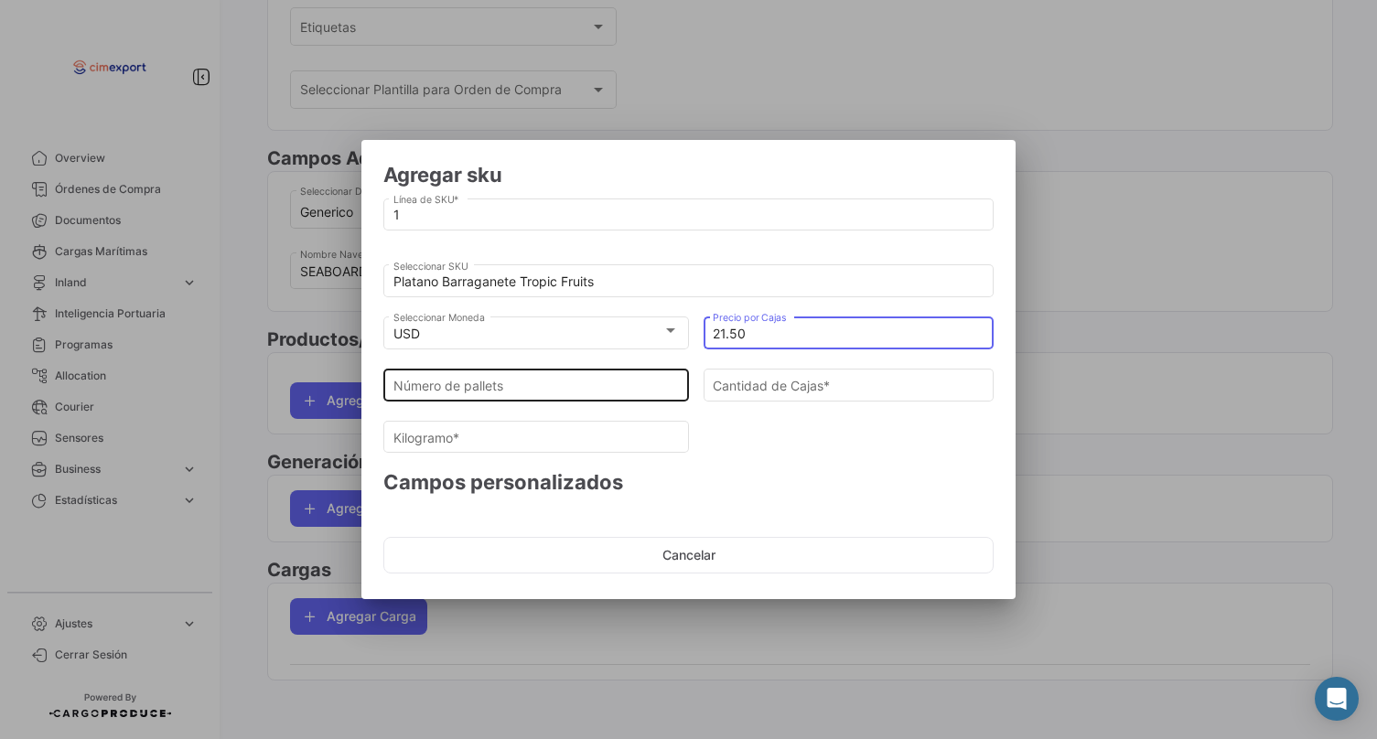
type input "21.50"
click at [639, 381] on input "Número de pallets" at bounding box center [536, 386] width 286 height 16
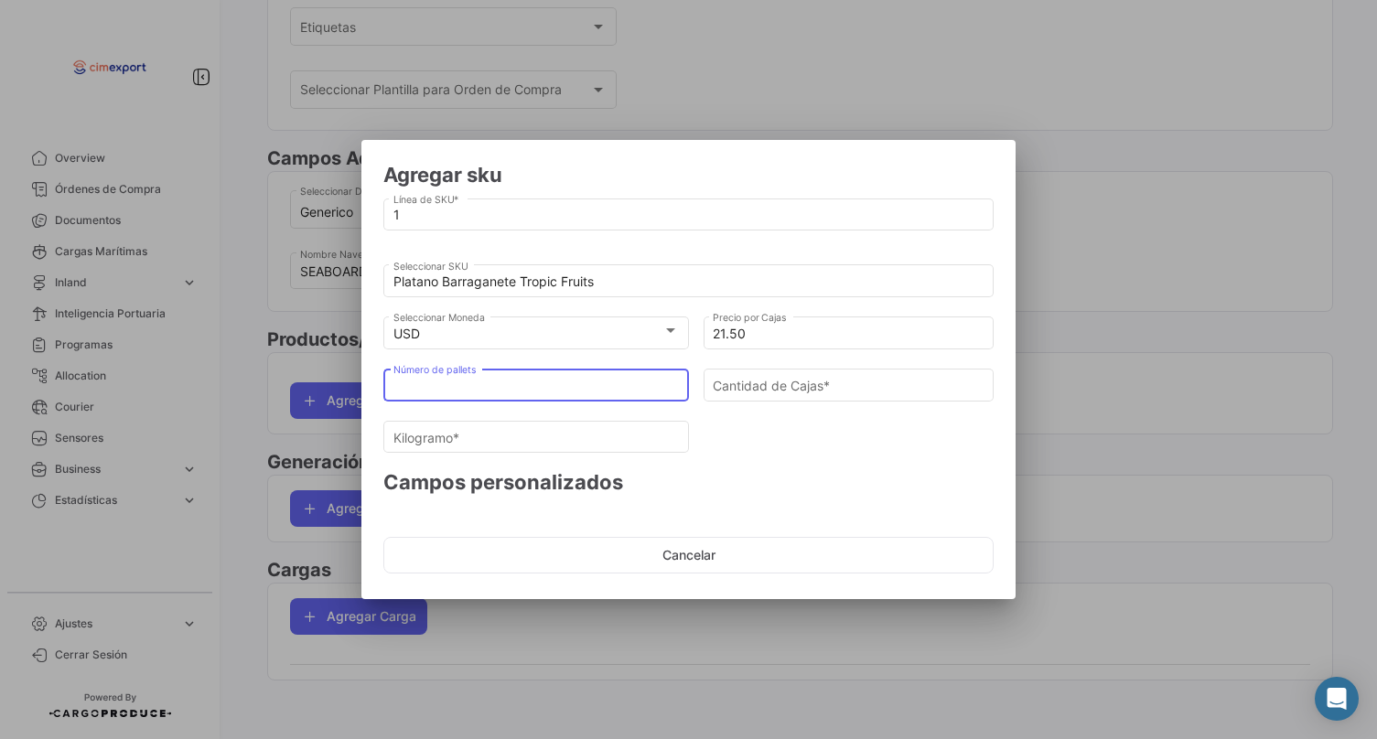
type input "2"
type input "108"
type input "2451.6"
type input "20"
type input "1080"
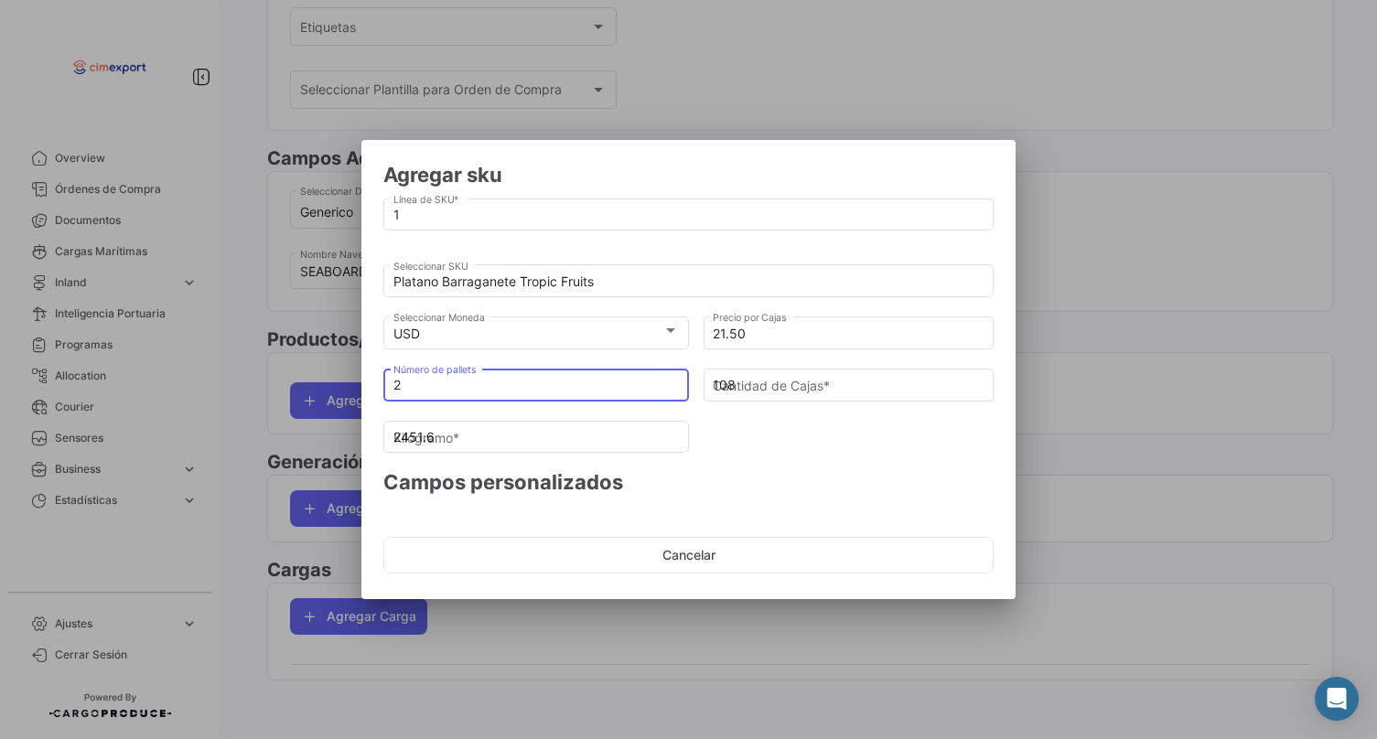
type input "24516"
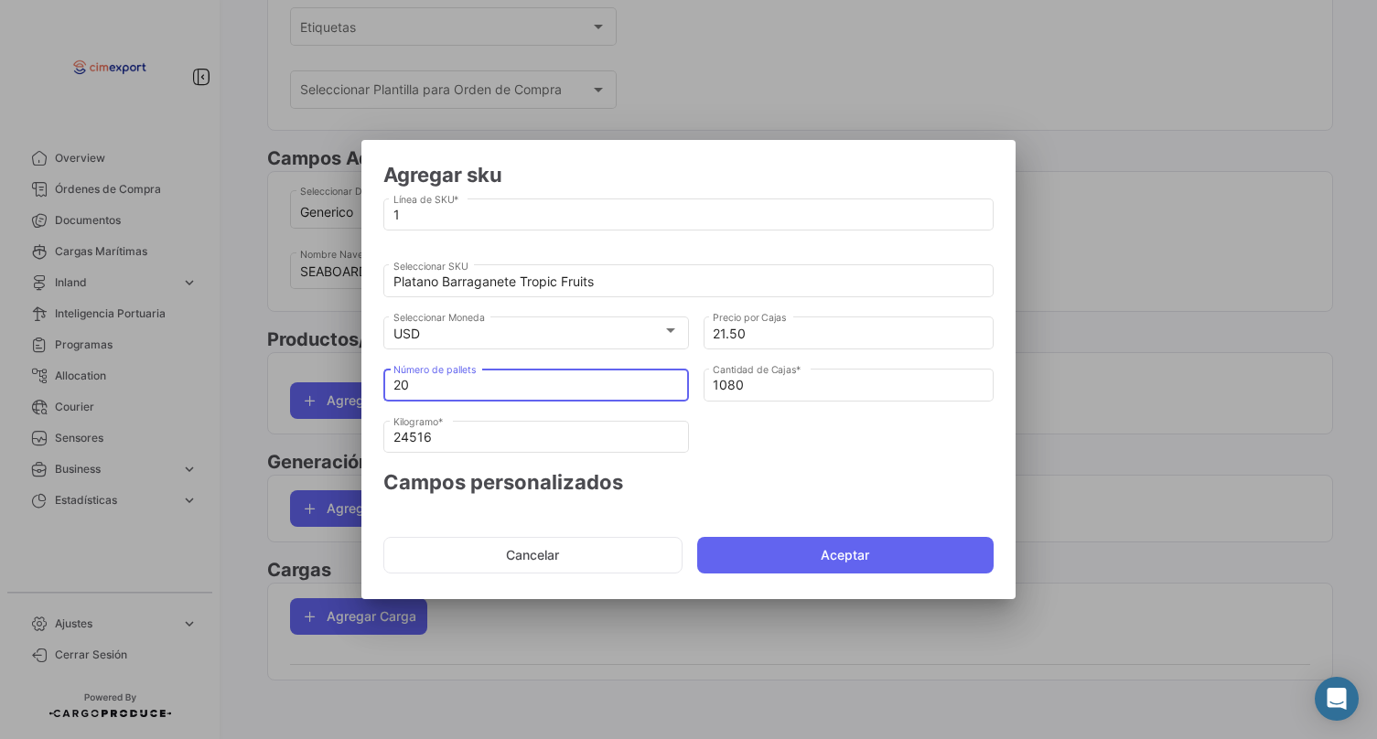
type input "20"
click at [531, 456] on div "24516 Kilogramo *" at bounding box center [536, 444] width 306 height 46
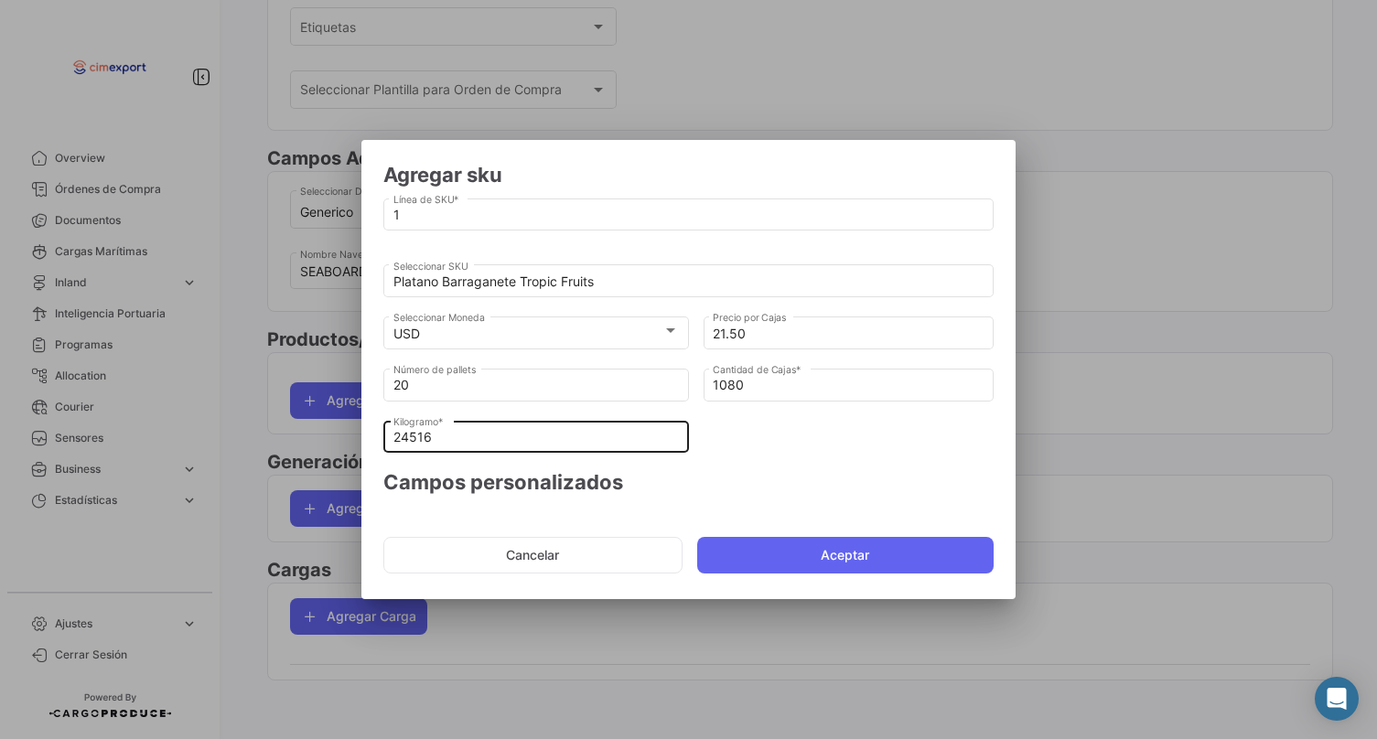
click at [524, 438] on input "24516" at bounding box center [536, 438] width 286 height 16
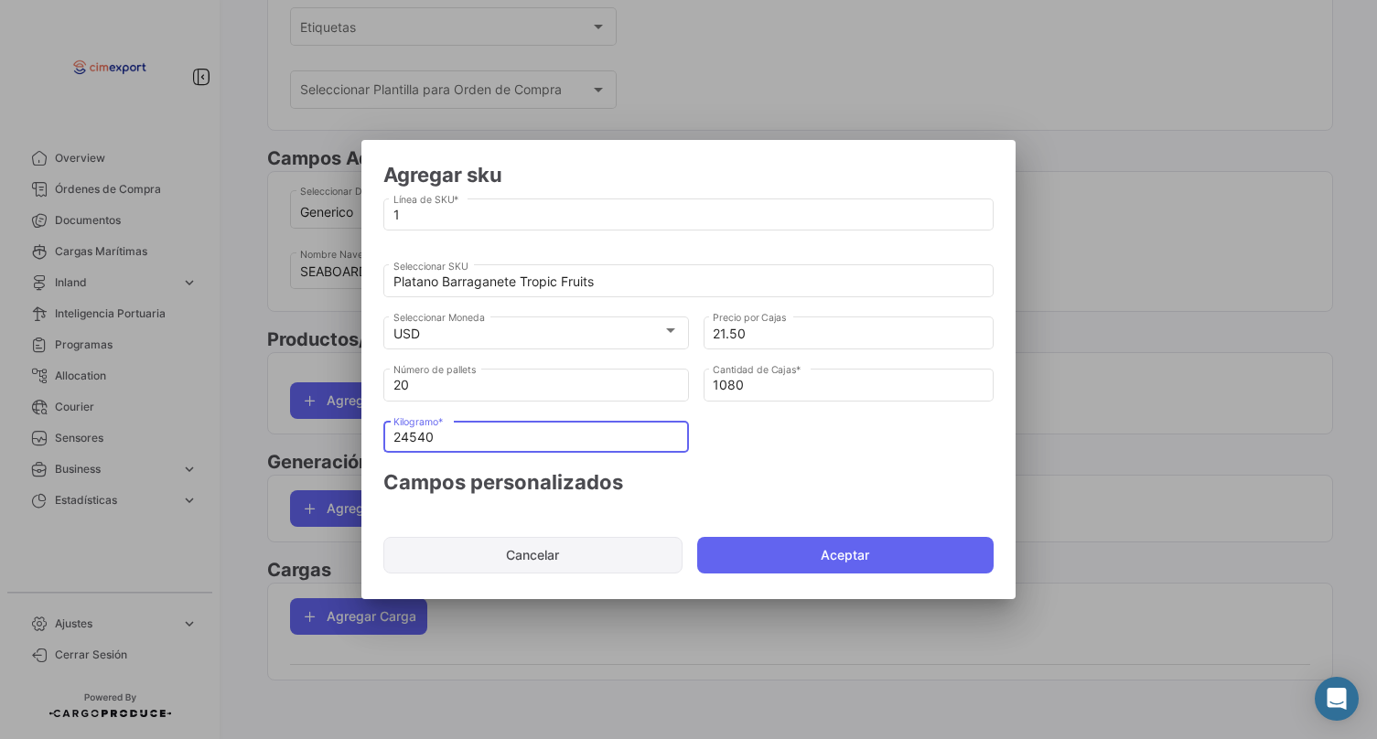
type input "24540"
click at [773, 559] on button "Aceptar" at bounding box center [845, 555] width 297 height 37
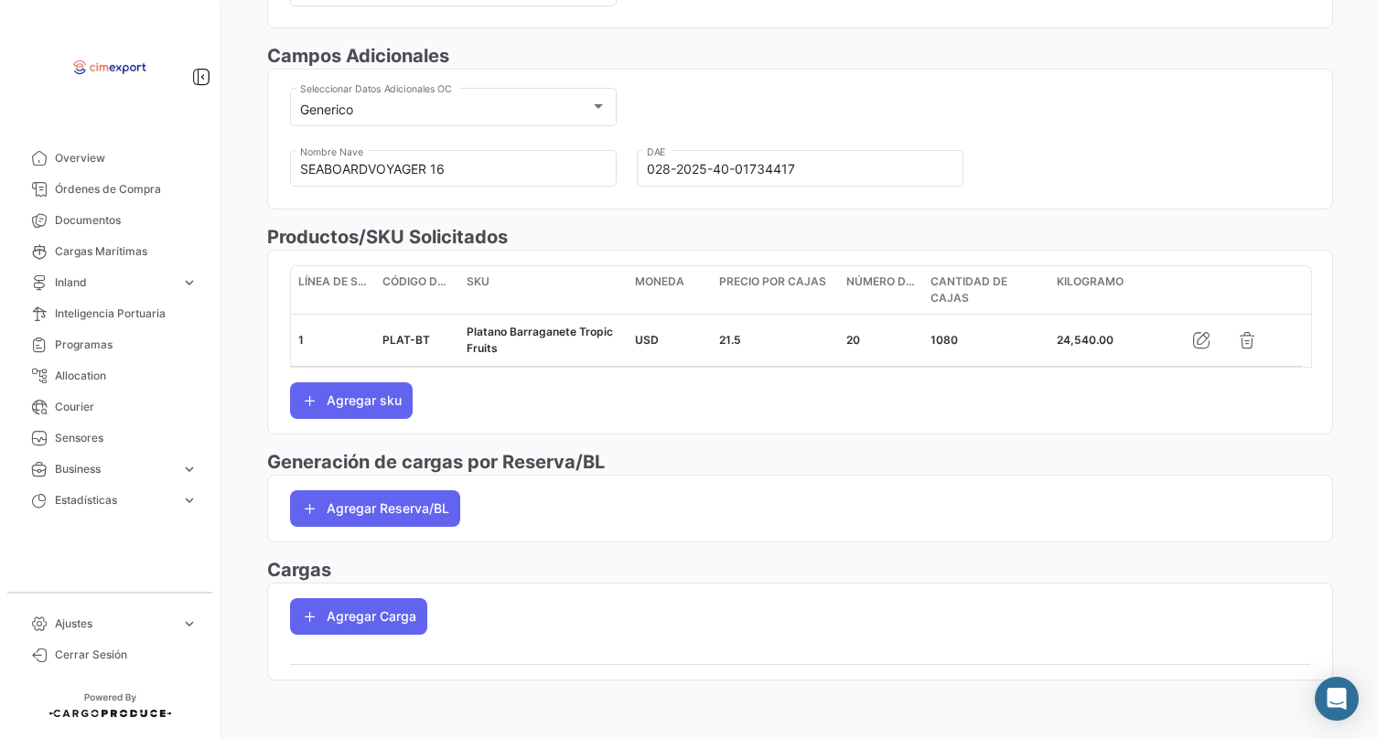
scroll to position [583, 0]
click at [502, 460] on h3 "Generación de cargas por Reserva/BL" at bounding box center [800, 462] width 1066 height 26
click at [364, 614] on button "Agregar Carga" at bounding box center [358, 616] width 137 height 37
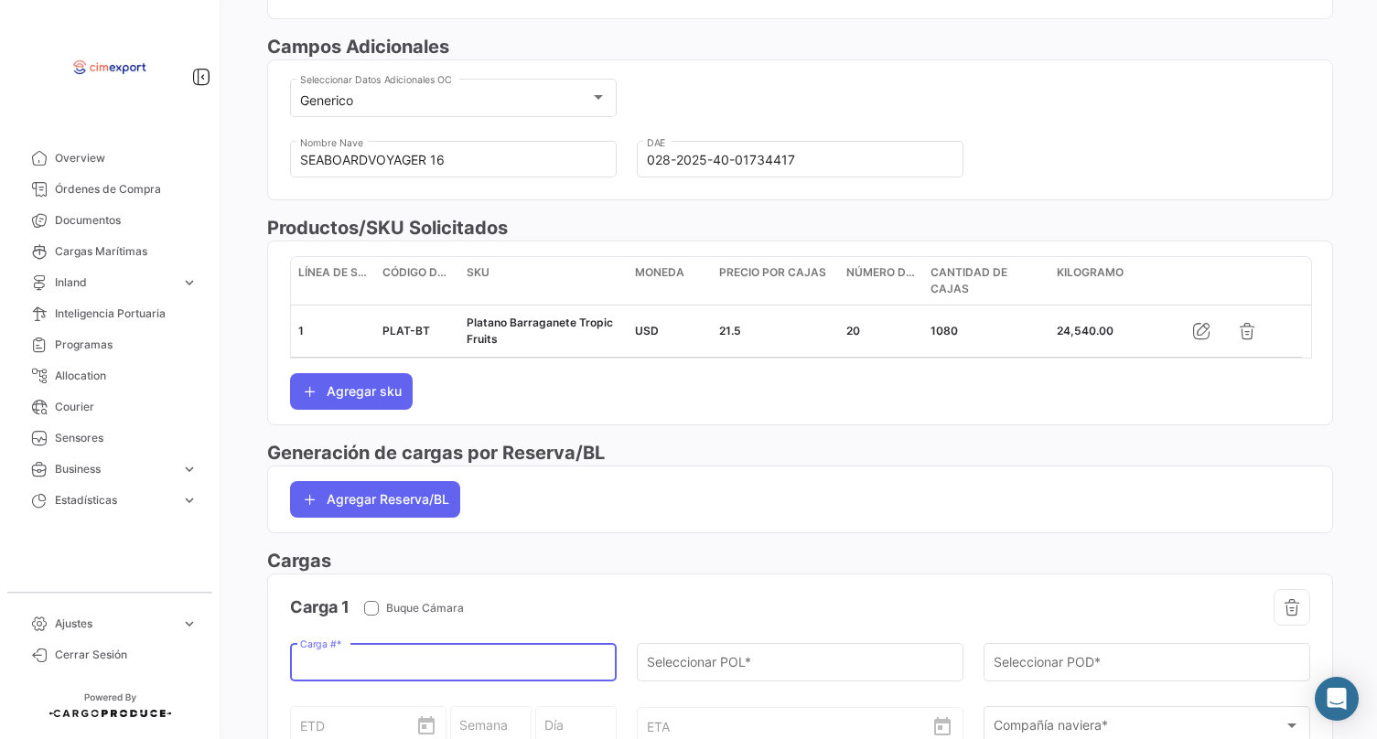
click at [372, 668] on input "Carga # *" at bounding box center [453, 667] width 307 height 16
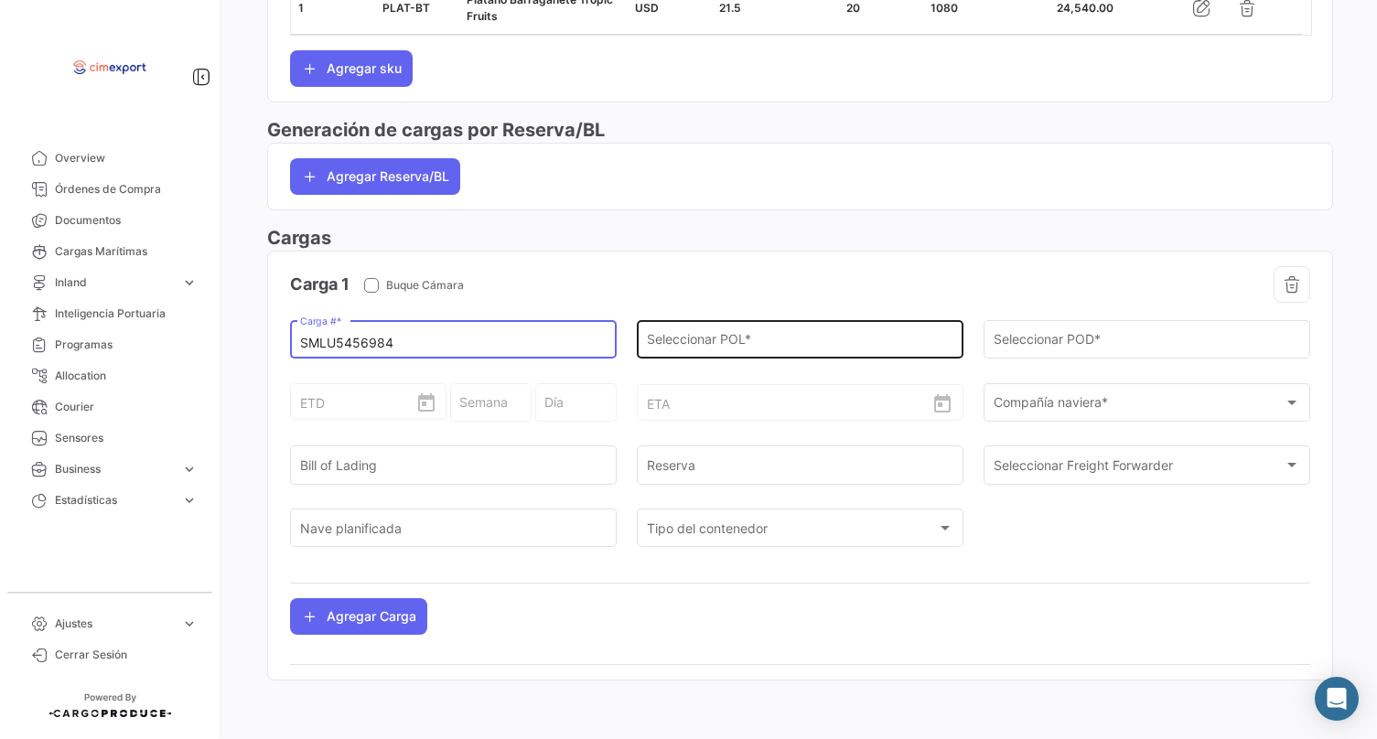
type input "SMLU5456984"
click at [658, 337] on input "Seleccionar POL *" at bounding box center [800, 344] width 307 height 16
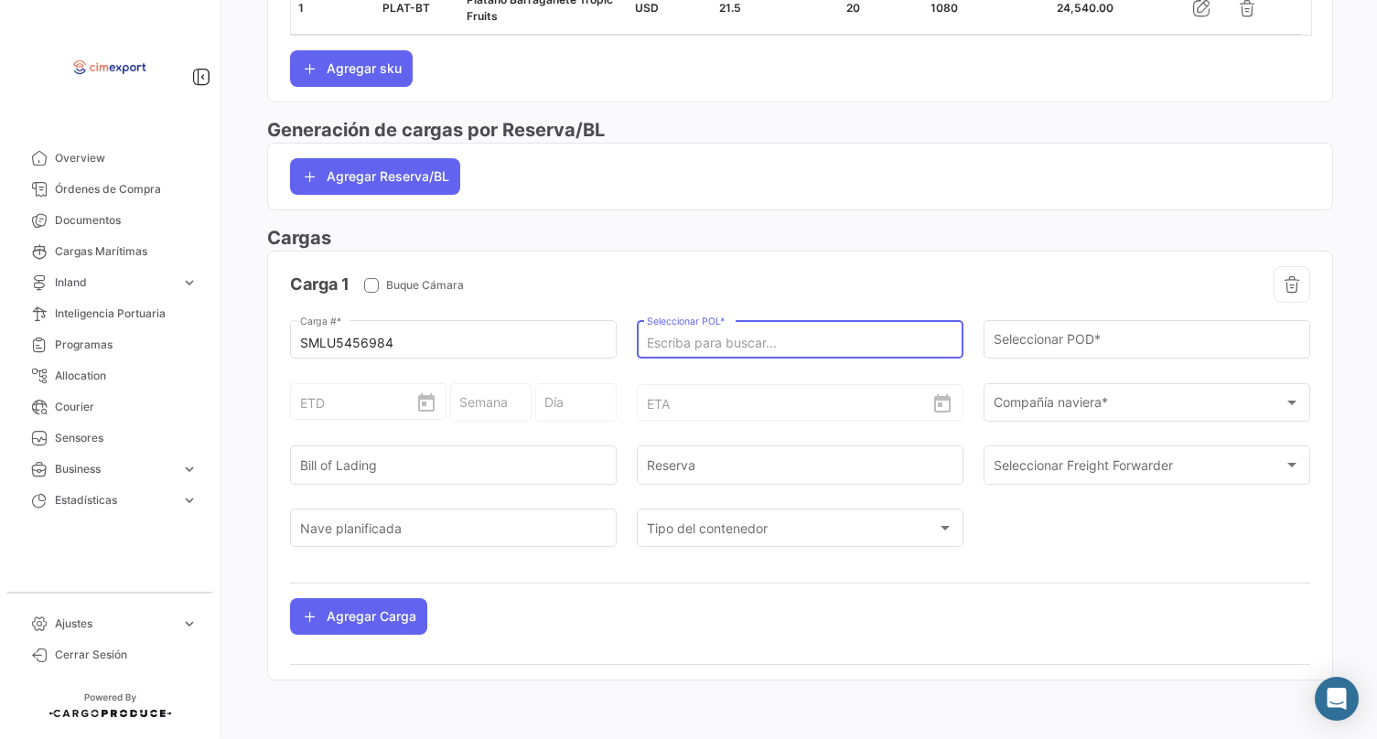
scroll to position [920, 0]
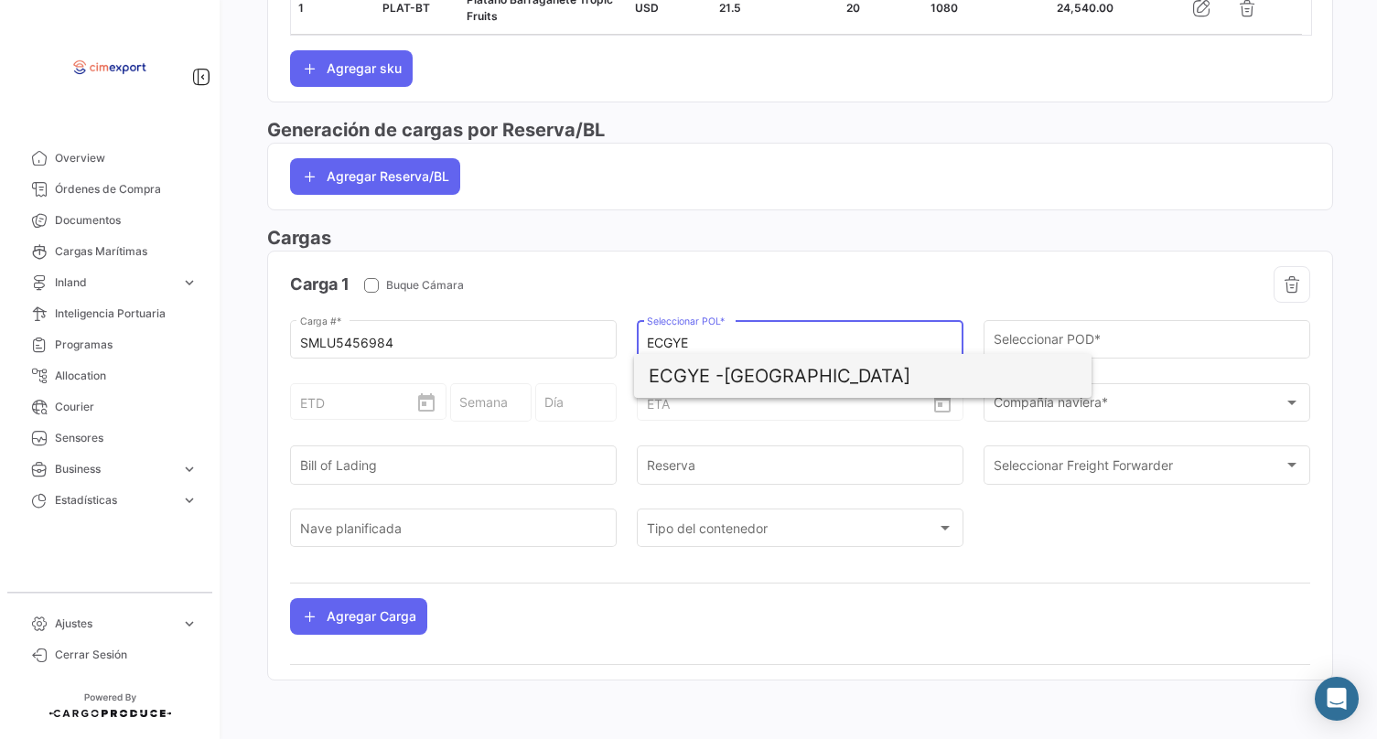
click at [781, 372] on span "ECGYE - [GEOGRAPHIC_DATA]" at bounding box center [863, 376] width 428 height 44
type input "[GEOGRAPHIC_DATA]"
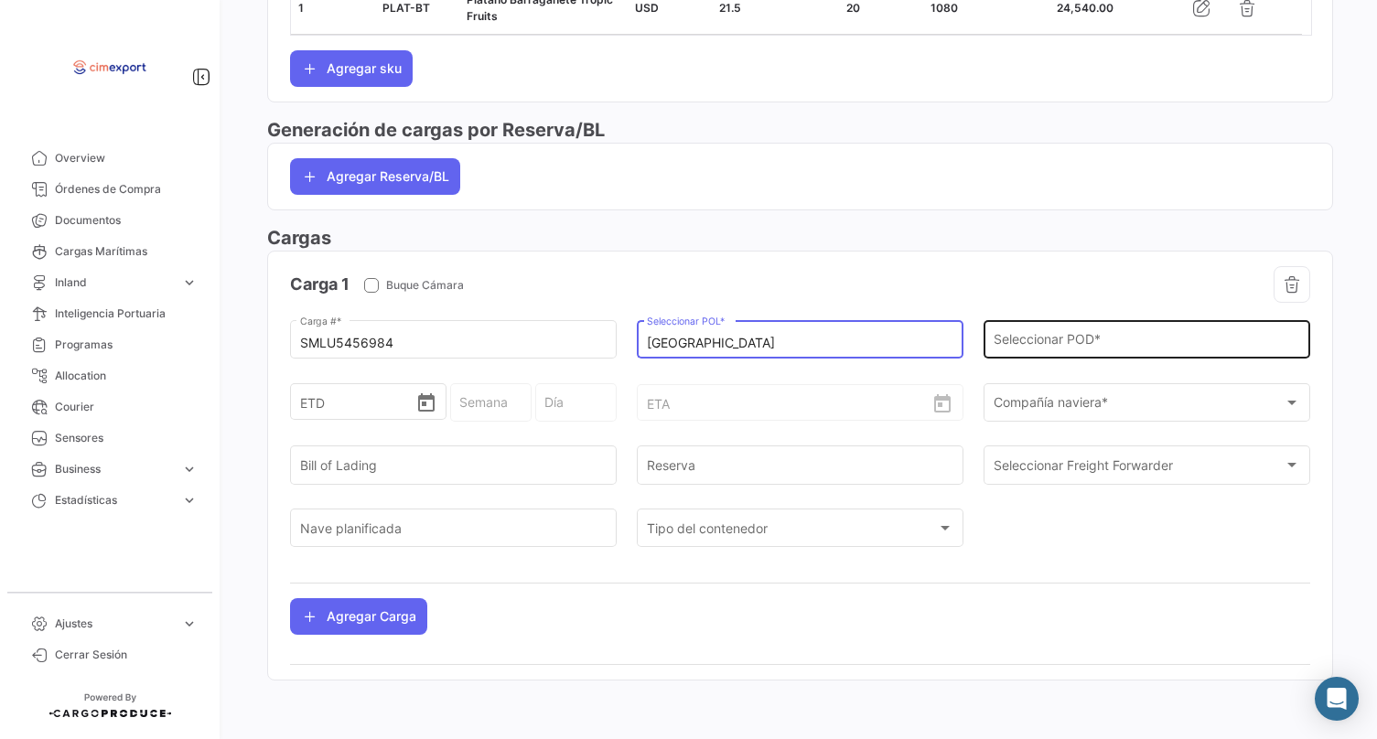
click at [1017, 329] on div "Seleccionar POD *" at bounding box center [1147, 338] width 307 height 42
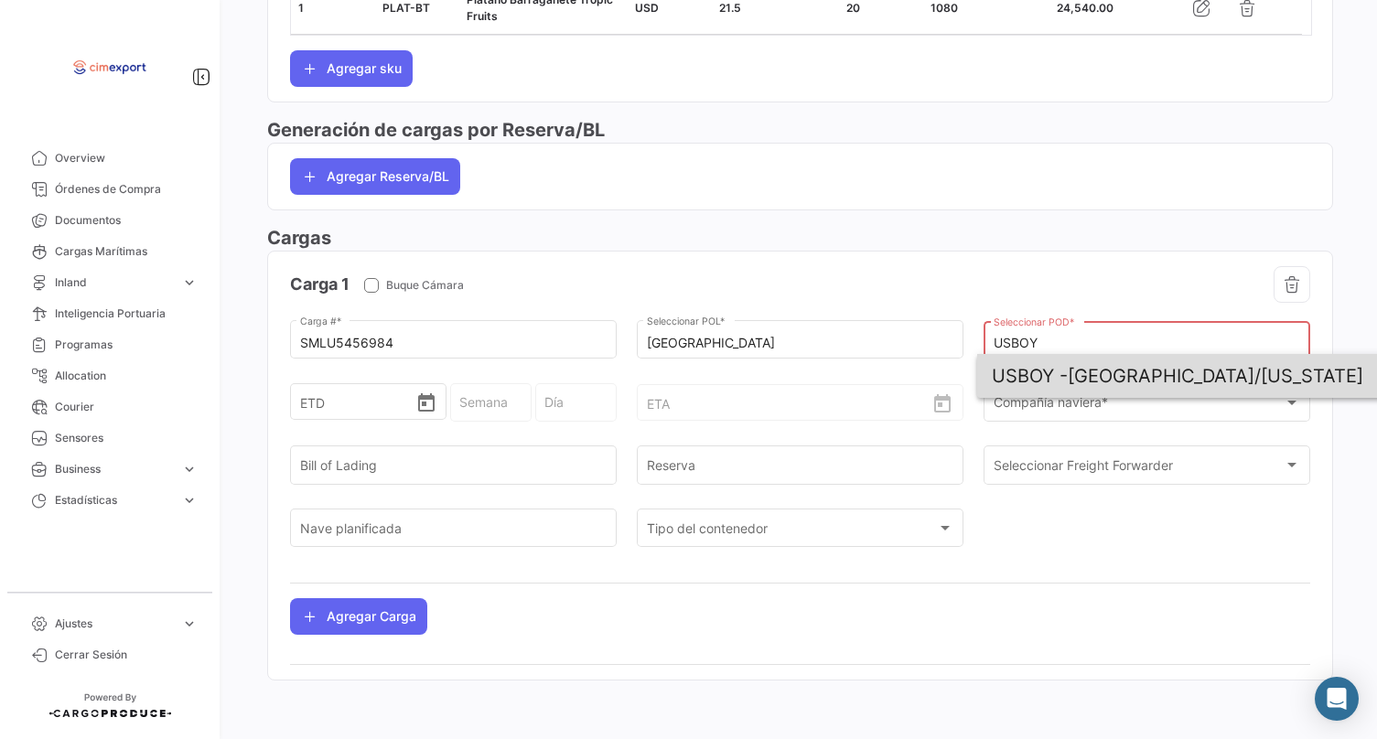
click at [1068, 371] on span "USBOY -" at bounding box center [1030, 376] width 76 height 22
type input "[GEOGRAPHIC_DATA]/[US_STATE]"
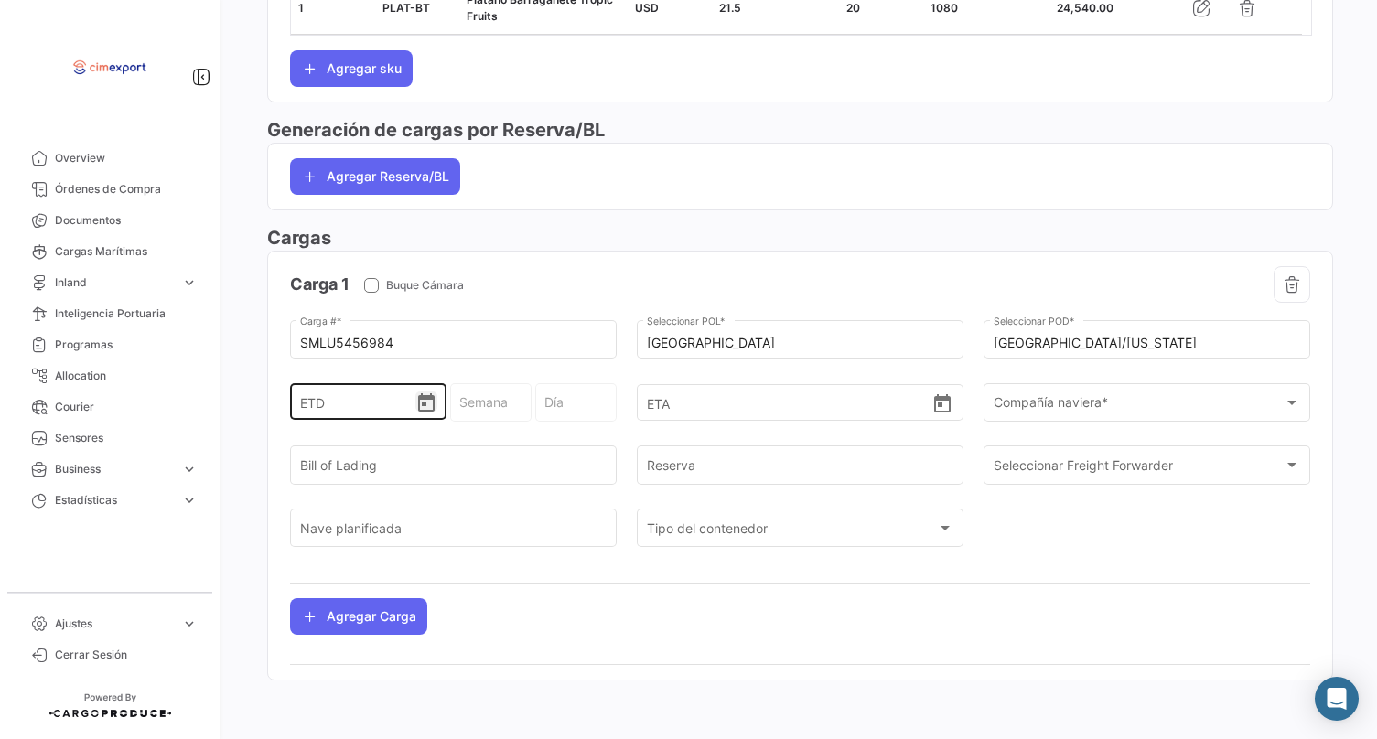
scroll to position [935, 0]
click at [421, 406] on icon "Open calendar" at bounding box center [426, 402] width 16 height 18
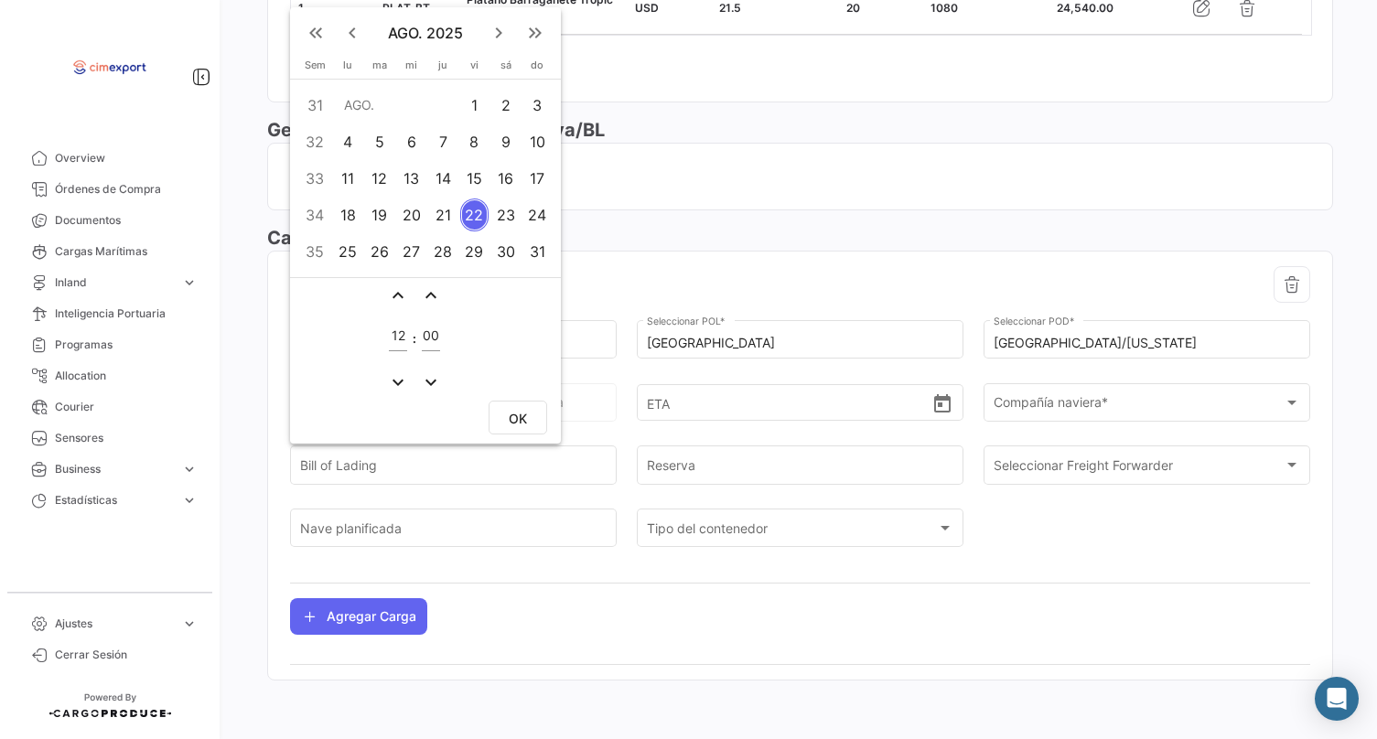
click at [471, 137] on div "8" at bounding box center [474, 141] width 28 height 33
click at [516, 421] on span "OK" at bounding box center [518, 419] width 18 height 16
type input "[DATE] 12:00"
type input "32 - 2025"
type input "Viernes"
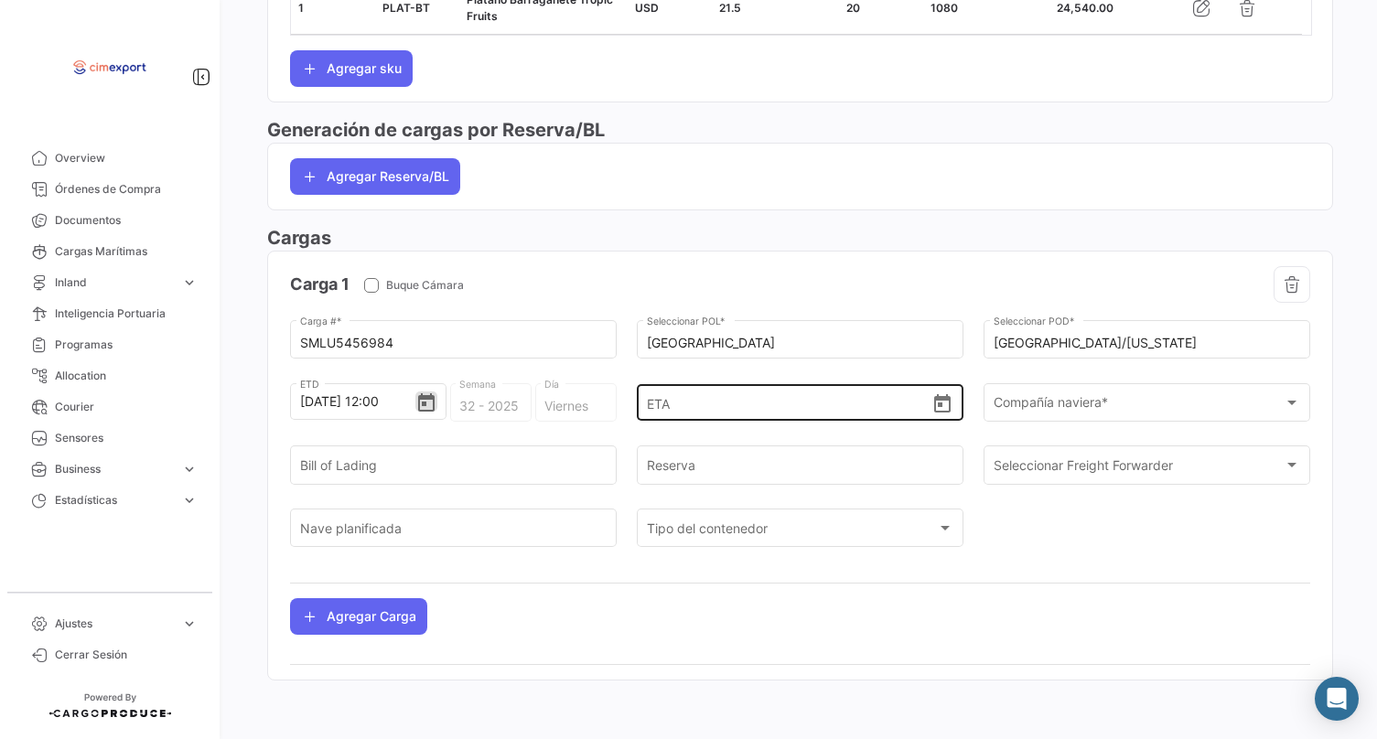
click at [934, 405] on icon "Open calendar" at bounding box center [942, 403] width 16 height 18
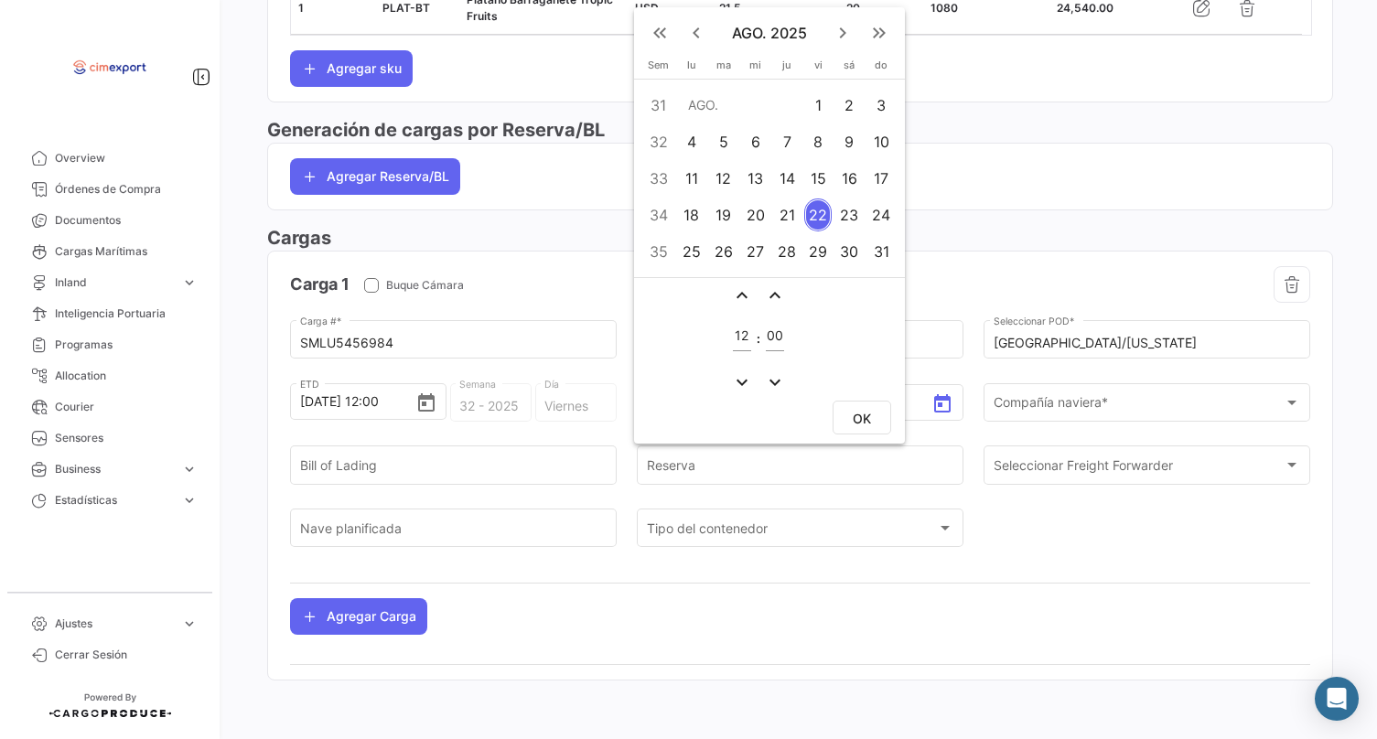
click at [719, 208] on div "19" at bounding box center [723, 215] width 29 height 33
click at [869, 414] on span "OK" at bounding box center [862, 419] width 18 height 16
type input "[DATE] 12:00"
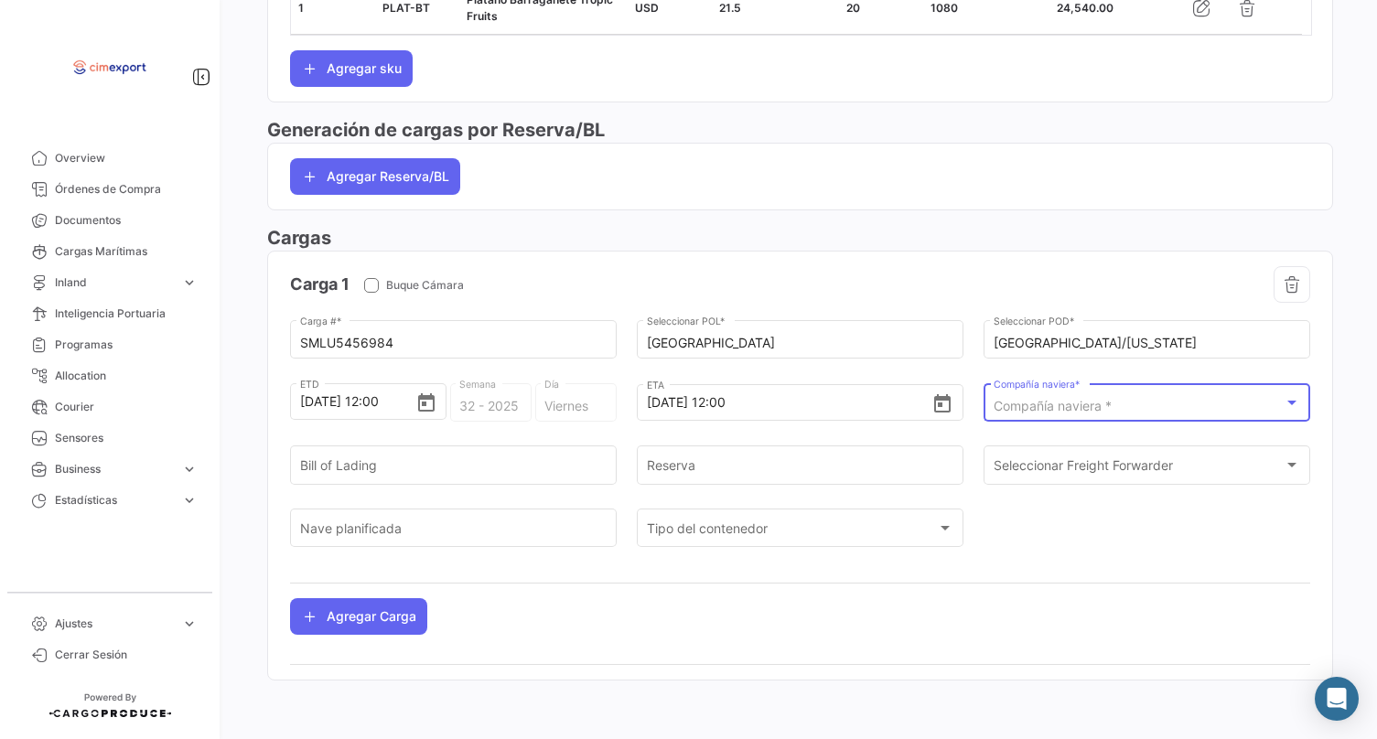
click at [994, 401] on span "Compañía naviera *" at bounding box center [1053, 406] width 118 height 16
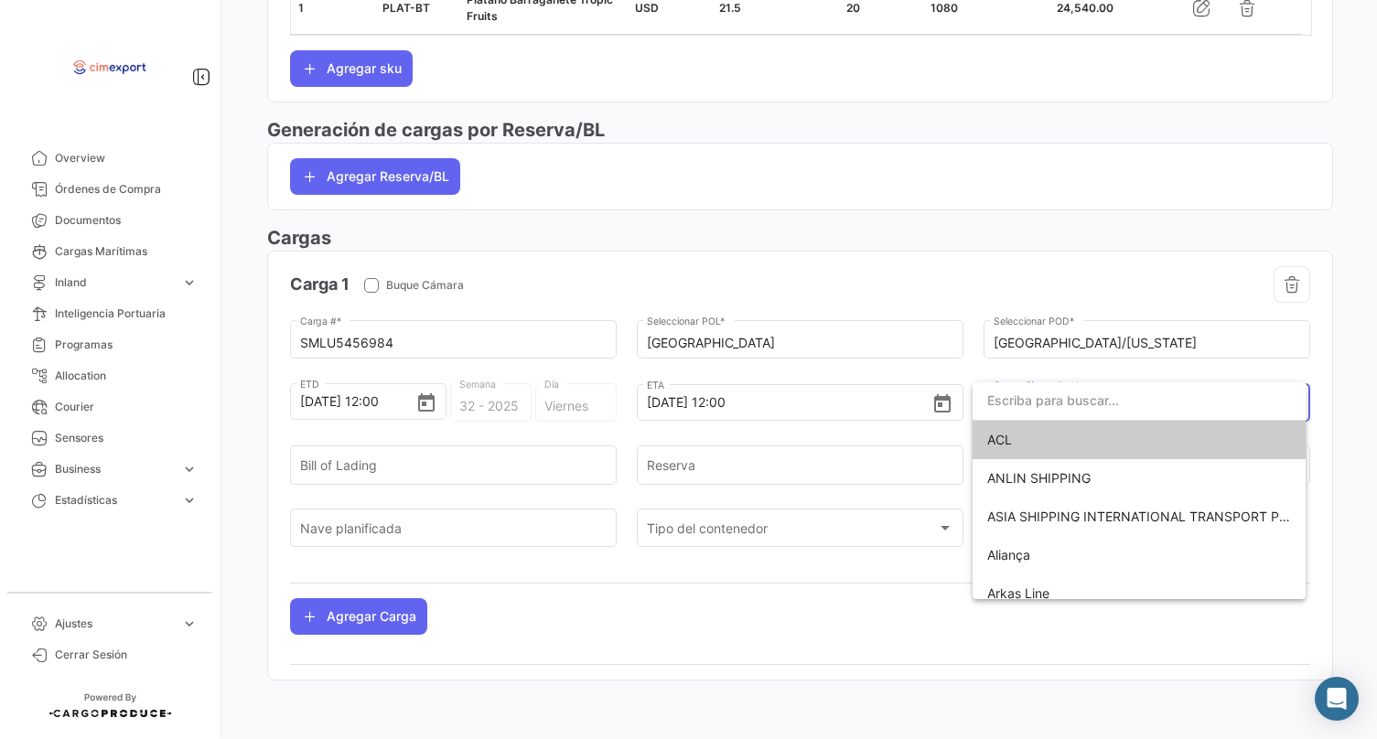
scroll to position [919, 0]
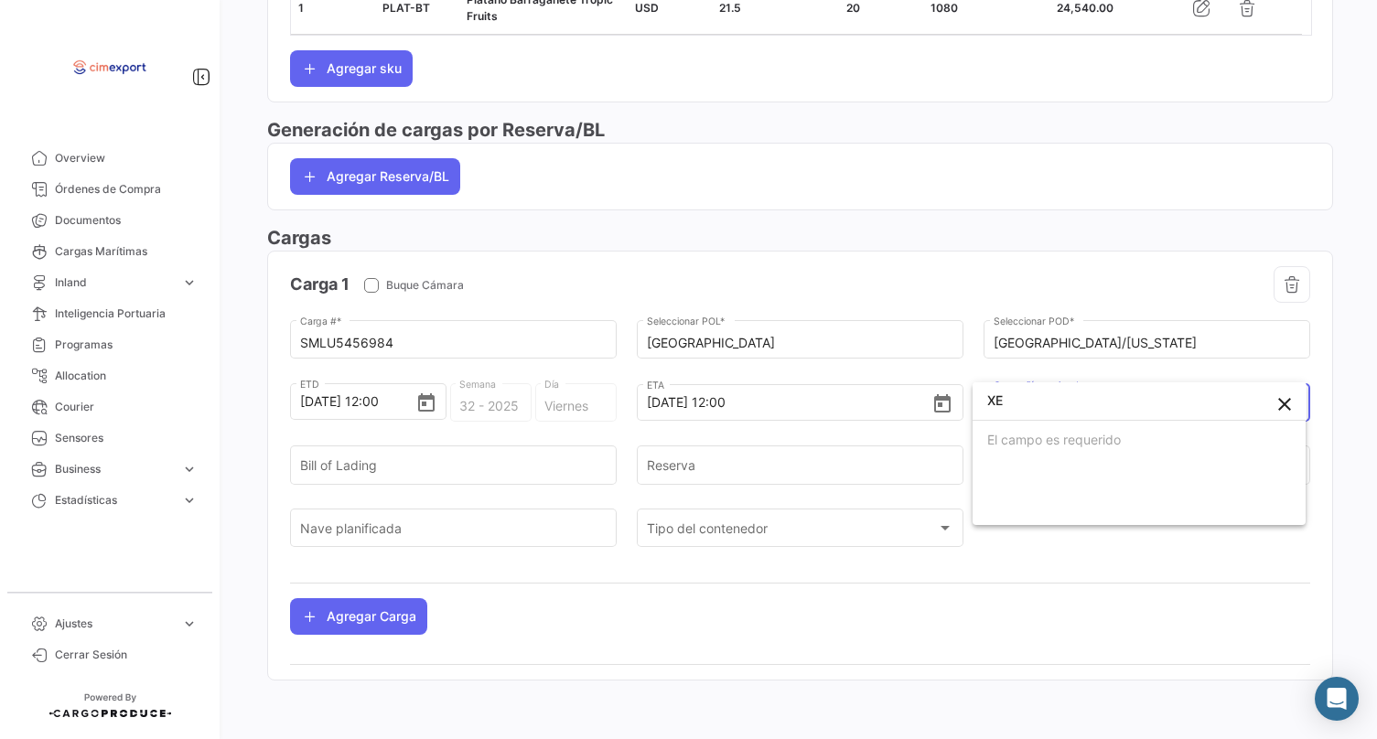
type input "X"
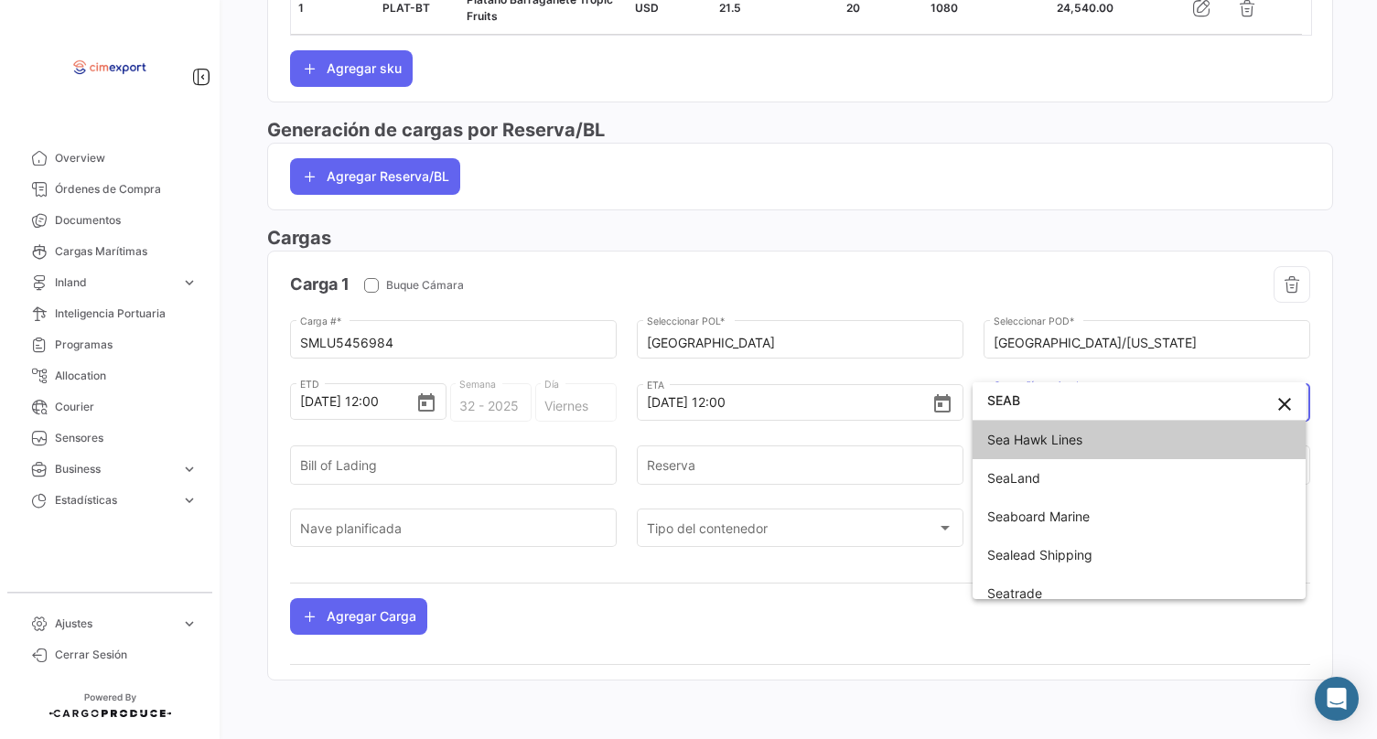
type input "SEAB"
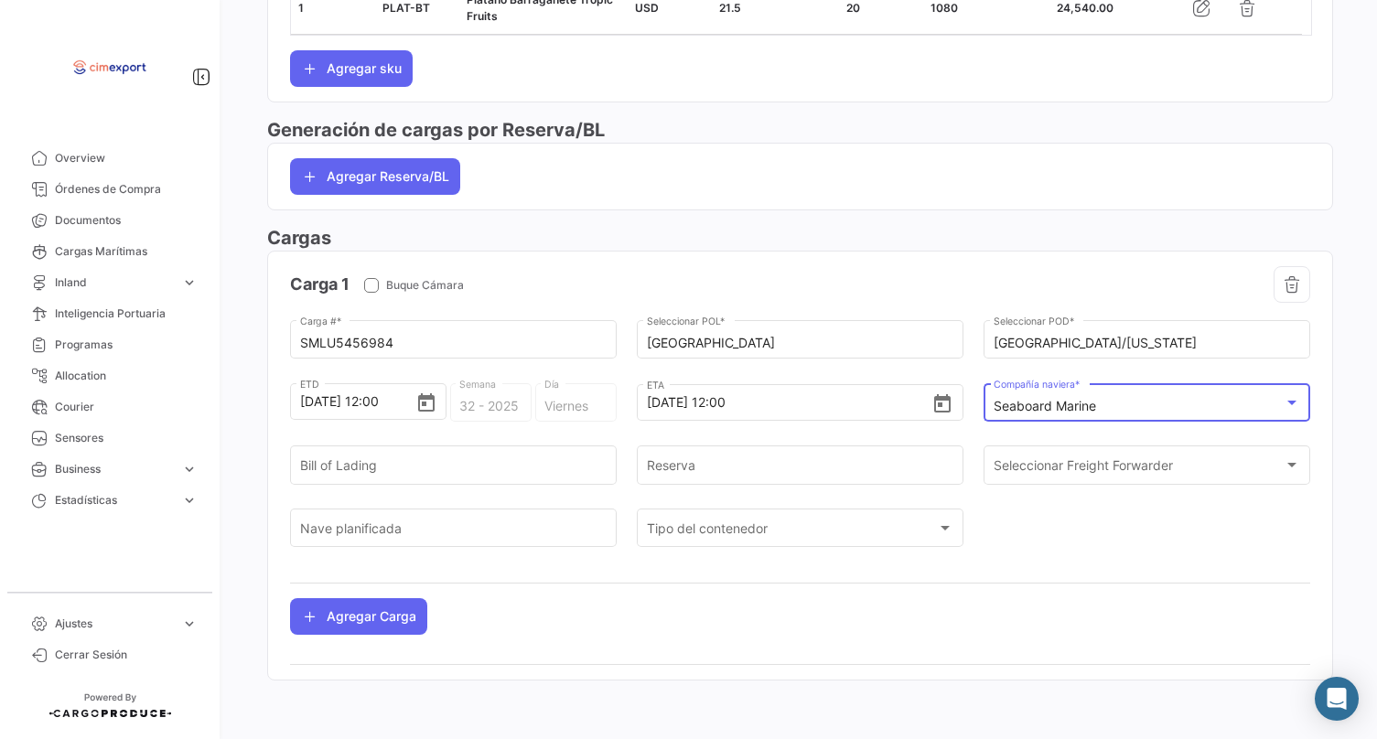
click at [423, 439] on div "[DATE] 12:00 ETD" at bounding box center [368, 411] width 156 height 63
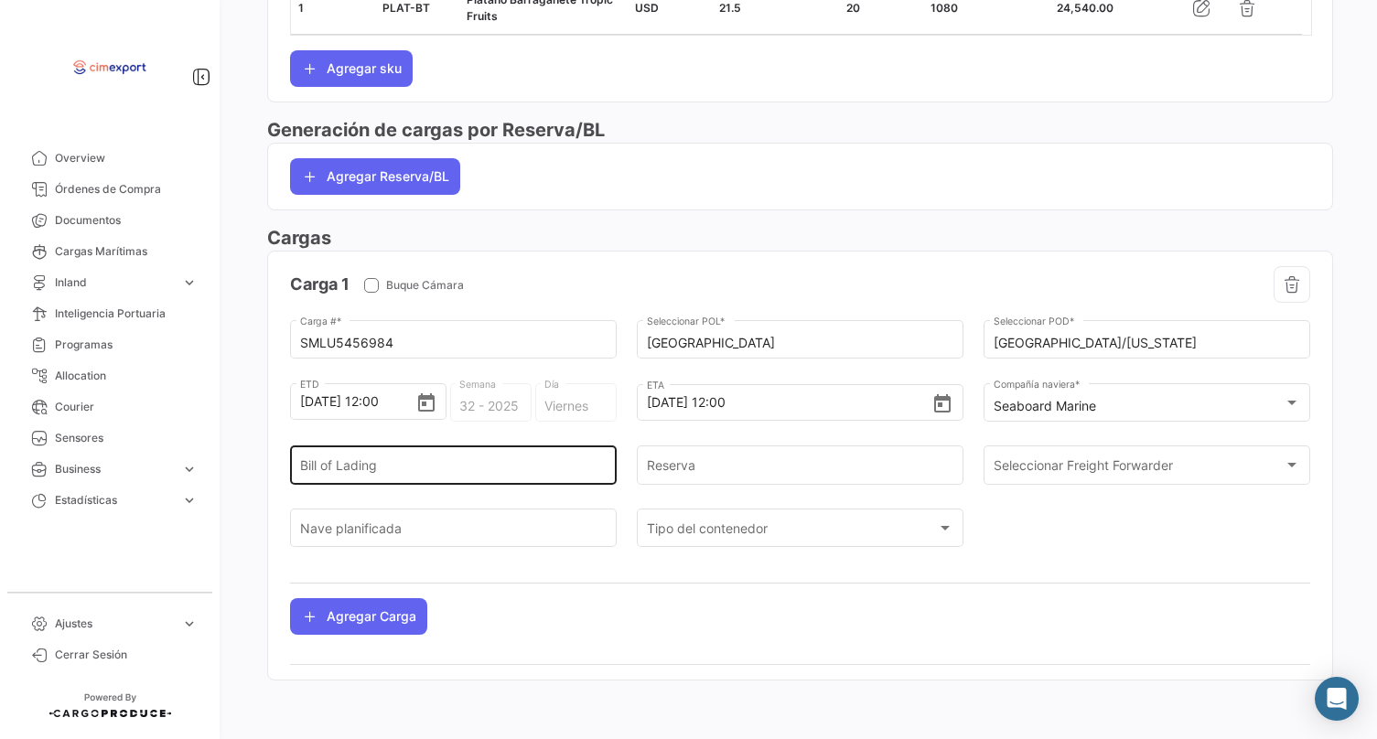
click at [423, 451] on div "Bill of Lading" at bounding box center [453, 464] width 307 height 42
click at [345, 472] on input "8692779A" at bounding box center [453, 469] width 307 height 16
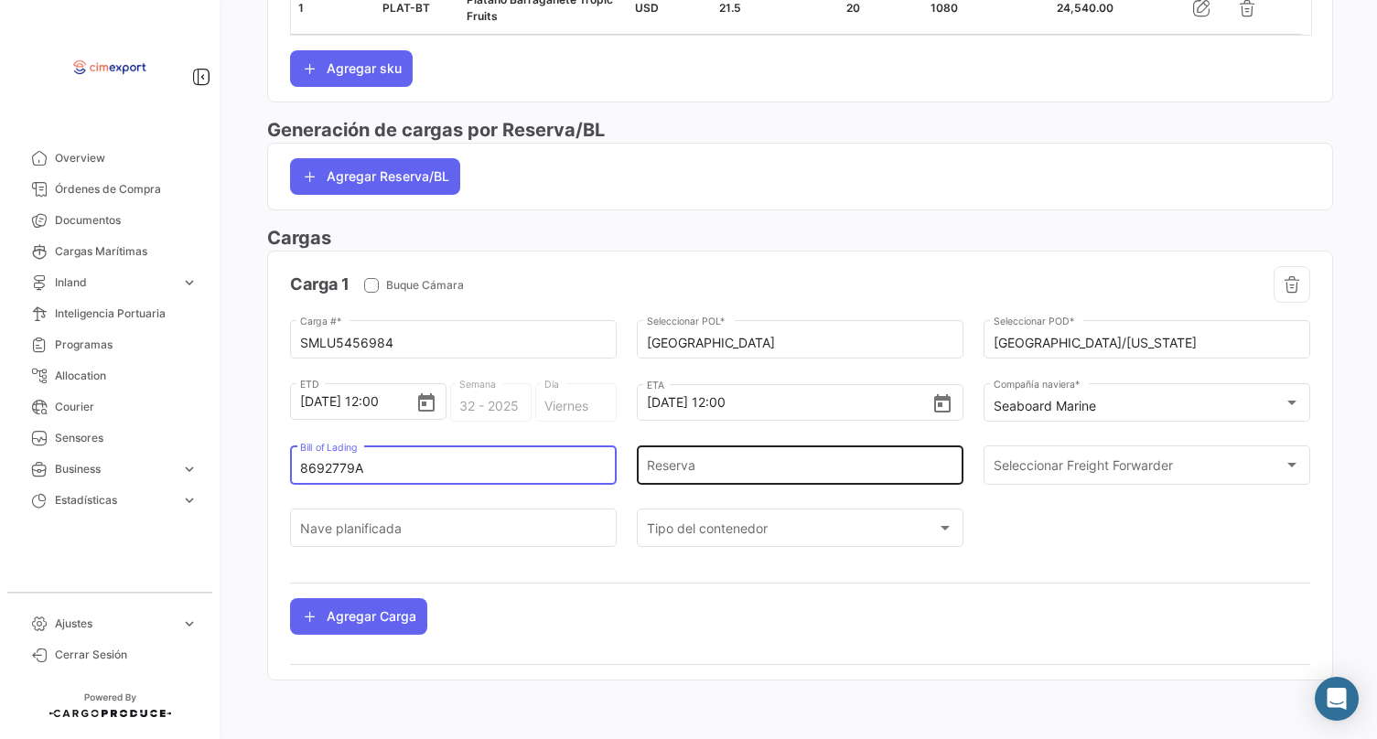
type input "8692779A"
click at [705, 463] on input "Reserva" at bounding box center [800, 469] width 307 height 16
paste input "8692779A"
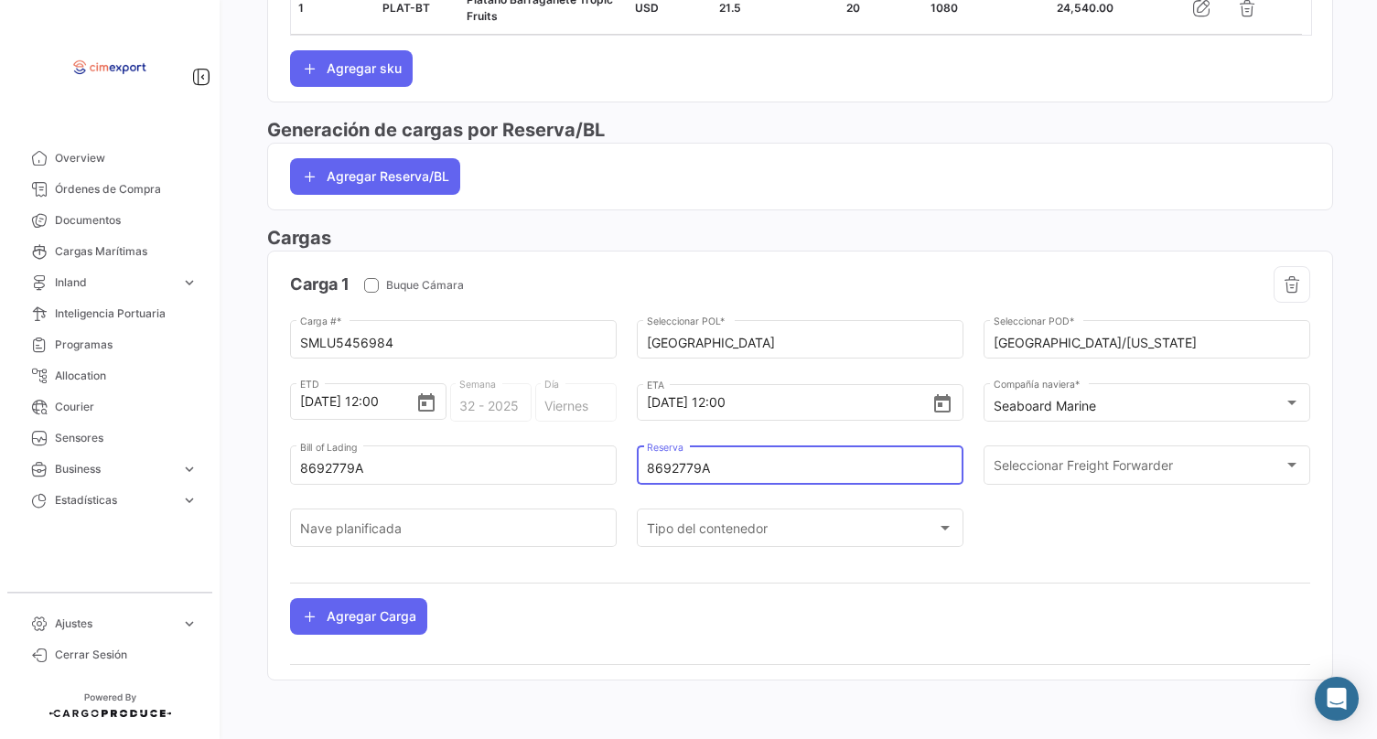
type input "8692779A"
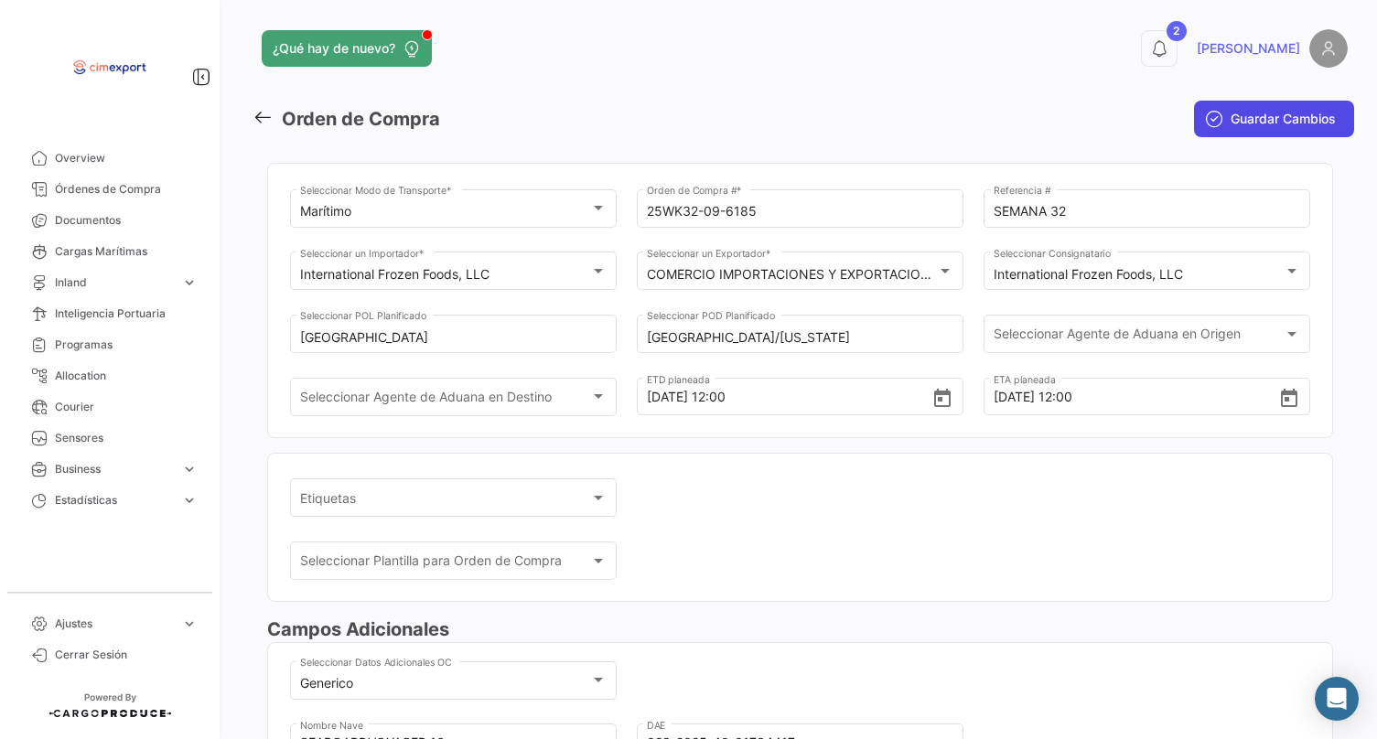
scroll to position [0, 0]
click at [1235, 117] on span "Guardar Cambios" at bounding box center [1283, 119] width 105 height 18
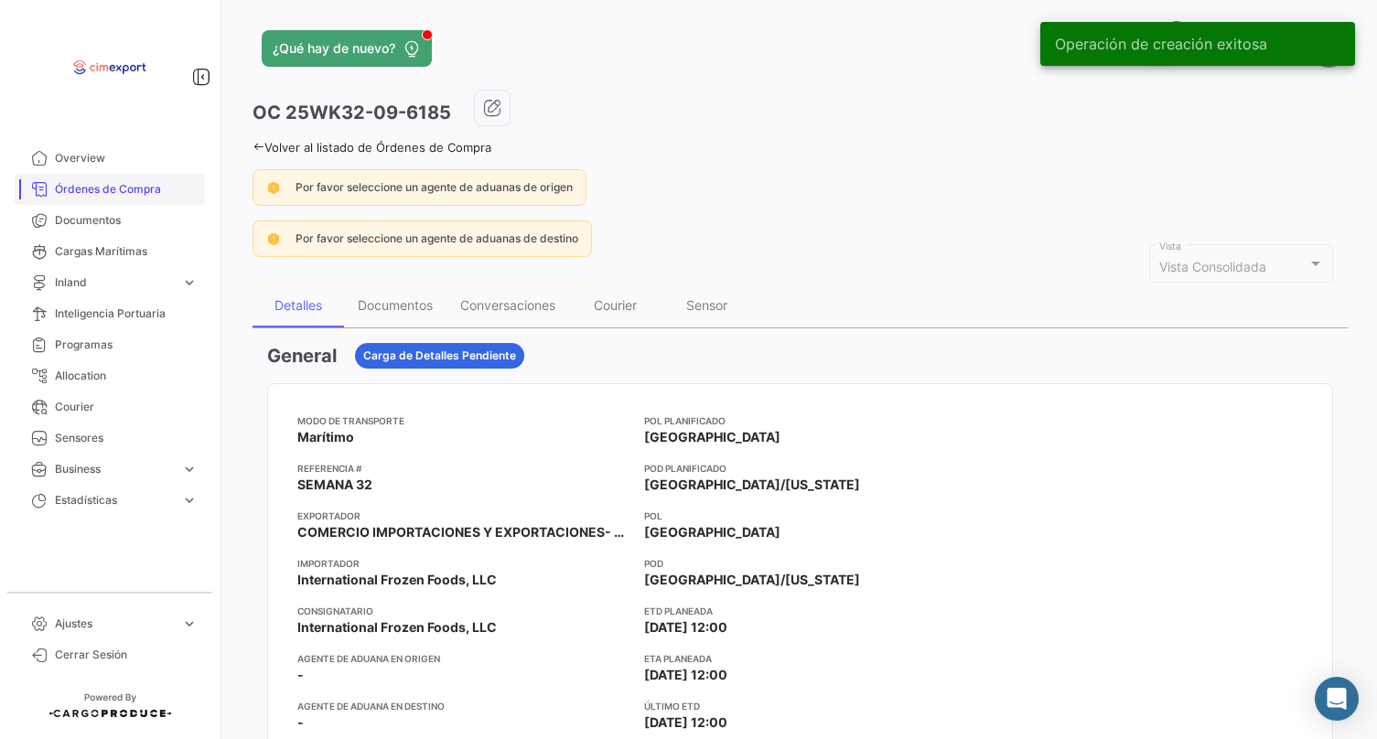
click at [182, 186] on span "Órdenes de Compra" at bounding box center [126, 189] width 143 height 16
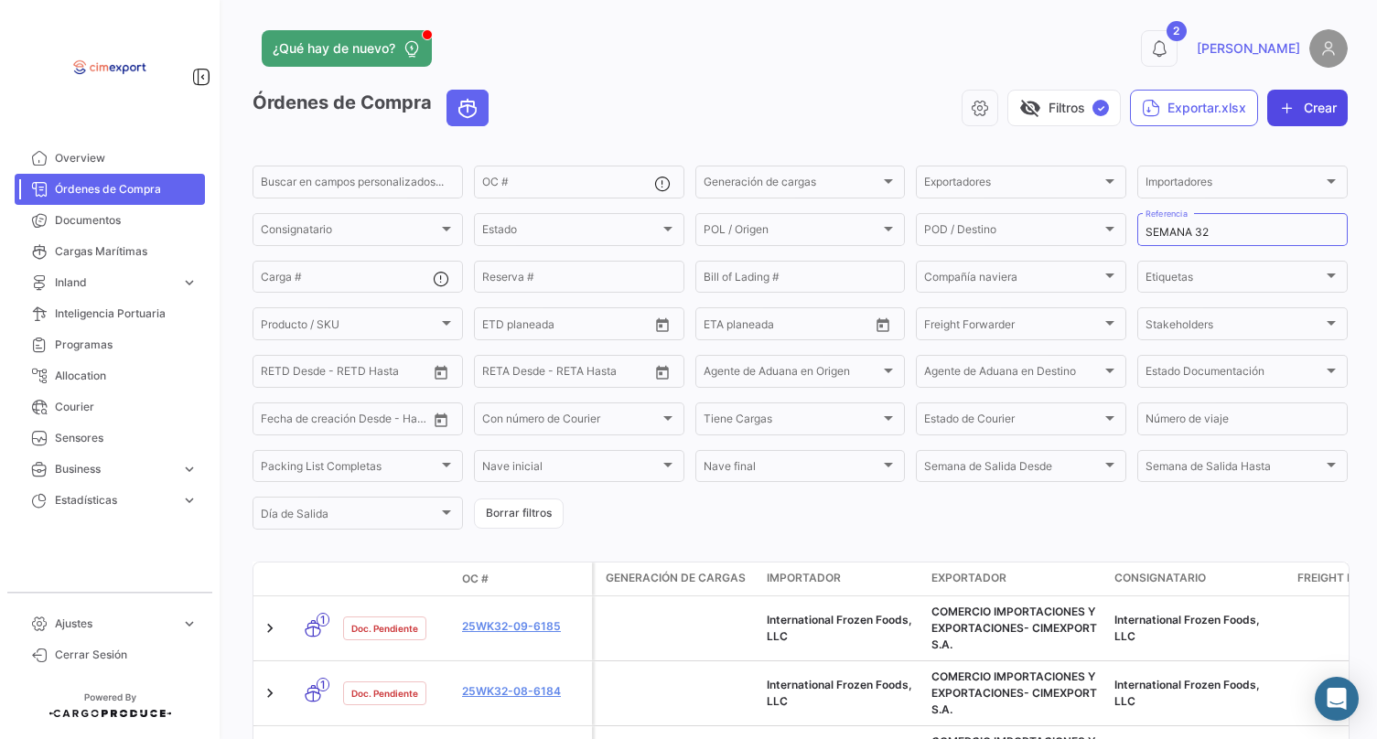
click at [1309, 110] on button "Crear" at bounding box center [1307, 108] width 81 height 37
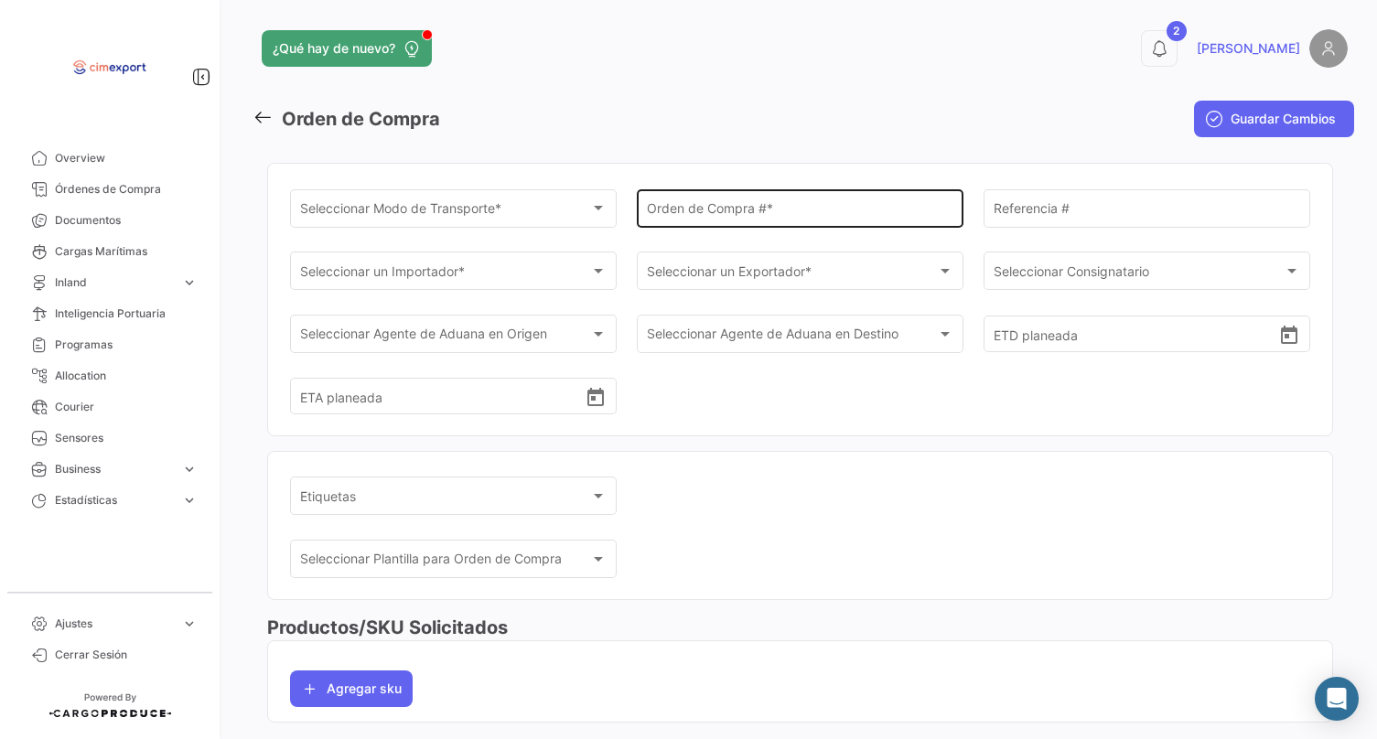
click at [687, 215] on input "Orden de Compra # *" at bounding box center [800, 212] width 307 height 16
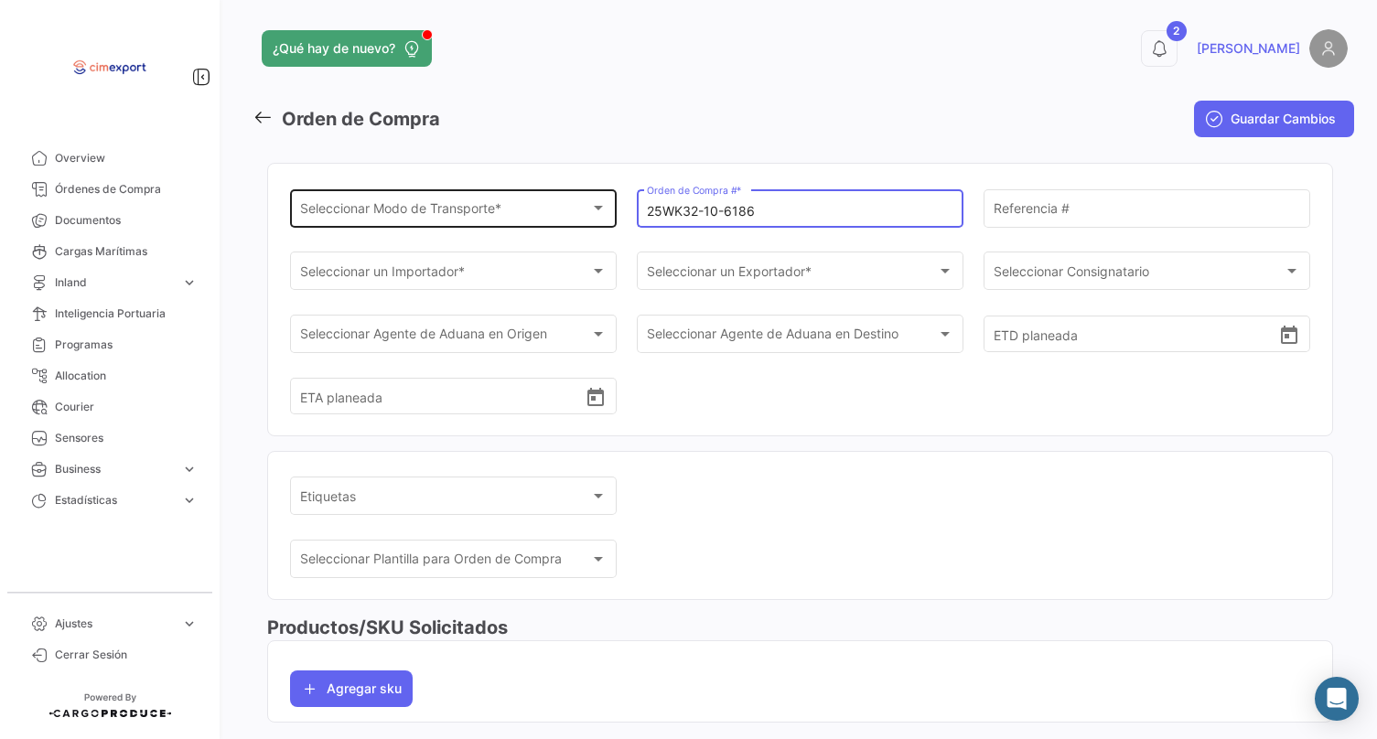
type input "25WK32-10-6186"
click at [515, 217] on div "Seleccionar Modo de Transporte *" at bounding box center [445, 212] width 291 height 16
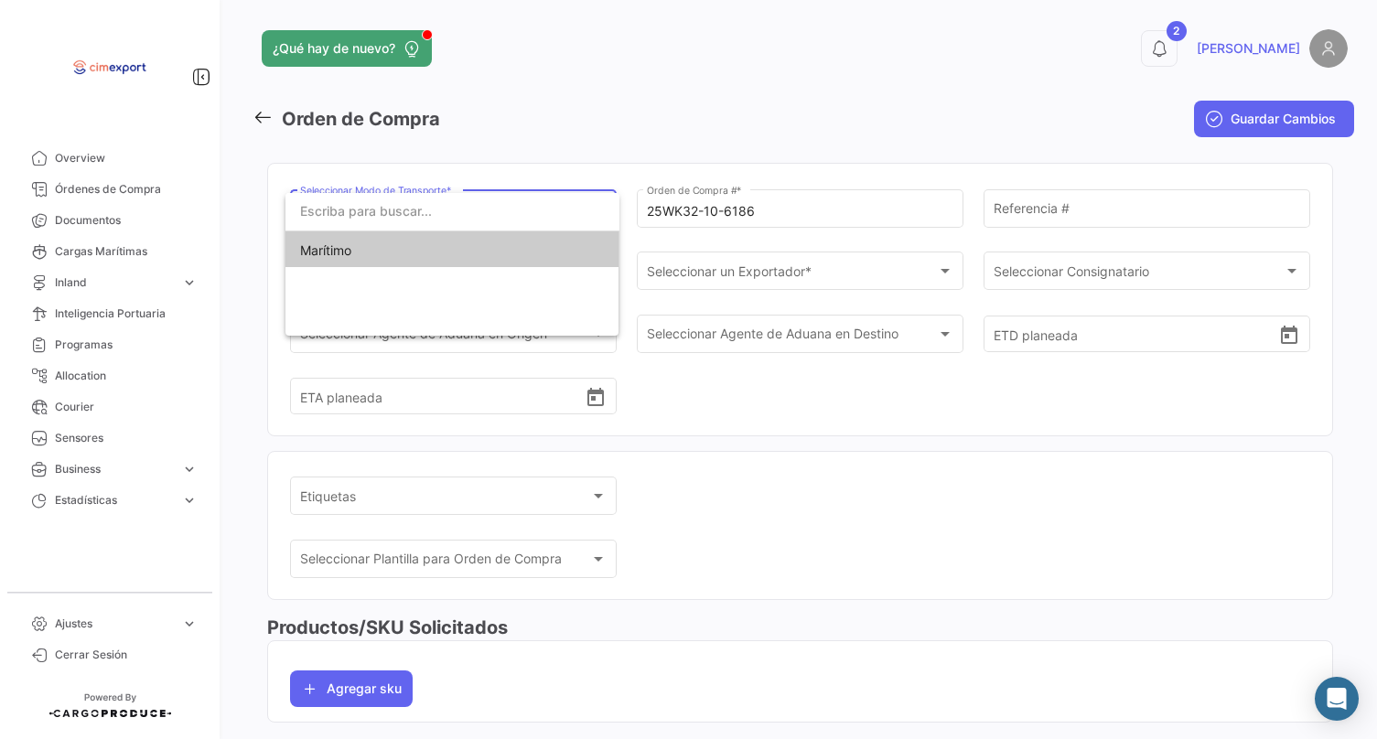
click at [501, 253] on span "Marítimo" at bounding box center [452, 250] width 305 height 38
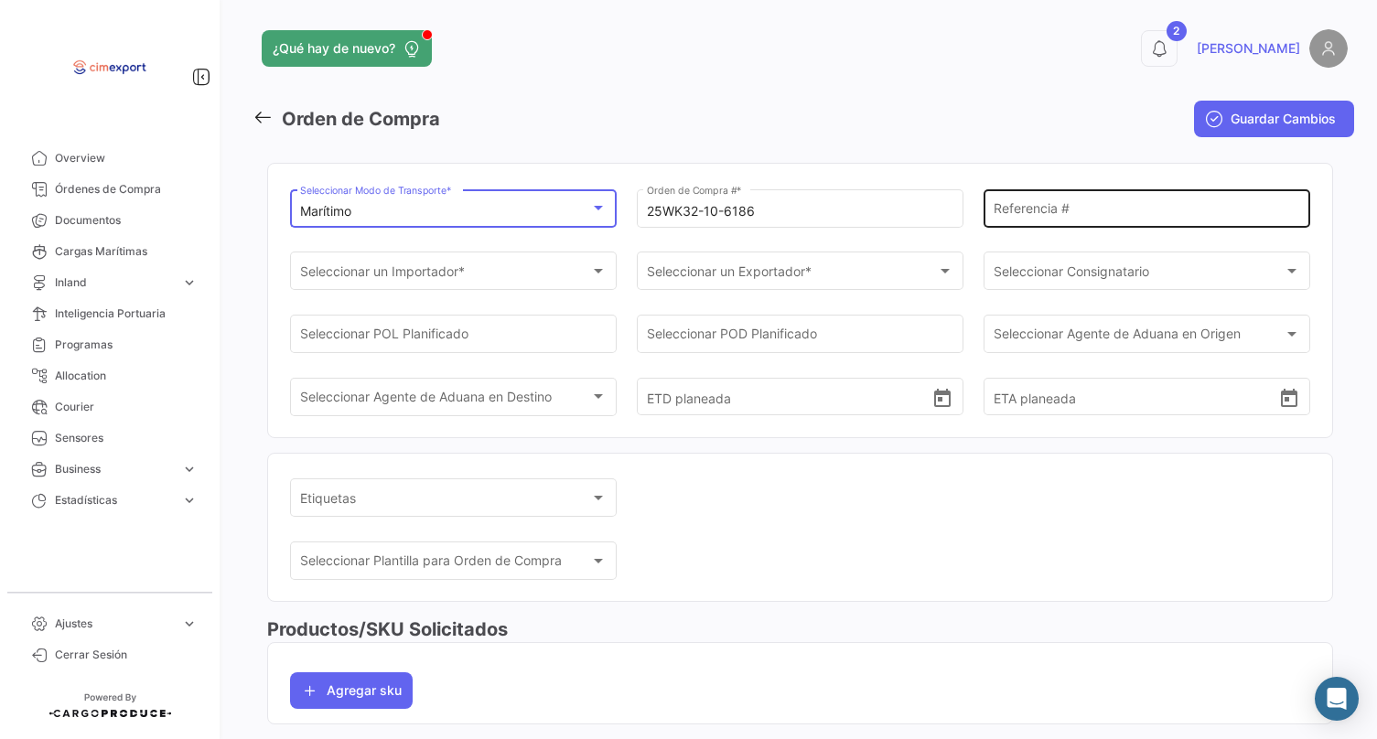
click at [1022, 214] on input "Referencia #" at bounding box center [1147, 212] width 307 height 16
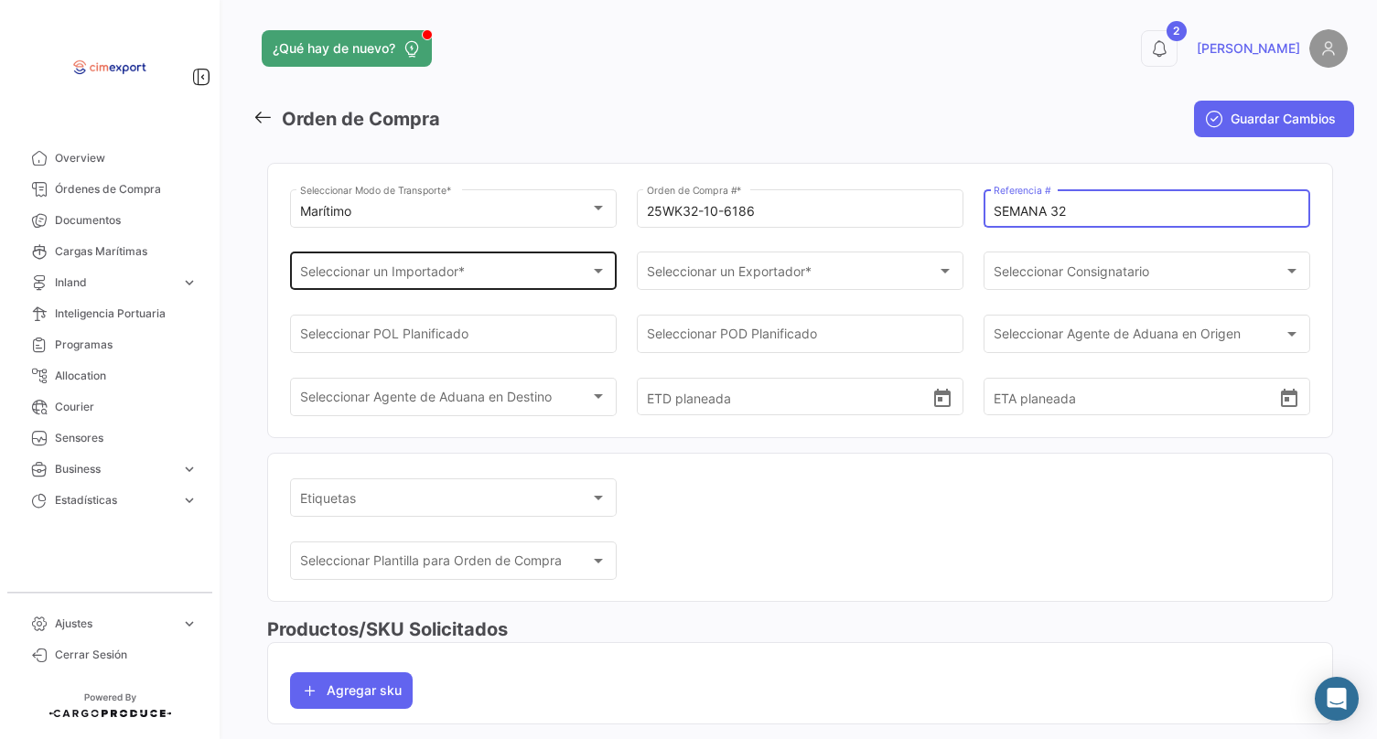
type input "SEMANA 32"
click at [576, 265] on div "Seleccionar un Importador * Seleccionar un Importador *" at bounding box center [453, 270] width 307 height 42
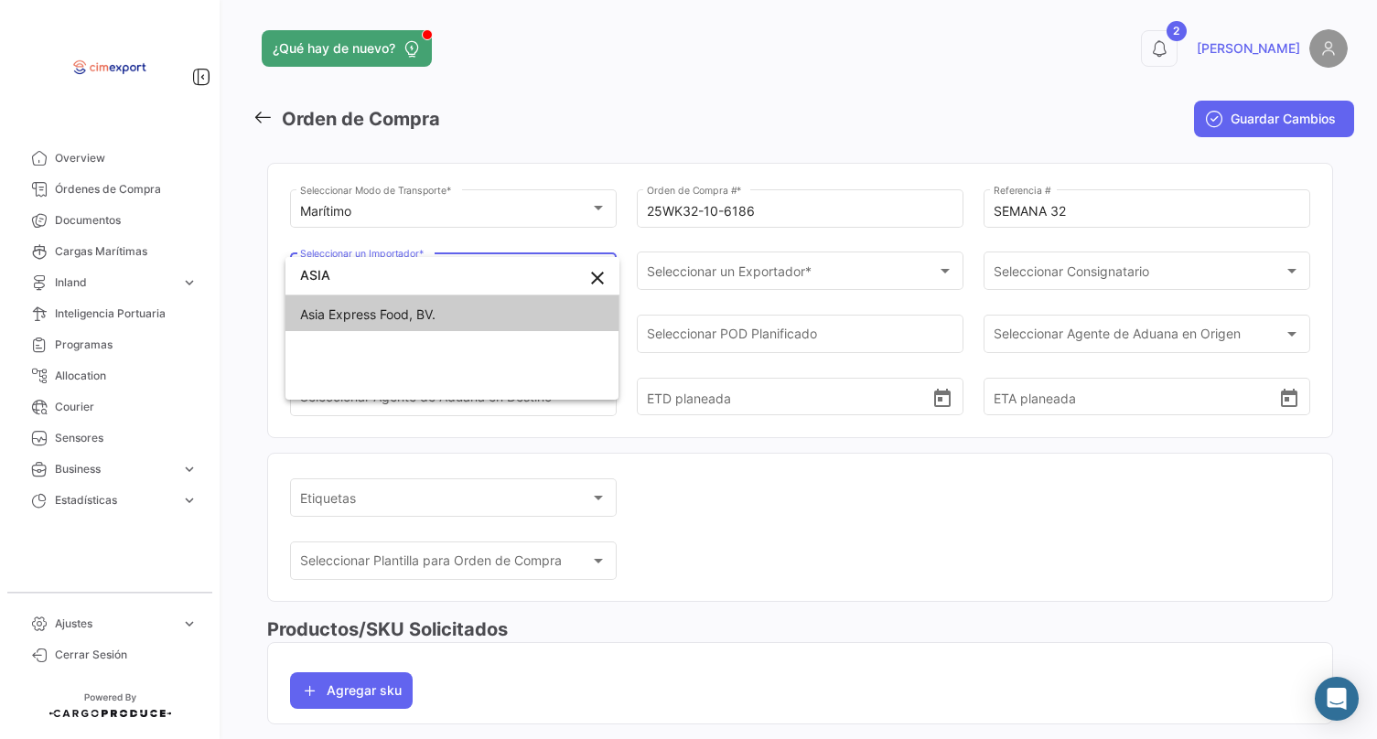
type input "ASIA"
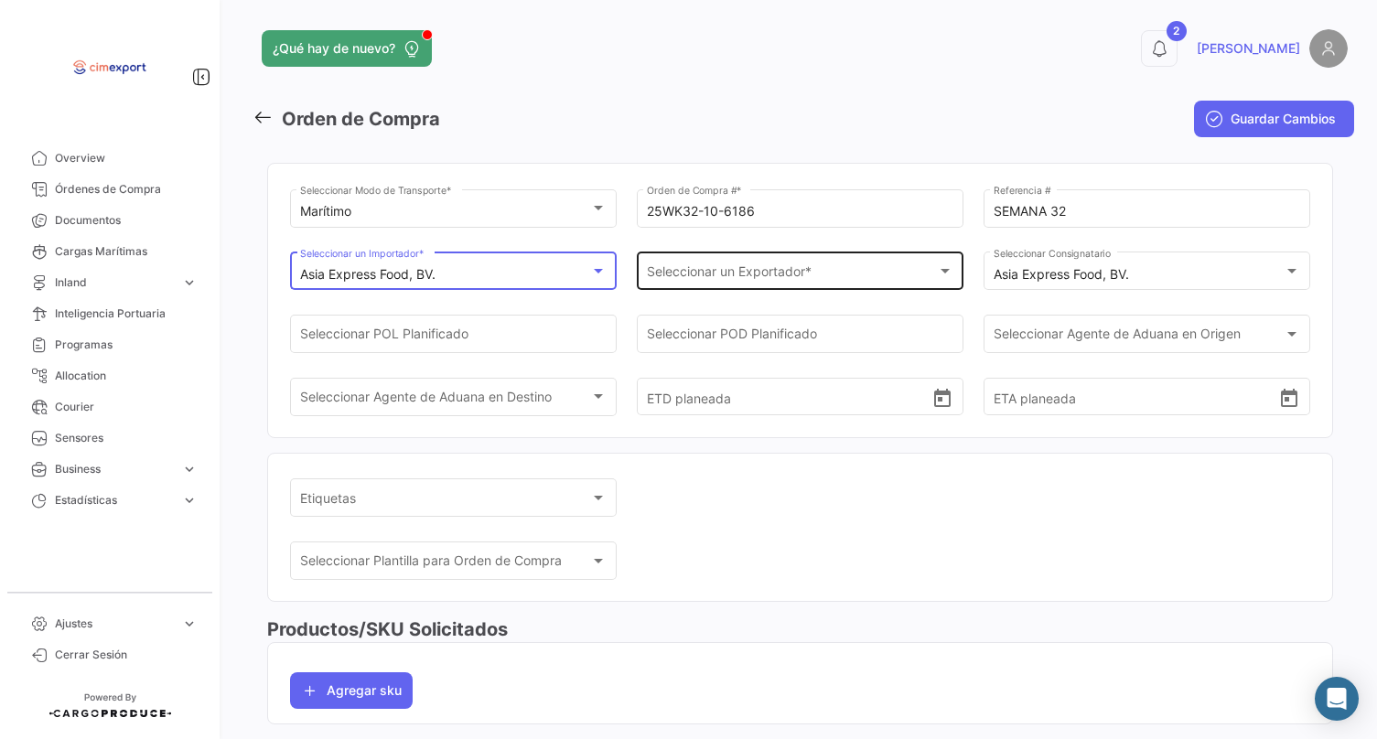
click at [727, 275] on span "Seleccionar un Exportador *" at bounding box center [792, 275] width 291 height 16
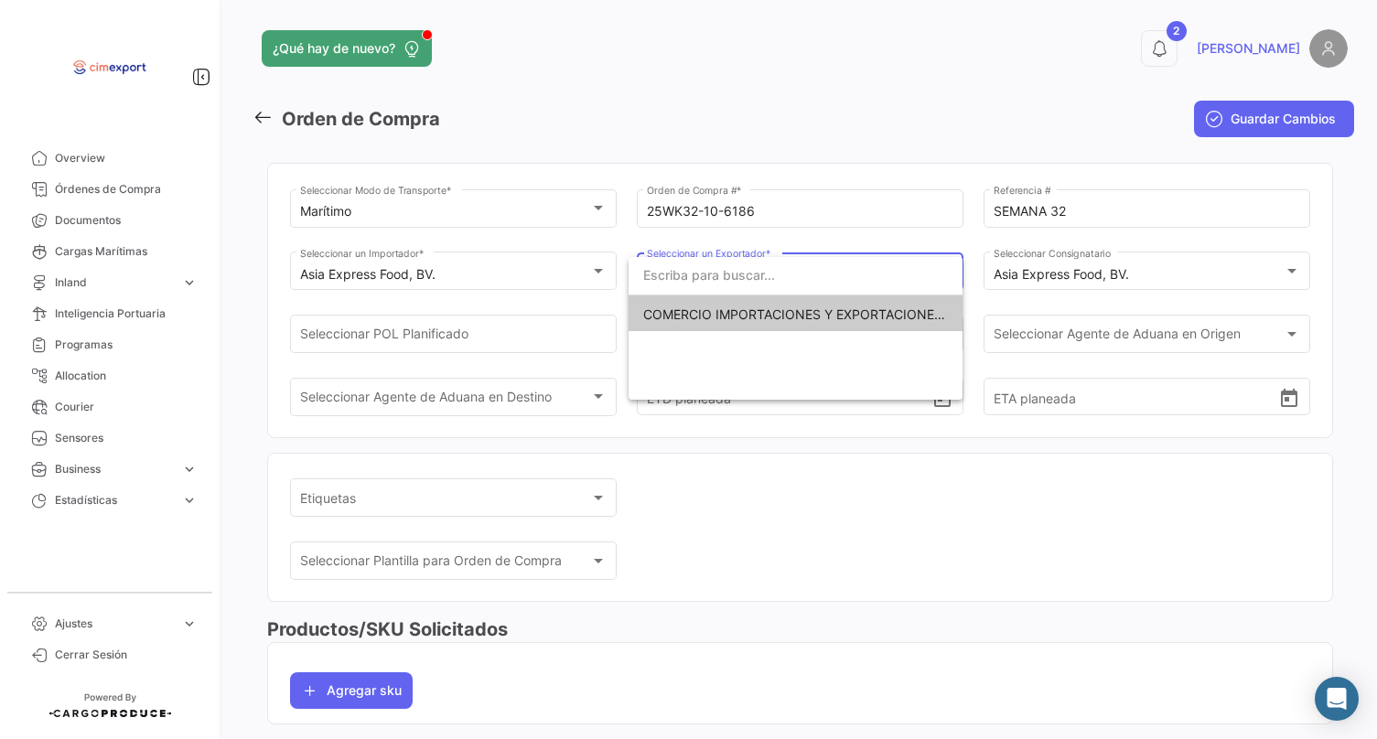
click at [710, 311] on span "COMERCIO IMPORTACIONES Y EXPORTACIONES- CIMEXPORT S.A." at bounding box center [848, 315] width 410 height 16
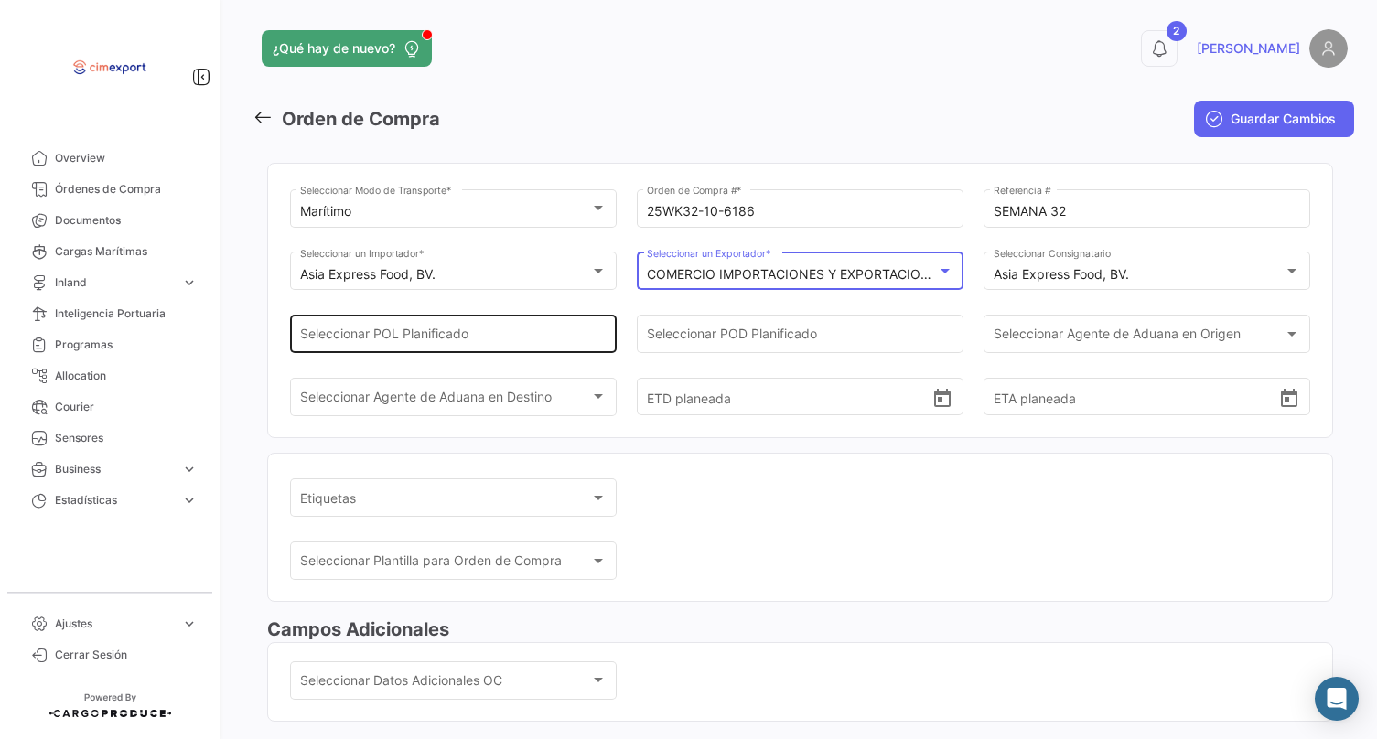
click at [406, 332] on input "Seleccionar POL Planificado" at bounding box center [453, 338] width 307 height 16
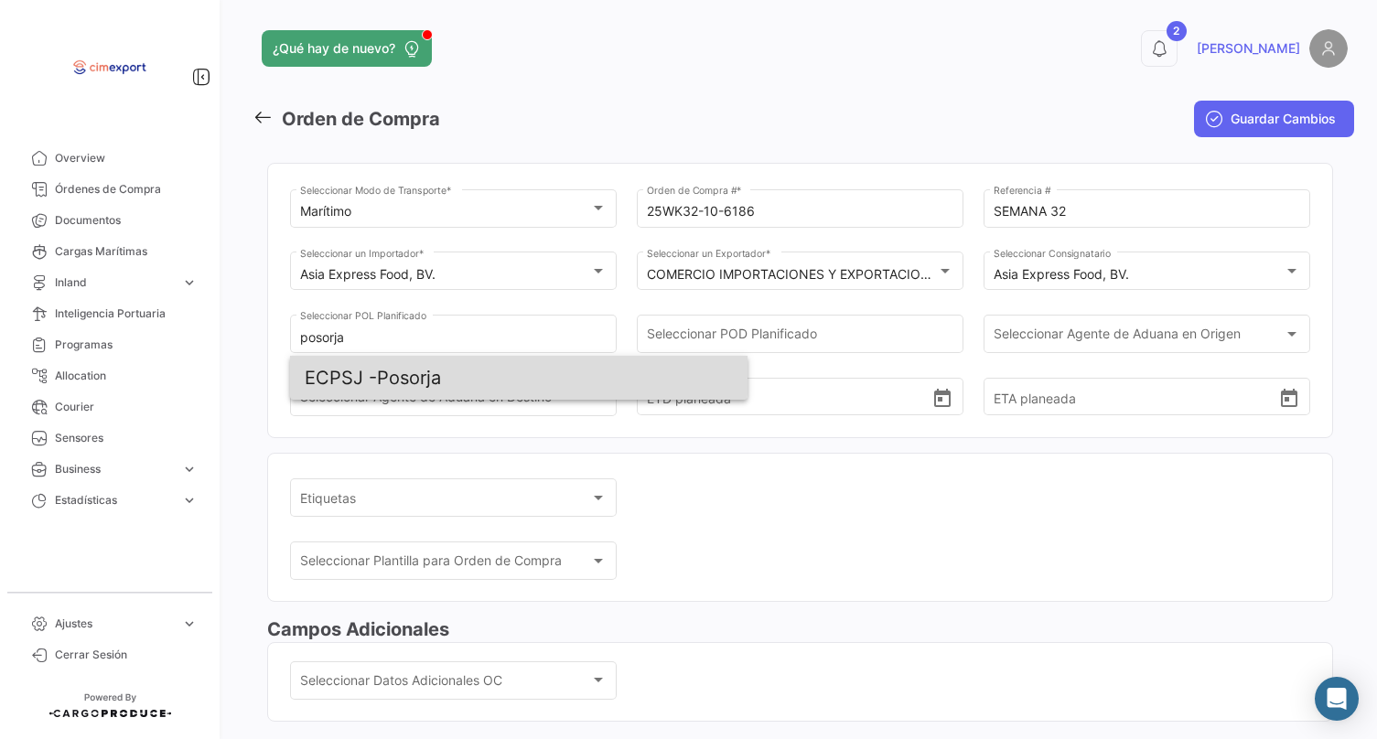
click at [393, 370] on span "ECPSJ - Posorja" at bounding box center [519, 378] width 428 height 44
type input "Posorja"
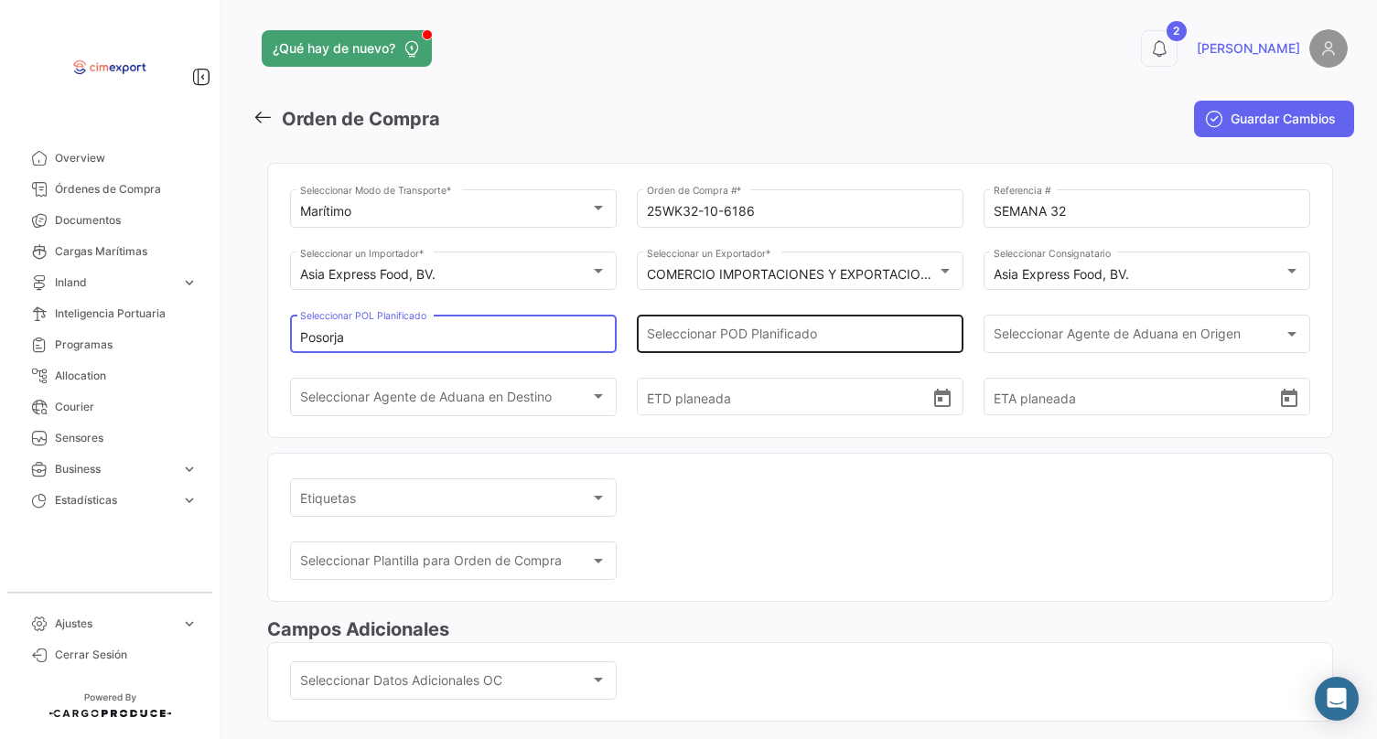
click at [717, 342] on input "Seleccionar POD Planificado" at bounding box center [800, 338] width 307 height 16
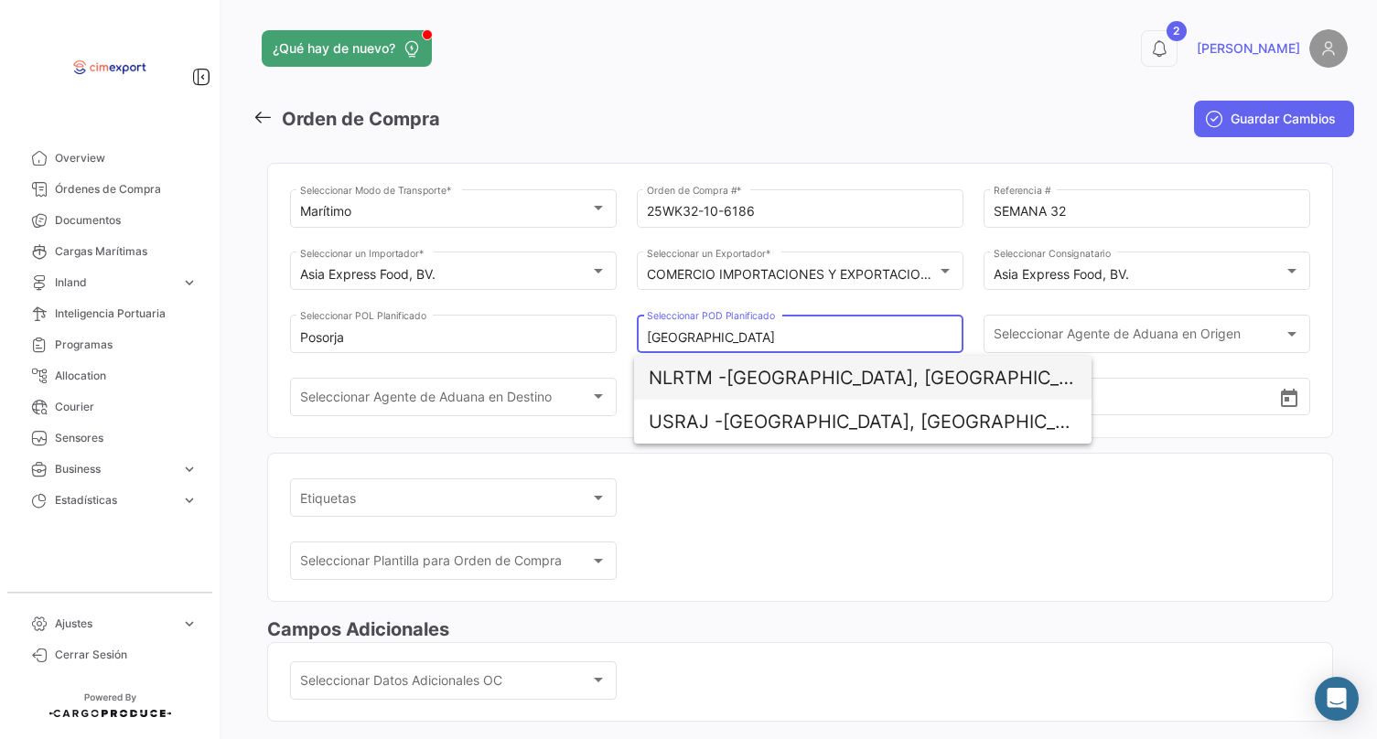
click at [705, 375] on span "NLRTM -" at bounding box center [688, 378] width 78 height 22
type input "[GEOGRAPHIC_DATA], [GEOGRAPHIC_DATA]"
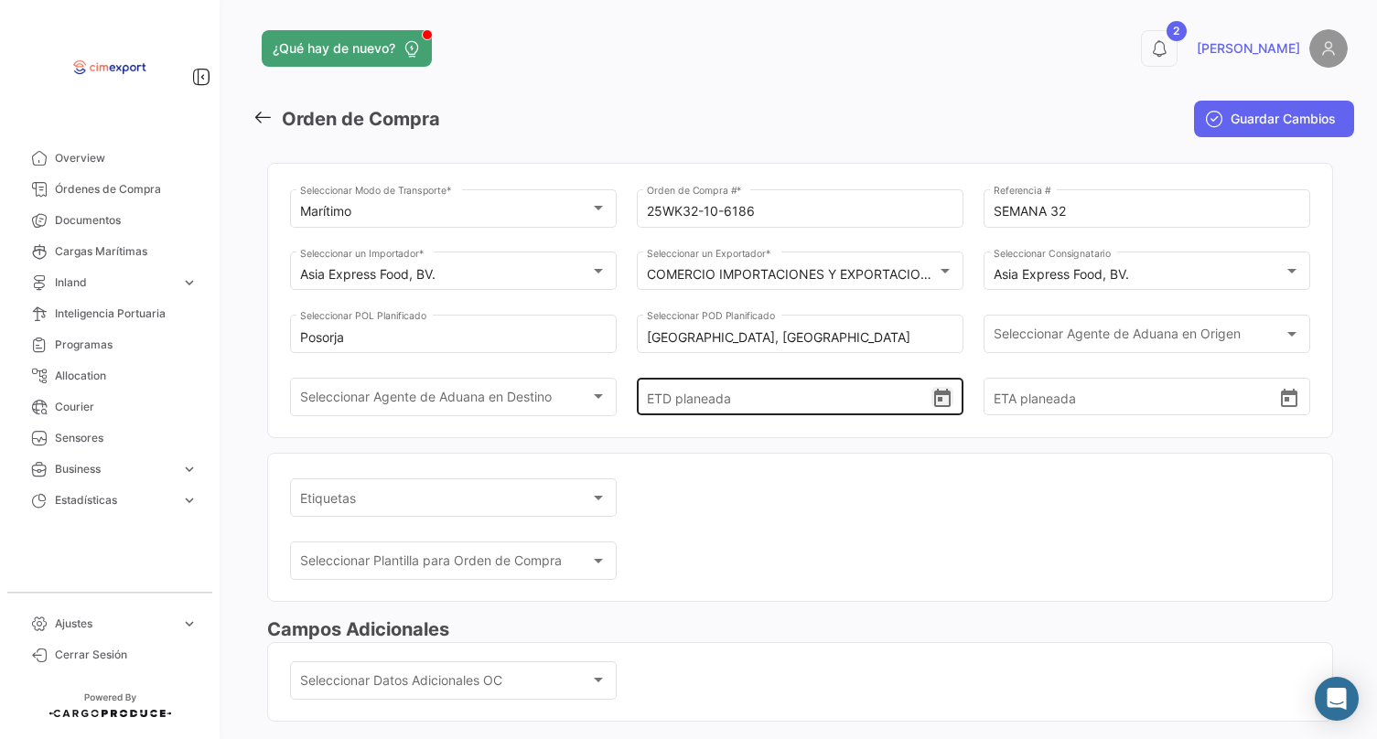
click at [932, 410] on icon "Open calendar" at bounding box center [942, 399] width 22 height 22
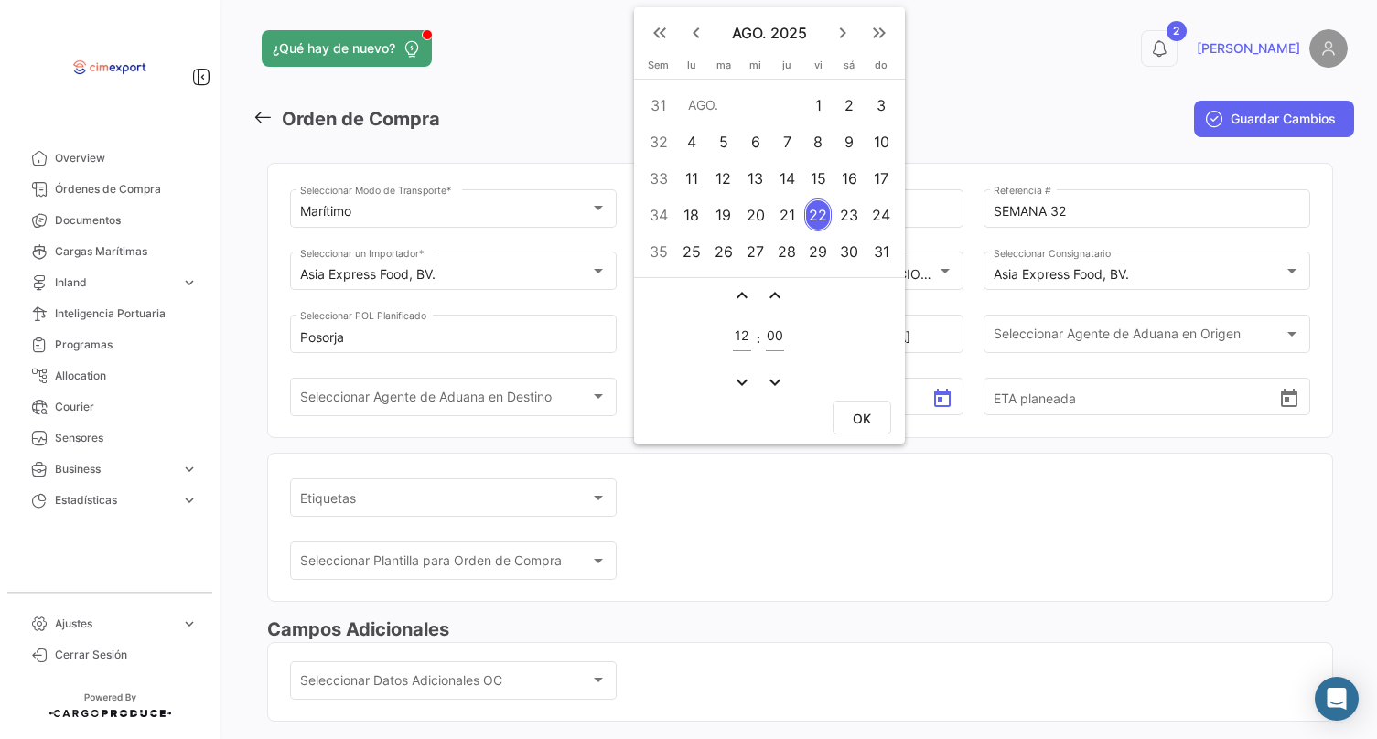
click at [816, 141] on div "8" at bounding box center [818, 141] width 28 height 33
click at [877, 414] on button "OK" at bounding box center [862, 418] width 59 height 34
type input "[DATE] 12:00"
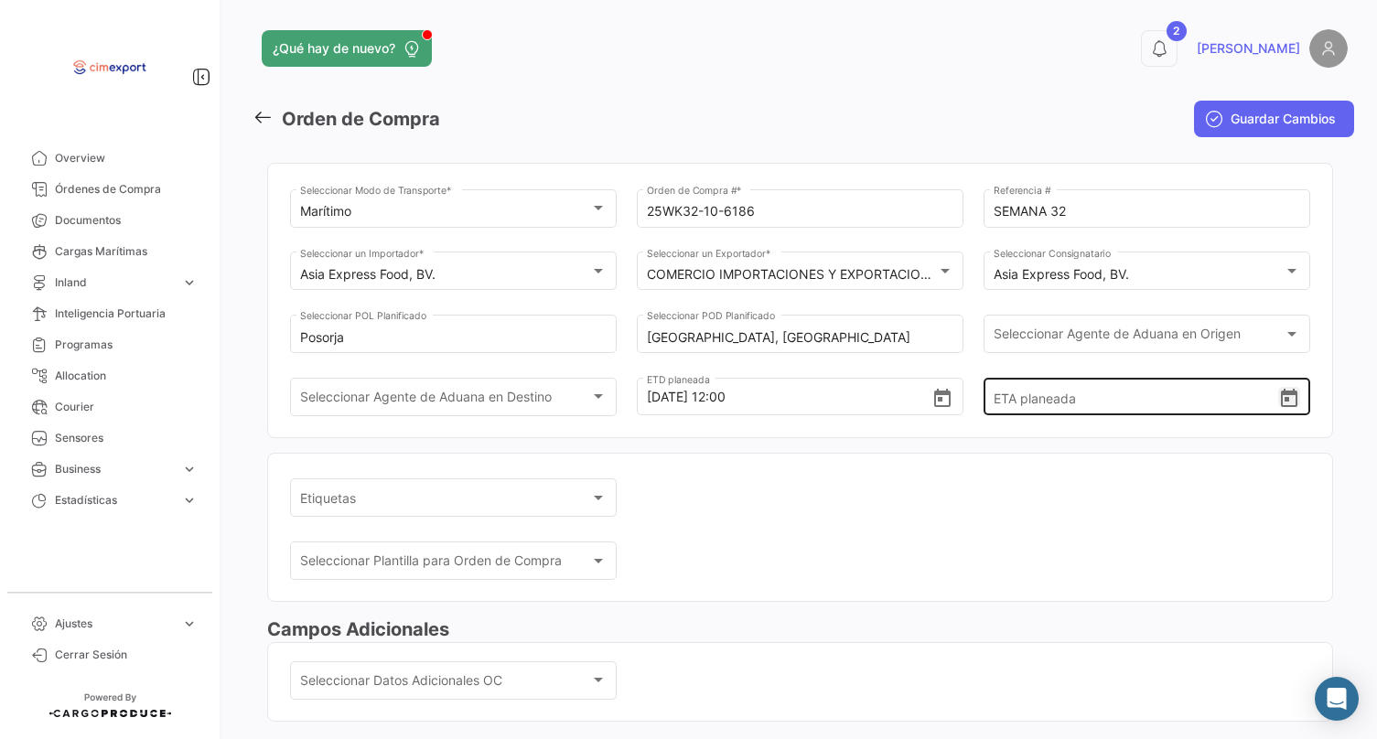
click at [1281, 407] on icon "Open calendar" at bounding box center [1289, 398] width 16 height 18
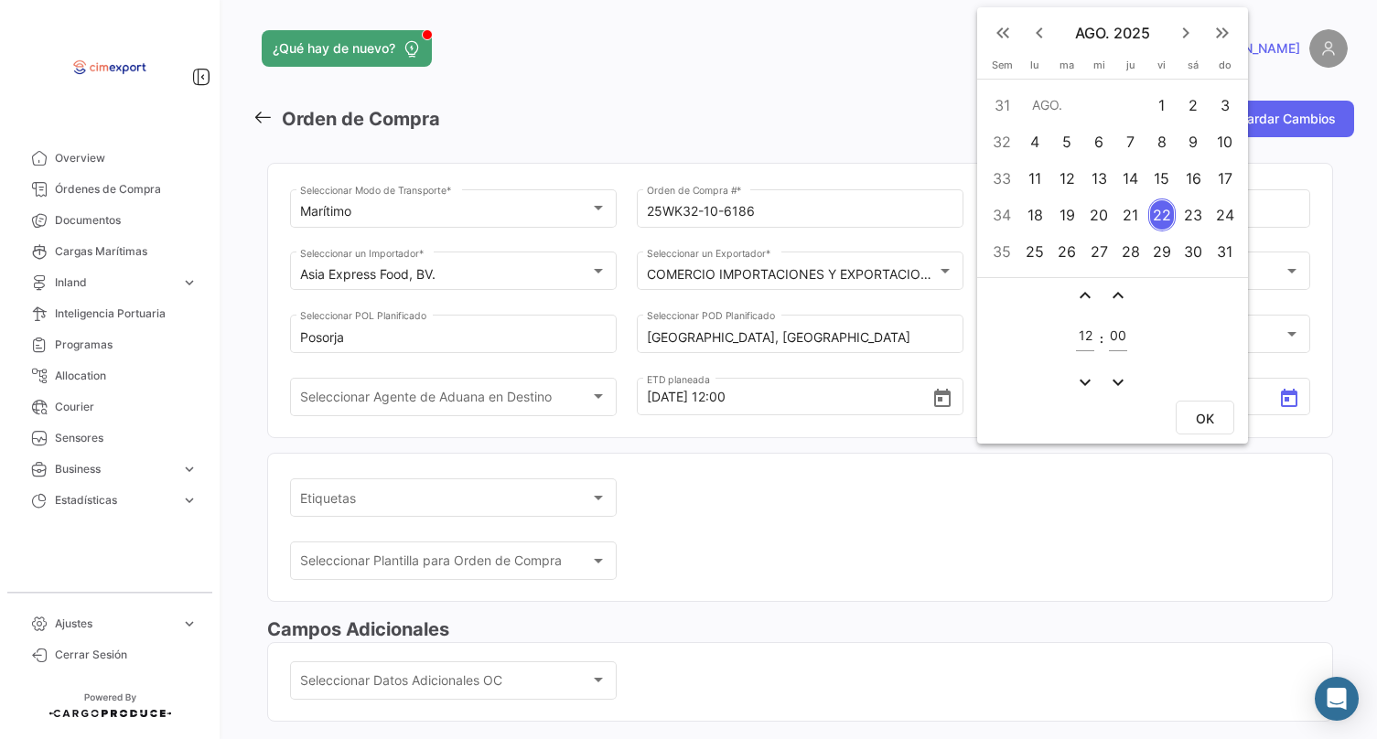
click at [1070, 248] on div "26" at bounding box center [1066, 251] width 29 height 33
click at [1210, 409] on button "OK" at bounding box center [1205, 418] width 59 height 34
type input "[DATE] 12:00"
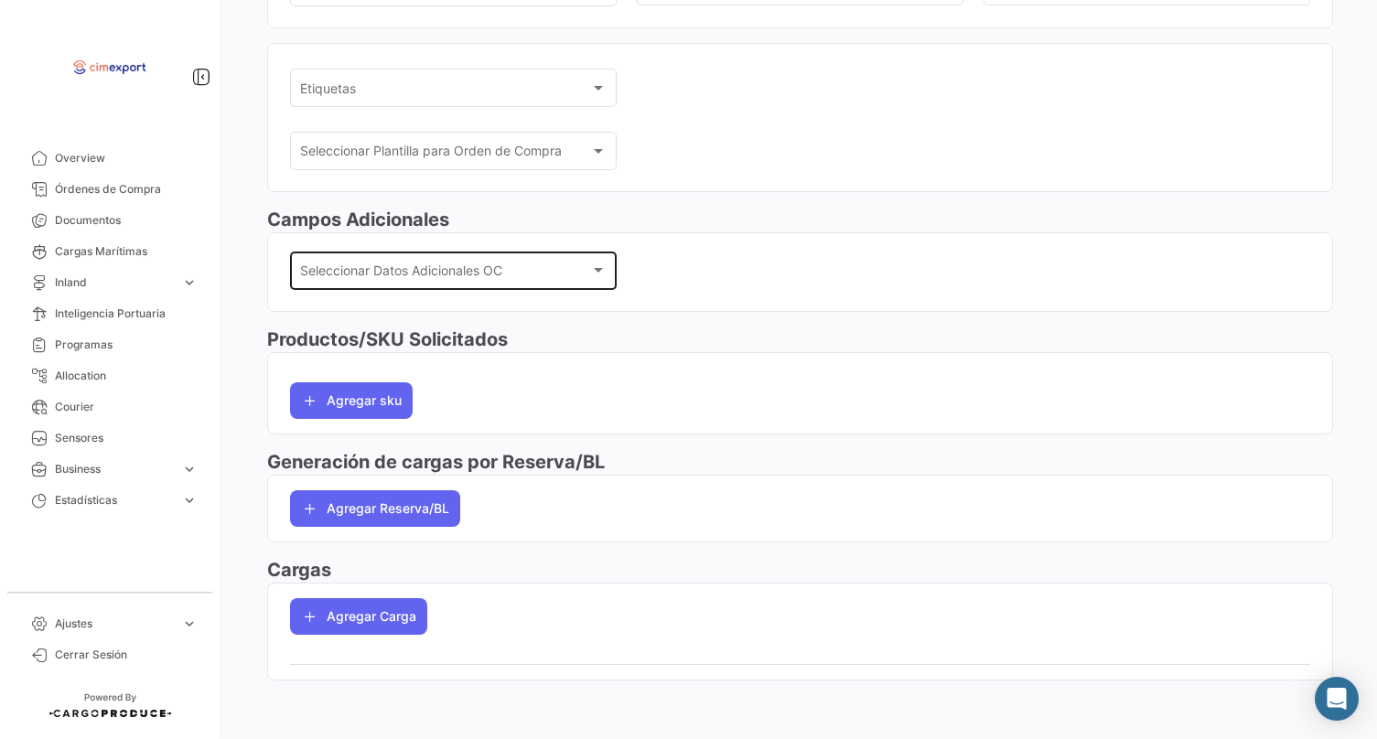
scroll to position [418, 0]
click at [482, 274] on span "Seleccionar Datos Adicionales OC" at bounding box center [445, 274] width 291 height 16
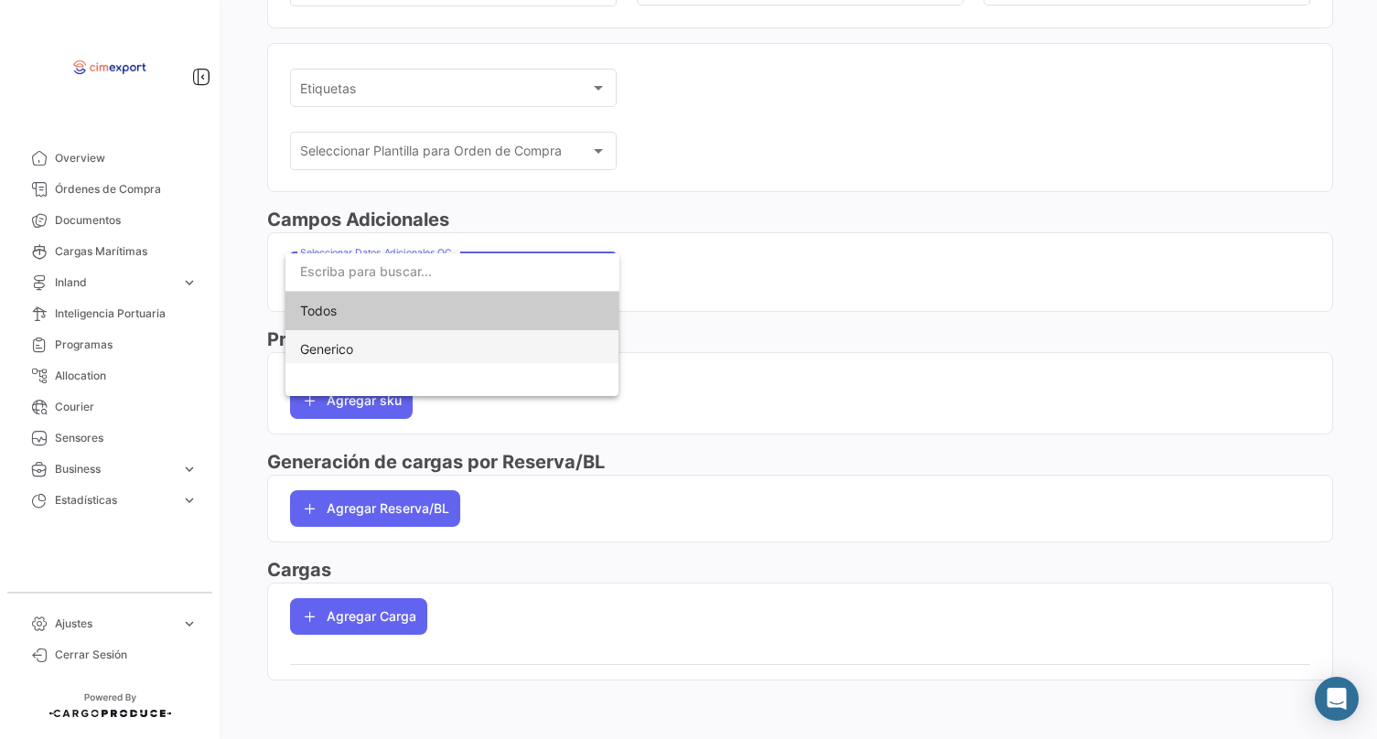
click at [477, 345] on span "Generico" at bounding box center [452, 349] width 305 height 38
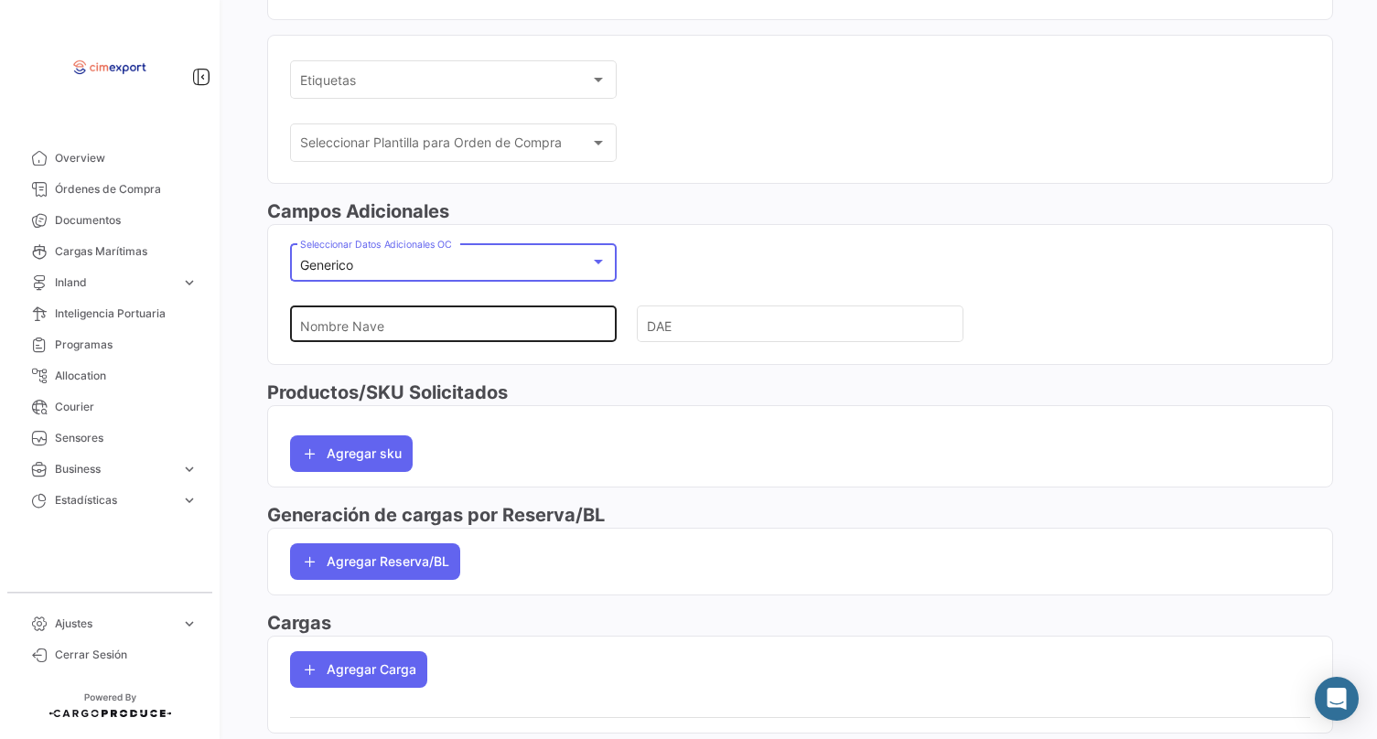
click at [477, 328] on input "Nombre Nave" at bounding box center [446, 325] width 292 height 64
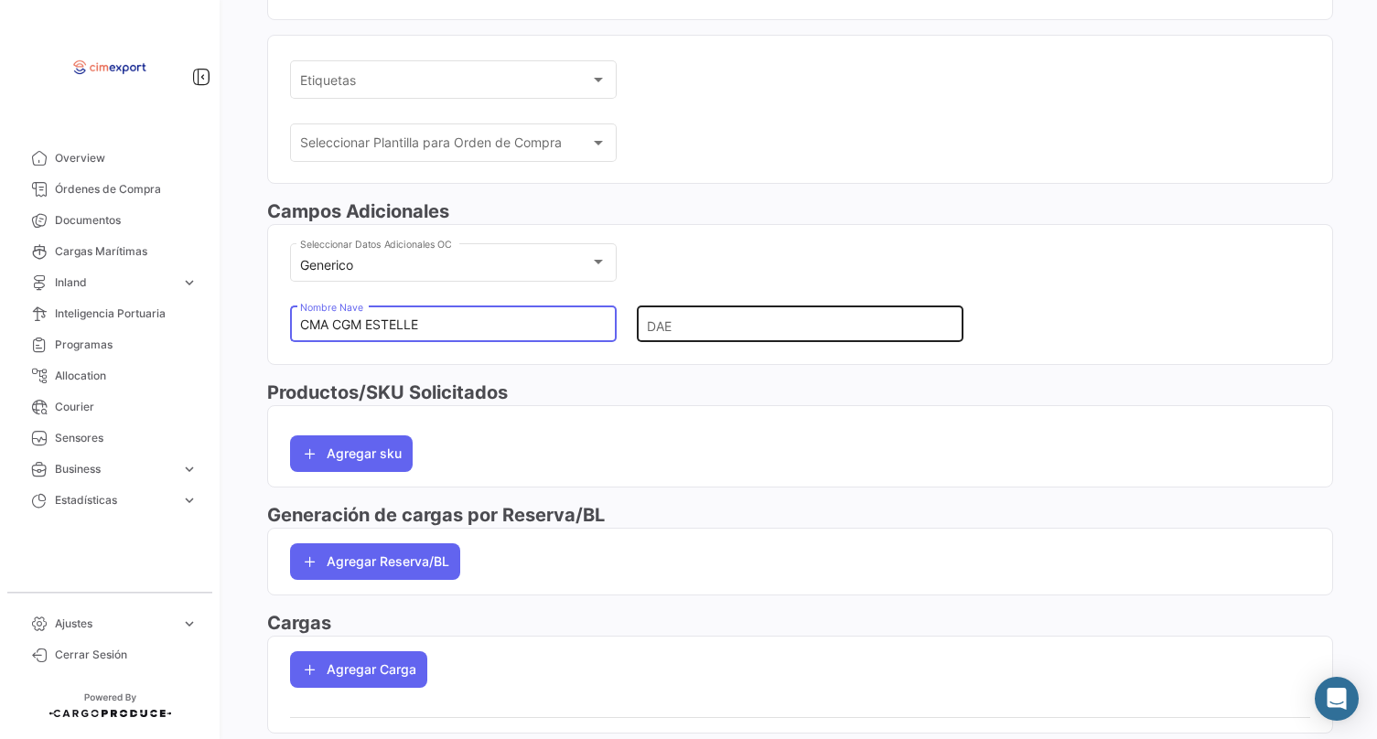
type input "CMA CGM ESTELLE"
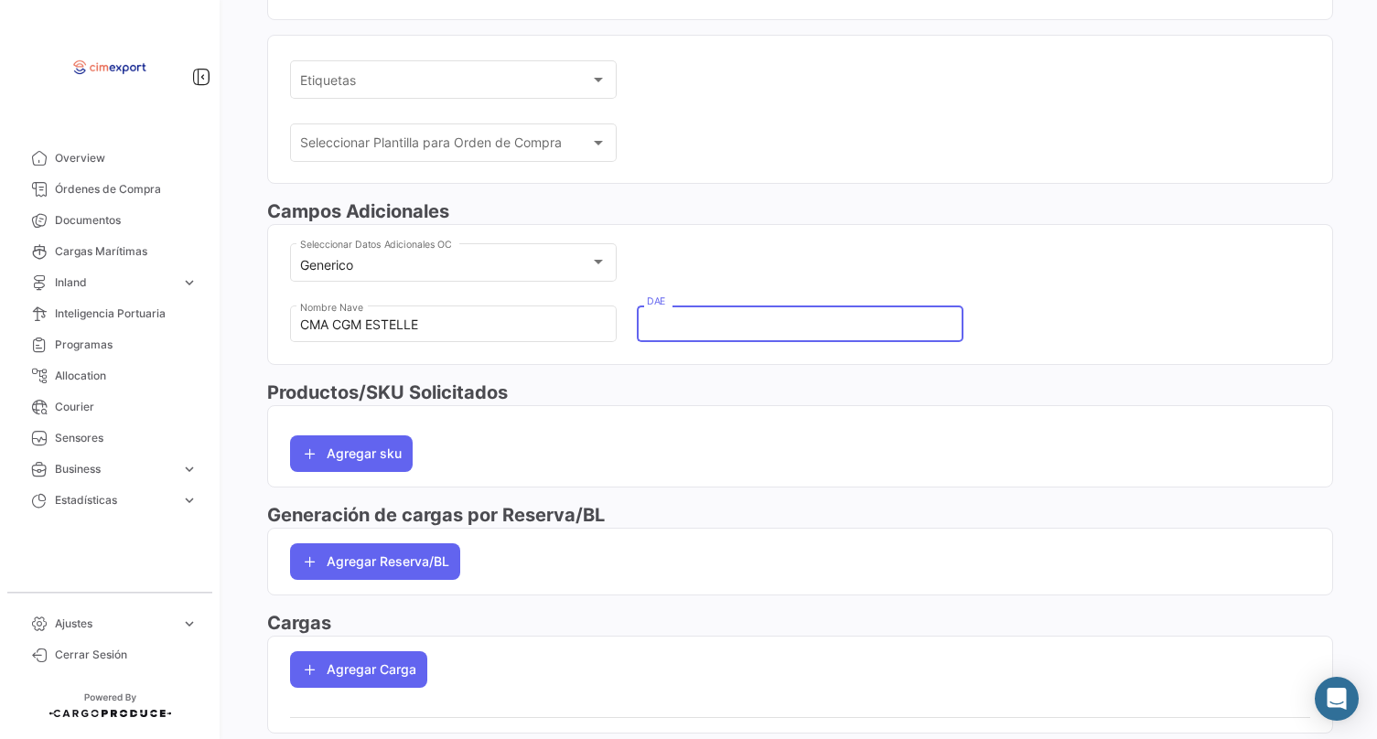
click at [704, 325] on input "DAE" at bounding box center [793, 325] width 292 height 64
click at [360, 441] on div "Agregar sku" at bounding box center [800, 446] width 1020 height 51
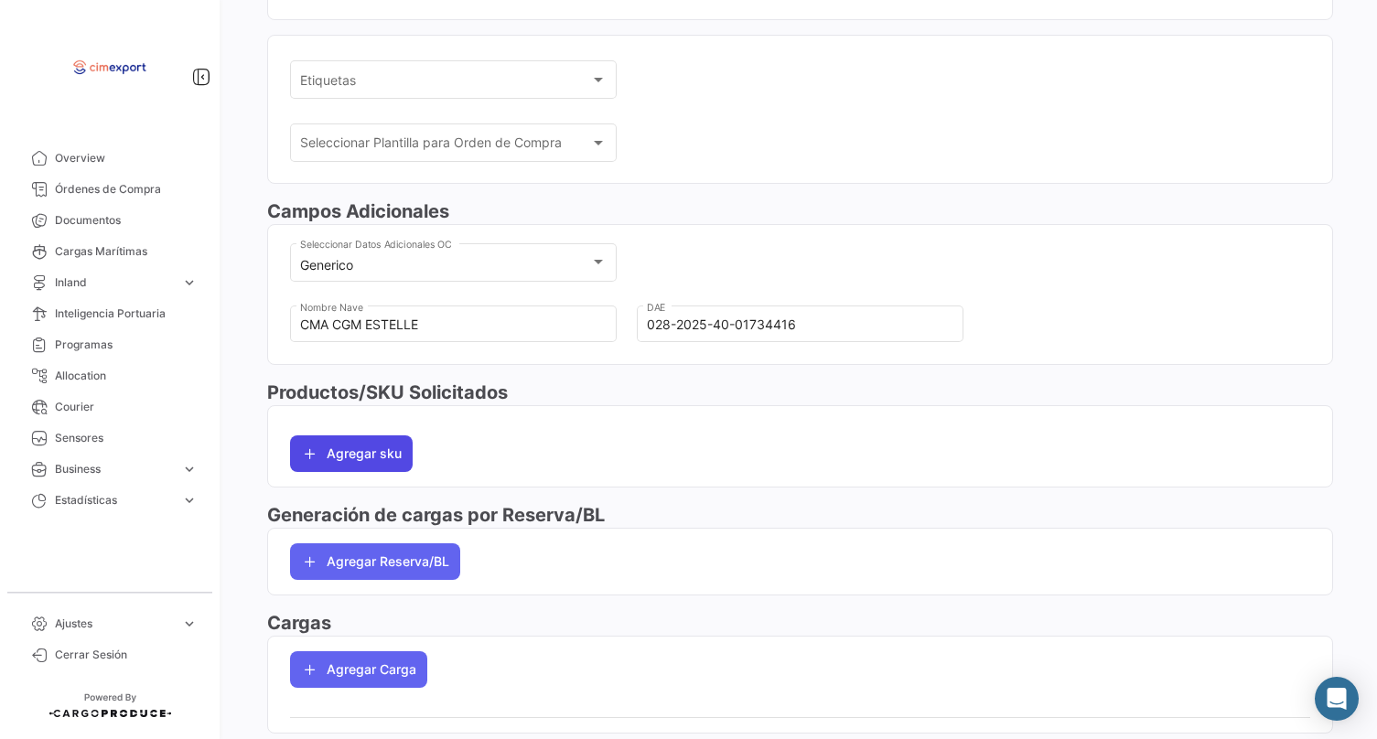
click at [362, 456] on button "Agregar sku" at bounding box center [351, 454] width 123 height 37
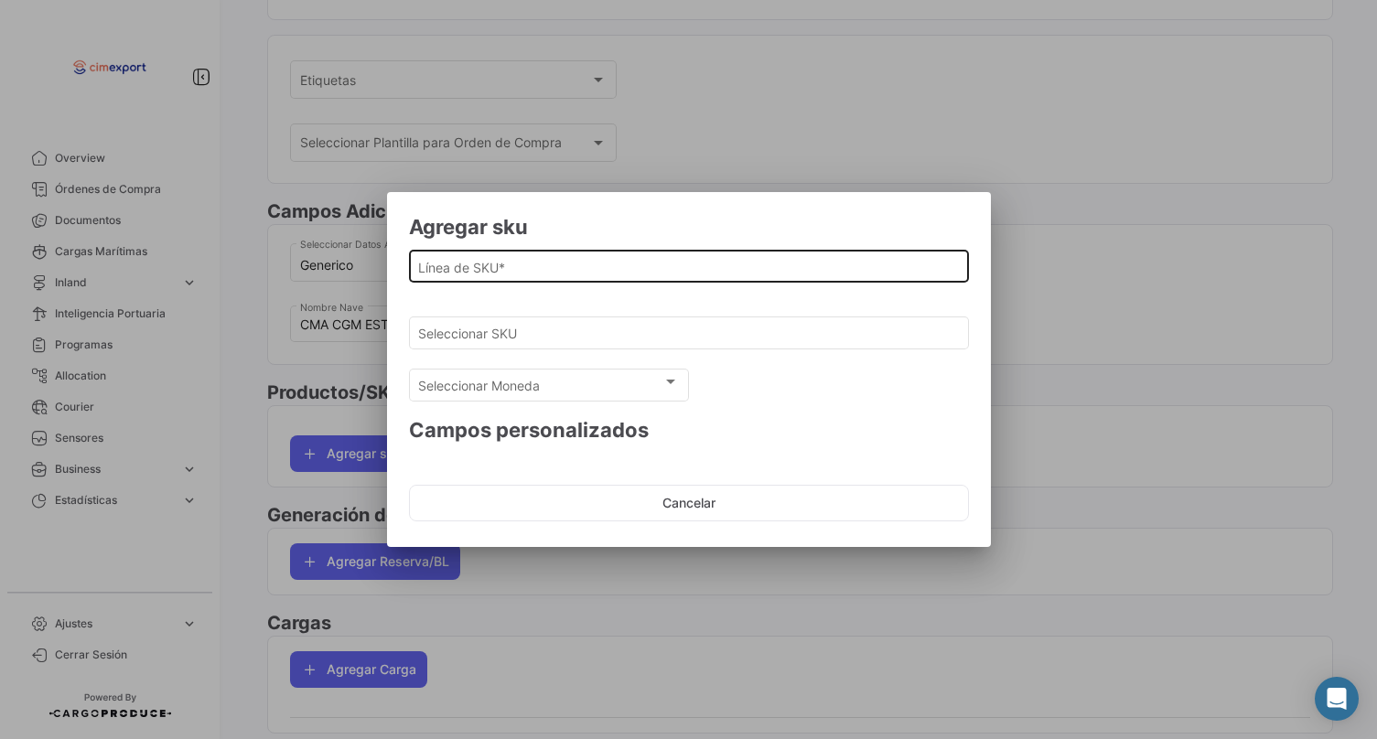
click at [436, 270] on input "Línea de SKU *" at bounding box center [688, 268] width 541 height 16
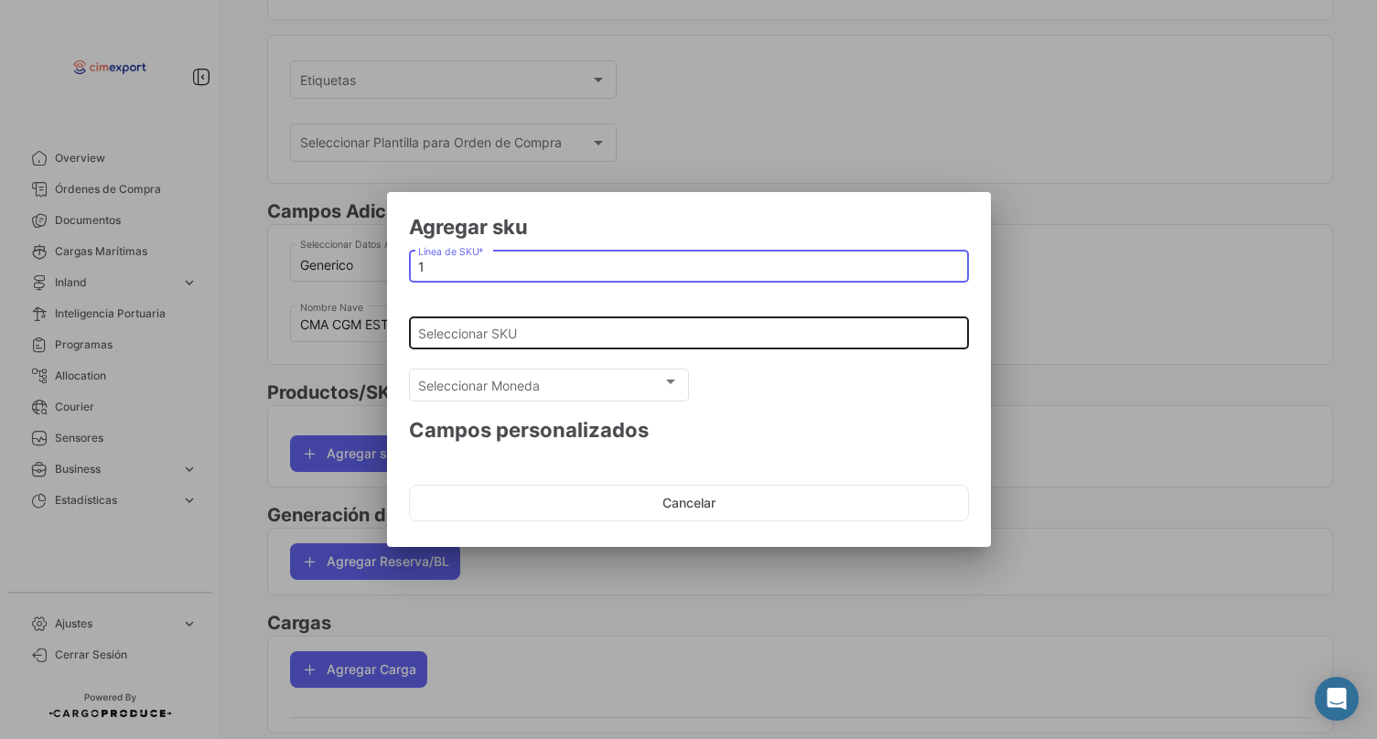
click at [437, 333] on input "Seleccionar SKU" at bounding box center [688, 335] width 541 height 16
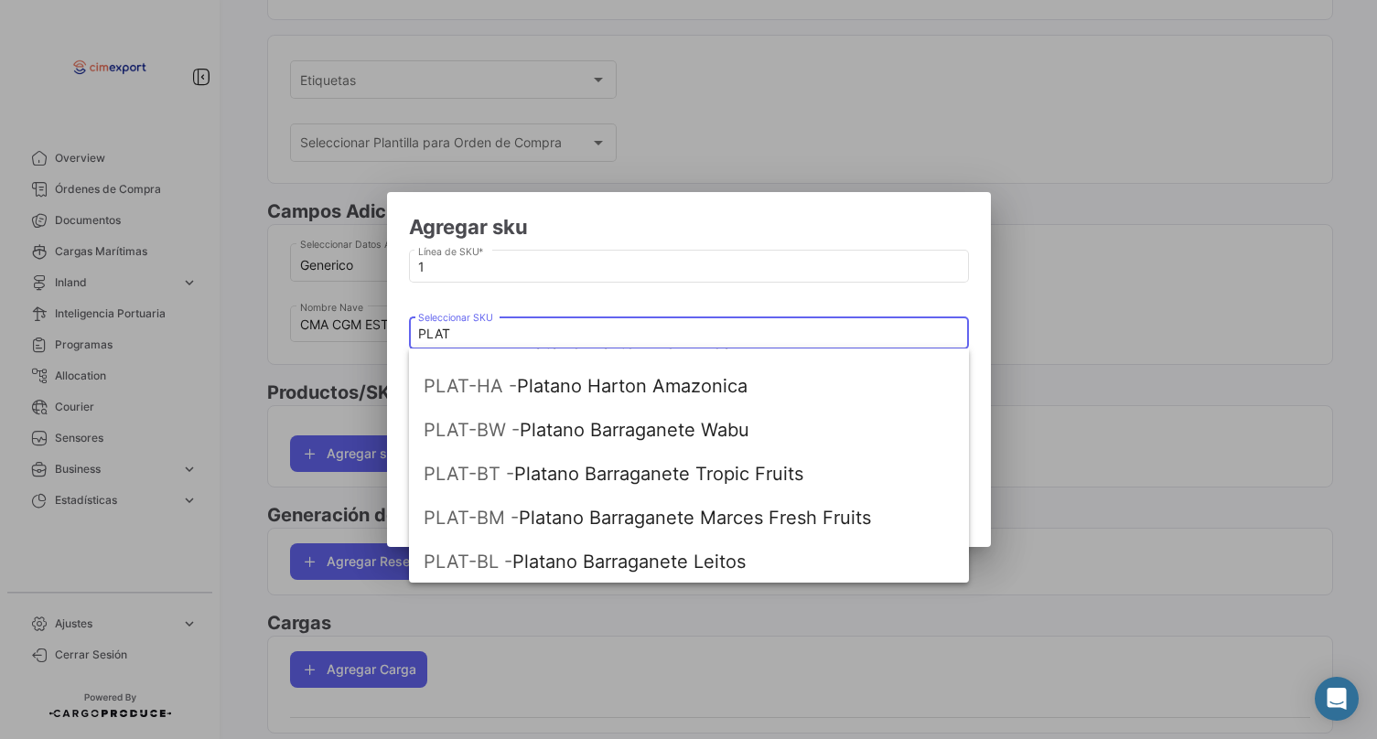
scroll to position [244, 0]
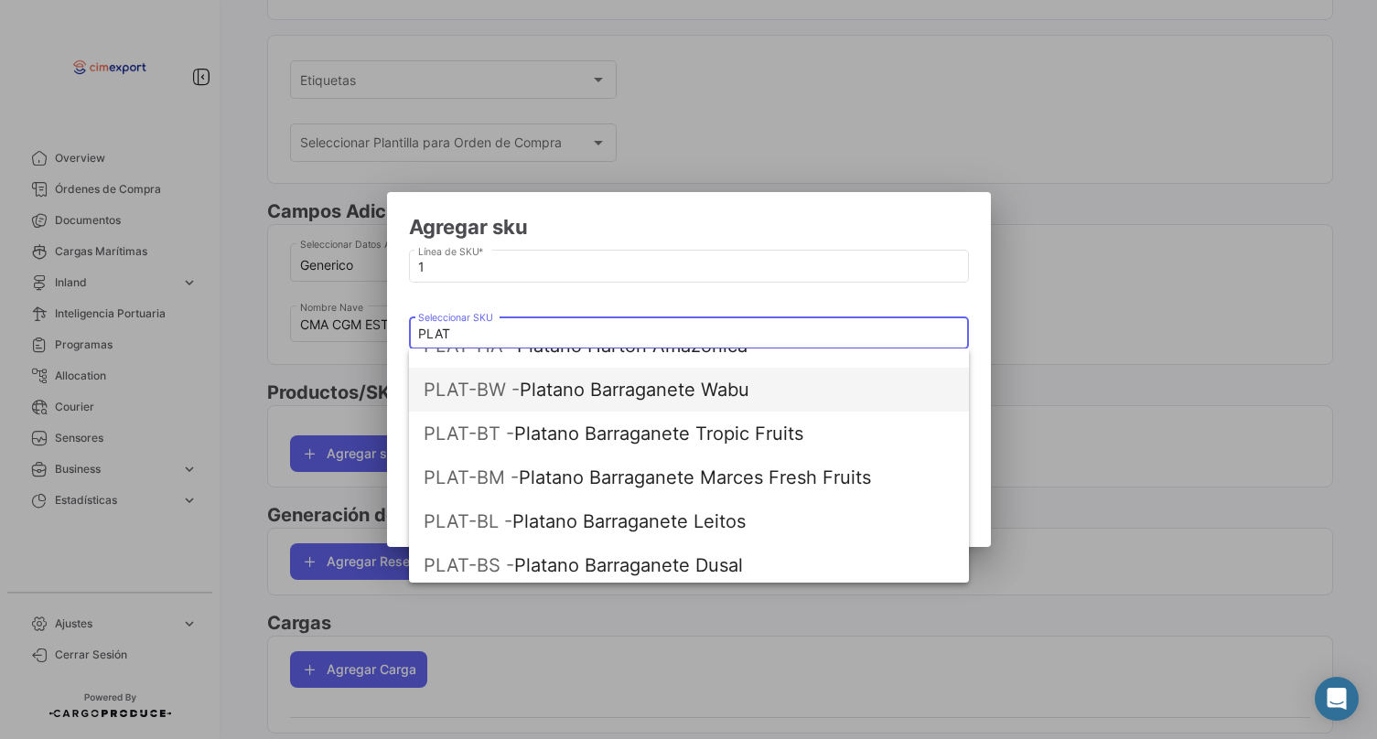
click at [589, 397] on span "PLAT-BW - Platano Barraganete Wabu" at bounding box center [689, 390] width 531 height 44
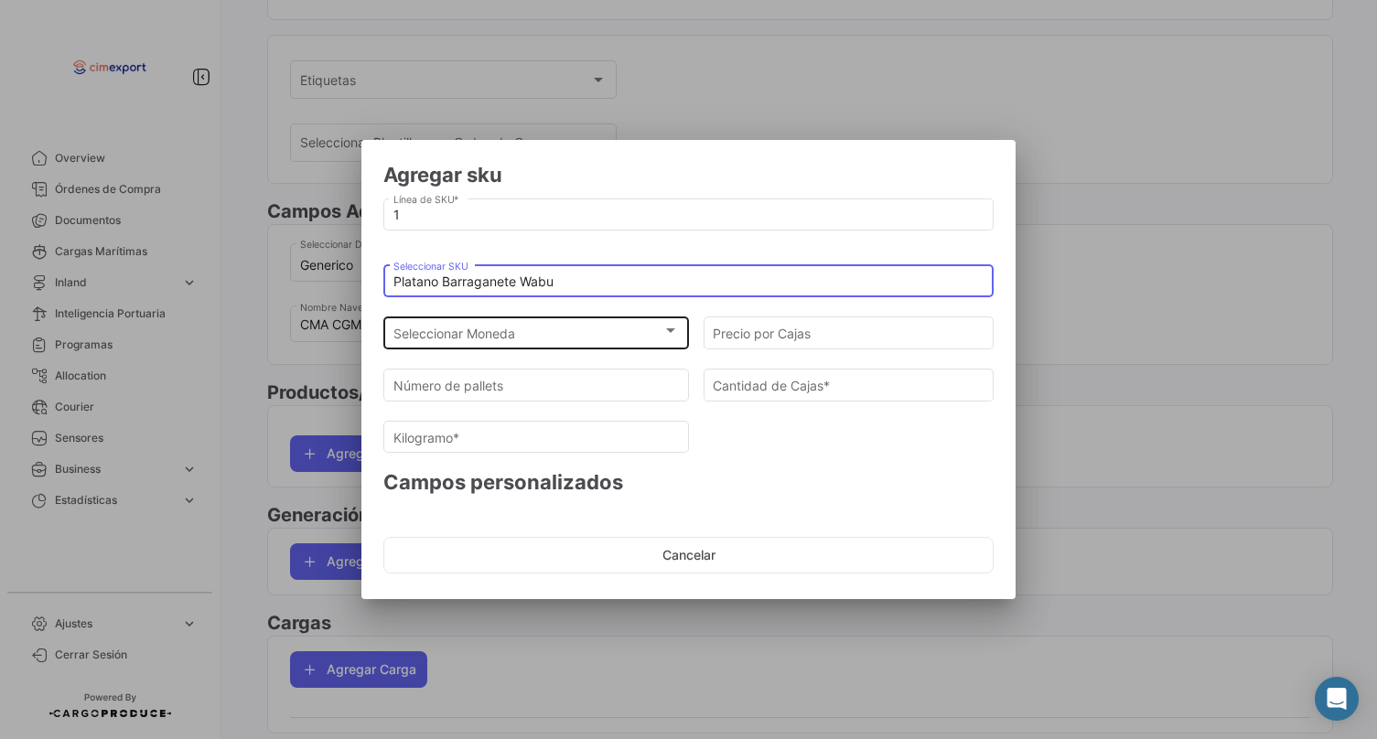
click at [518, 333] on div "Seleccionar Moneda" at bounding box center [528, 335] width 270 height 16
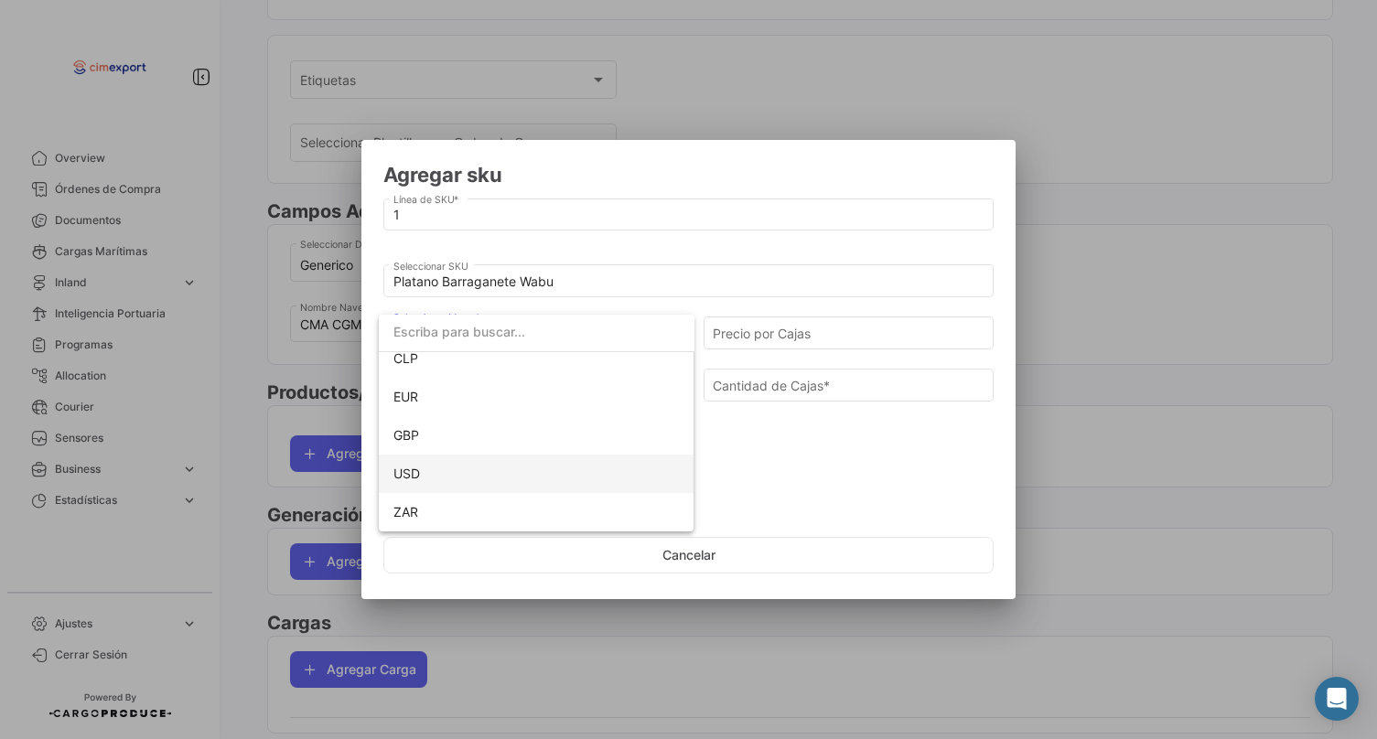
click at [449, 480] on span "USD" at bounding box center [536, 474] width 286 height 38
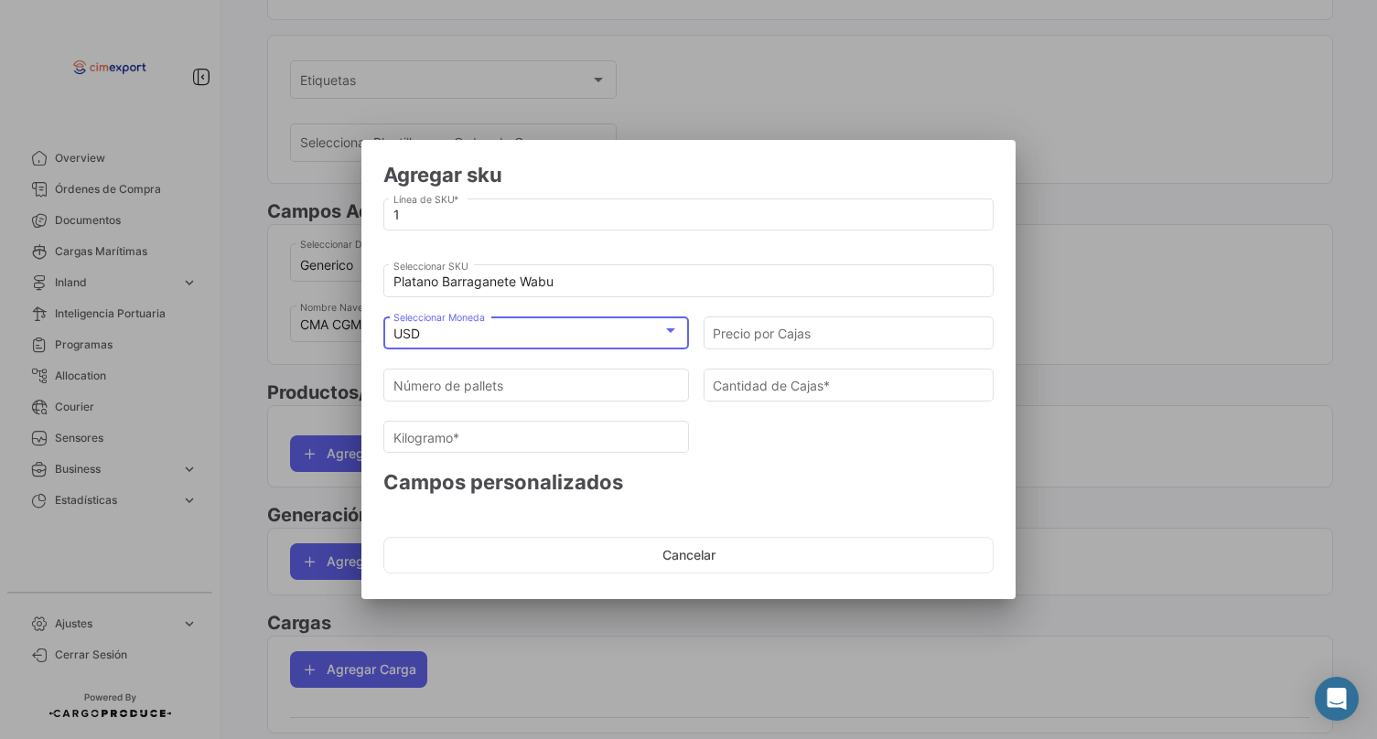
scroll to position [129, 0]
click at [801, 328] on input "Precio por Cajas" at bounding box center [849, 335] width 272 height 16
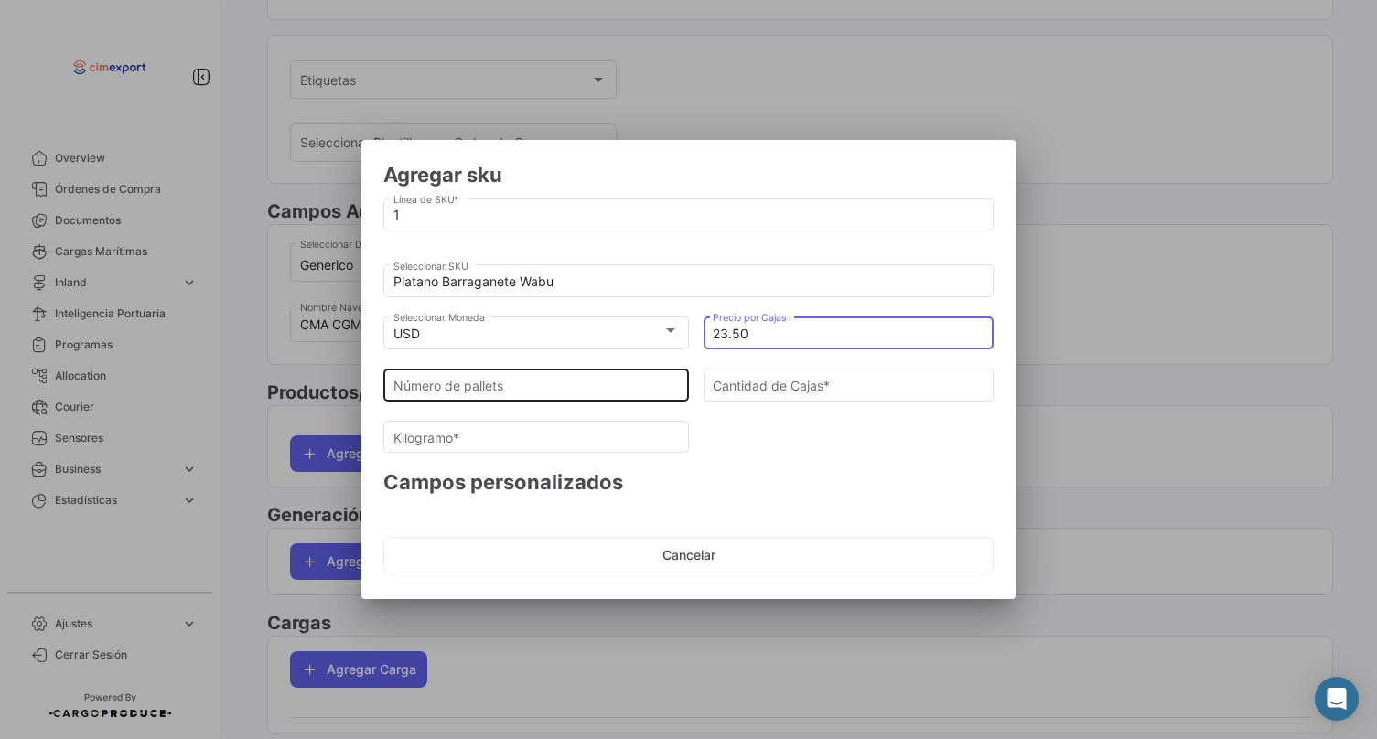
click at [537, 385] on input "Número de pallets" at bounding box center [536, 386] width 286 height 16
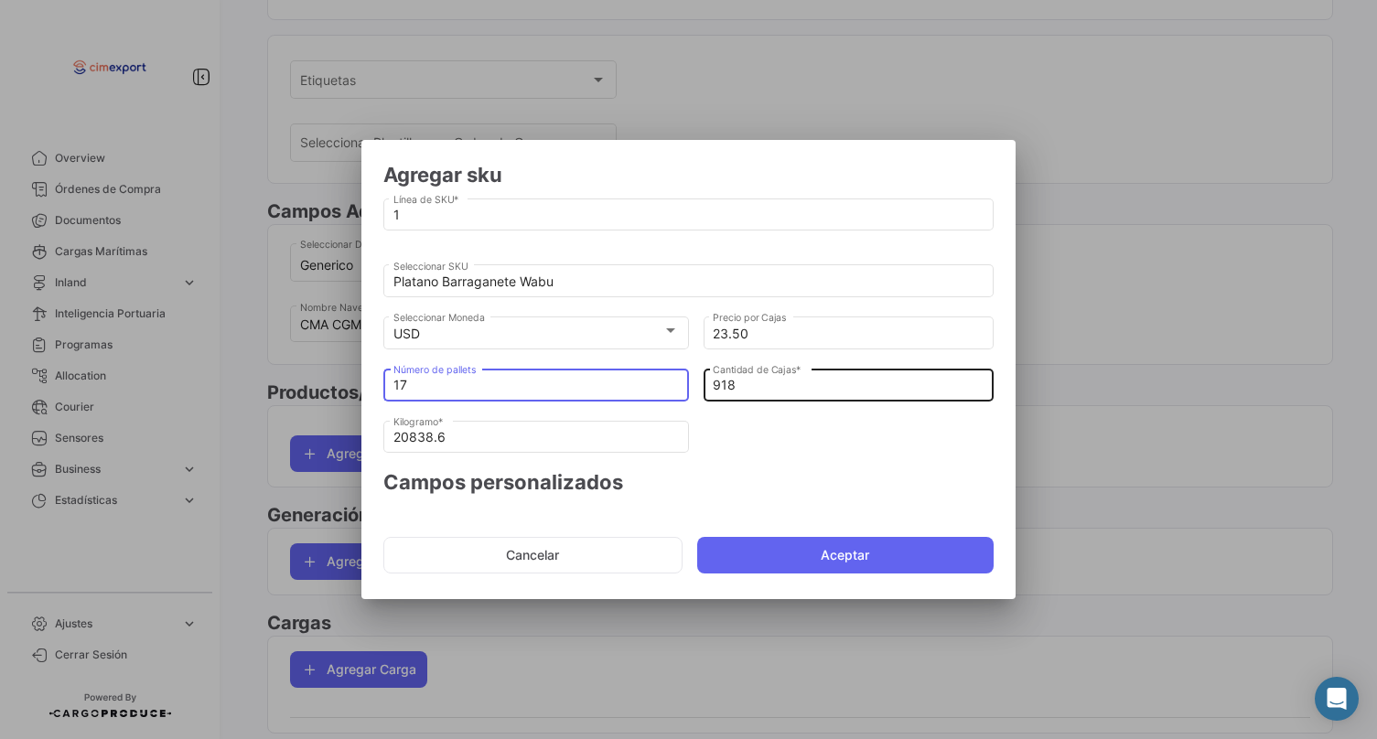
click at [748, 387] on input "918" at bounding box center [849, 386] width 272 height 16
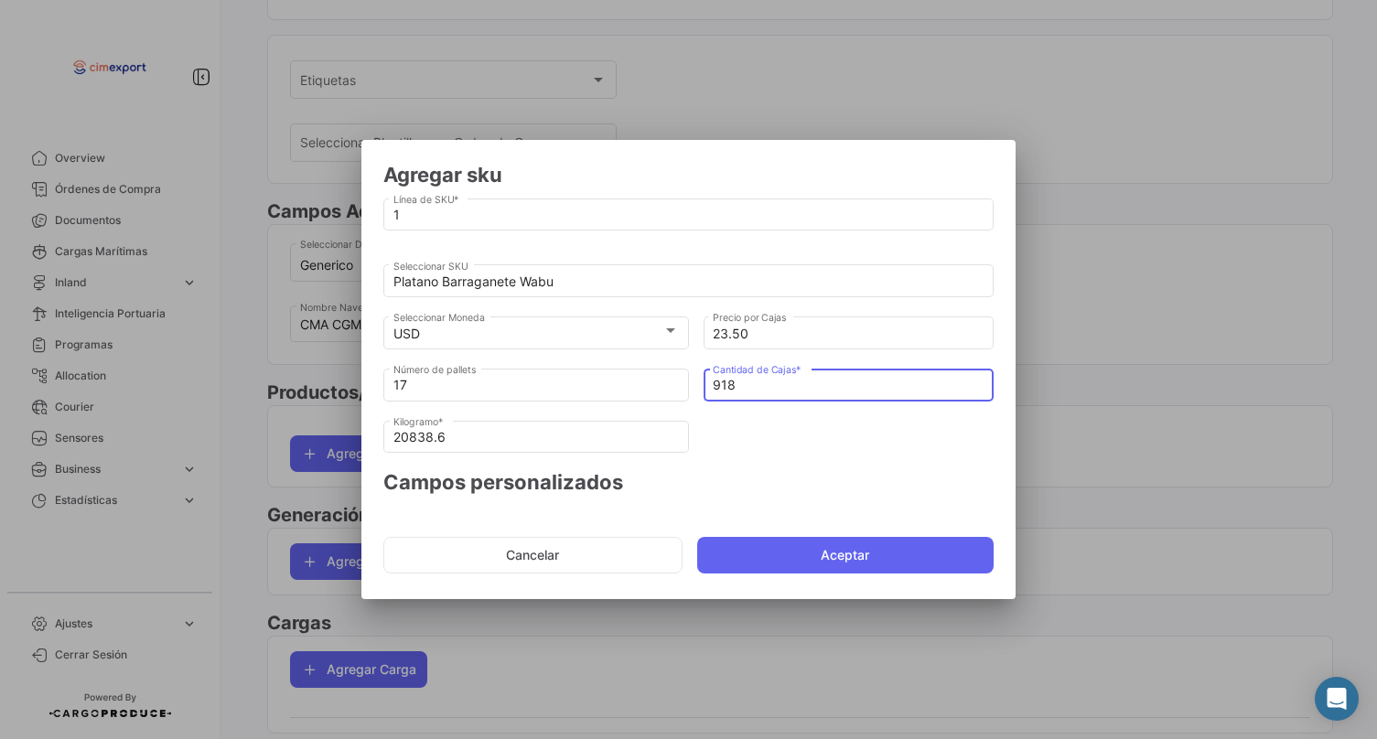
click at [748, 387] on input "918" at bounding box center [849, 386] width 272 height 16
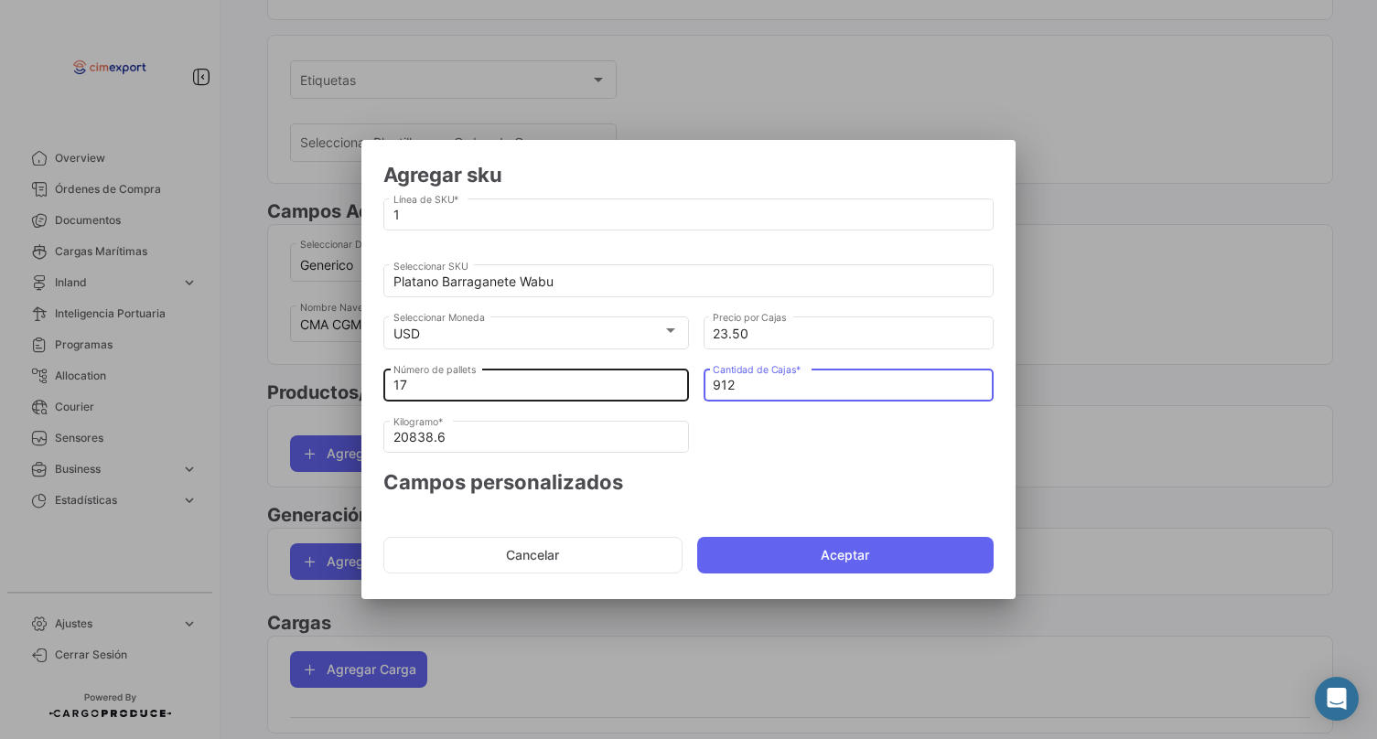
click at [538, 380] on input "17" at bounding box center [536, 386] width 286 height 16
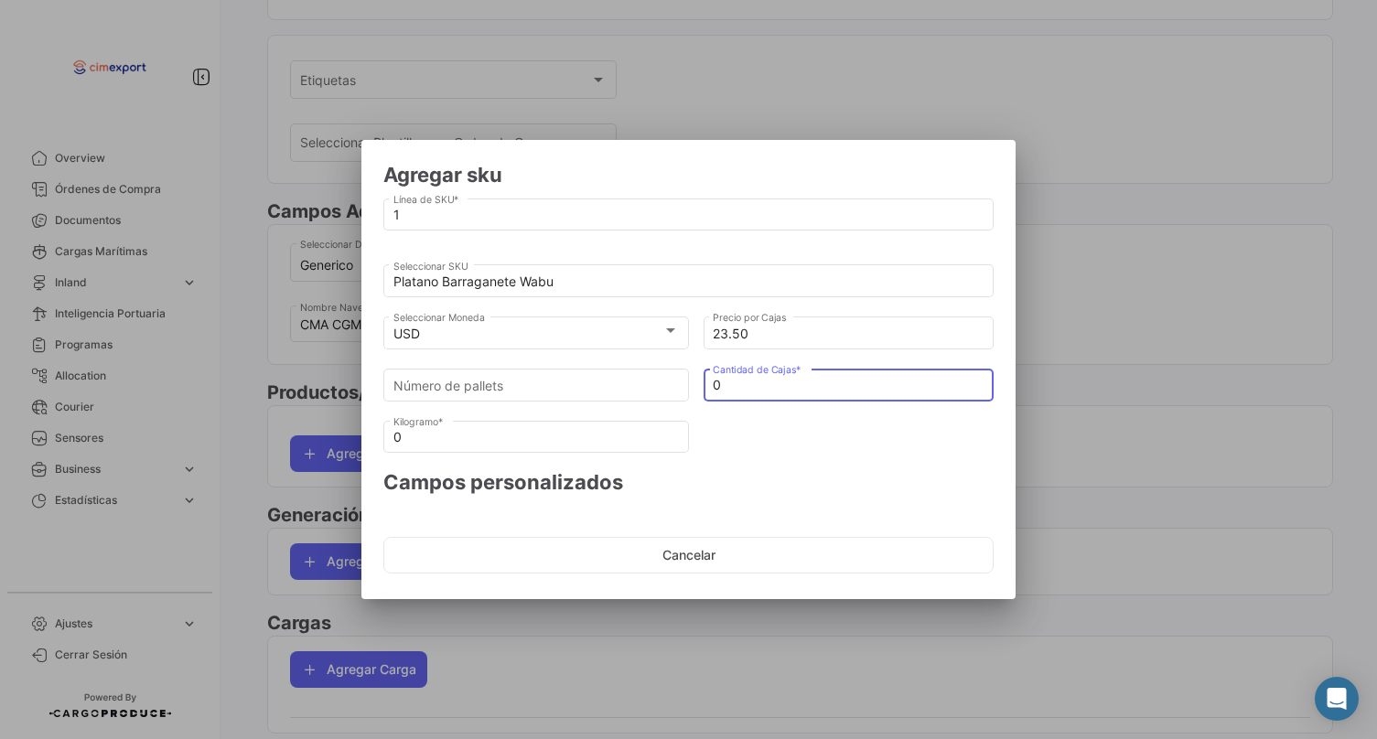
click at [779, 382] on input "0" at bounding box center [849, 386] width 272 height 16
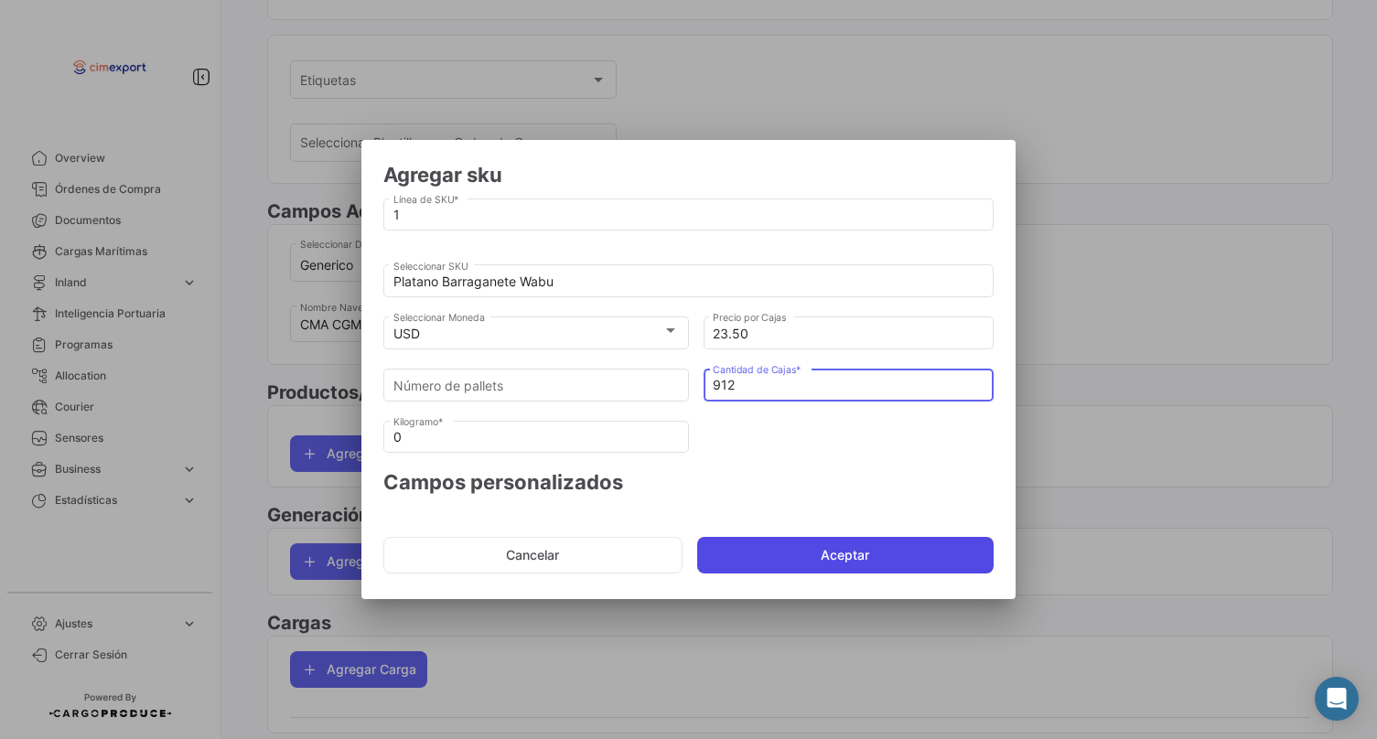
click at [800, 560] on button "Aceptar" at bounding box center [845, 555] width 297 height 37
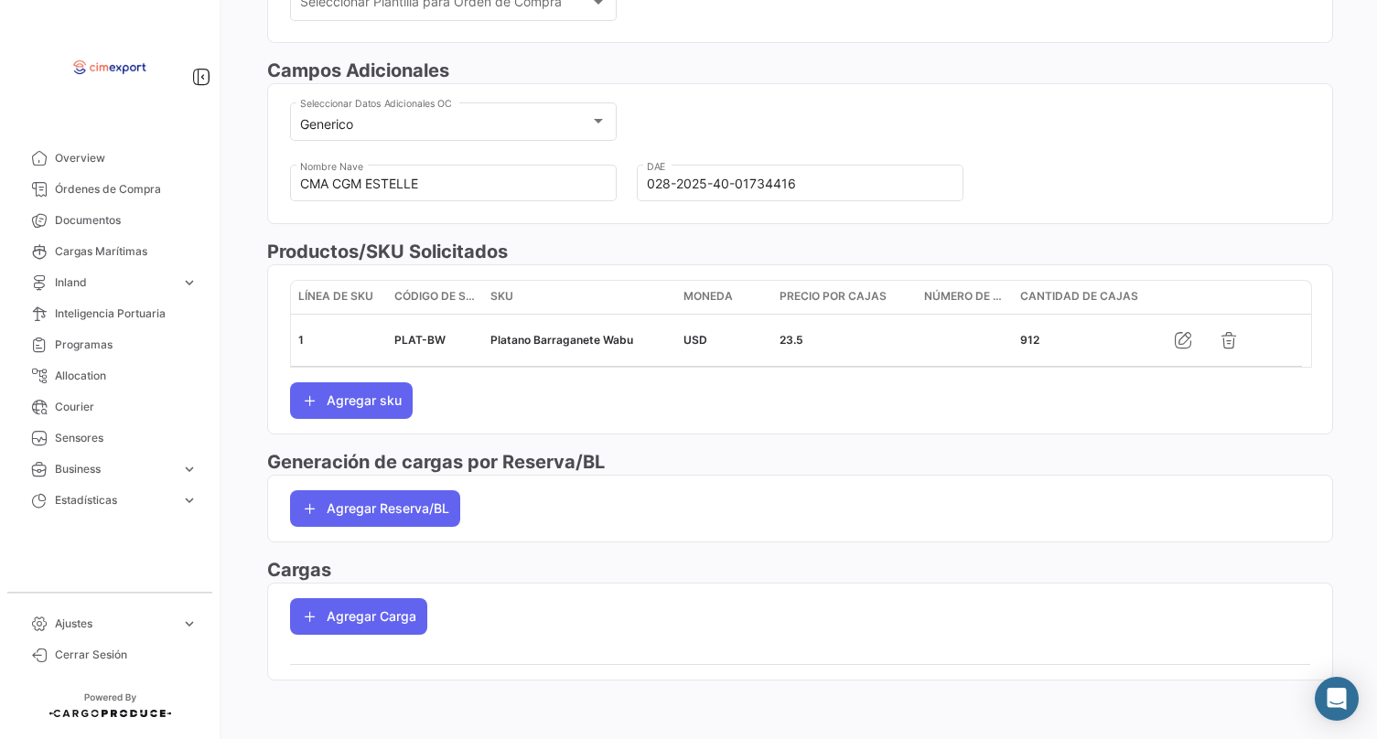
scroll to position [583, 0]
click at [389, 395] on button "Agregar sku" at bounding box center [351, 400] width 123 height 37
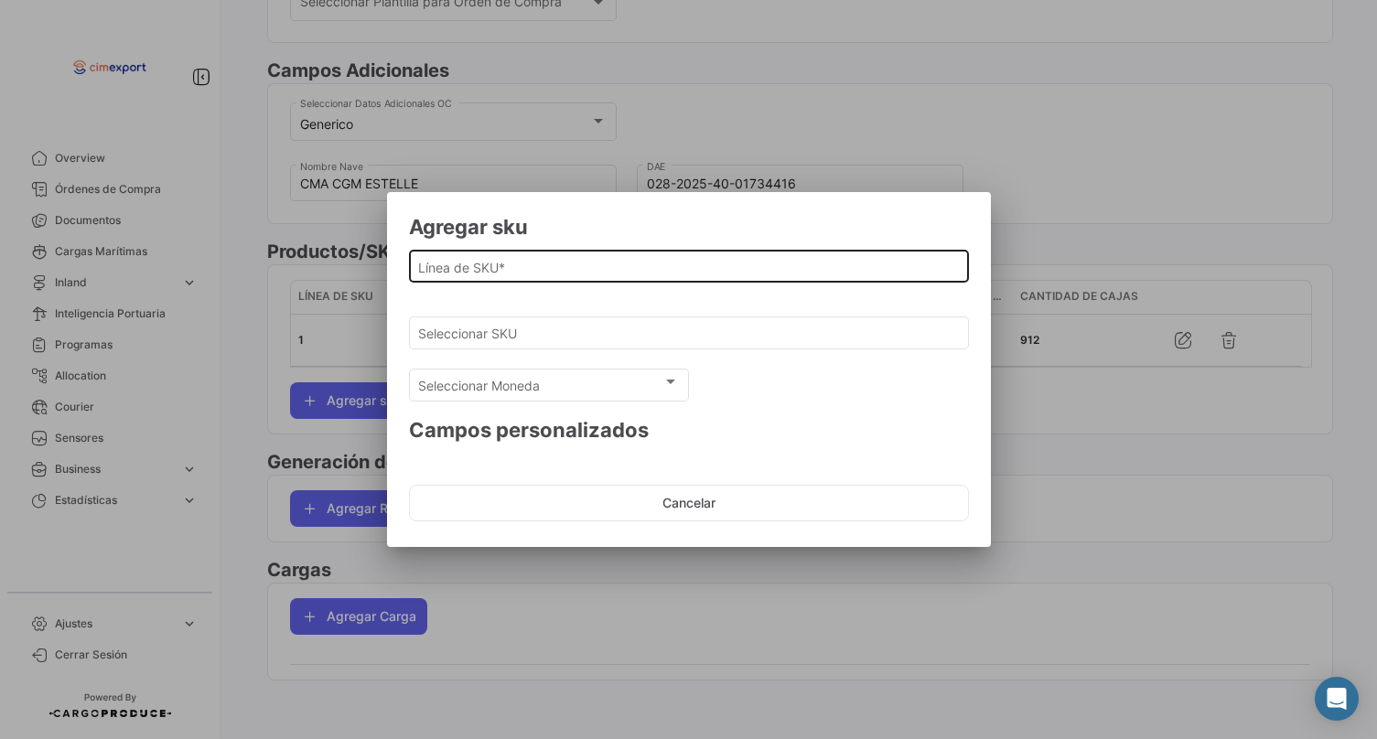
click at [443, 256] on div "Línea de SKU *" at bounding box center [688, 265] width 541 height 36
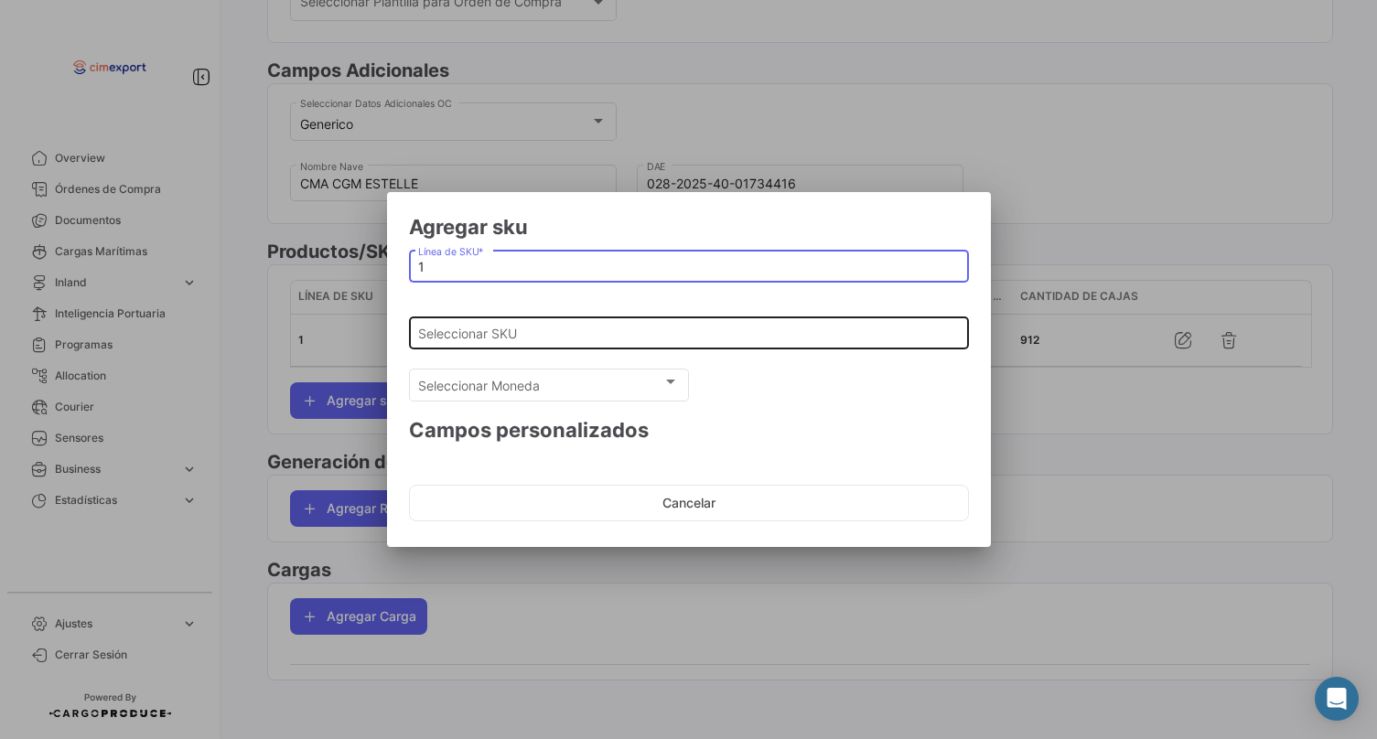
click at [443, 333] on input "Seleccionar SKU" at bounding box center [688, 335] width 541 height 16
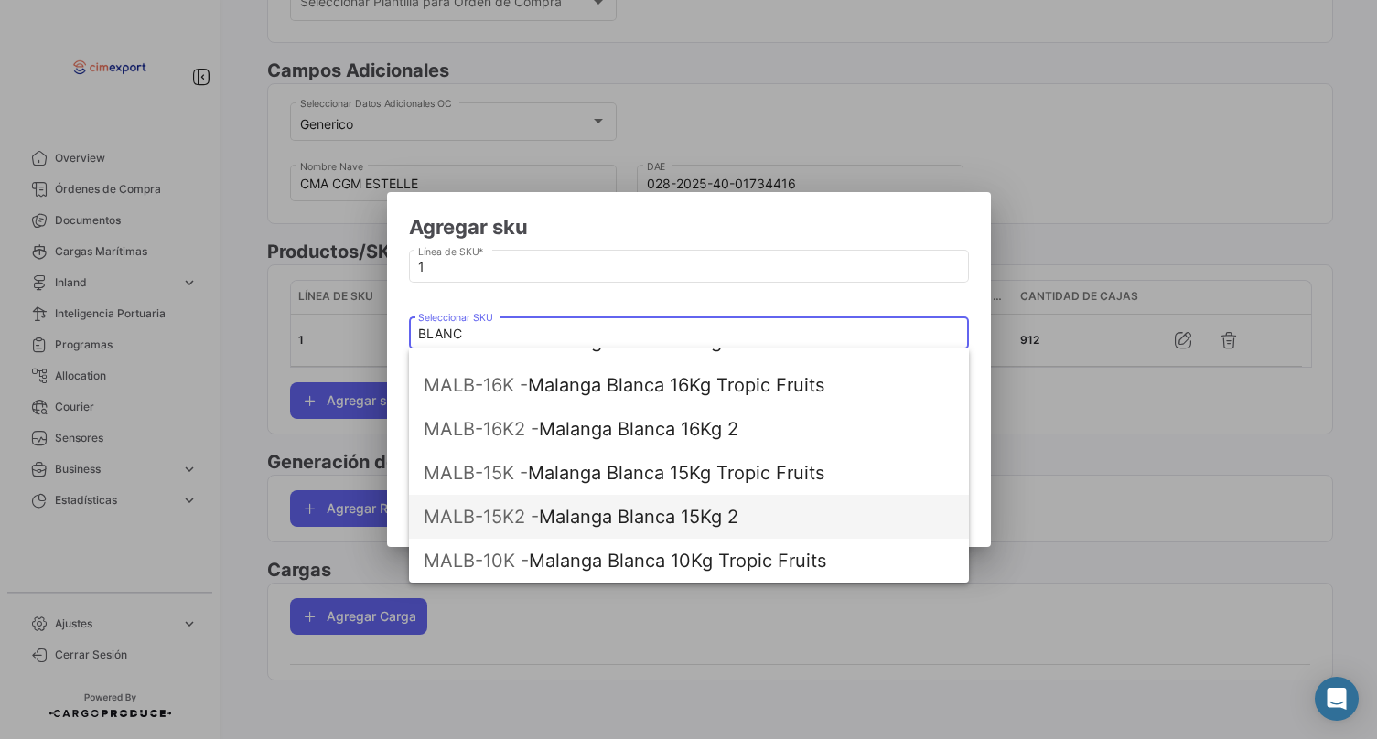
scroll to position [161, 0]
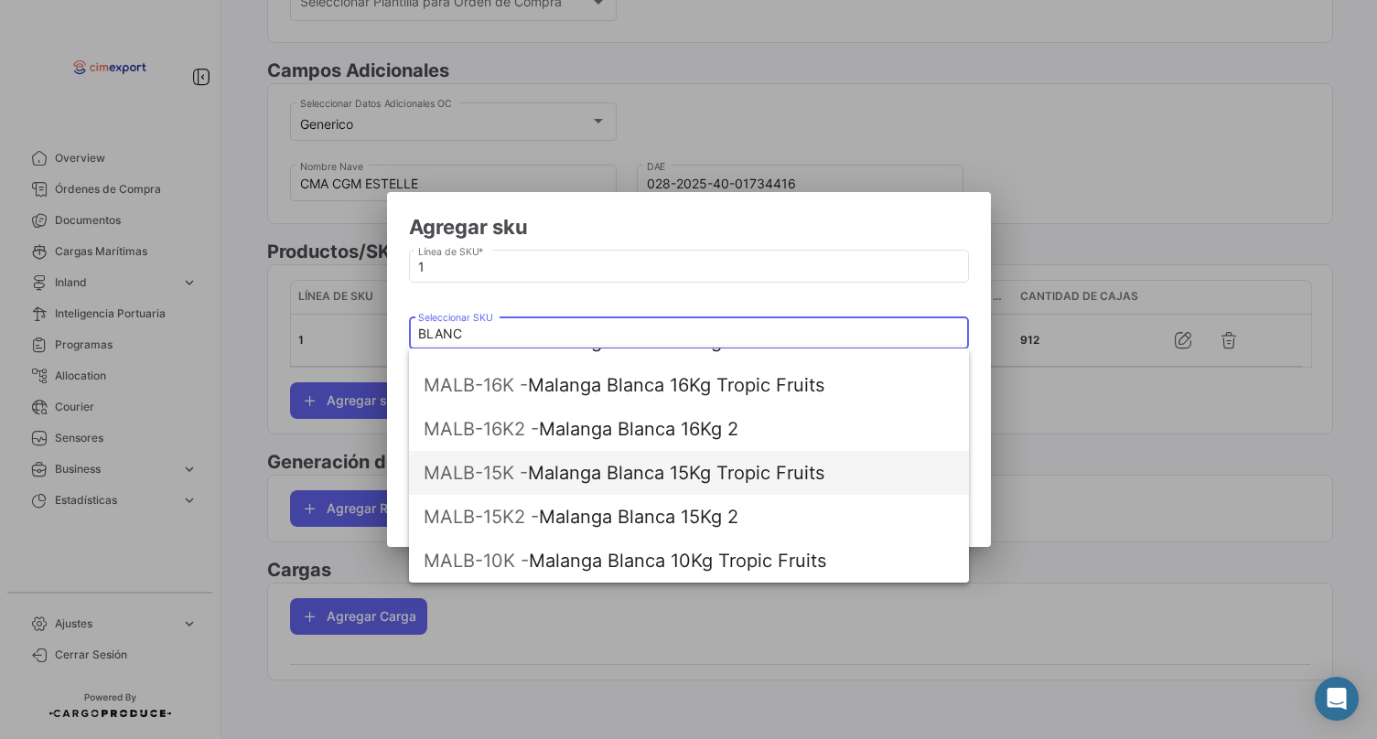
click at [534, 469] on span "MALB-15K - Malanga Blanca 15Kg Tropic Fruits" at bounding box center [689, 473] width 531 height 44
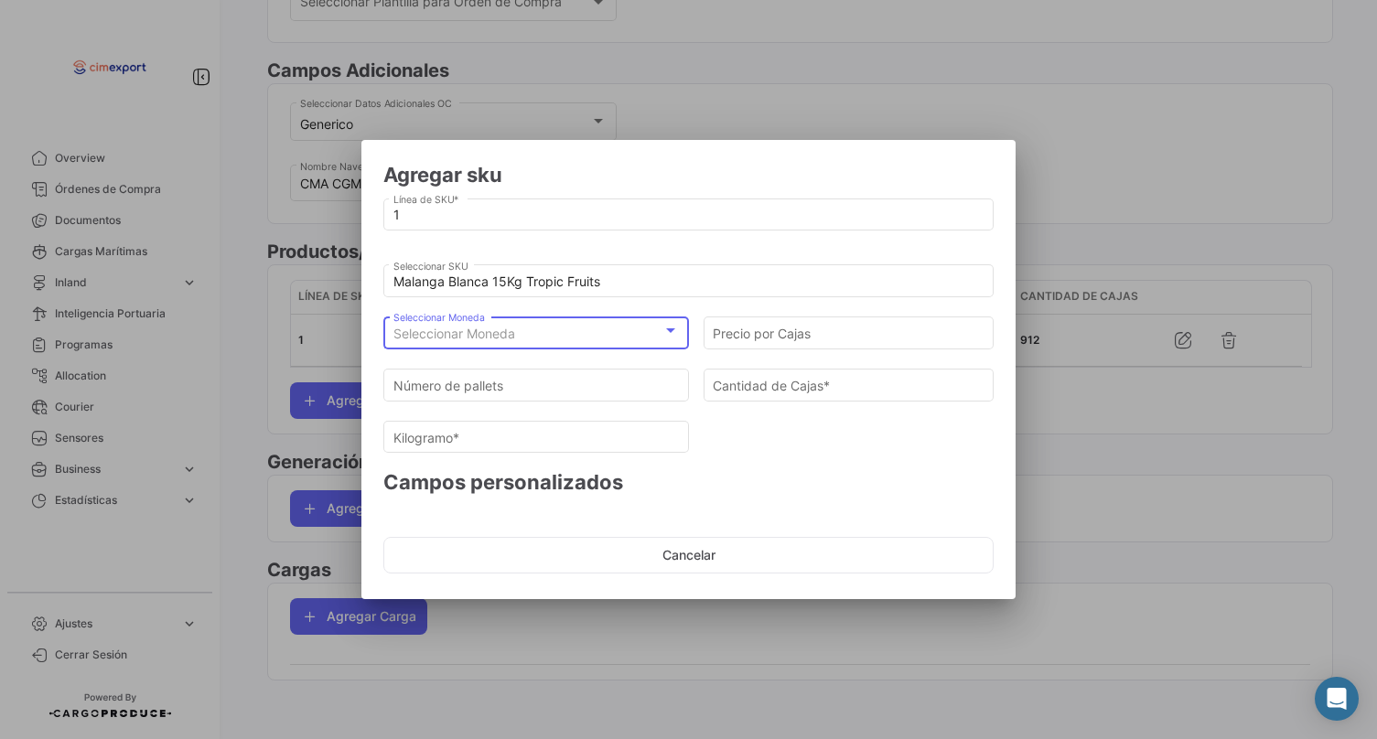
click at [514, 330] on span "Seleccionar Moneda" at bounding box center [454, 334] width 122 height 16
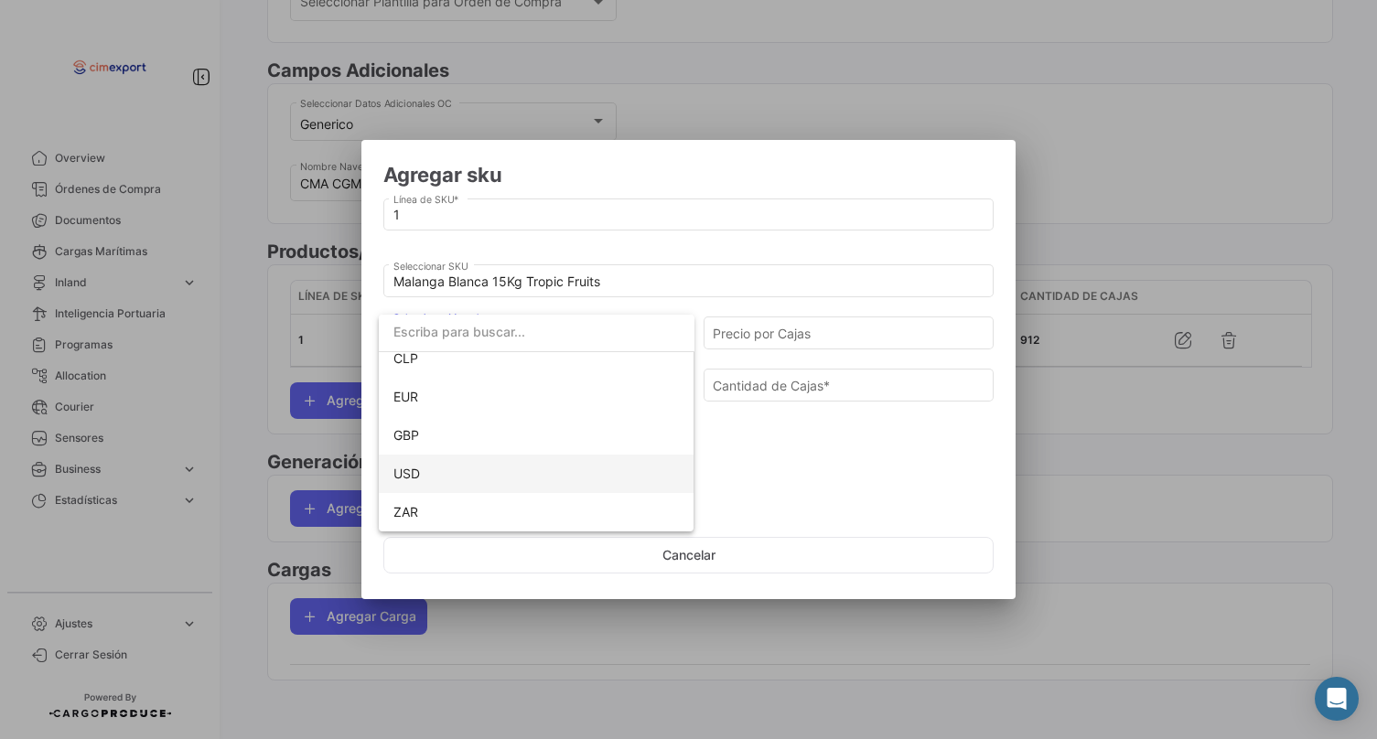
click at [417, 469] on span "USD" at bounding box center [406, 474] width 27 height 16
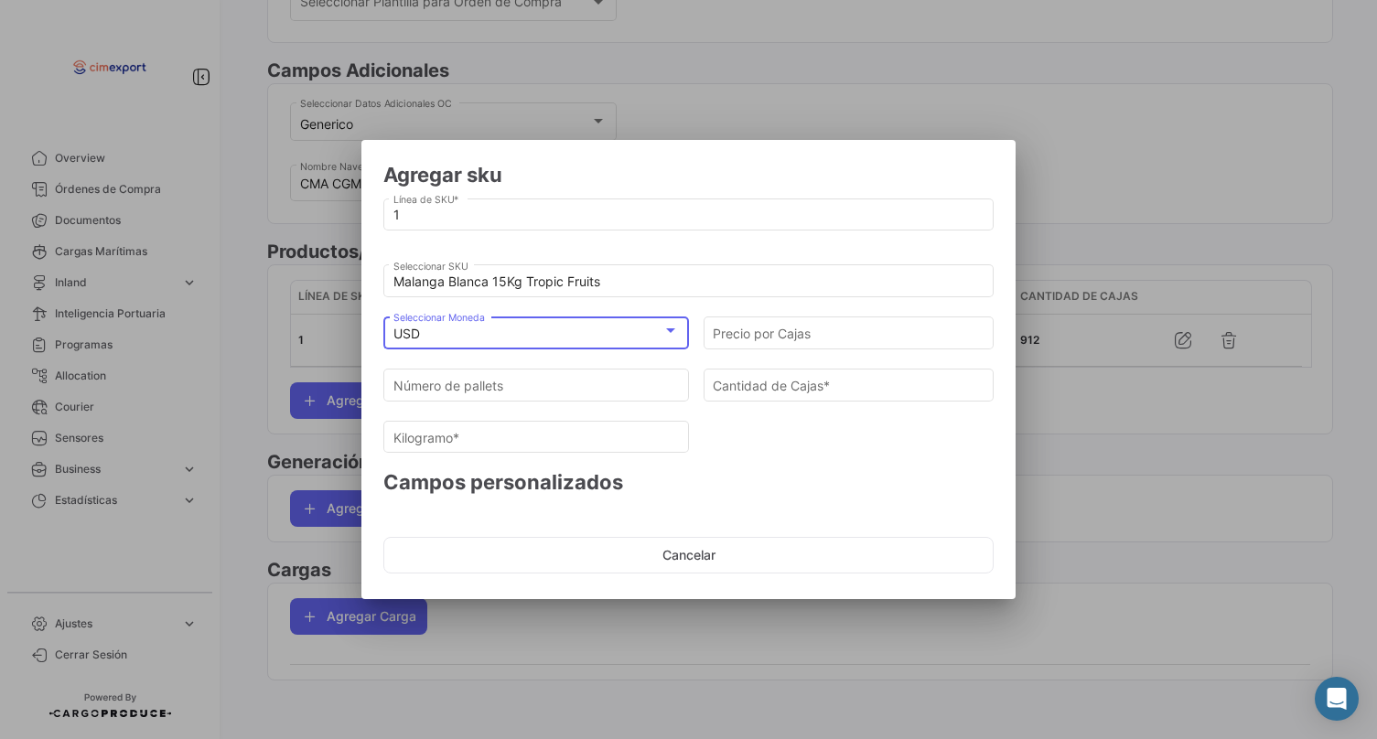
scroll to position [0, 0]
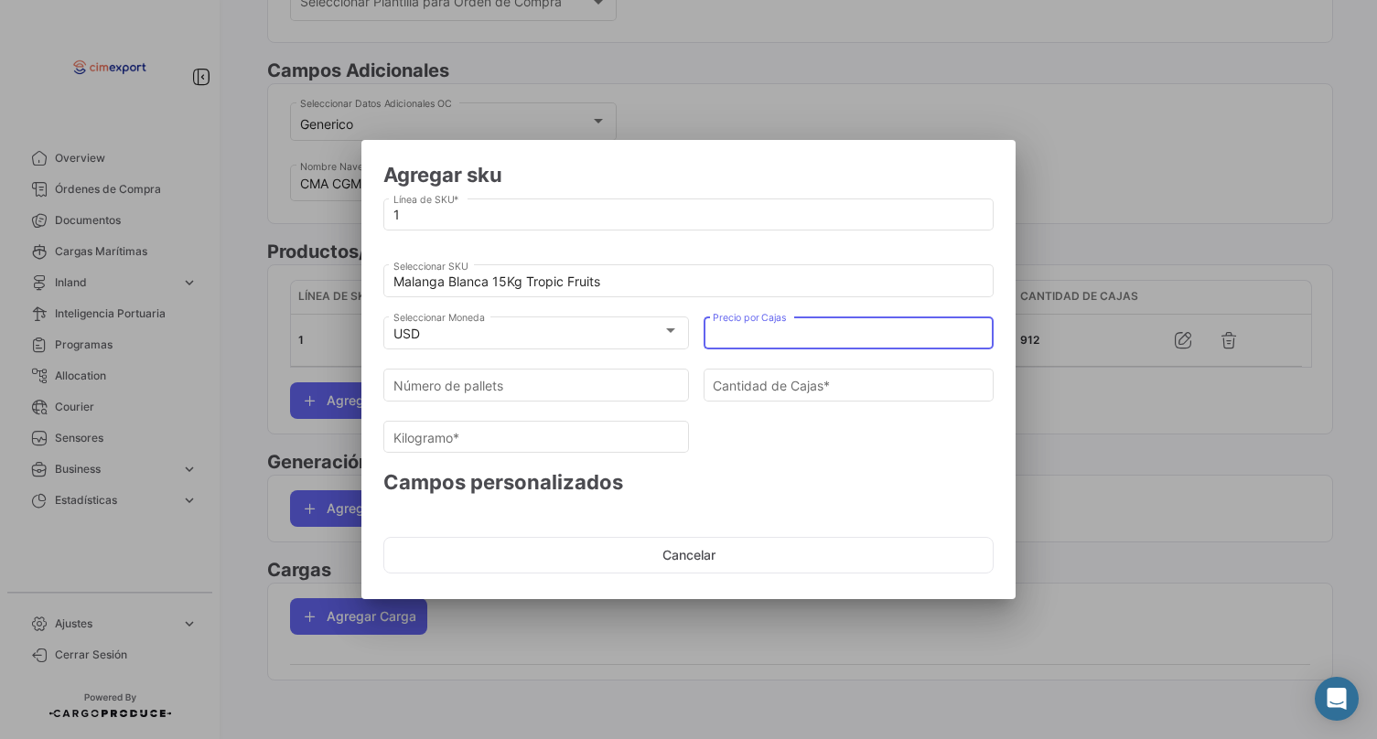
click at [752, 339] on input "Precio por Cajas" at bounding box center [849, 335] width 272 height 16
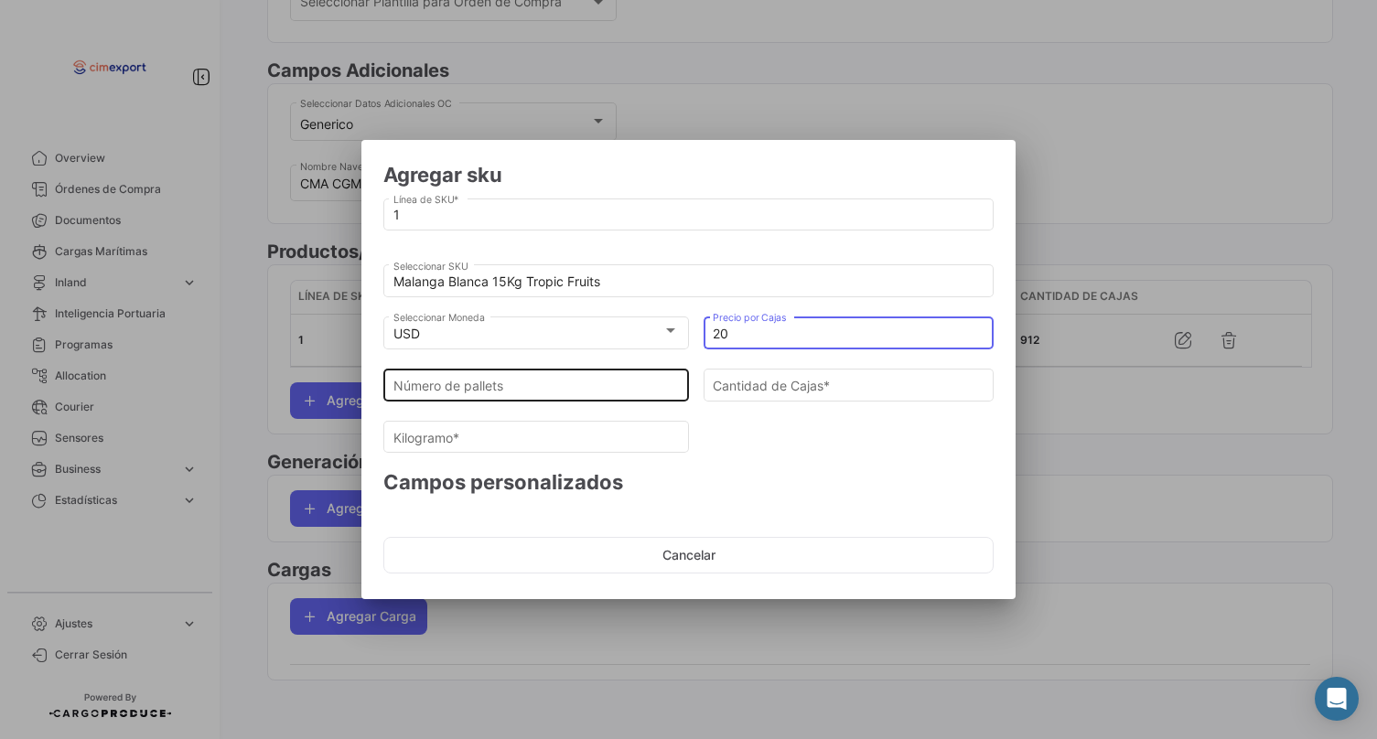
click at [582, 397] on div "Número de pallets" at bounding box center [536, 383] width 286 height 36
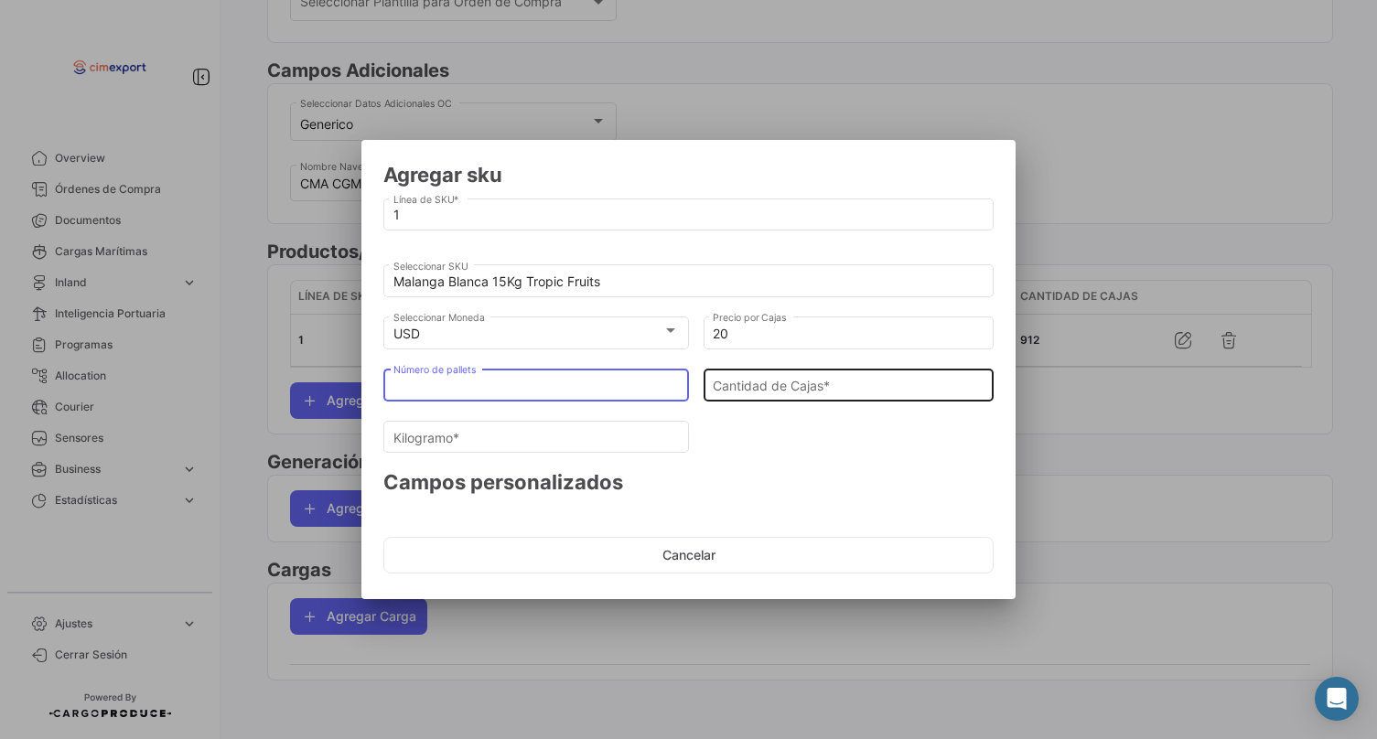
click at [727, 400] on div "Cantidad de Cajas *" at bounding box center [849, 383] width 272 height 36
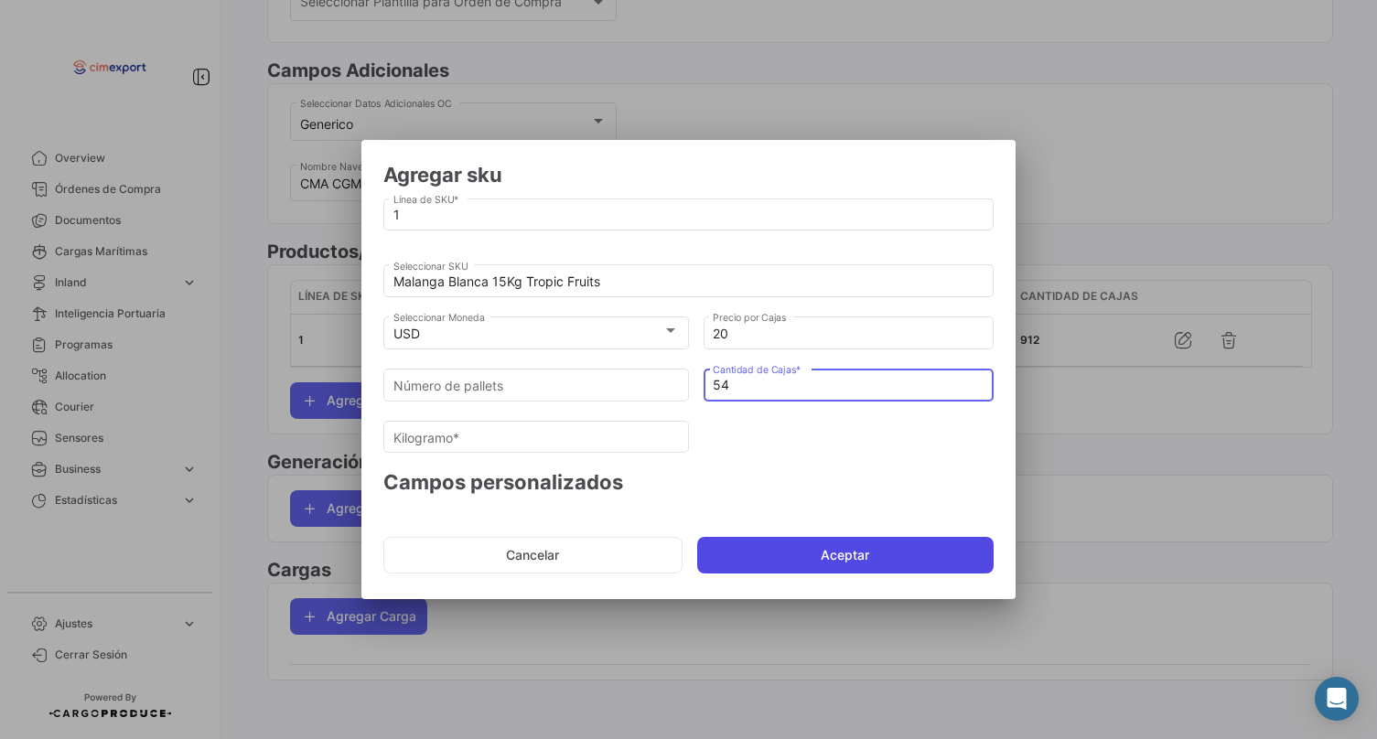
click at [733, 549] on button "Aceptar" at bounding box center [845, 555] width 297 height 37
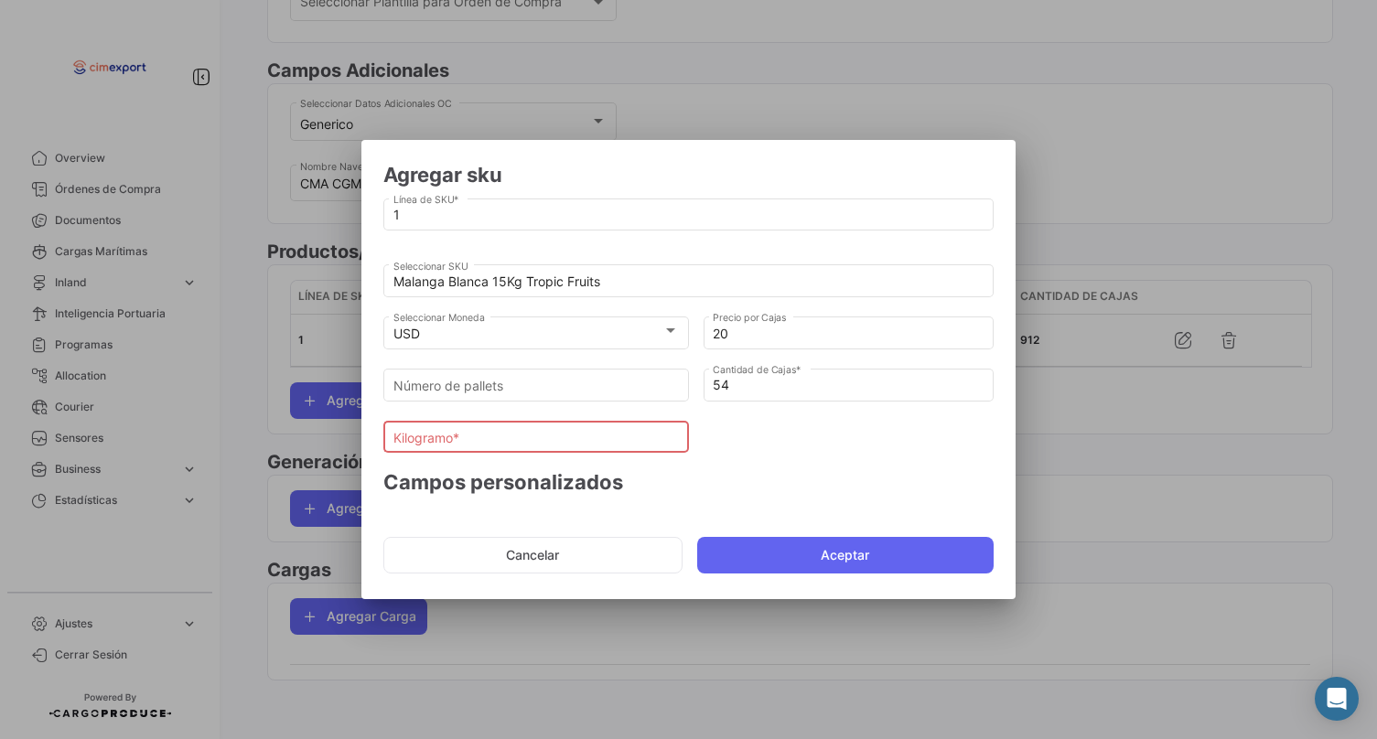
click at [520, 426] on div "Kilogramo *" at bounding box center [536, 435] width 286 height 36
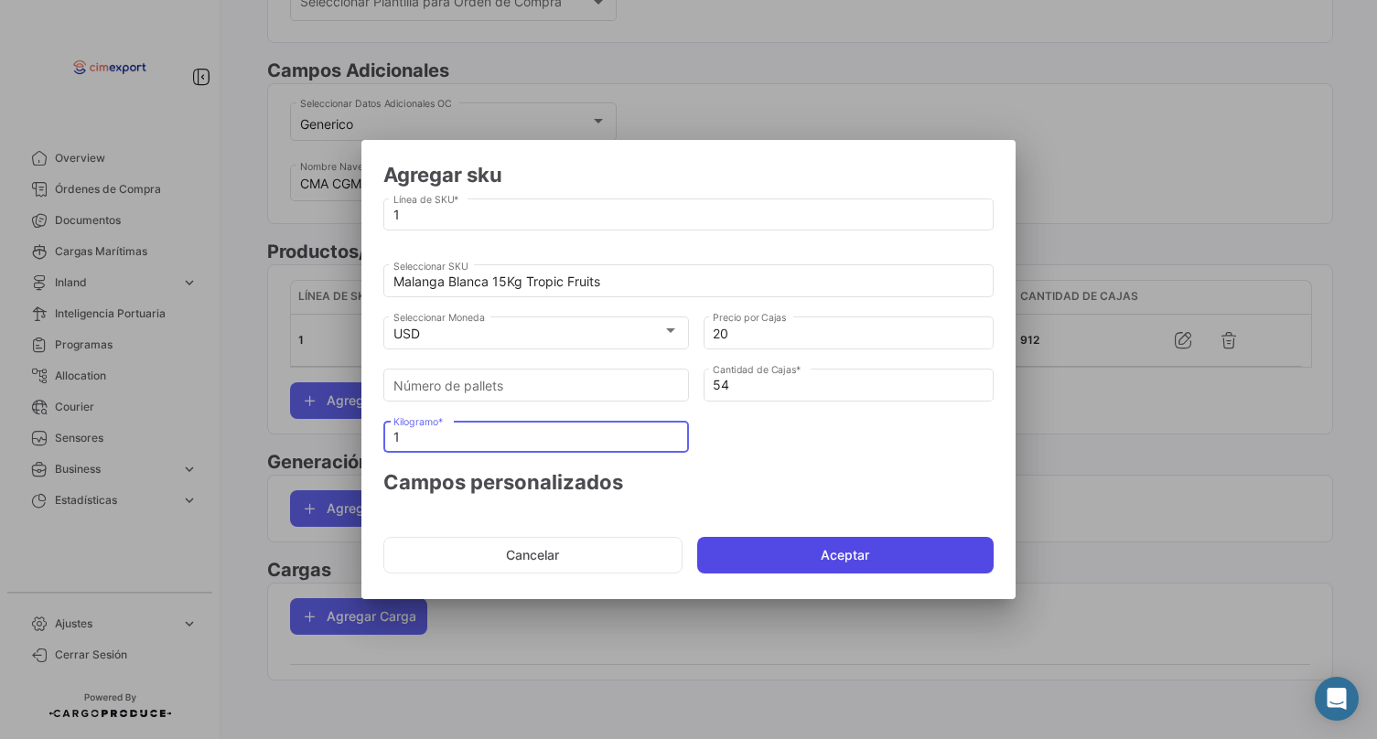
click at [731, 561] on button "Aceptar" at bounding box center [845, 555] width 297 height 37
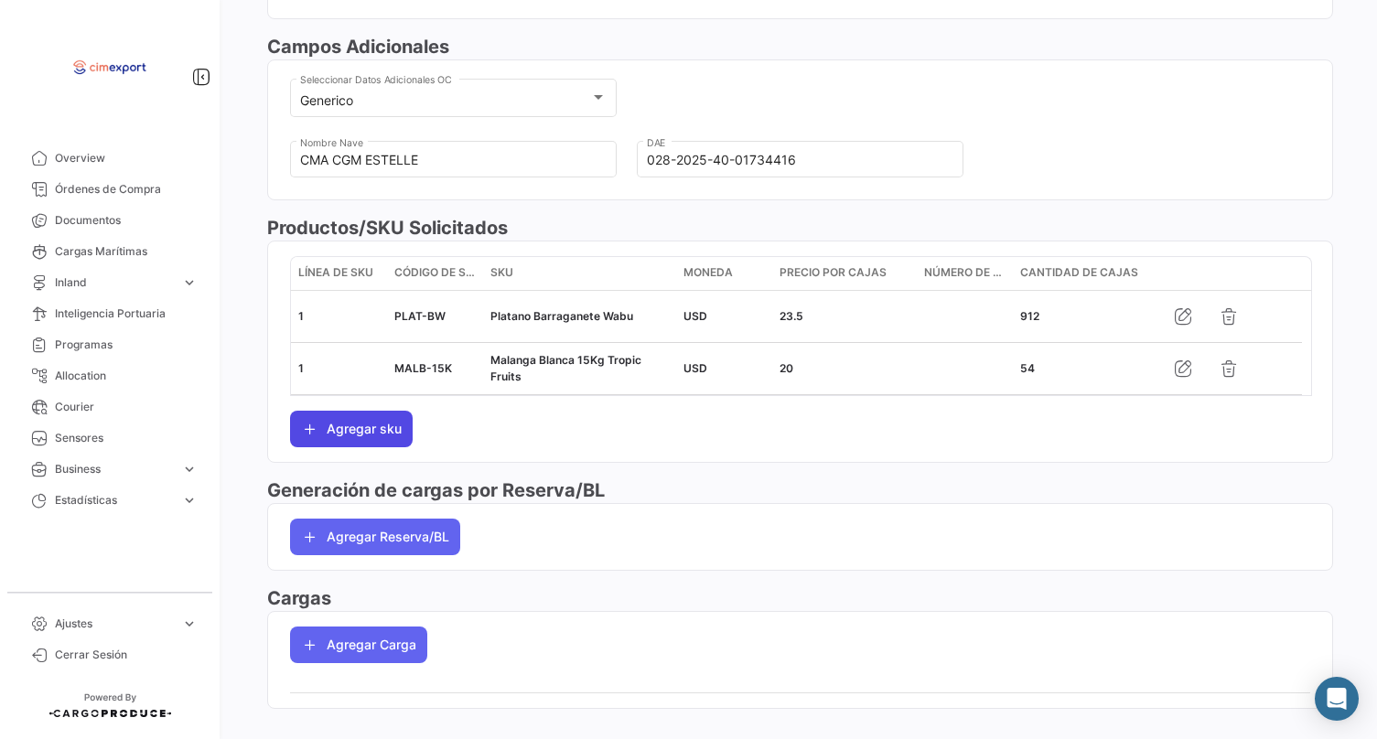
click at [370, 447] on button "Agregar sku" at bounding box center [351, 429] width 123 height 37
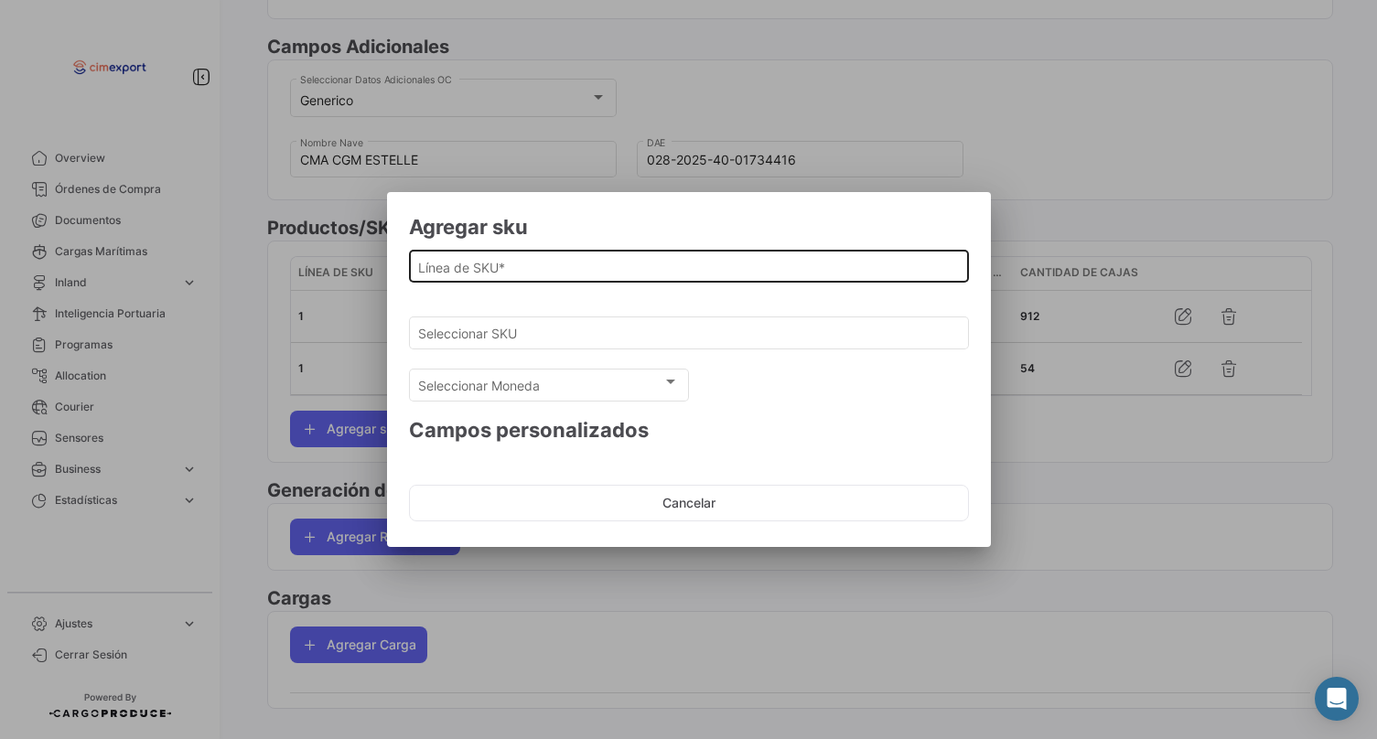
click at [477, 271] on input "Línea de SKU *" at bounding box center [688, 268] width 541 height 16
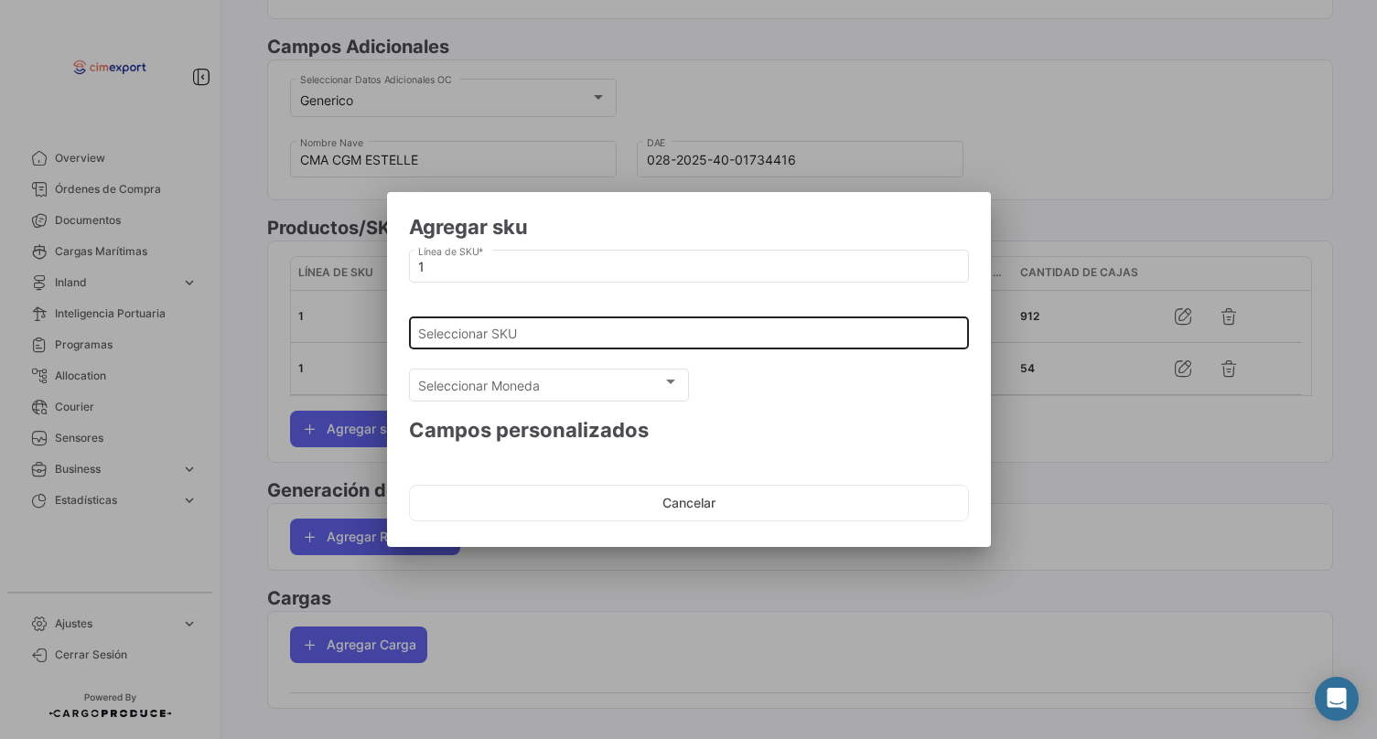
click at [476, 315] on div "Seleccionar SKU" at bounding box center [688, 332] width 541 height 36
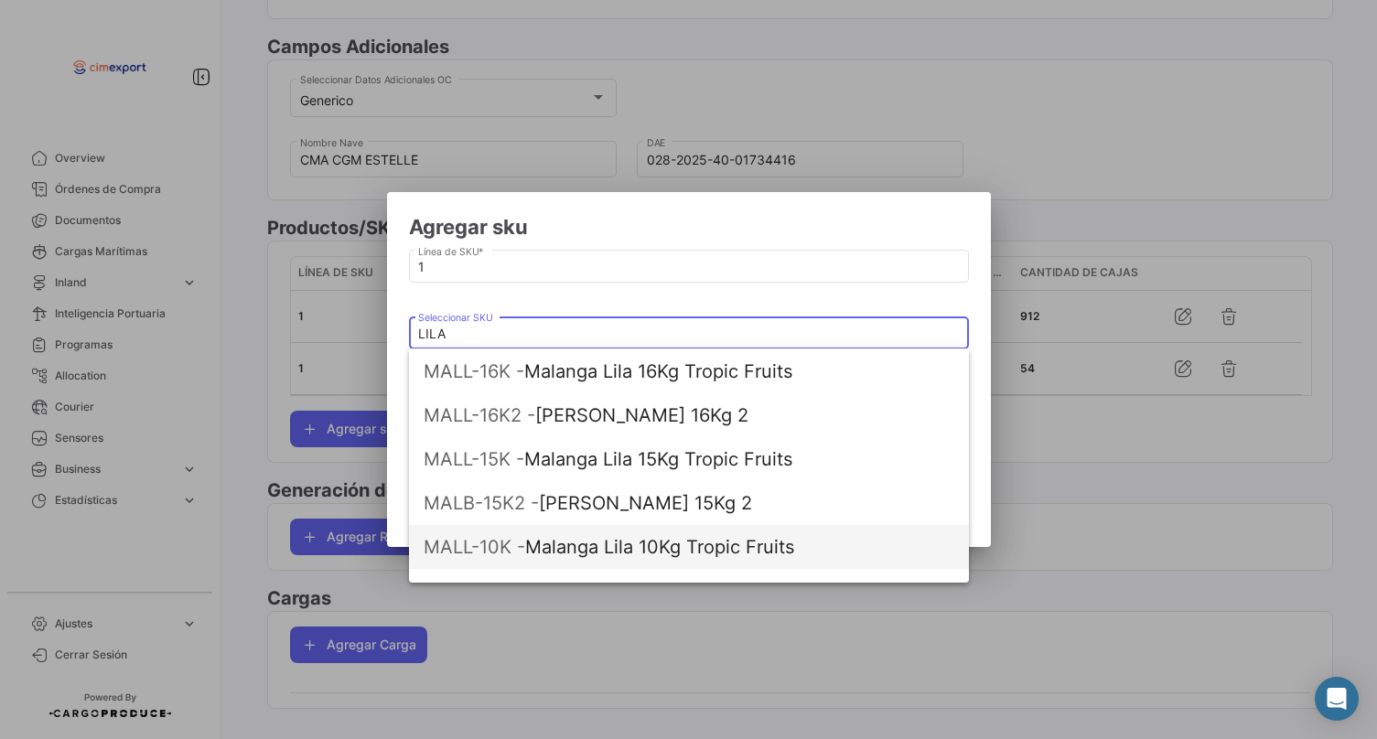
scroll to position [55, 0]
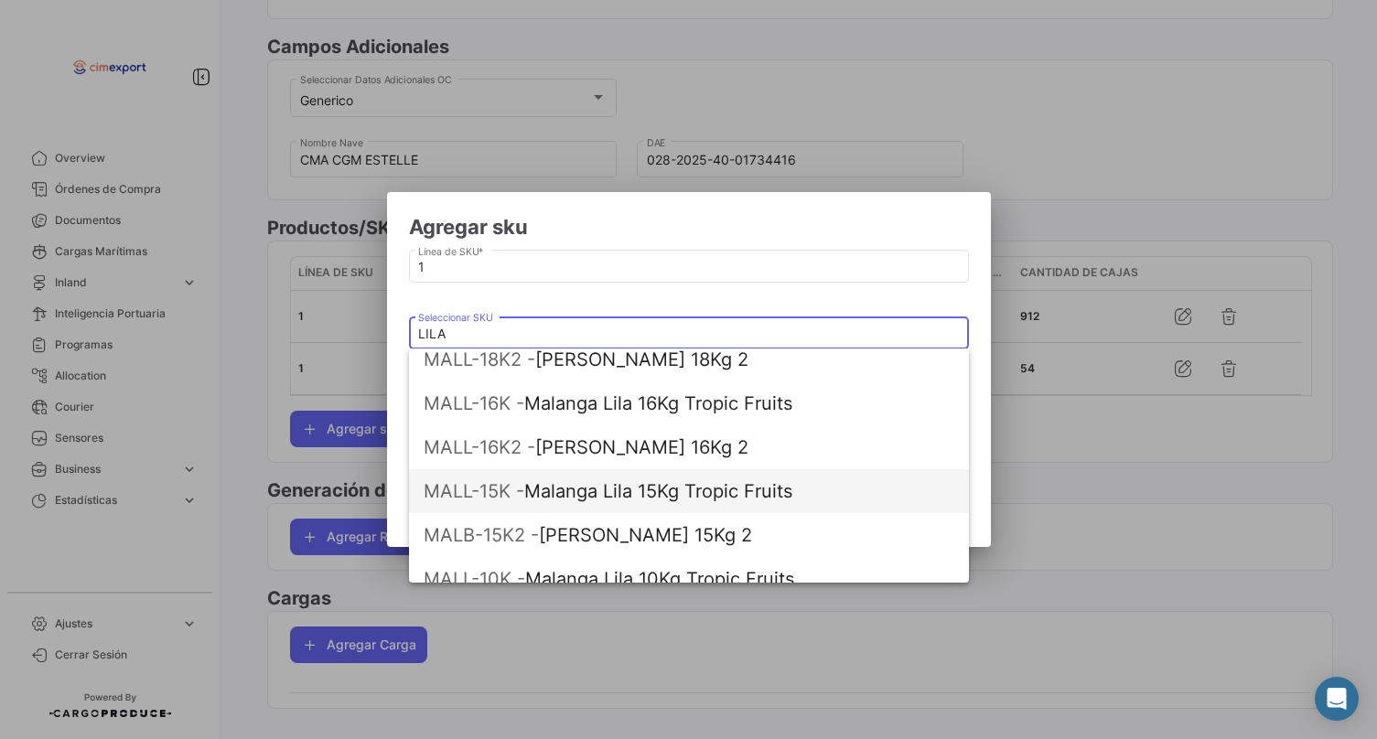
click at [616, 495] on span "MALL-15K - Malanga Lila 15Kg Tropic Fruits" at bounding box center [689, 491] width 531 height 44
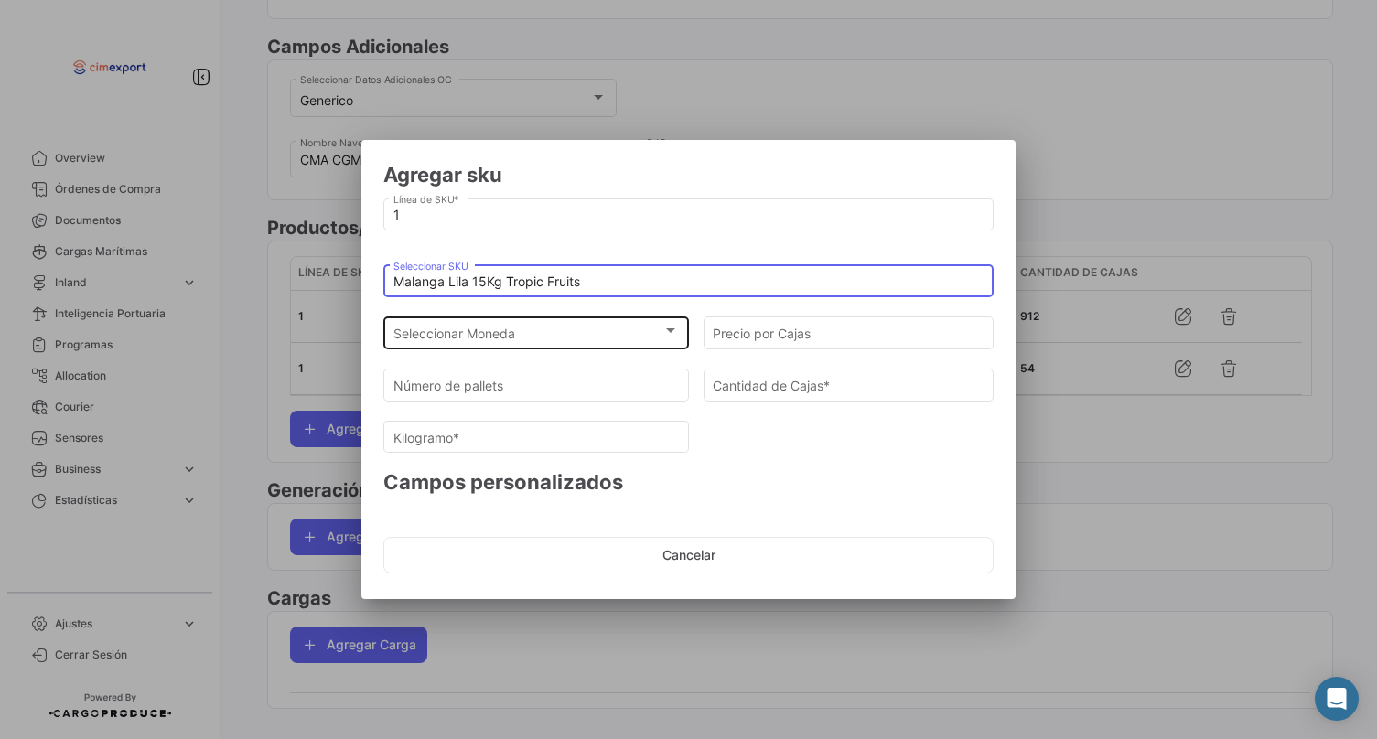
click at [568, 314] on div "Seleccionar Moneda Seleccionar Moneda" at bounding box center [536, 332] width 286 height 36
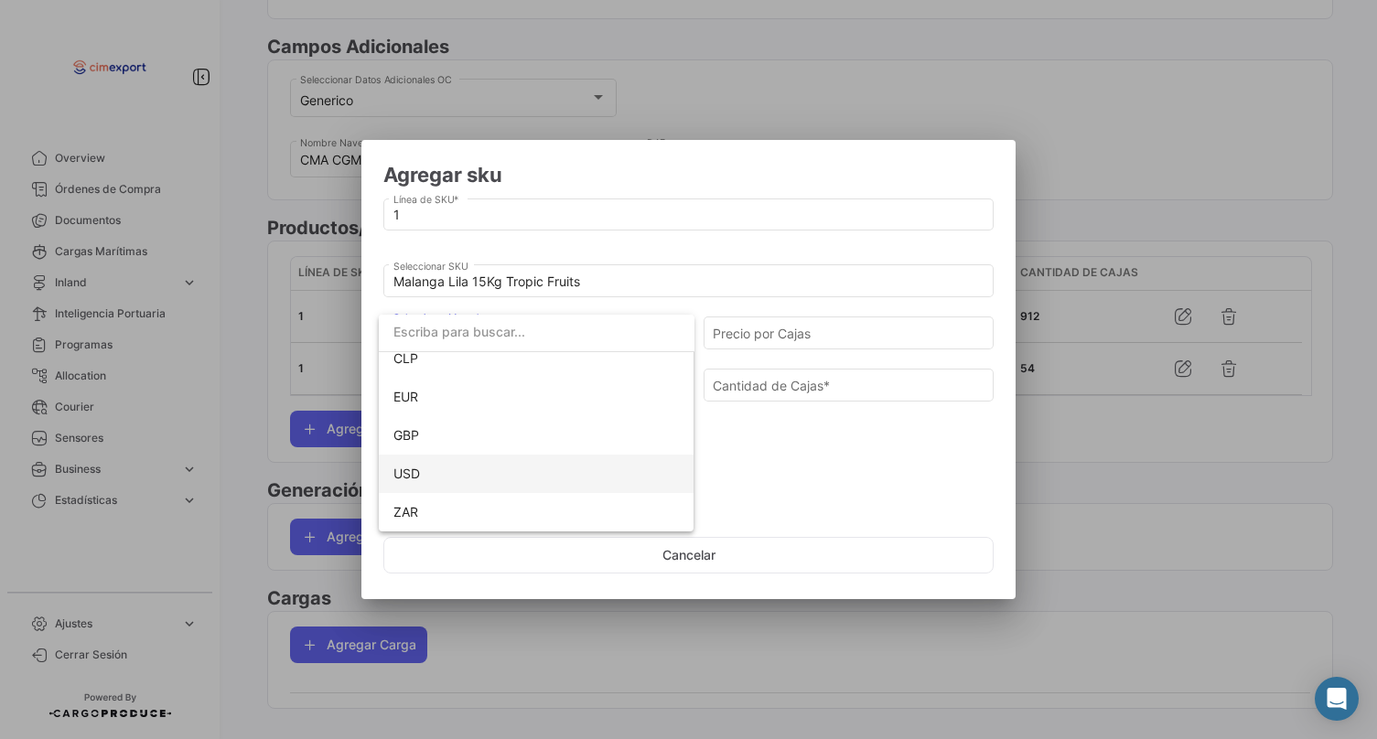
scroll to position [130, 0]
click at [469, 466] on span "USD" at bounding box center [536, 474] width 286 height 38
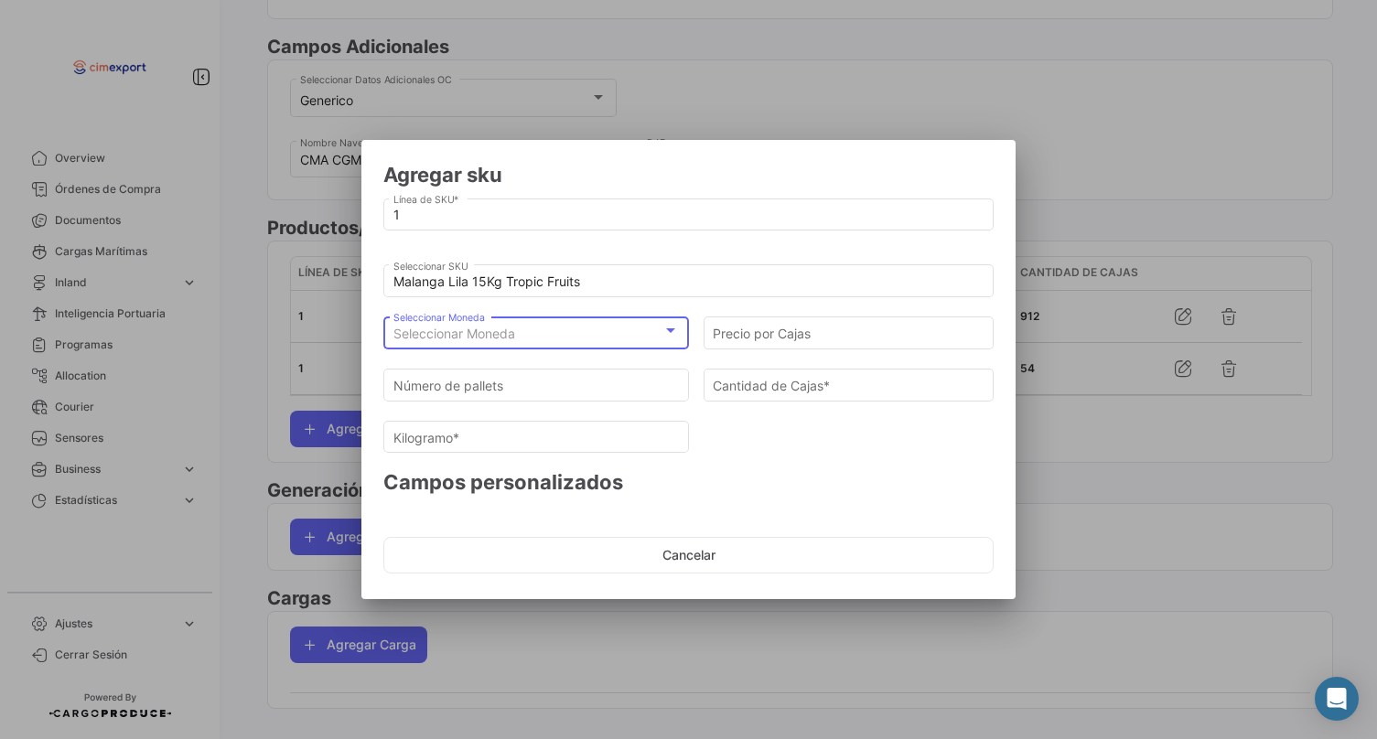
scroll to position [0, 0]
click at [797, 332] on input "Precio por Cajas" at bounding box center [849, 335] width 272 height 16
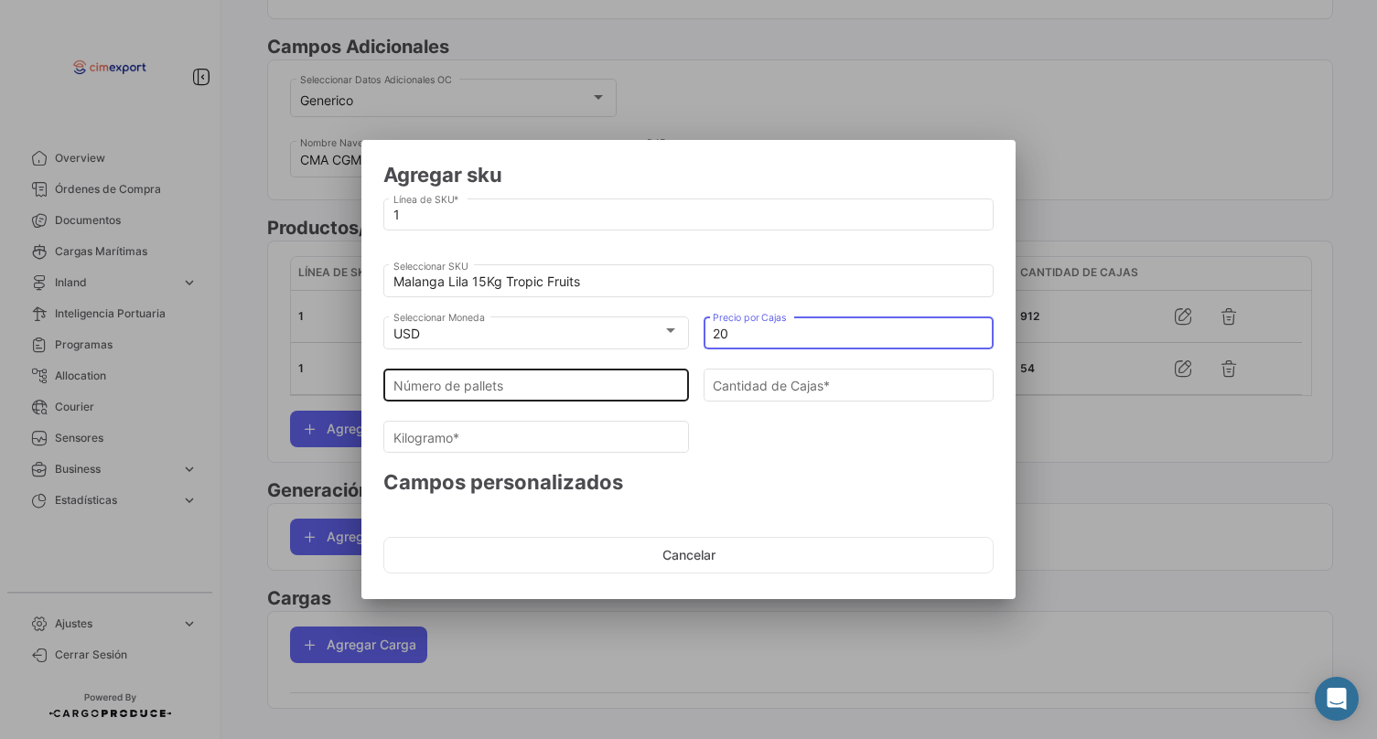
click at [619, 400] on div "Número de pallets" at bounding box center [536, 383] width 286 height 36
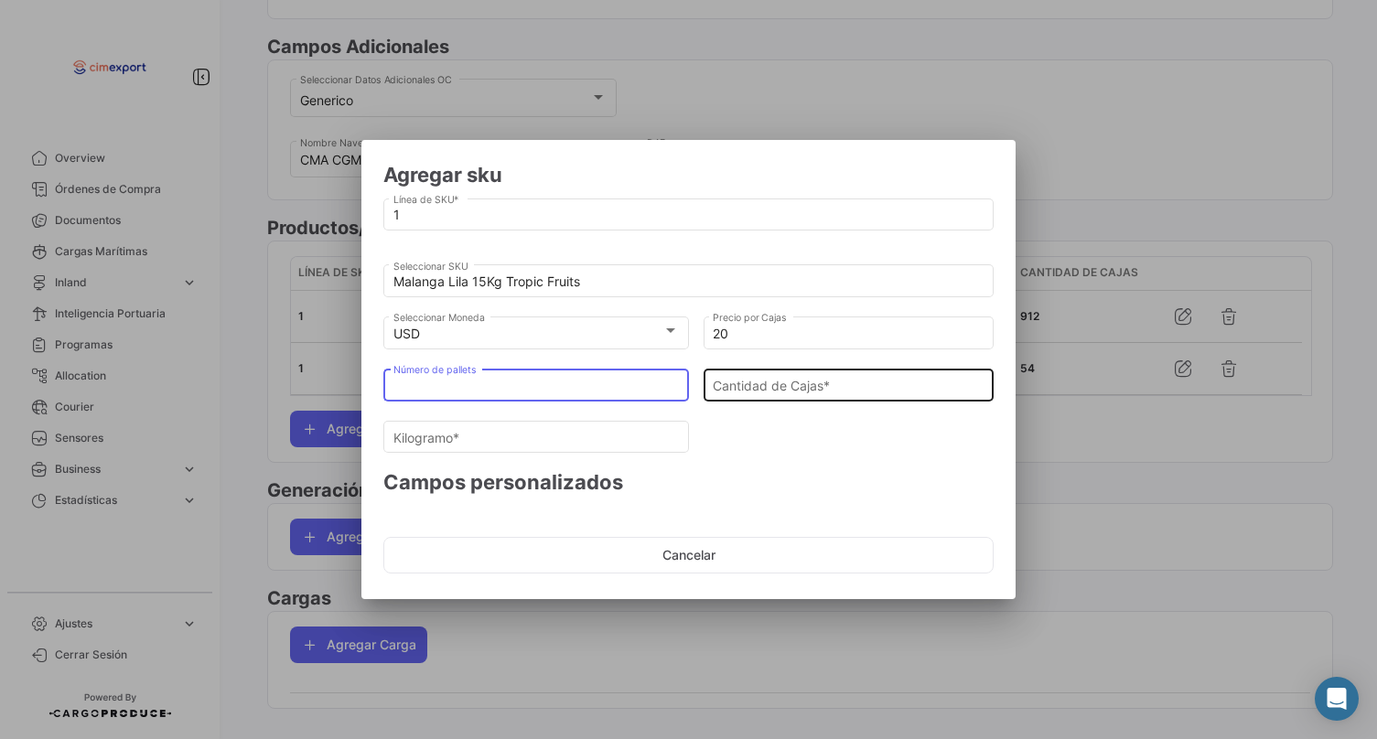
click at [764, 391] on input "Cantidad de Cajas *" at bounding box center [849, 386] width 272 height 16
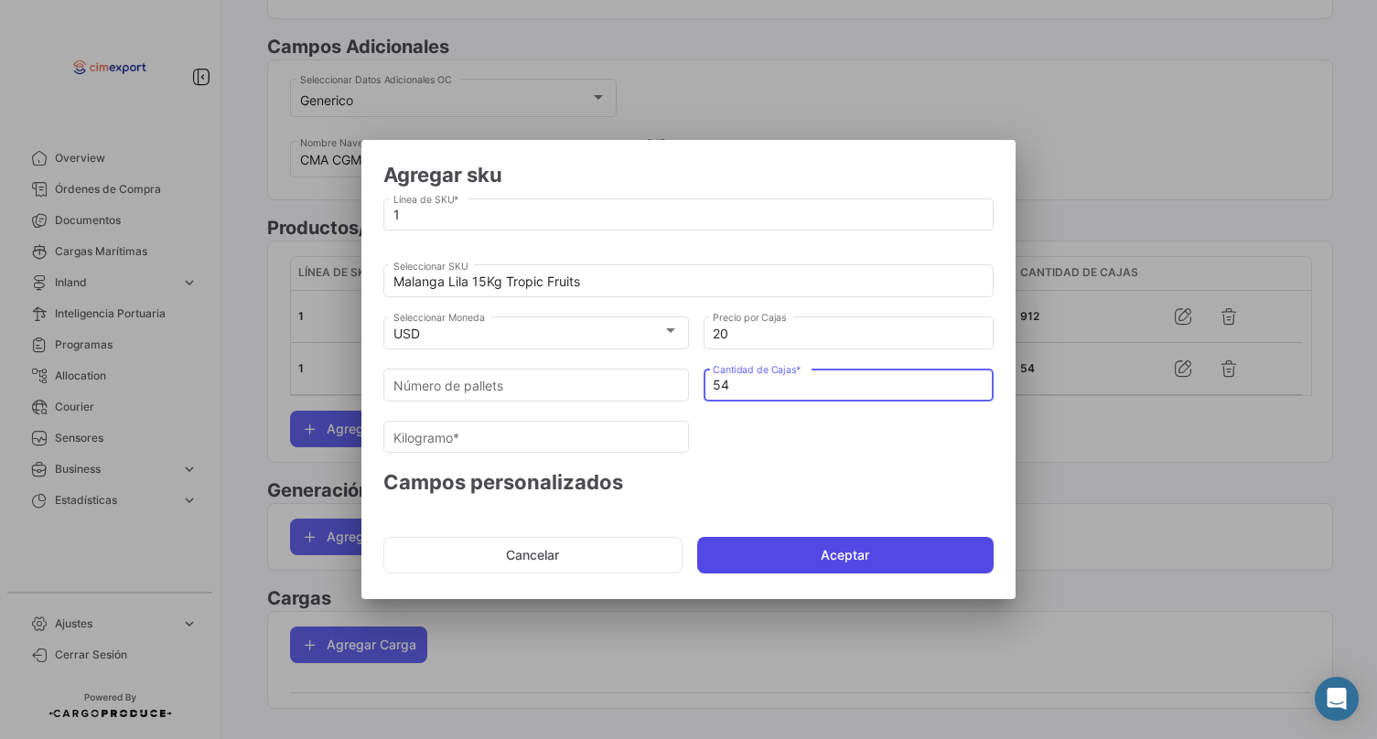
click at [789, 565] on button "Aceptar" at bounding box center [845, 555] width 297 height 37
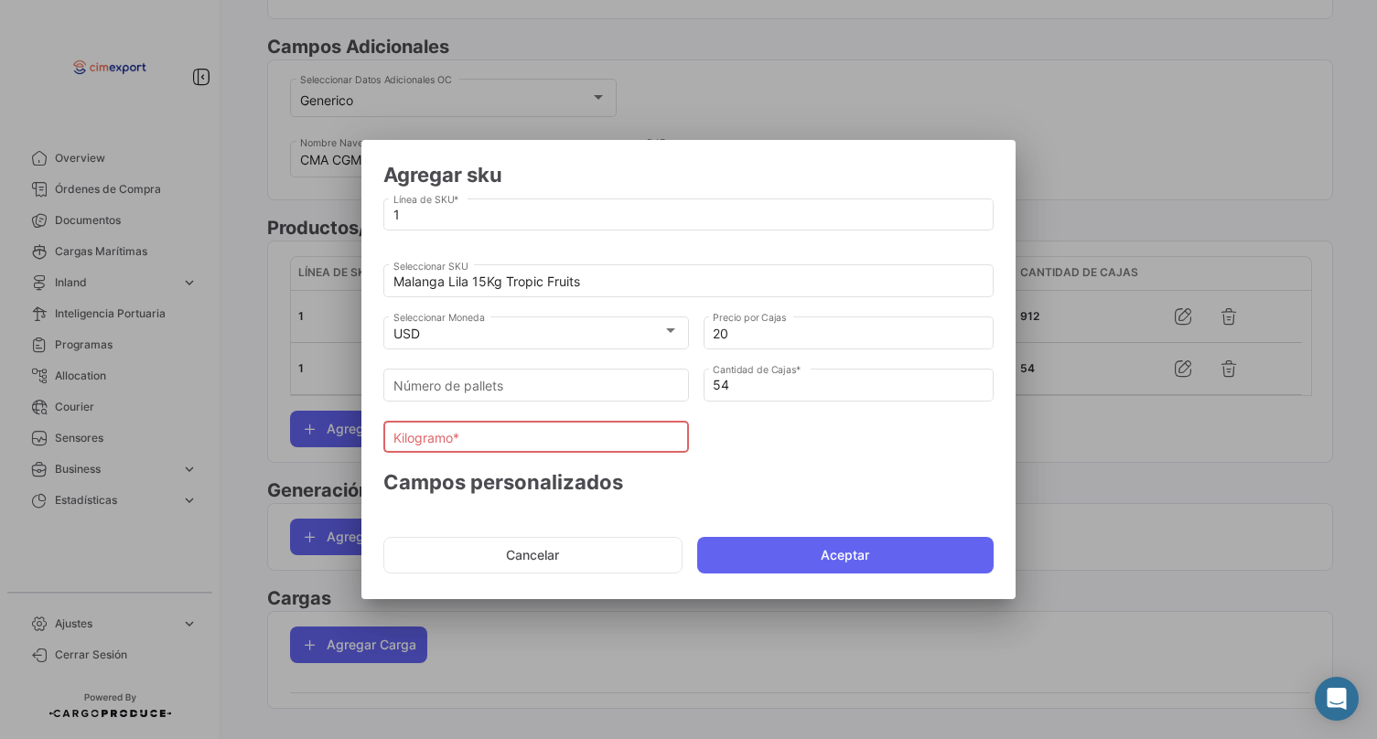
click at [590, 444] on input "Kilogramo *" at bounding box center [536, 438] width 286 height 16
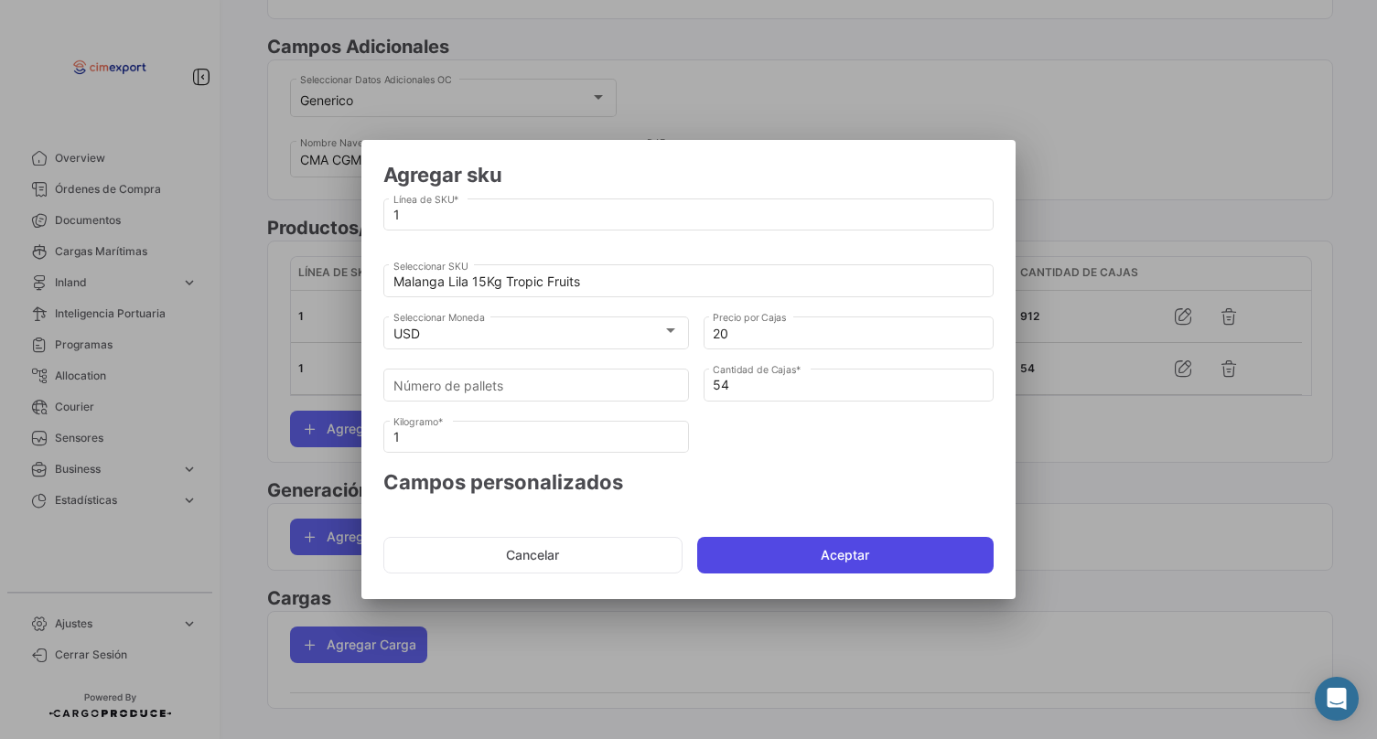
click at [734, 565] on button "Aceptar" at bounding box center [845, 555] width 297 height 37
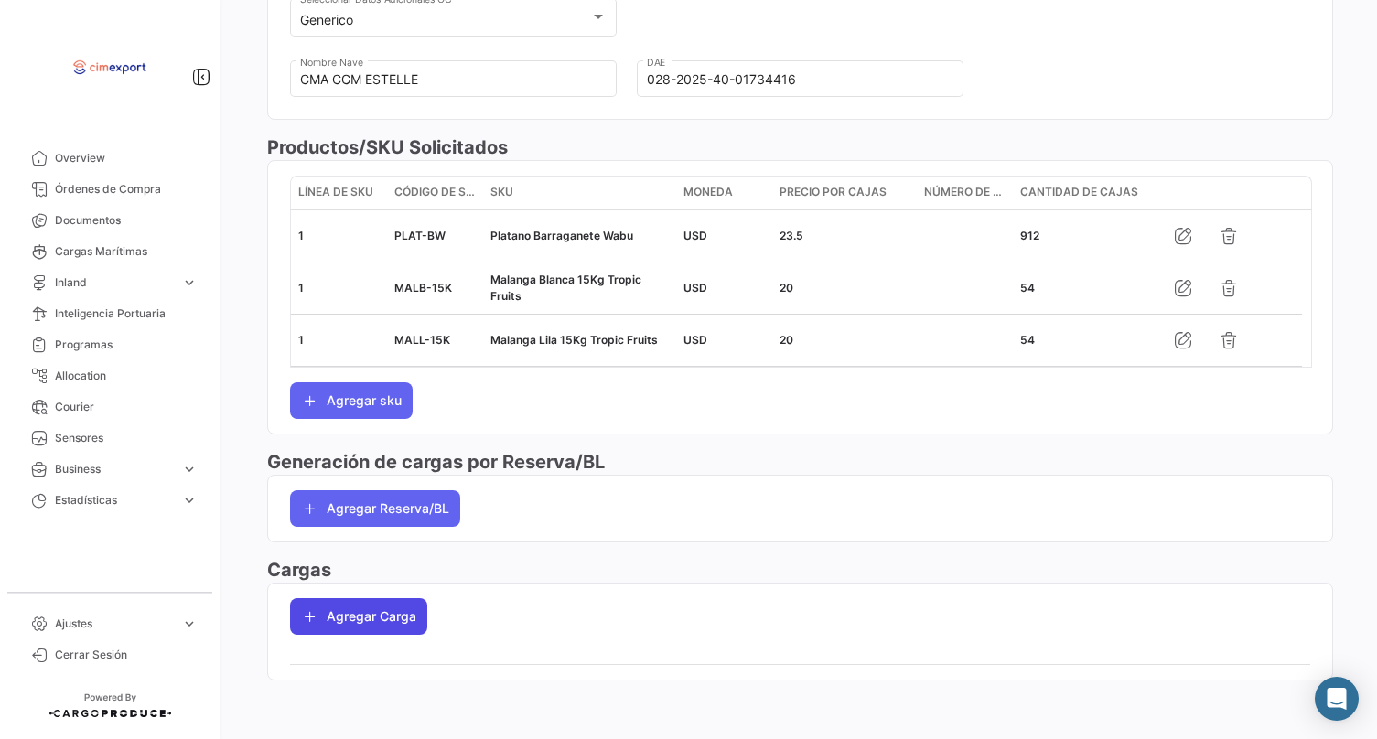
click at [369, 607] on button "Agregar Carga" at bounding box center [358, 616] width 137 height 37
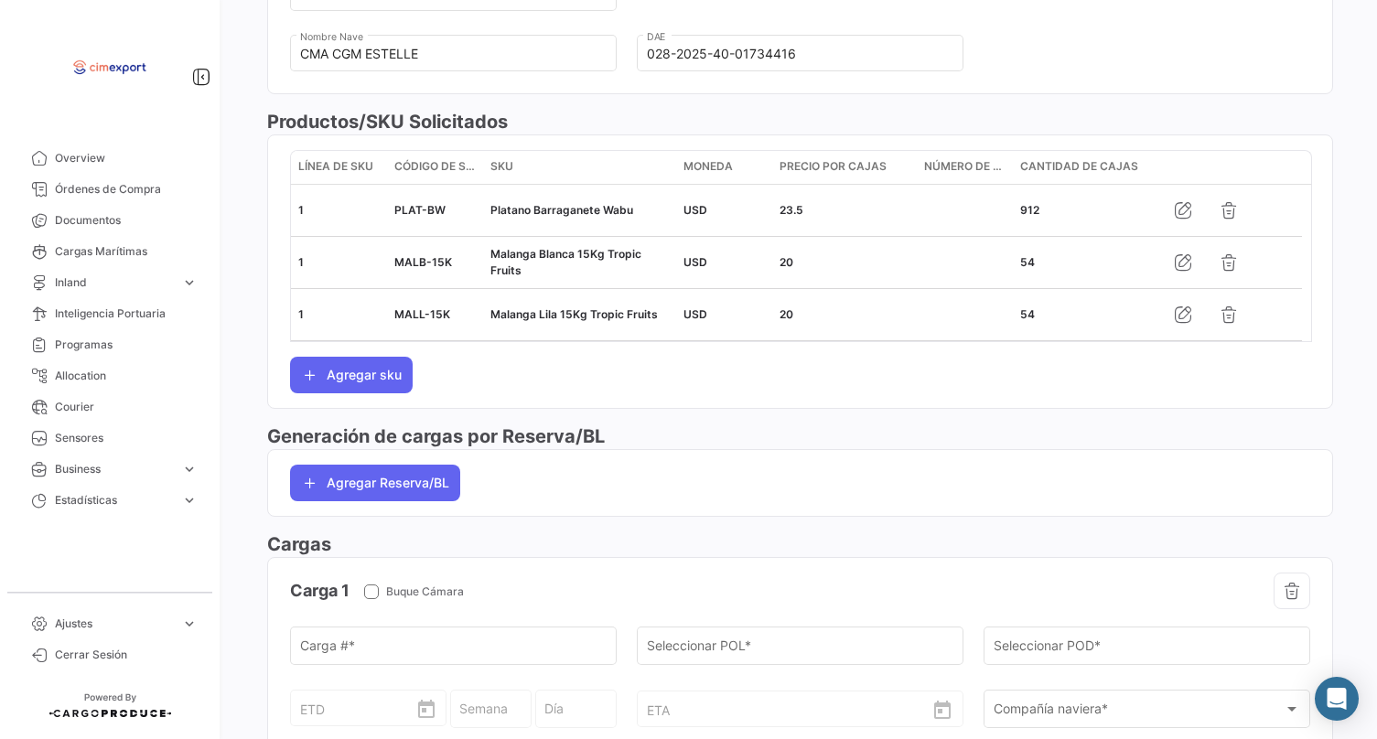
scroll to position [695, 0]
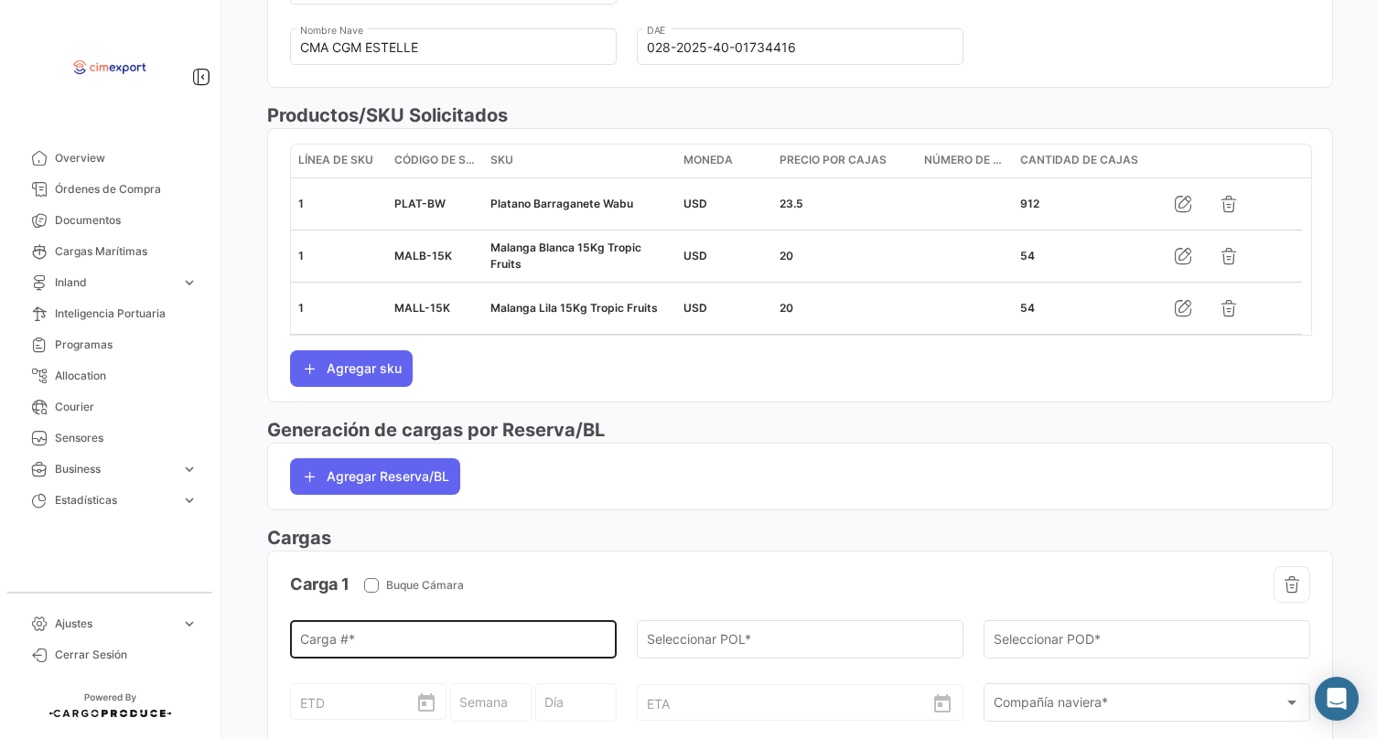
click at [367, 653] on div "Carga # *" at bounding box center [453, 639] width 307 height 42
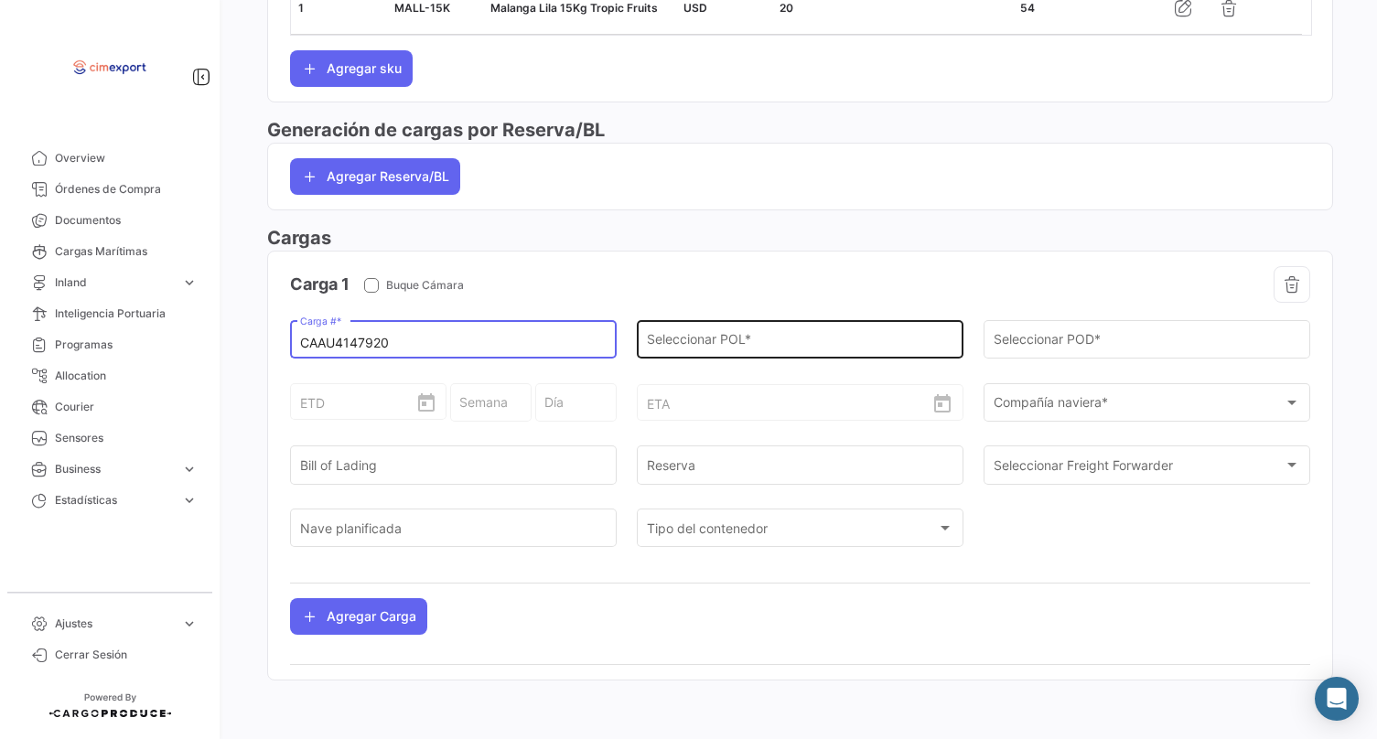
scroll to position [1024, 0]
click at [694, 340] on input "Seleccionar POL *" at bounding box center [800, 344] width 307 height 16
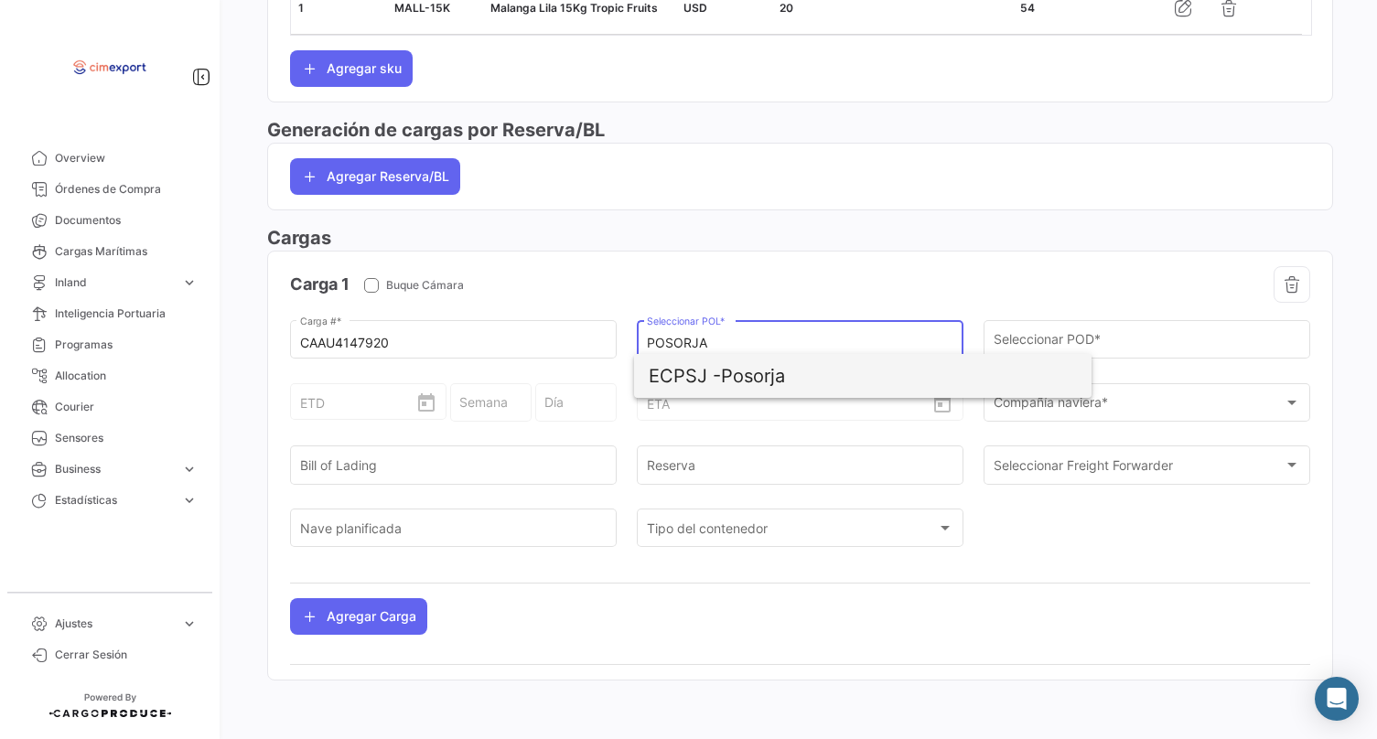
click at [784, 363] on span "ECPSJ - Posorja" at bounding box center [863, 376] width 428 height 44
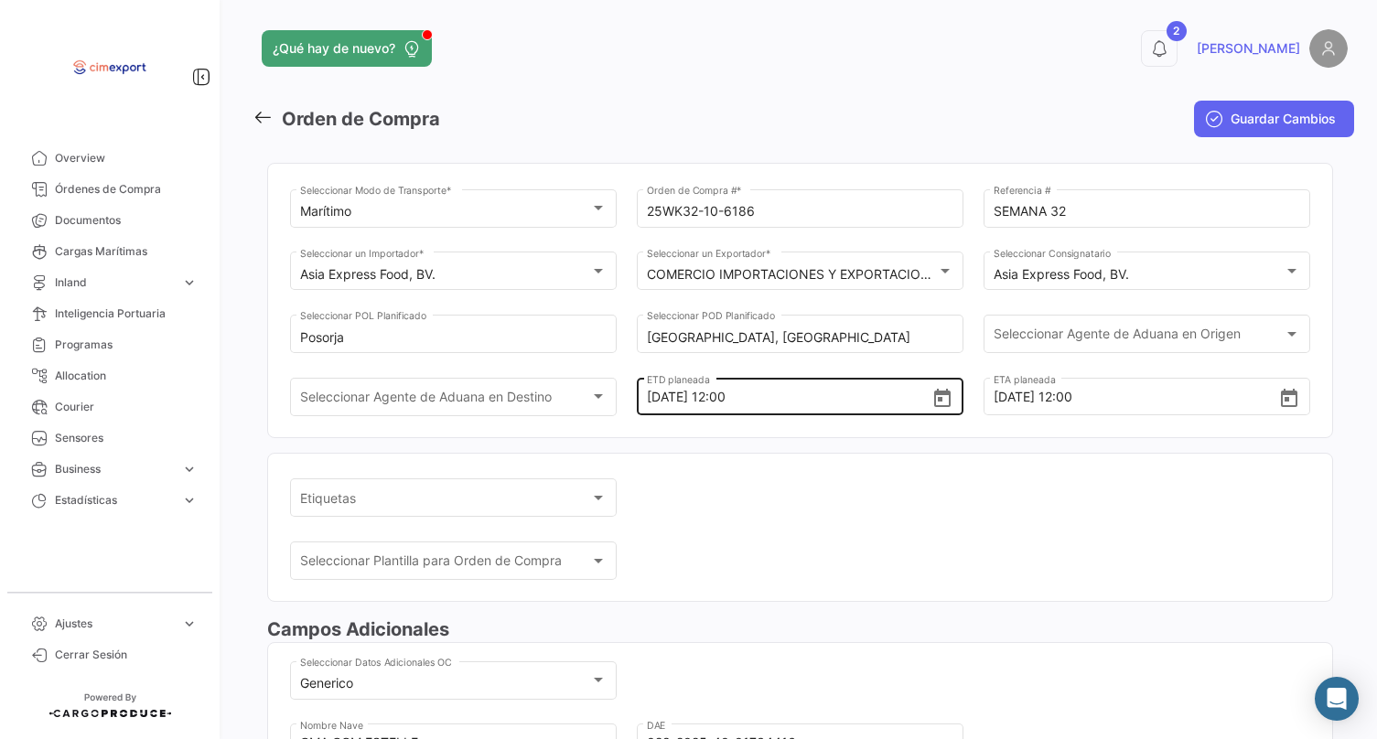
scroll to position [0, 0]
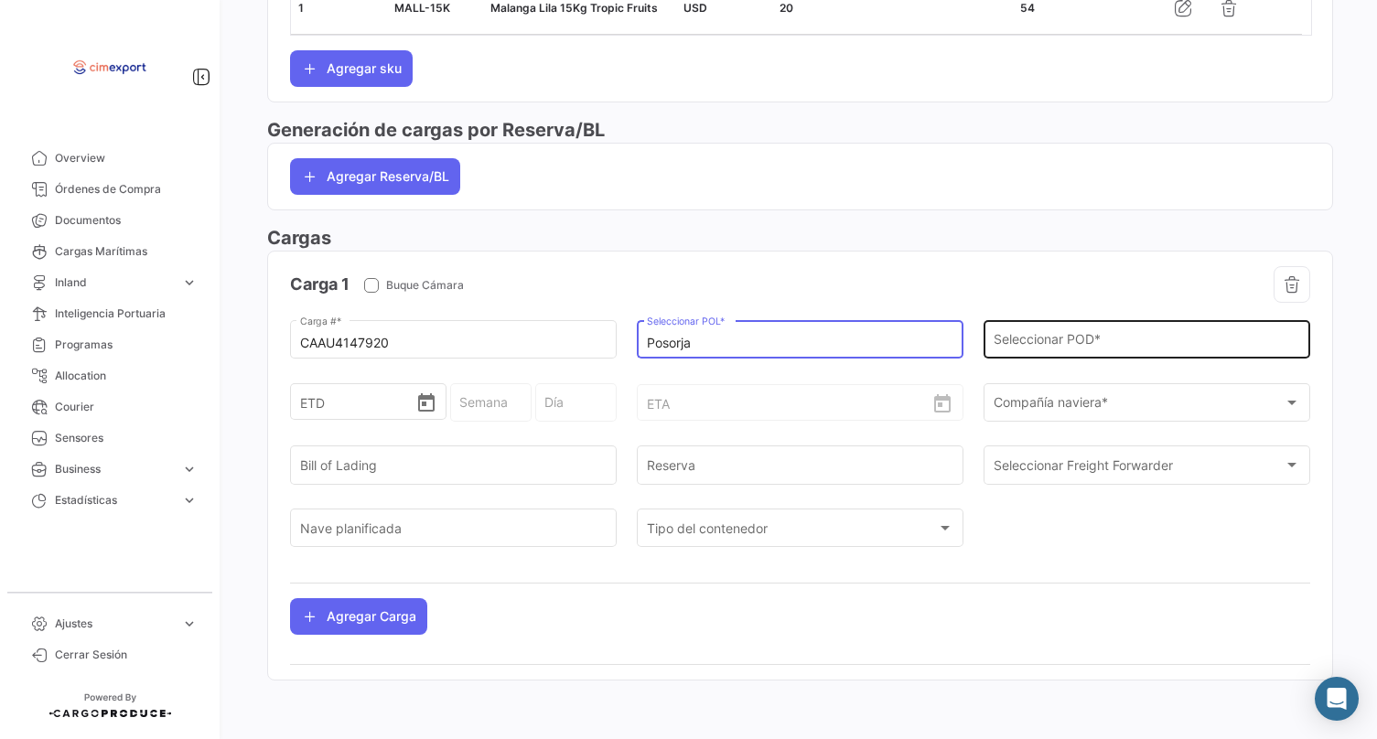
click at [1067, 336] on input "Seleccionar POD *" at bounding box center [1147, 344] width 307 height 16
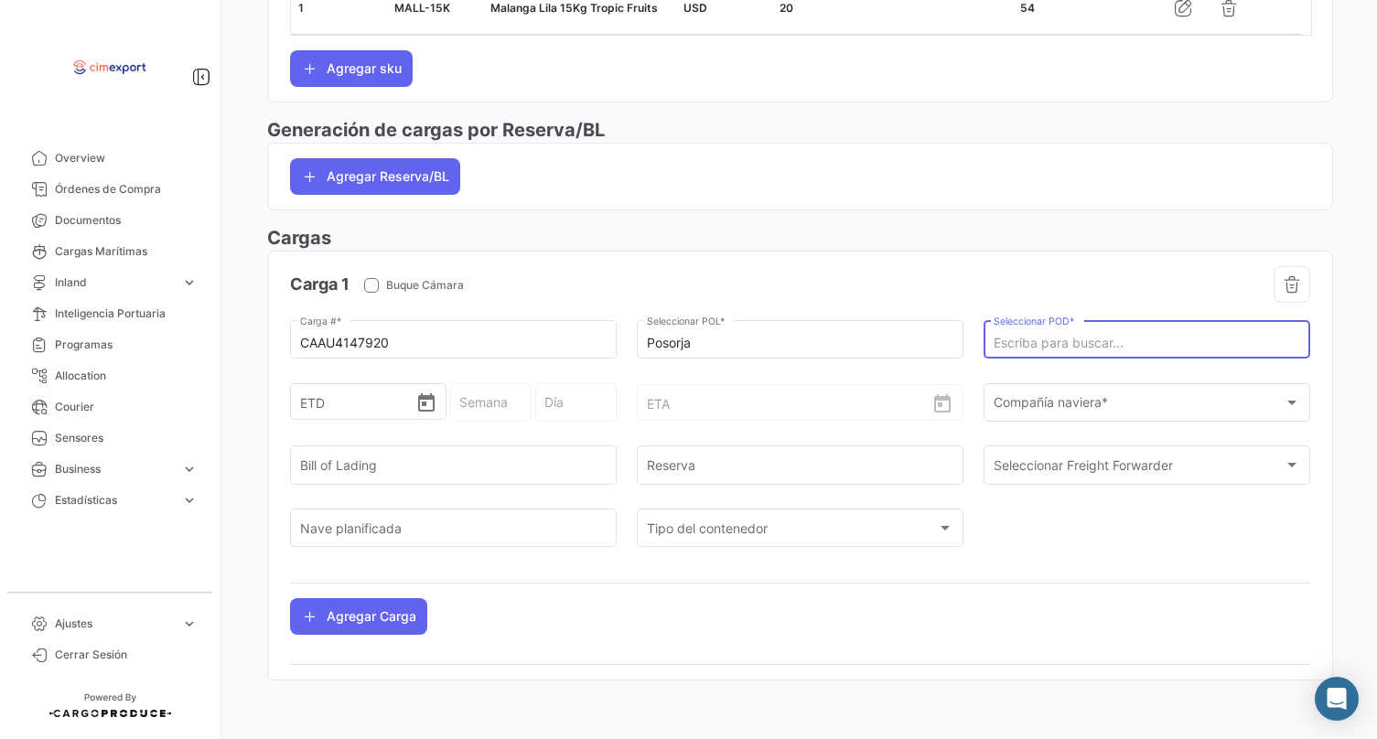
scroll to position [1039, 0]
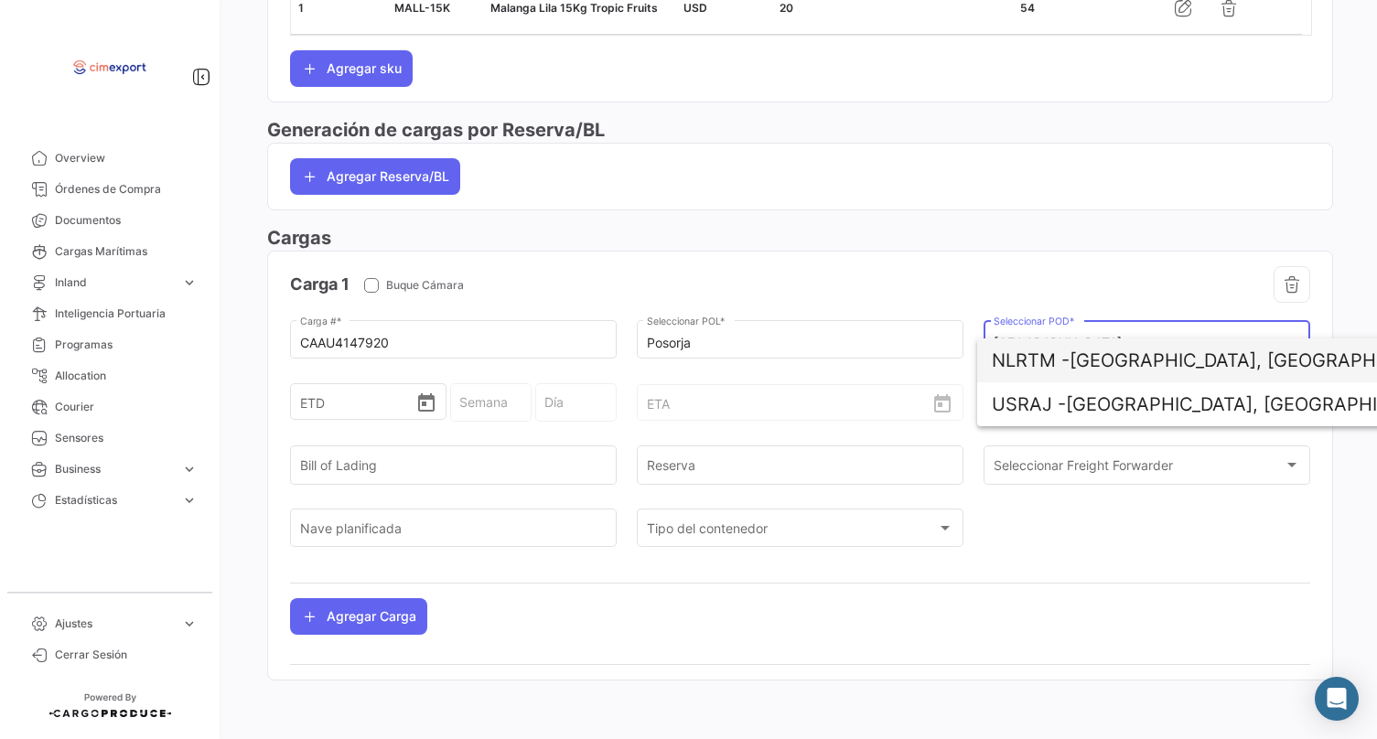
click at [1119, 363] on span "NLRTM - [GEOGRAPHIC_DATA], [GEOGRAPHIC_DATA]" at bounding box center [1206, 361] width 428 height 44
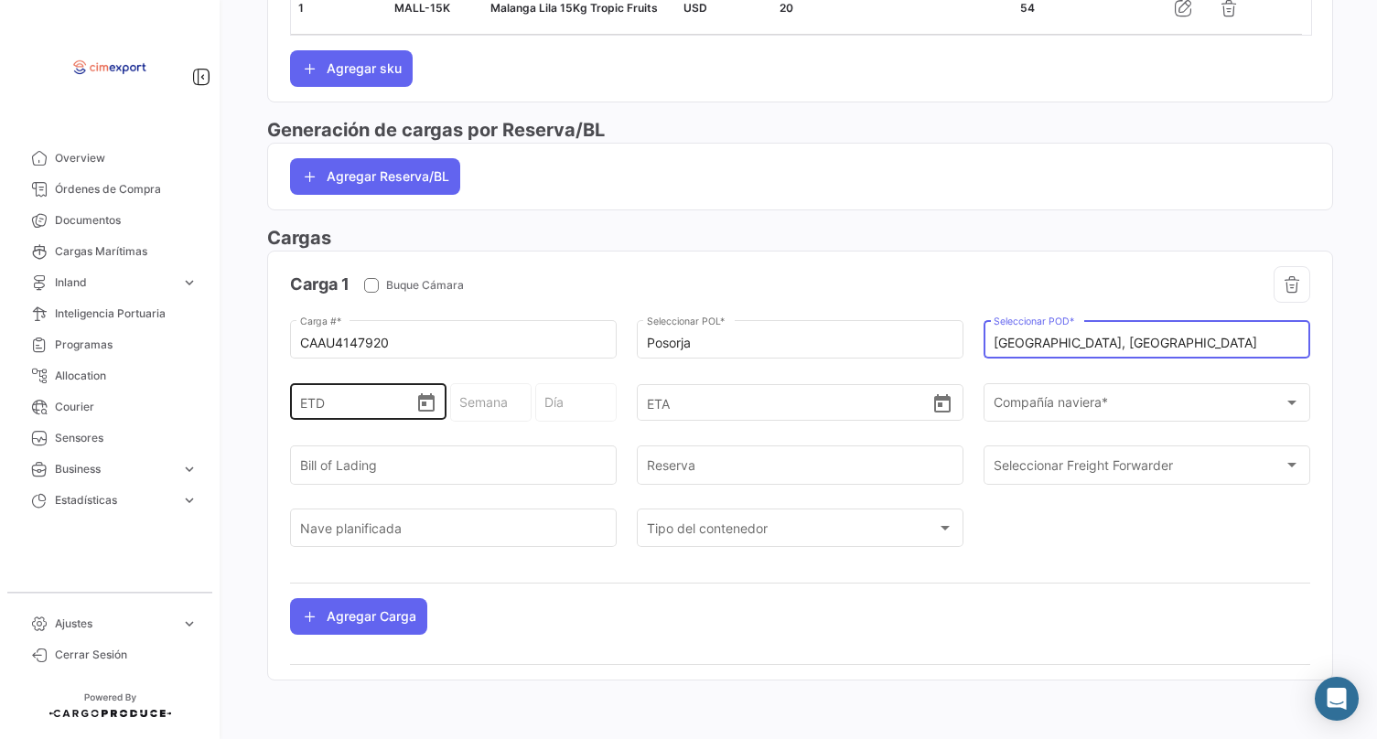
click at [418, 412] on icon "Open calendar" at bounding box center [426, 402] width 16 height 18
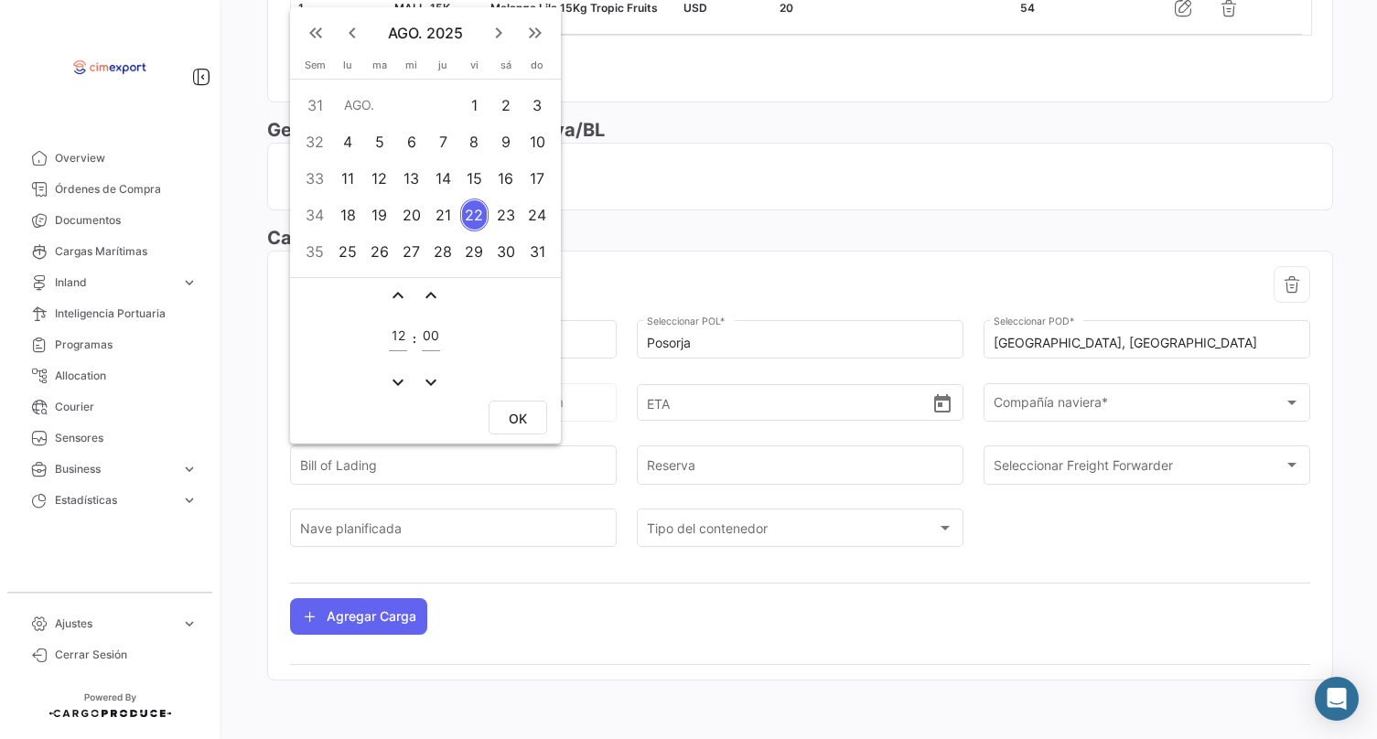
click at [472, 137] on div "8" at bounding box center [474, 141] width 28 height 33
click at [518, 425] on span "OK" at bounding box center [518, 419] width 18 height 16
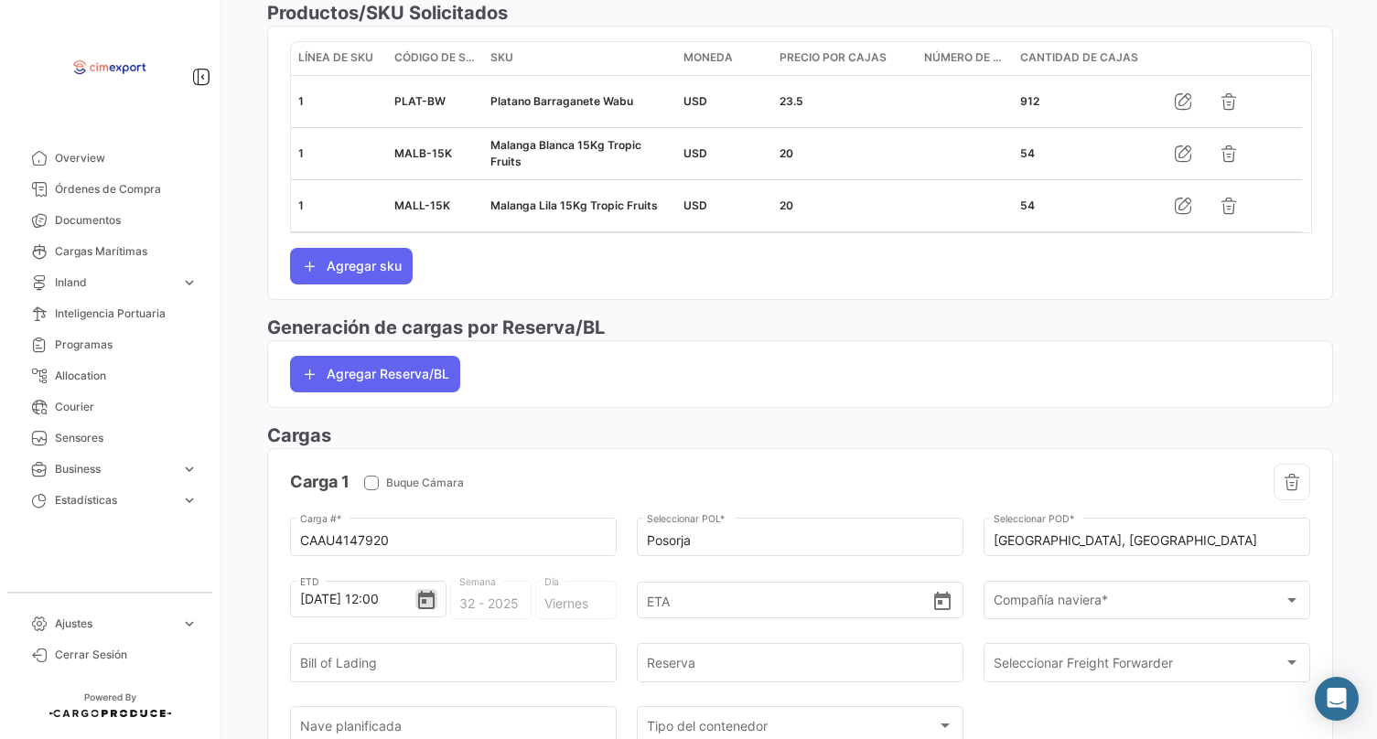
scroll to position [0, 0]
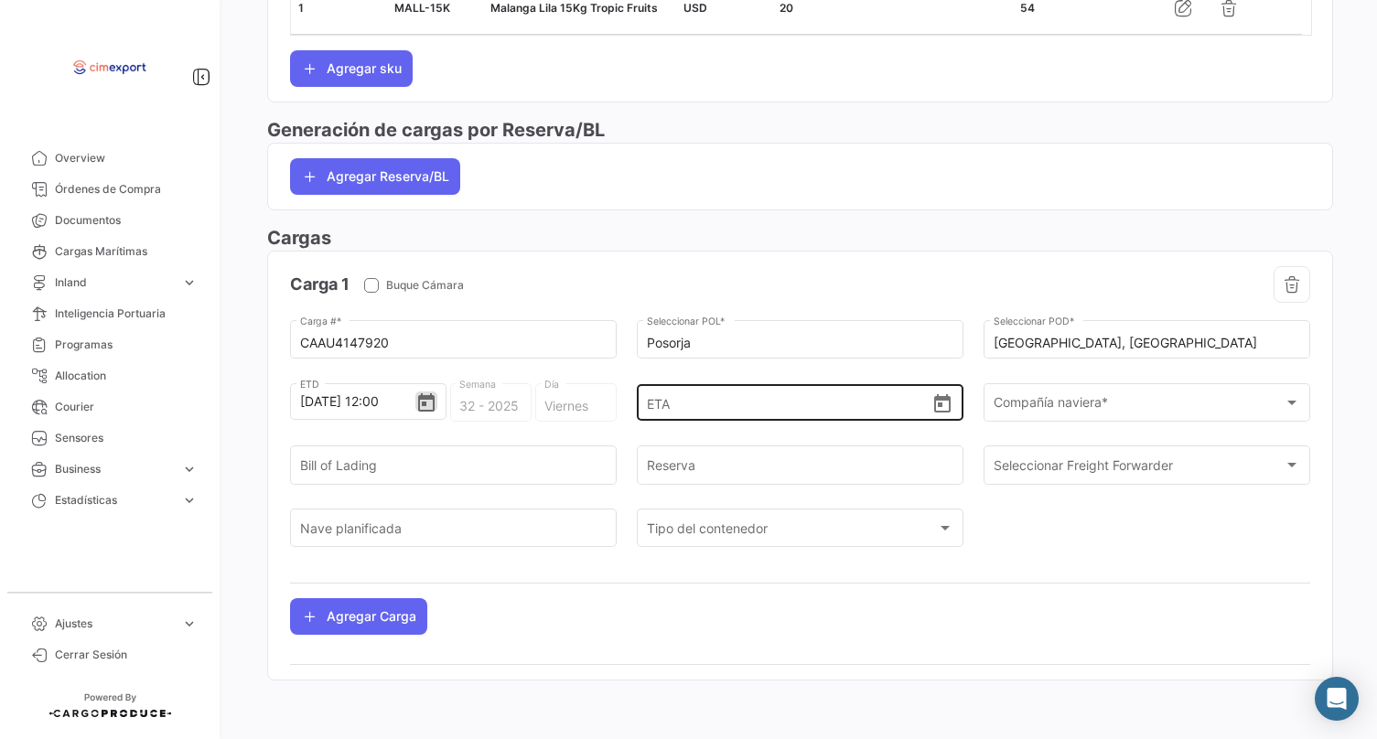
click at [935, 412] on icon "Open calendar" at bounding box center [942, 403] width 16 height 18
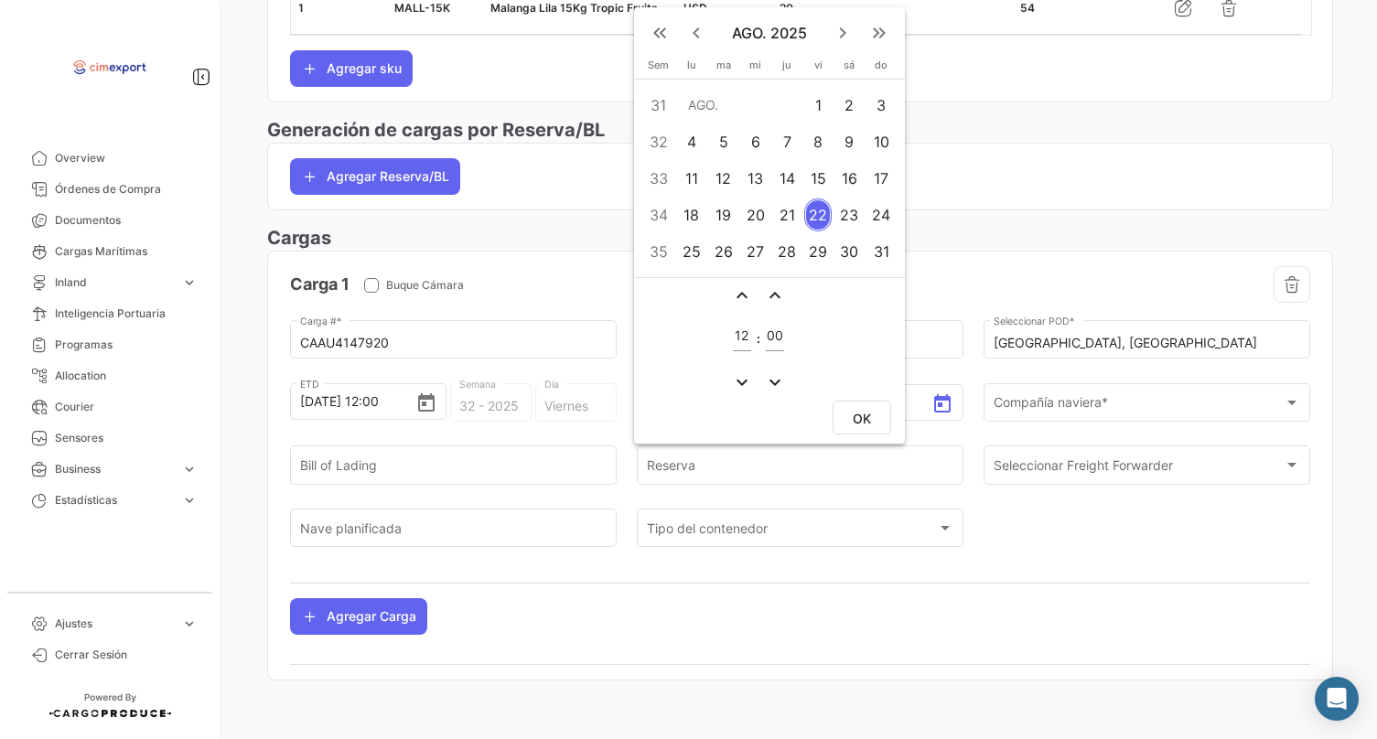
click at [719, 247] on div "26" at bounding box center [723, 251] width 29 height 33
click at [858, 419] on span "OK" at bounding box center [862, 419] width 18 height 16
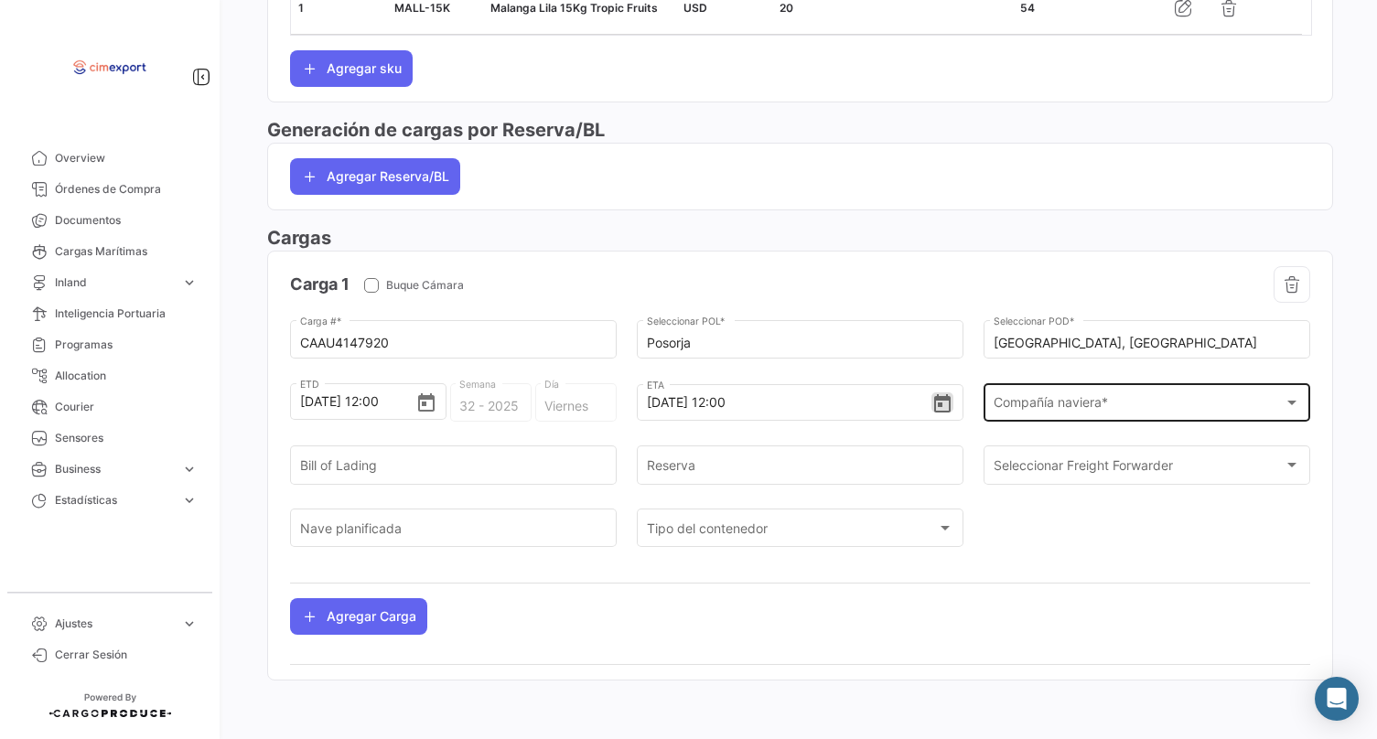
click at [1015, 407] on span "Compañía naviera *" at bounding box center [1139, 407] width 291 height 16
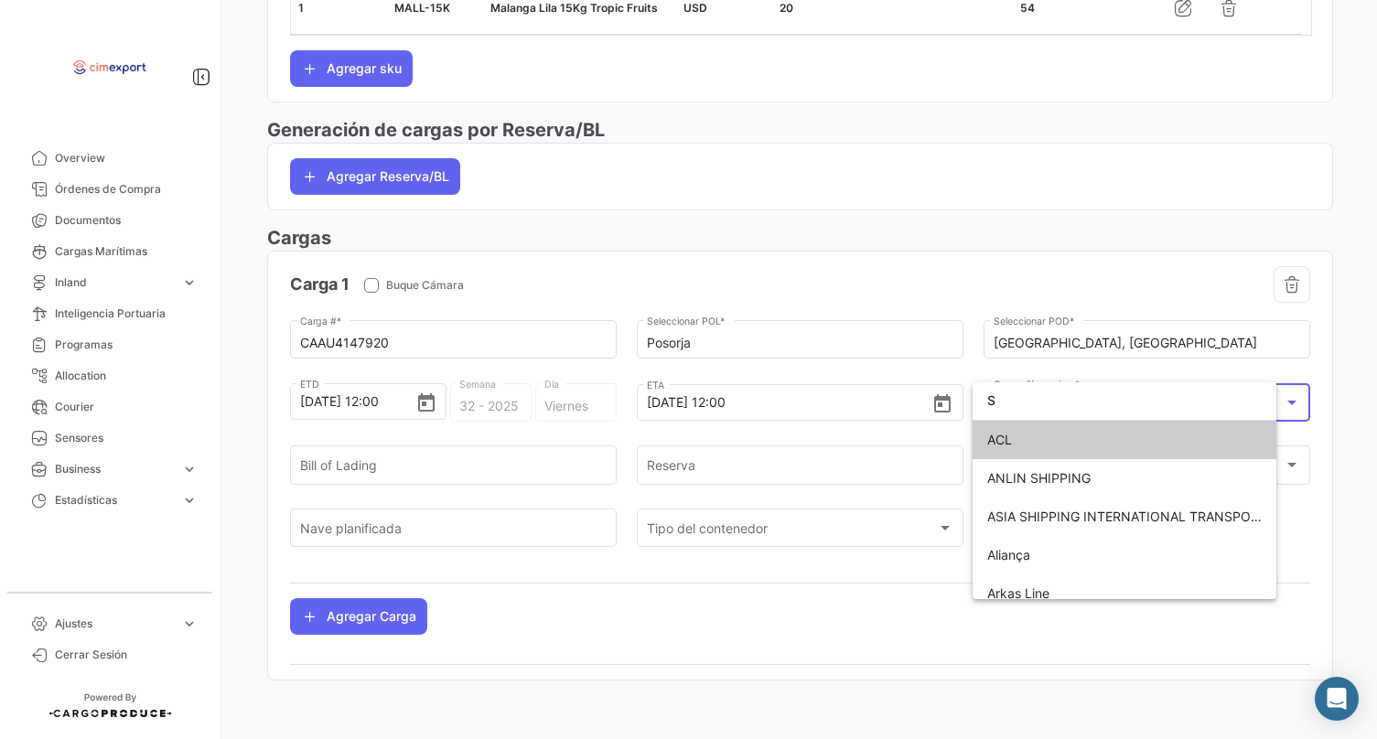
scroll to position [1023, 0]
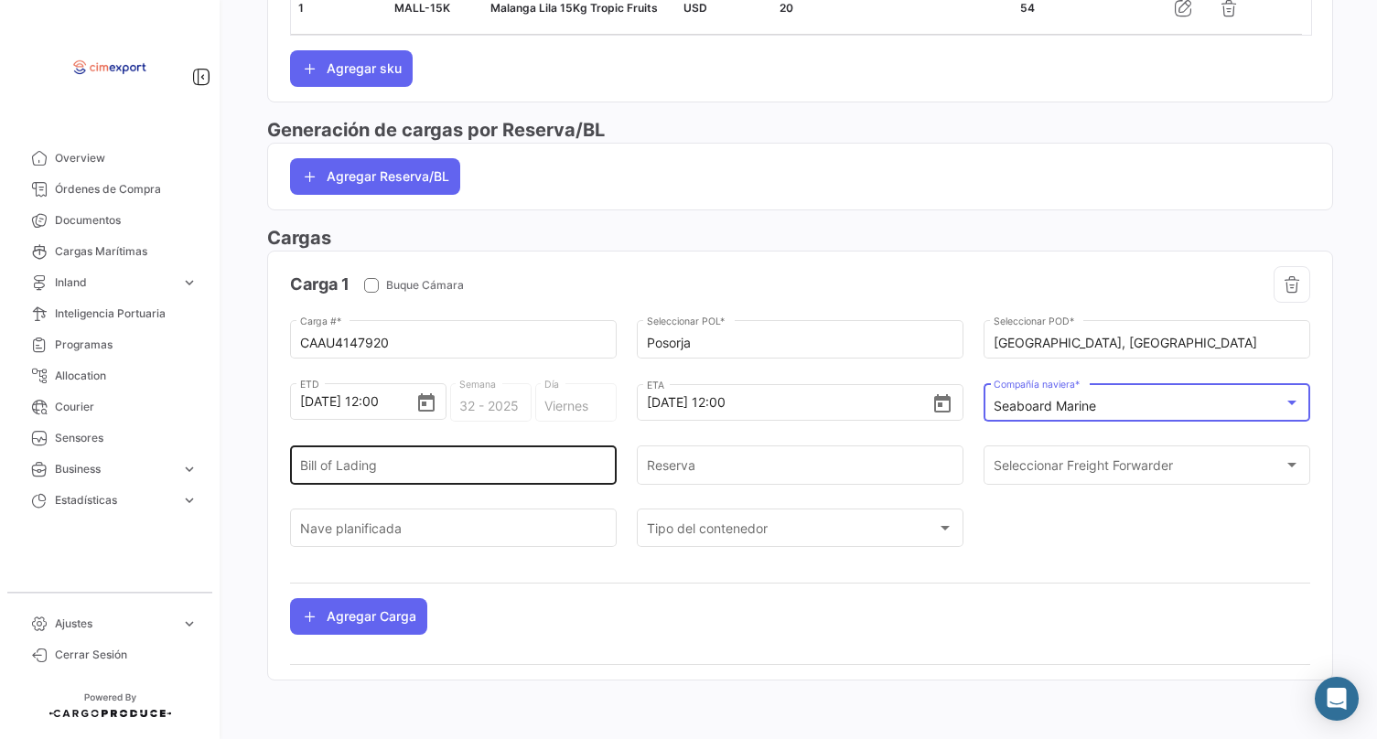
click at [443, 461] on input "Bill of Lading" at bounding box center [453, 469] width 307 height 16
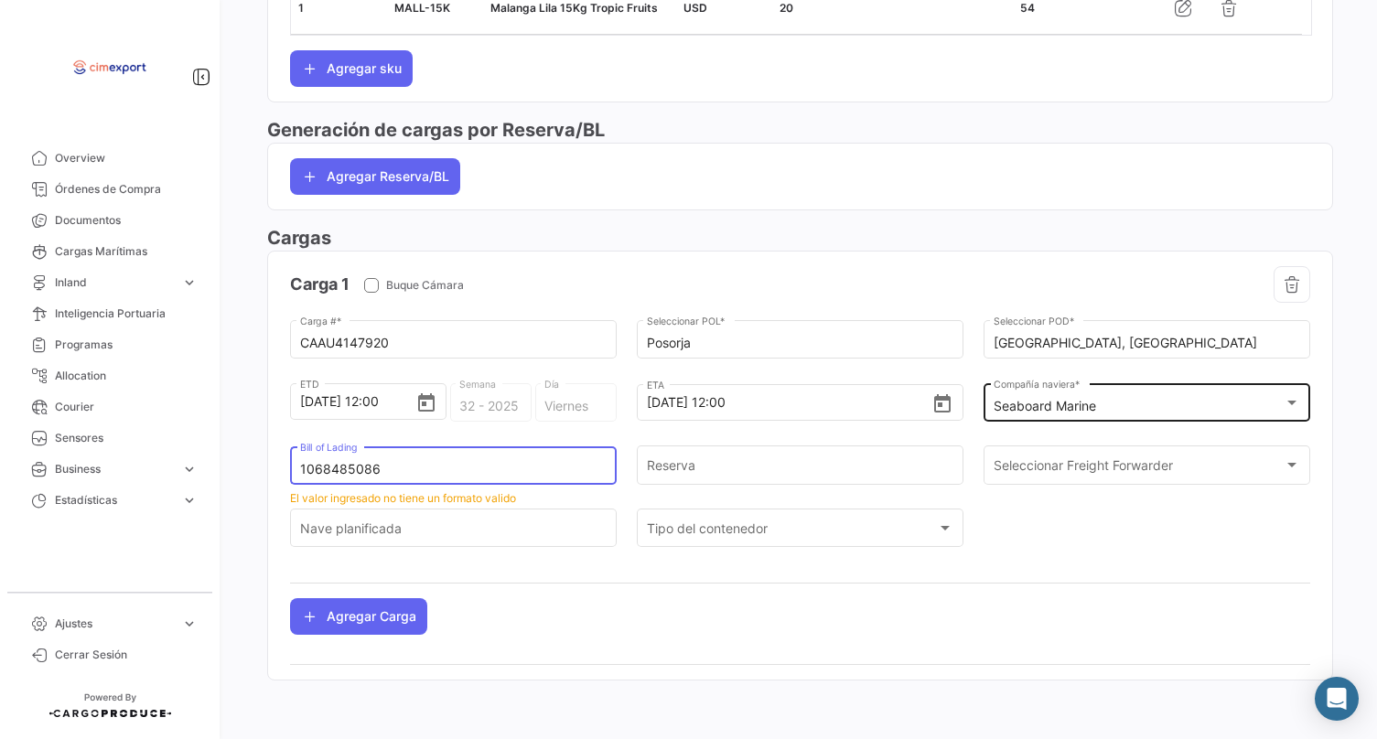
click at [434, 471] on input "1068485086" at bounding box center [453, 470] width 307 height 16
click at [372, 473] on input "1068485086" at bounding box center [453, 470] width 307 height 16
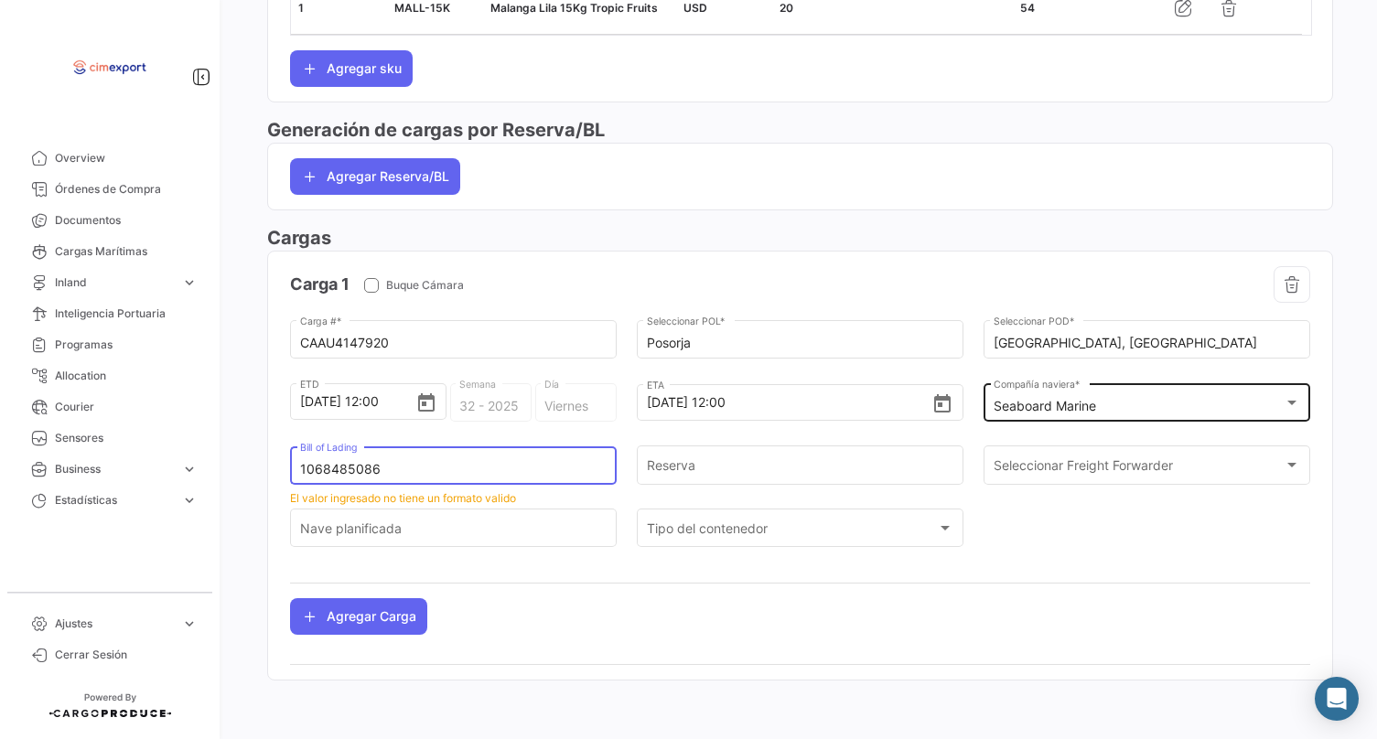
click at [344, 475] on input "1068485086" at bounding box center [453, 470] width 307 height 16
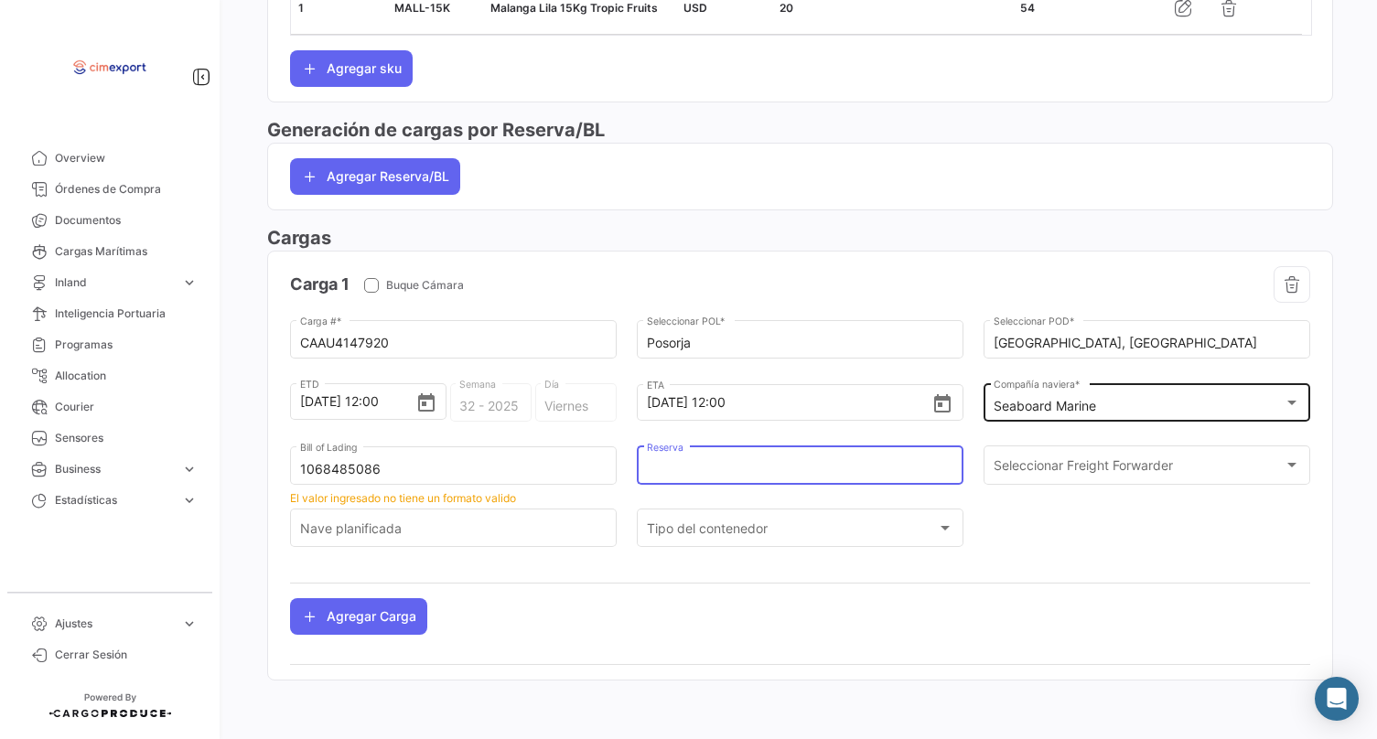
click at [718, 461] on input "Reserva" at bounding box center [800, 469] width 307 height 16
paste input "1068485086"
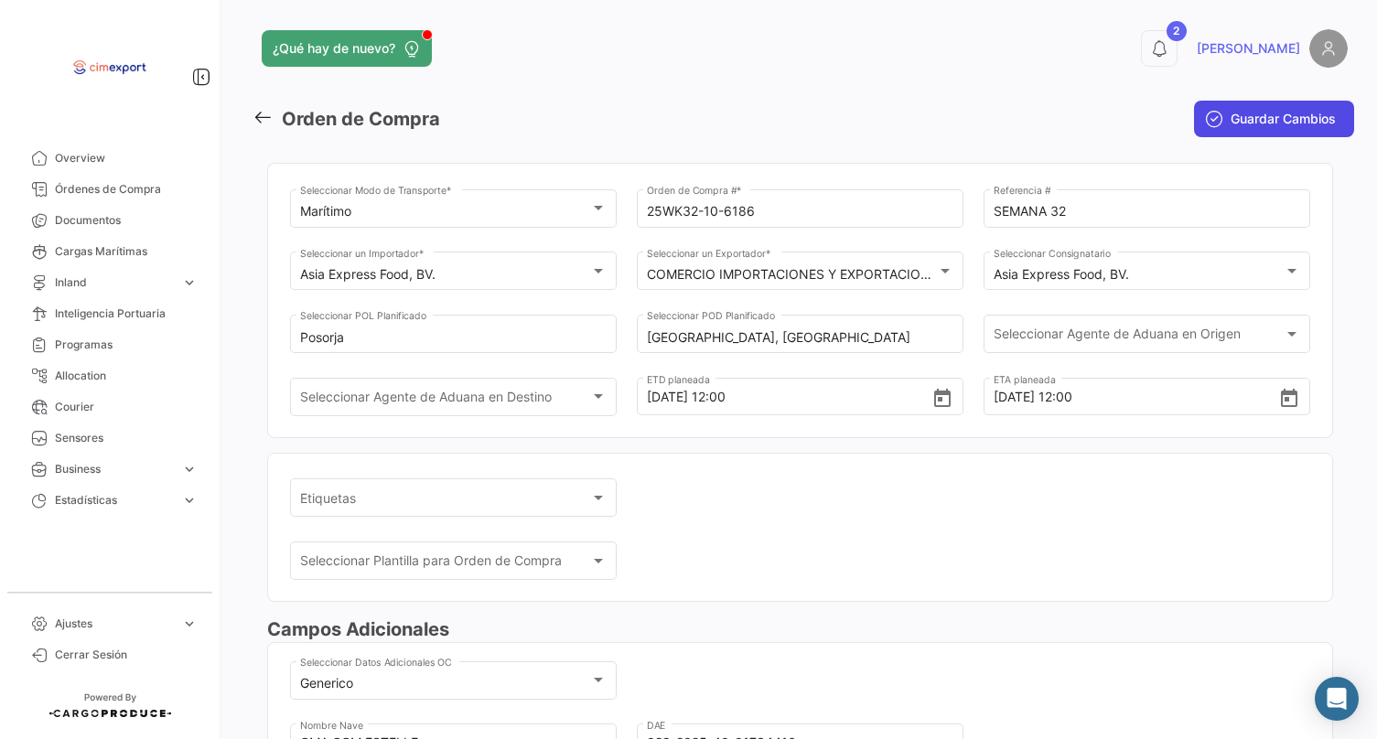
scroll to position [-1, 0]
click at [1261, 115] on span "Guardar Cambios" at bounding box center [1283, 119] width 105 height 18
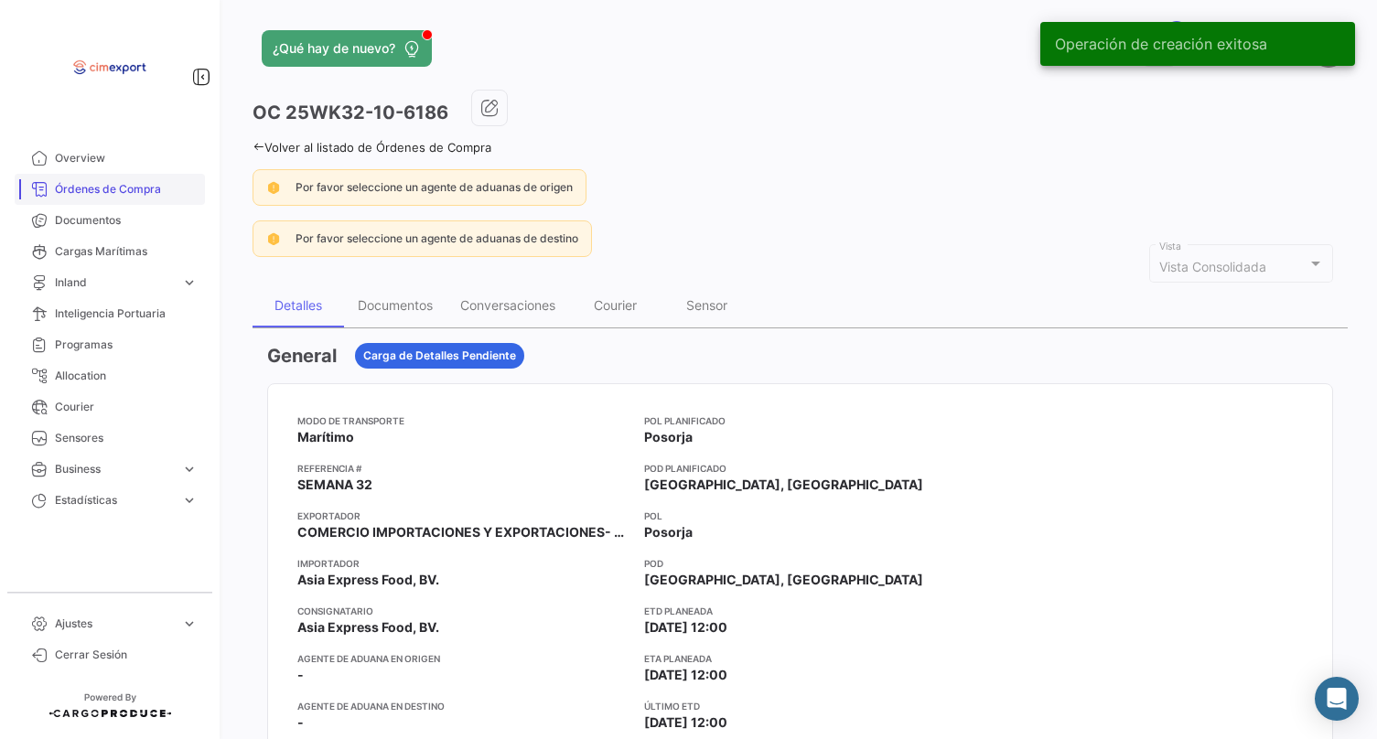
scroll to position [-2, 0]
click at [96, 200] on link "Órdenes de Compra" at bounding box center [110, 189] width 190 height 31
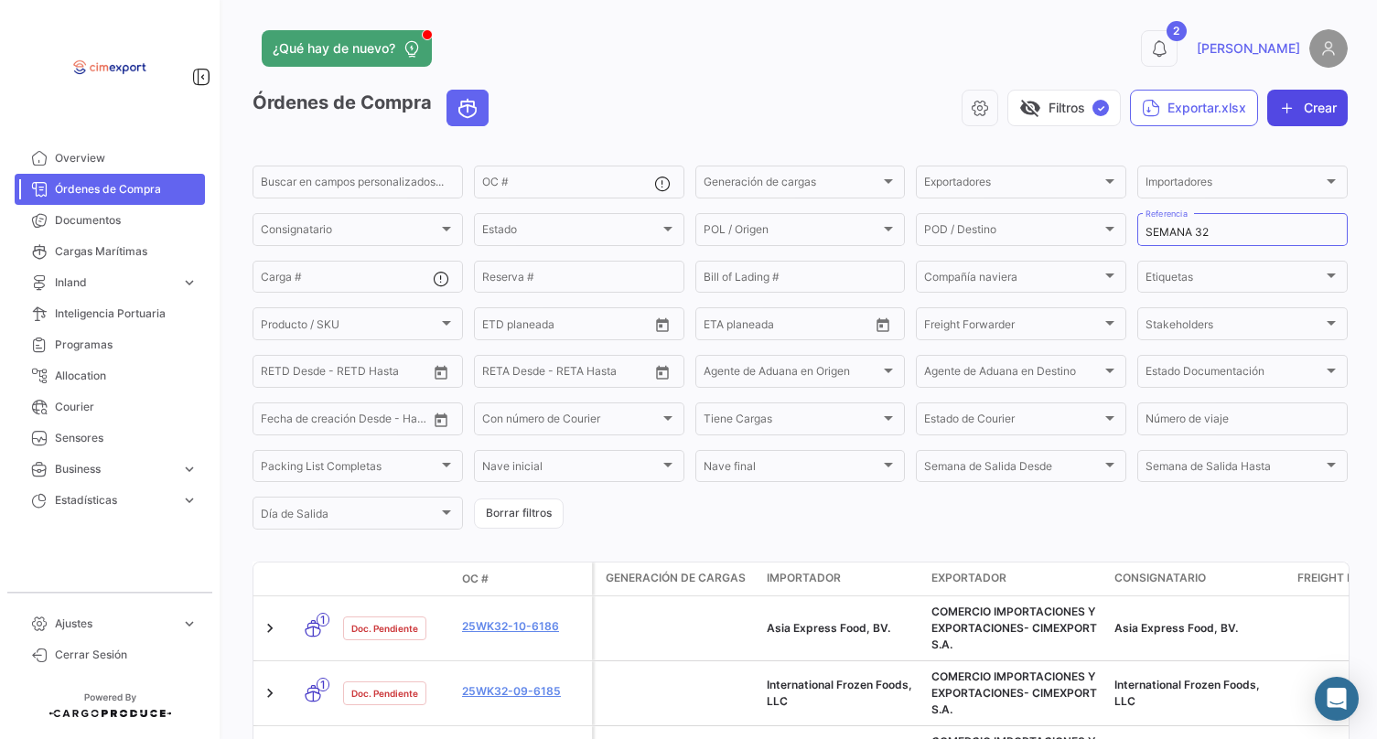
click at [1281, 109] on icon "button" at bounding box center [1287, 108] width 18 height 18
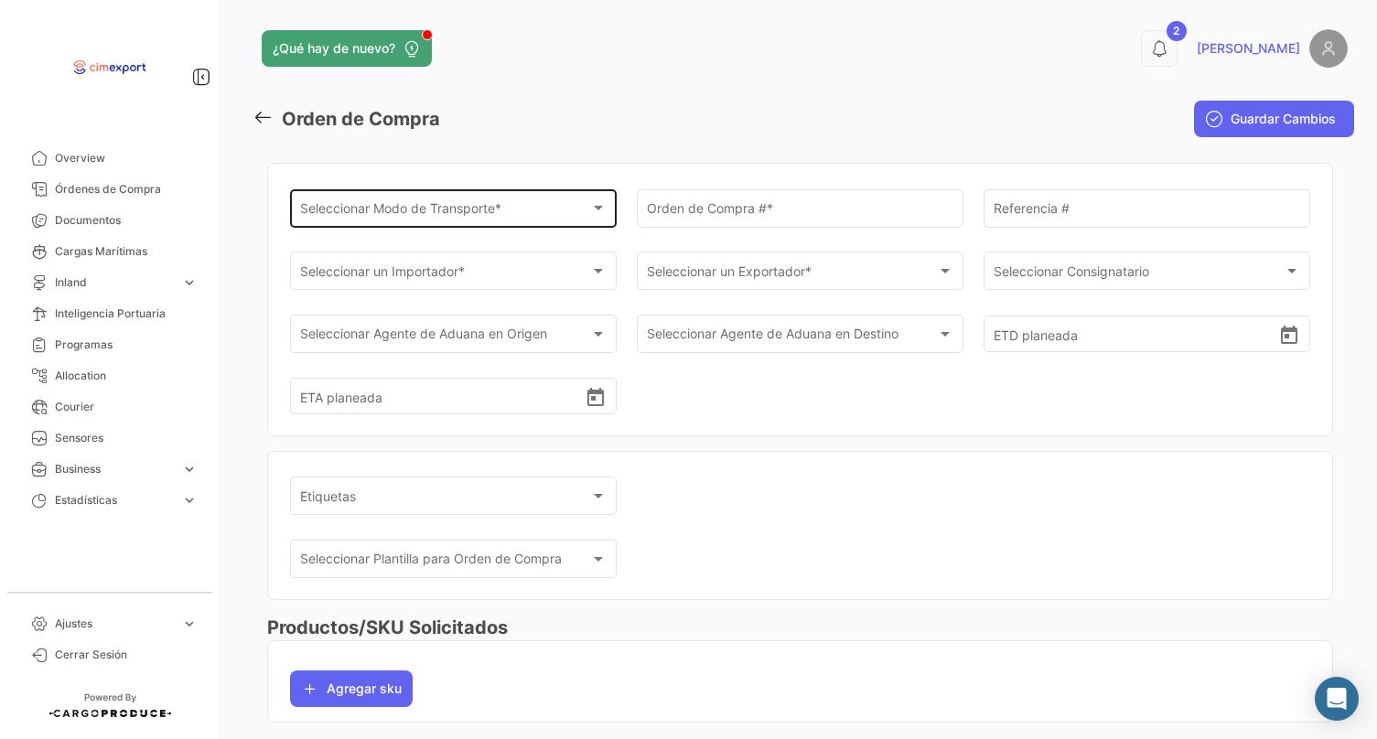
click at [559, 221] on div "Seleccionar Modo de Transporte * Seleccionar Modo de Transporte *" at bounding box center [453, 207] width 307 height 42
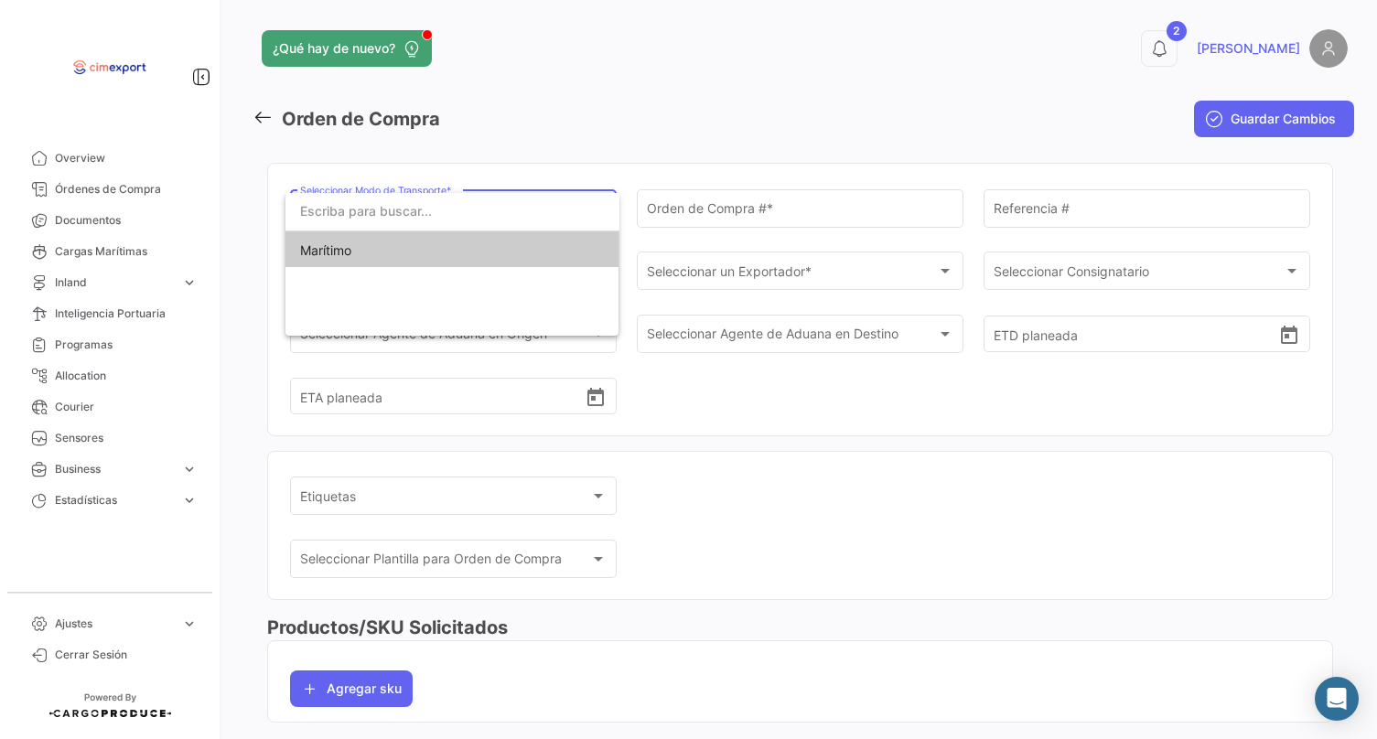
click at [417, 264] on span "Marítimo" at bounding box center [452, 250] width 305 height 38
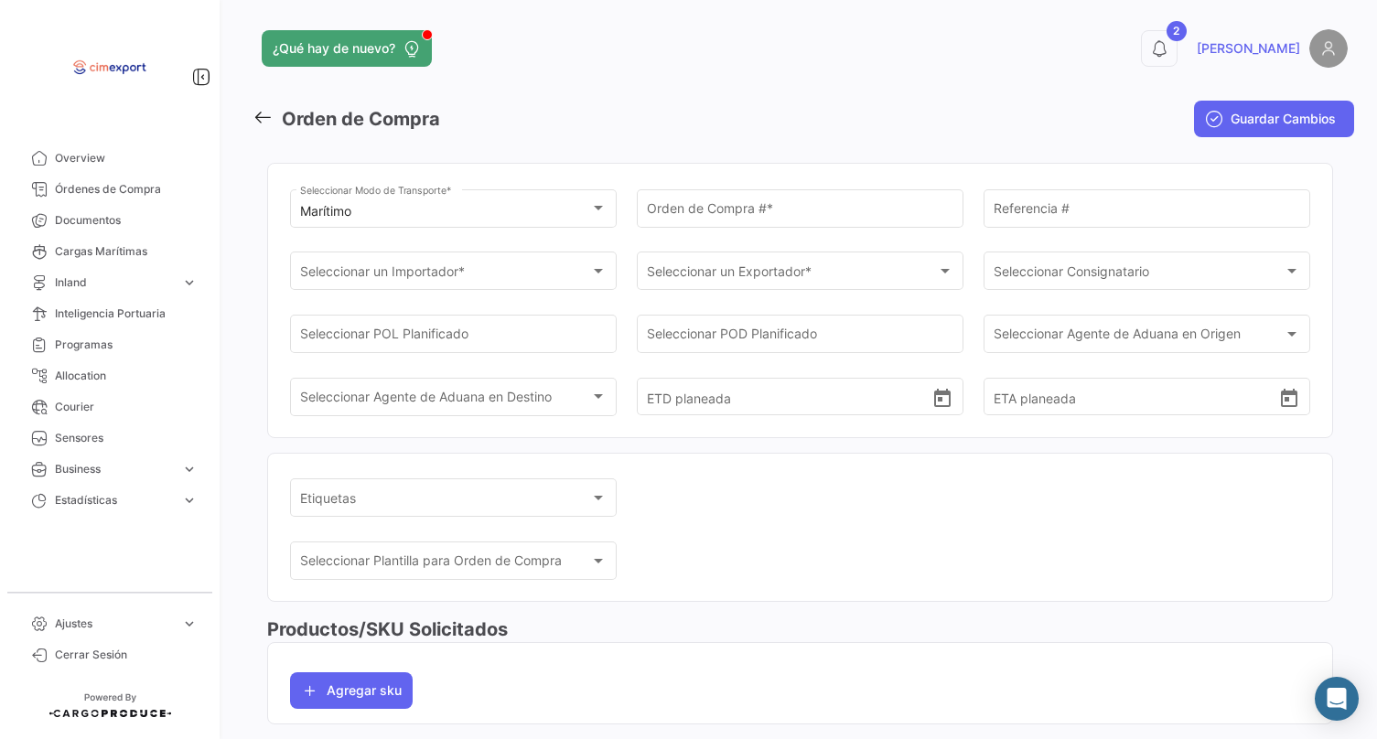
click at [694, 183] on mat-card "Marítimo Seleccionar Modo de Transporte * Orden de Compra # * Referencia # Sele…" at bounding box center [800, 300] width 1066 height 275
click at [694, 197] on div "Orden de Compra # *" at bounding box center [800, 207] width 307 height 42
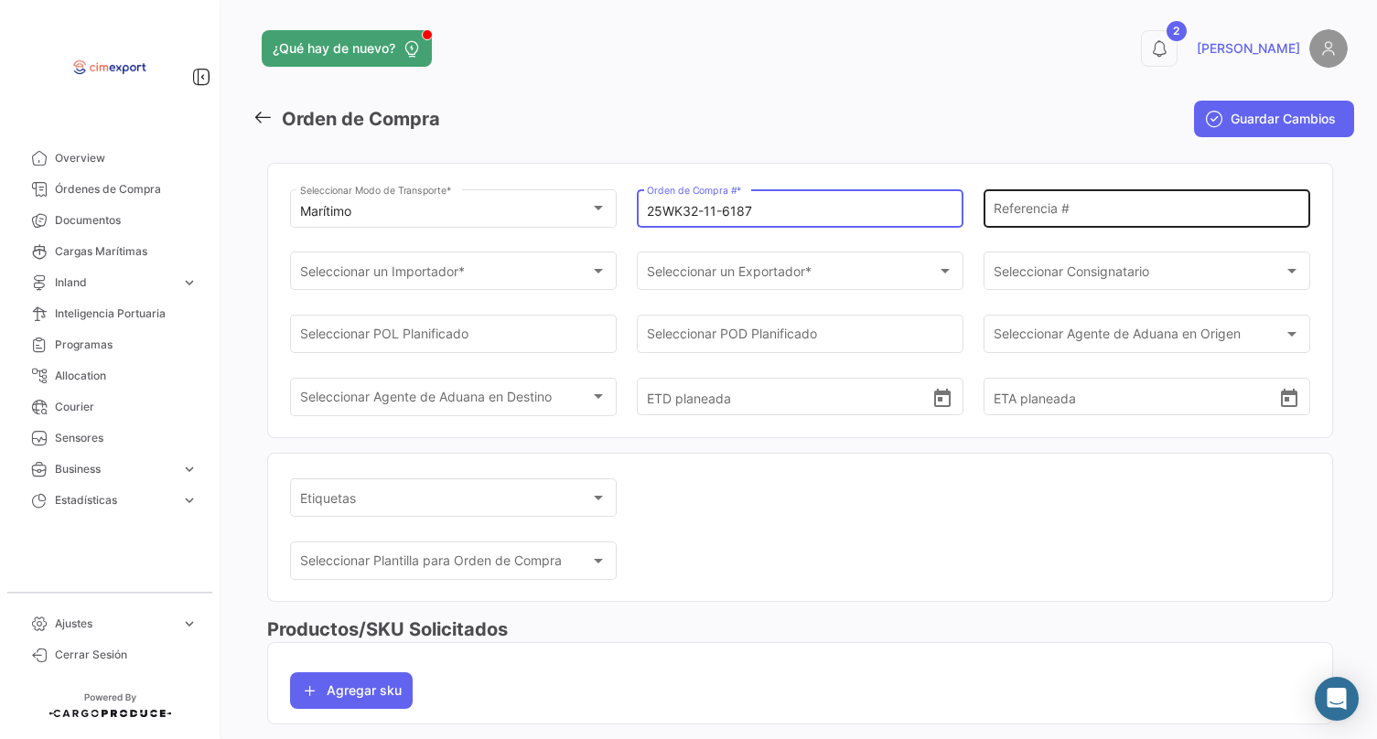
click at [1033, 222] on div "Referencia #" at bounding box center [1147, 207] width 307 height 42
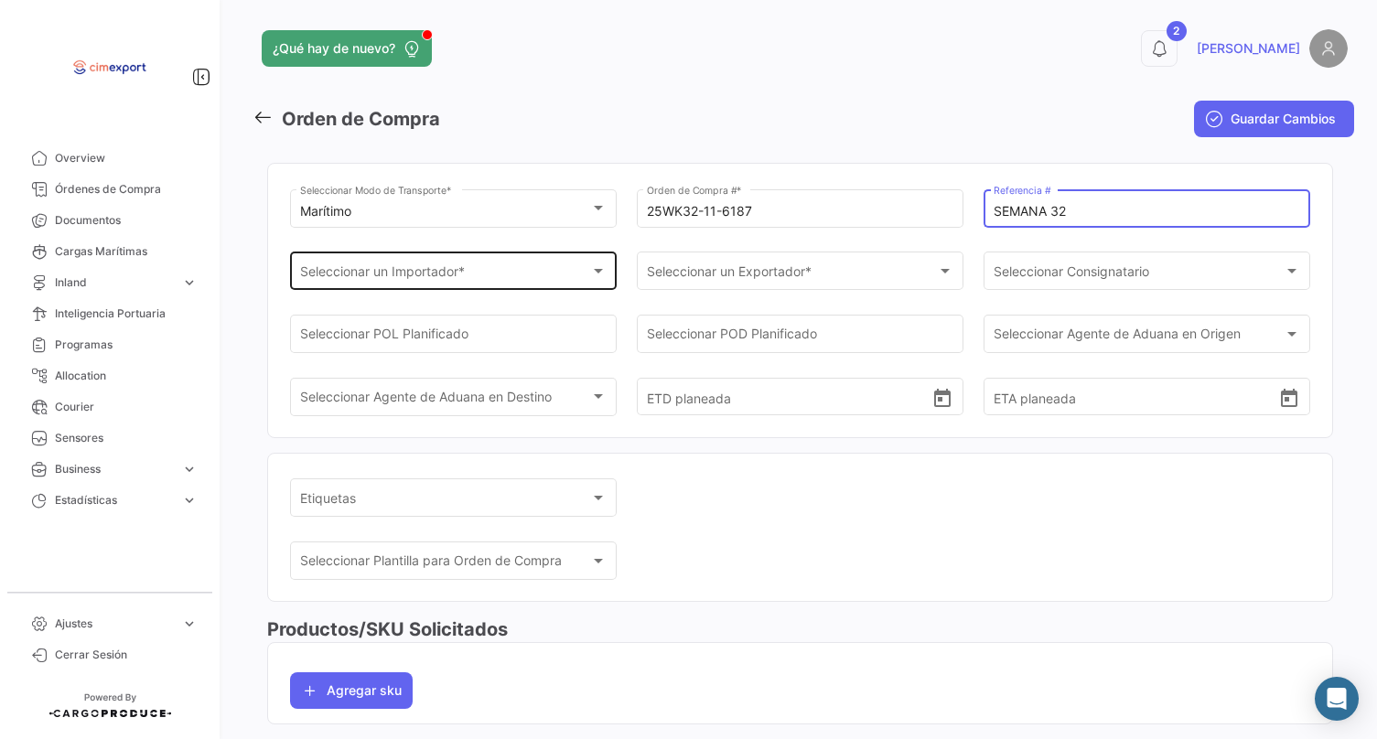
click at [483, 264] on div "Seleccionar un Importador * Seleccionar un Importador *" at bounding box center [453, 270] width 307 height 42
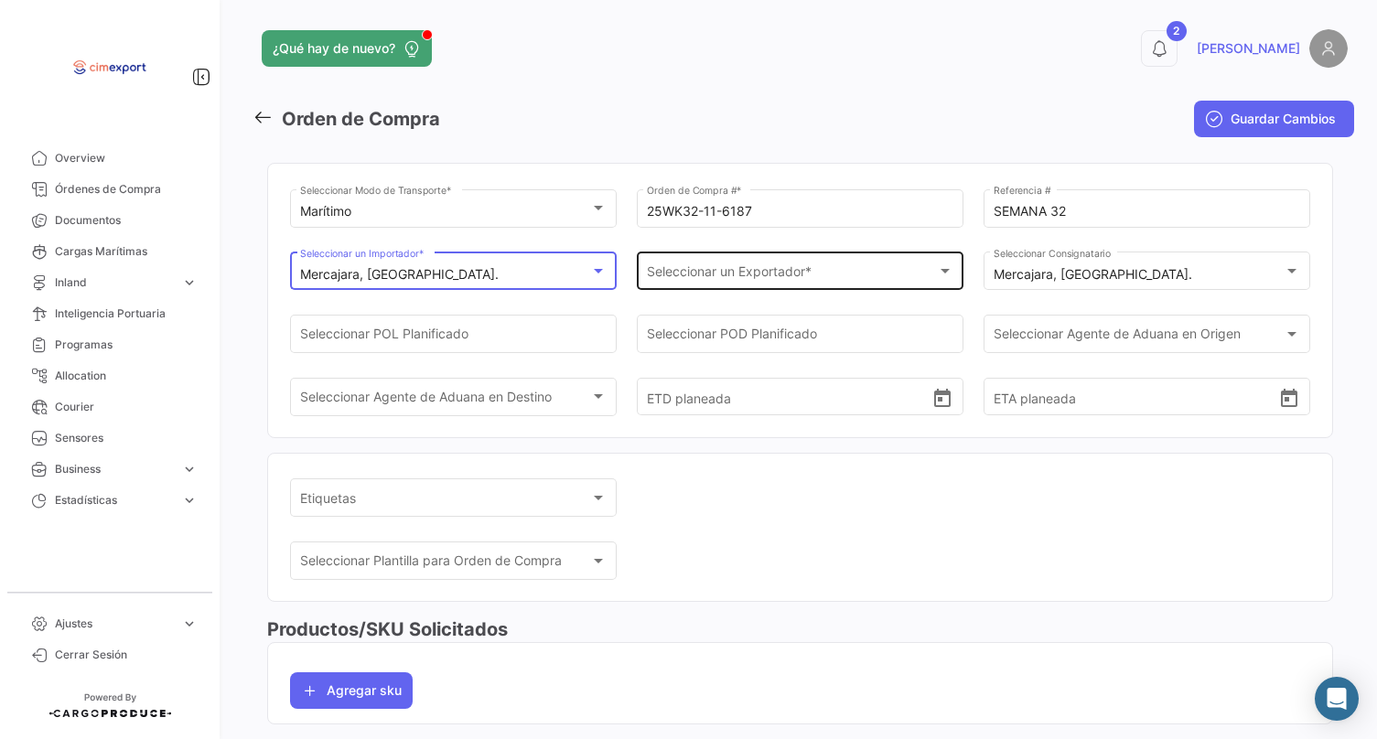
click at [699, 285] on div "Seleccionar un Exportador * Seleccionar un Exportador *" at bounding box center [800, 270] width 307 height 42
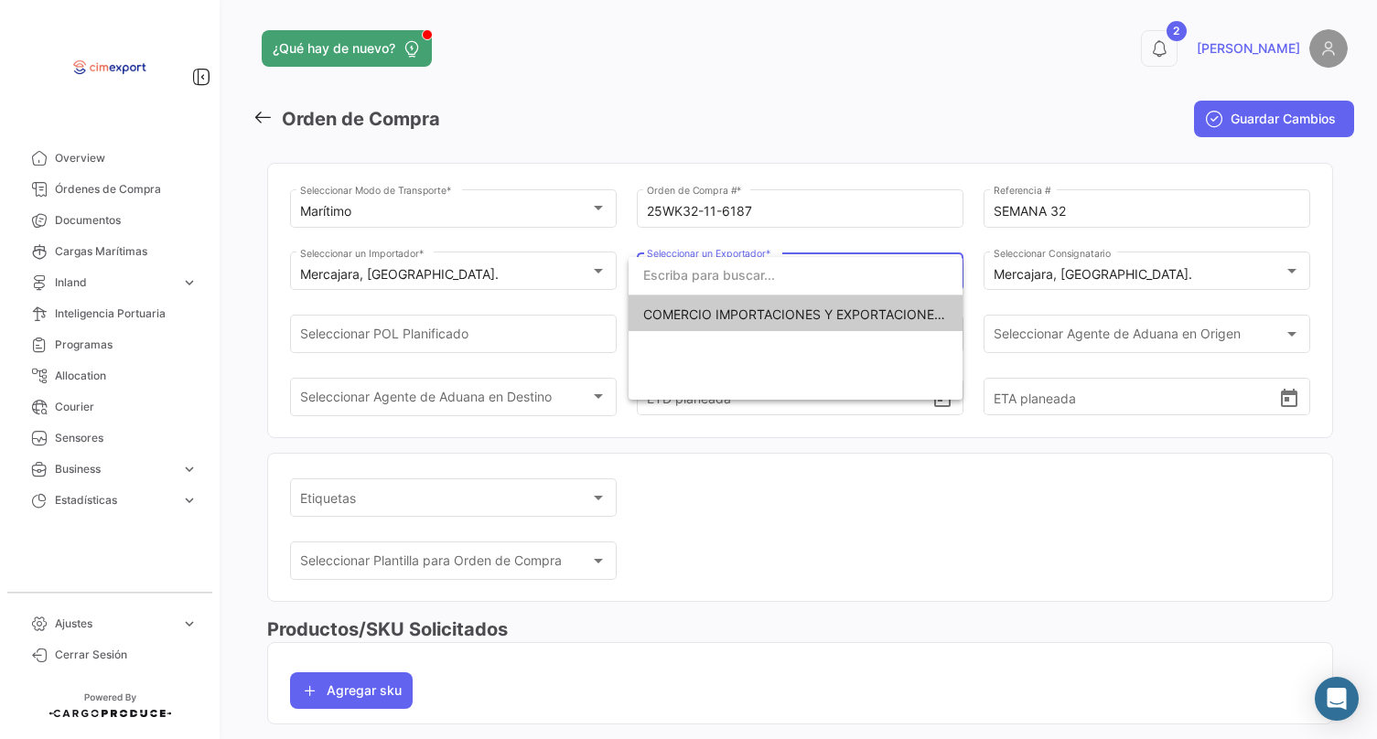
click at [701, 323] on span "COMERCIO IMPORTACIONES Y EXPORTACIONES- CIMEXPORT S.A." at bounding box center [795, 315] width 305 height 38
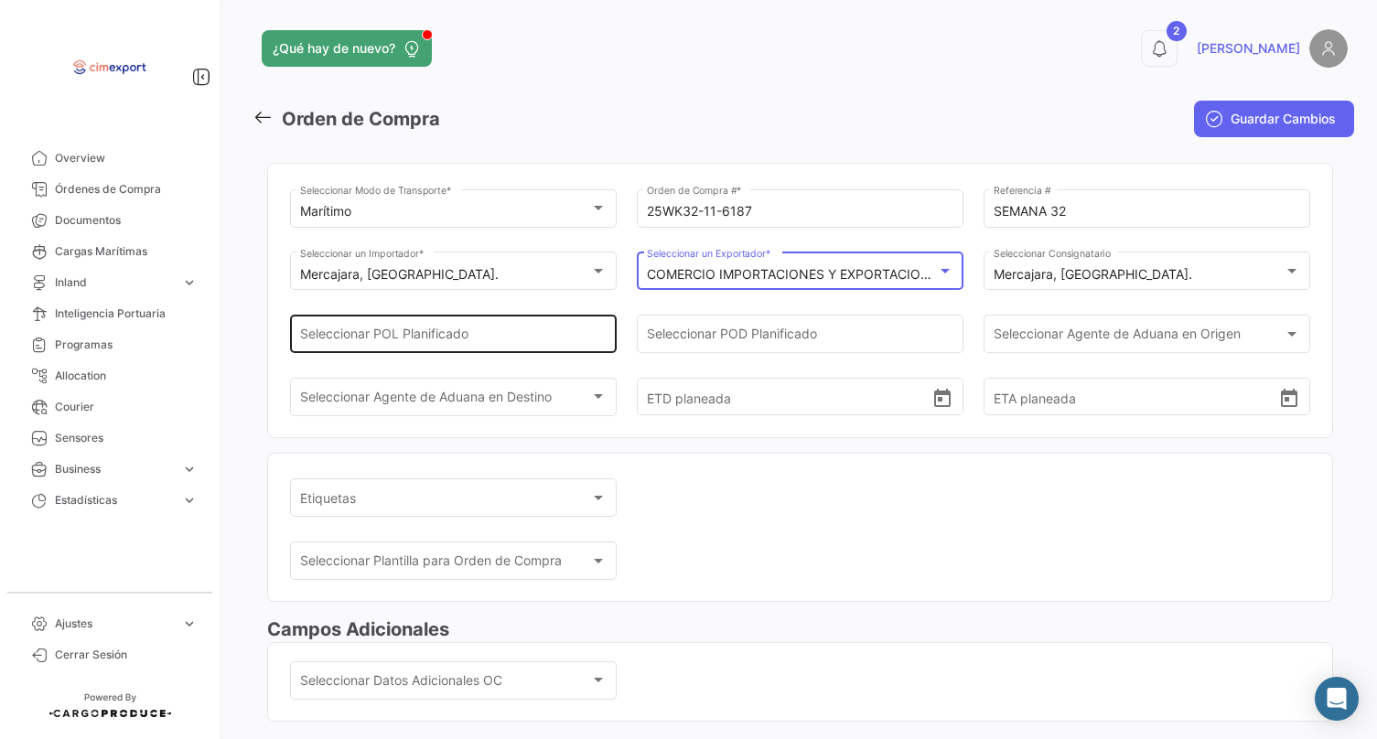
click at [442, 326] on div "Seleccionar POL Planificado" at bounding box center [453, 332] width 307 height 42
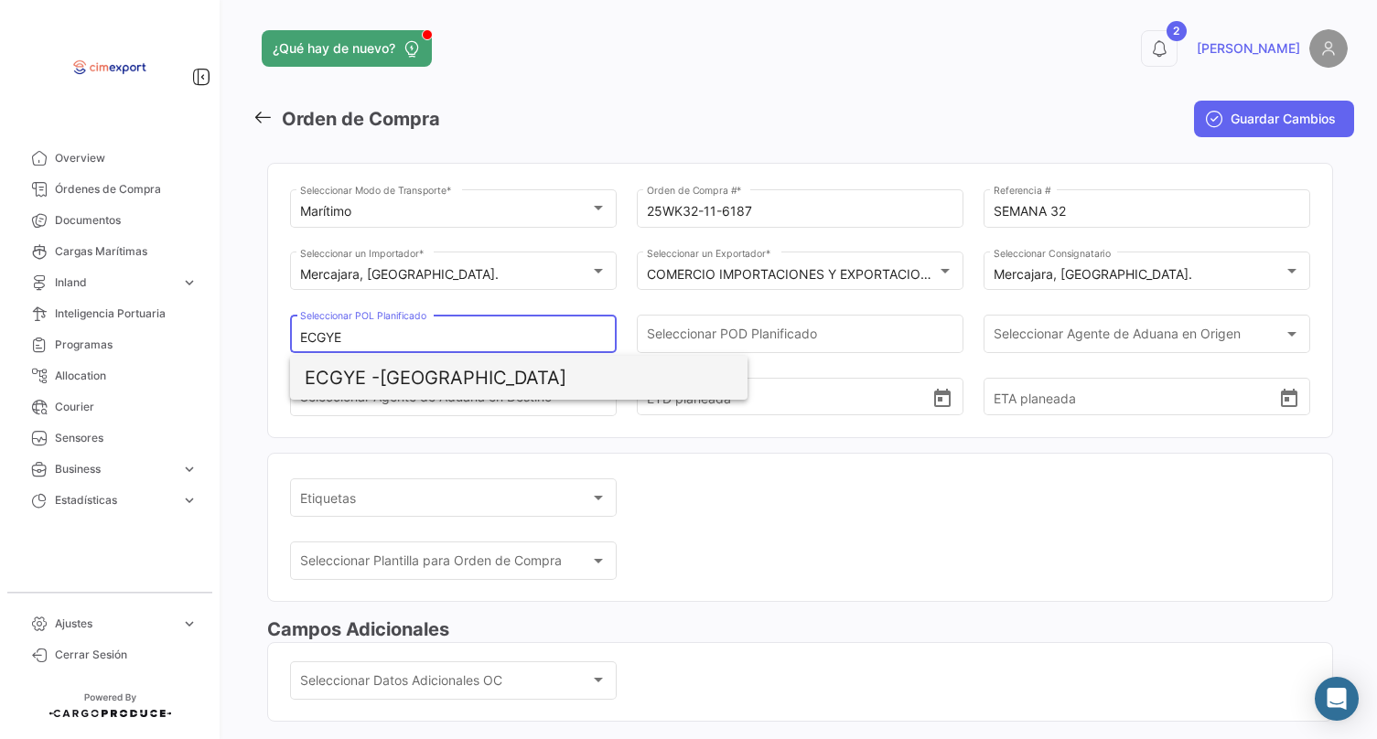
click at [474, 368] on span "ECGYE - [GEOGRAPHIC_DATA]" at bounding box center [519, 378] width 428 height 44
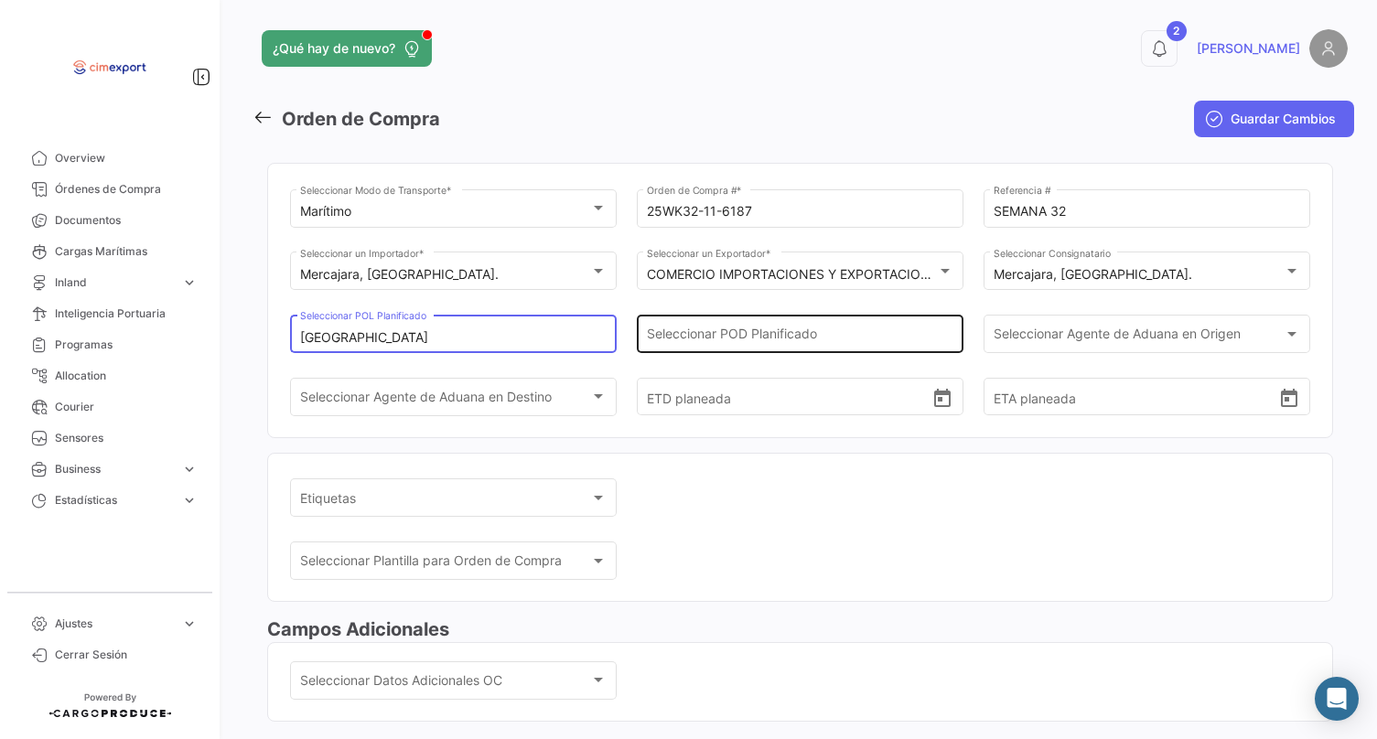
click at [666, 332] on input "Seleccionar POD Planificado" at bounding box center [800, 338] width 307 height 16
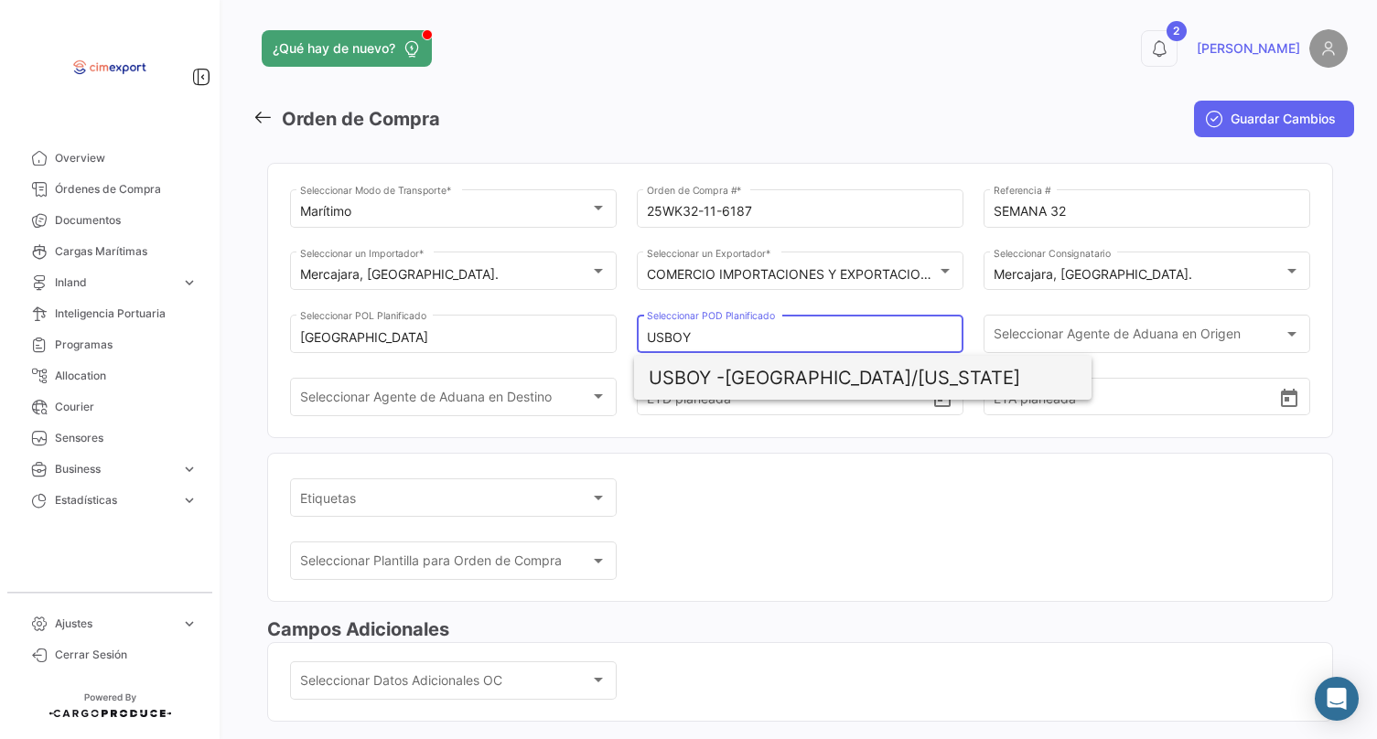
click at [765, 378] on span "USBOY - [GEOGRAPHIC_DATA]/[US_STATE]" at bounding box center [863, 378] width 428 height 44
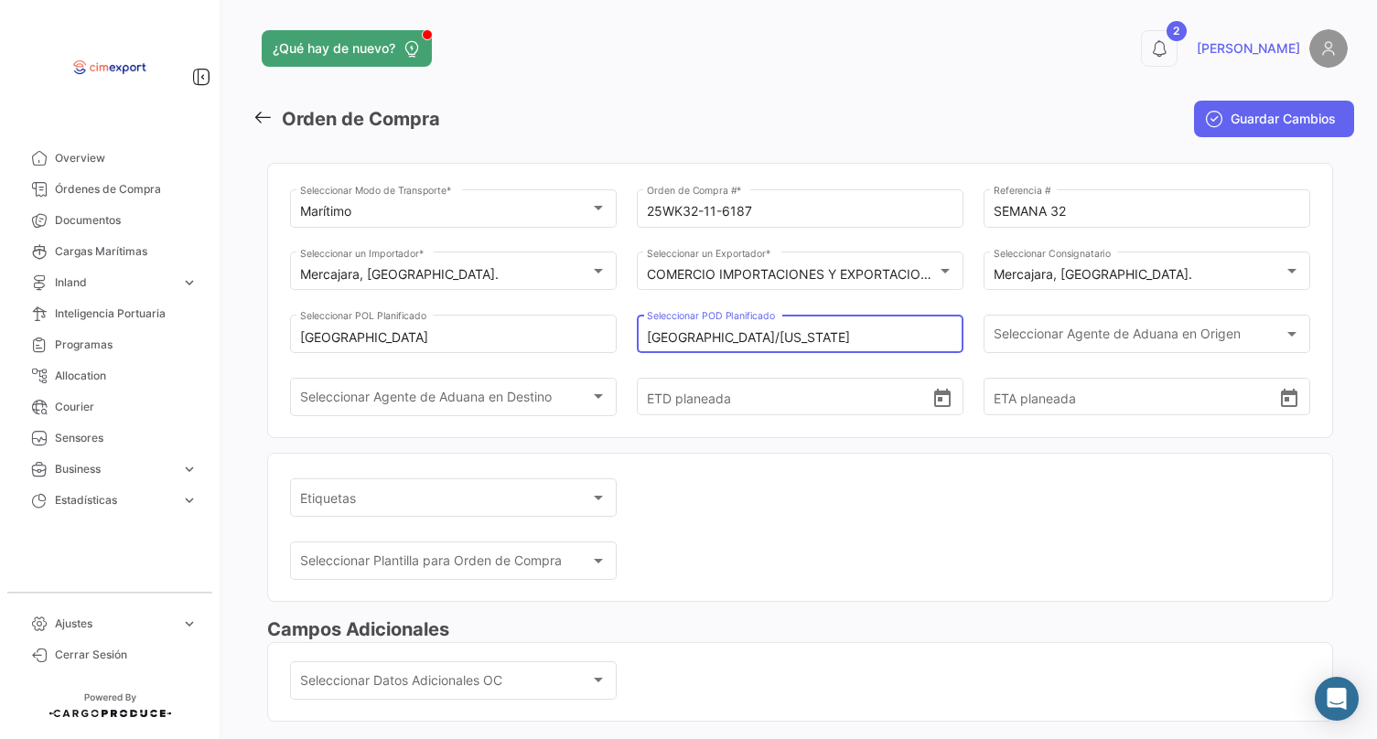
click at [939, 433] on div "ETD planeada" at bounding box center [800, 405] width 327 height 55
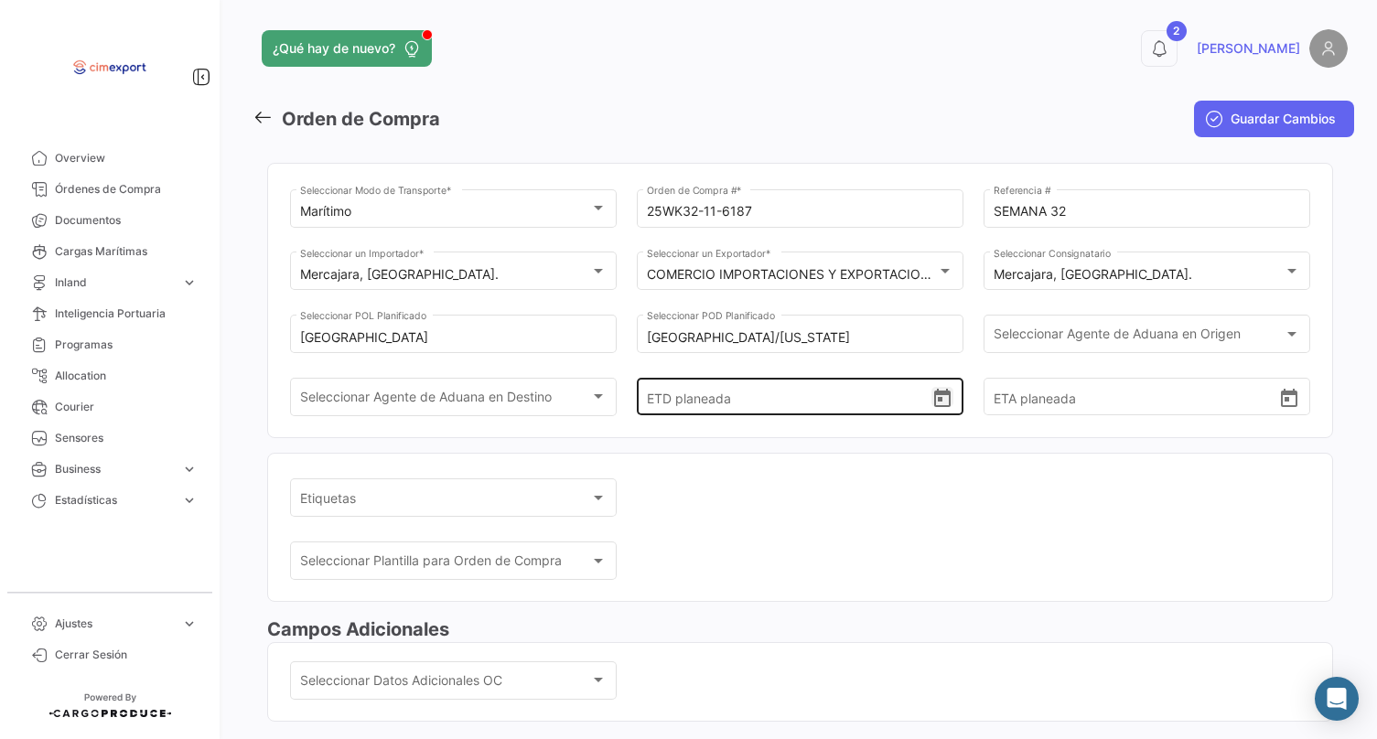
click at [937, 410] on icon "Open calendar" at bounding box center [942, 399] width 22 height 22
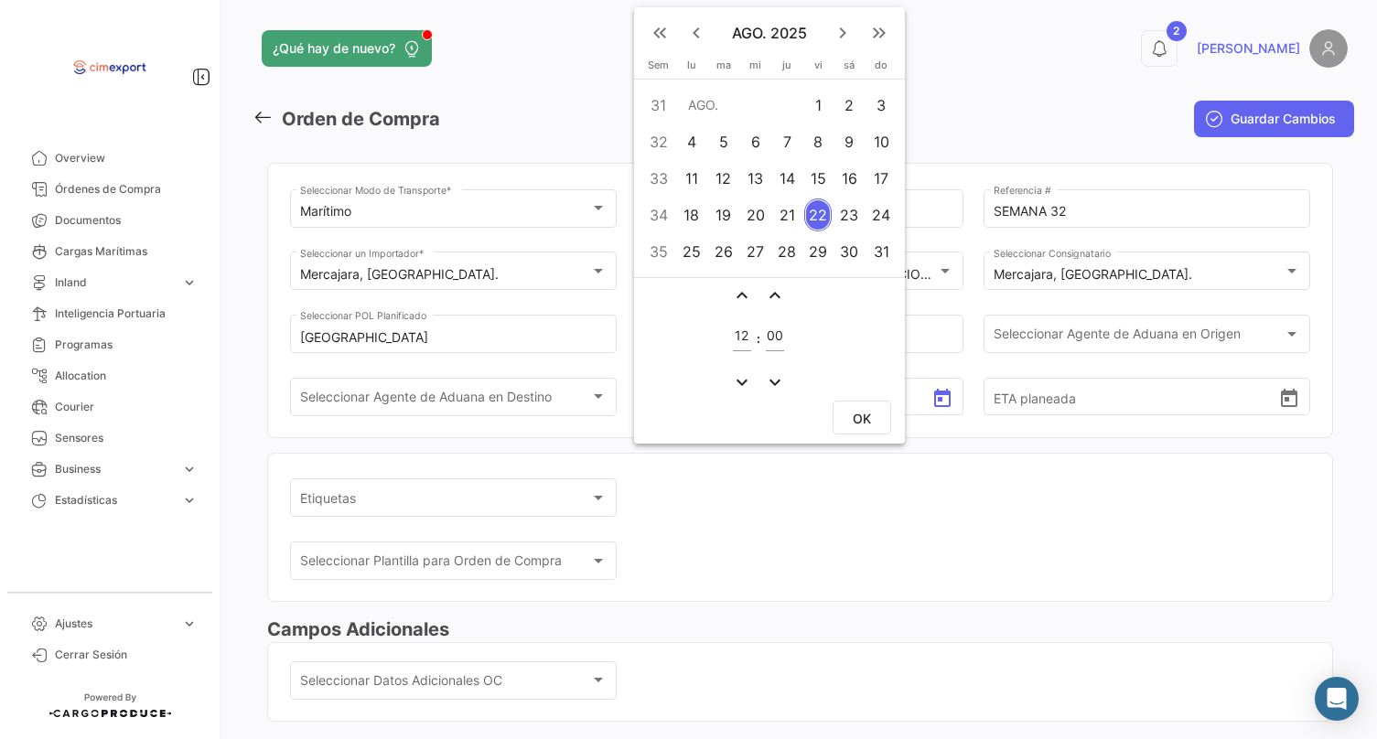
click at [816, 136] on div "8" at bounding box center [818, 141] width 28 height 33
click at [853, 410] on span "OK" at bounding box center [862, 418] width 18 height 16
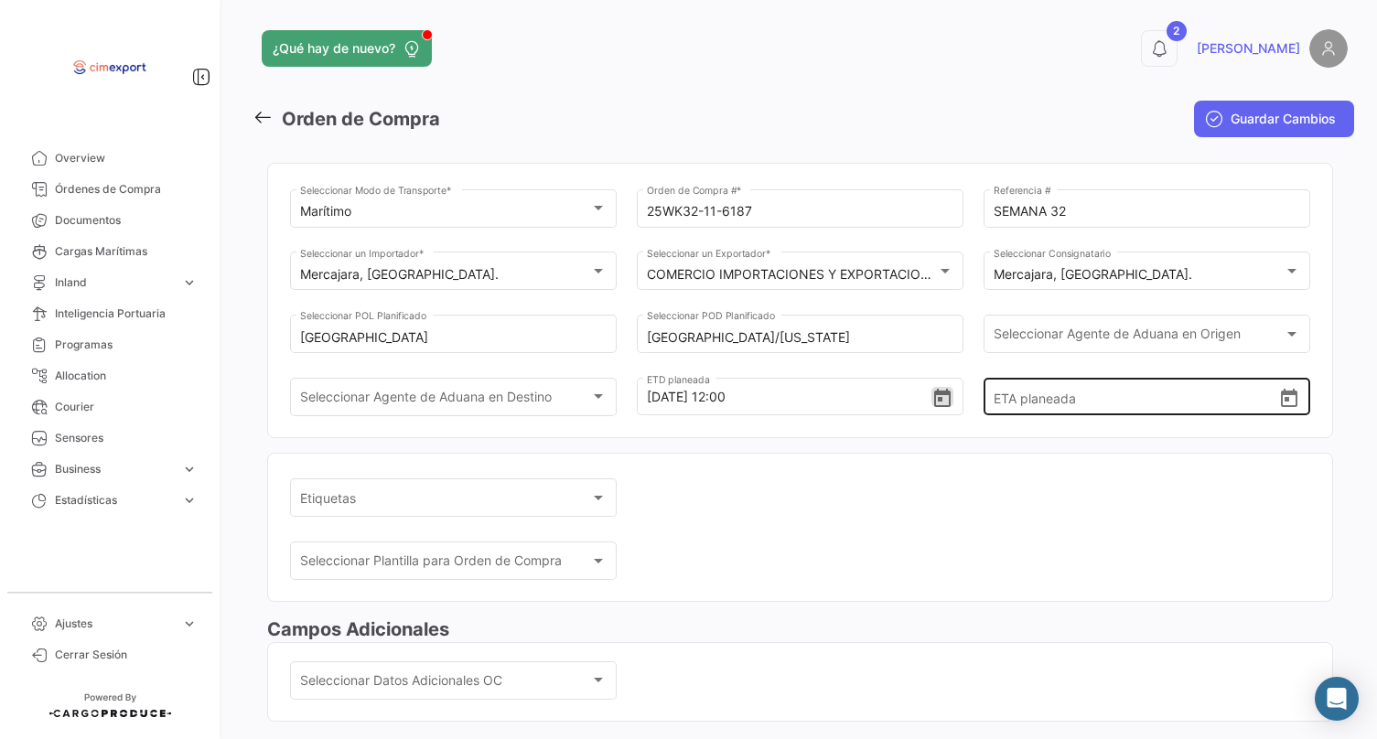
click at [1282, 410] on icon "Open calendar" at bounding box center [1289, 399] width 22 height 22
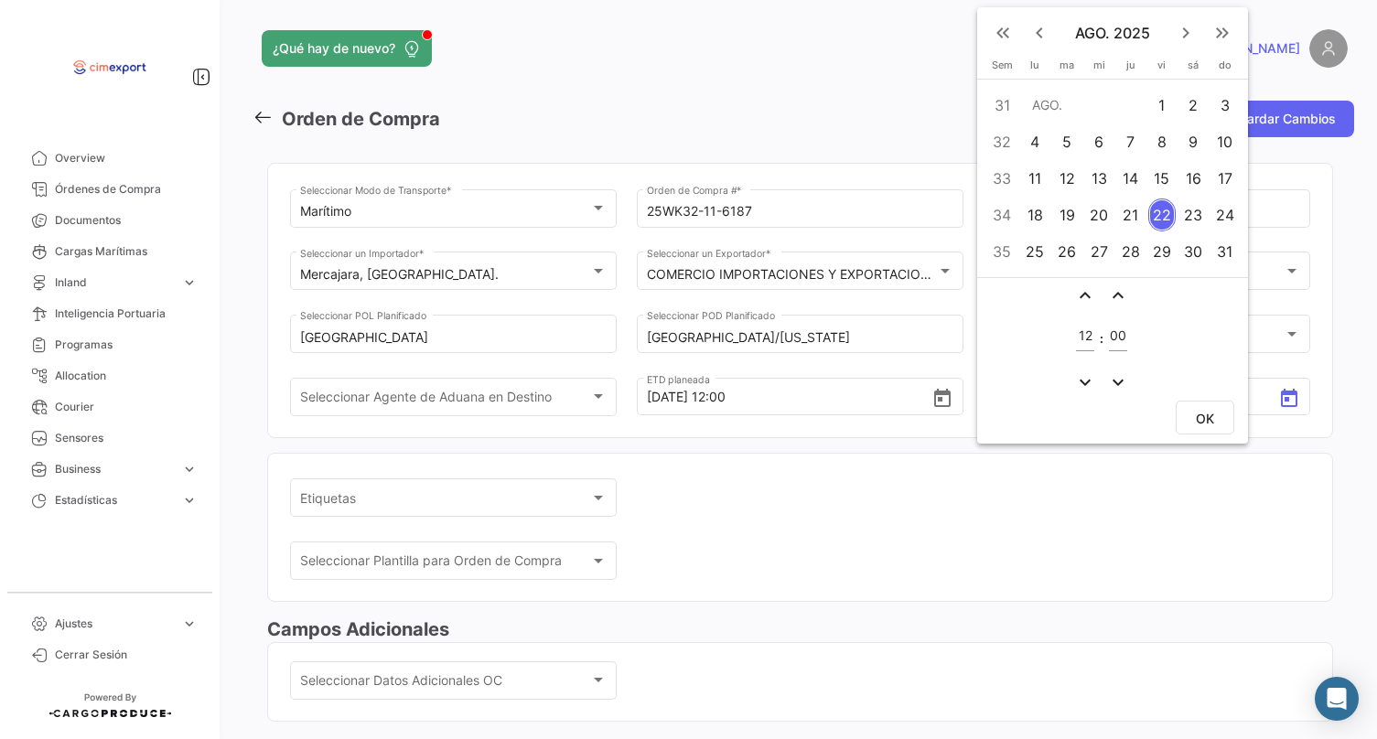
click at [1070, 203] on div "19" at bounding box center [1066, 215] width 29 height 33
click at [1220, 415] on button "OK" at bounding box center [1205, 418] width 59 height 34
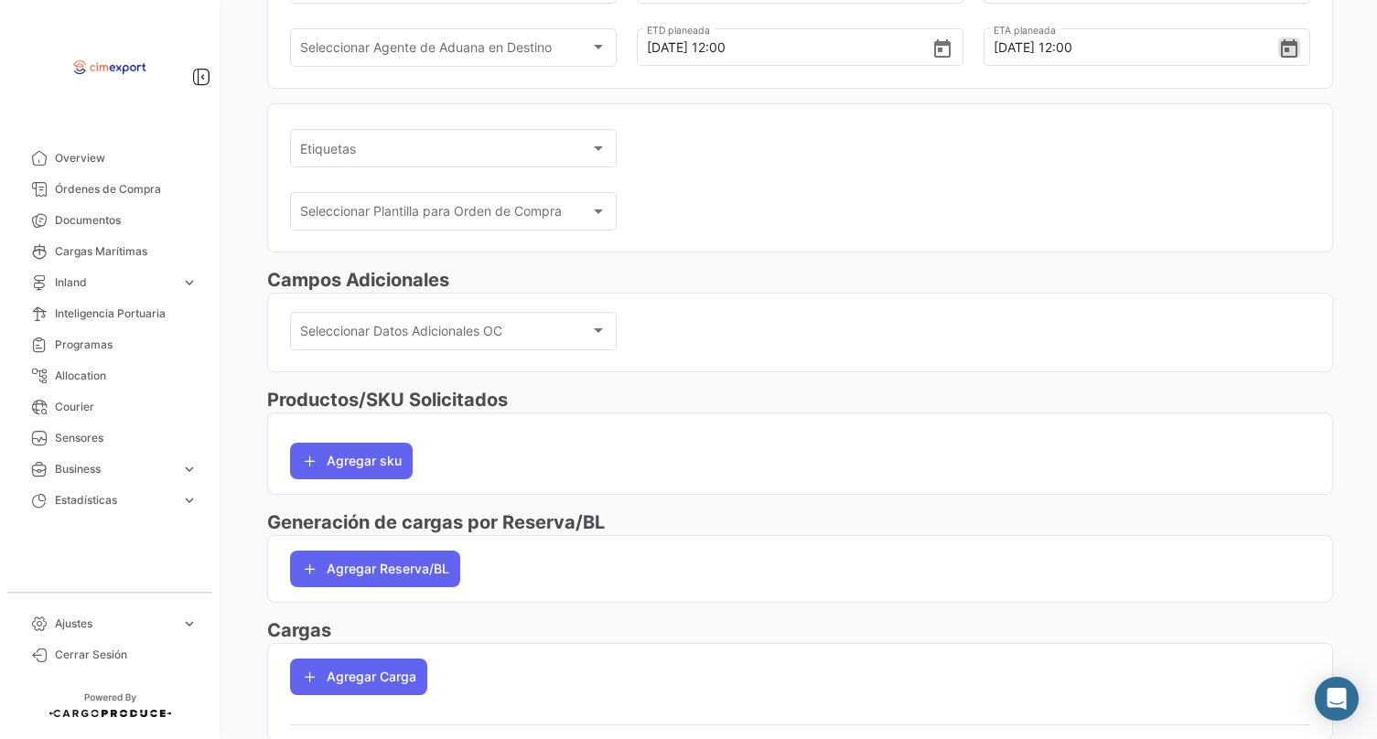
scroll to position [366, 0]
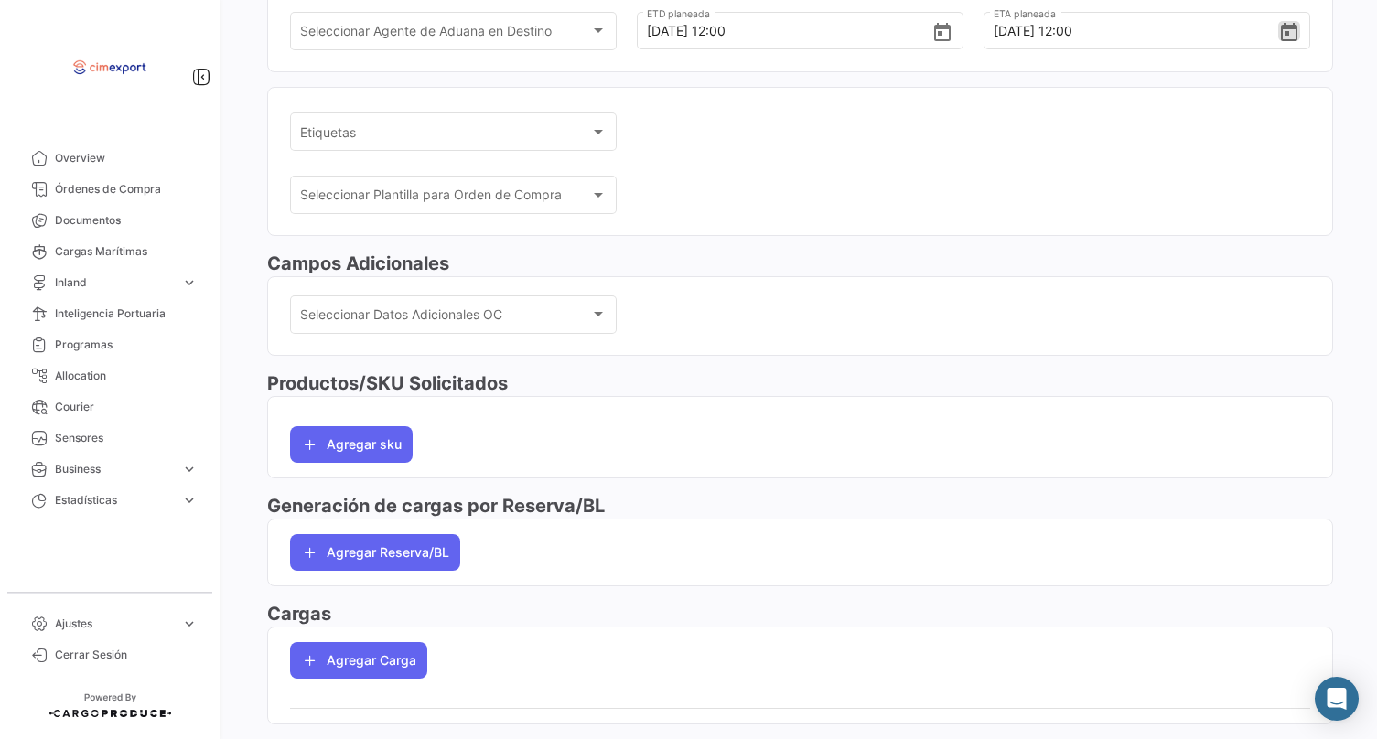
click at [461, 296] on mat-card "Seleccionar Datos Adicionales OC Seleccionar Datos Adicionales OC" at bounding box center [800, 316] width 1066 height 80
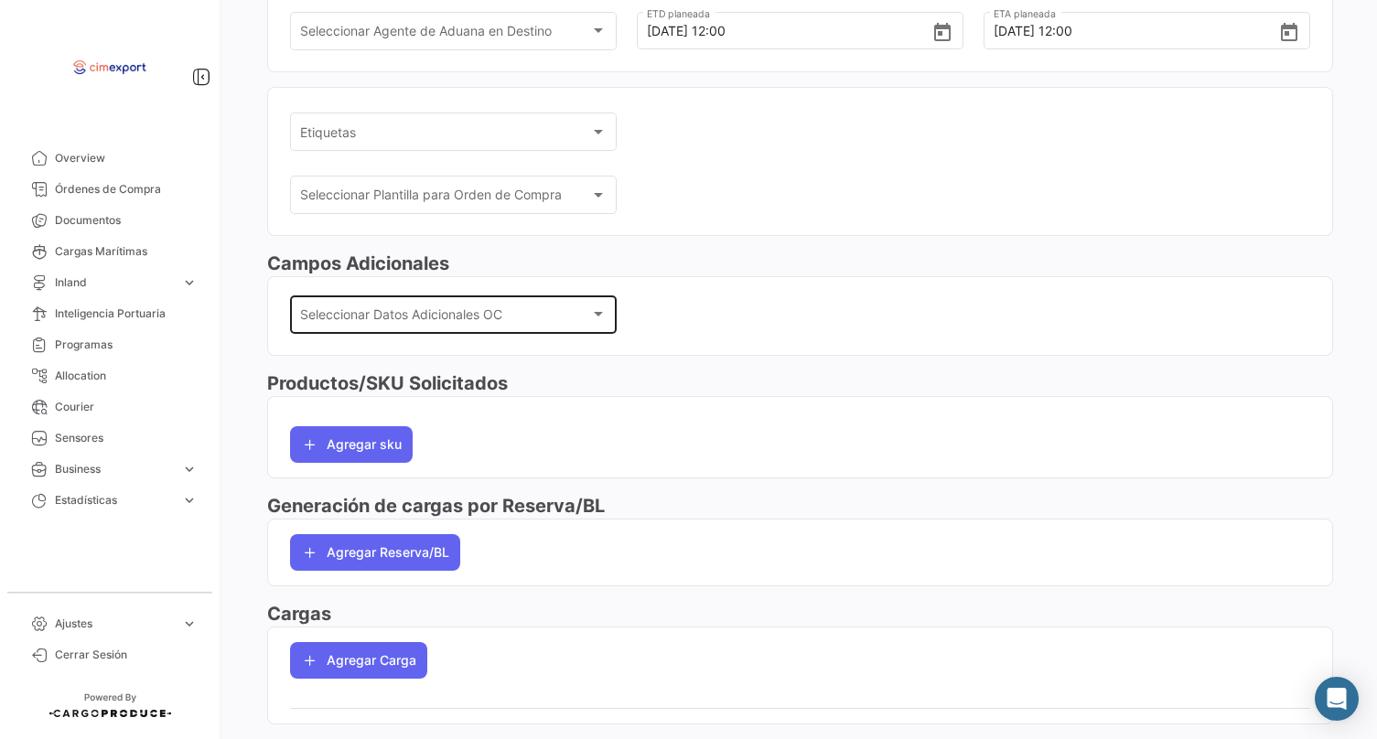
click at [461, 310] on div "Seleccionar Datos Adicionales OC Seleccionar Datos Adicionales OC" at bounding box center [453, 313] width 307 height 42
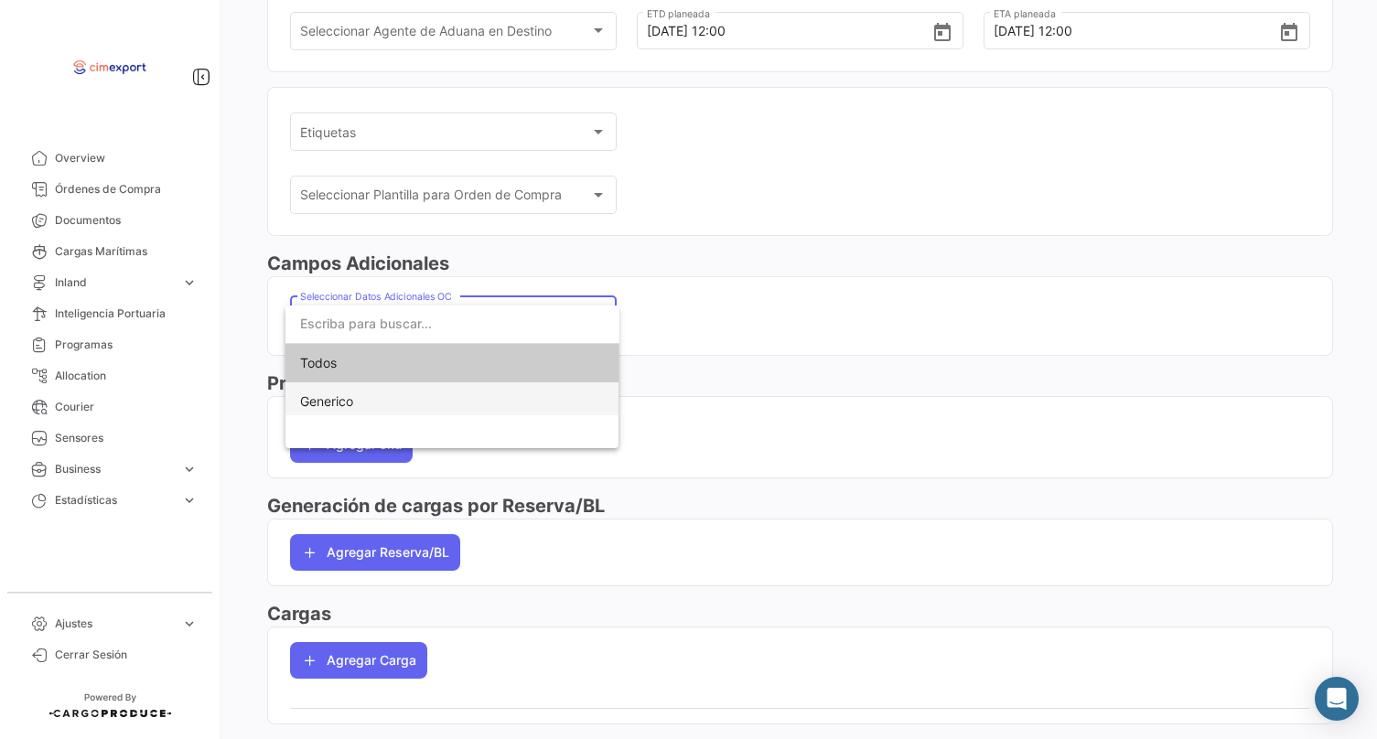
click at [444, 403] on span "Generico" at bounding box center [452, 401] width 305 height 38
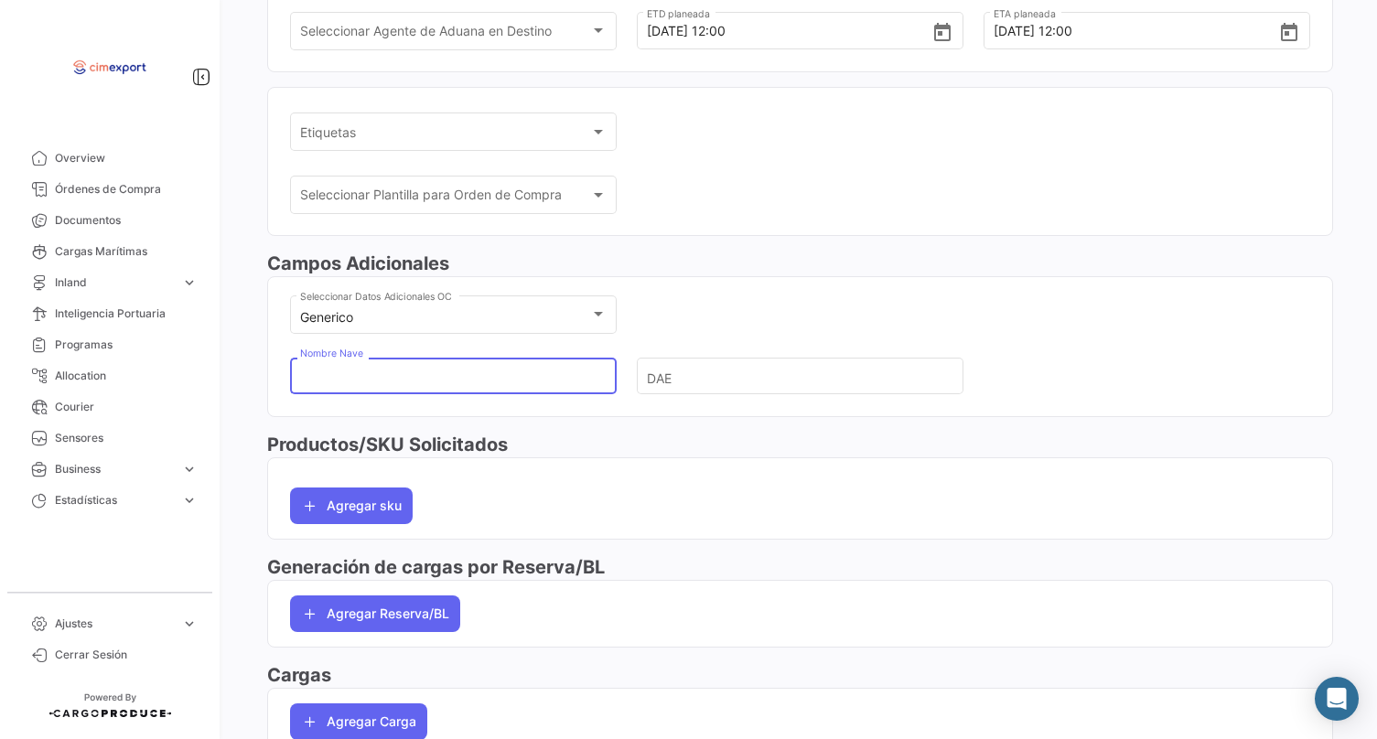
click at [439, 382] on input "Nombre Nave" at bounding box center [446, 377] width 292 height 64
click at [724, 386] on input "DAE" at bounding box center [793, 377] width 292 height 64
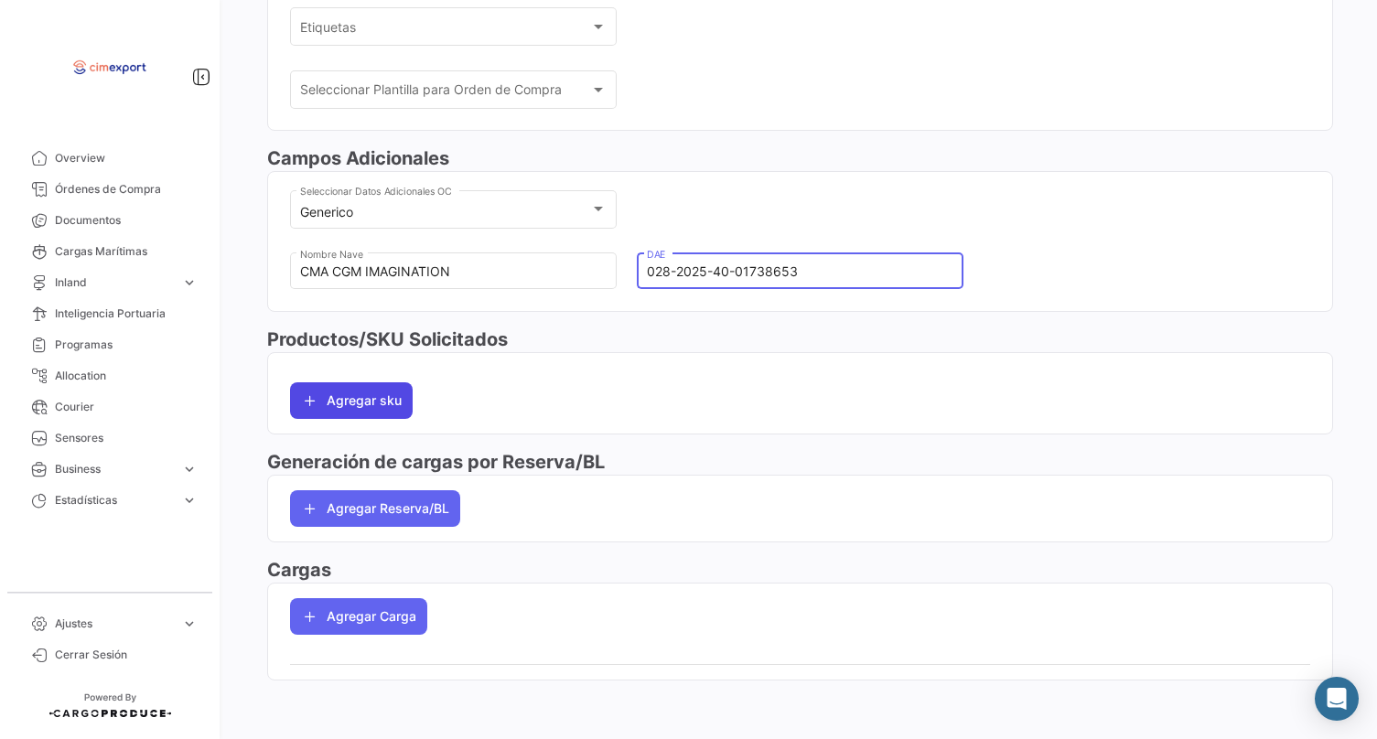
scroll to position [480, 0]
click at [349, 393] on button "Agregar sku" at bounding box center [351, 400] width 123 height 37
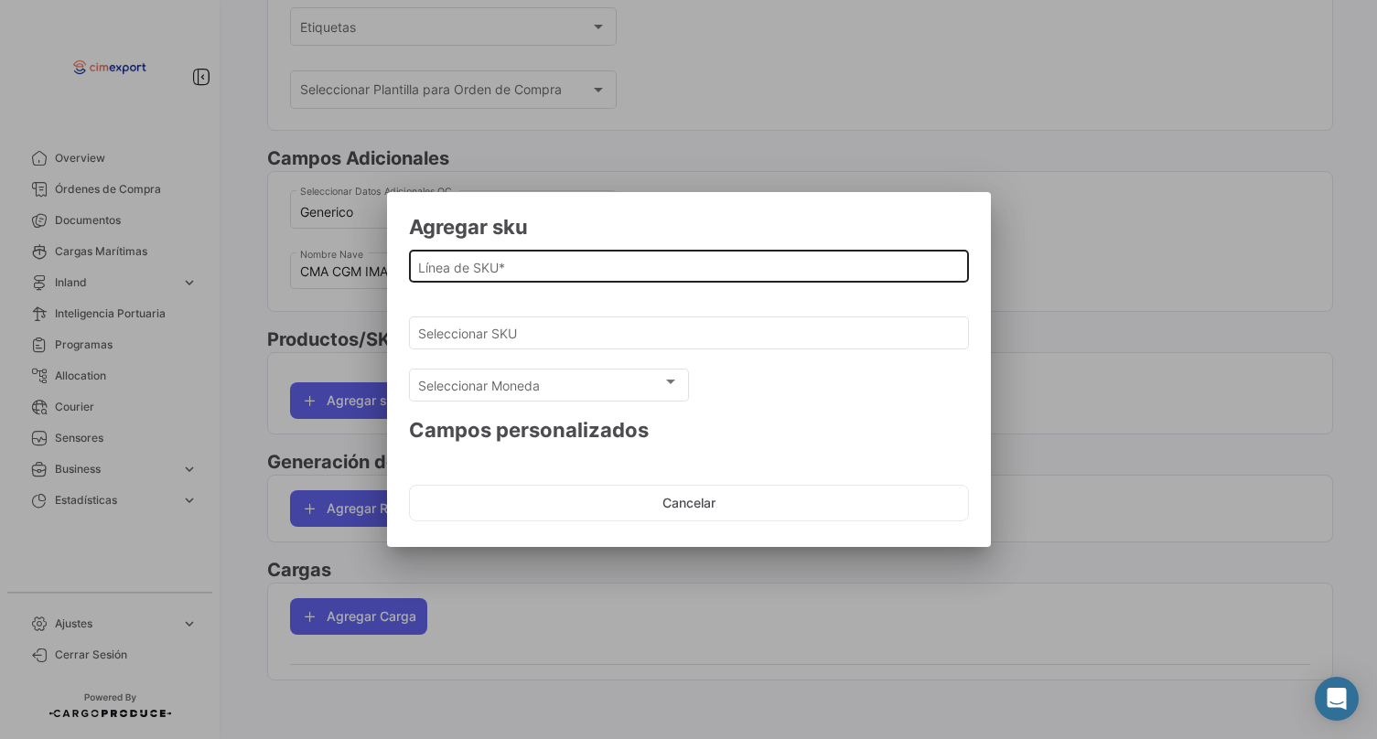
click at [434, 261] on input "Línea de SKU *" at bounding box center [688, 268] width 541 height 16
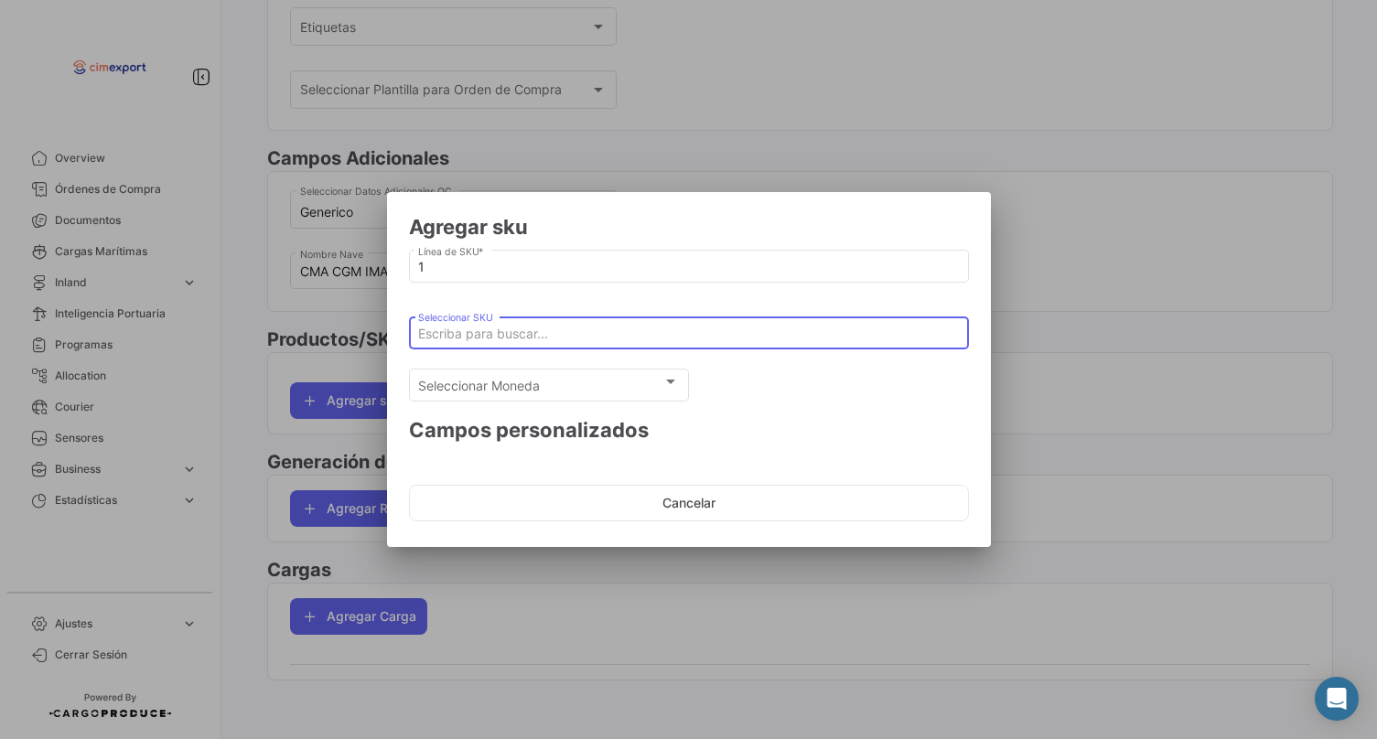
click at [460, 331] on input "Seleccionar SKU" at bounding box center [688, 335] width 541 height 16
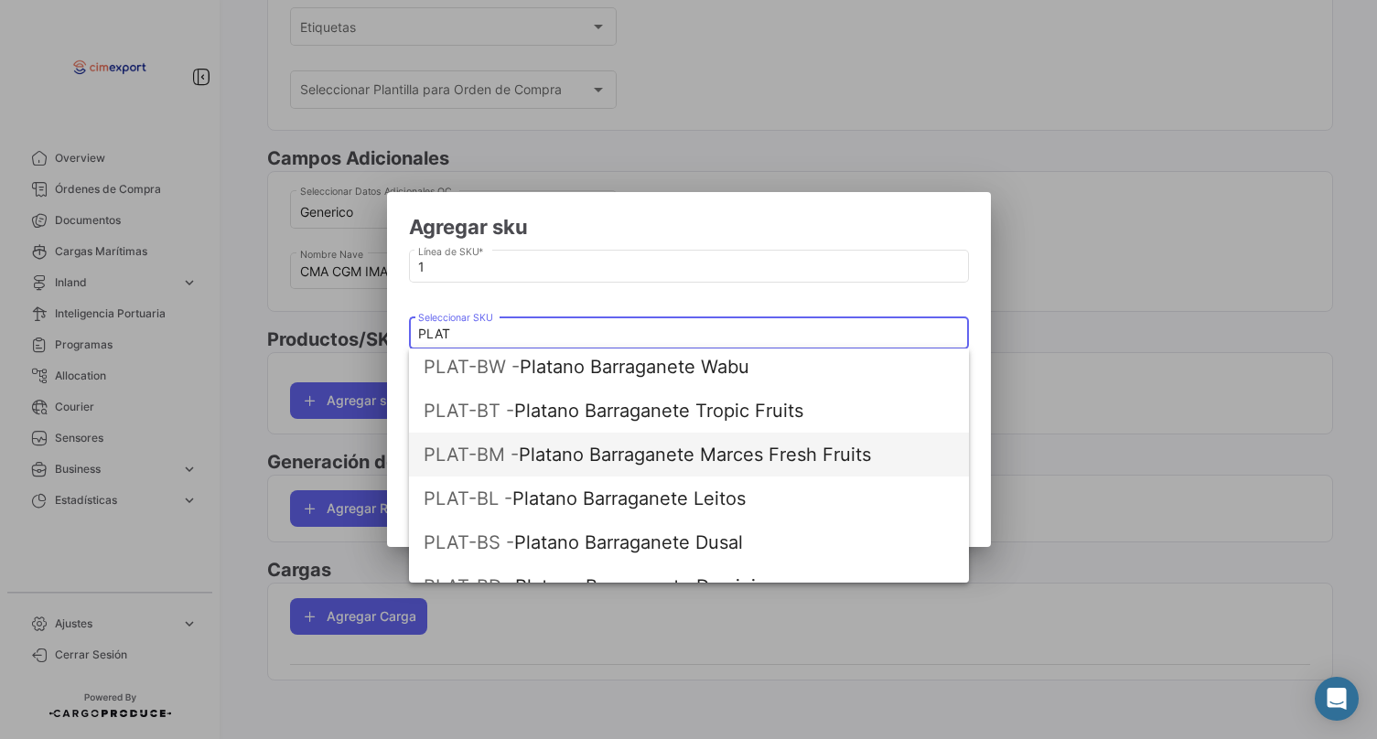
scroll to position [269, 0]
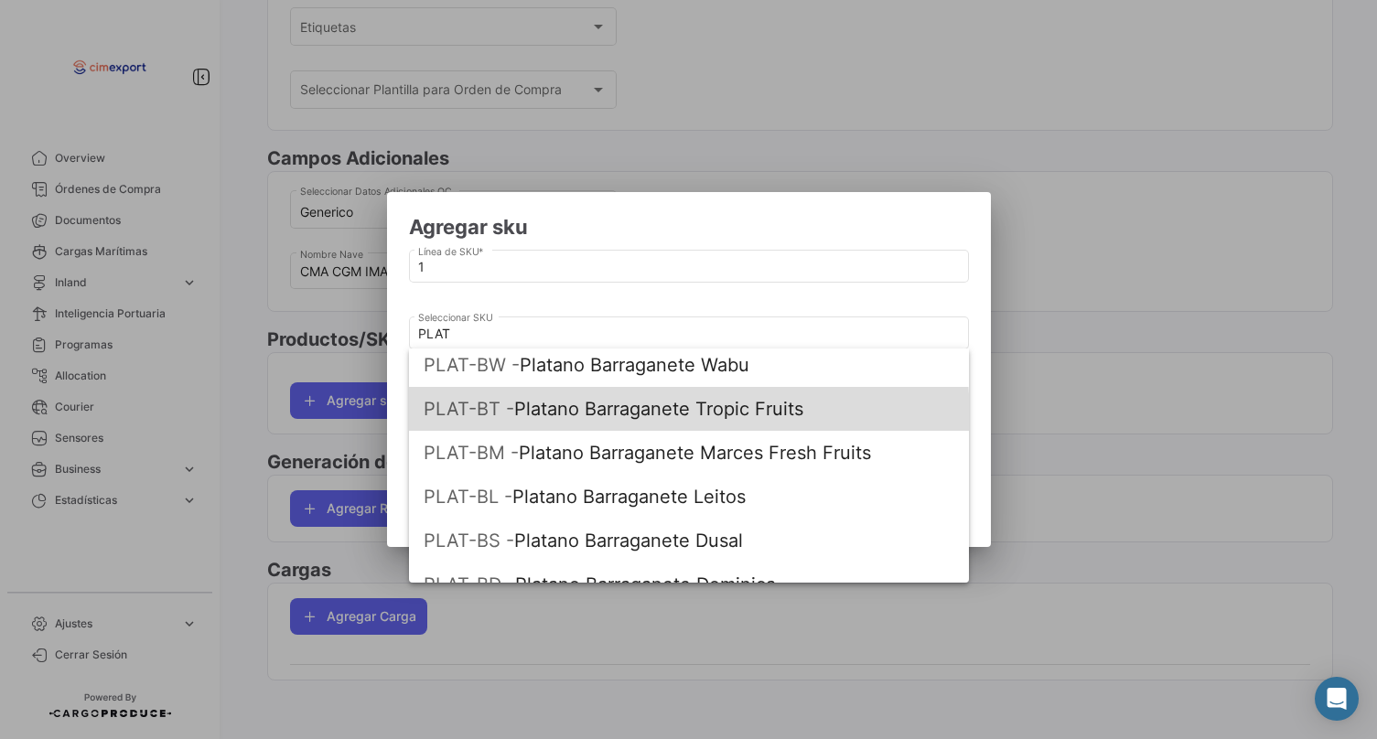
click at [585, 422] on span "PLAT-BT - Platano Barraganete Tropic Fruits" at bounding box center [689, 409] width 531 height 44
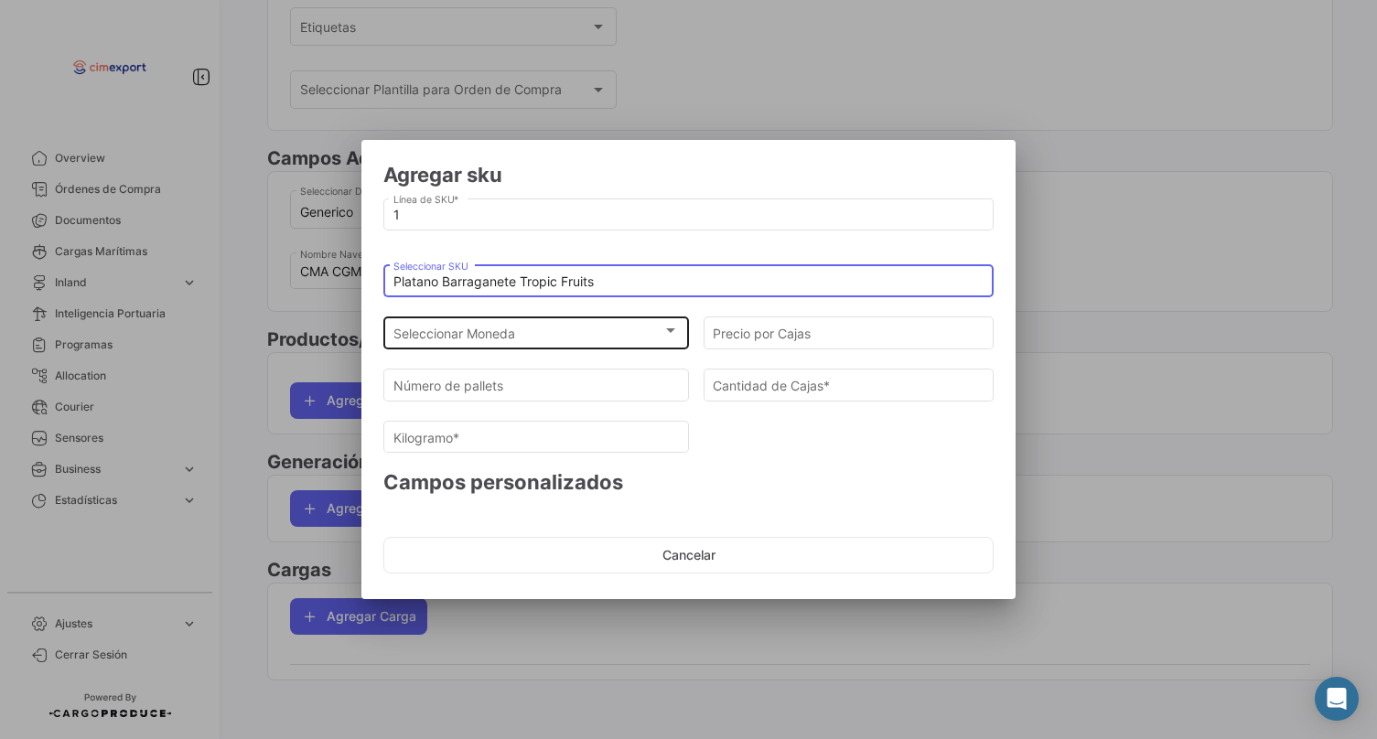
click at [528, 339] on div "Seleccionar Moneda" at bounding box center [528, 335] width 270 height 16
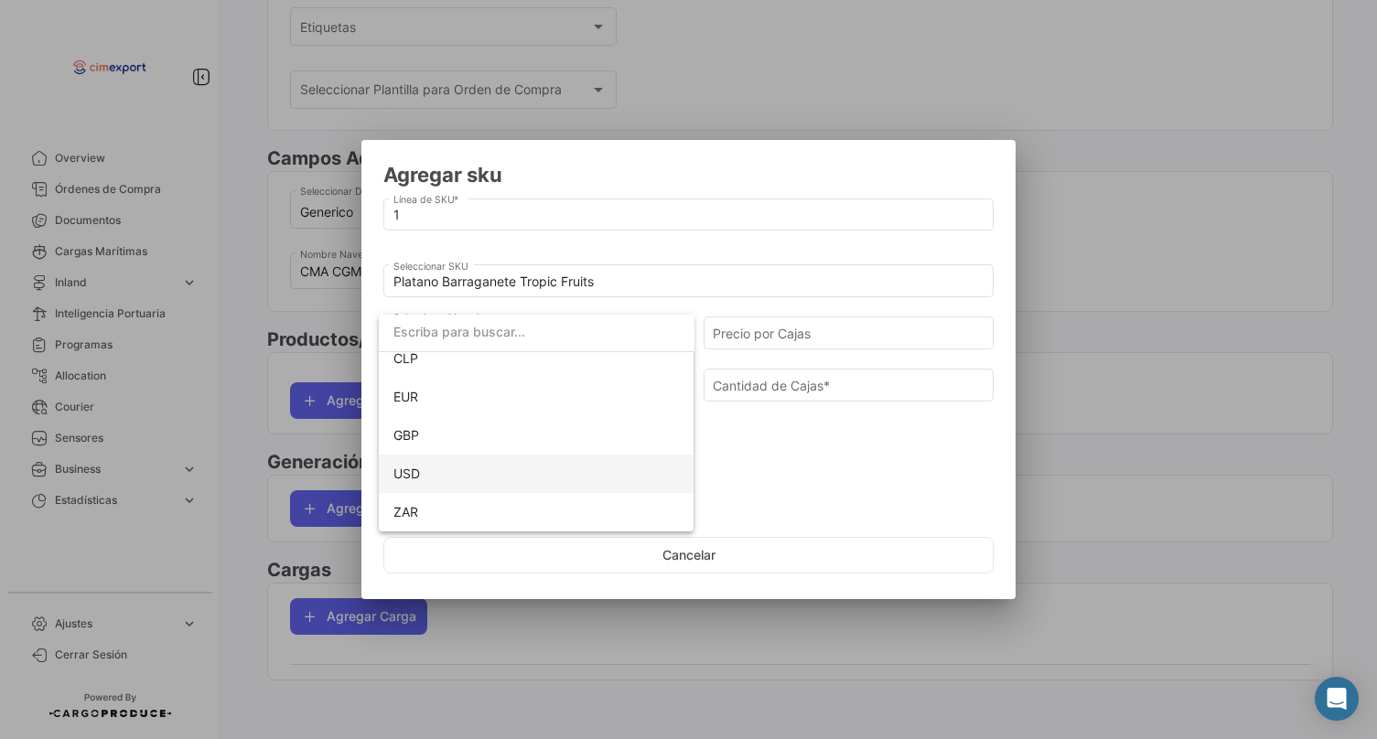
click at [438, 471] on span "USD" at bounding box center [536, 474] width 286 height 38
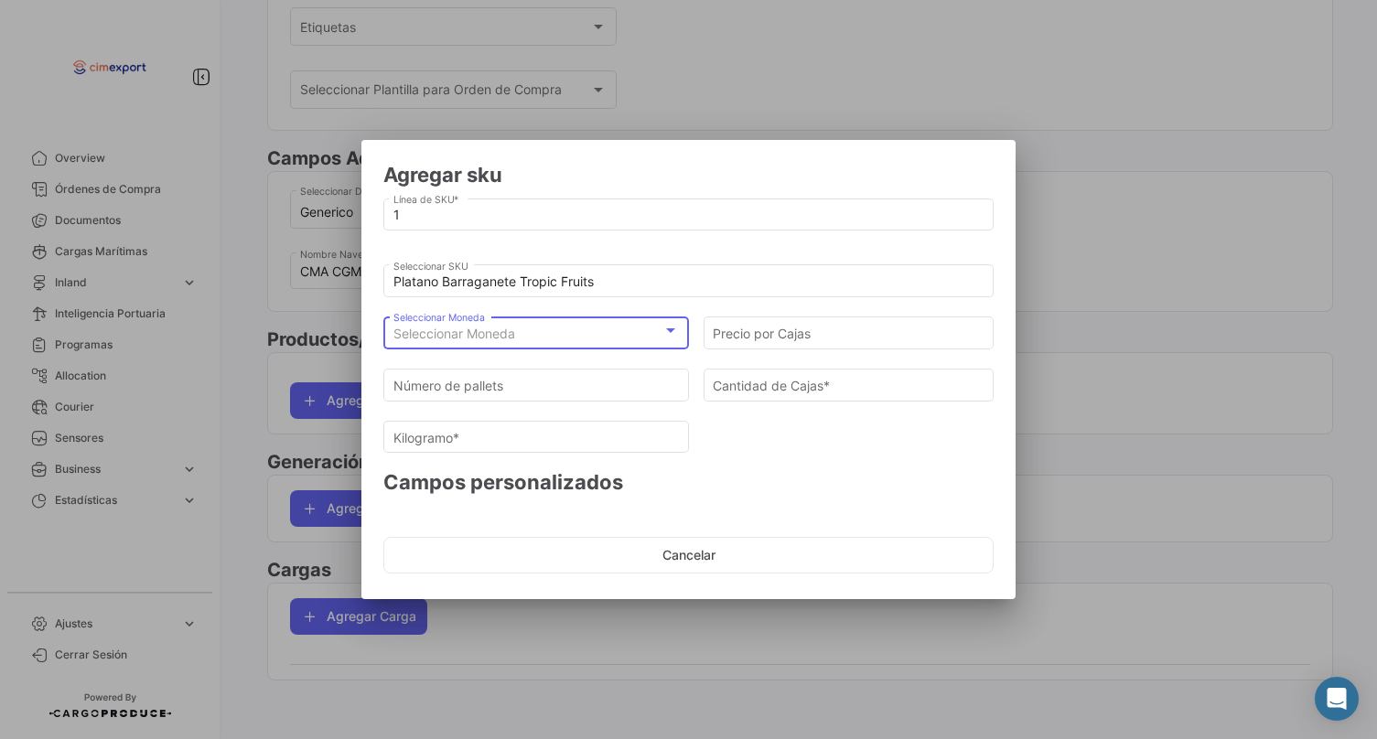
scroll to position [129, 0]
click at [803, 338] on input "Precio por Cajas" at bounding box center [849, 335] width 272 height 16
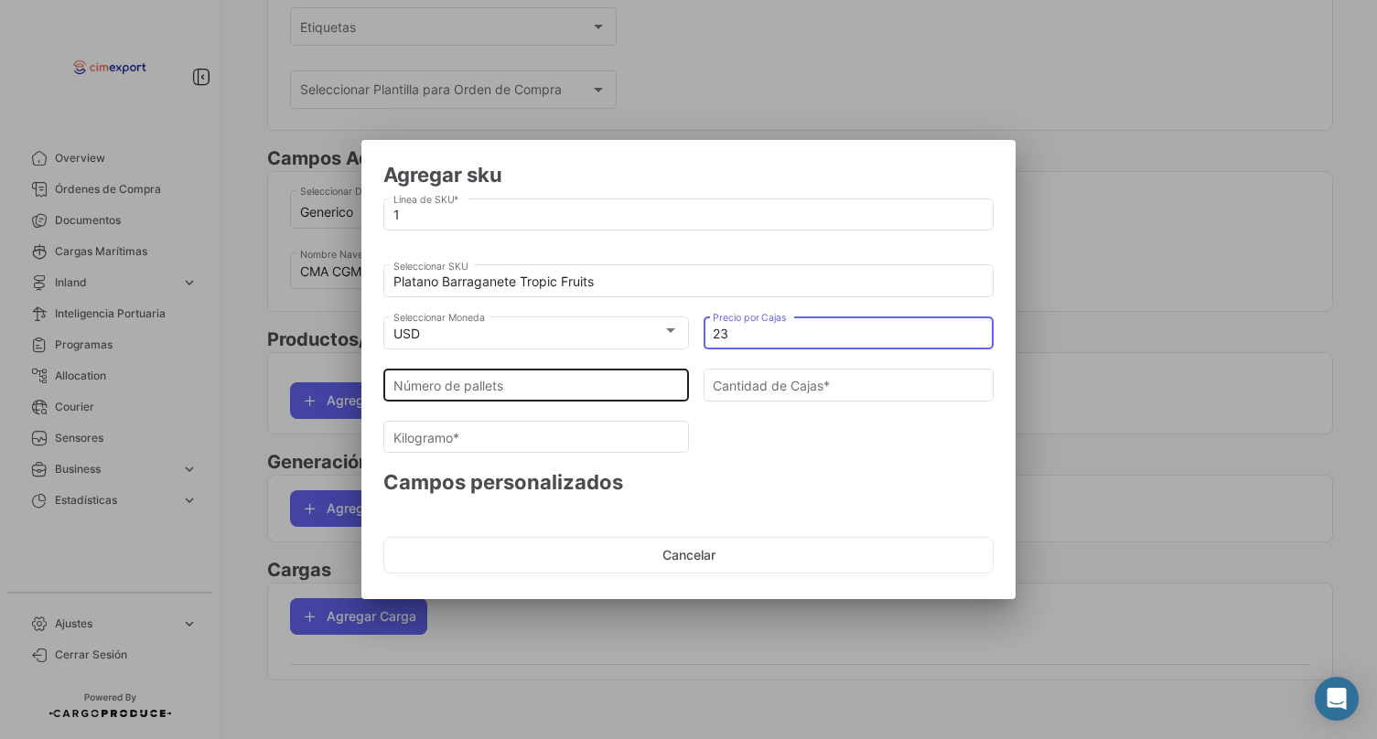
click at [630, 376] on div "Número de pallets" at bounding box center [536, 383] width 286 height 36
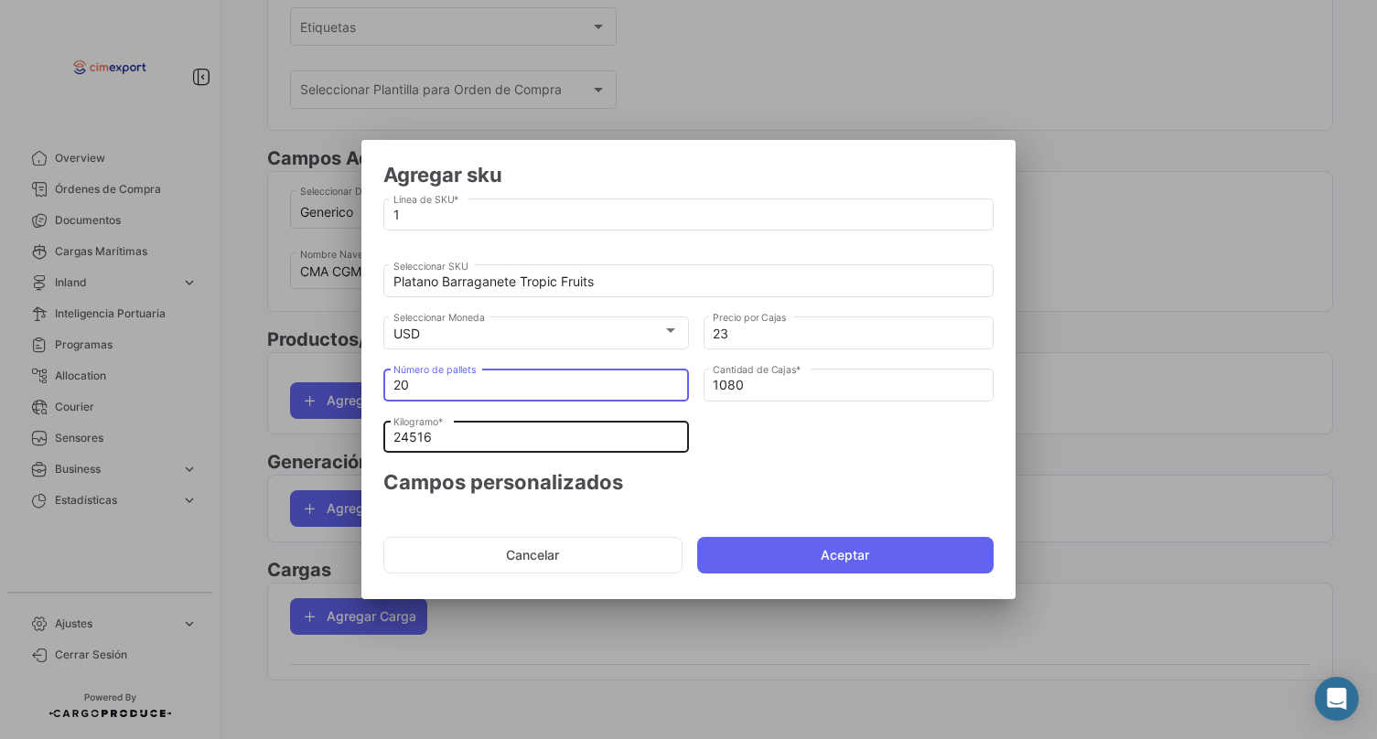
click at [565, 438] on input "24516" at bounding box center [536, 438] width 286 height 16
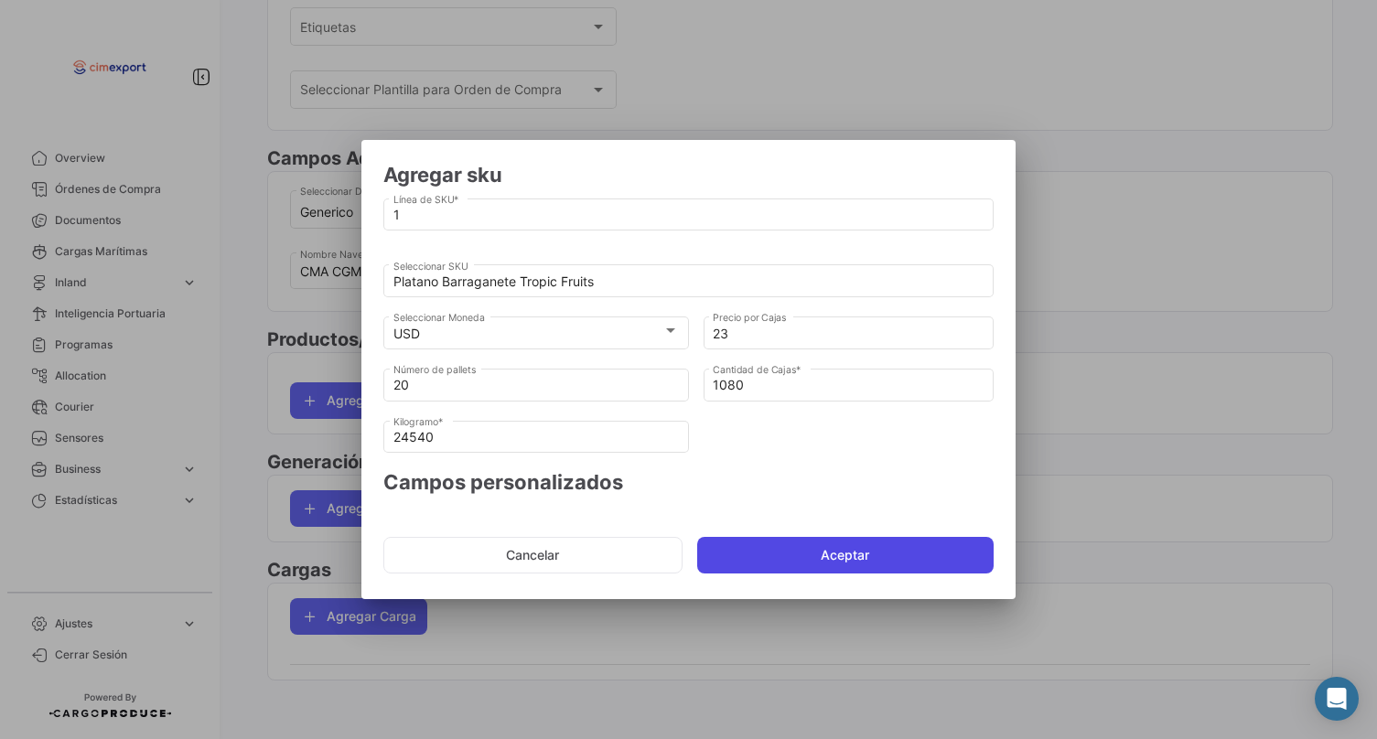
click at [810, 543] on button "Aceptar" at bounding box center [845, 555] width 297 height 37
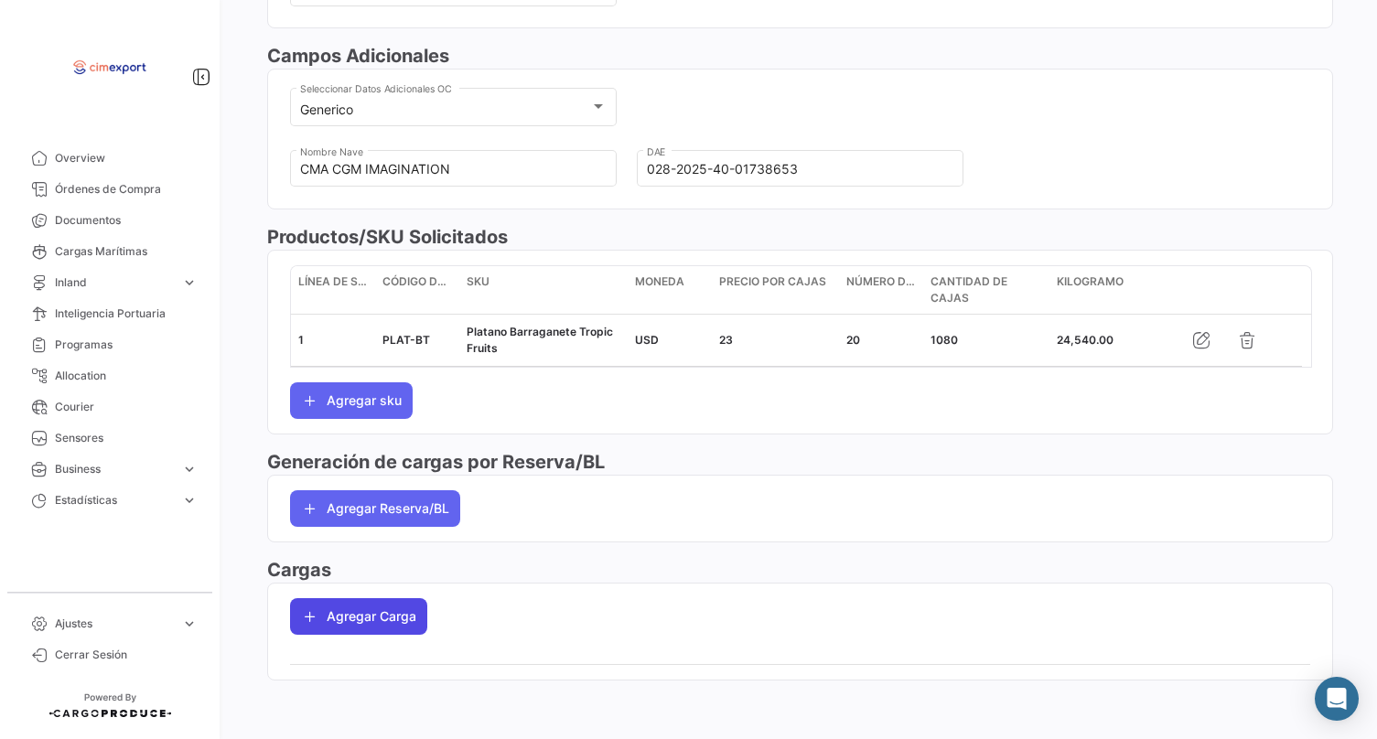
click at [362, 604] on button "Agregar Carga" at bounding box center [358, 616] width 137 height 37
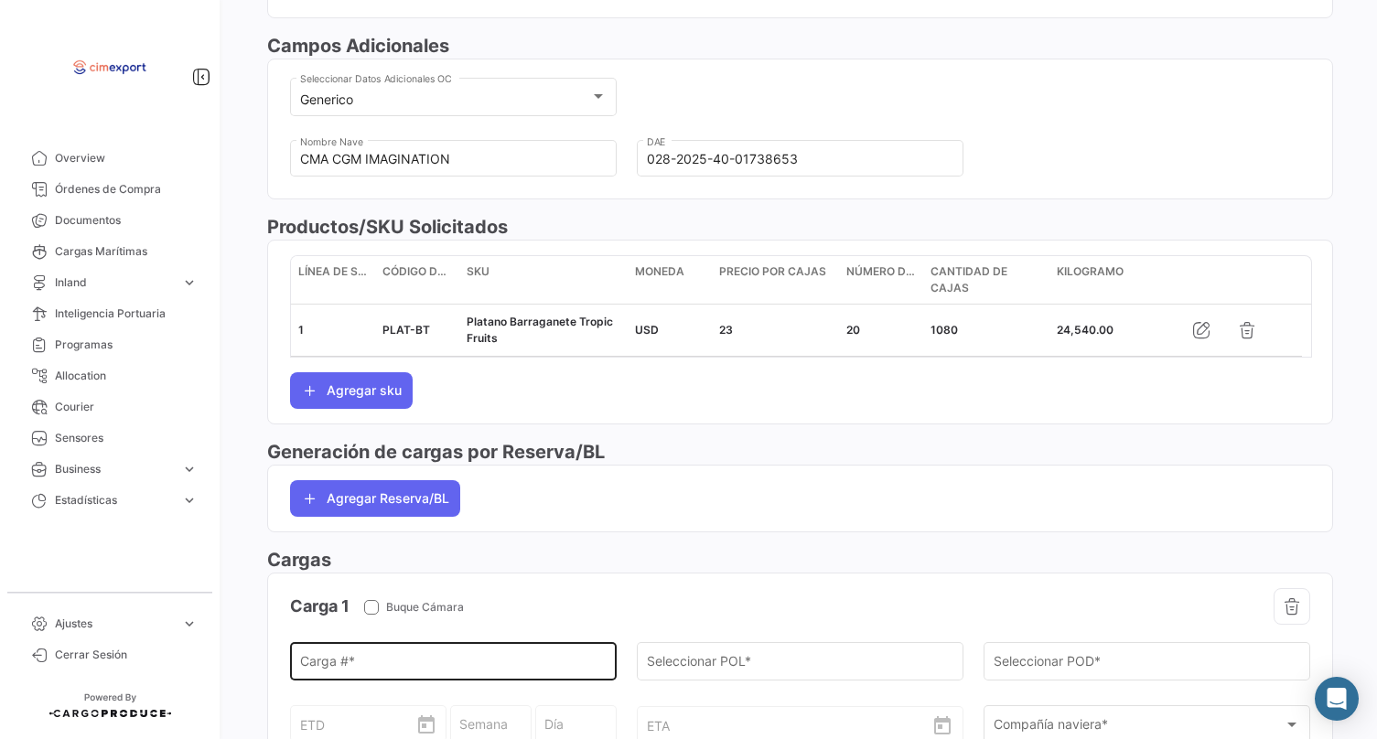
scroll to position [583, 0]
click at [363, 660] on div "Carga # *" at bounding box center [453, 661] width 307 height 42
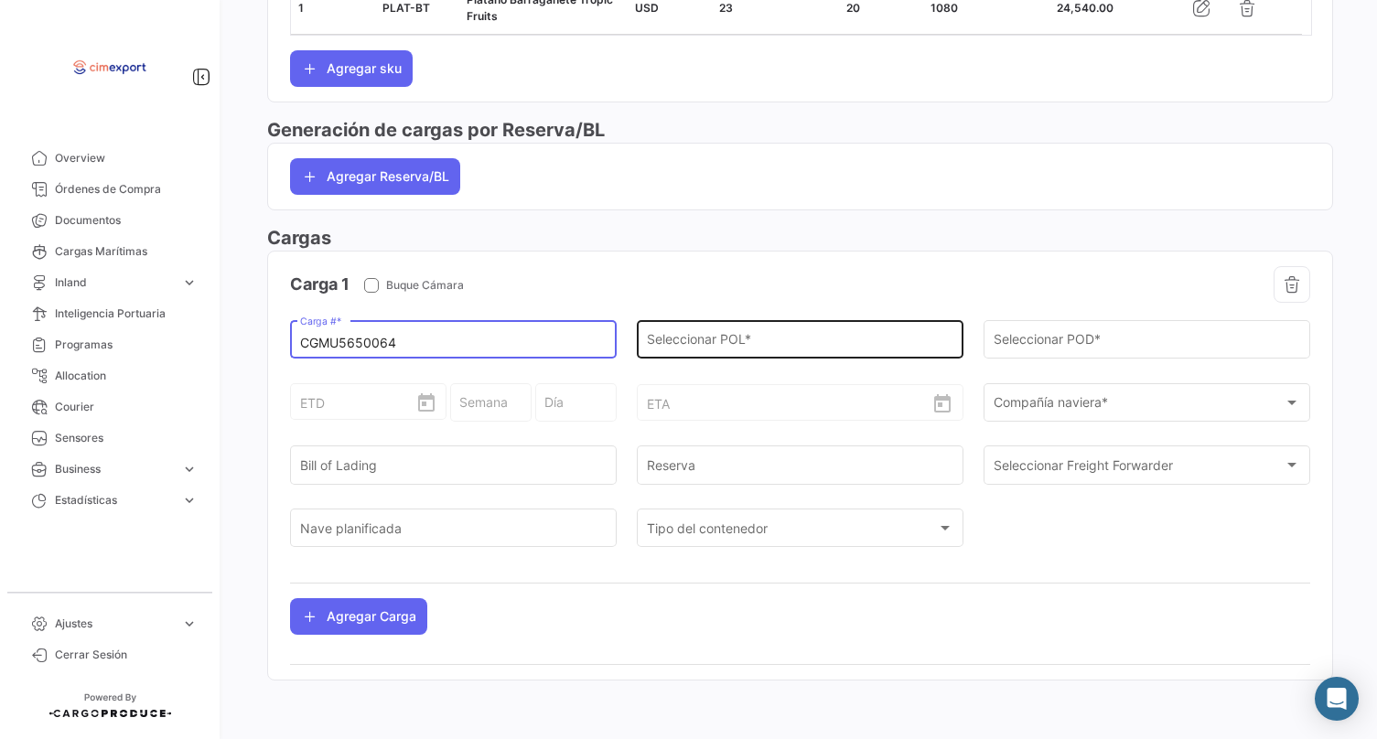
click at [704, 328] on div "Seleccionar POL *" at bounding box center [800, 338] width 307 height 42
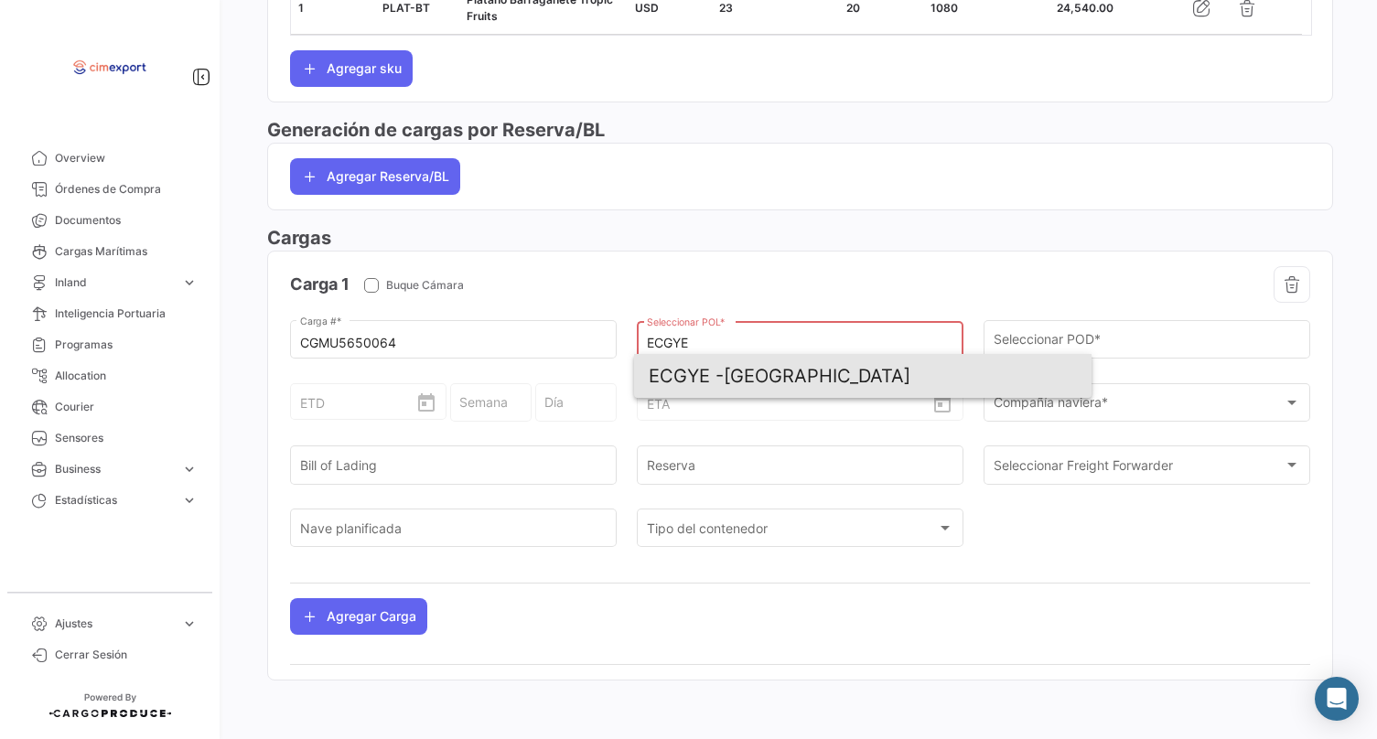
click at [750, 373] on span "ECGYE - [GEOGRAPHIC_DATA]" at bounding box center [863, 376] width 428 height 44
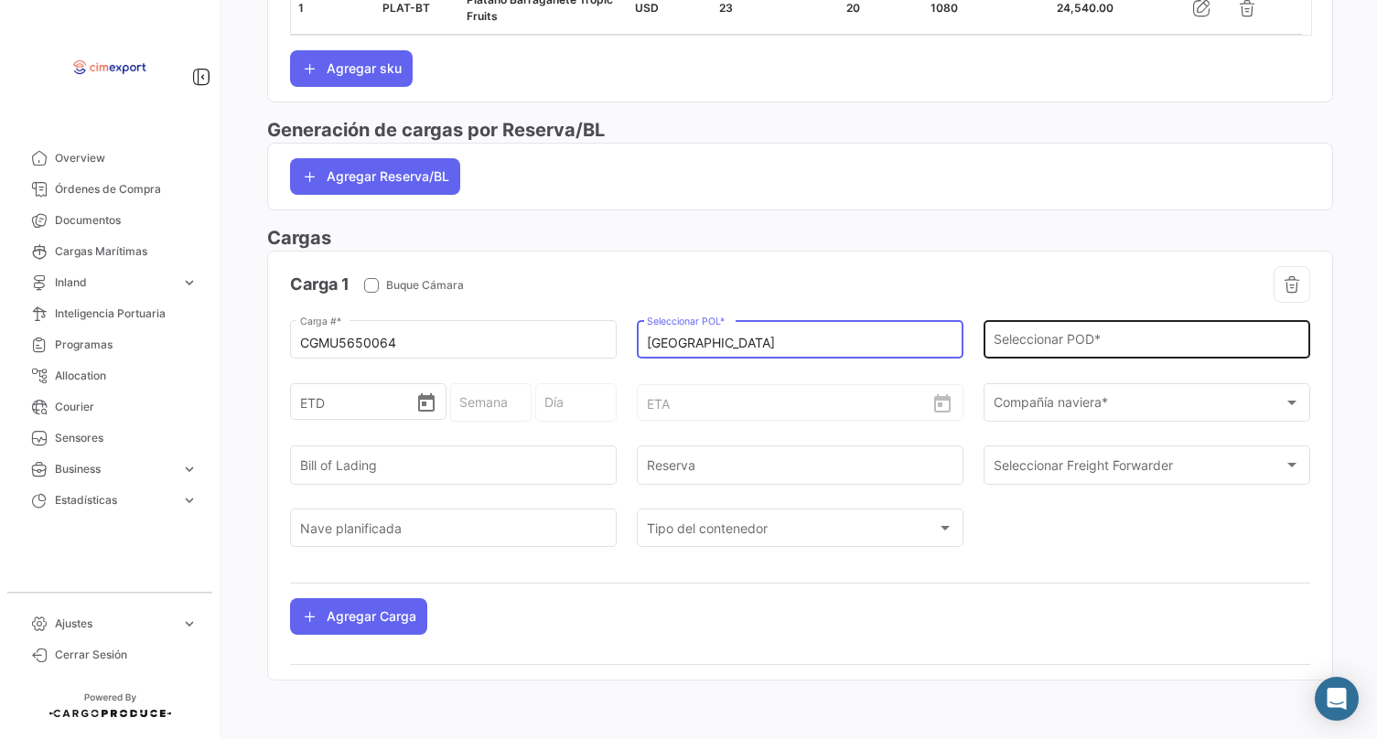
click at [1043, 336] on input "Seleccionar POD *" at bounding box center [1147, 344] width 307 height 16
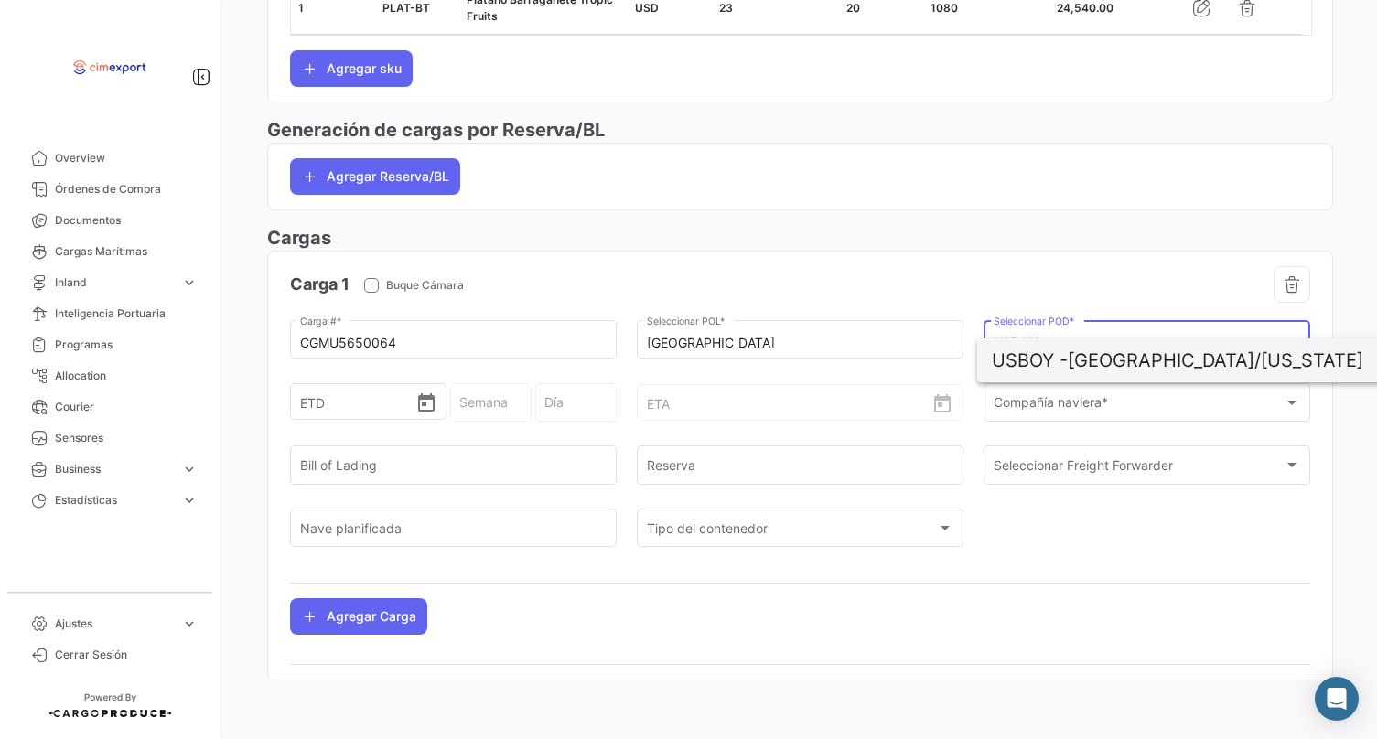
click at [1088, 354] on span "USBOY - [GEOGRAPHIC_DATA]/[US_STATE]" at bounding box center [1206, 361] width 428 height 44
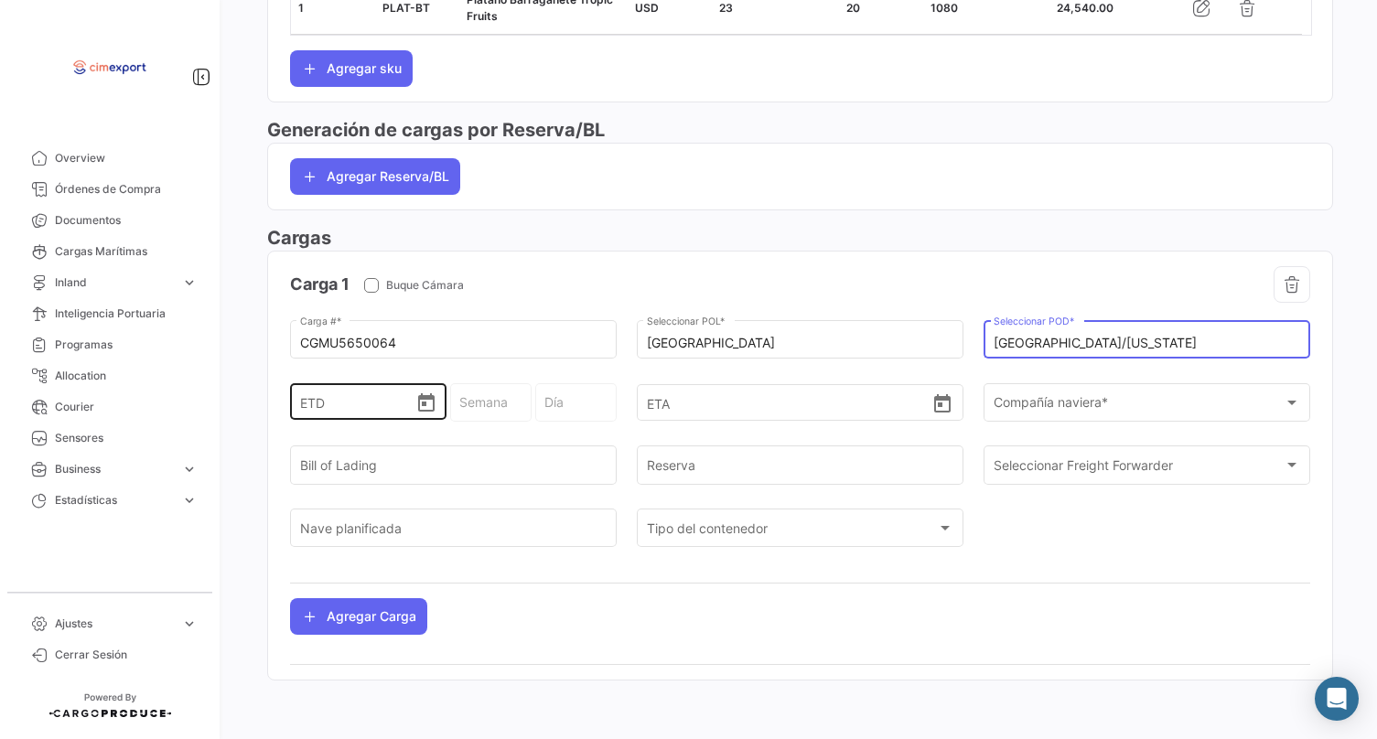
click at [427, 406] on icon "Open calendar" at bounding box center [426, 402] width 16 height 18
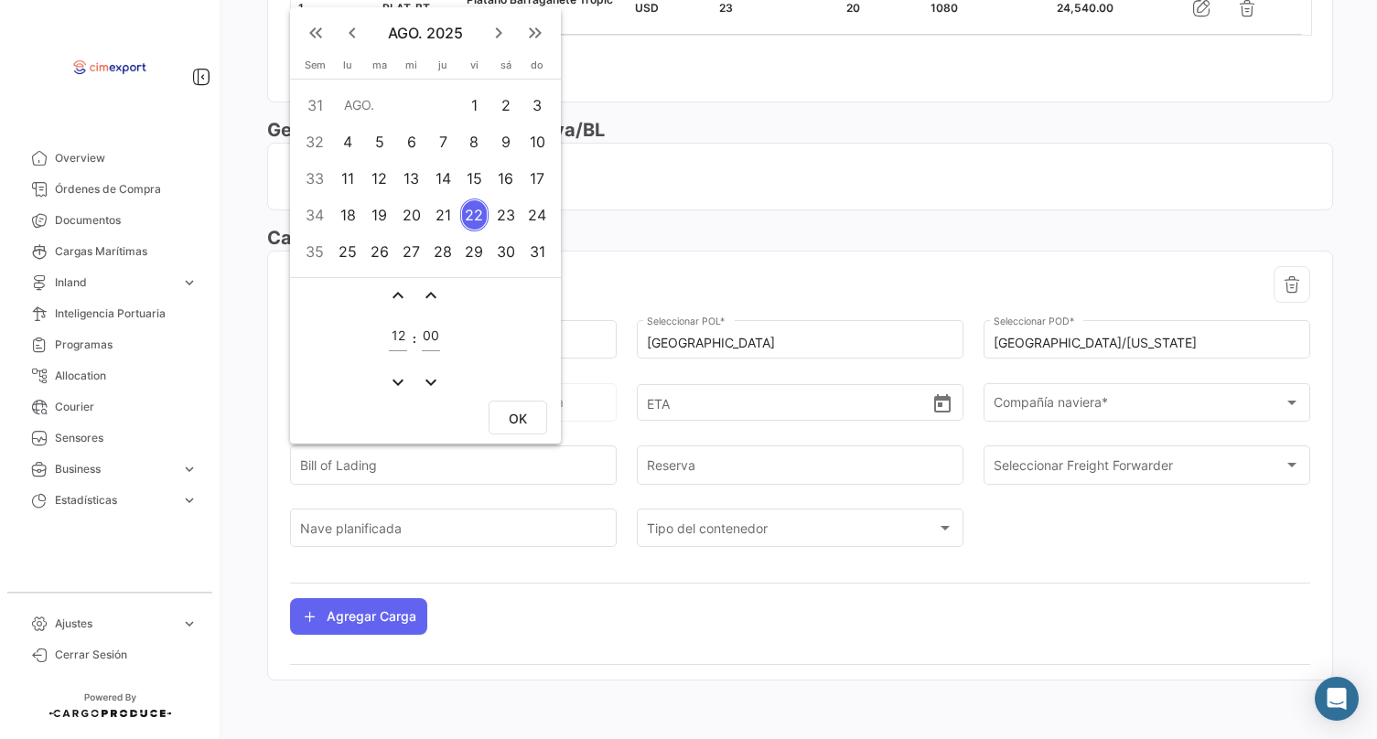
click at [470, 138] on div "8" at bounding box center [474, 141] width 28 height 33
click at [501, 410] on button "OK" at bounding box center [518, 418] width 59 height 34
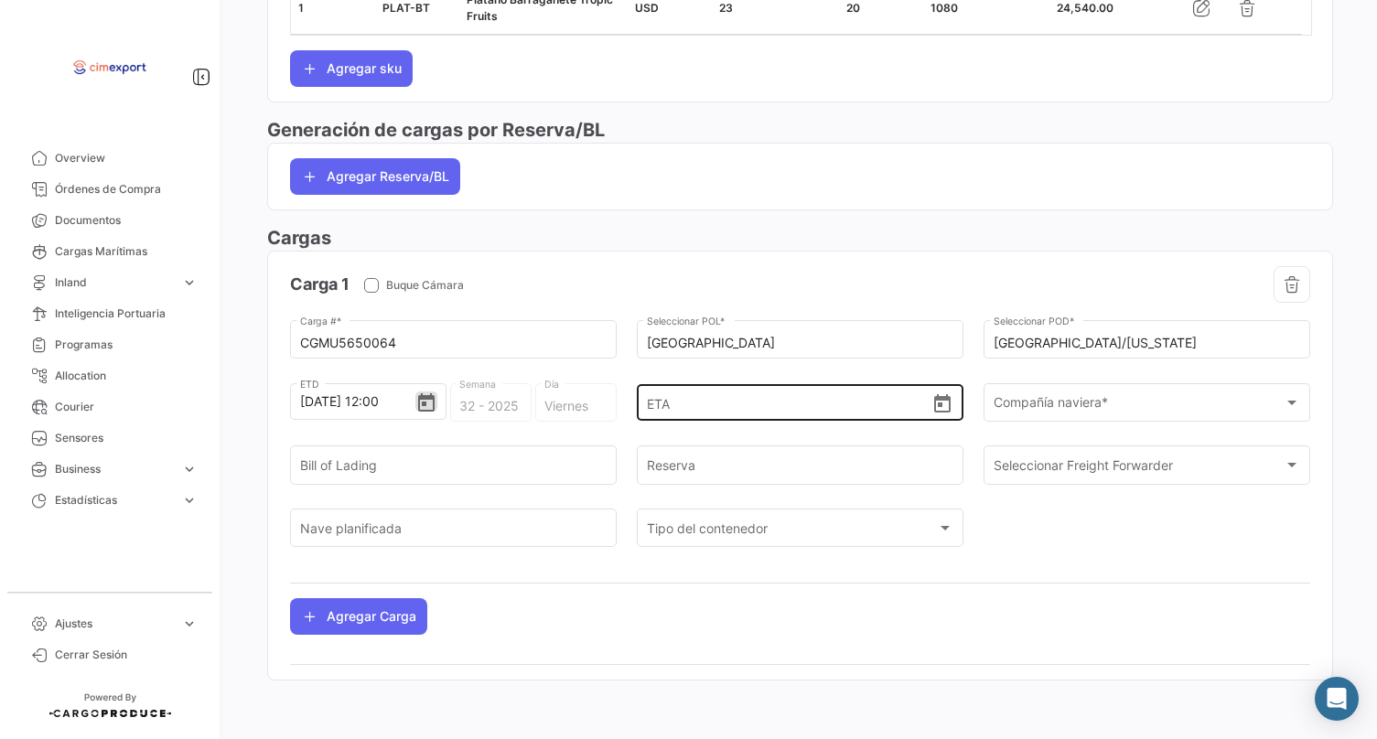
click at [943, 407] on icon "Open calendar" at bounding box center [942, 403] width 16 height 18
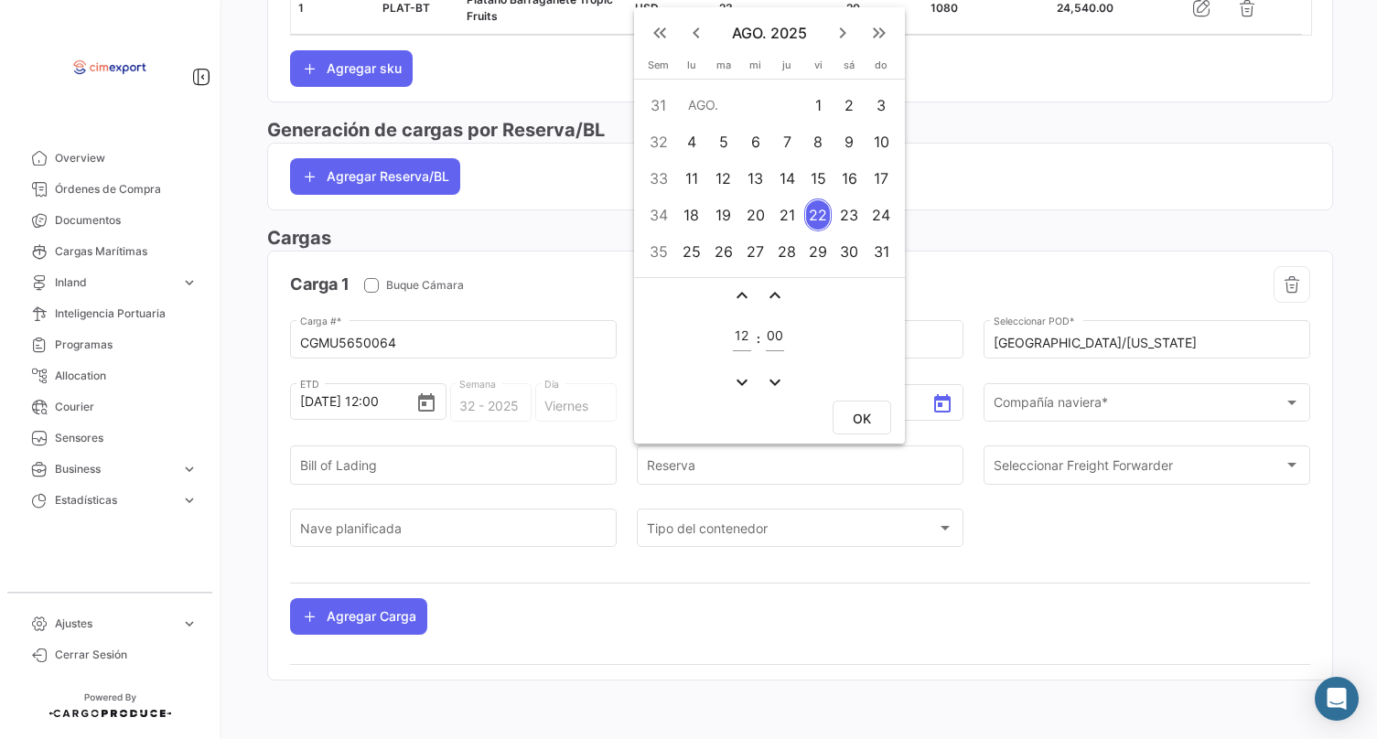
click at [723, 203] on div "19" at bounding box center [723, 215] width 29 height 33
click at [877, 414] on button "OK" at bounding box center [862, 418] width 59 height 34
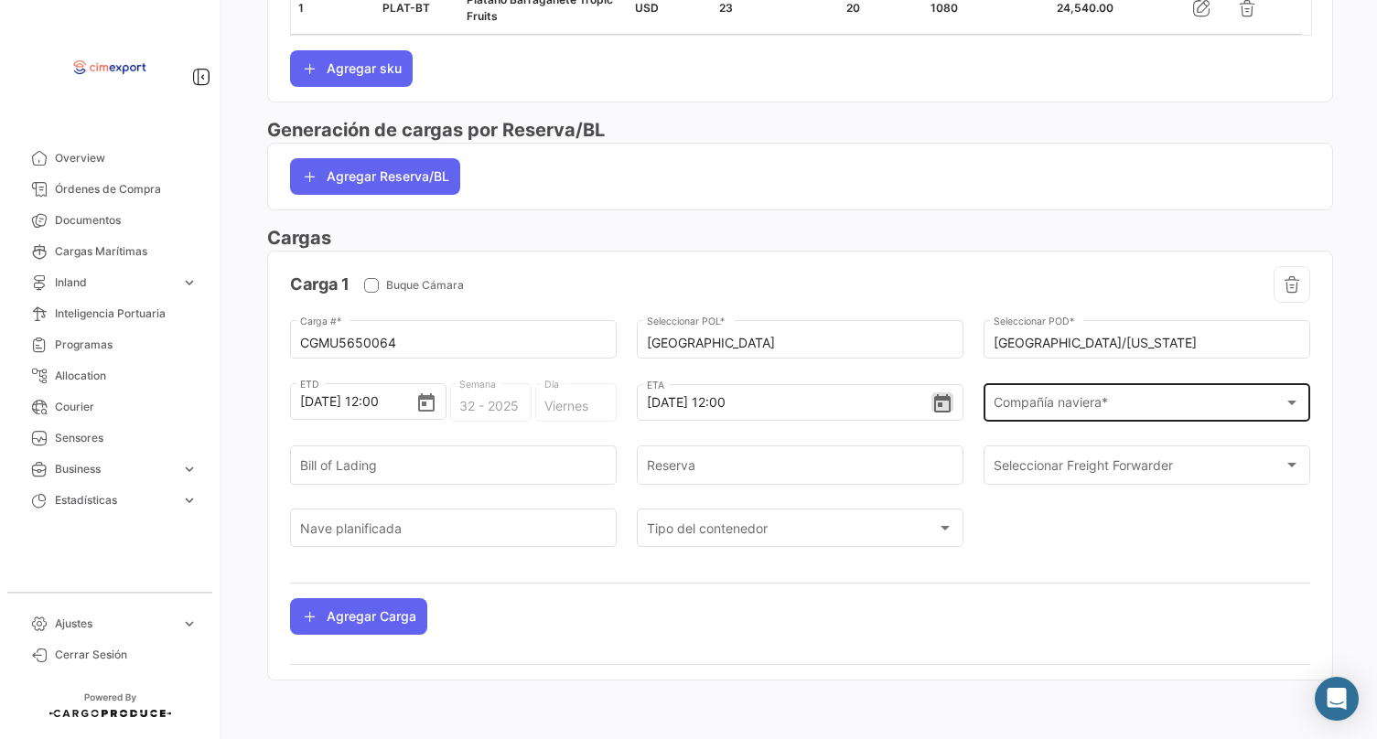
click at [1045, 411] on div "Compañía naviera * Compañía naviera *" at bounding box center [1147, 401] width 307 height 42
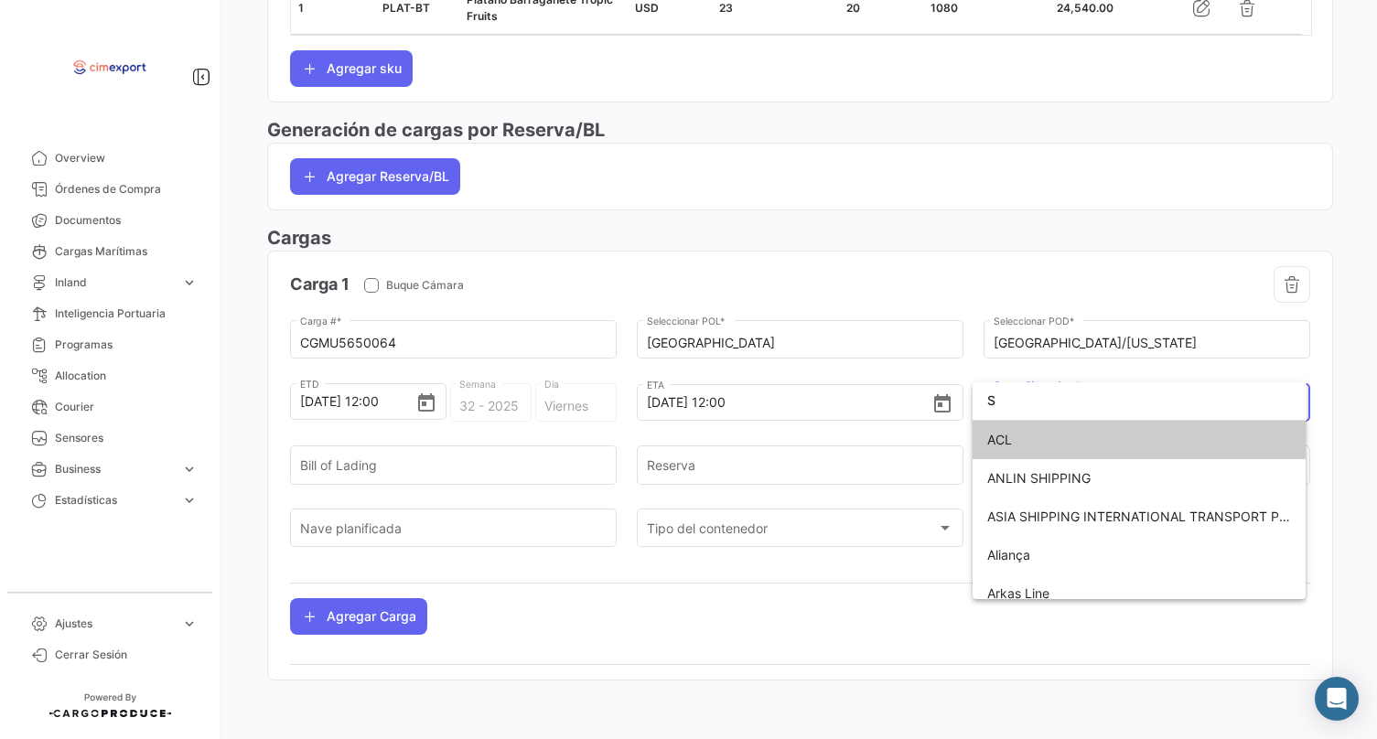
scroll to position [919, 0]
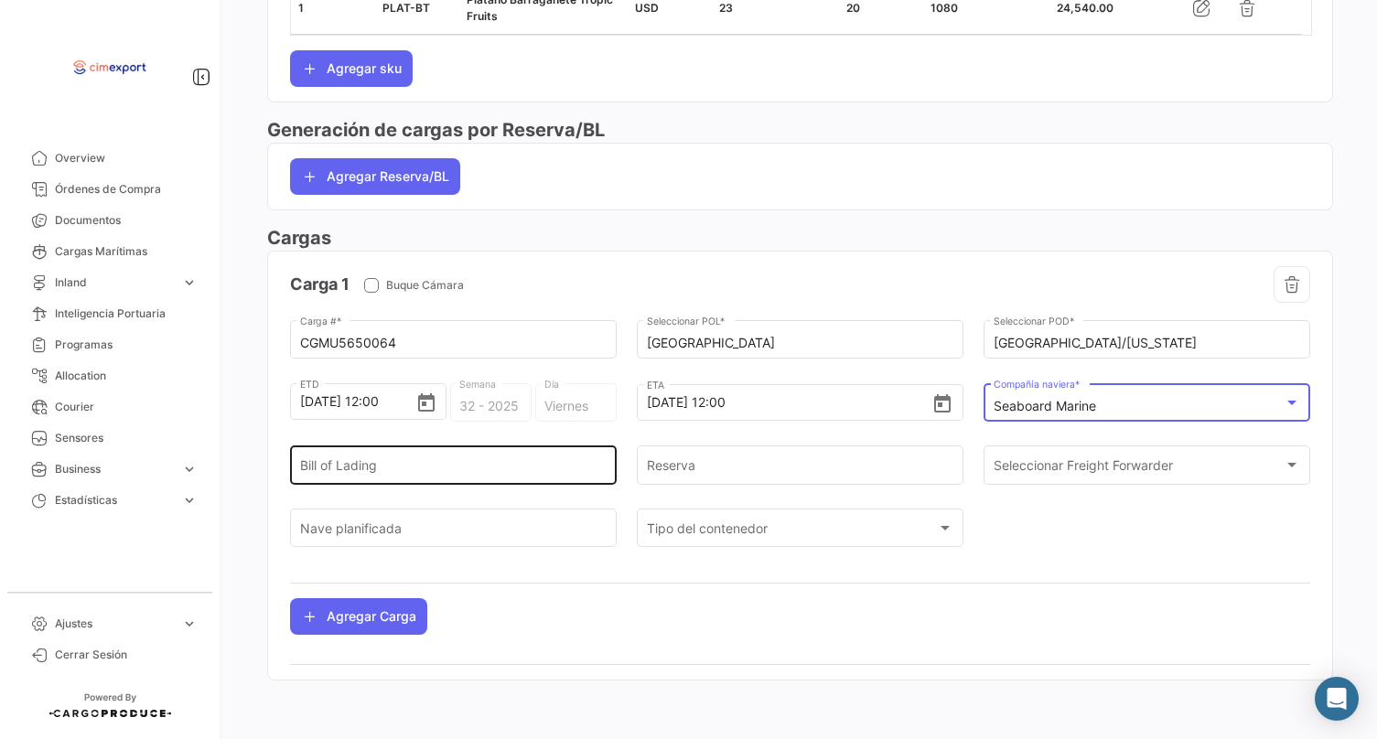
click at [500, 472] on input "Bill of Lading" at bounding box center [453, 469] width 307 height 16
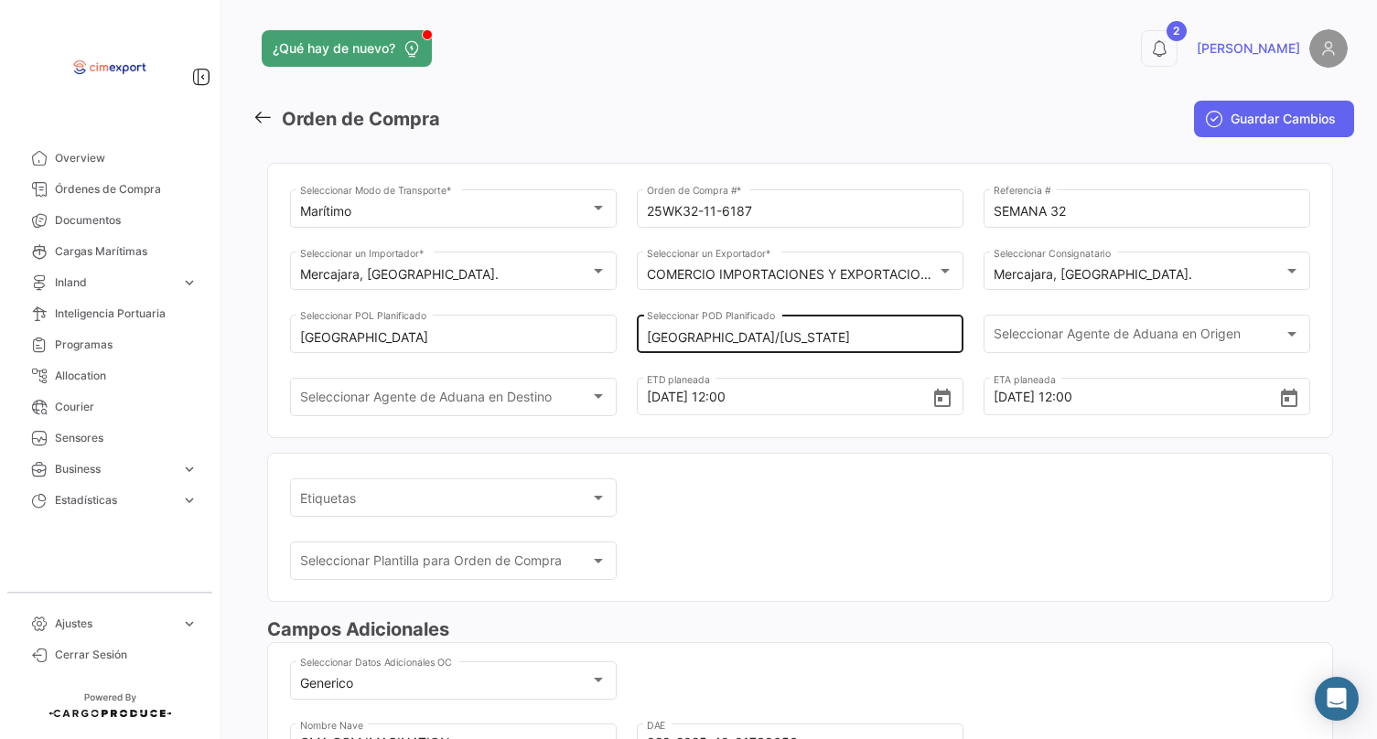
scroll to position [0, 0]
click at [698, 348] on div "[GEOGRAPHIC_DATA]/[US_STATE] Seleccionar POD Planificado" at bounding box center [800, 332] width 307 height 42
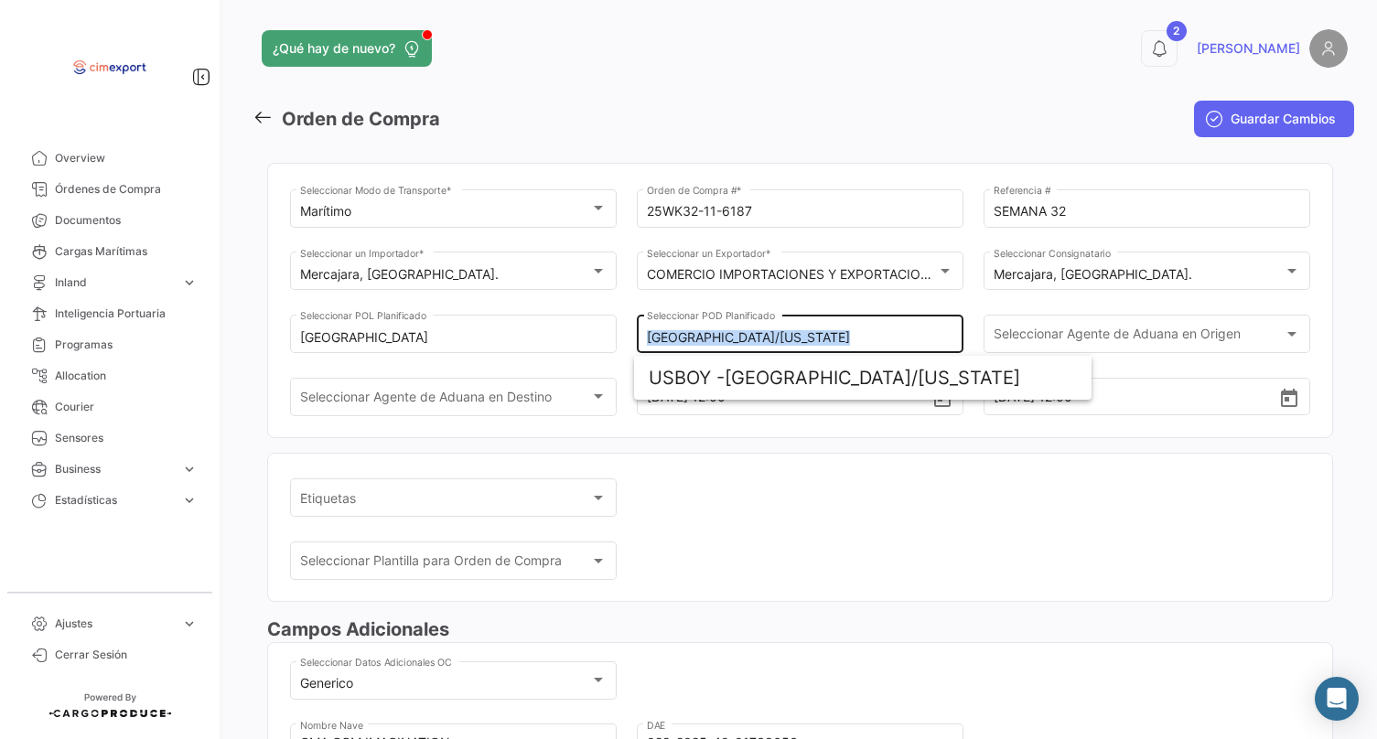
click at [698, 348] on div "[GEOGRAPHIC_DATA]/[US_STATE] Seleccionar POD Planificado" at bounding box center [800, 332] width 307 height 42
click at [692, 341] on input "[GEOGRAPHIC_DATA]/[US_STATE]" at bounding box center [800, 338] width 307 height 16
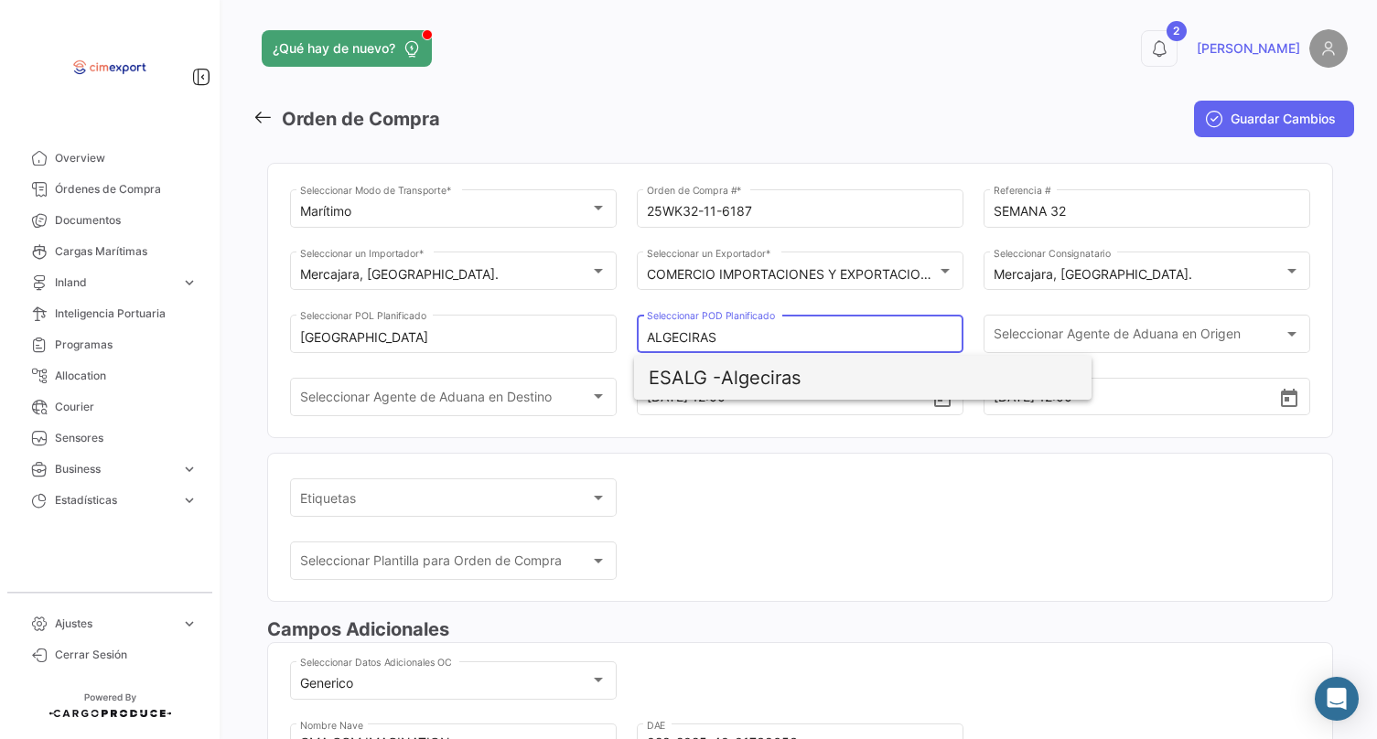
click at [790, 373] on span "[PERSON_NAME]" at bounding box center [863, 378] width 428 height 44
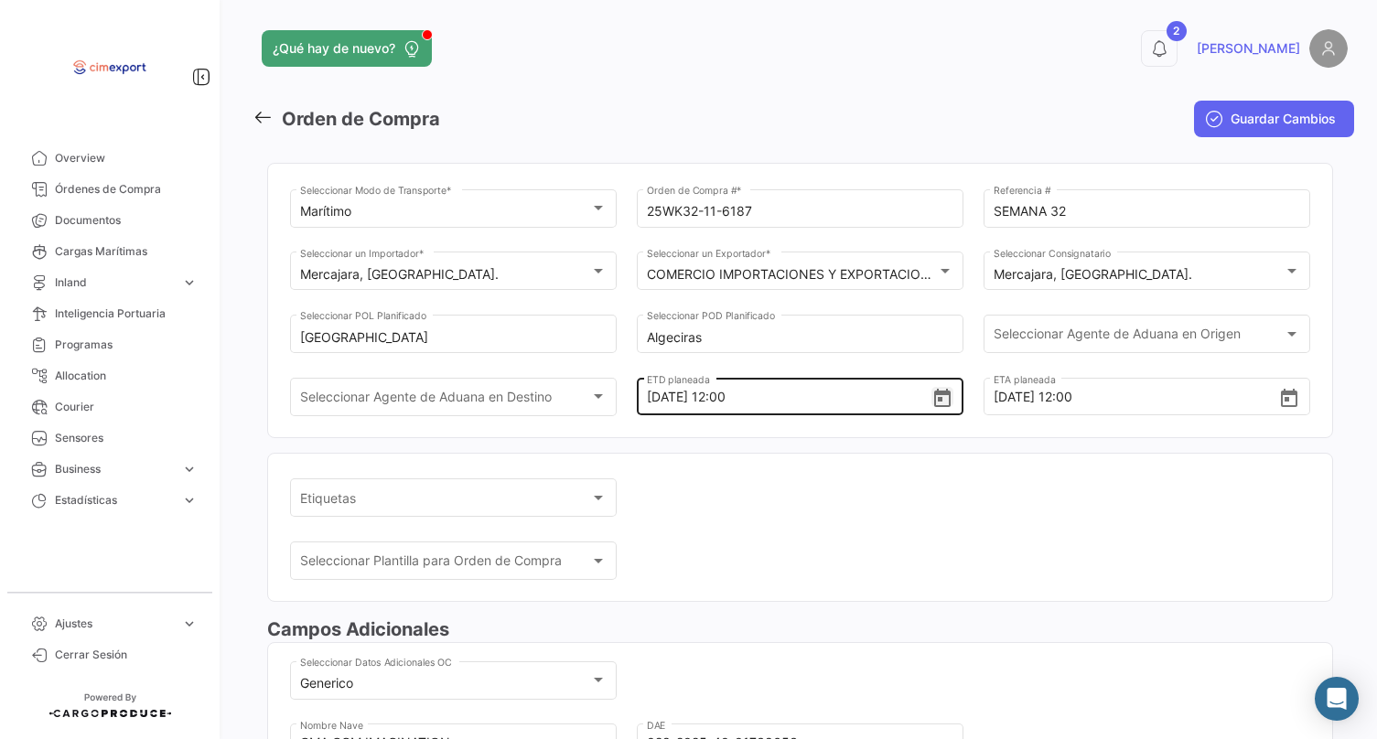
click at [939, 403] on icon "Open calendar" at bounding box center [942, 399] width 22 height 22
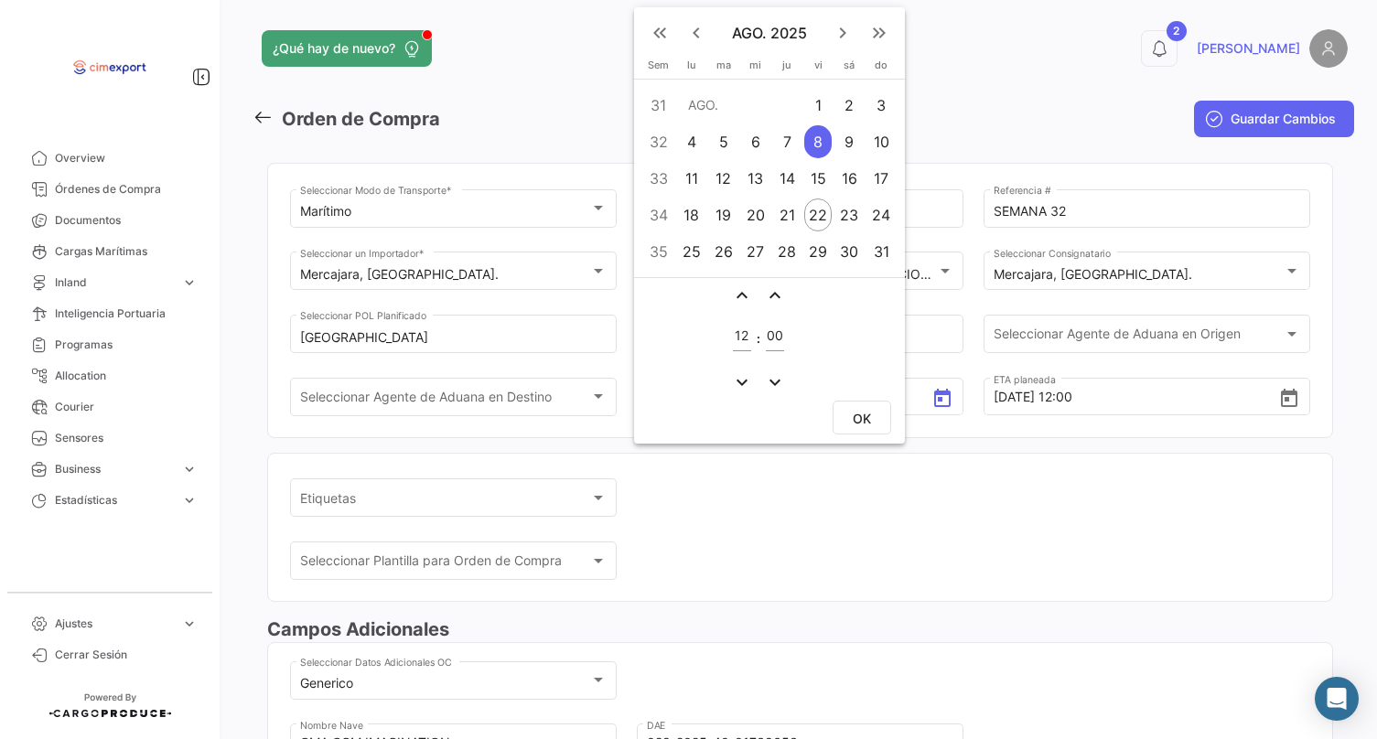
click at [850, 134] on div "9" at bounding box center [849, 141] width 28 height 33
click at [865, 438] on div "OK" at bounding box center [769, 420] width 271 height 48
click at [865, 421] on span "OK" at bounding box center [862, 419] width 18 height 16
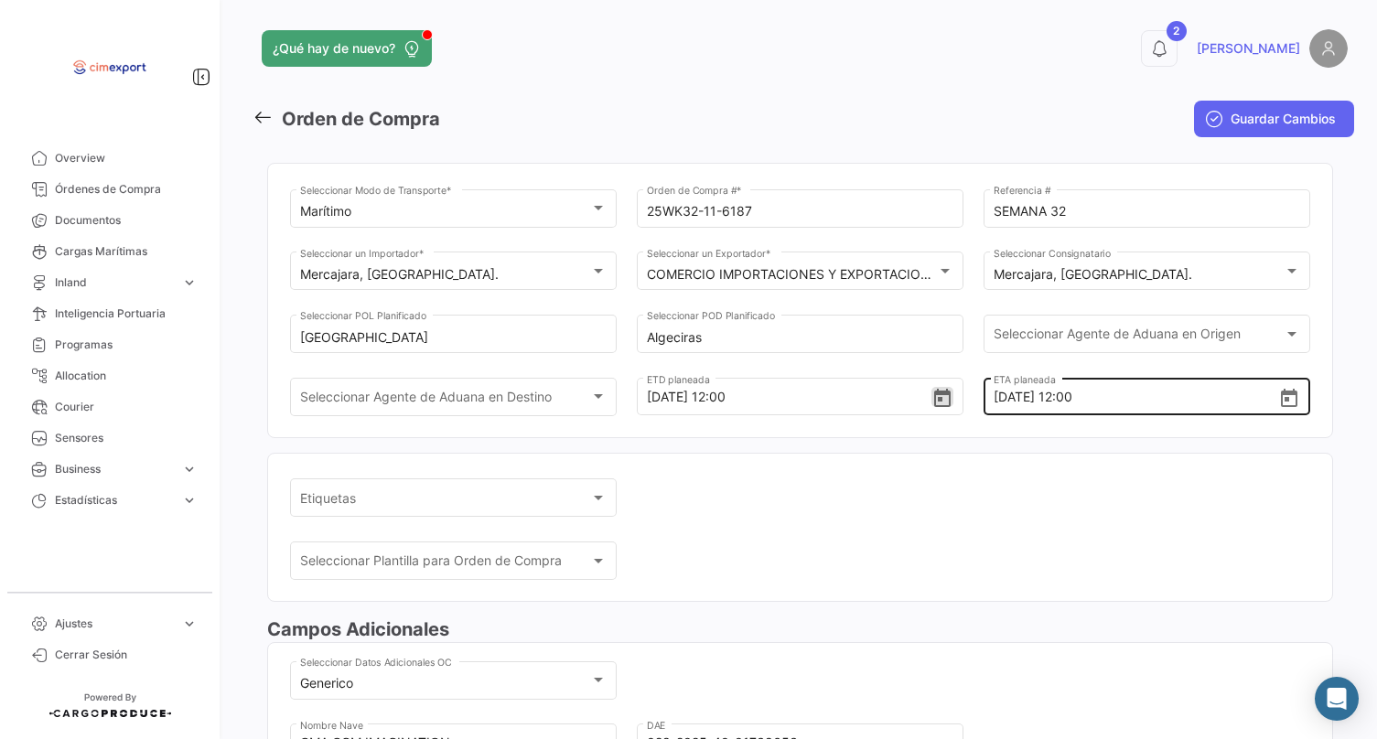
click at [1282, 402] on icon "Open calendar" at bounding box center [1289, 399] width 22 height 22
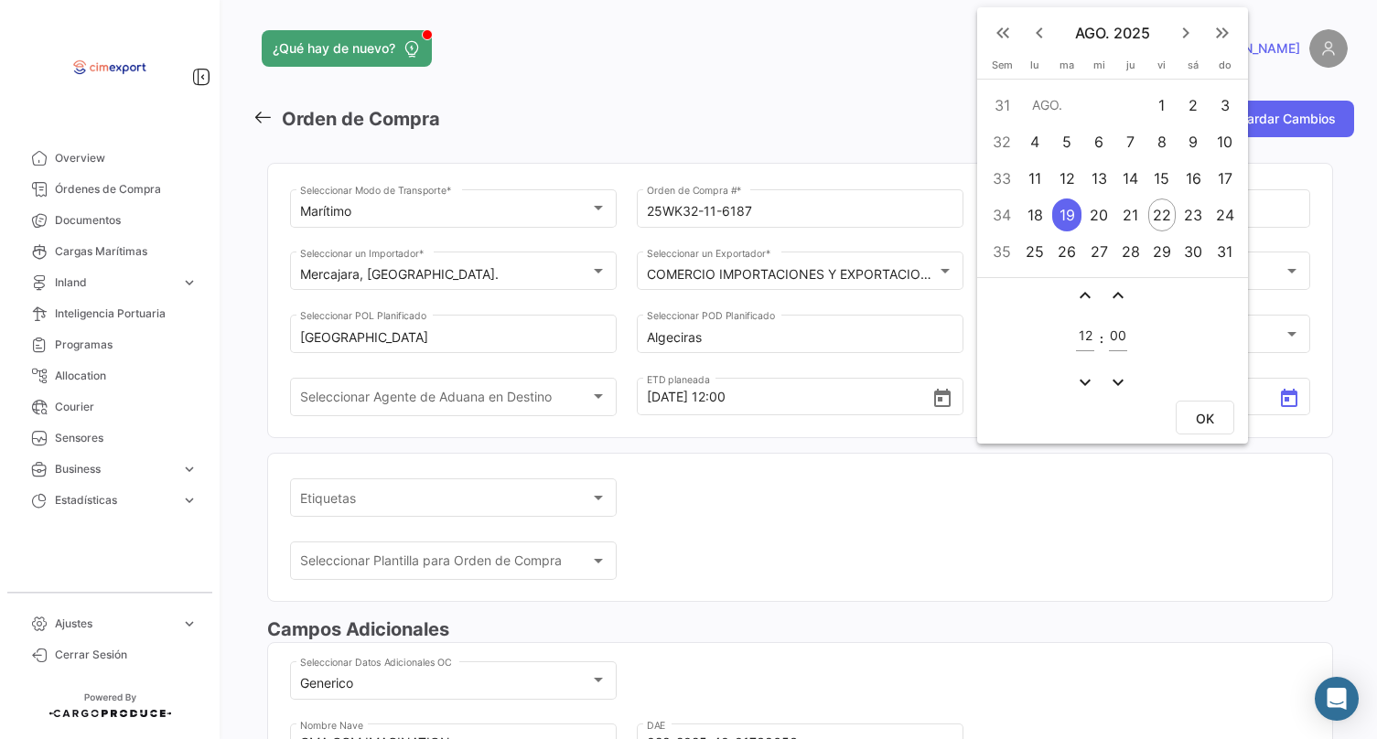
click at [1093, 254] on div "27" at bounding box center [1099, 251] width 28 height 33
click at [1210, 414] on span "OK" at bounding box center [1205, 419] width 18 height 16
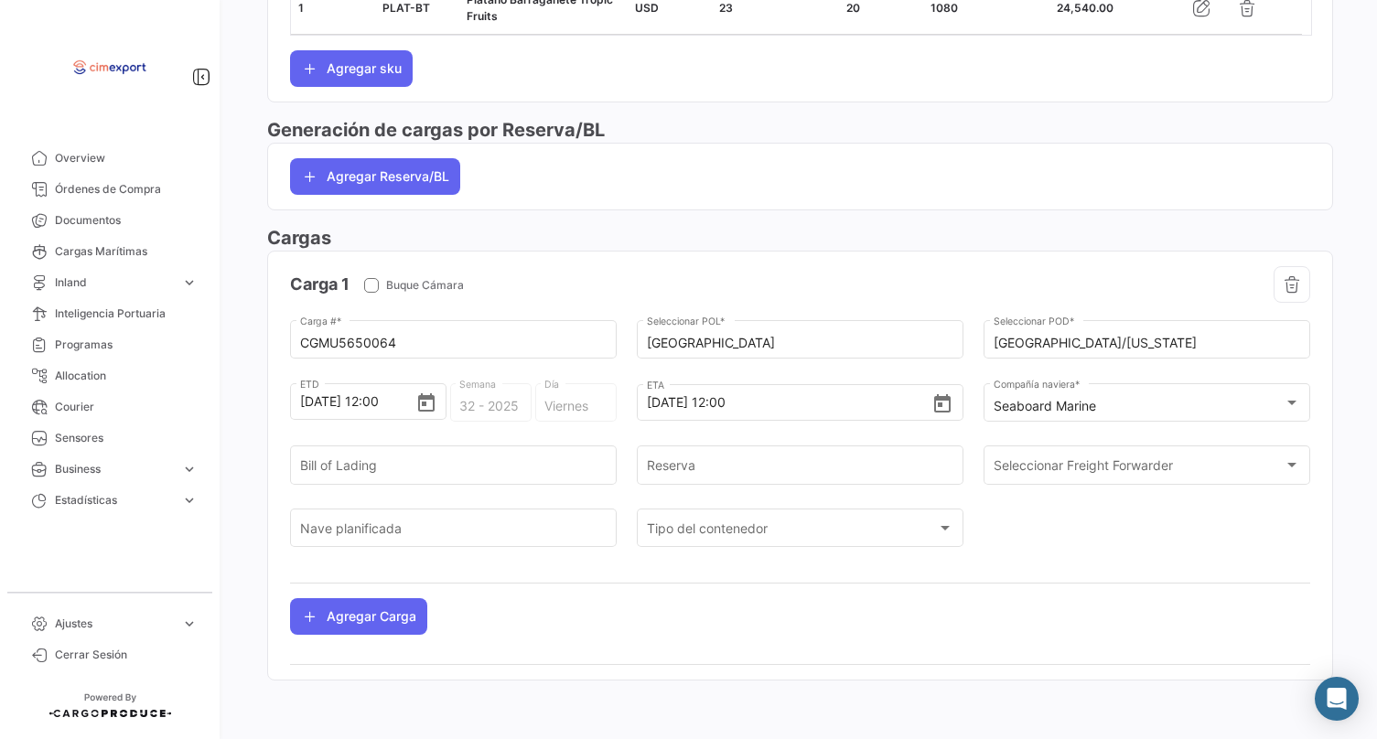
scroll to position [920, 0]
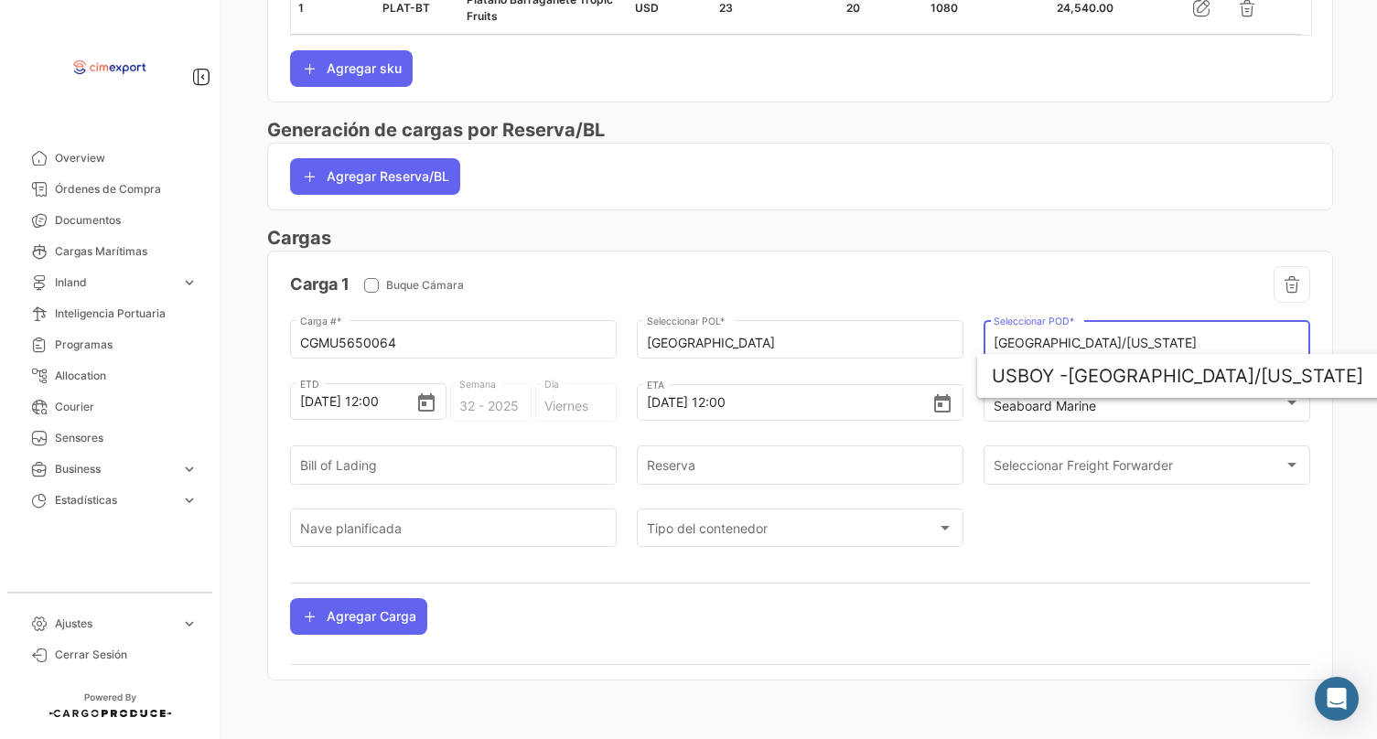
click at [1082, 340] on input "[GEOGRAPHIC_DATA]/[US_STATE]" at bounding box center [1147, 344] width 307 height 16
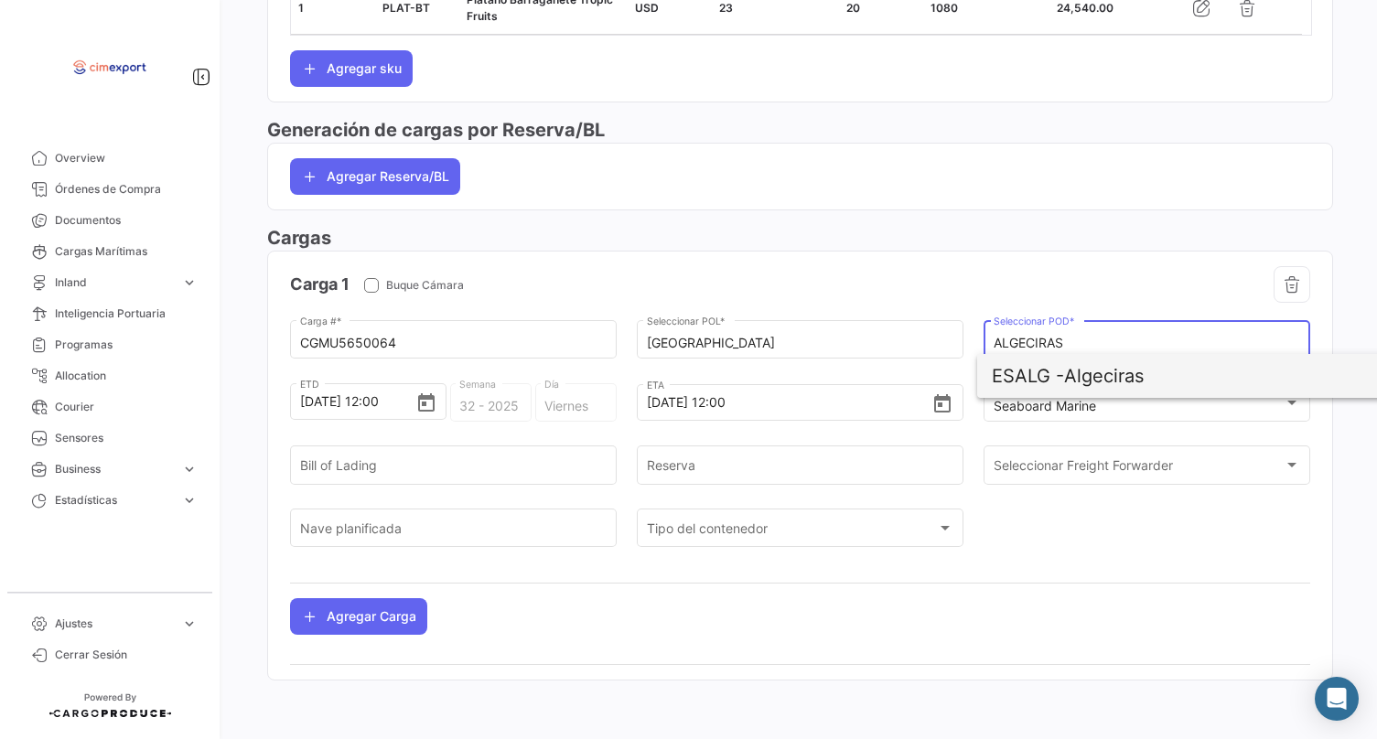
click at [1083, 378] on span "[PERSON_NAME]" at bounding box center [1206, 376] width 428 height 44
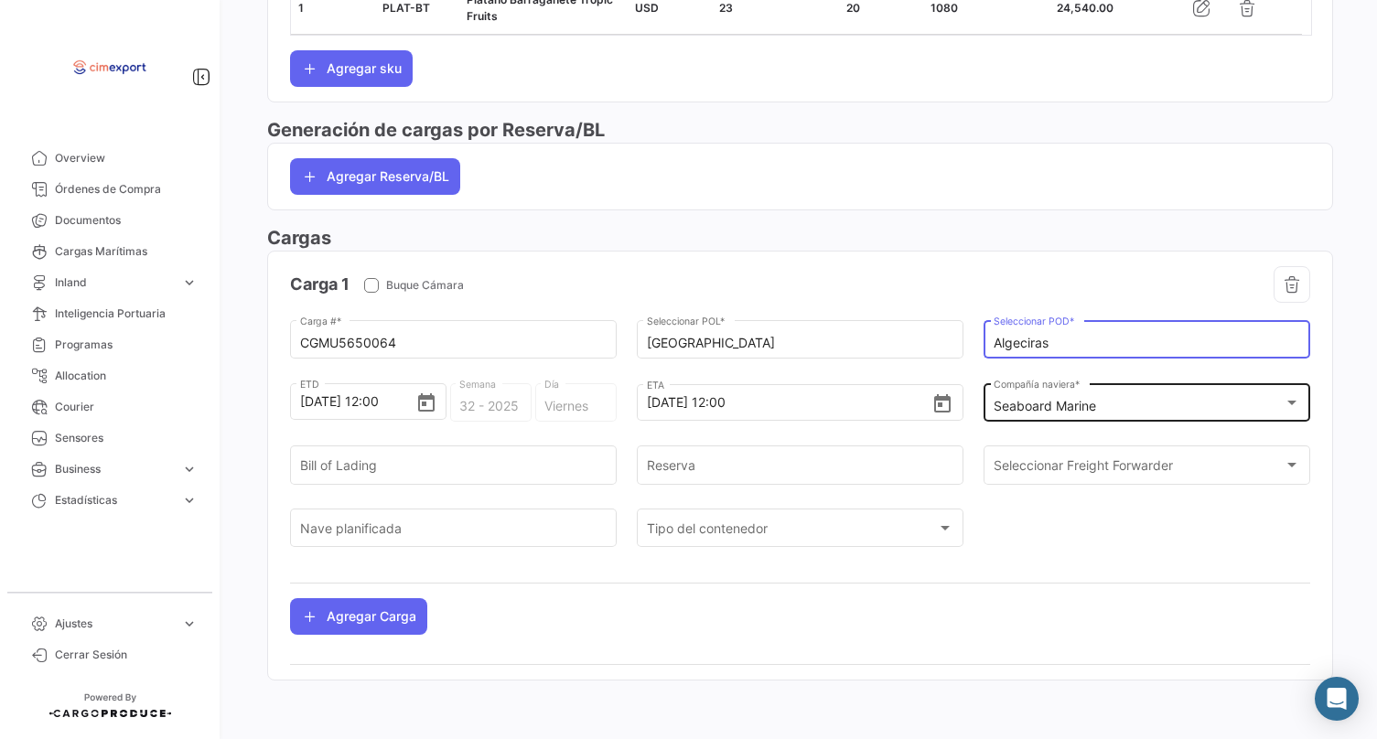
click at [1025, 398] on mat-select-trigger "Seaboard Marine" at bounding box center [1045, 406] width 102 height 16
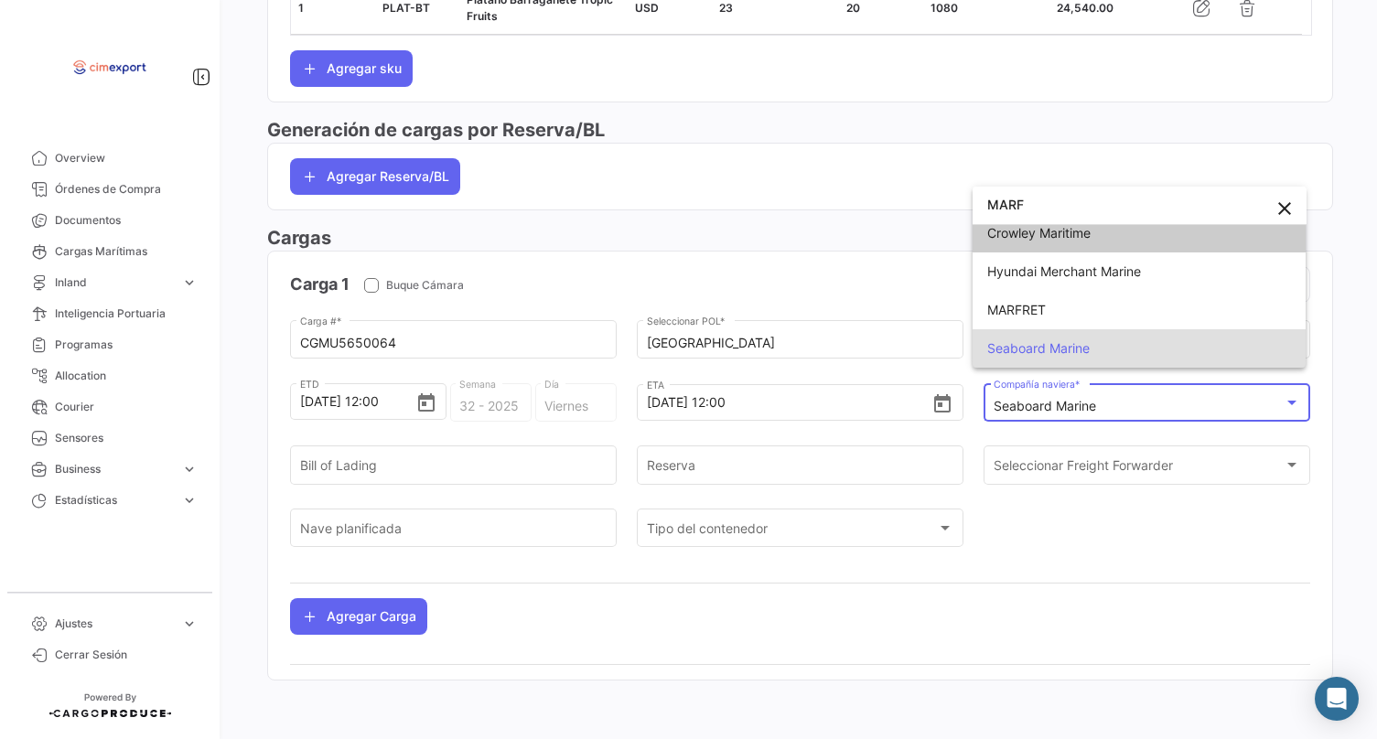
scroll to position [3, 0]
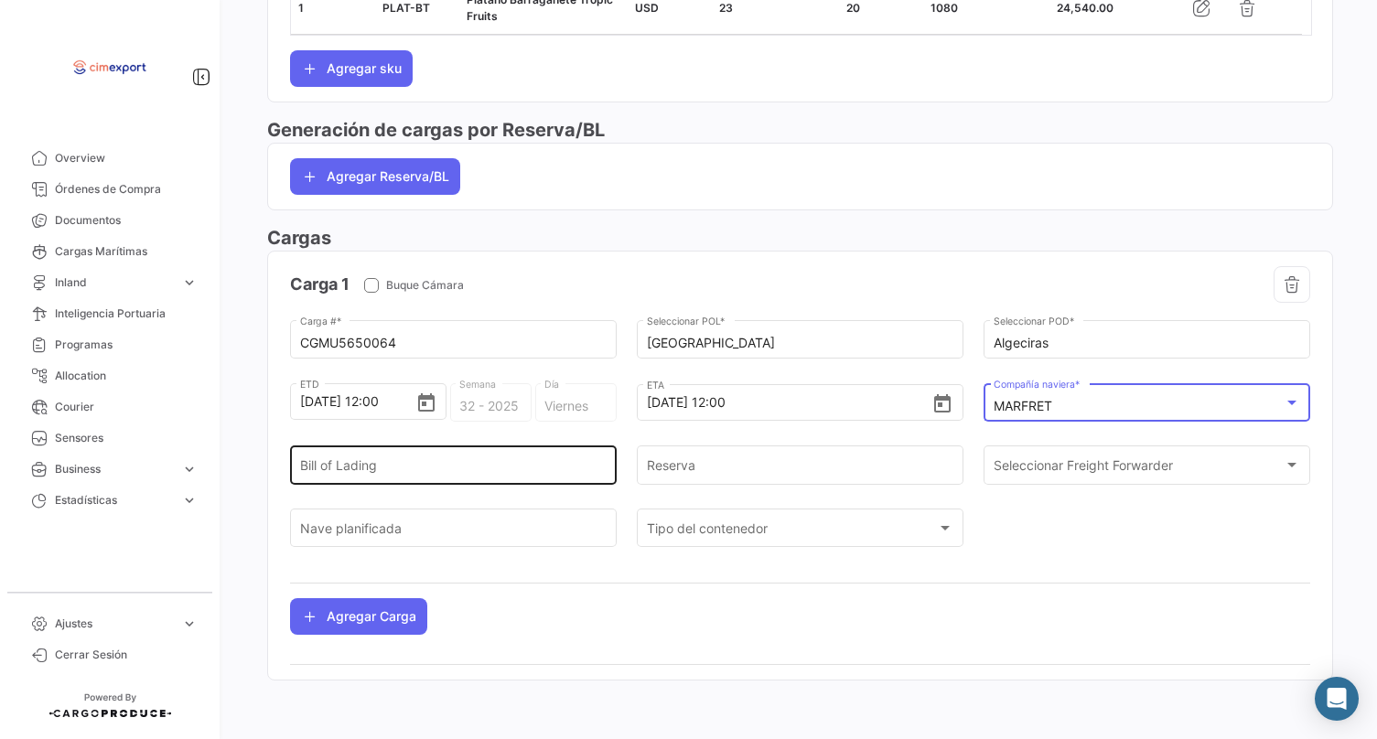
click at [395, 462] on input "Bill of Lading" at bounding box center [453, 469] width 307 height 16
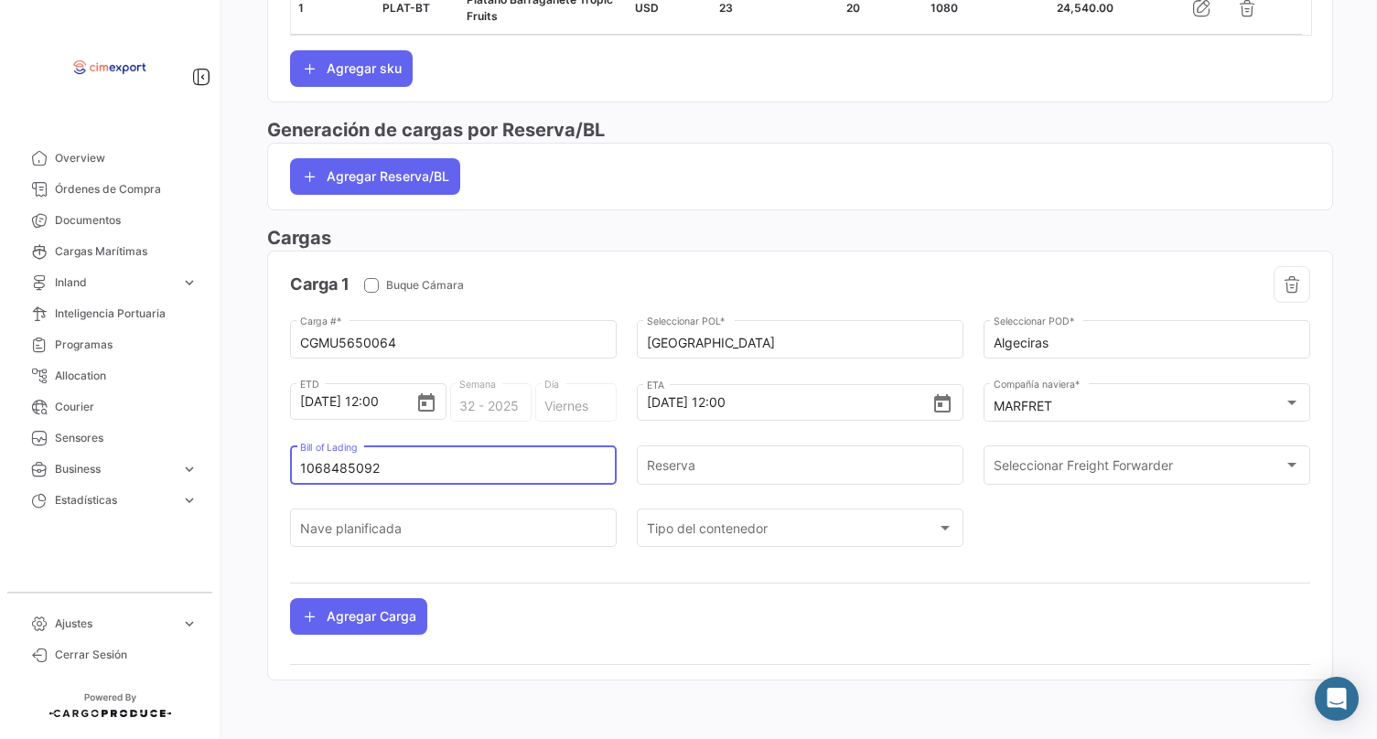
click at [345, 467] on input "1068485092" at bounding box center [453, 469] width 307 height 16
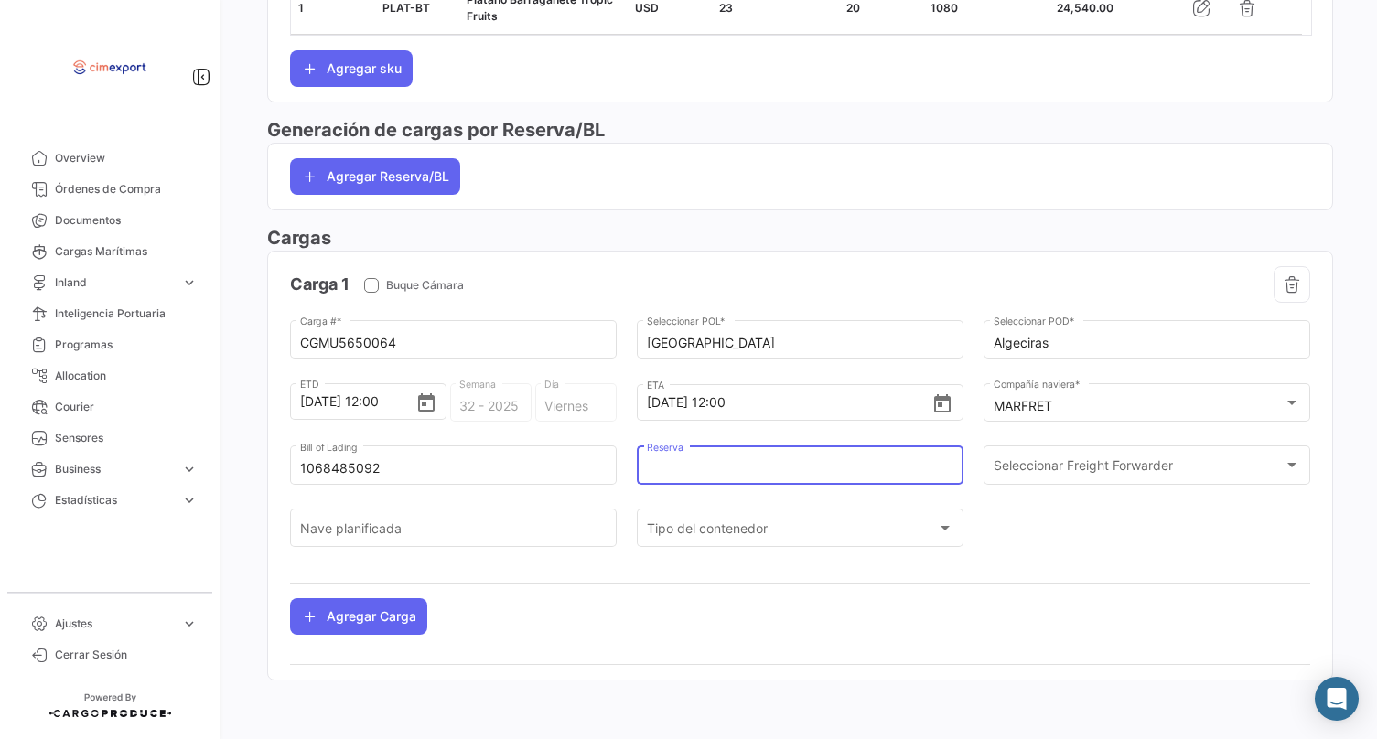
click at [699, 466] on input "Reserva" at bounding box center [800, 469] width 307 height 16
paste input "1068485092"
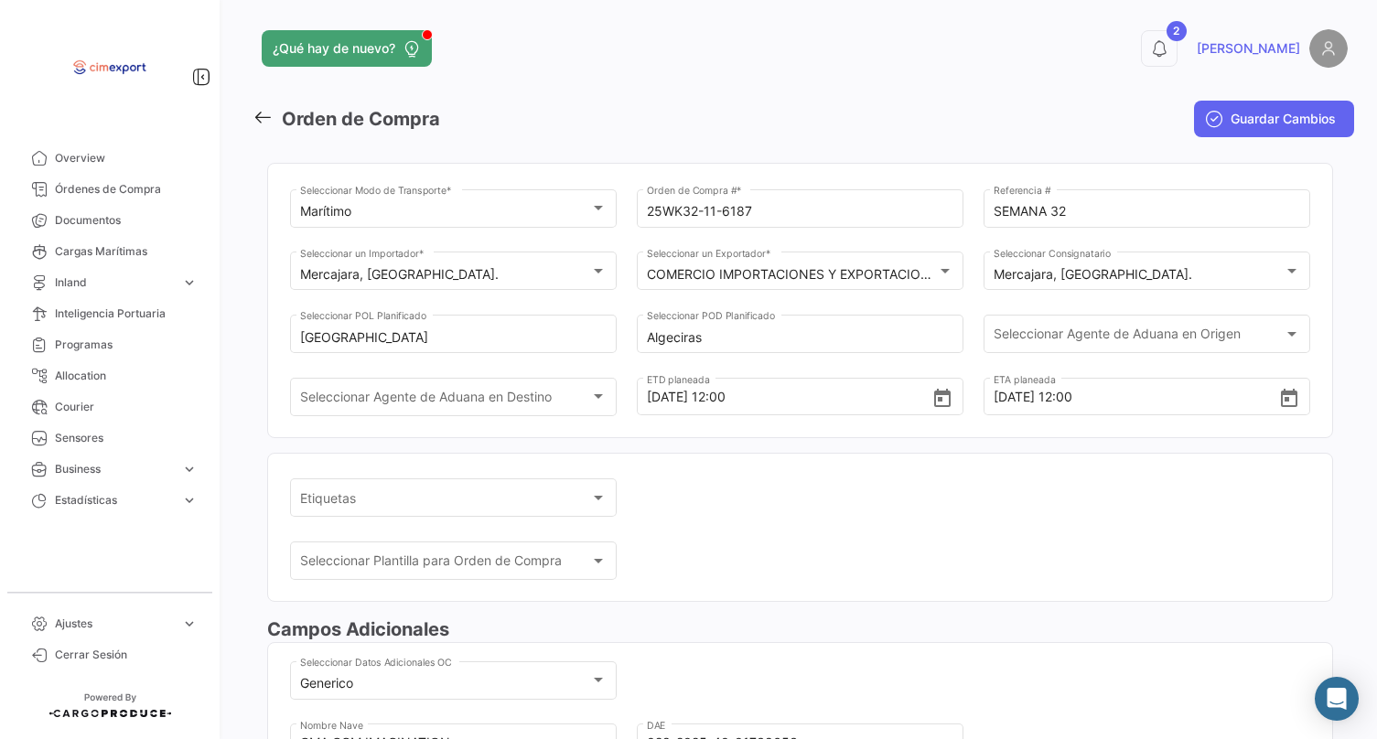
scroll to position [0, 0]
click at [1245, 111] on span "Guardar Cambios" at bounding box center [1283, 119] width 105 height 18
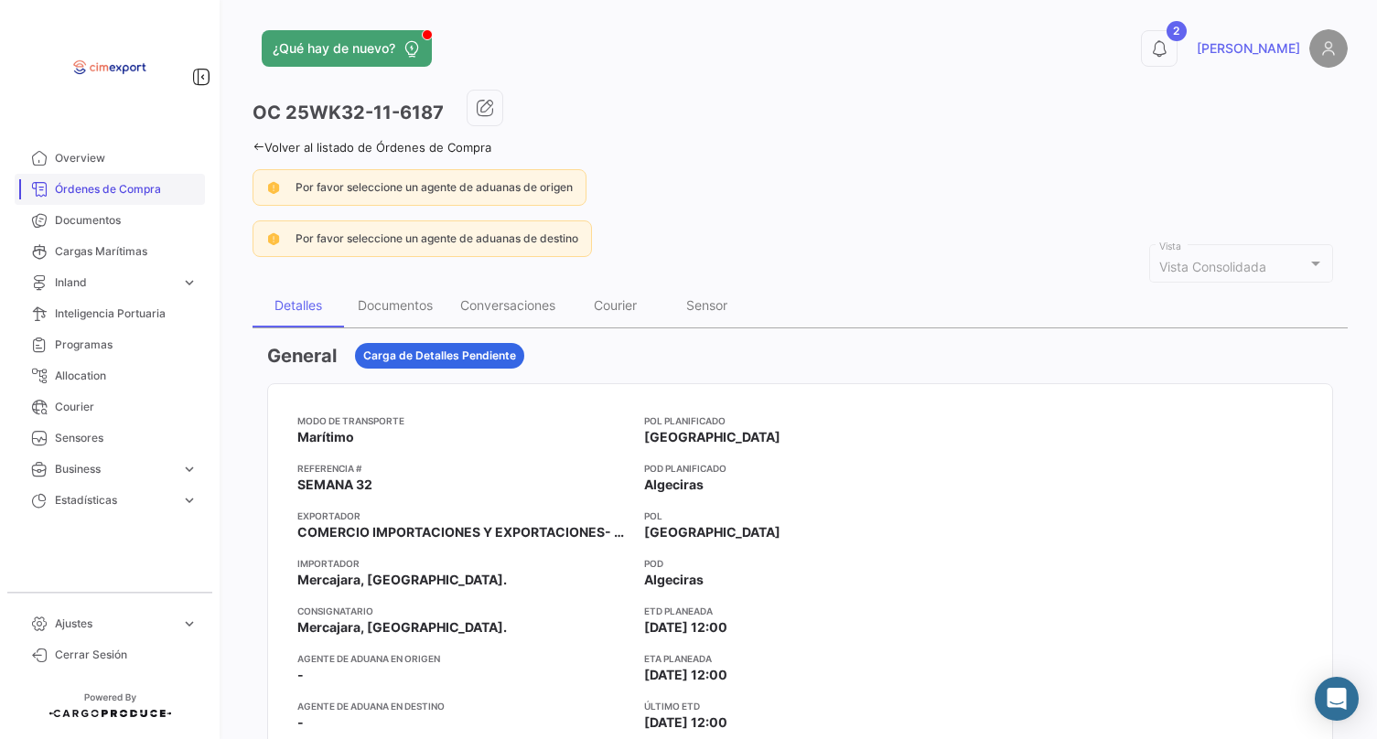
click at [173, 193] on span "Órdenes de Compra" at bounding box center [126, 189] width 143 height 16
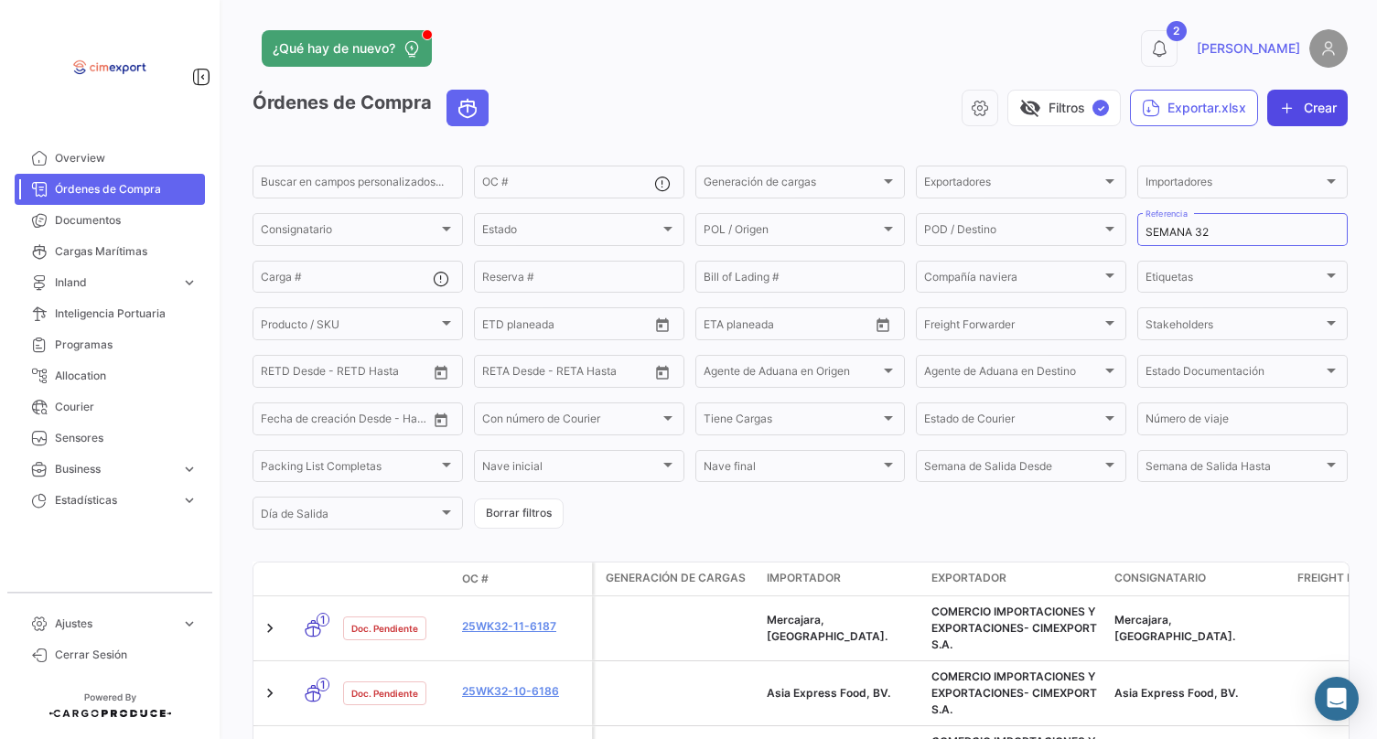
click at [1307, 103] on button "Crear" at bounding box center [1307, 108] width 81 height 37
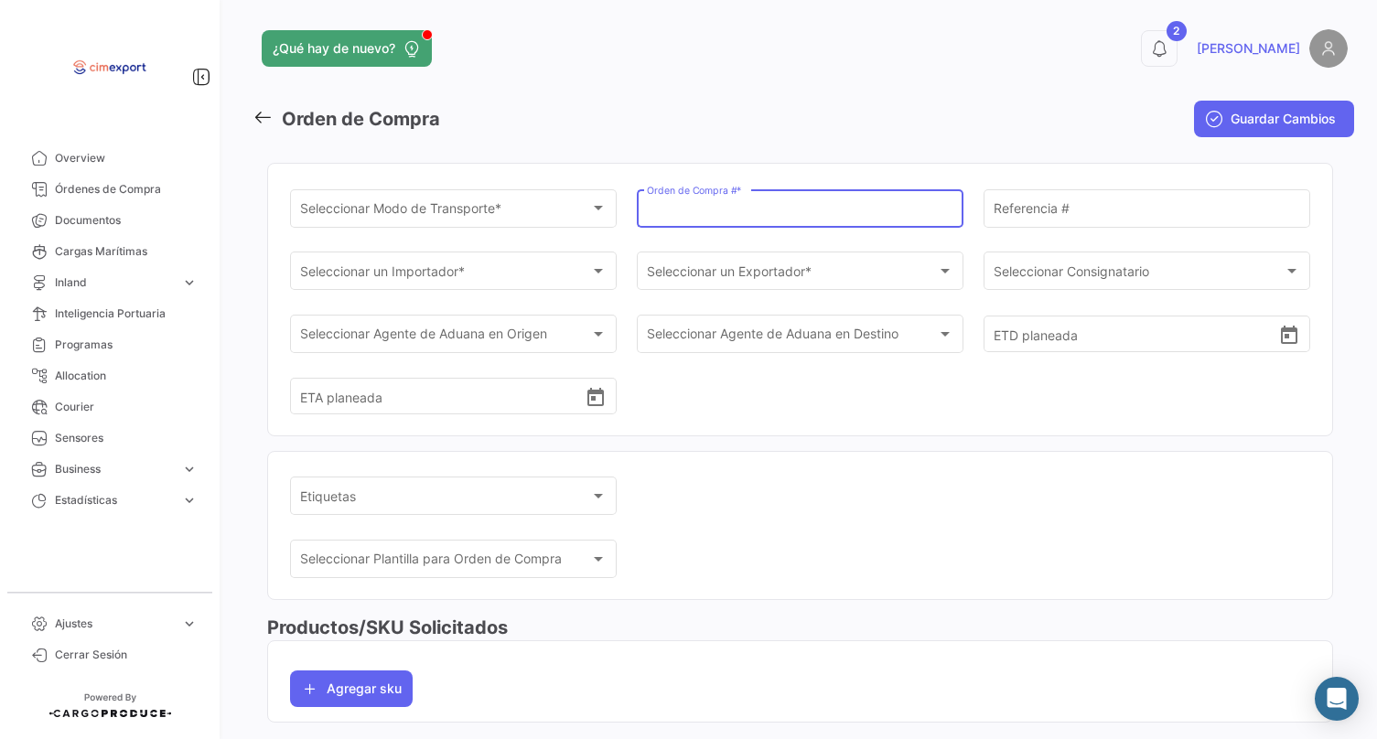
click at [672, 217] on input "Orden de Compra # *" at bounding box center [800, 212] width 307 height 16
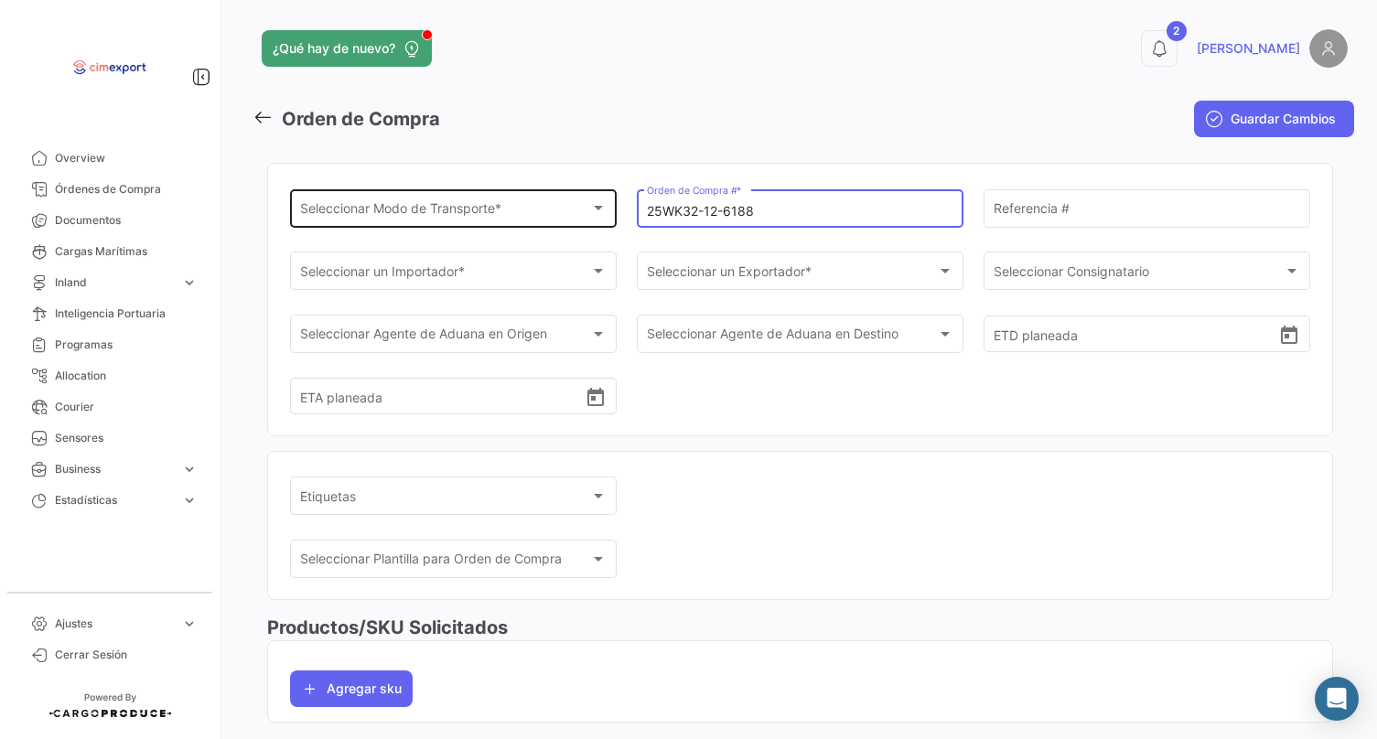
click at [417, 199] on div "Seleccionar Modo de Transporte * Seleccionar Modo de Transporte *" at bounding box center [453, 207] width 307 height 42
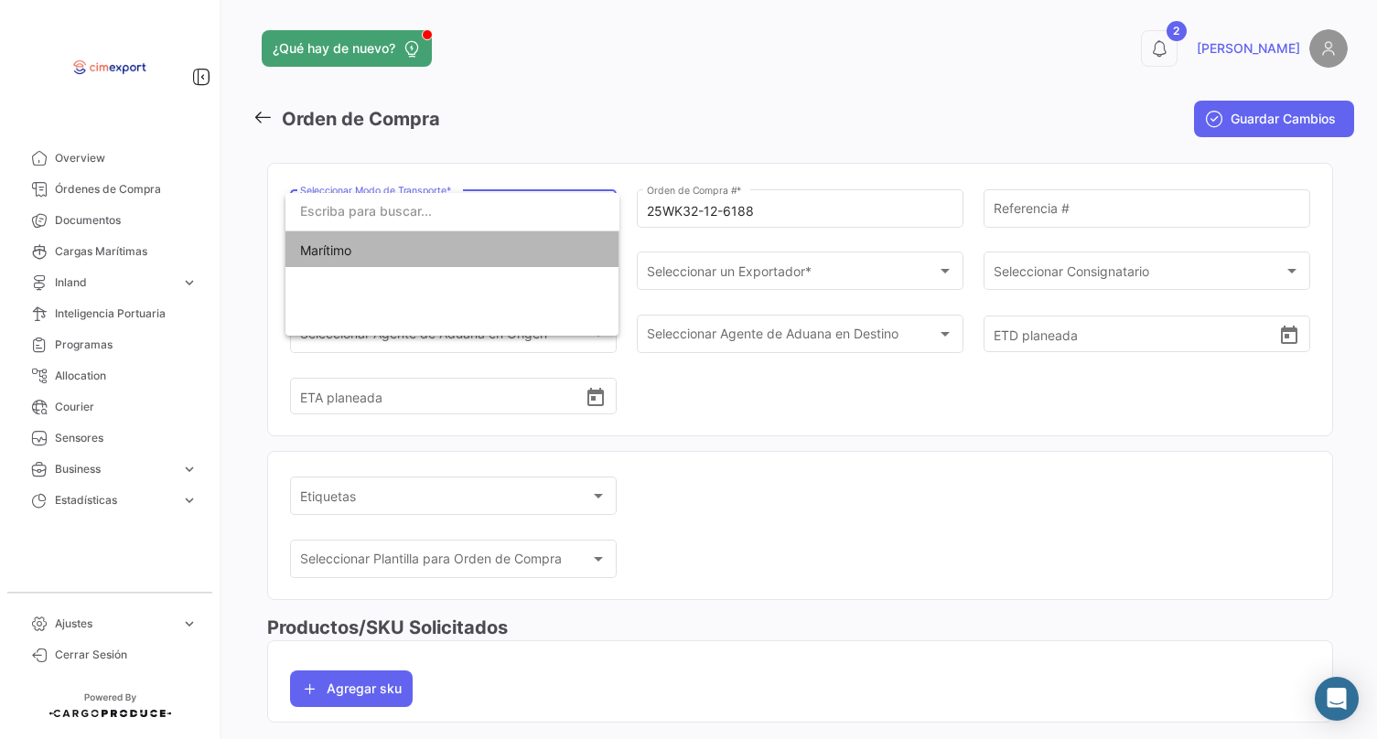
click at [418, 248] on span "Marítimo" at bounding box center [452, 250] width 305 height 38
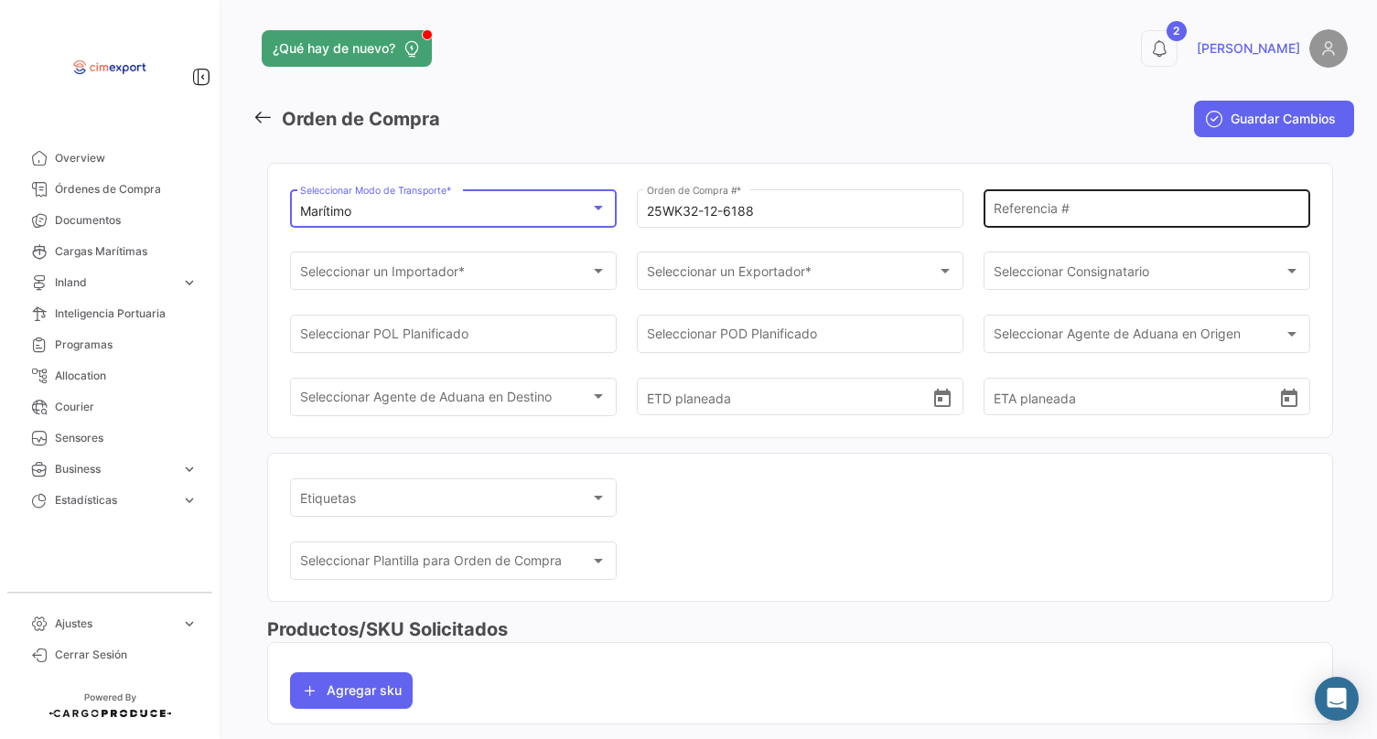
click at [1028, 215] on input "Referencia #" at bounding box center [1147, 212] width 307 height 16
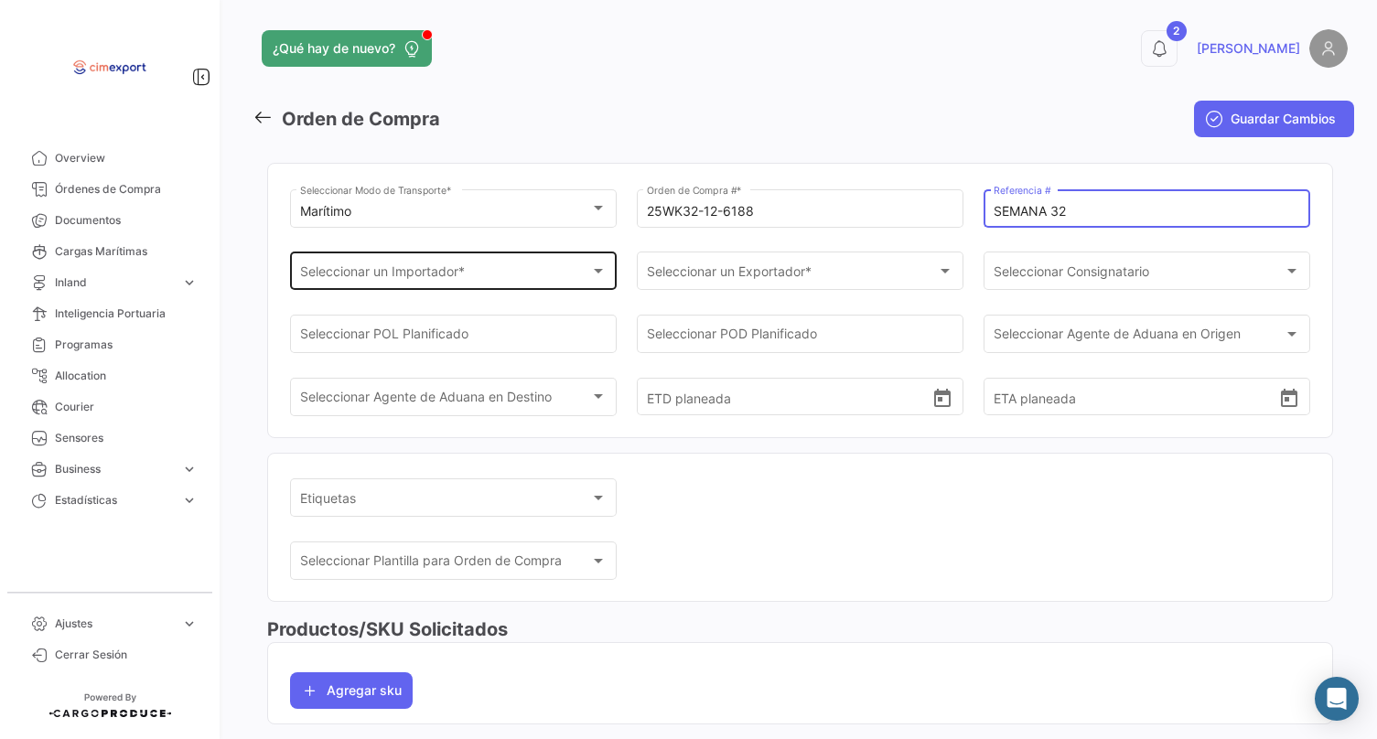
click at [523, 282] on div "Seleccionar un Importador *" at bounding box center [445, 275] width 291 height 16
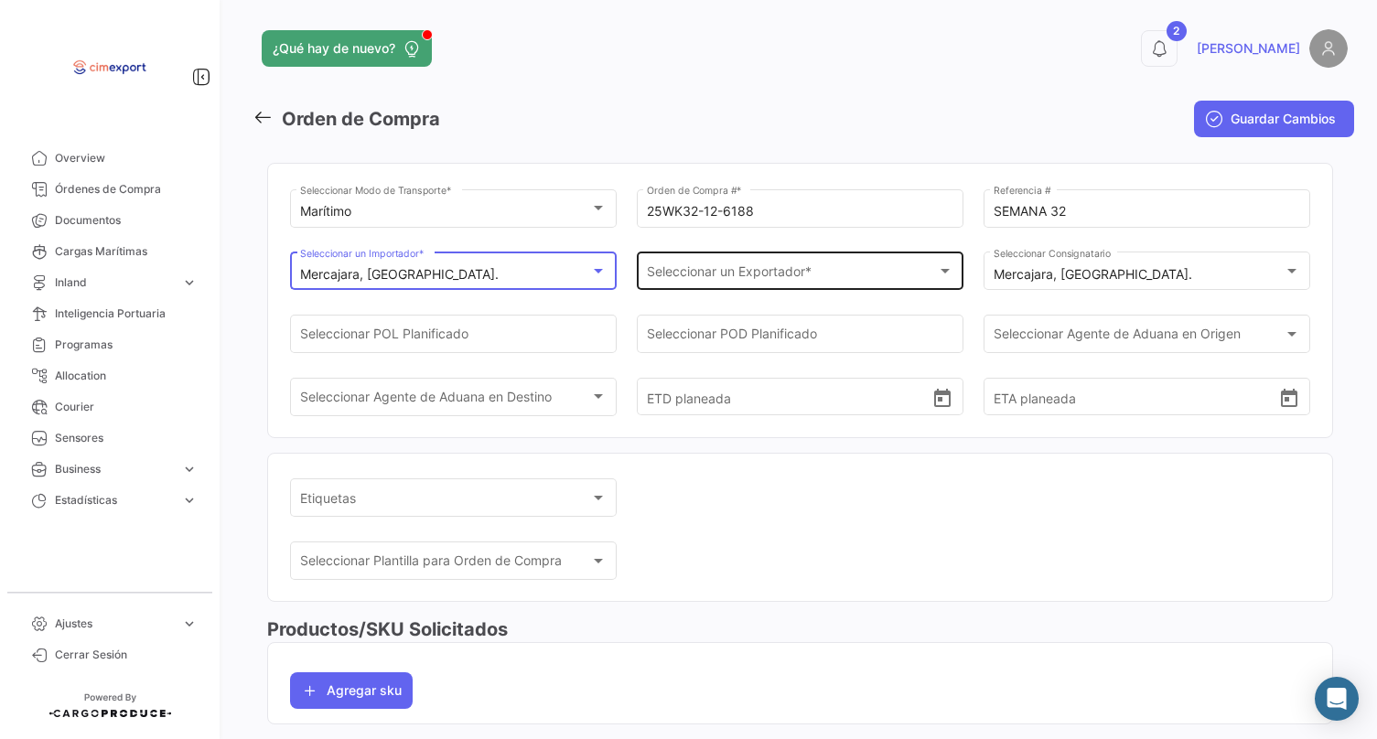
click at [752, 276] on span "Seleccionar un Exportador *" at bounding box center [792, 275] width 291 height 16
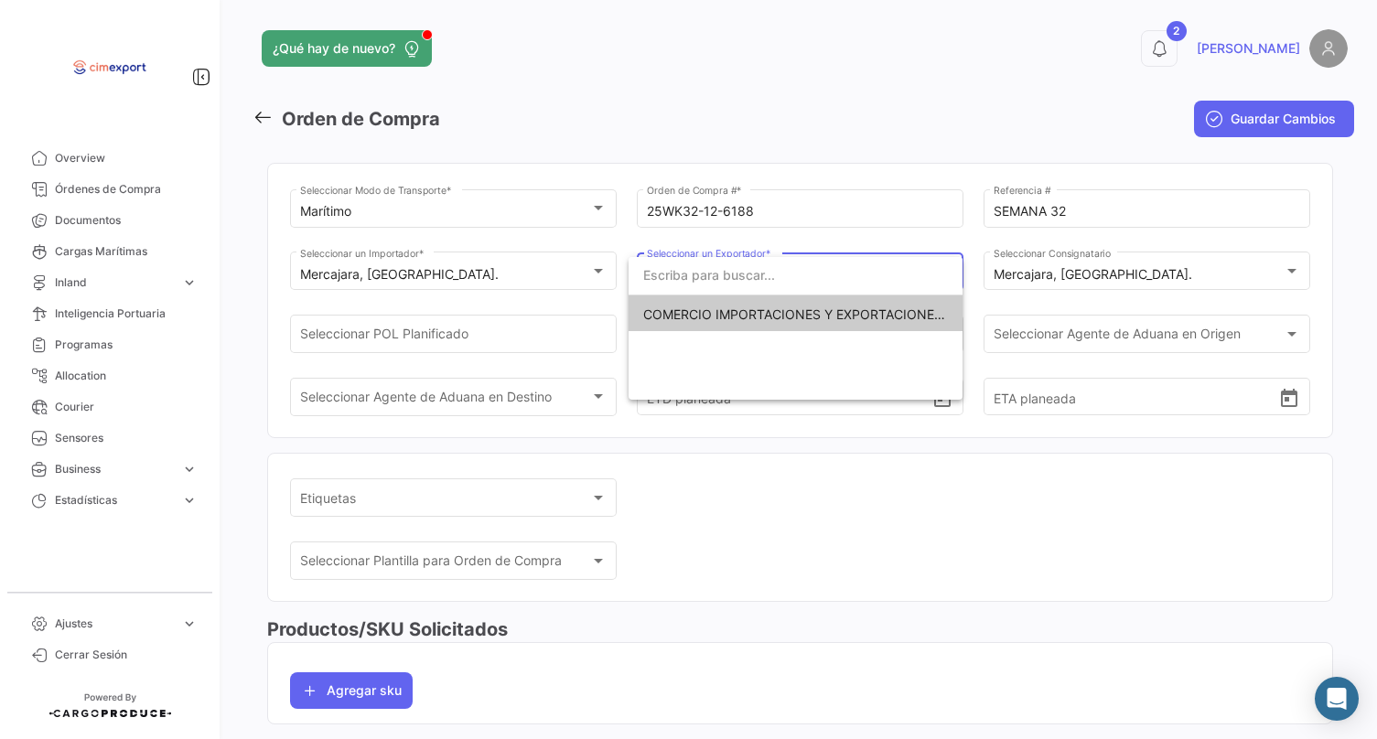
click at [704, 307] on span "COMERCIO IMPORTACIONES Y EXPORTACIONES- CIMEXPORT S.A." at bounding box center [848, 315] width 410 height 16
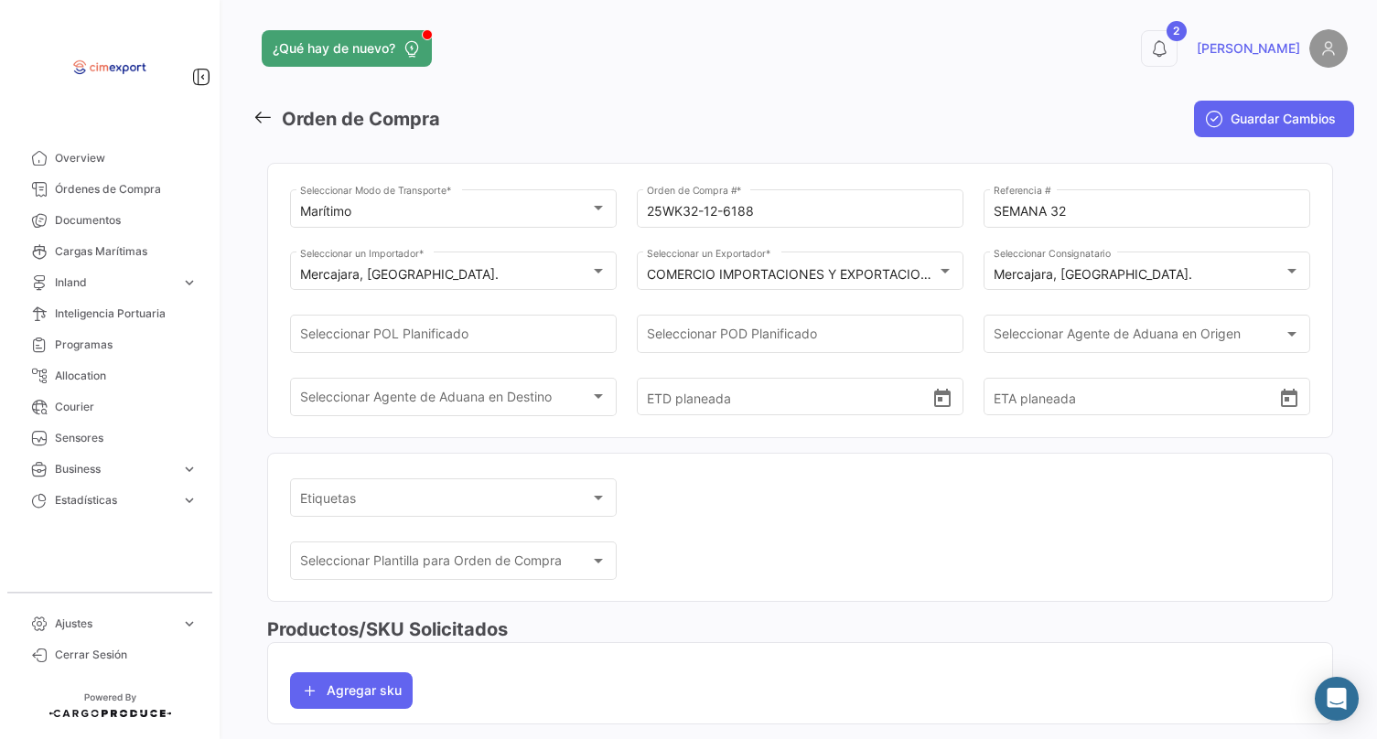
click at [514, 360] on div "Seleccionar POL Planificado" at bounding box center [453, 343] width 327 height 57
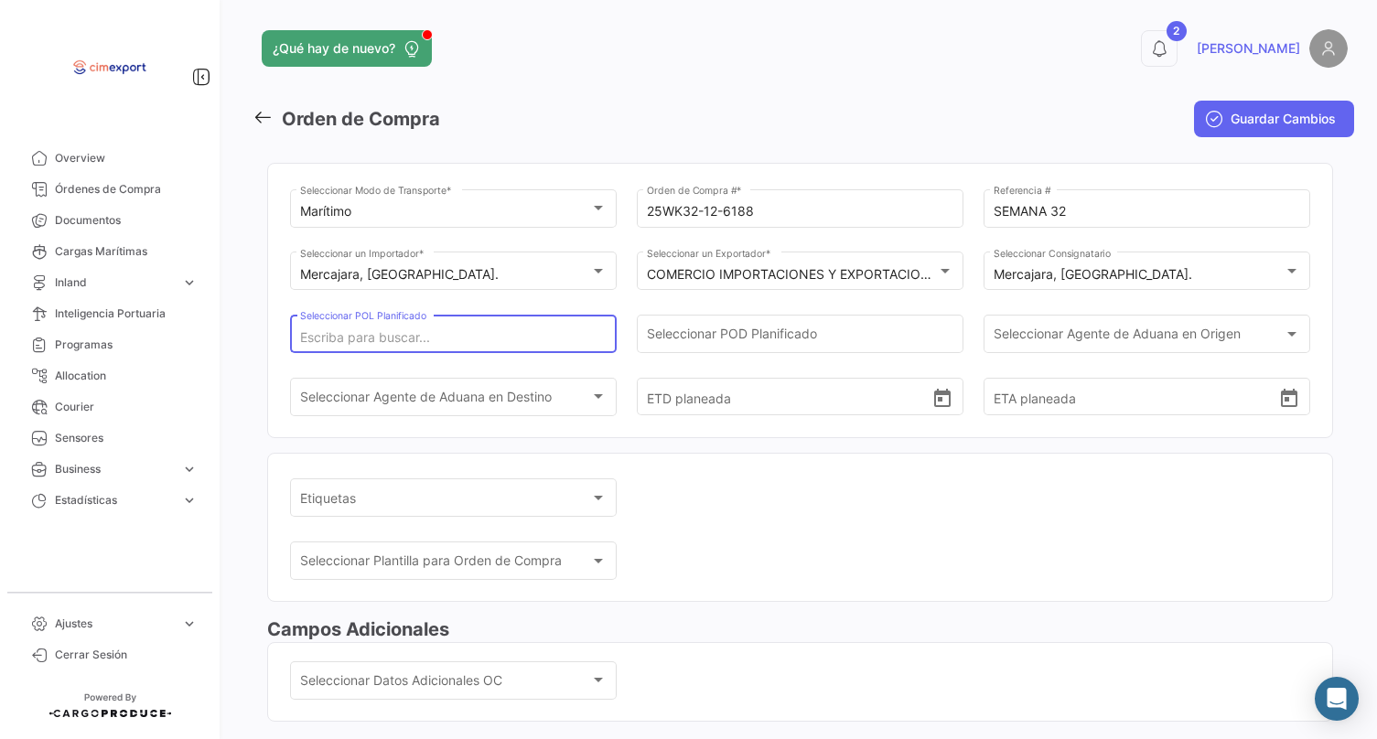
click at [490, 332] on input "Seleccionar POL Planificado" at bounding box center [453, 338] width 307 height 16
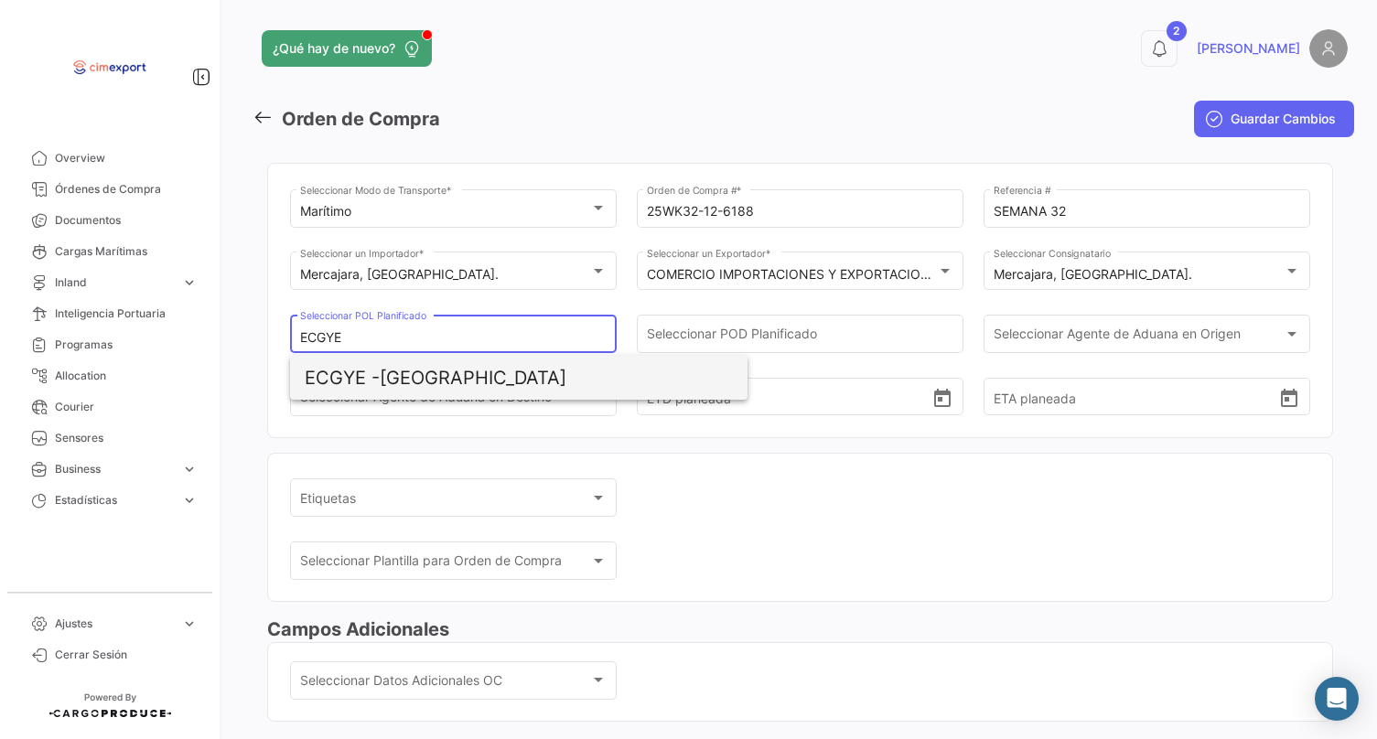
click at [442, 377] on span "ECGYE - [GEOGRAPHIC_DATA]" at bounding box center [519, 378] width 428 height 44
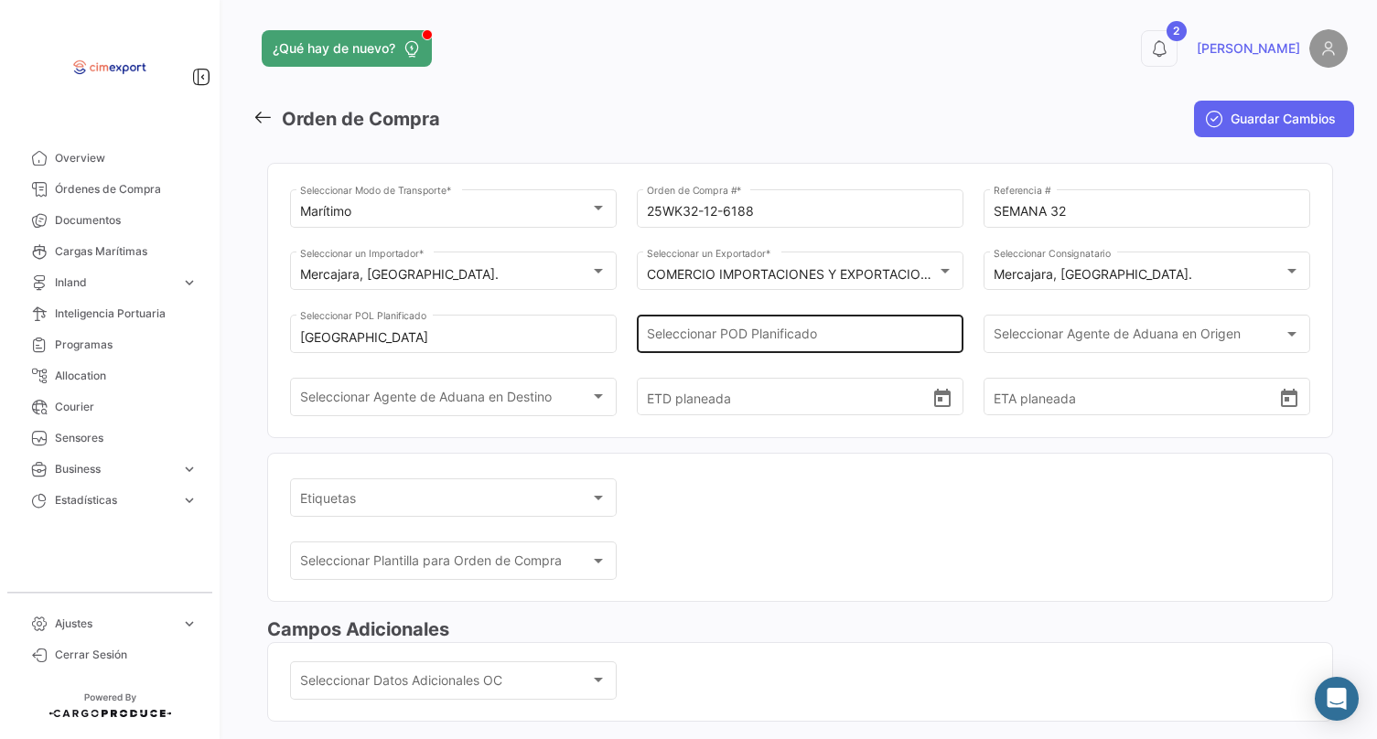
click at [742, 329] on div "Seleccionar POD Planificado" at bounding box center [800, 332] width 307 height 42
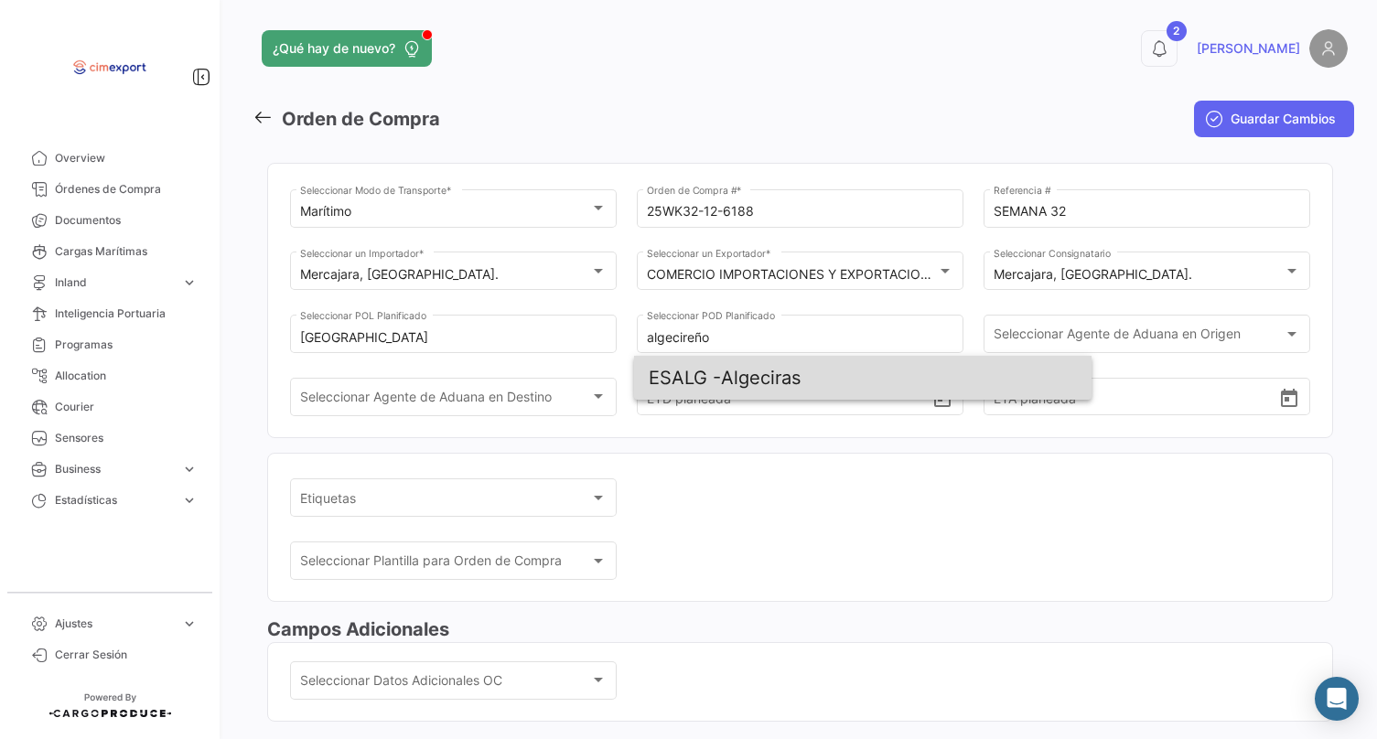
drag, startPoint x: 705, startPoint y: 371, endPoint x: 720, endPoint y: 382, distance: 19.6
click at [720, 382] on span "ESALG -" at bounding box center [685, 378] width 72 height 22
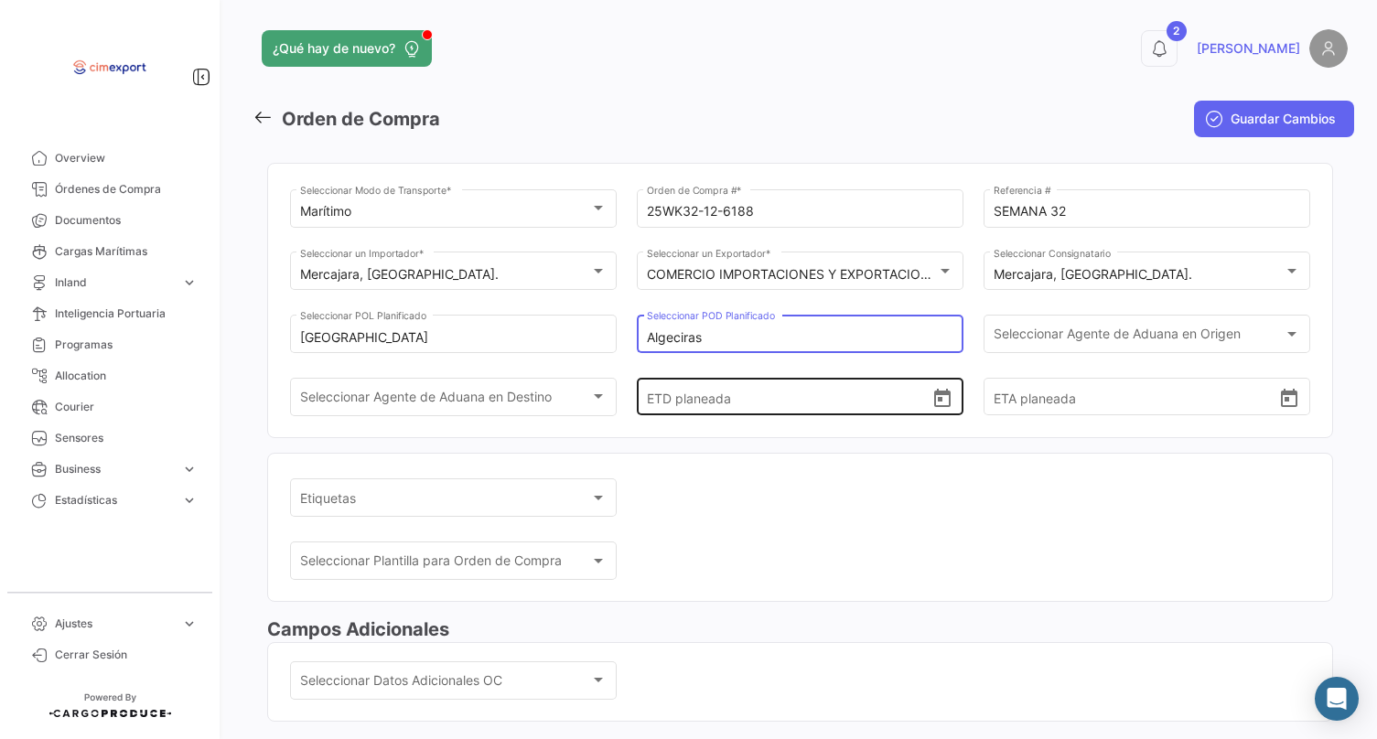
click at [933, 410] on icon "Open calendar" at bounding box center [942, 399] width 22 height 22
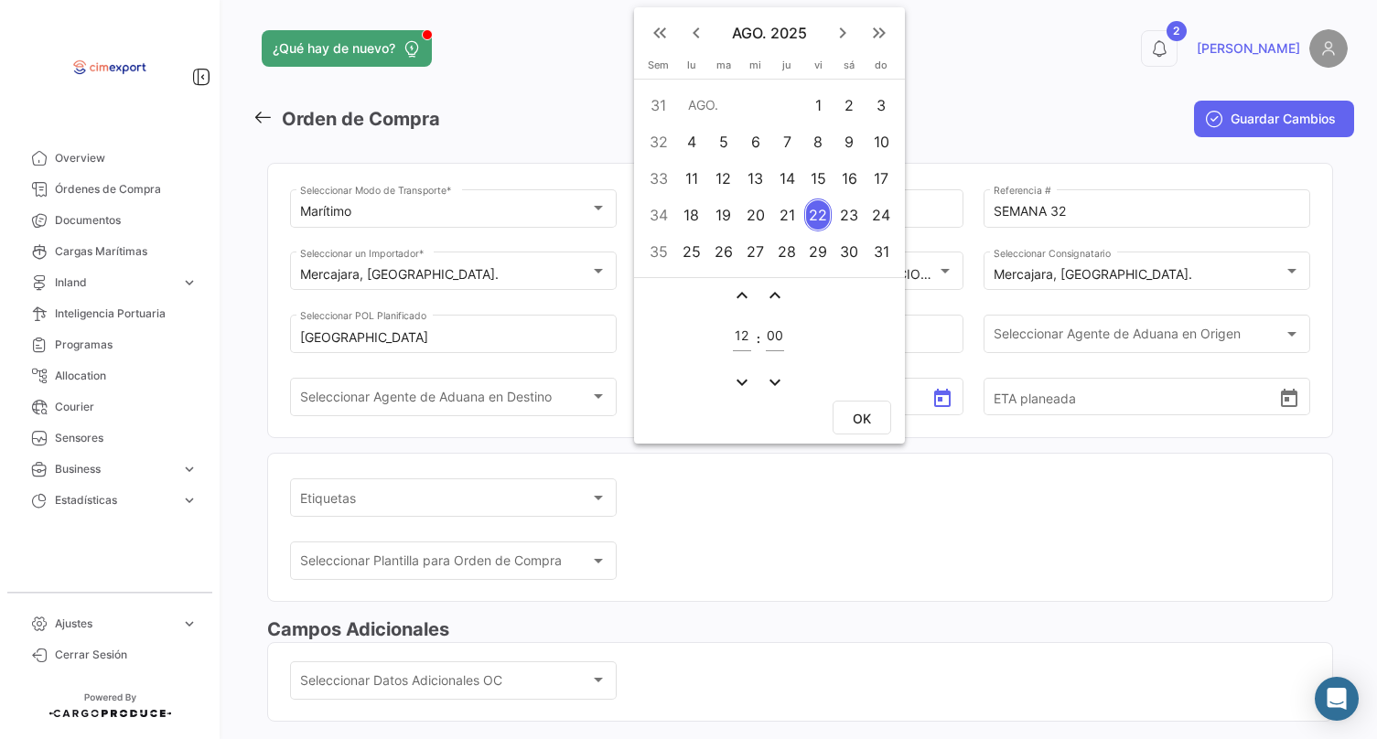
click at [838, 143] on div "9" at bounding box center [849, 141] width 28 height 33
click at [873, 423] on button "OK" at bounding box center [862, 418] width 59 height 34
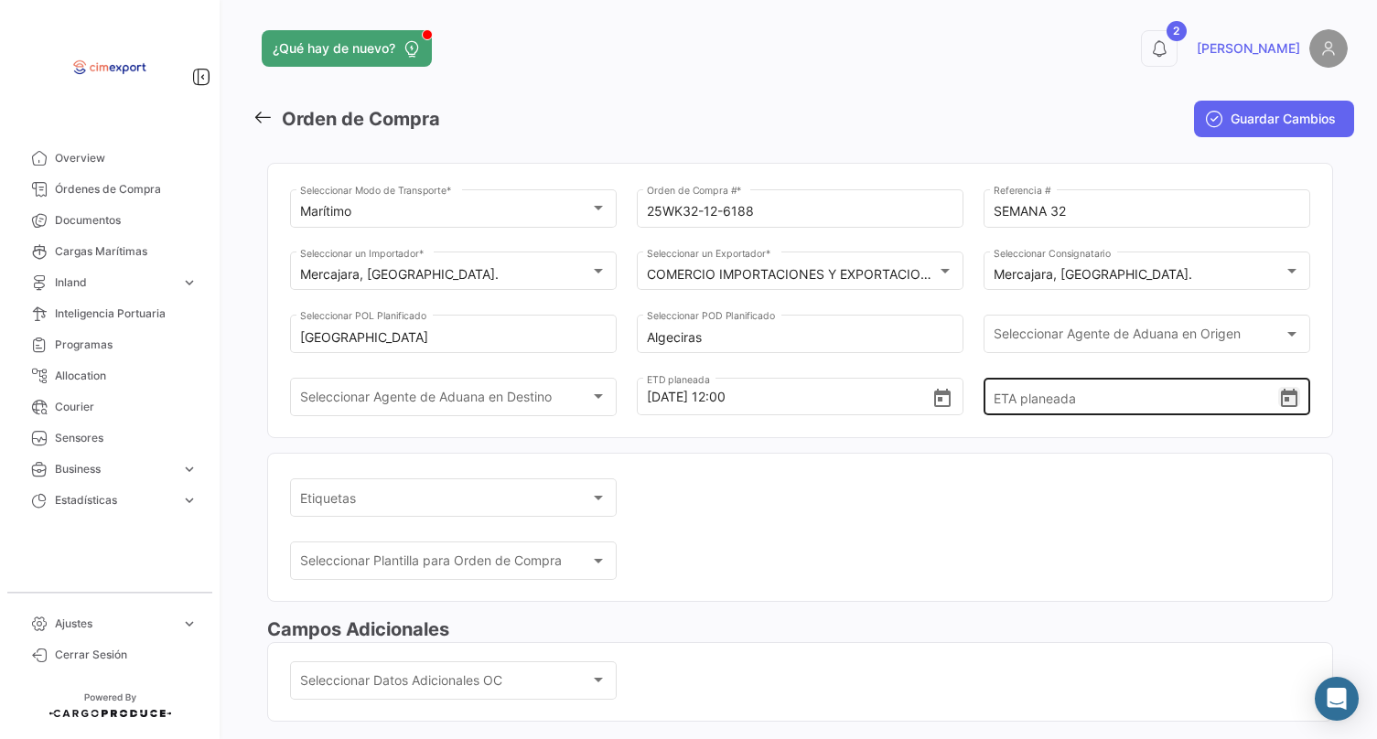
click at [1286, 410] on icon "Open calendar" at bounding box center [1289, 399] width 22 height 22
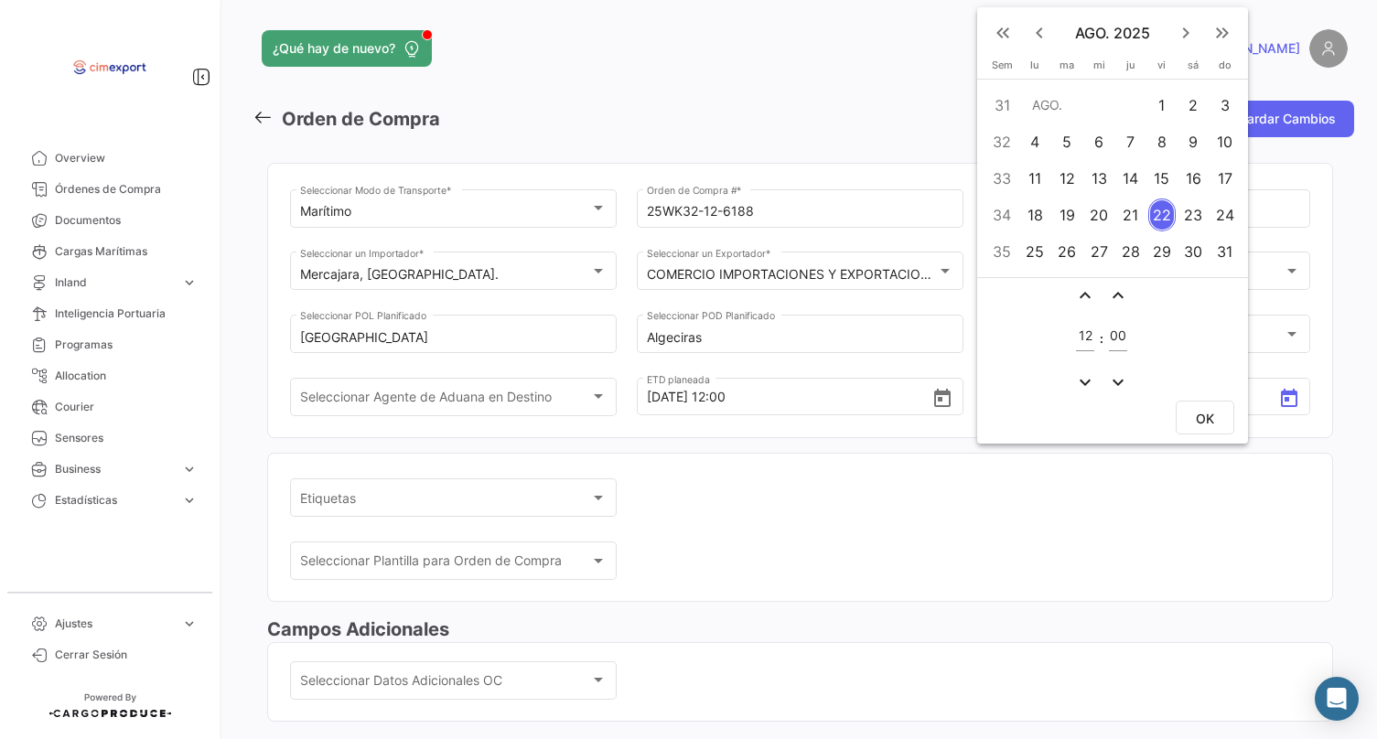
click at [1108, 251] on div "27" at bounding box center [1099, 251] width 28 height 33
click at [1213, 415] on span "OK" at bounding box center [1205, 419] width 18 height 16
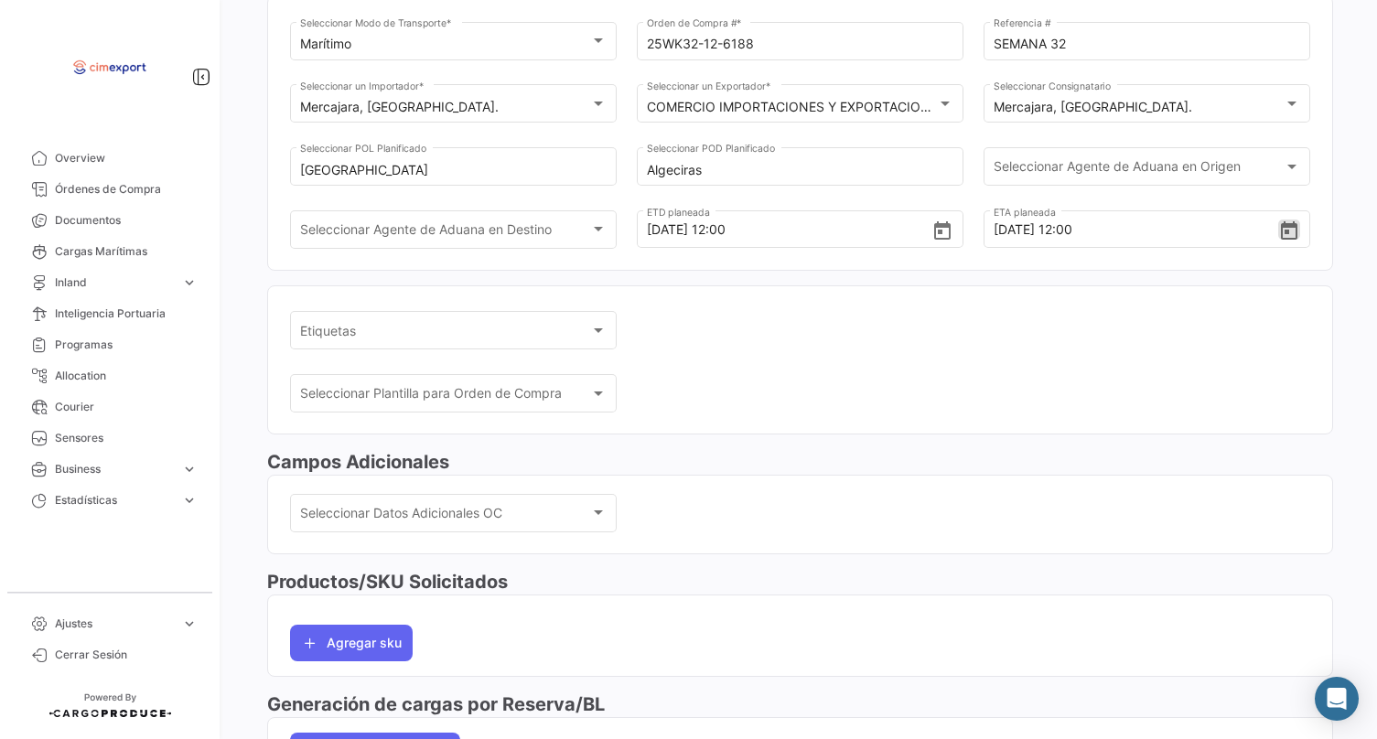
scroll to position [199, 0]
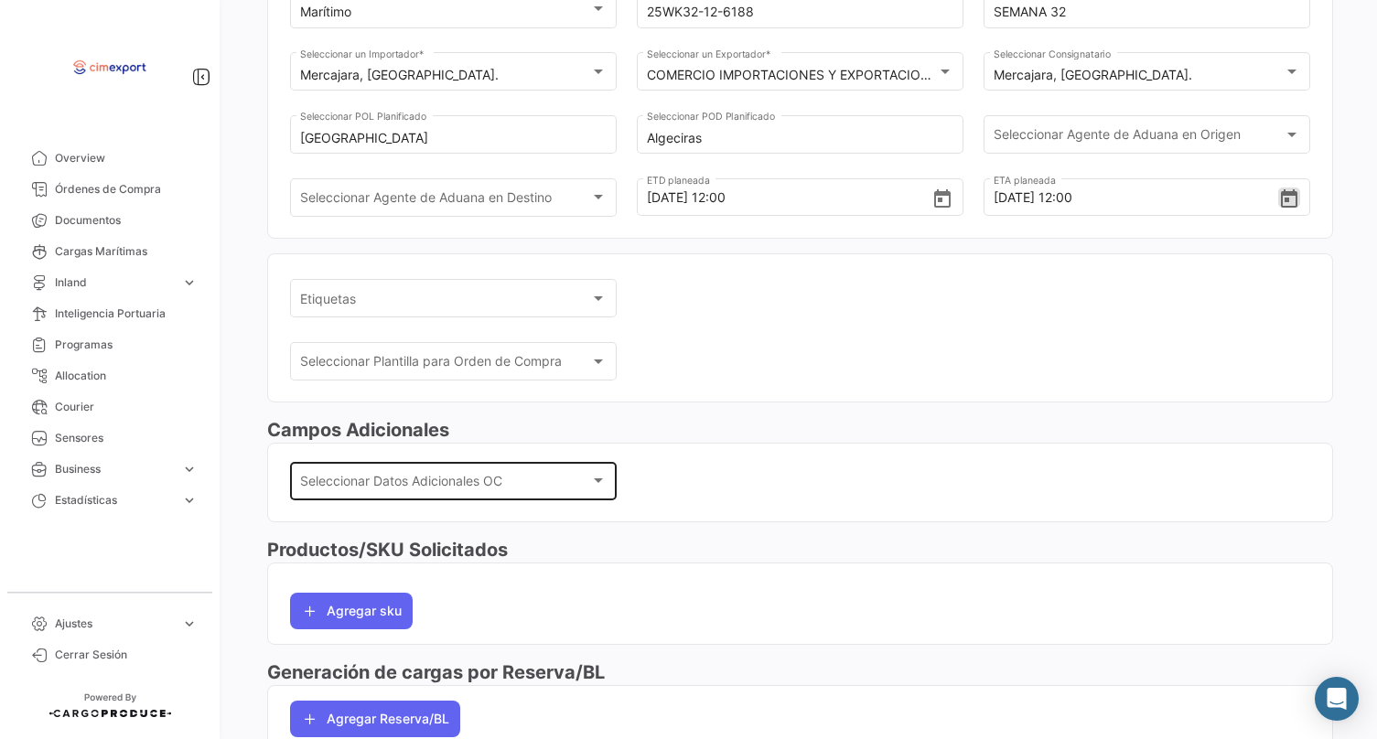
click at [484, 484] on span "Seleccionar Datos Adicionales OC" at bounding box center [445, 485] width 291 height 16
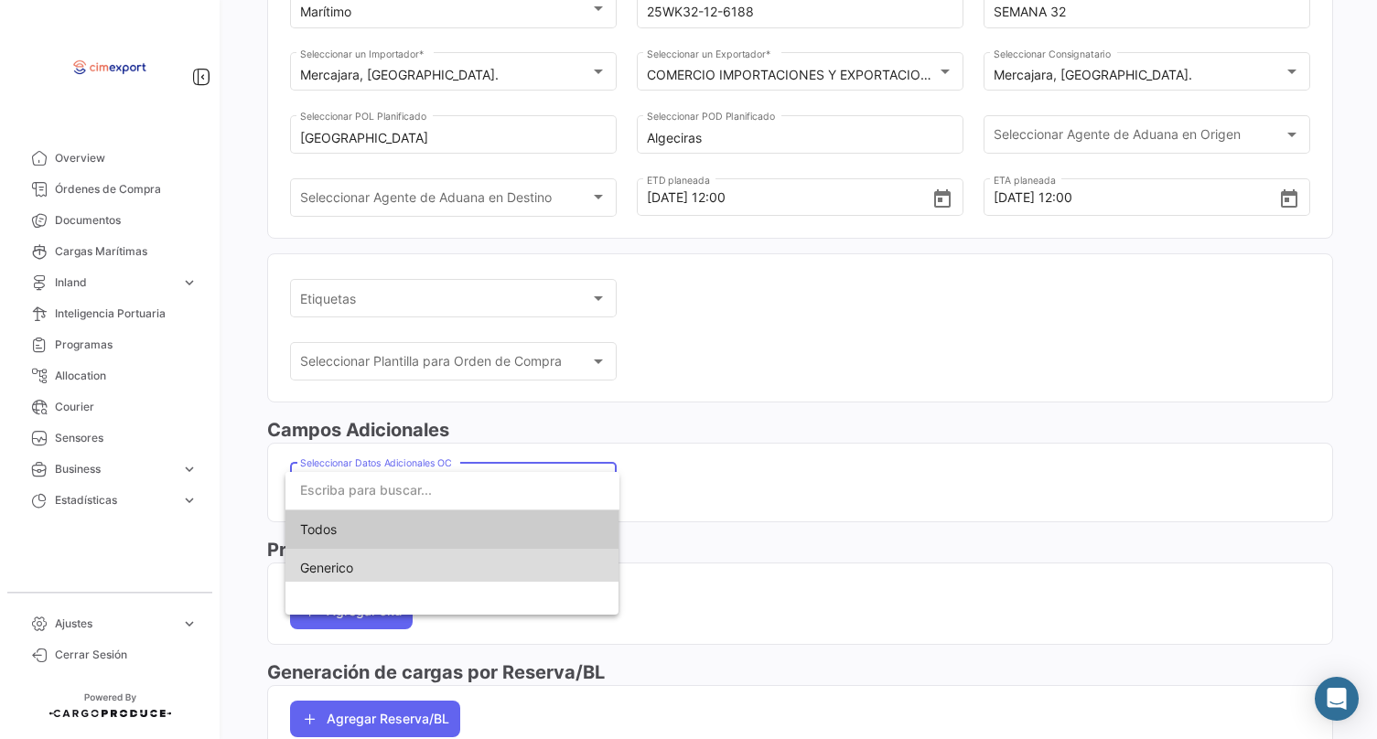
click at [438, 565] on span "Generico" at bounding box center [452, 568] width 305 height 38
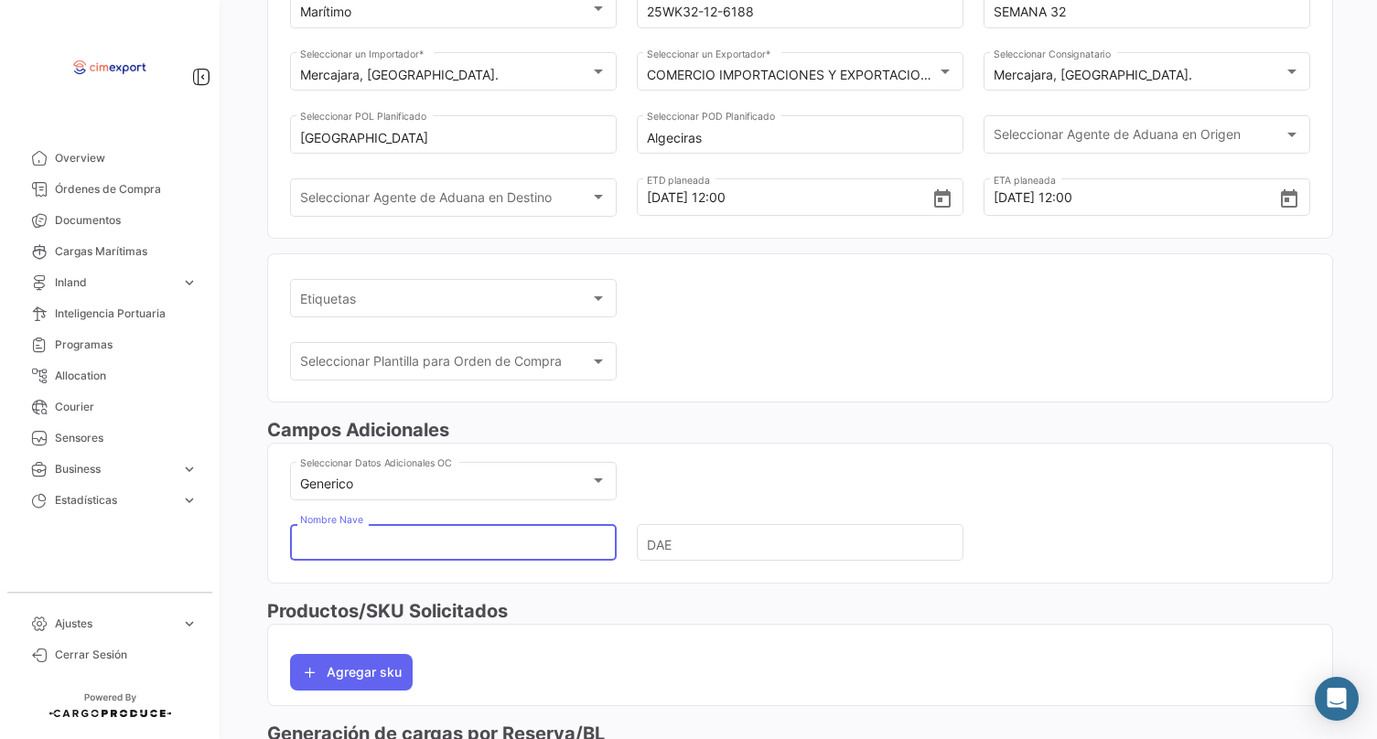
click at [438, 531] on input "Nombre Nave" at bounding box center [446, 543] width 292 height 64
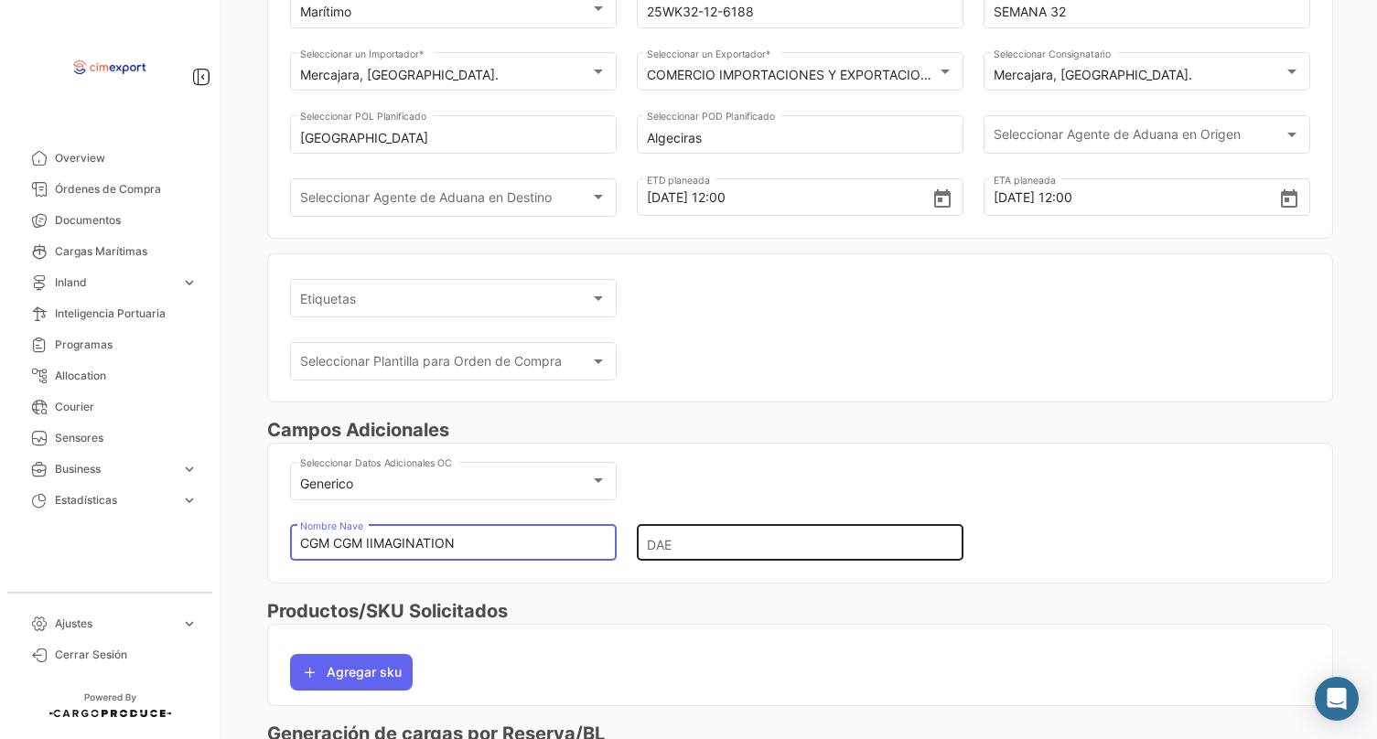
click at [672, 554] on input "DAE" at bounding box center [793, 543] width 292 height 64
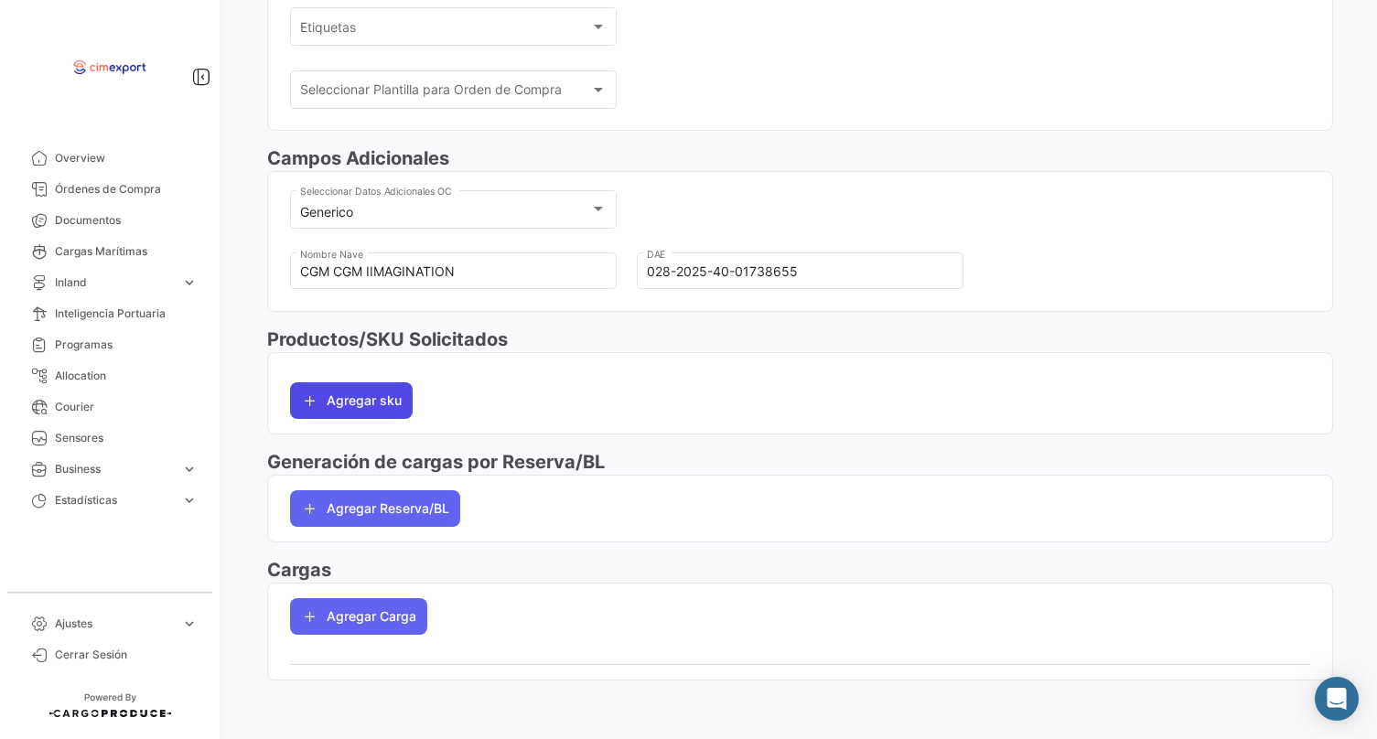
click at [380, 412] on button "Agregar sku" at bounding box center [351, 400] width 123 height 37
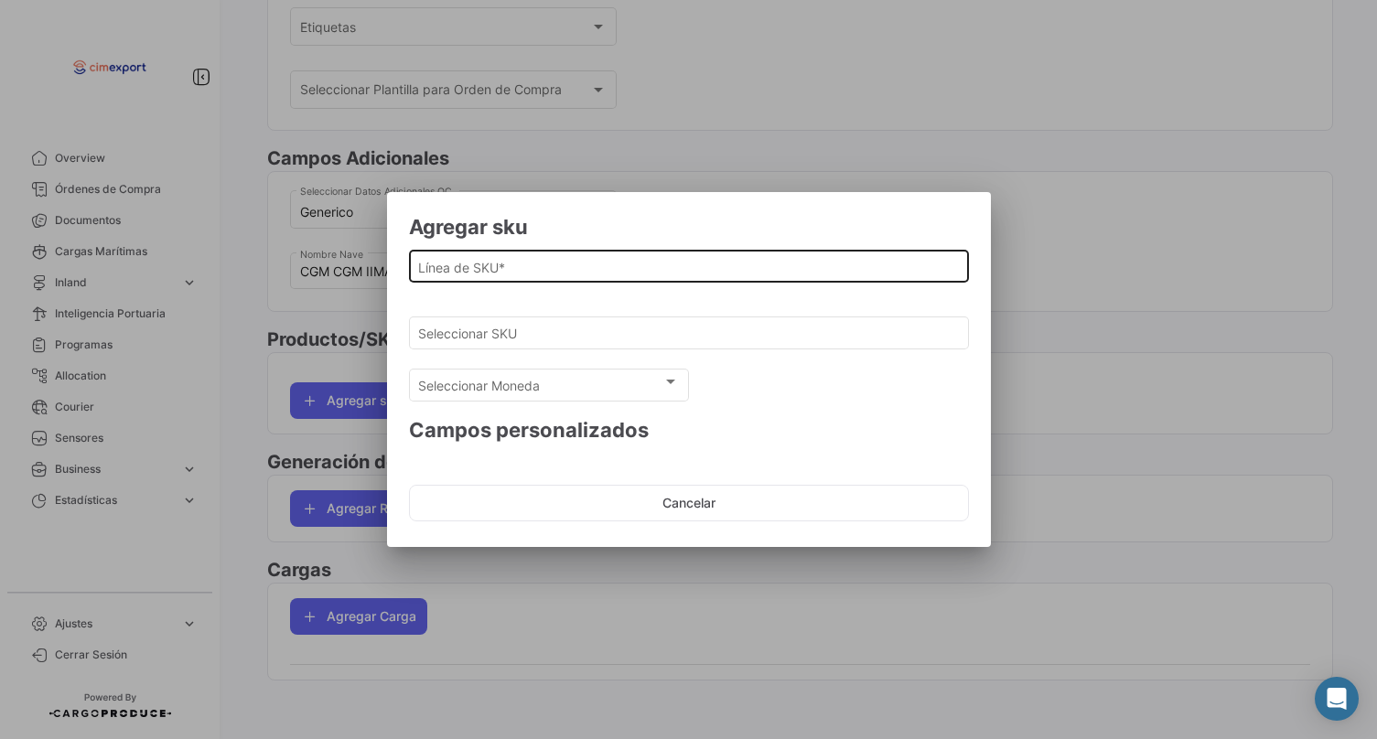
click at [463, 273] on input "Línea de SKU *" at bounding box center [688, 268] width 541 height 16
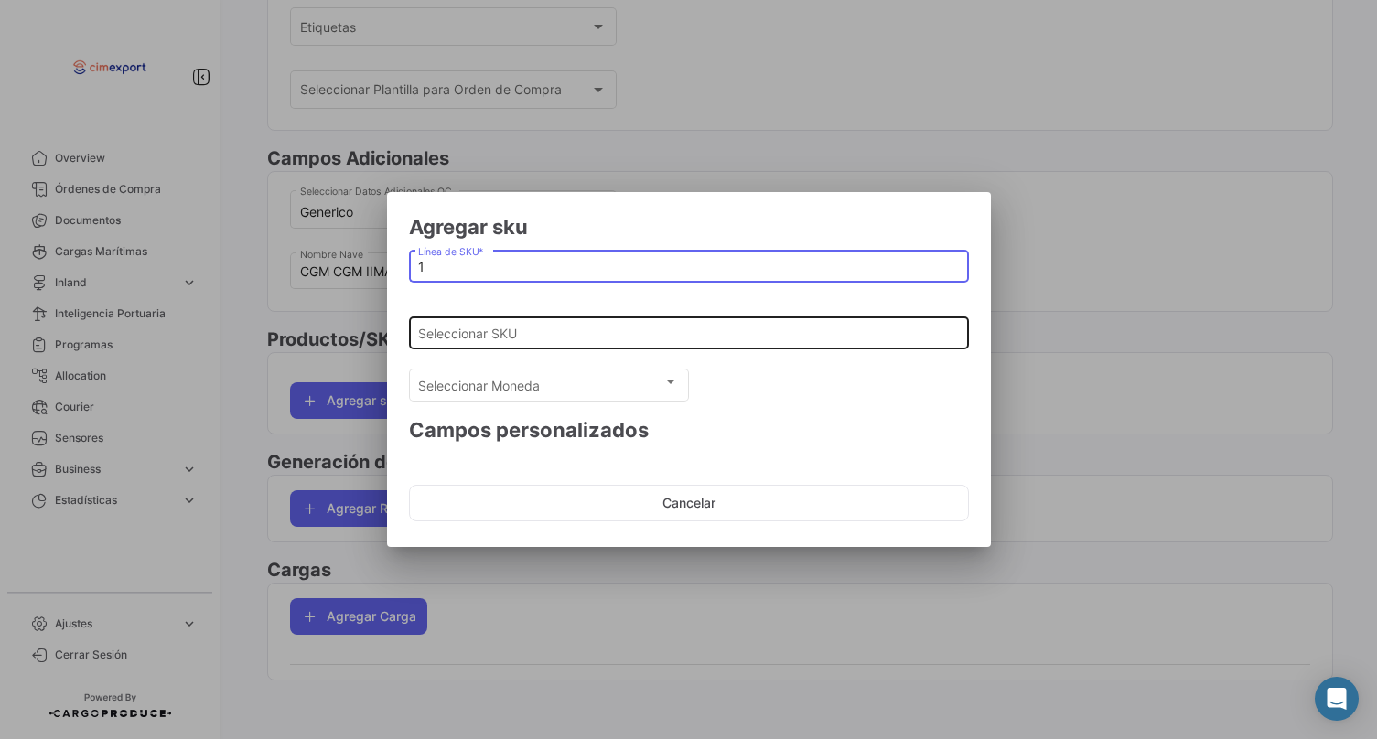
click at [480, 341] on div "Seleccionar SKU" at bounding box center [688, 332] width 541 height 36
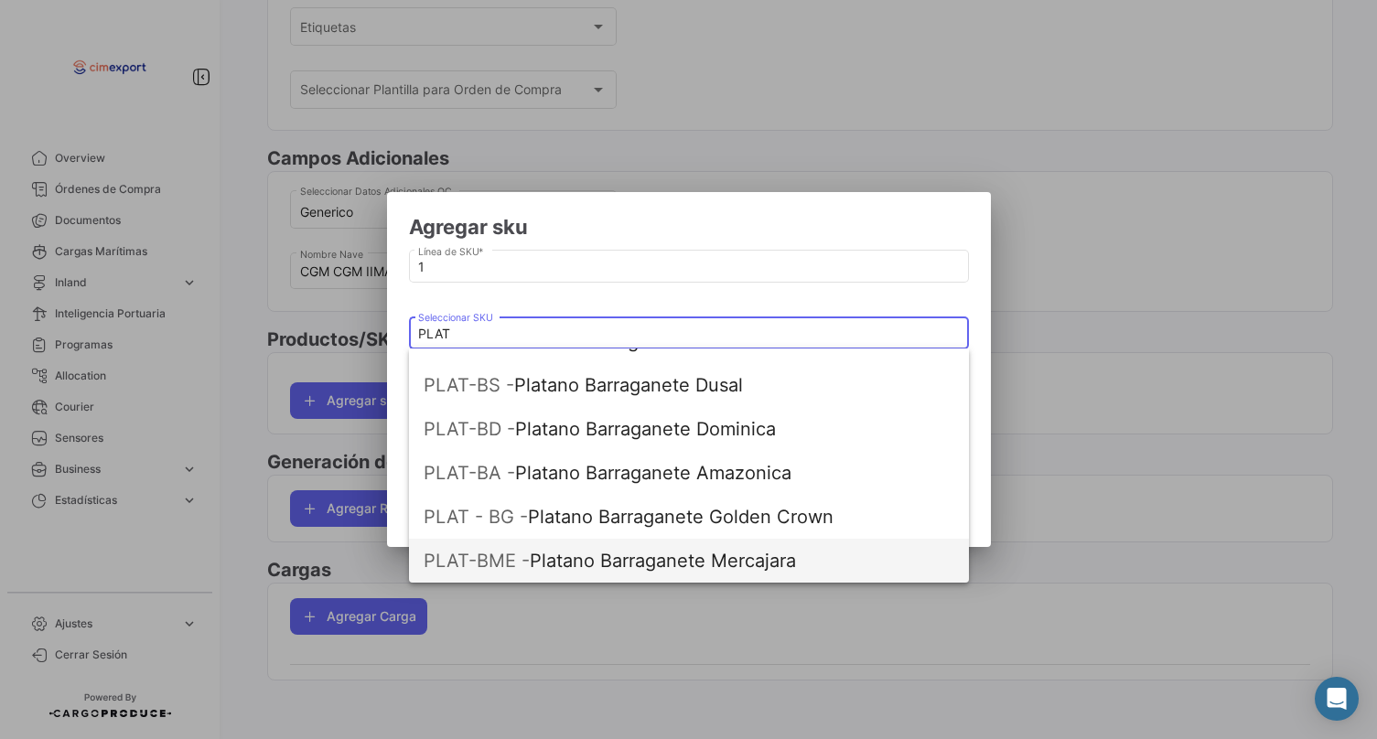
scroll to position [425, 0]
click at [554, 557] on span "PLAT-BME - Platano Barraganete Mercajara" at bounding box center [689, 561] width 531 height 44
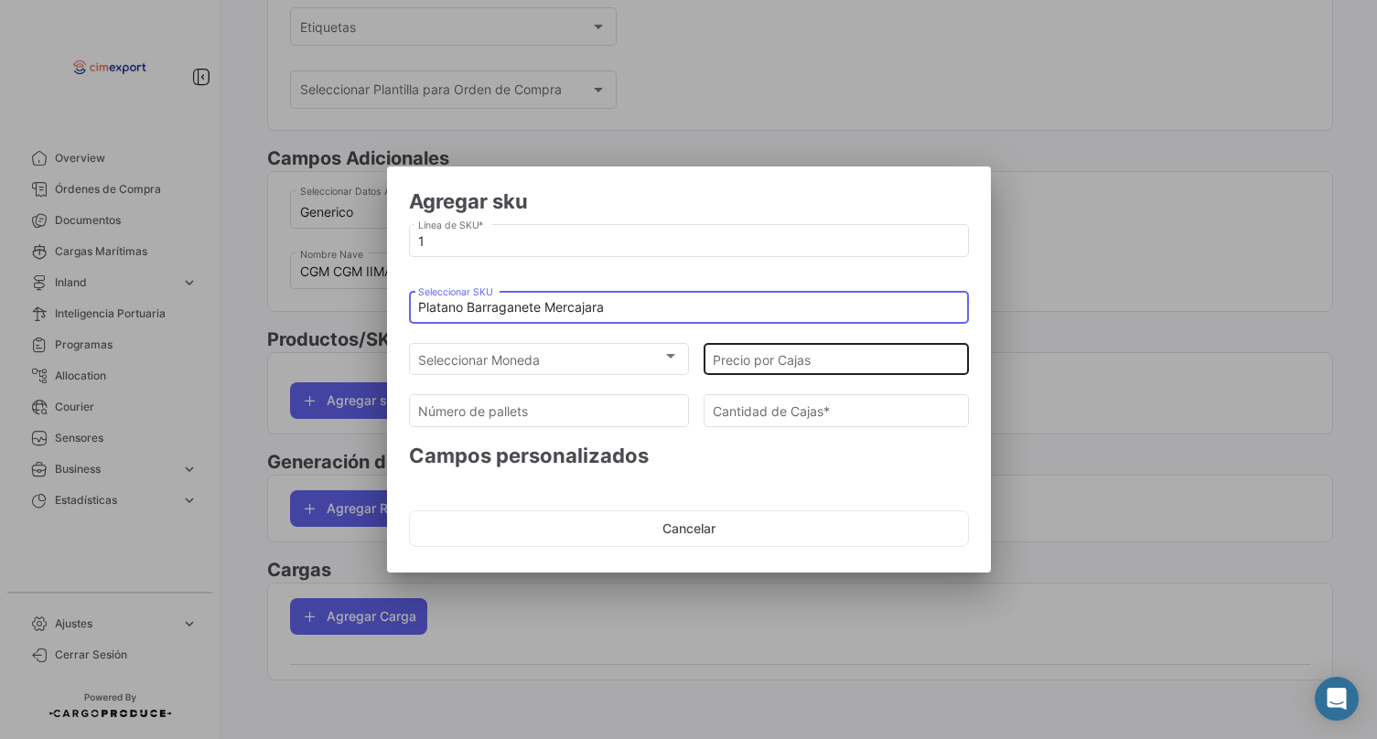
click at [755, 369] on div "Precio por Cajas" at bounding box center [836, 357] width 246 height 36
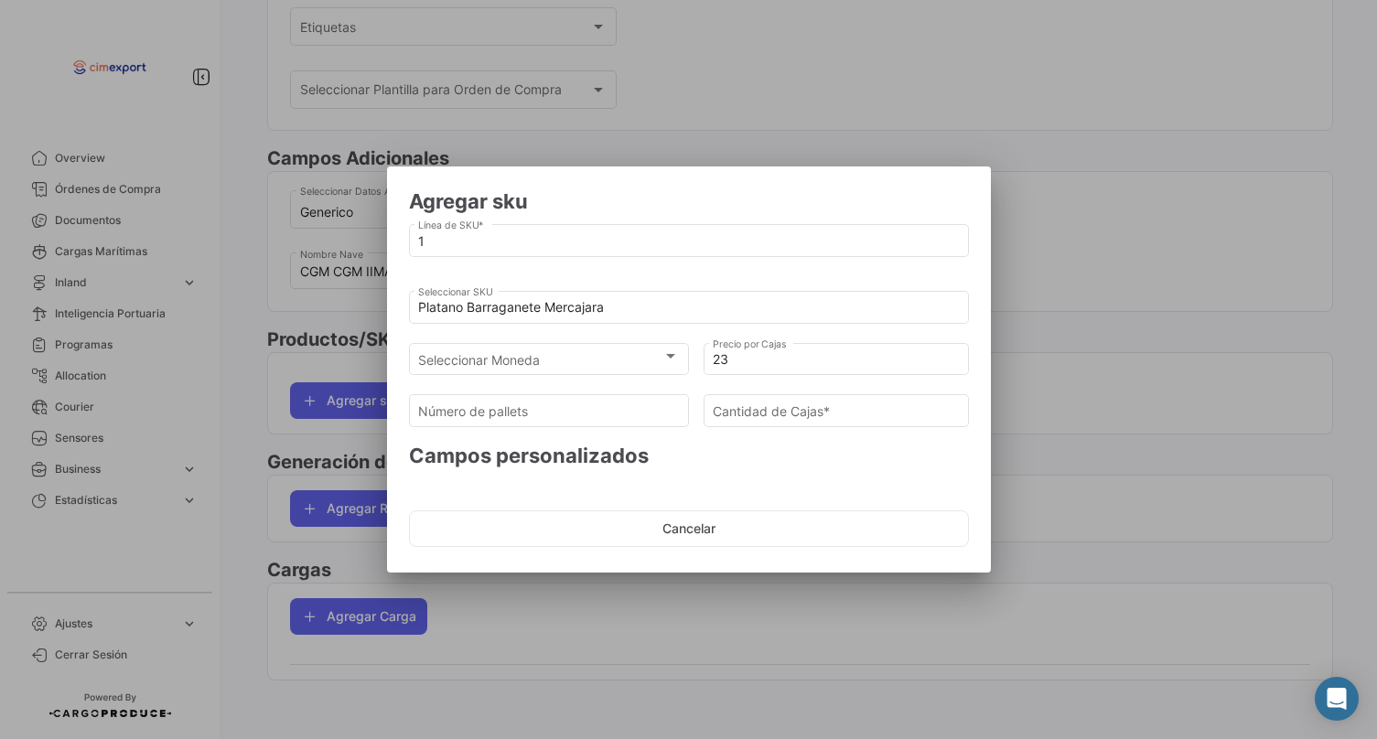
click at [592, 376] on div "Seleccionar Moneda Seleccionar Moneda" at bounding box center [549, 366] width 280 height 46
click at [575, 349] on div "Seleccionar Moneda Seleccionar Moneda" at bounding box center [548, 357] width 261 height 36
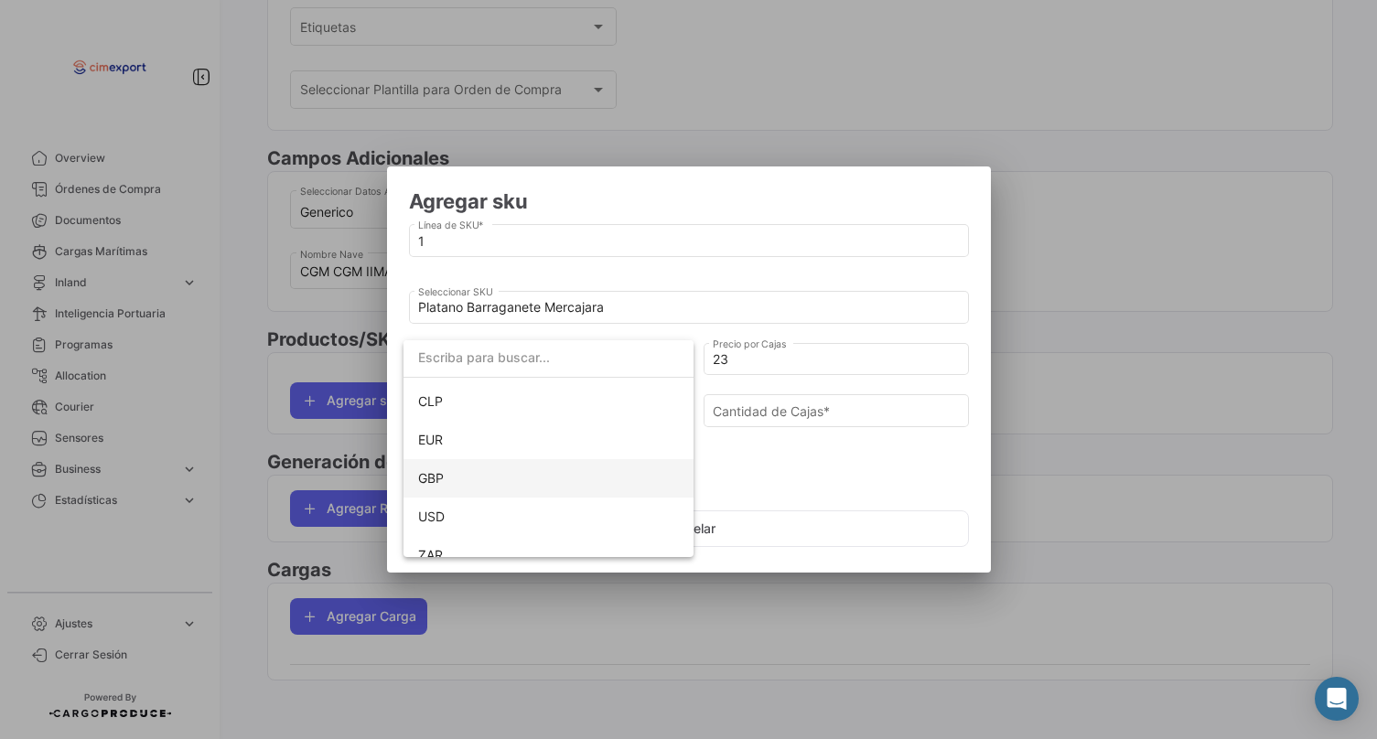
scroll to position [119, 0]
click at [482, 500] on span "USD" at bounding box center [548, 509] width 261 height 38
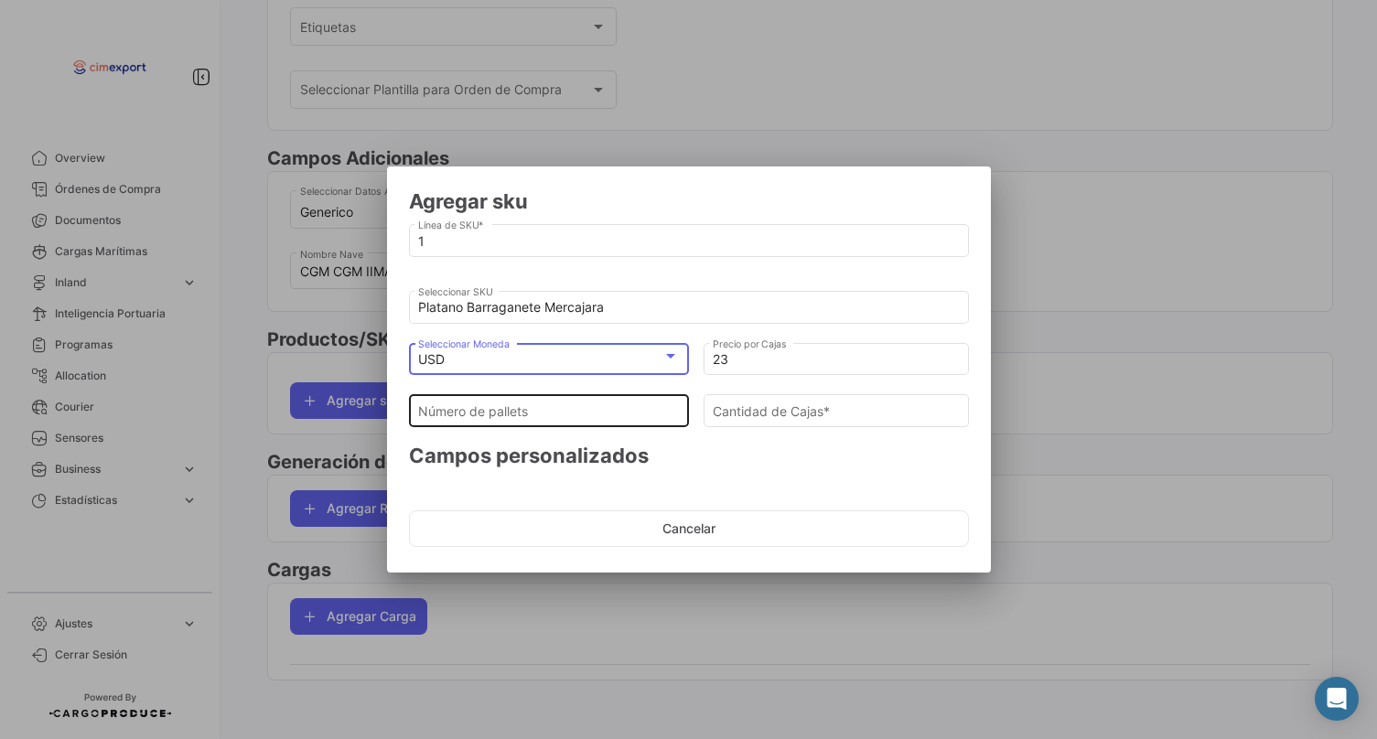
click at [484, 397] on div "Número de pallets" at bounding box center [548, 410] width 261 height 36
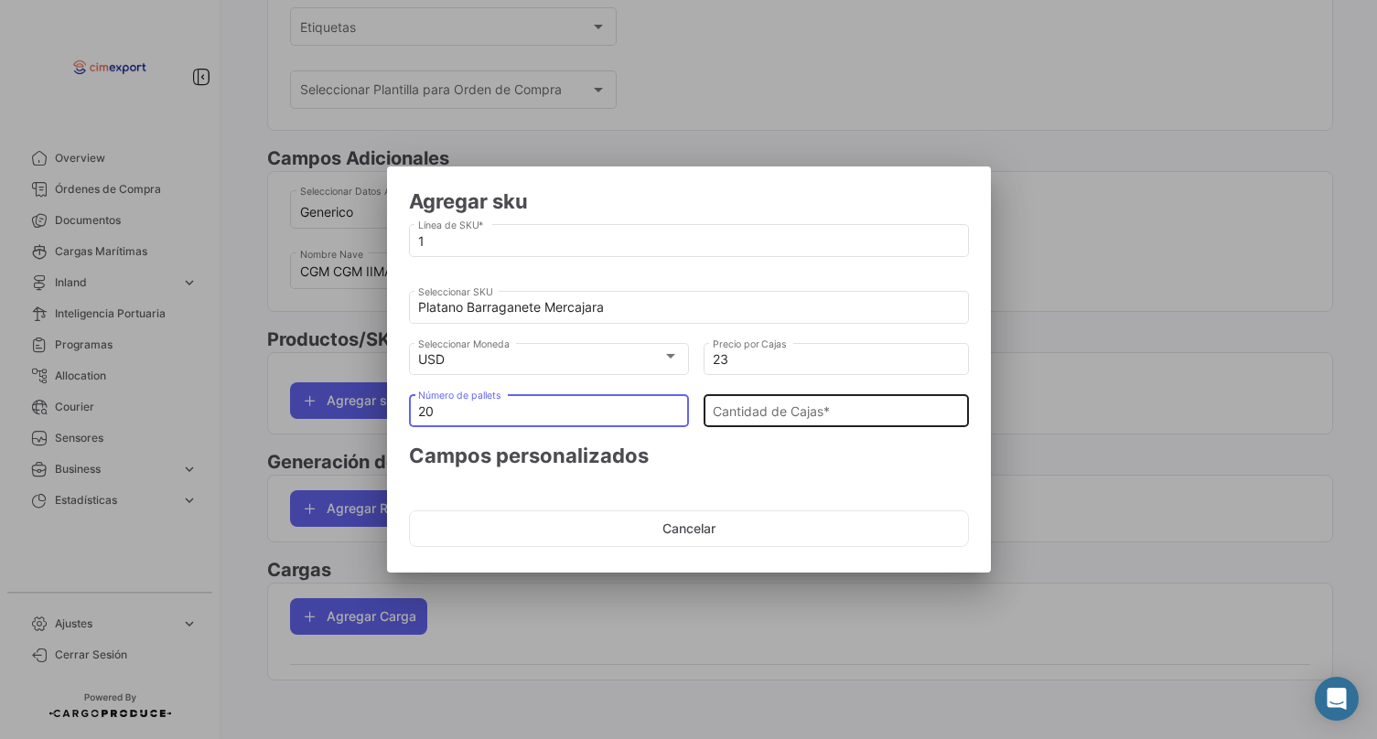
click at [833, 405] on input "Cantidad de Cajas *" at bounding box center [836, 412] width 246 height 16
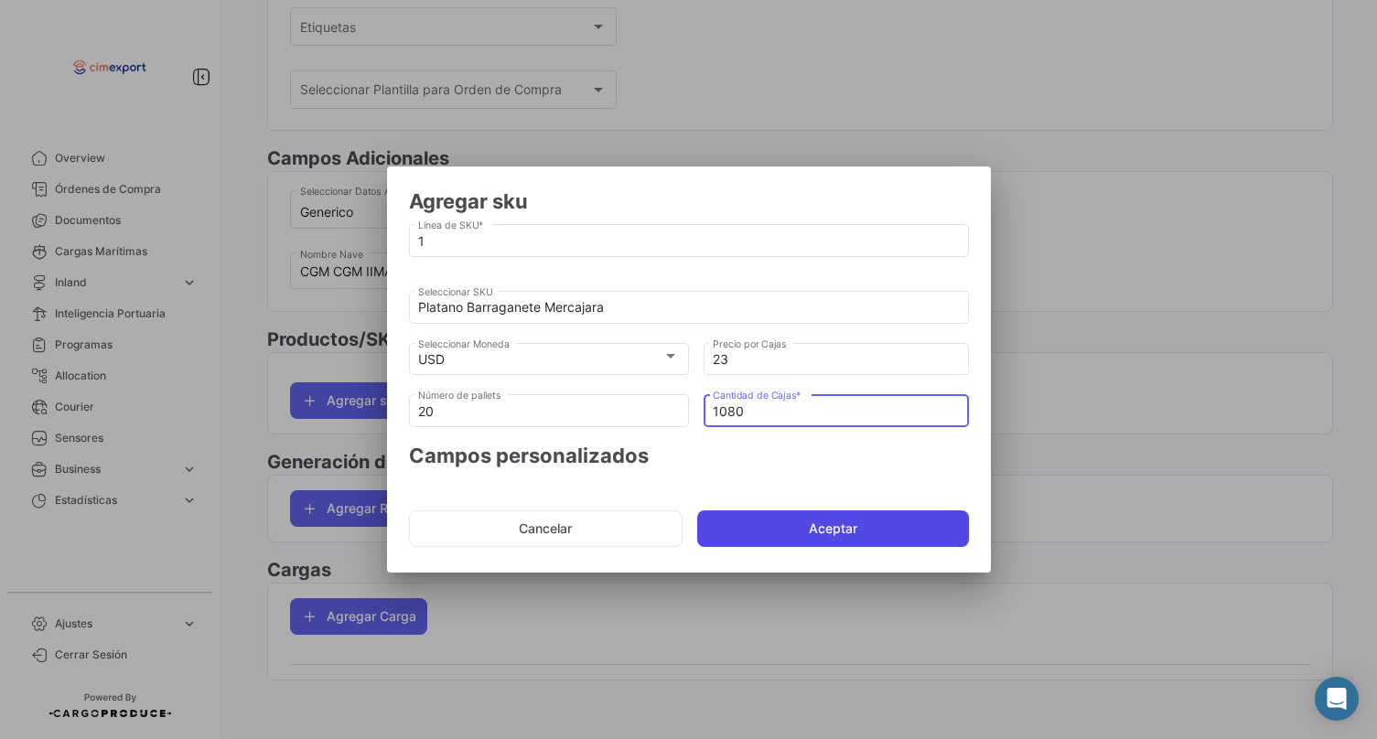
click at [775, 537] on button "Aceptar" at bounding box center [833, 529] width 272 height 37
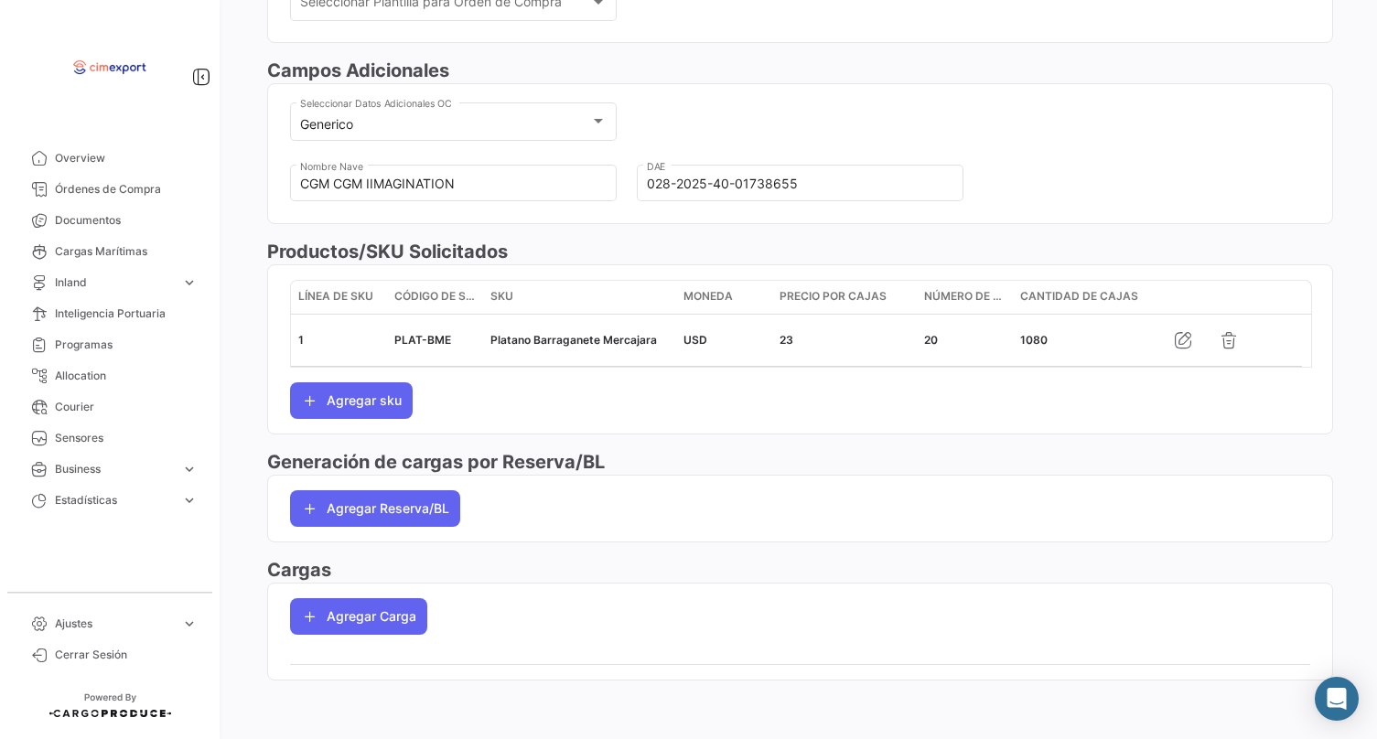
click at [350, 637] on app-po-load-list "Agregar Carga" at bounding box center [800, 617] width 1064 height 66
click at [348, 627] on button "Agregar Carga" at bounding box center [358, 616] width 137 height 37
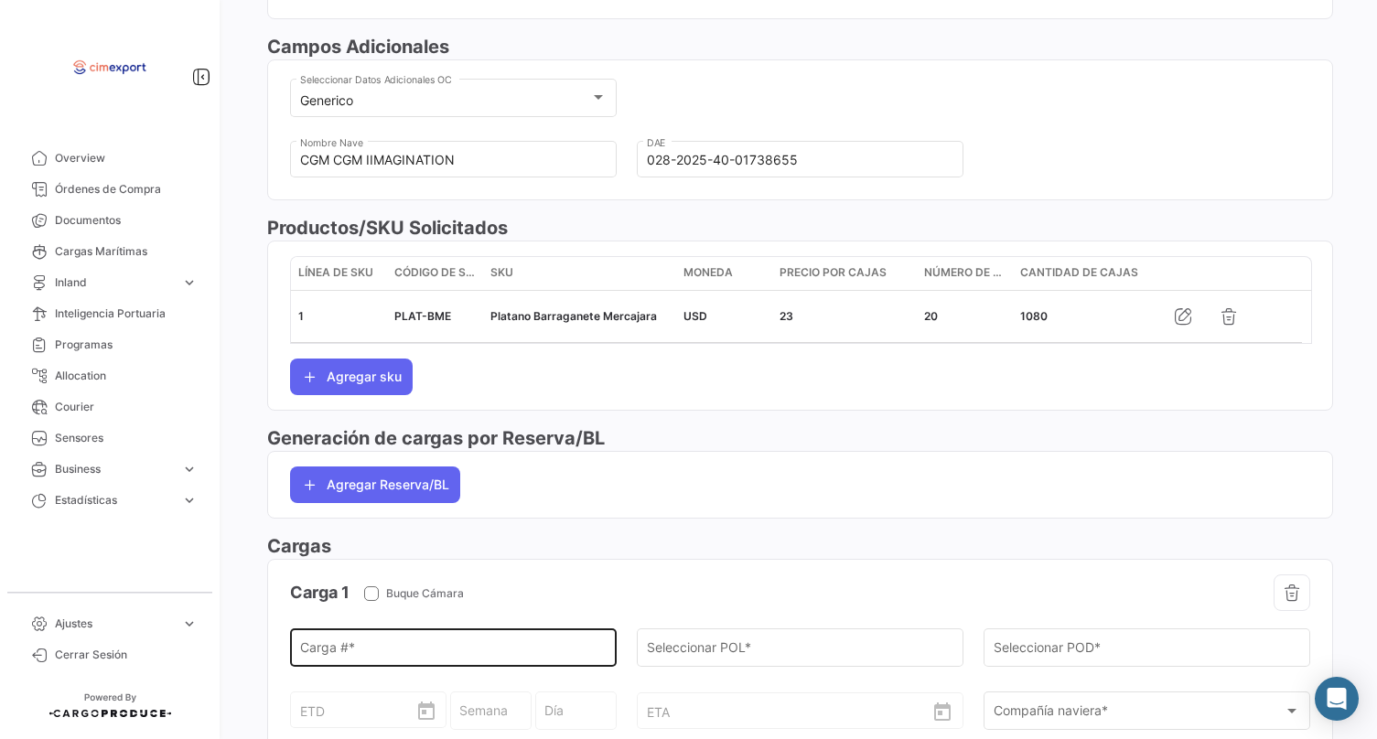
click at [352, 660] on input "Carga # *" at bounding box center [453, 652] width 307 height 16
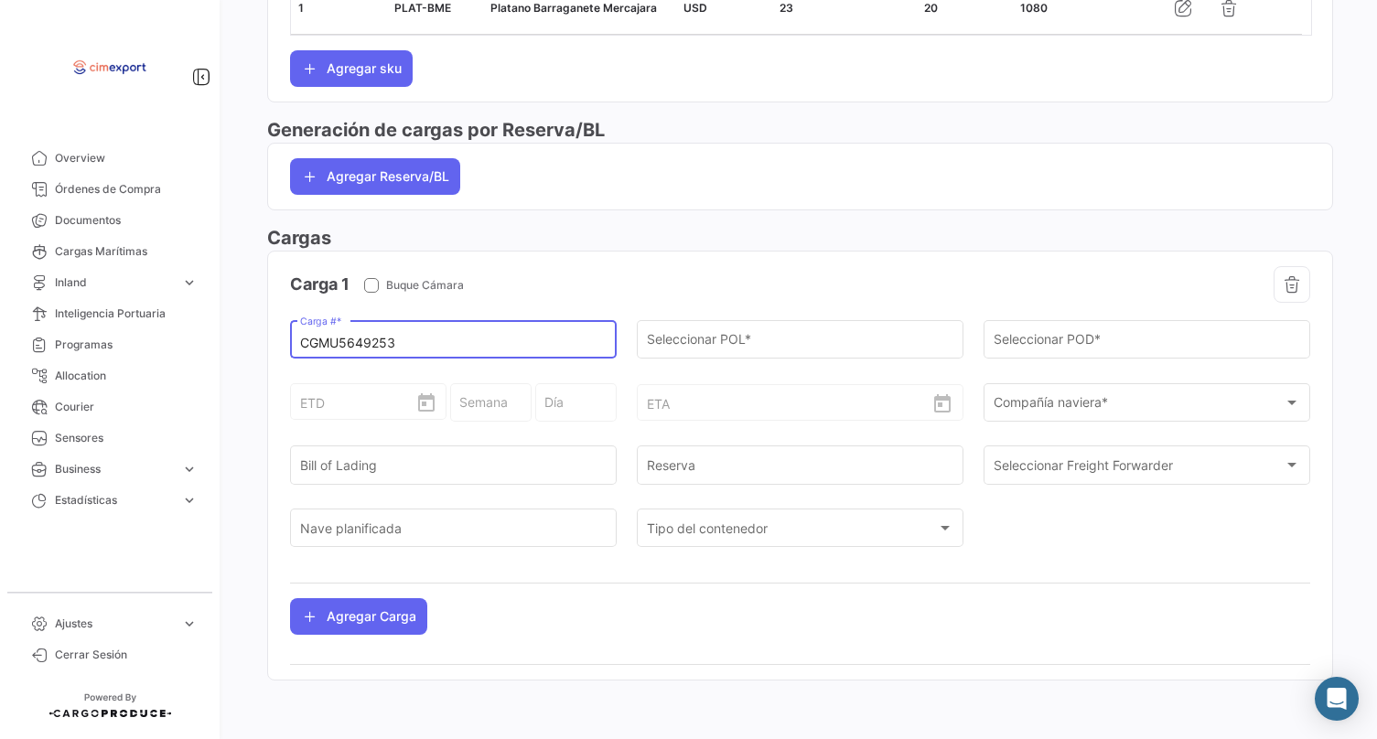
scroll to position [920, 0]
click at [672, 336] on input "Seleccionar POL *" at bounding box center [800, 344] width 307 height 16
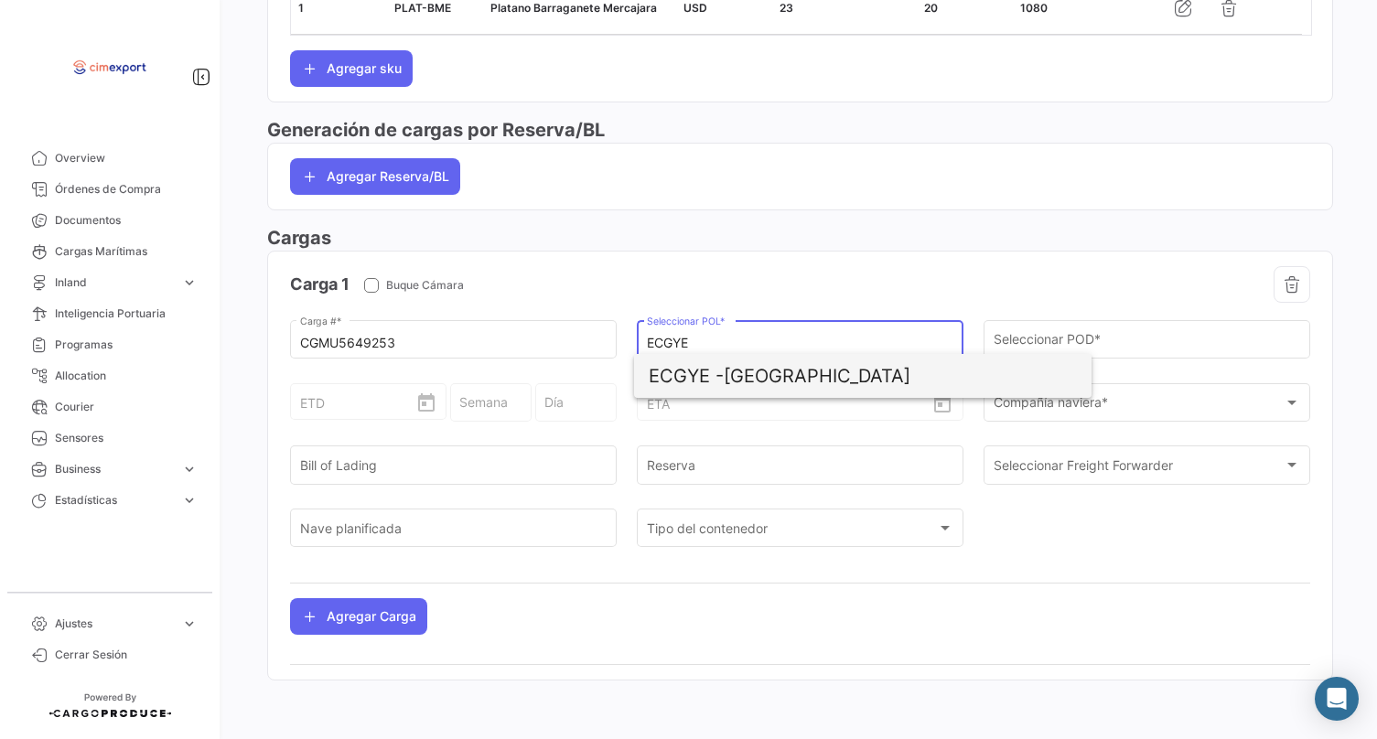
click at [767, 374] on span "ECGYE - [GEOGRAPHIC_DATA]" at bounding box center [863, 376] width 428 height 44
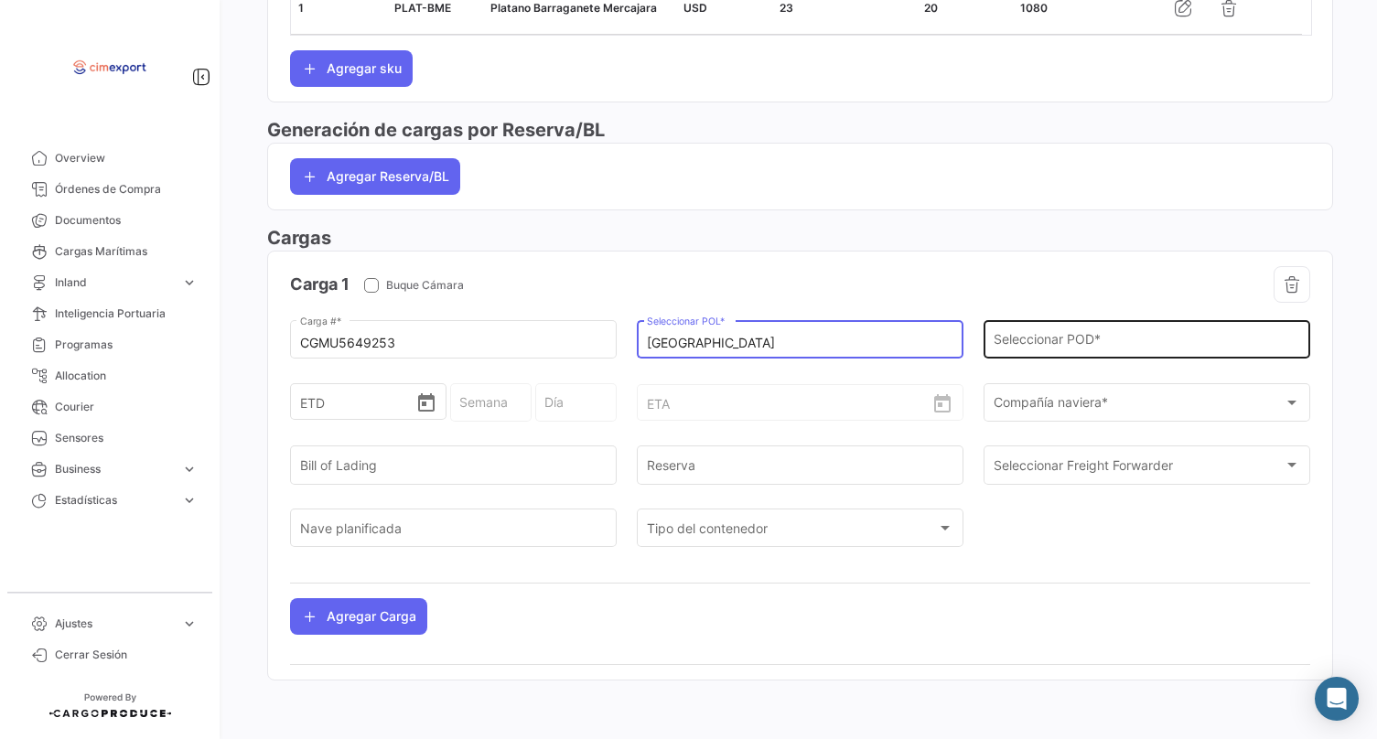
scroll to position [935, 0]
click at [1023, 336] on input "Seleccionar POD *" at bounding box center [1147, 344] width 307 height 16
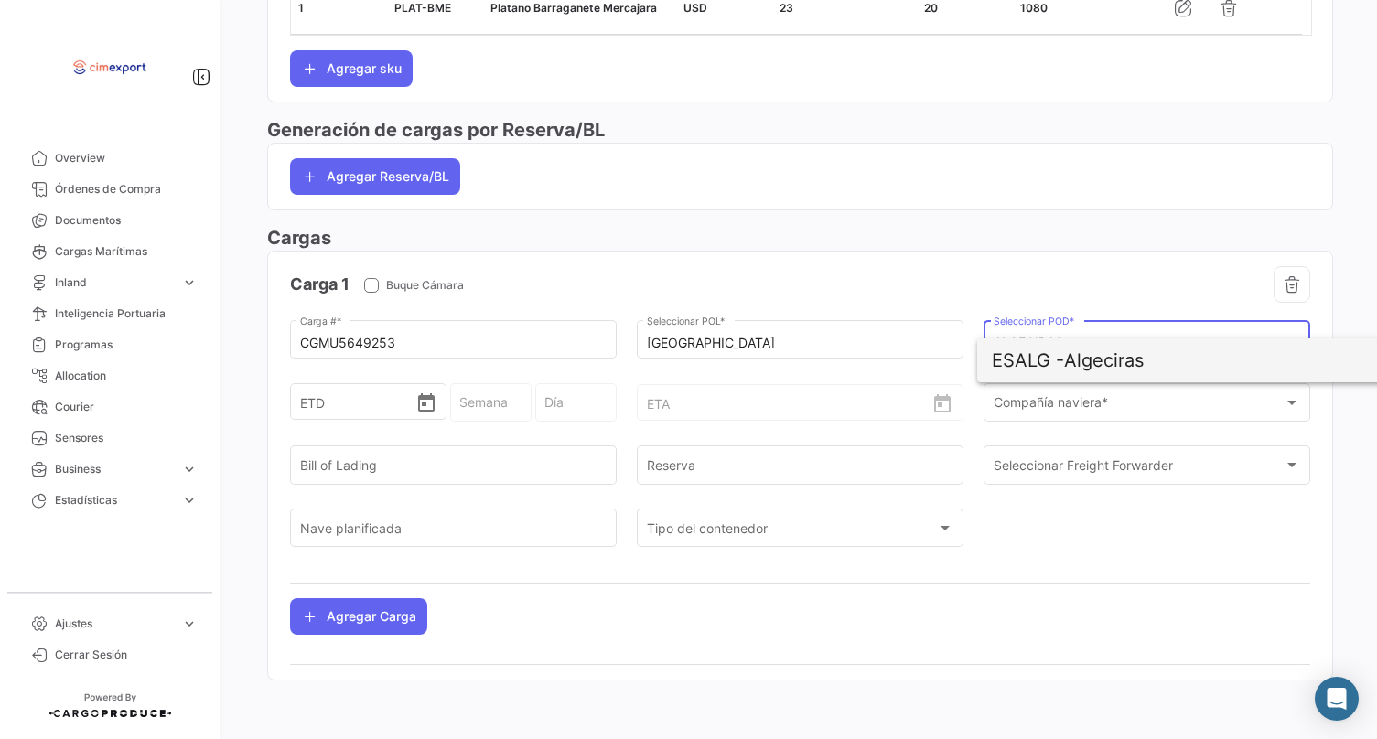
click at [1111, 362] on span "[PERSON_NAME]" at bounding box center [1206, 361] width 428 height 44
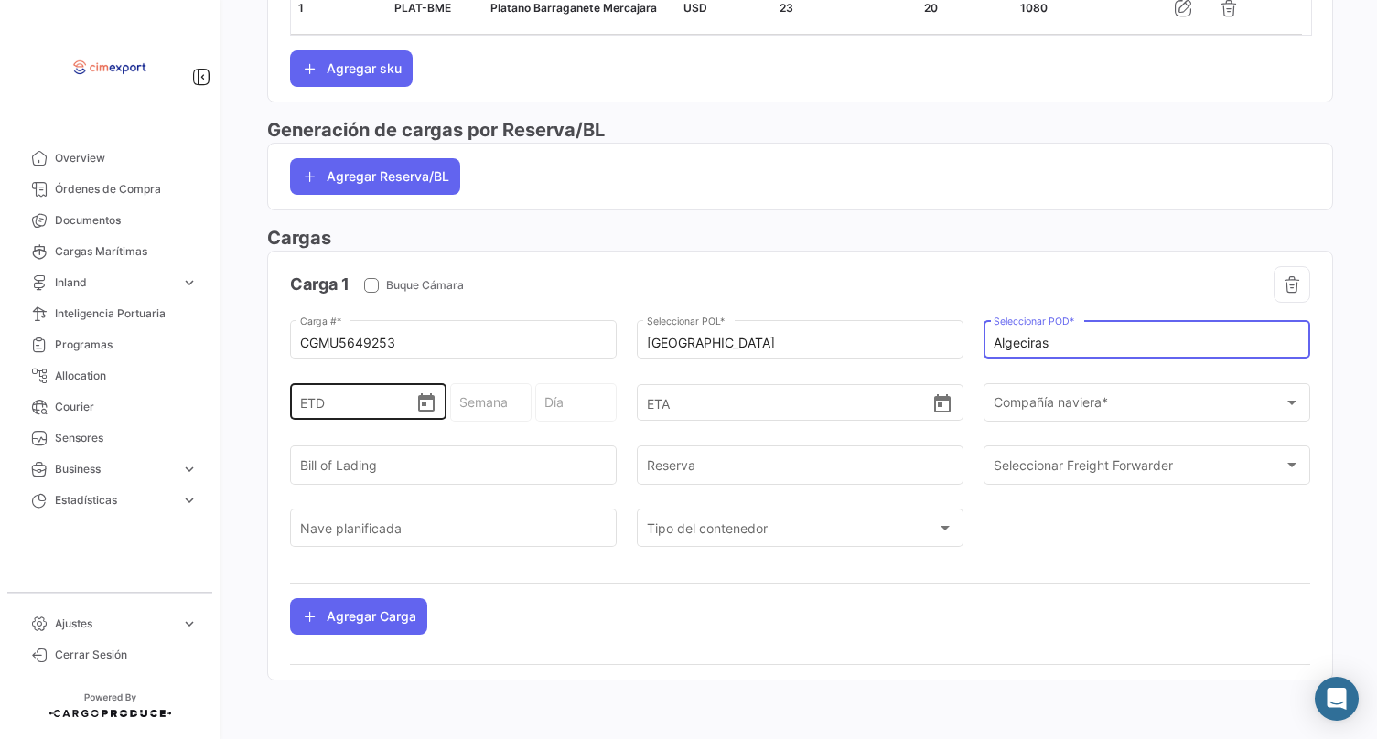
click at [426, 414] on icon "Open calendar" at bounding box center [426, 404] width 22 height 22
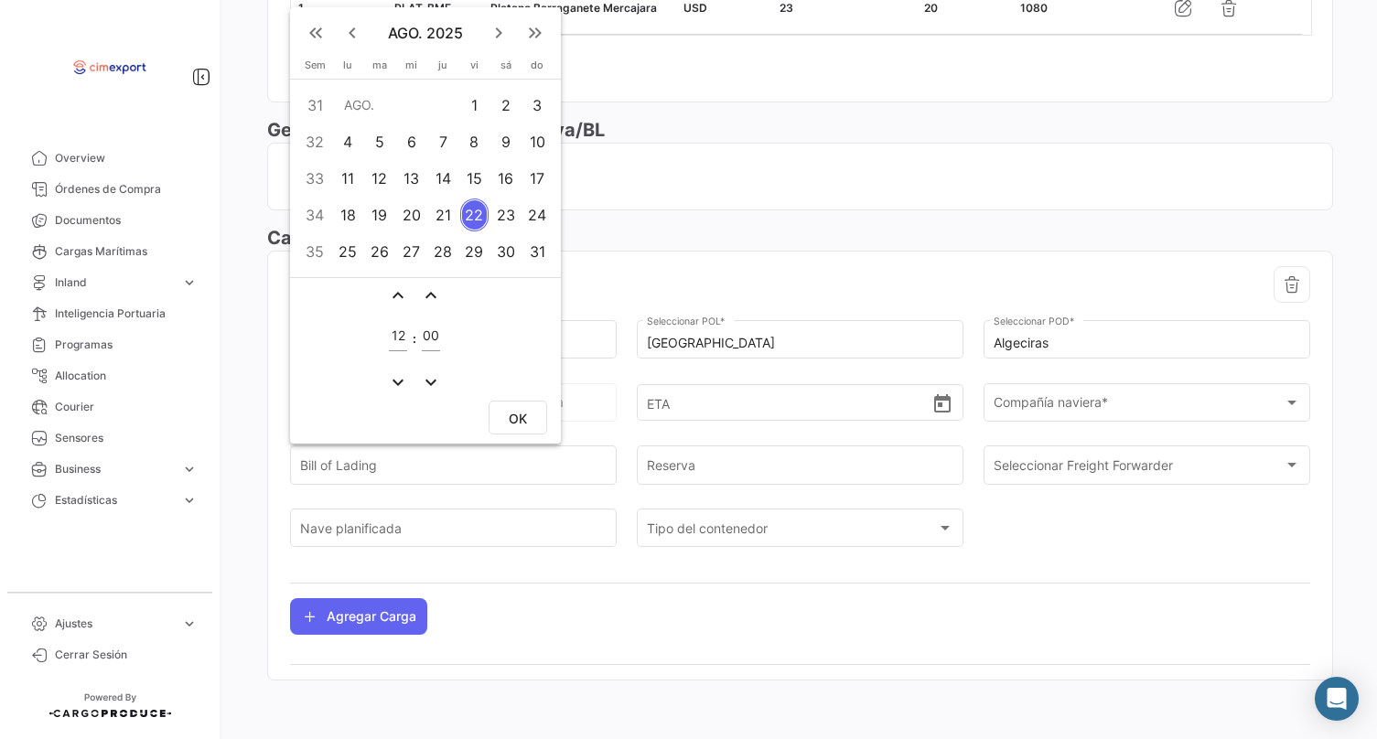
click at [494, 144] on div "9" at bounding box center [505, 141] width 28 height 33
click at [523, 419] on span "OK" at bounding box center [518, 419] width 18 height 16
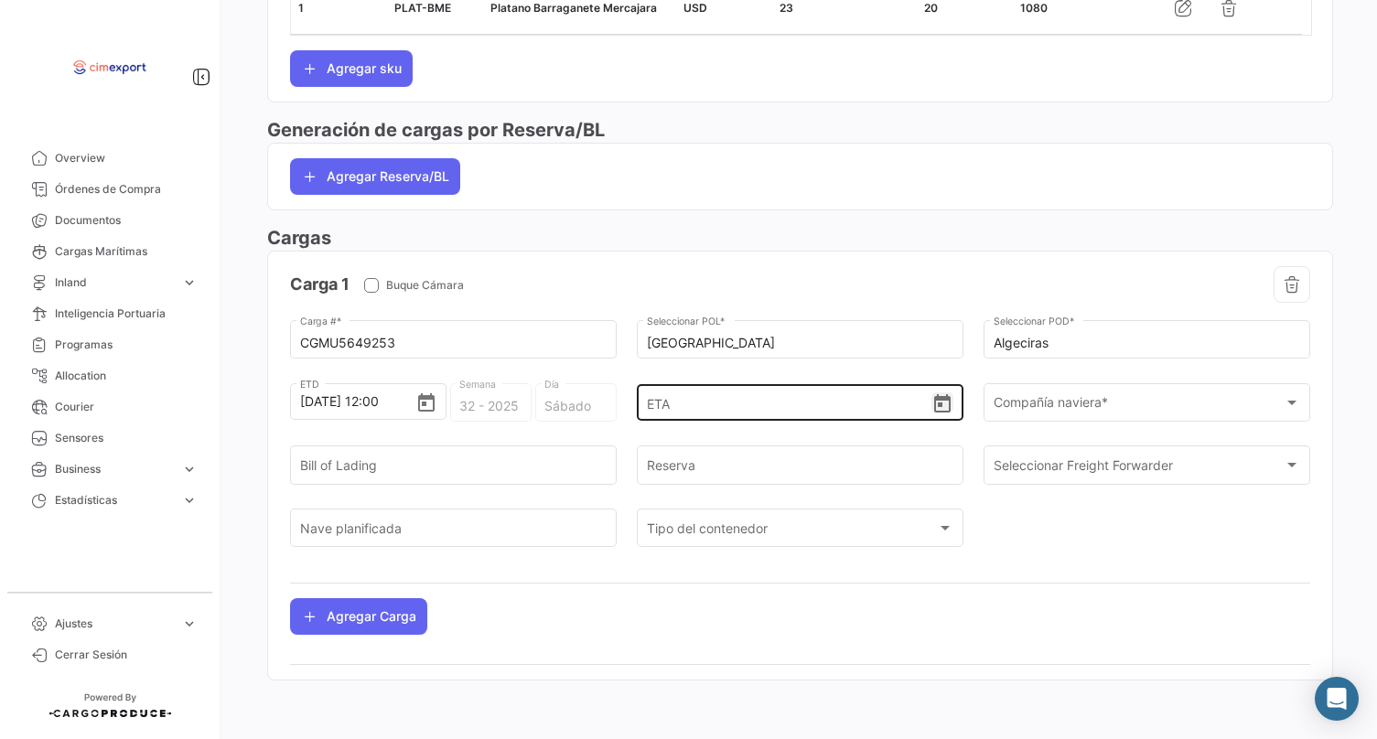
click at [943, 403] on icon "Open calendar" at bounding box center [942, 403] width 16 height 18
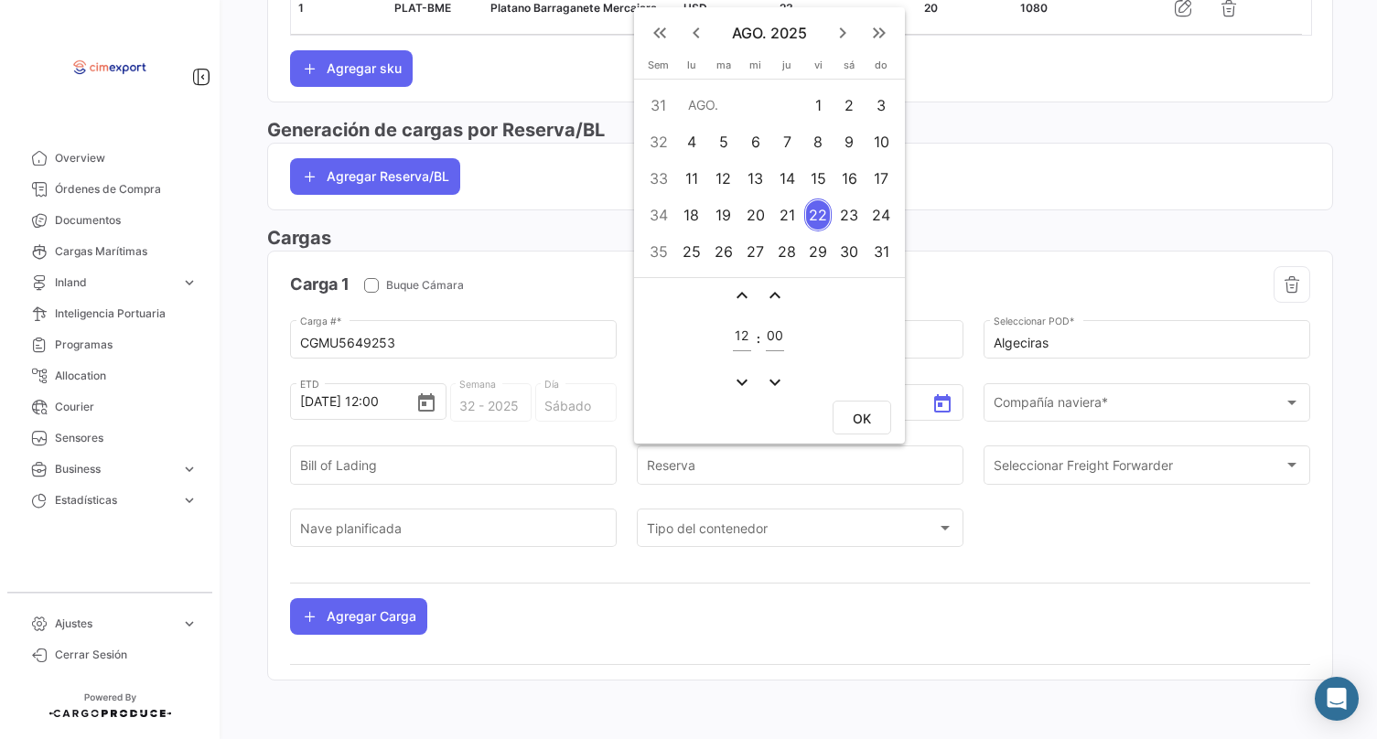
click at [769, 247] on div "27" at bounding box center [755, 251] width 28 height 33
click at [853, 425] on span "OK" at bounding box center [862, 419] width 18 height 16
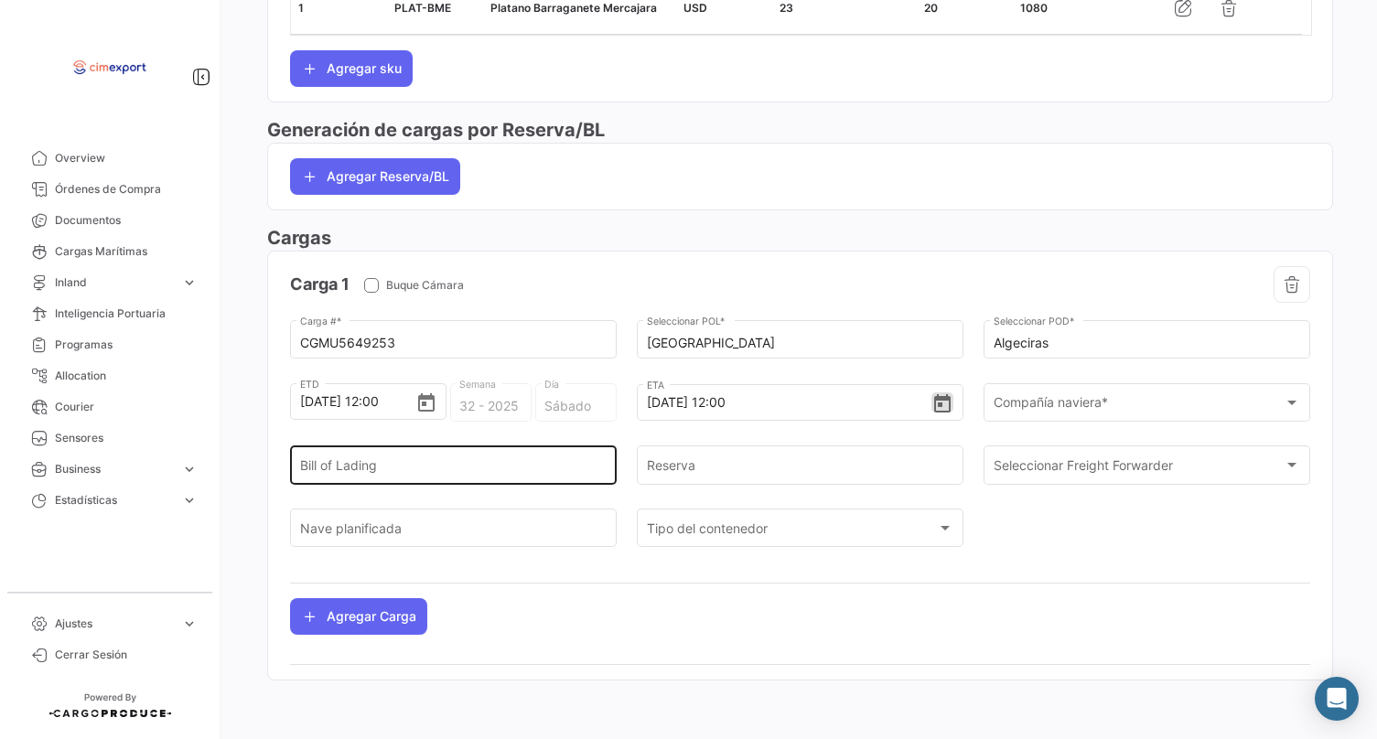
scroll to position [0, 0]
click at [529, 475] on div "Bill of Lading" at bounding box center [453, 464] width 307 height 42
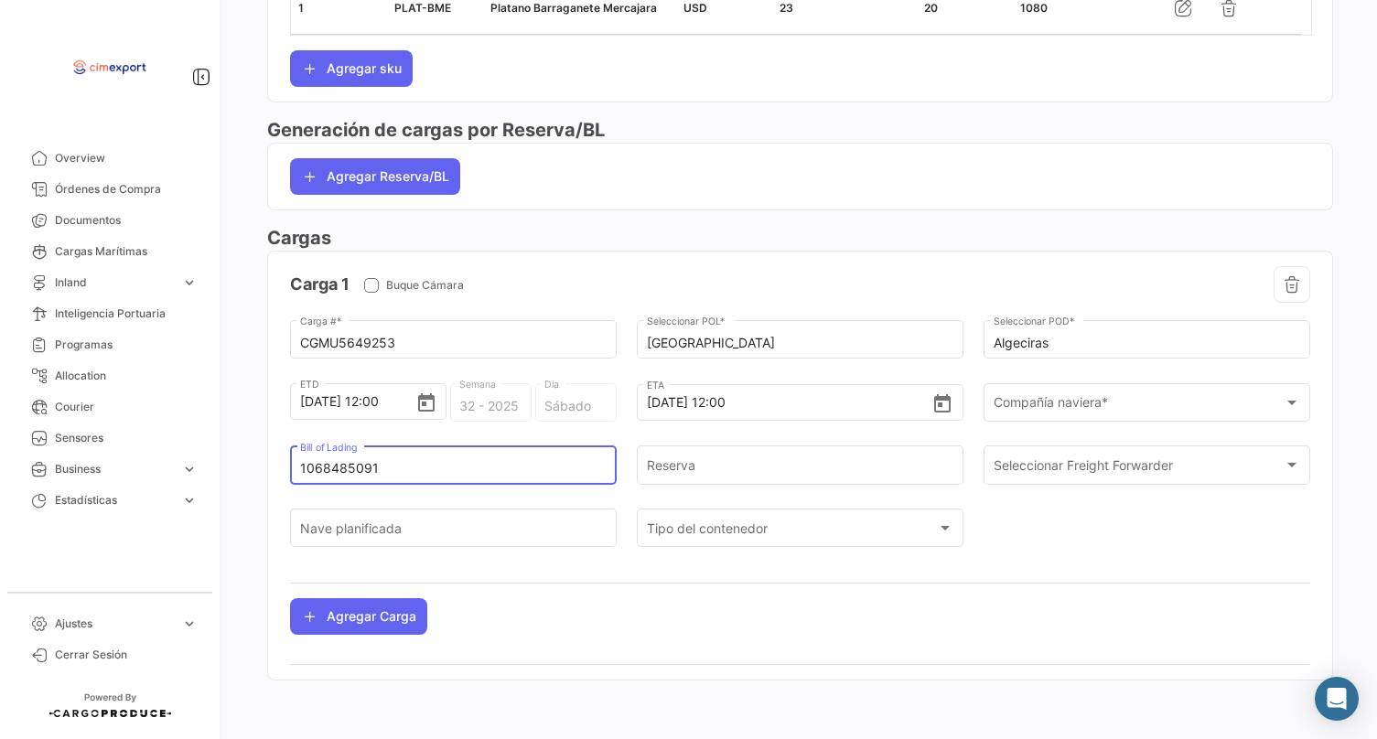
click at [406, 468] on input "1068485091" at bounding box center [453, 469] width 307 height 16
click at [695, 466] on input "Reserva" at bounding box center [800, 469] width 307 height 16
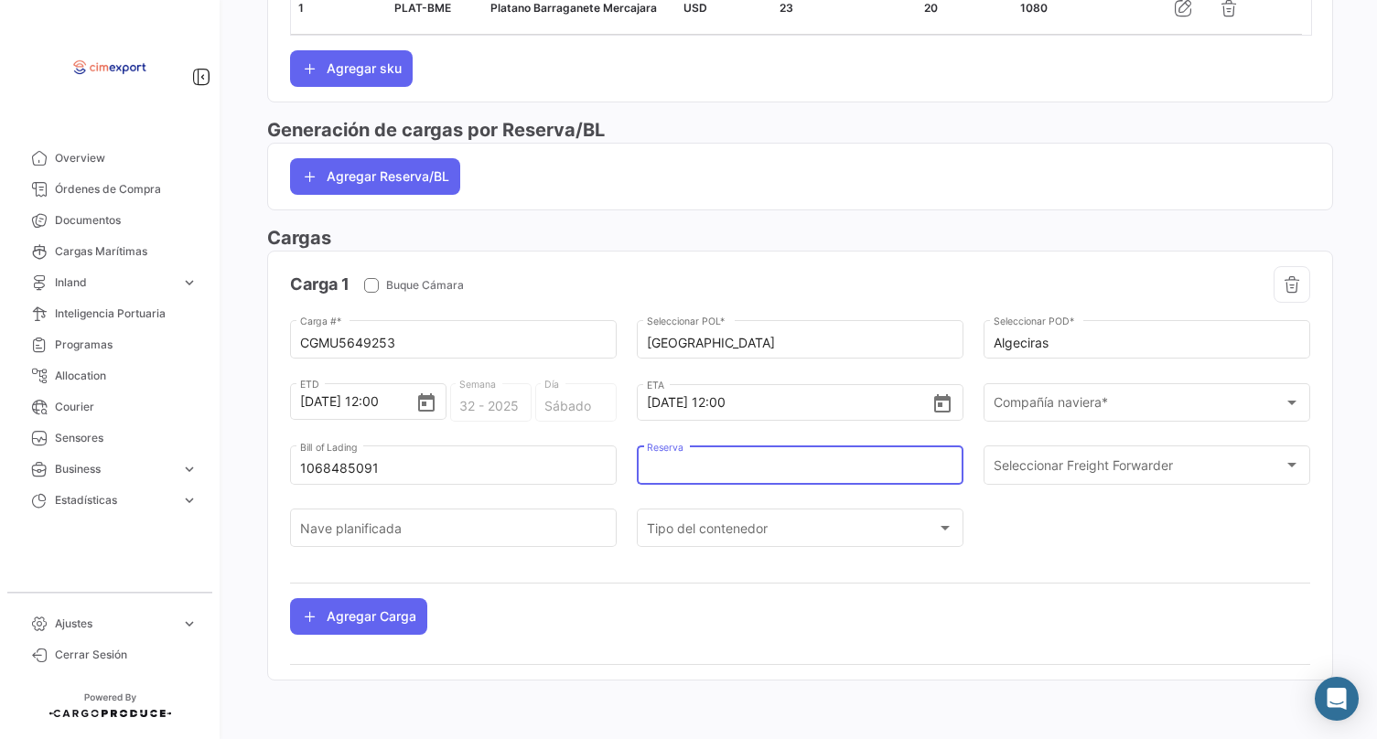
paste input "1068485091"
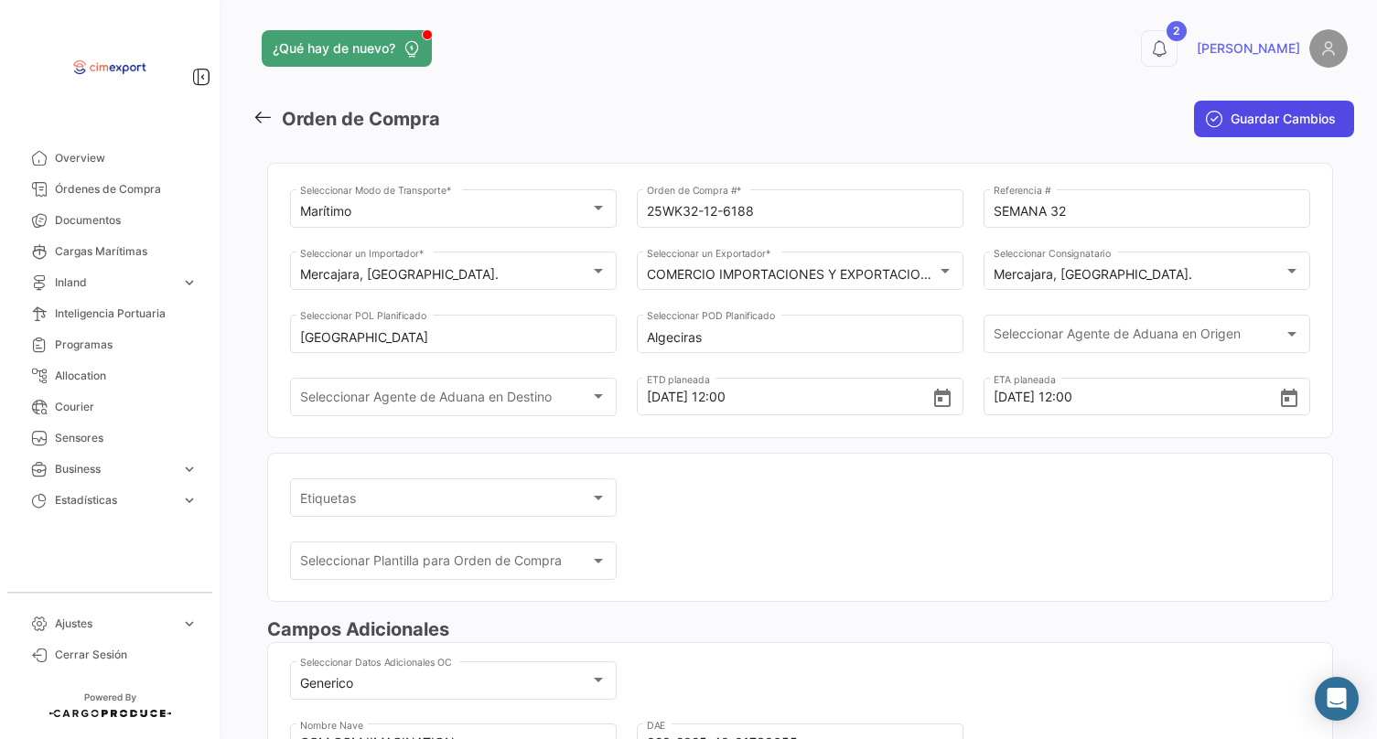
scroll to position [-1, 0]
click at [1286, 117] on span "Guardar Cambios" at bounding box center [1283, 119] width 105 height 18
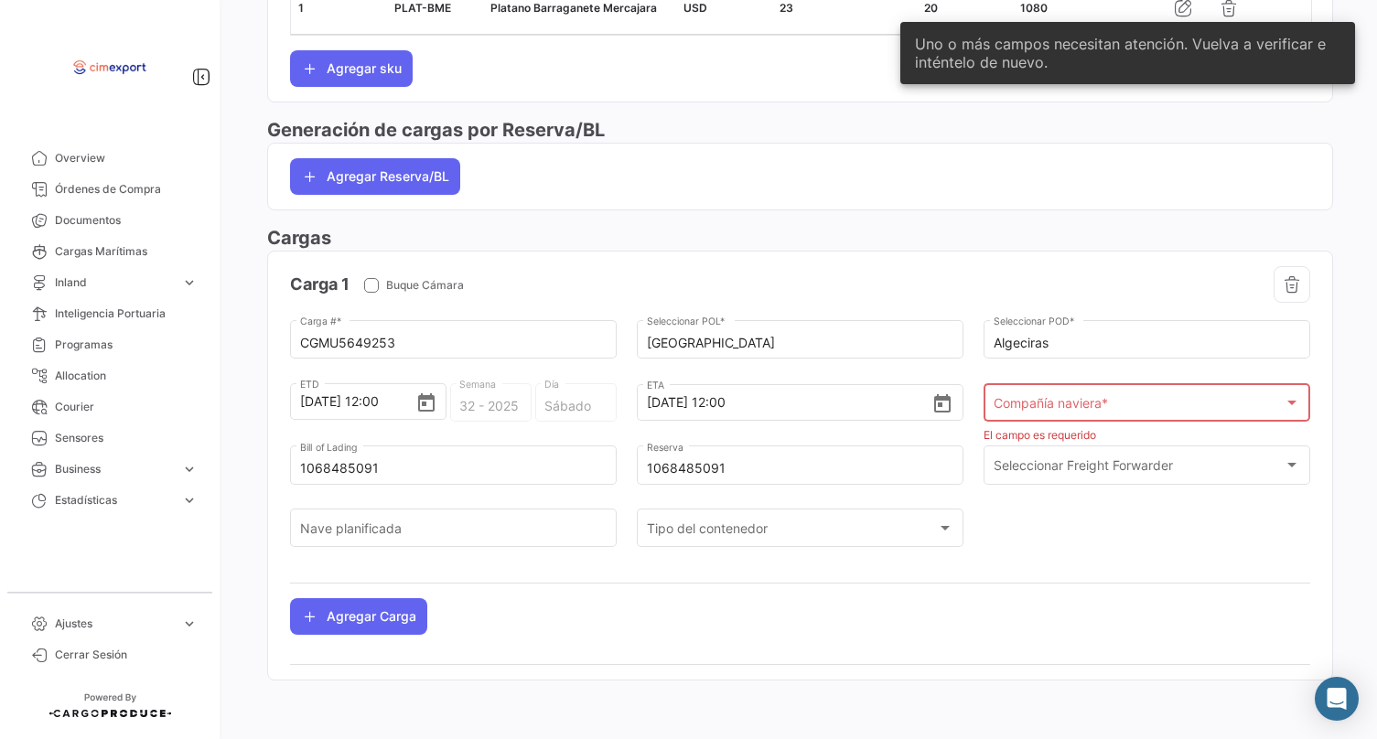
scroll to position [936, 0]
click at [1120, 383] on div "Compañía naviera * Compañía naviera *" at bounding box center [1147, 402] width 307 height 42
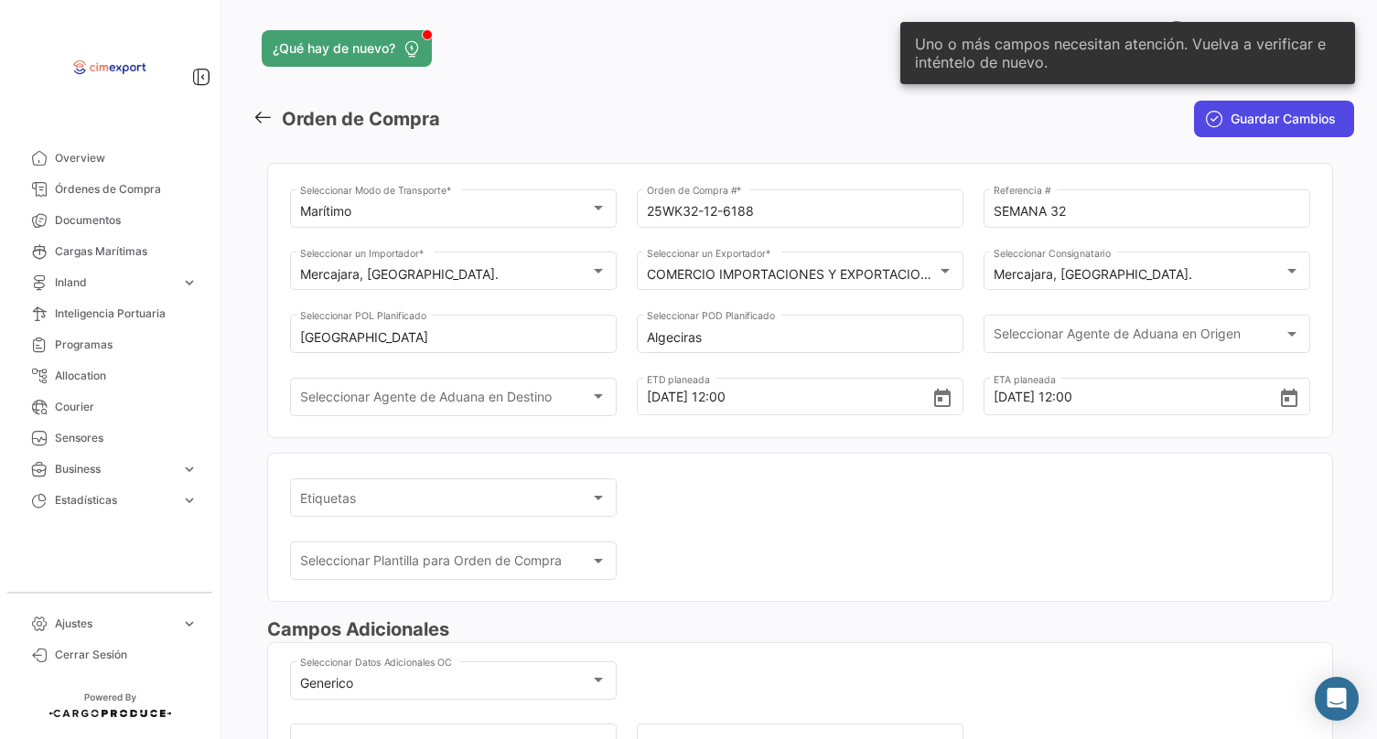
scroll to position [0, 0]
click at [1290, 124] on span "Guardar Cambios" at bounding box center [1283, 119] width 105 height 18
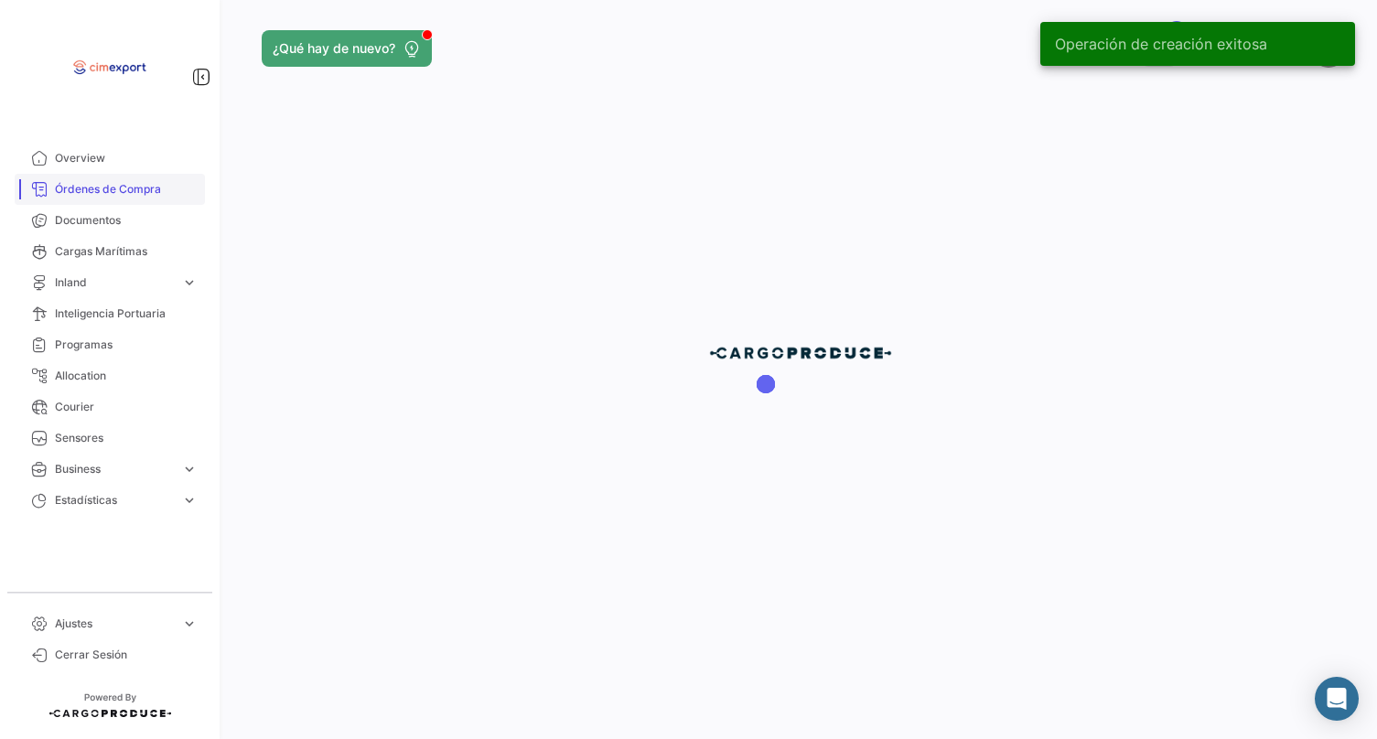
click at [154, 185] on span "Órdenes de Compra" at bounding box center [126, 189] width 143 height 16
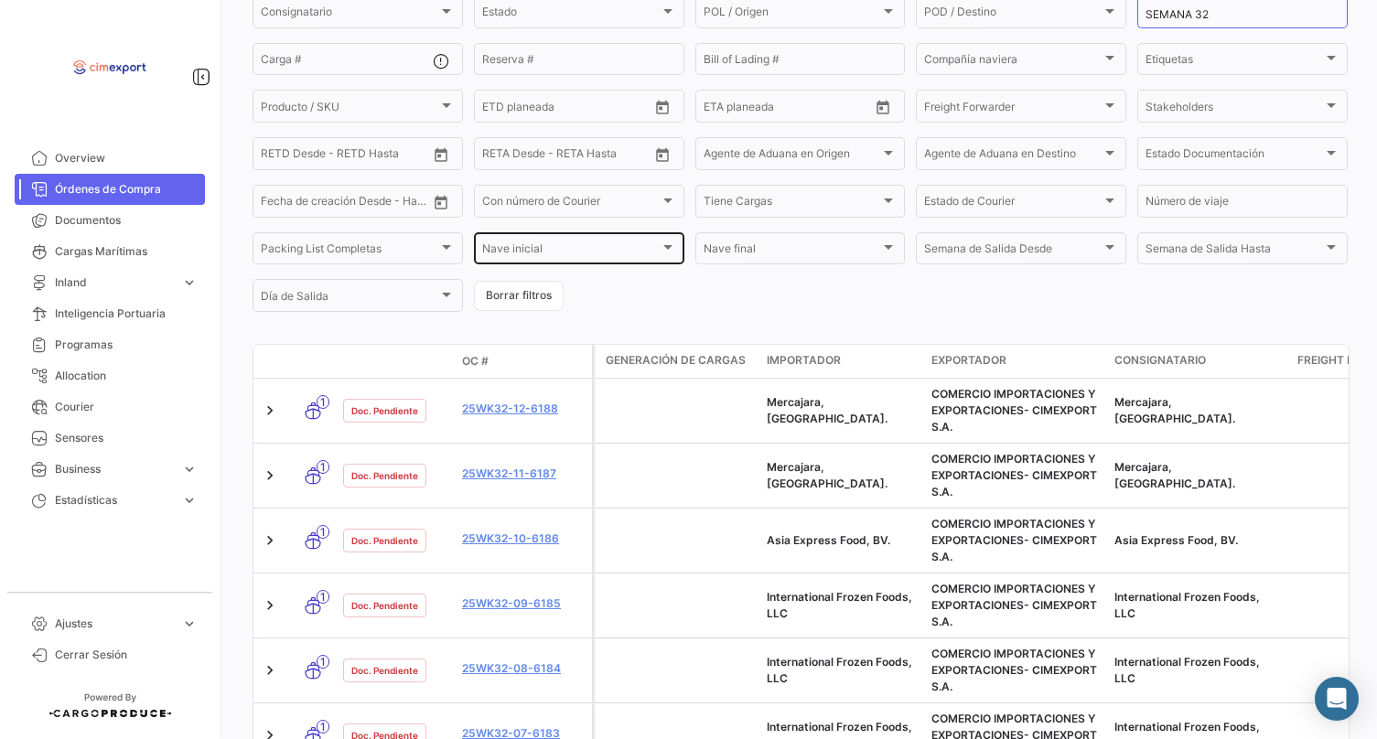
scroll to position [232, 0]
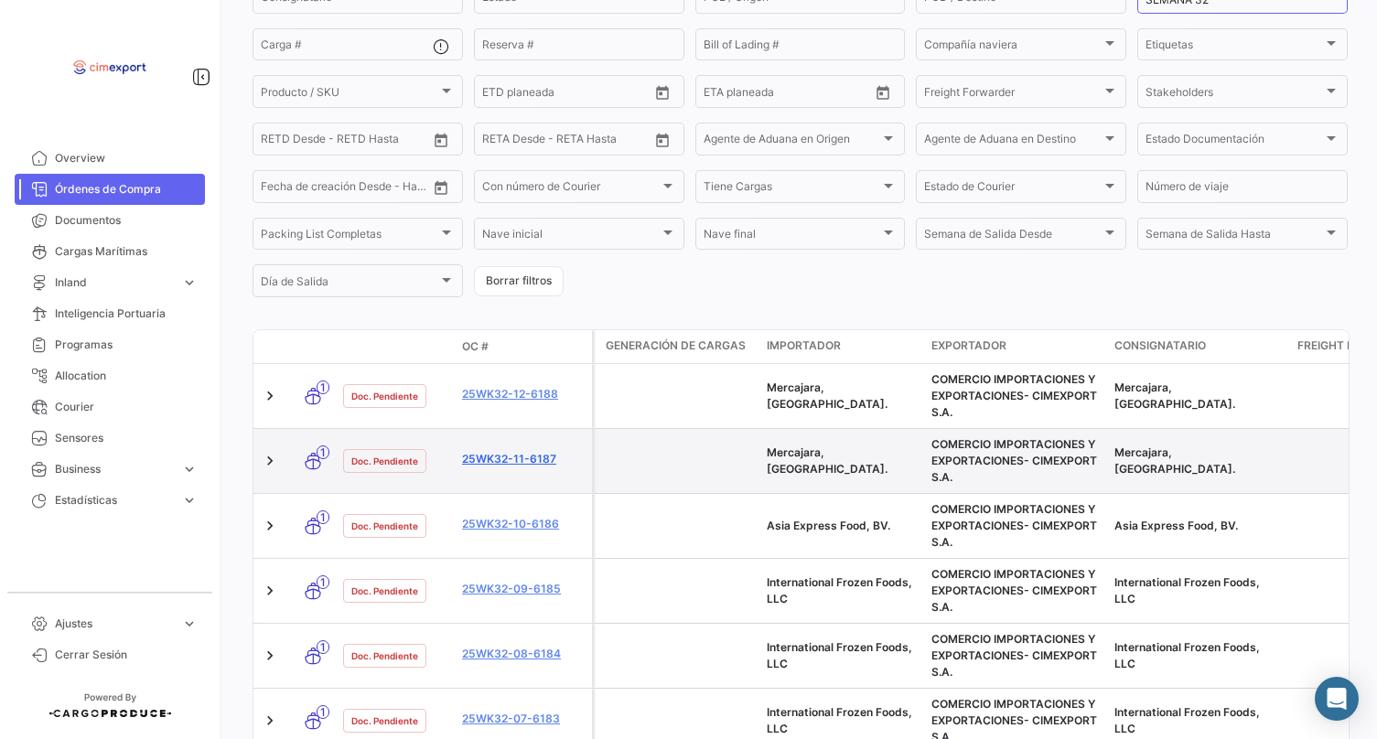
click at [562, 466] on link "25WK32-11-6187" at bounding box center [523, 459] width 123 height 16
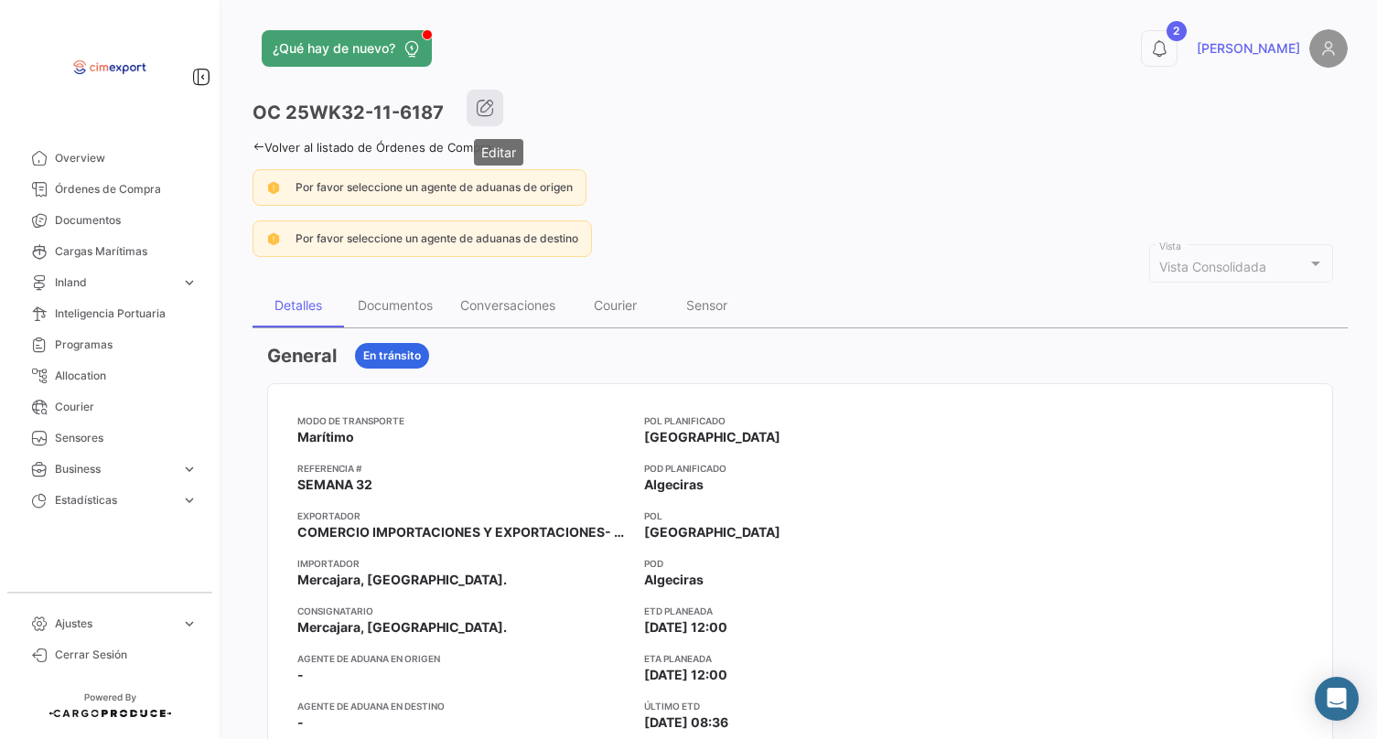
click at [503, 119] on button "button" at bounding box center [485, 108] width 37 height 37
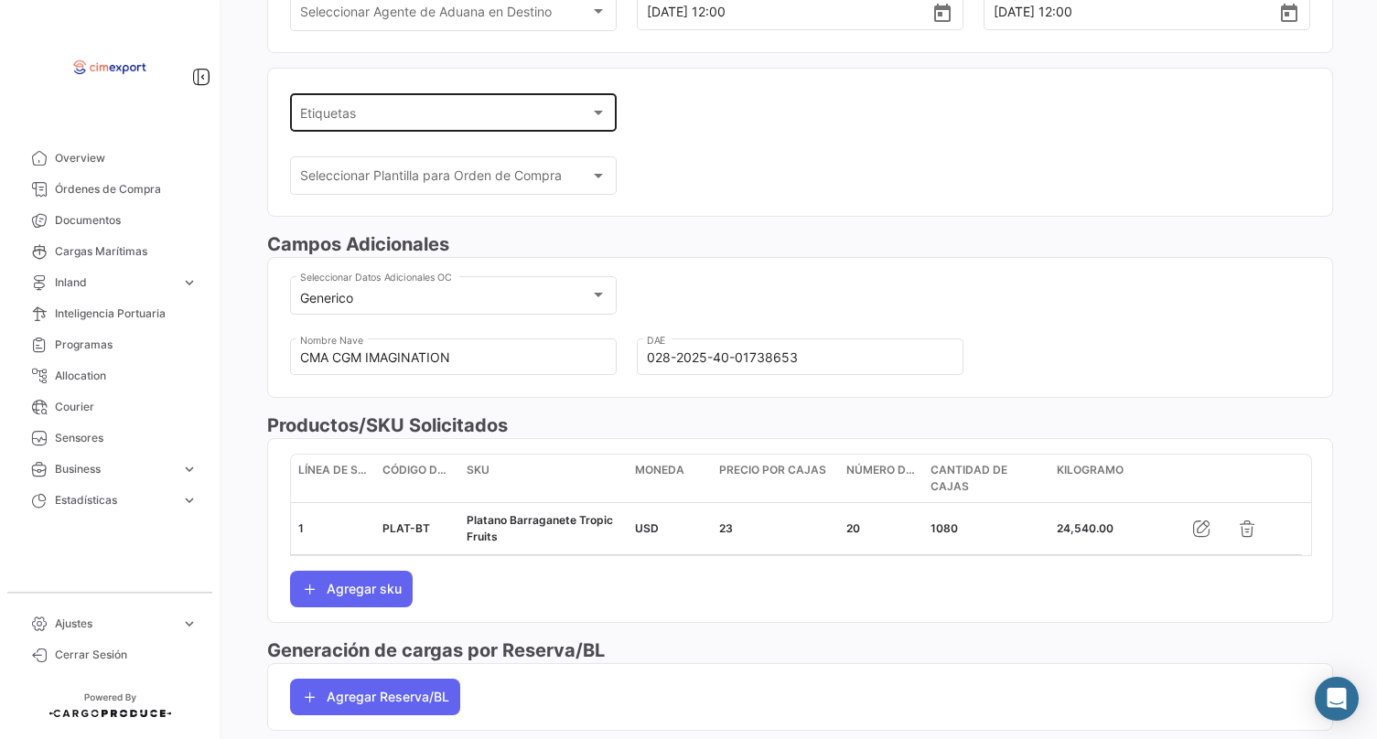
scroll to position [578, 0]
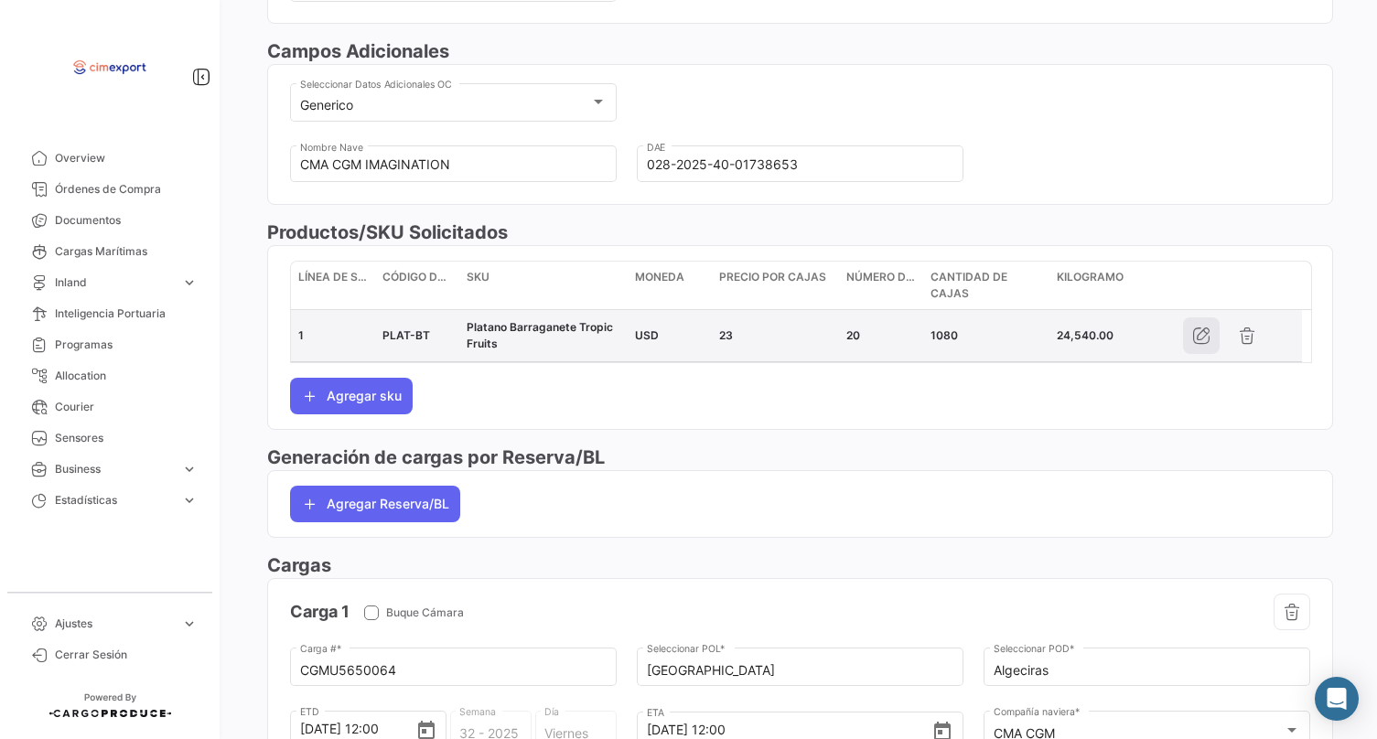
click at [1188, 354] on button "button" at bounding box center [1201, 335] width 37 height 37
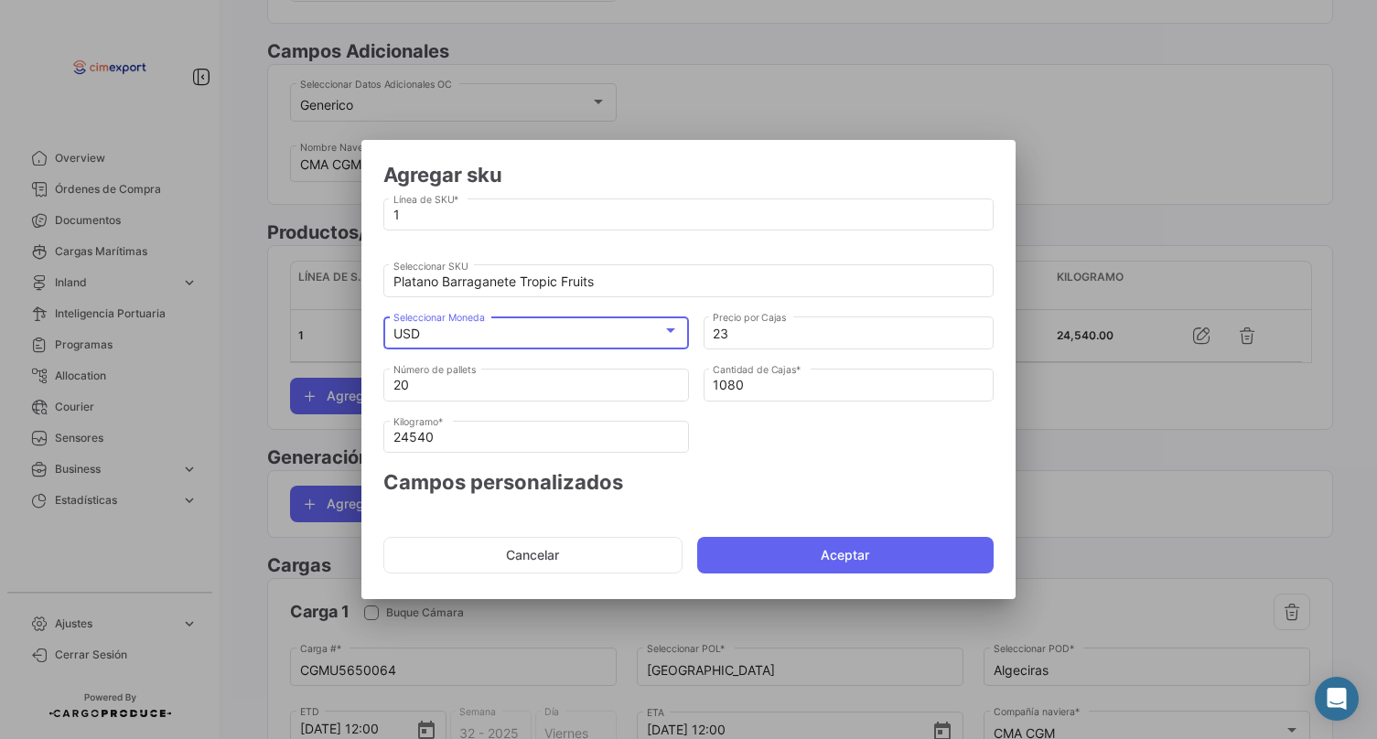
click at [629, 336] on div "USD" at bounding box center [528, 335] width 270 height 16
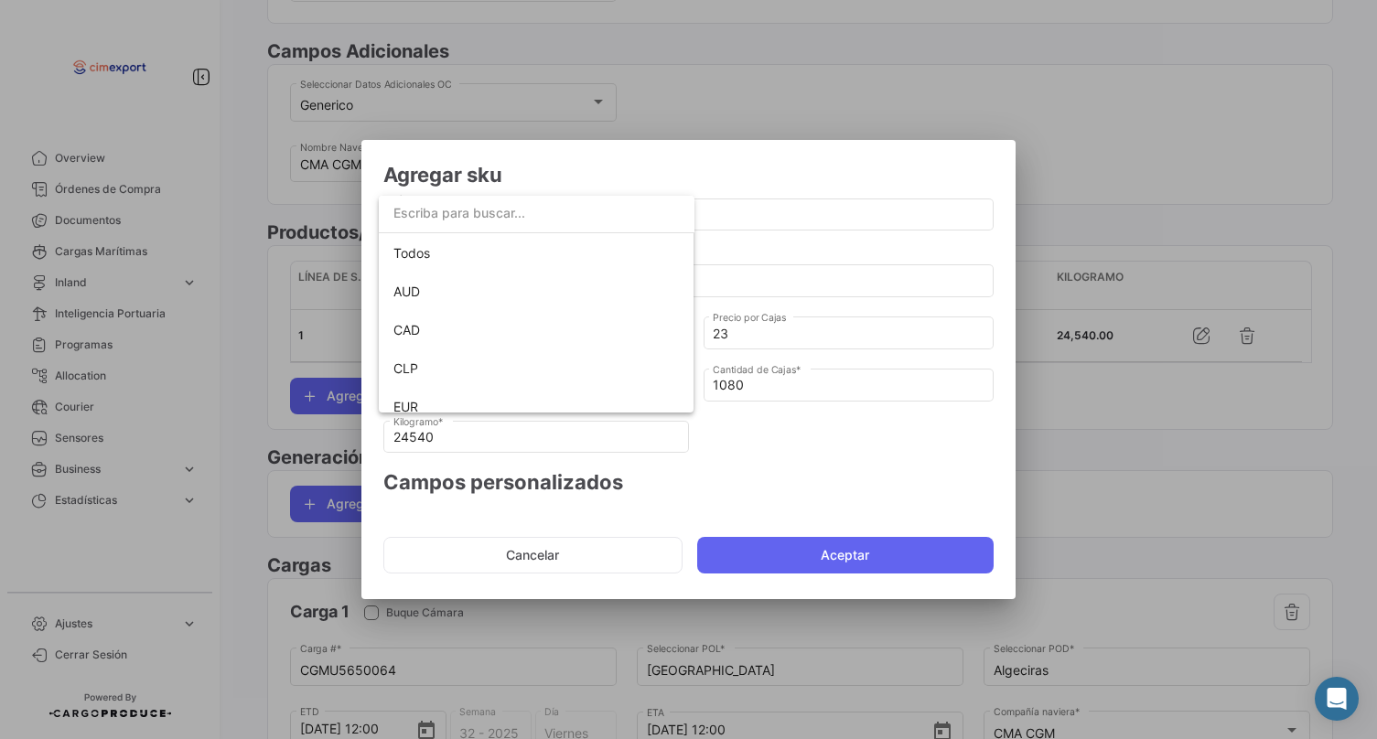
scroll to position [129, 0]
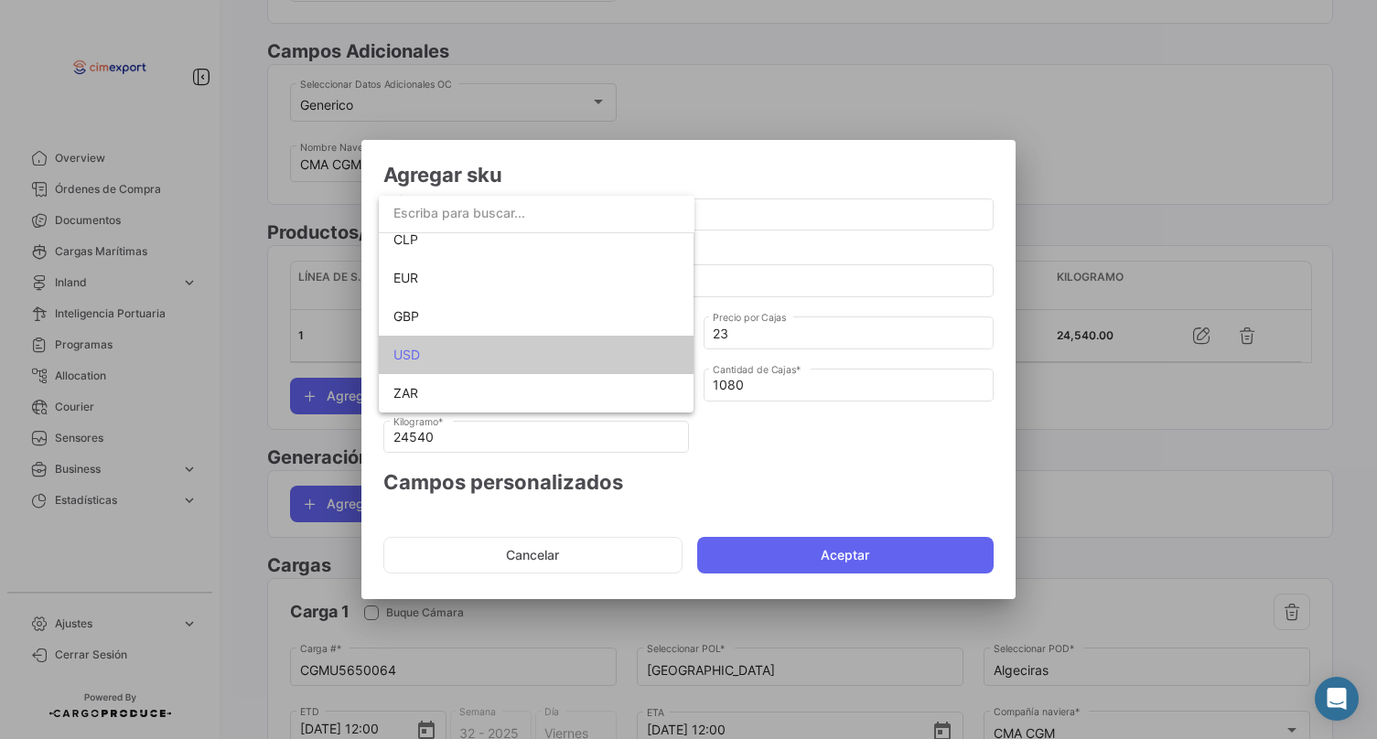
click at [808, 258] on div at bounding box center [688, 369] width 1377 height 739
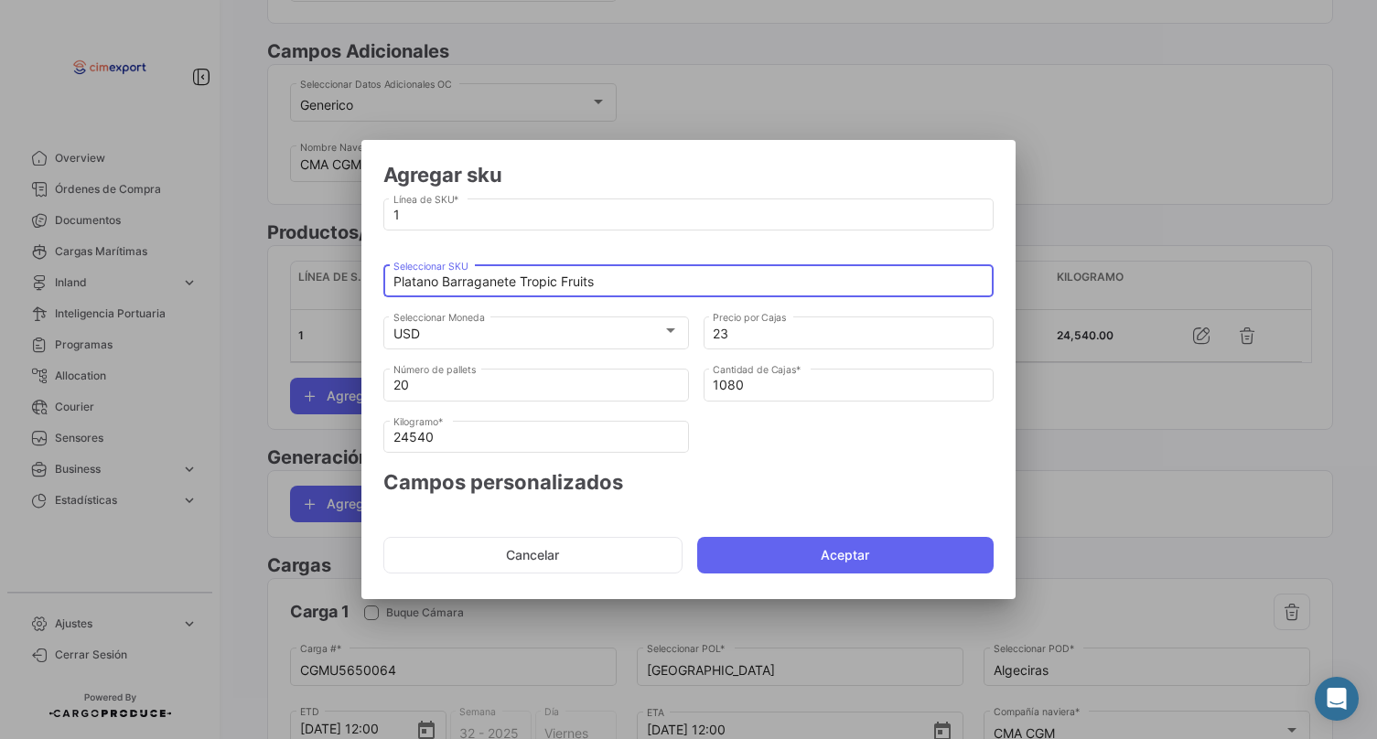
click at [560, 283] on input "Platano Barraganete Tropic Fruits" at bounding box center [688, 282] width 591 height 16
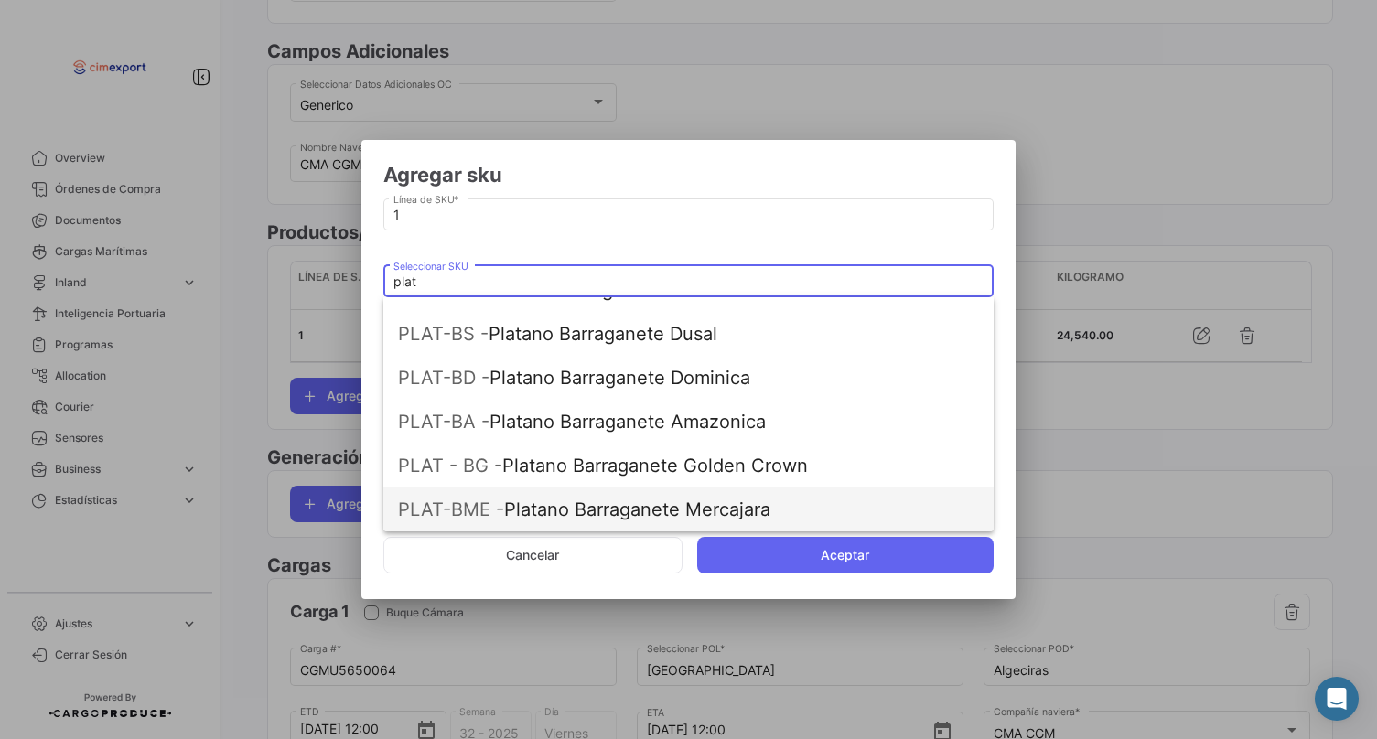
scroll to position [425, 0]
click at [627, 496] on span "PLAT-BME - Platano Barraganete Mercajara" at bounding box center [688, 510] width 581 height 44
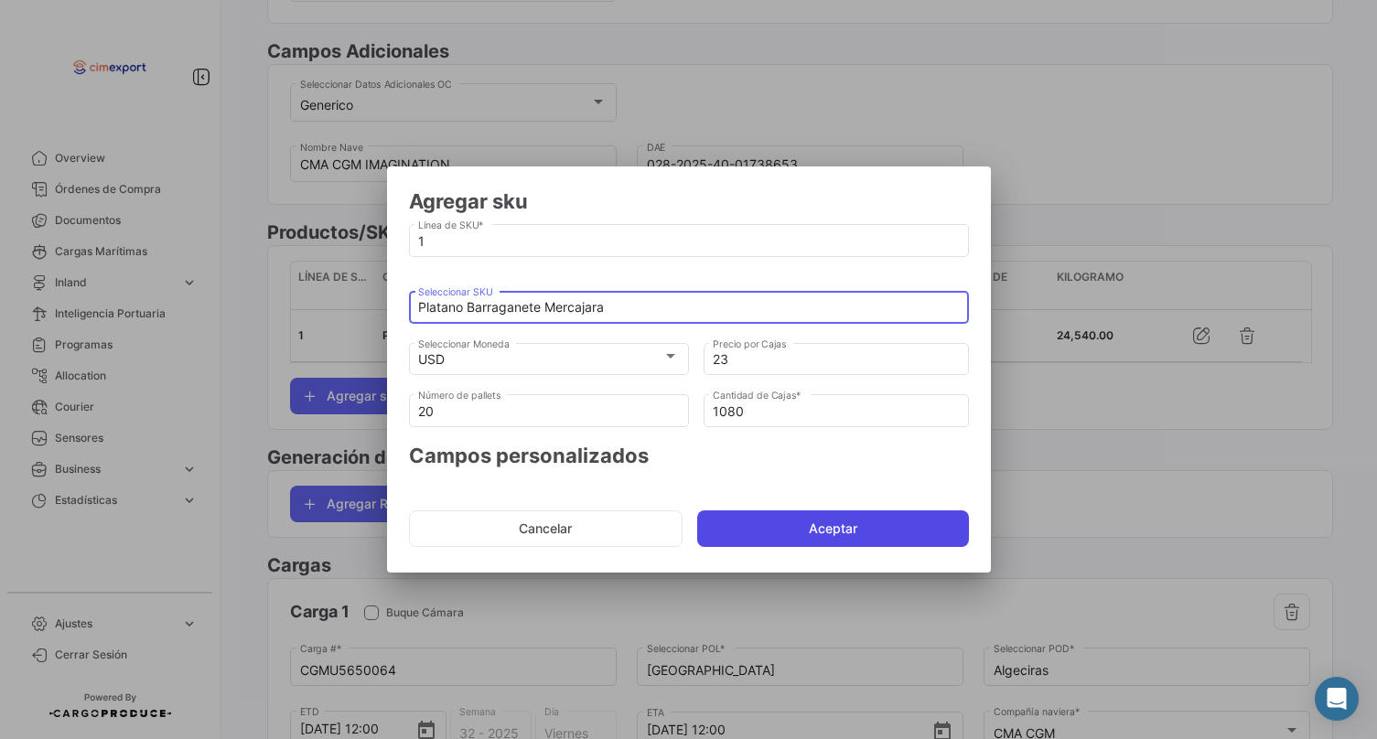
click at [769, 533] on button "Aceptar" at bounding box center [833, 529] width 272 height 37
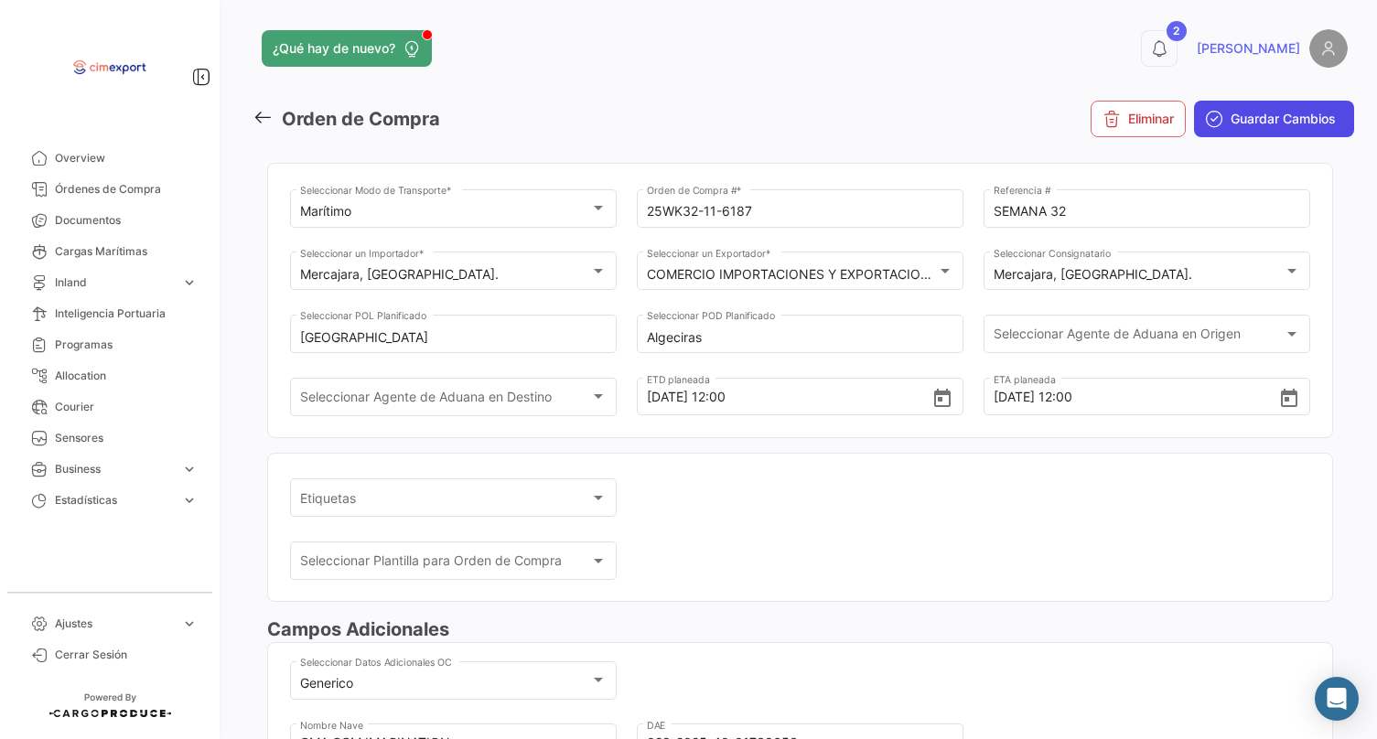
click at [1230, 104] on button "Guardar Cambios" at bounding box center [1274, 119] width 160 height 37
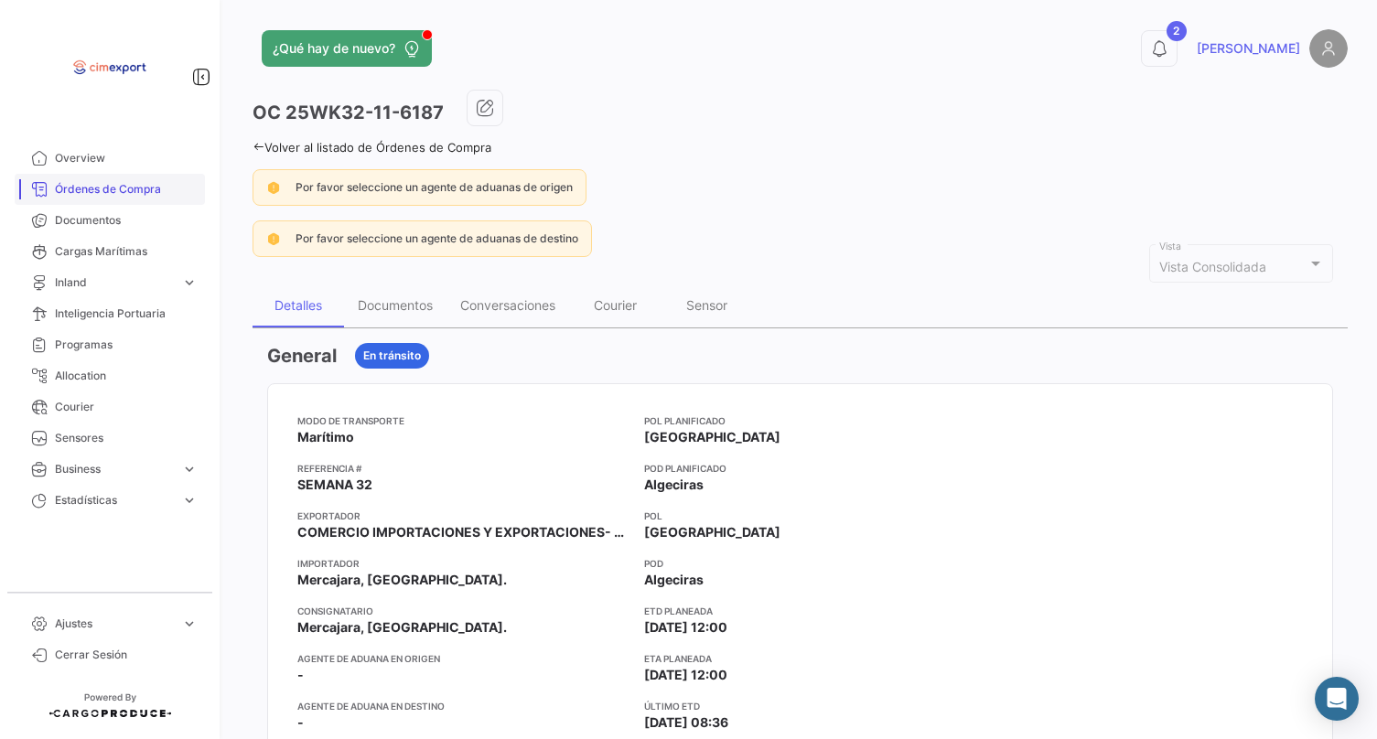
click at [144, 195] on span "Órdenes de Compra" at bounding box center [126, 189] width 143 height 16
